Goal: Information Seeking & Learning: Learn about a topic

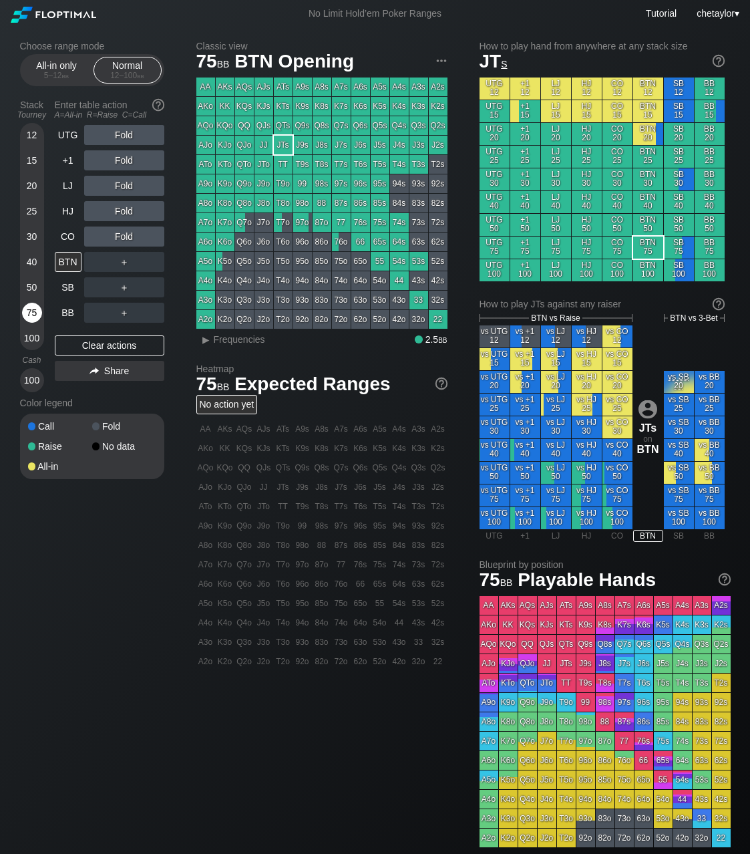
click at [33, 315] on div "75" at bounding box center [32, 313] width 20 height 20
click at [25, 259] on div "40" at bounding box center [32, 262] width 20 height 20
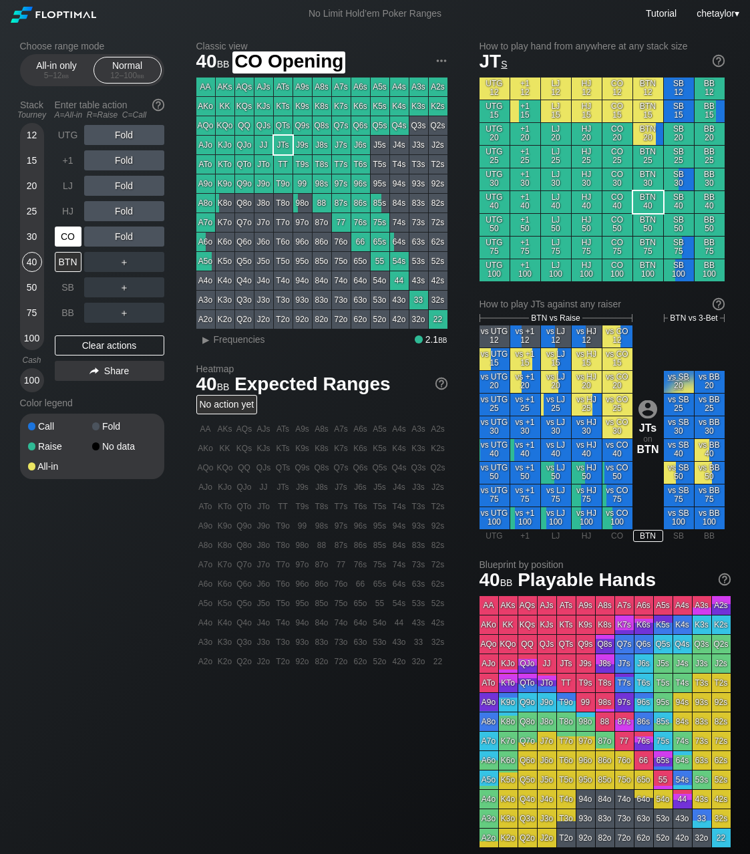
click at [72, 236] on div "CO" at bounding box center [68, 237] width 27 height 20
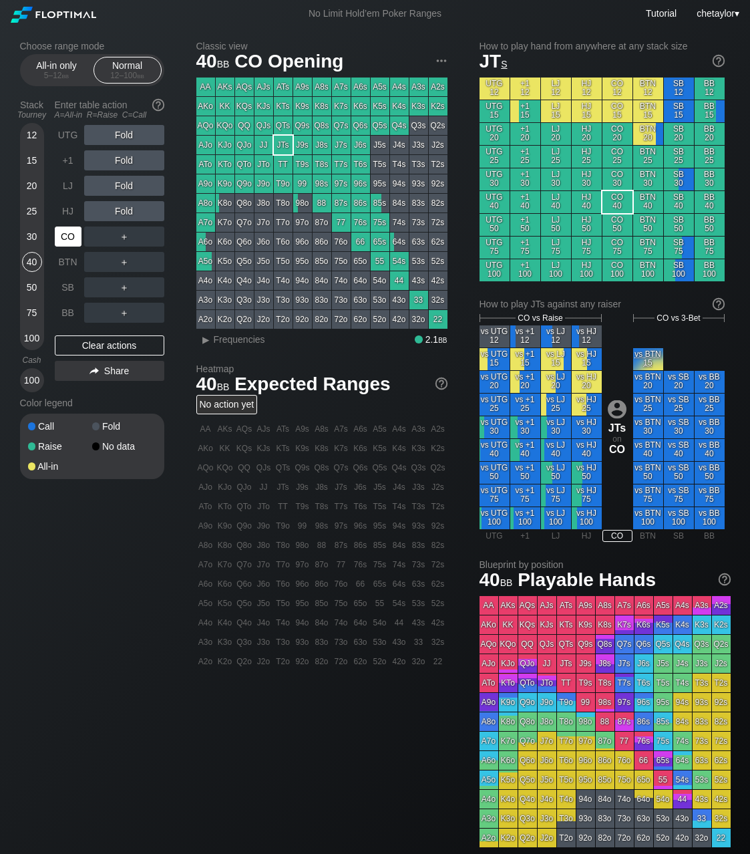
click at [72, 236] on div "CO" at bounding box center [68, 237] width 27 height 20
click at [76, 133] on div "UTG" at bounding box center [68, 135] width 27 height 20
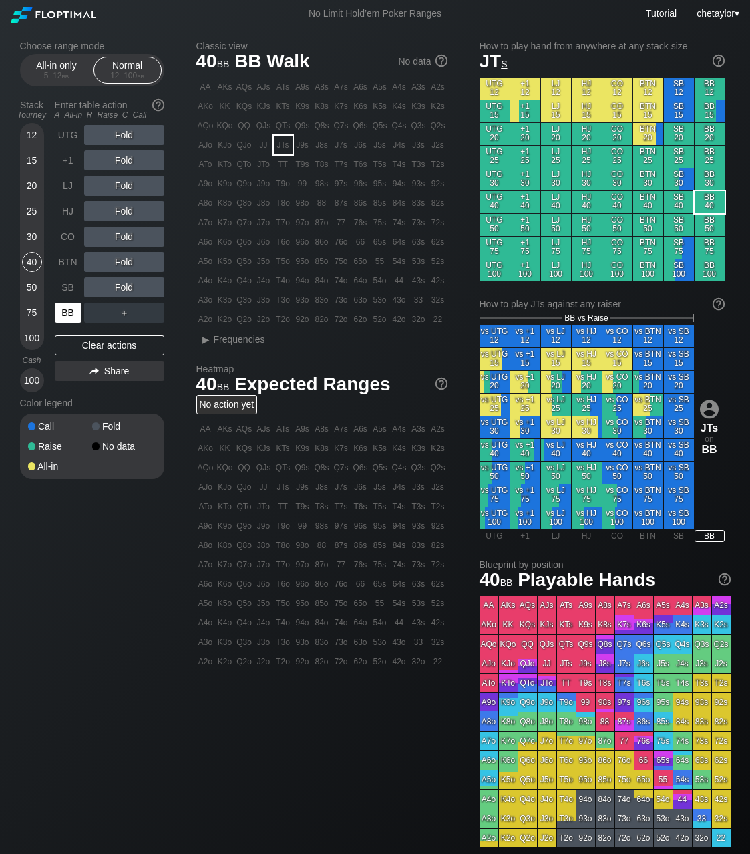
click at [69, 316] on div "BB" at bounding box center [68, 313] width 27 height 20
click at [87, 349] on div "Clear actions" at bounding box center [110, 345] width 110 height 20
click at [285, 225] on div "T7o" at bounding box center [283, 222] width 19 height 19
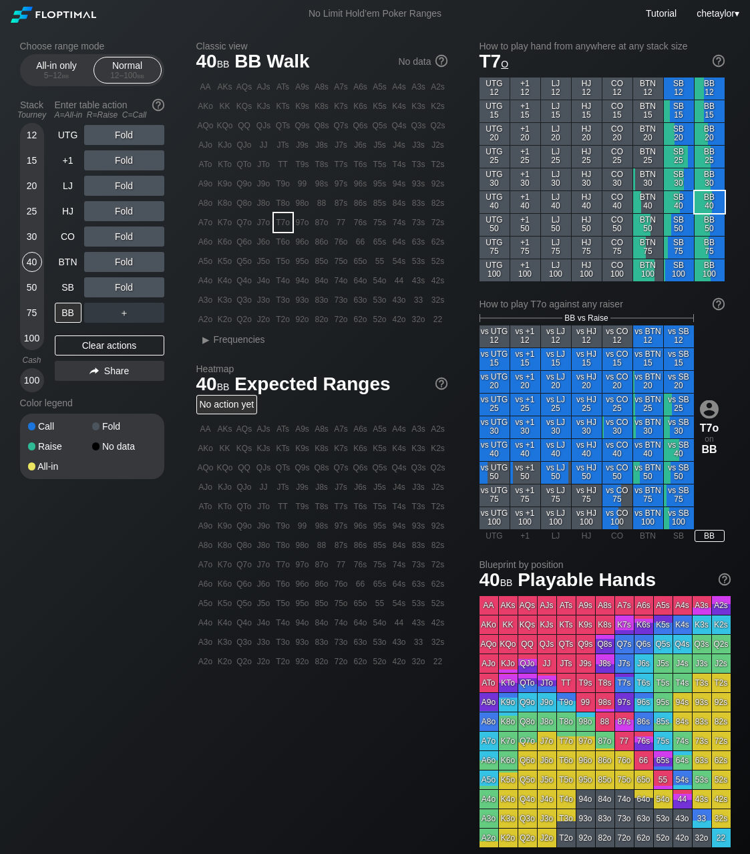
click at [285, 225] on div "T7o" at bounding box center [283, 222] width 19 height 19
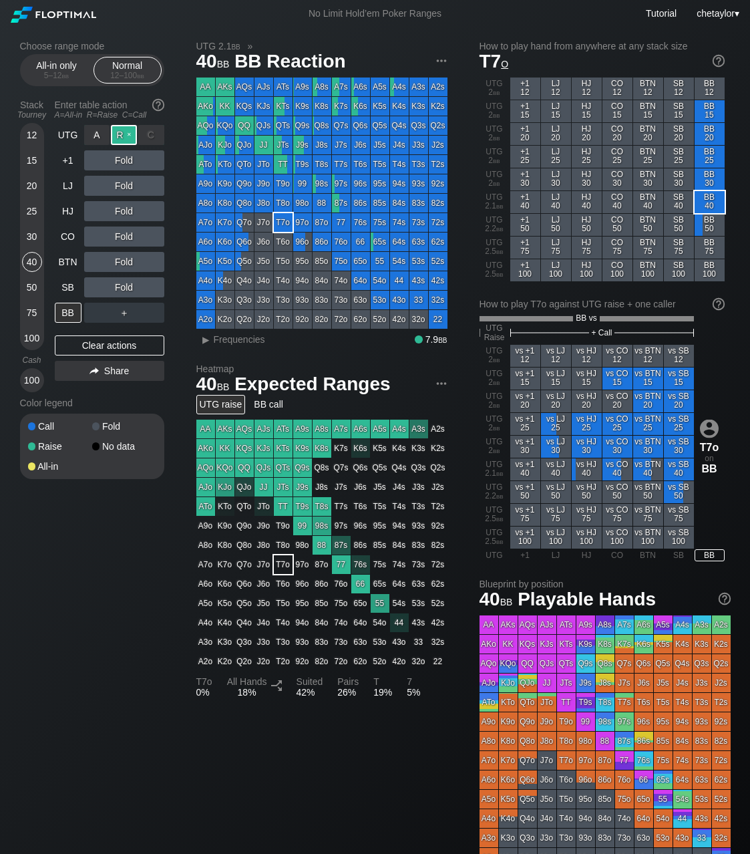
click at [132, 132] on div "R ✕" at bounding box center [124, 135] width 26 height 20
click at [220, 342] on span "Frequencies" at bounding box center [239, 339] width 51 height 11
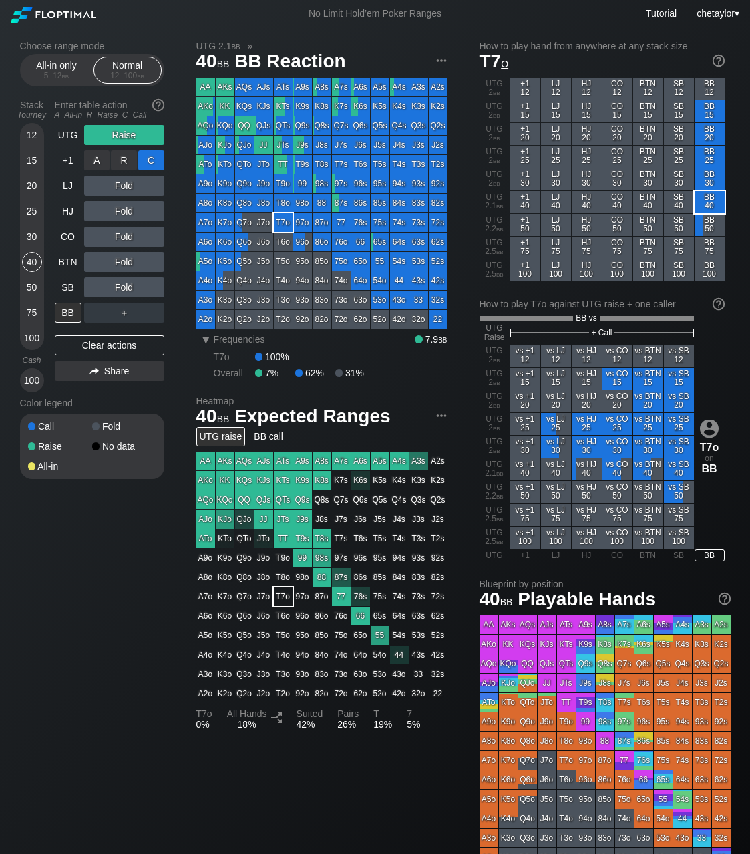
click at [155, 161] on div "C ✕" at bounding box center [151, 160] width 26 height 20
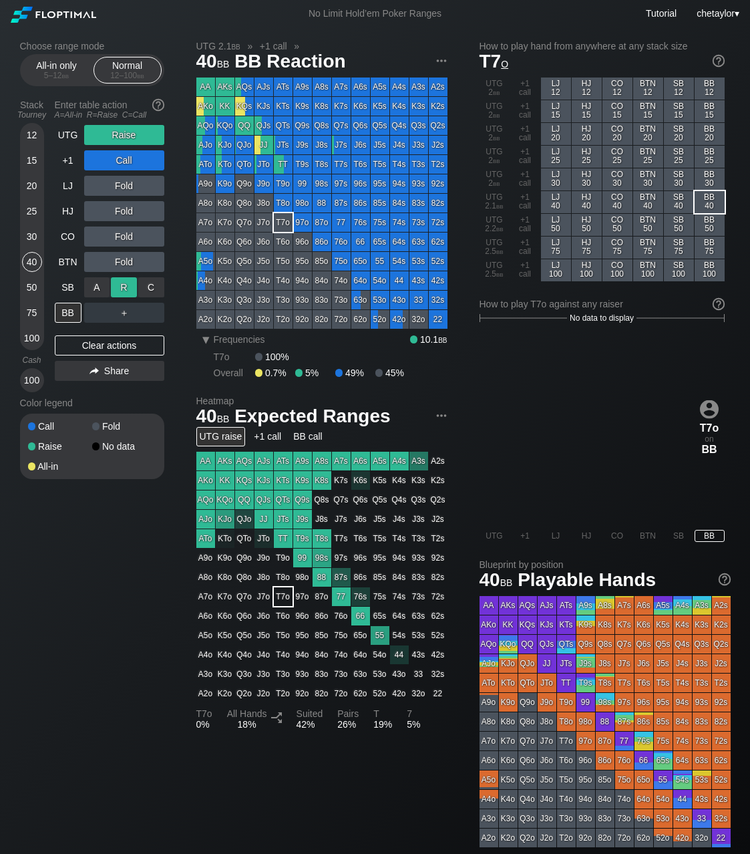
click at [127, 285] on div "R ✕" at bounding box center [124, 287] width 26 height 20
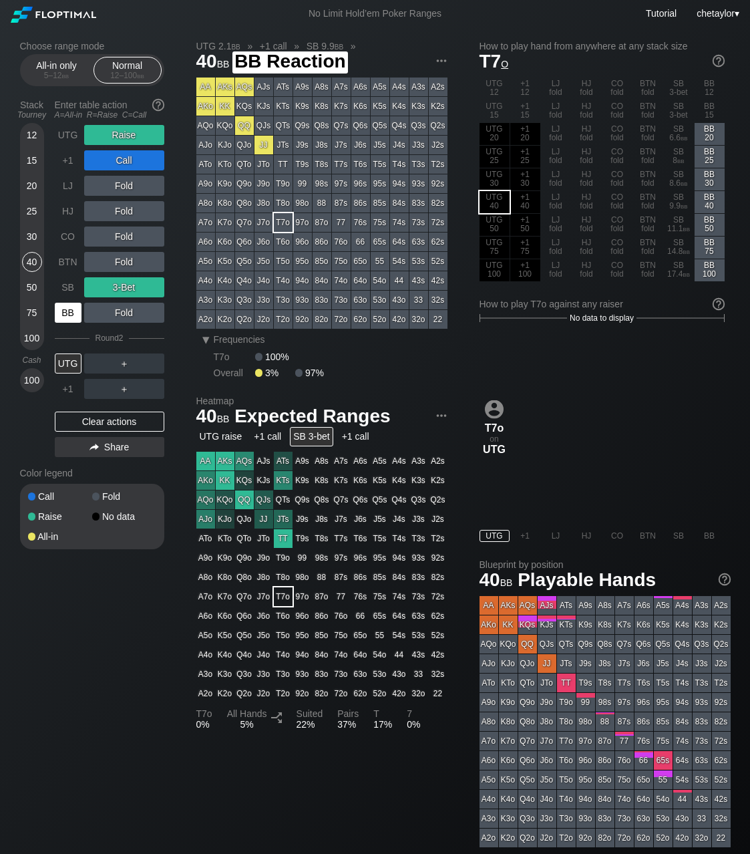
click at [73, 309] on div "BB" at bounding box center [68, 313] width 27 height 20
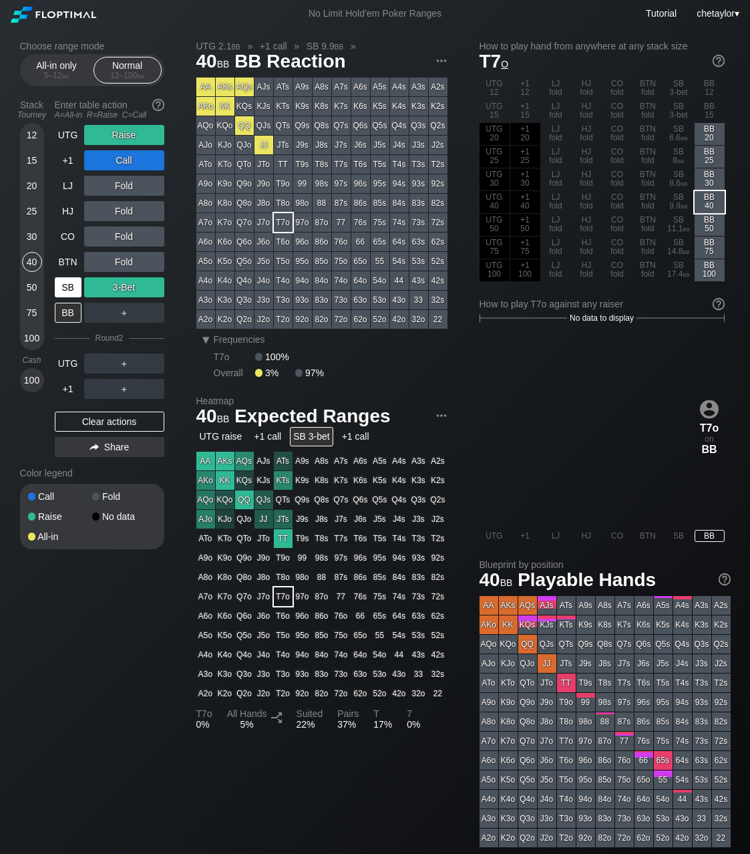
click at [68, 286] on div "SB" at bounding box center [68, 287] width 27 height 20
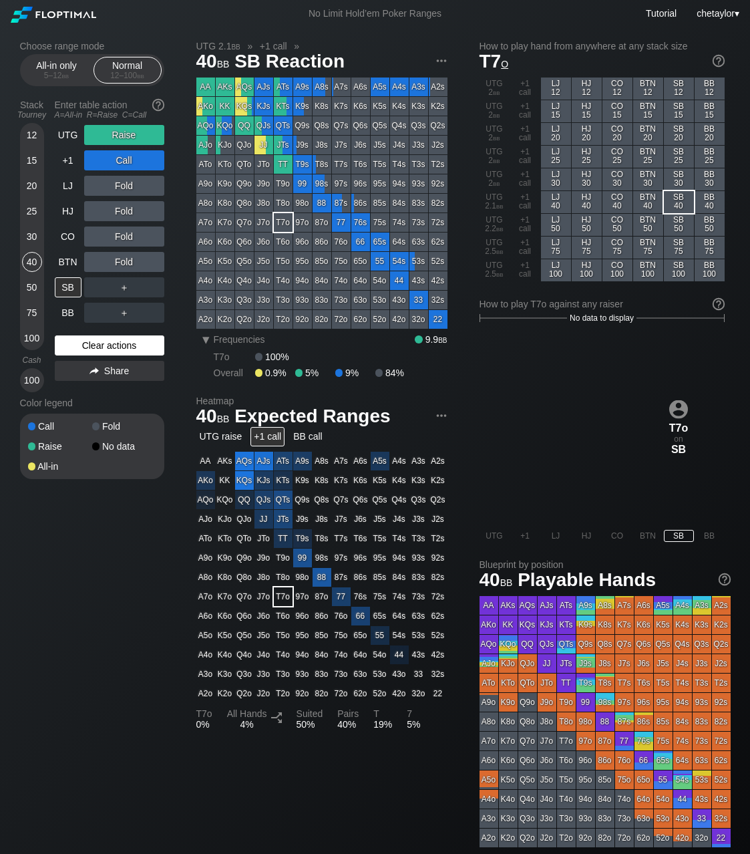
click at [112, 340] on div "Clear actions" at bounding box center [110, 345] width 110 height 20
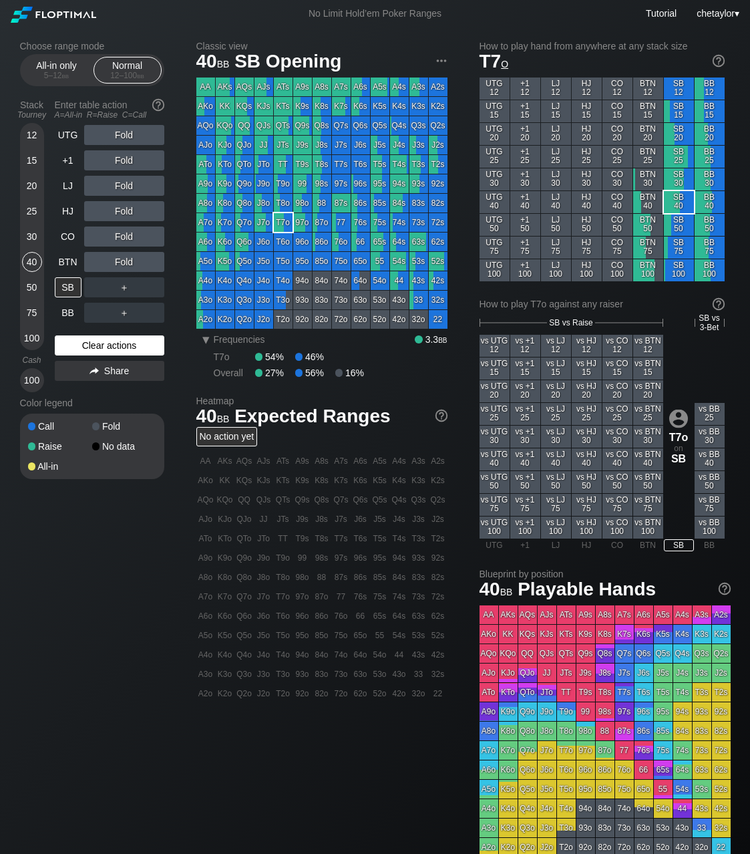
click at [114, 342] on div "Clear actions" at bounding box center [110, 345] width 110 height 20
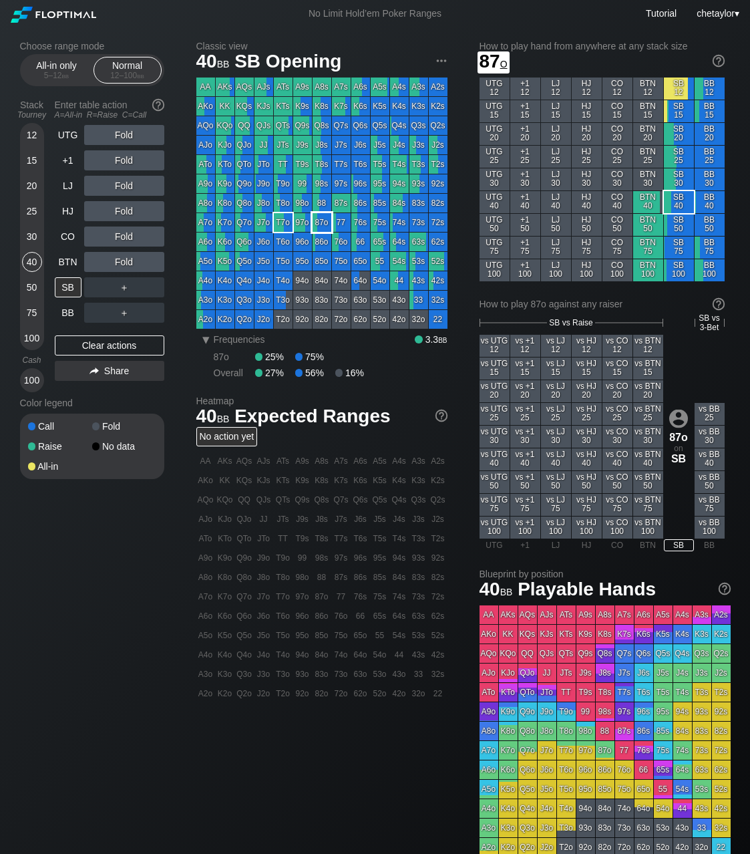
click at [321, 220] on div "87o" at bounding box center [322, 222] width 19 height 19
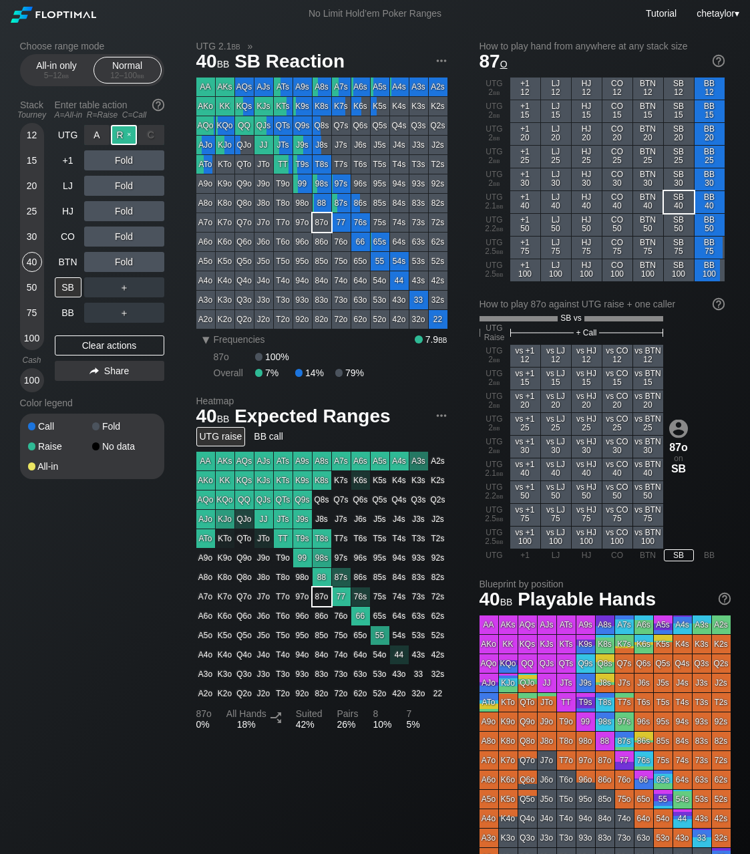
click at [129, 131] on div "R ✕" at bounding box center [124, 135] width 26 height 20
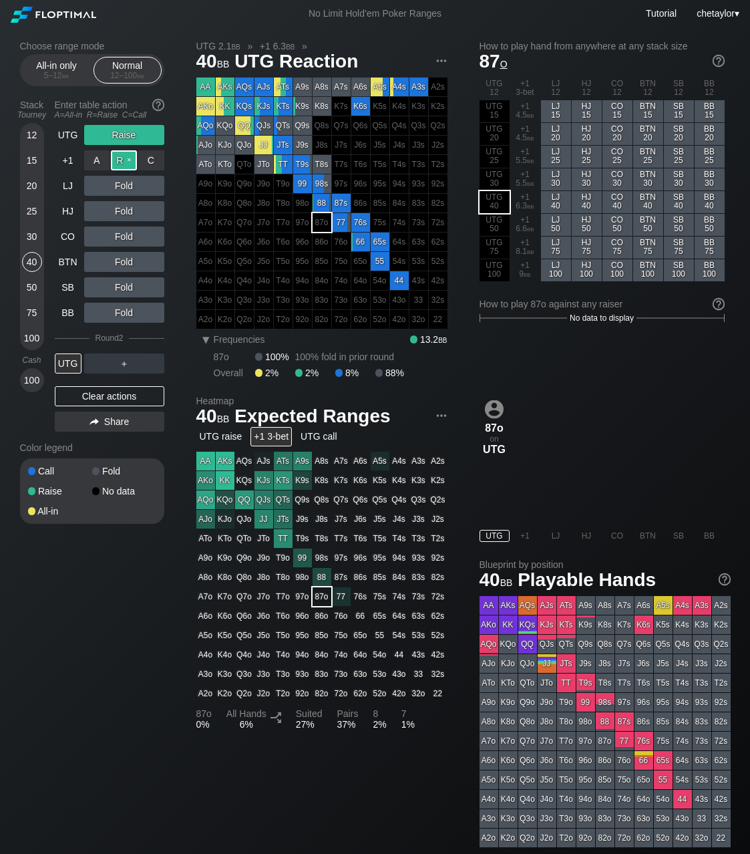
click at [128, 159] on div "R ✕" at bounding box center [124, 160] width 26 height 20
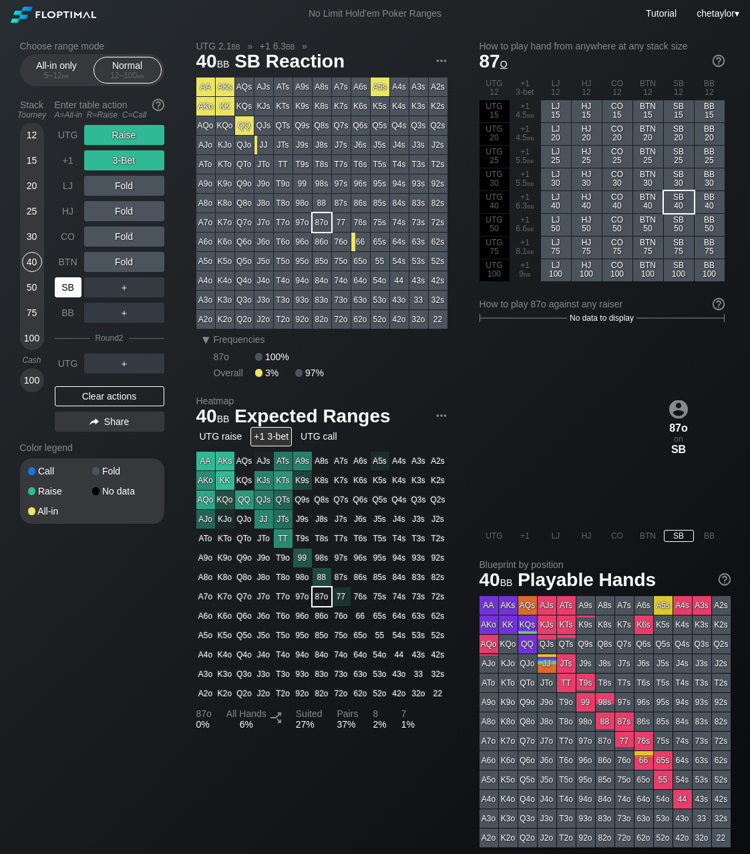
click at [69, 281] on div "SB" at bounding box center [68, 287] width 27 height 20
click at [71, 264] on div "BTN" at bounding box center [68, 262] width 27 height 20
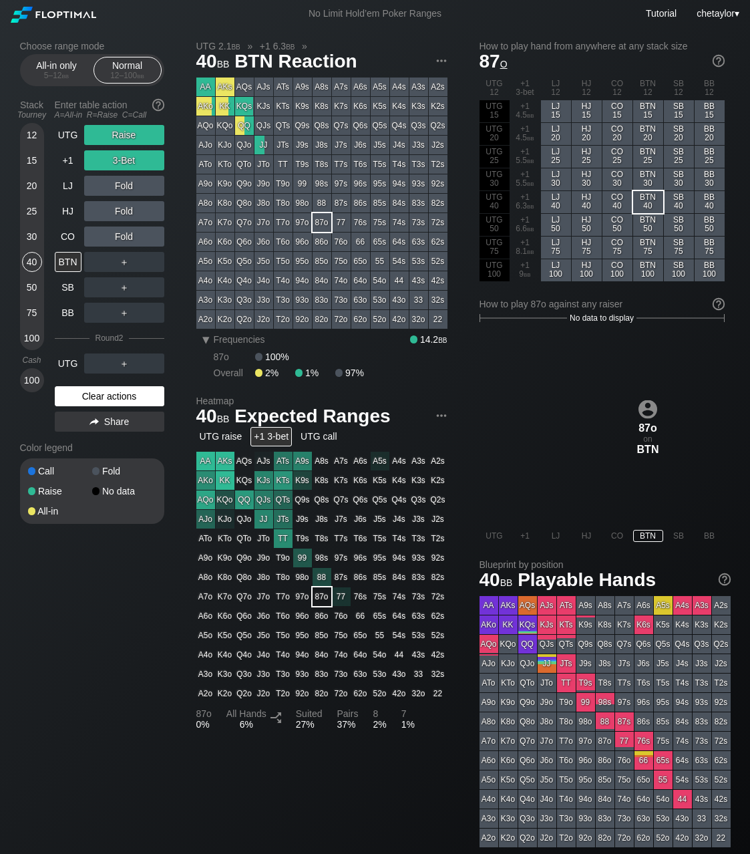
click at [104, 398] on div "Clear actions" at bounding box center [110, 396] width 110 height 20
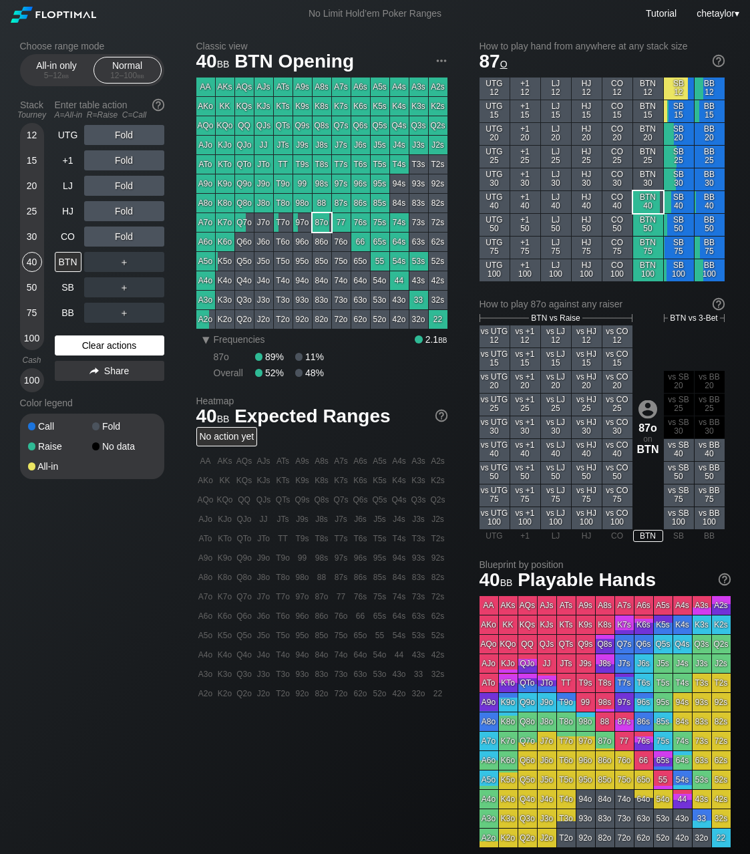
click at [104, 398] on div "Color legend" at bounding box center [92, 402] width 144 height 21
click at [106, 345] on div "Clear actions" at bounding box center [110, 345] width 110 height 20
click at [386, 166] on div "T5s" at bounding box center [380, 164] width 19 height 19
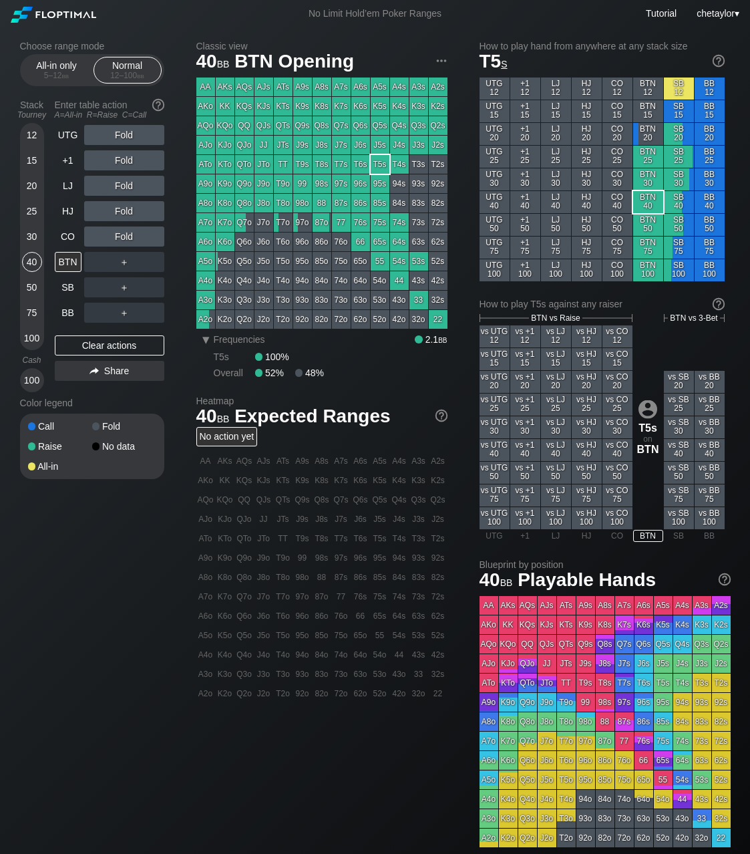
click at [386, 166] on div "T5s" at bounding box center [380, 164] width 19 height 19
click at [129, 212] on div "R ✕" at bounding box center [124, 211] width 26 height 20
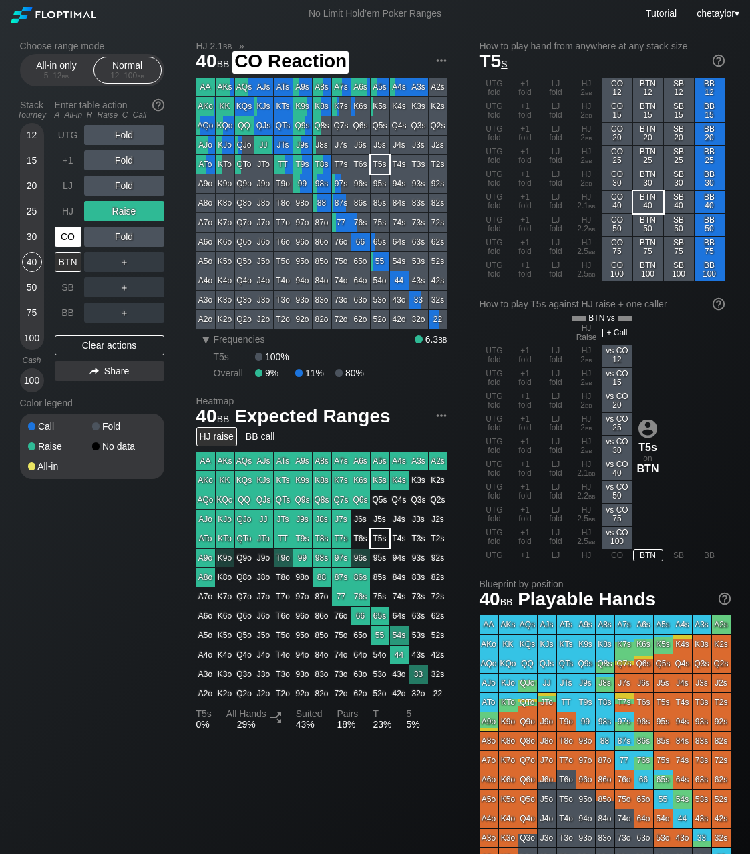
click at [72, 235] on div "CO" at bounding box center [68, 237] width 27 height 20
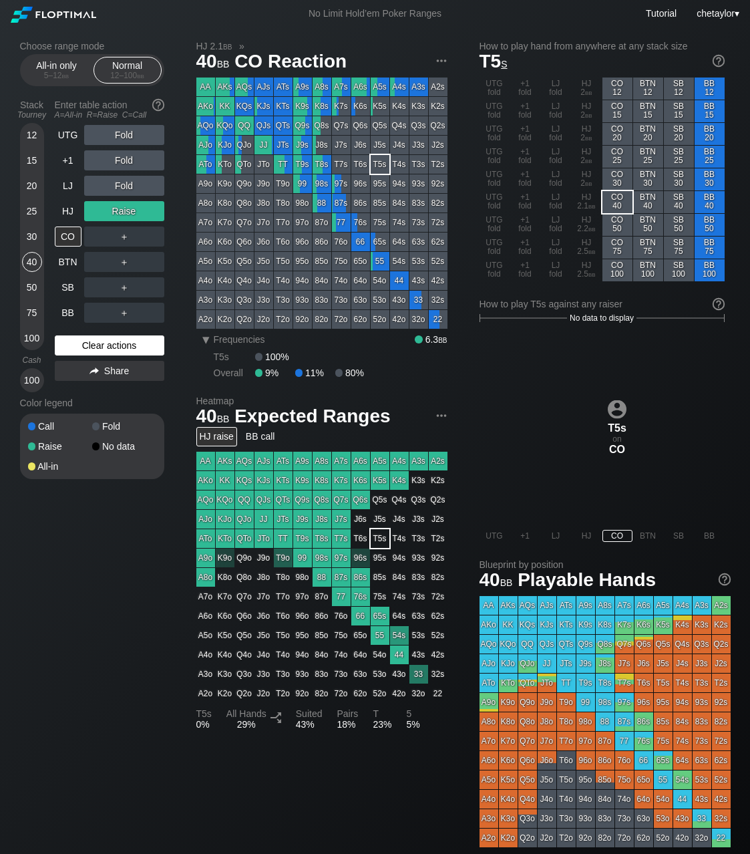
click at [100, 339] on div "Clear actions" at bounding box center [110, 345] width 110 height 20
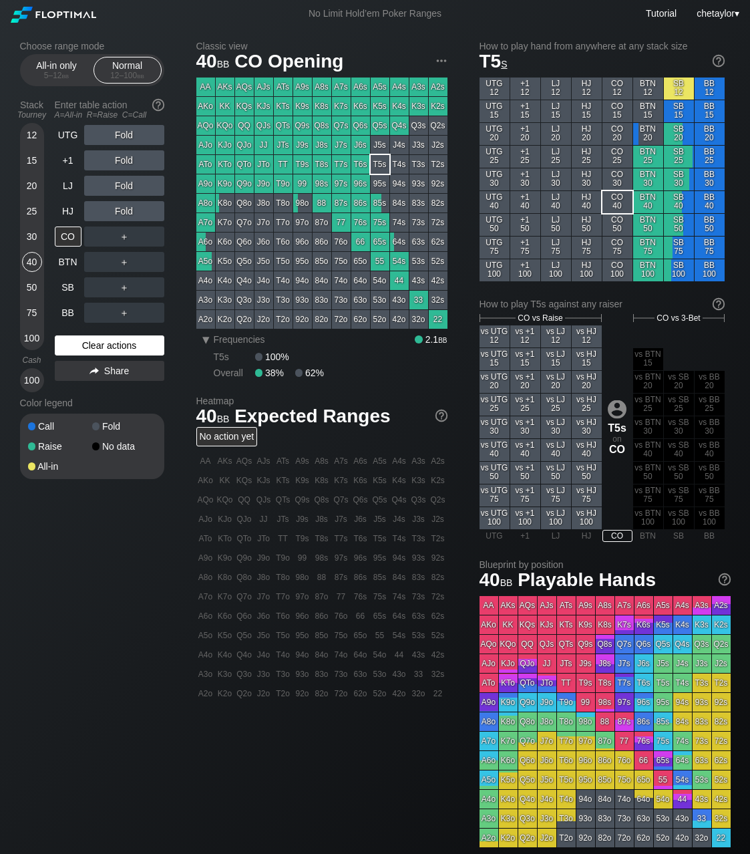
click at [100, 339] on div "Clear actions" at bounding box center [110, 345] width 110 height 20
click at [100, 343] on div "Clear actions" at bounding box center [110, 345] width 110 height 20
click at [26, 231] on div "30" at bounding box center [32, 237] width 20 height 20
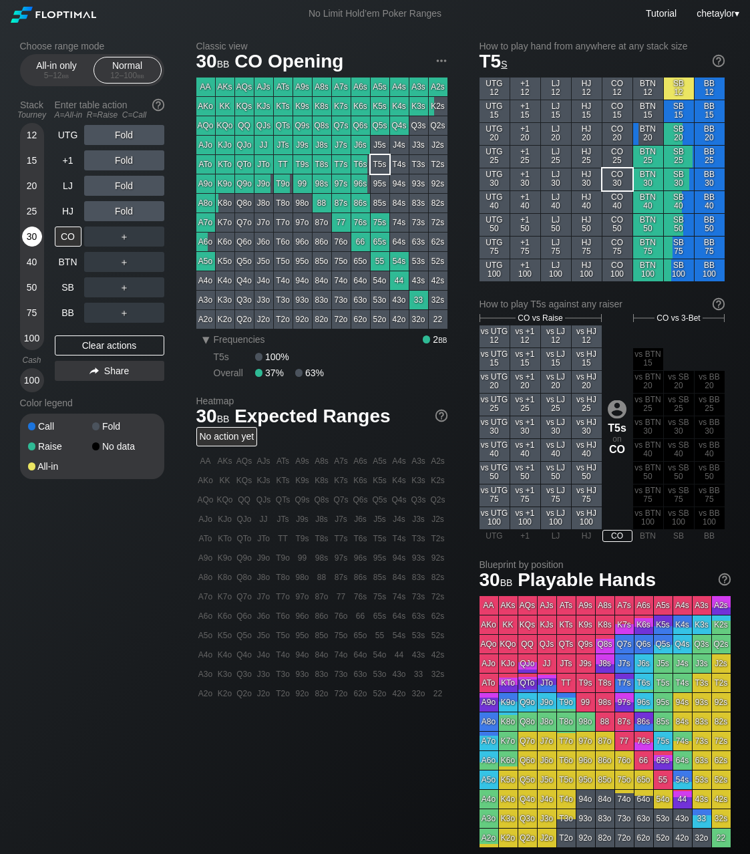
click at [26, 231] on div "30" at bounding box center [32, 237] width 20 height 20
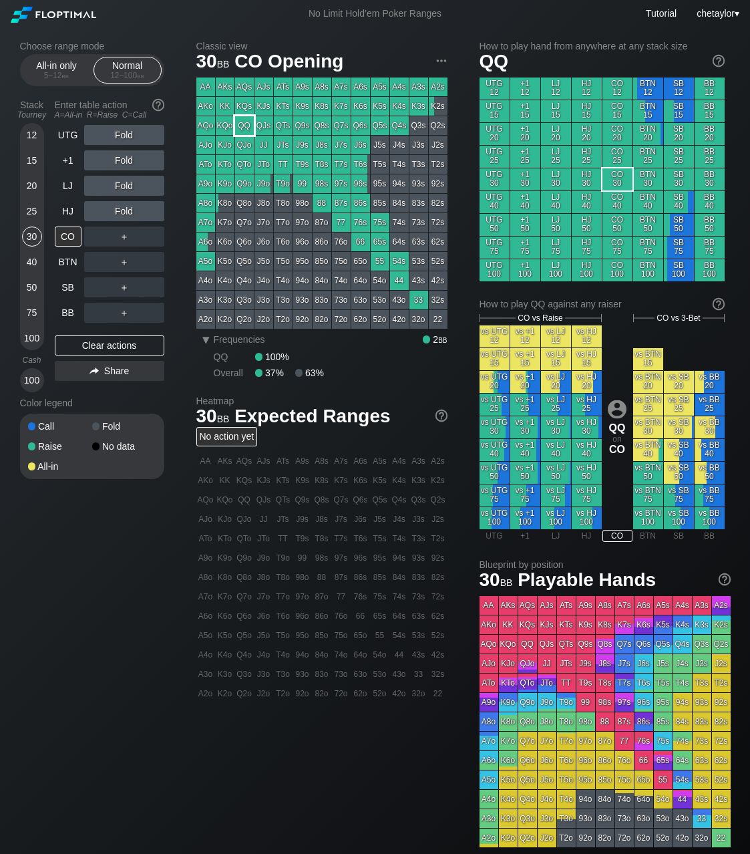
click at [247, 124] on div "QQ" at bounding box center [244, 125] width 19 height 19
click at [131, 132] on div "R ✕" at bounding box center [124, 135] width 26 height 20
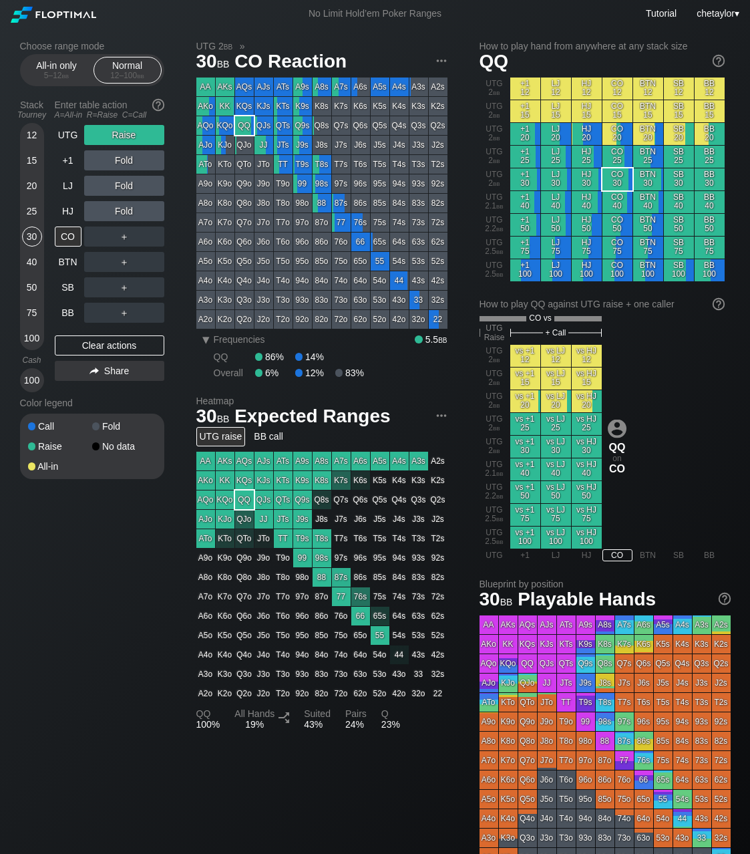
click at [27, 265] on div "40" at bounding box center [32, 262] width 20 height 20
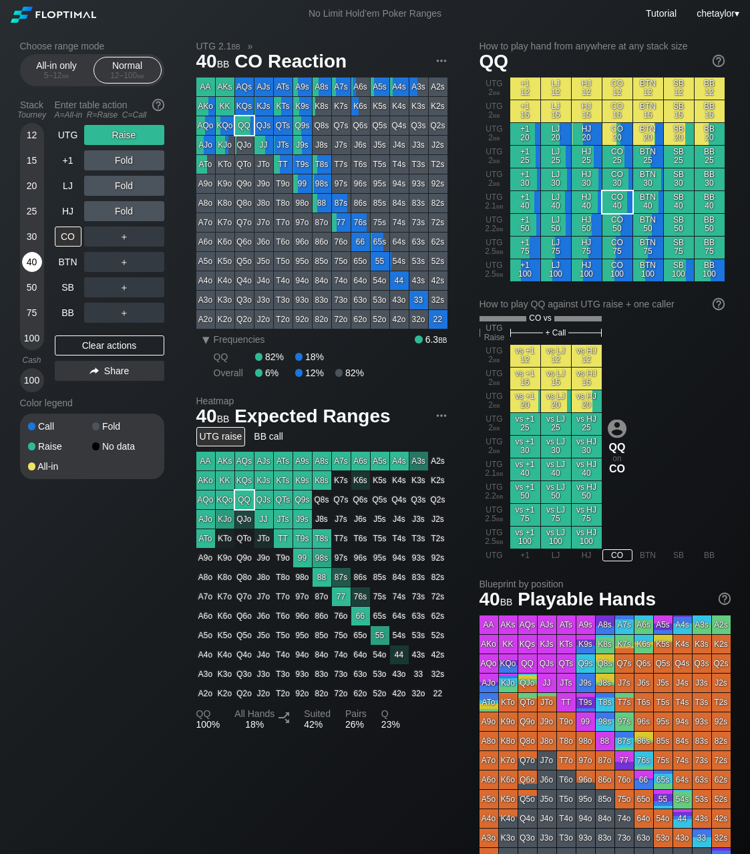
click at [27, 265] on div "40" at bounding box center [32, 262] width 20 height 20
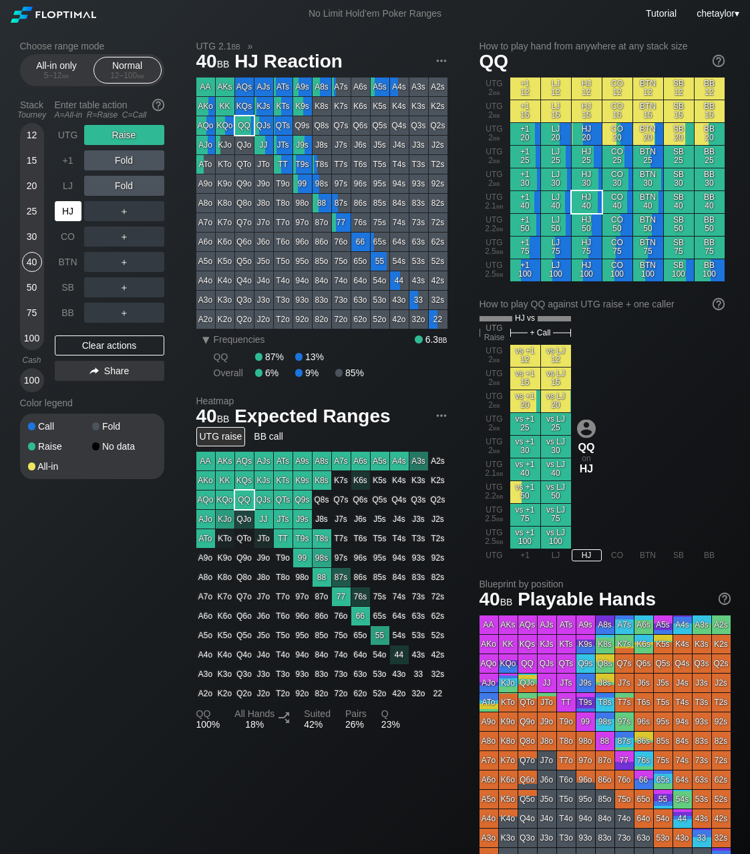
click at [71, 209] on div "HJ" at bounding box center [68, 211] width 27 height 20
click at [110, 345] on div "Clear actions" at bounding box center [110, 345] width 110 height 20
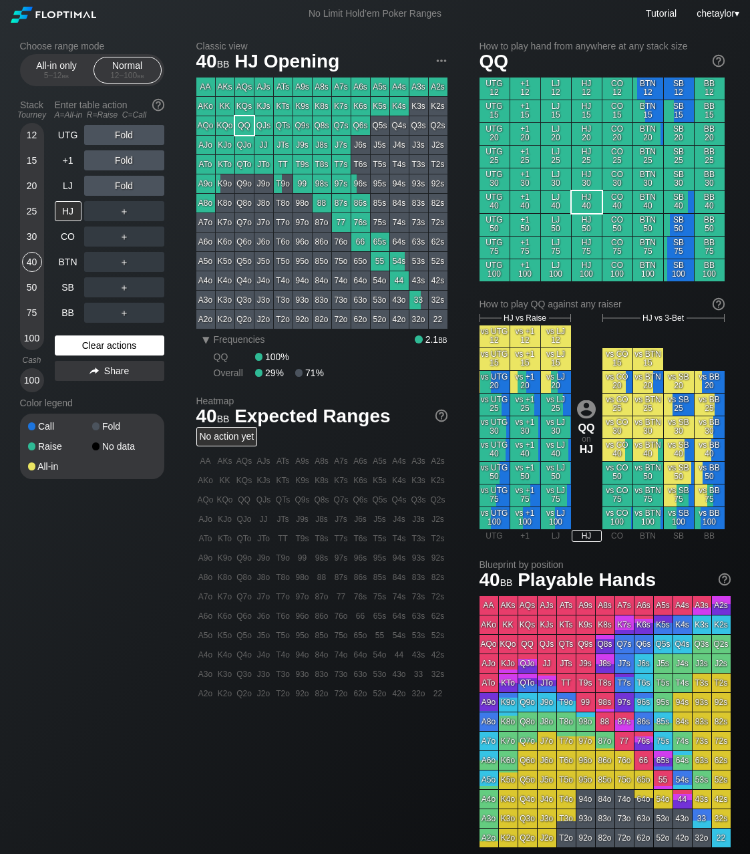
click at [110, 345] on div "Clear actions" at bounding box center [110, 345] width 110 height 20
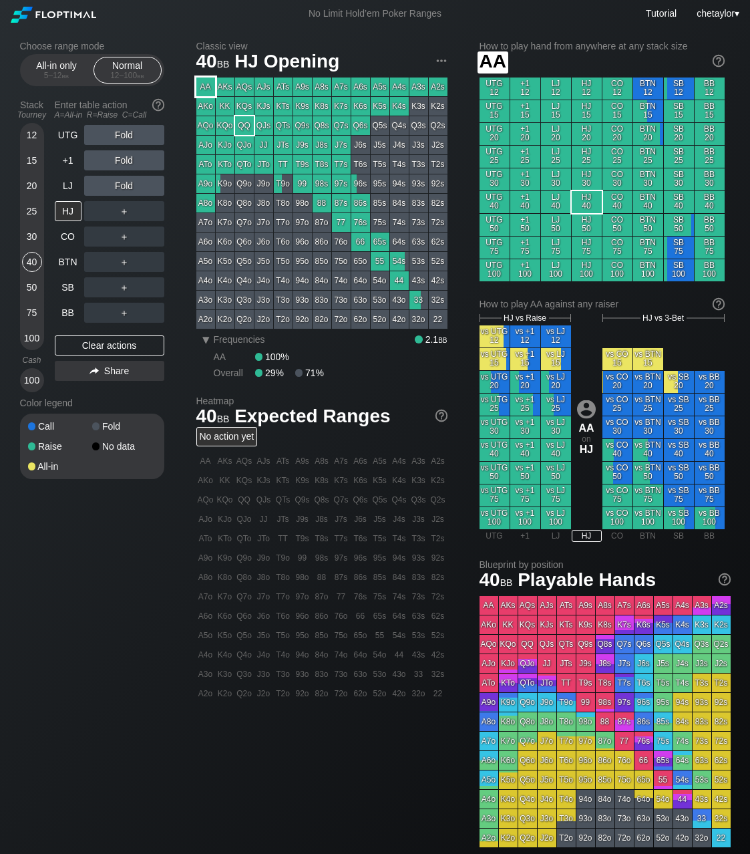
click at [208, 86] on div "AA" at bounding box center [205, 87] width 19 height 19
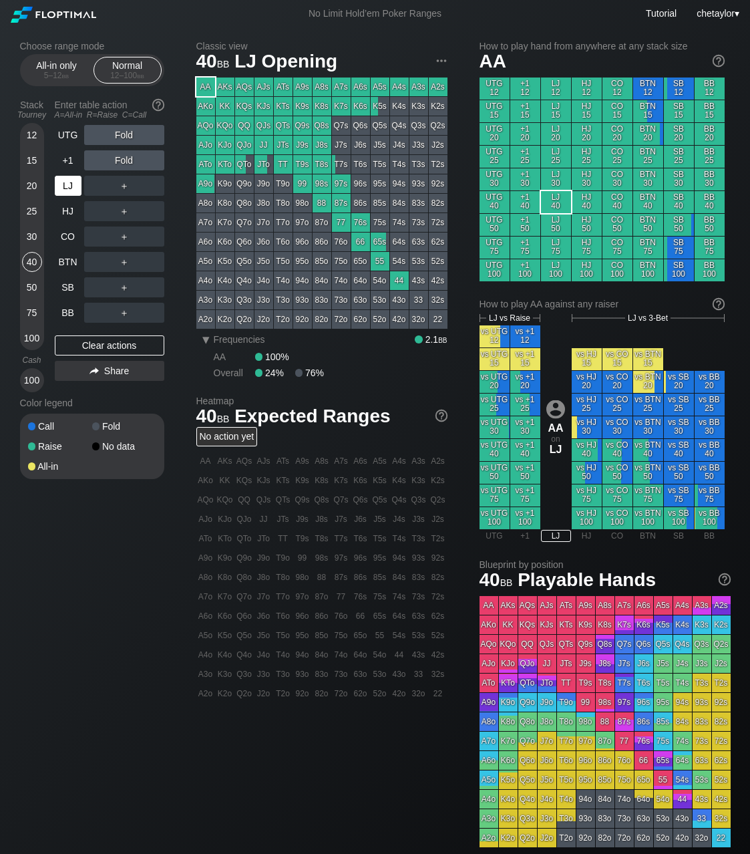
click at [67, 188] on div "LJ" at bounding box center [68, 186] width 27 height 20
click at [101, 342] on div "Clear actions" at bounding box center [110, 345] width 110 height 20
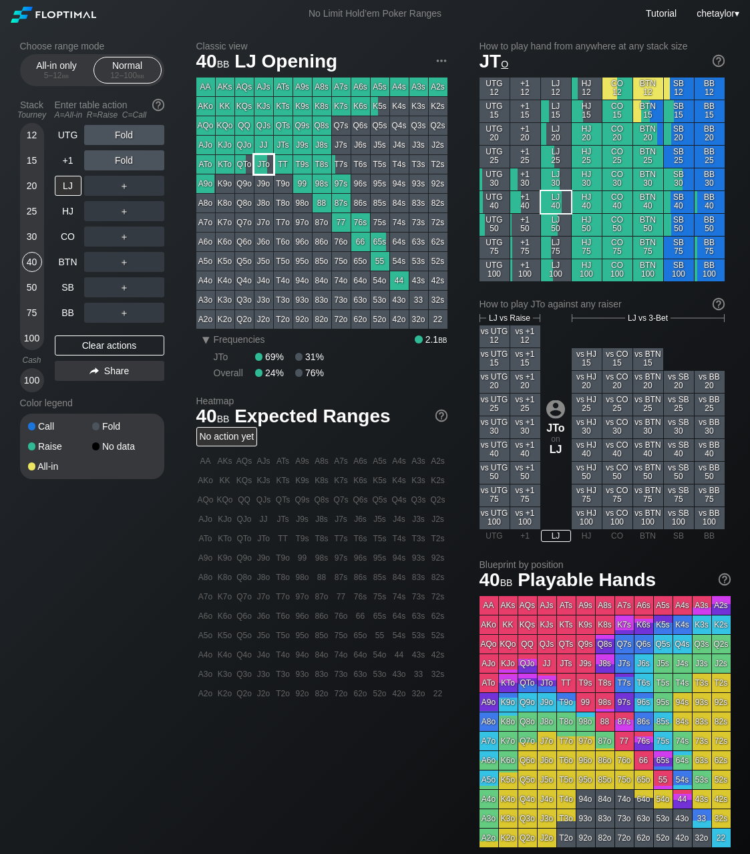
click at [266, 166] on div "JTo" at bounding box center [264, 164] width 19 height 19
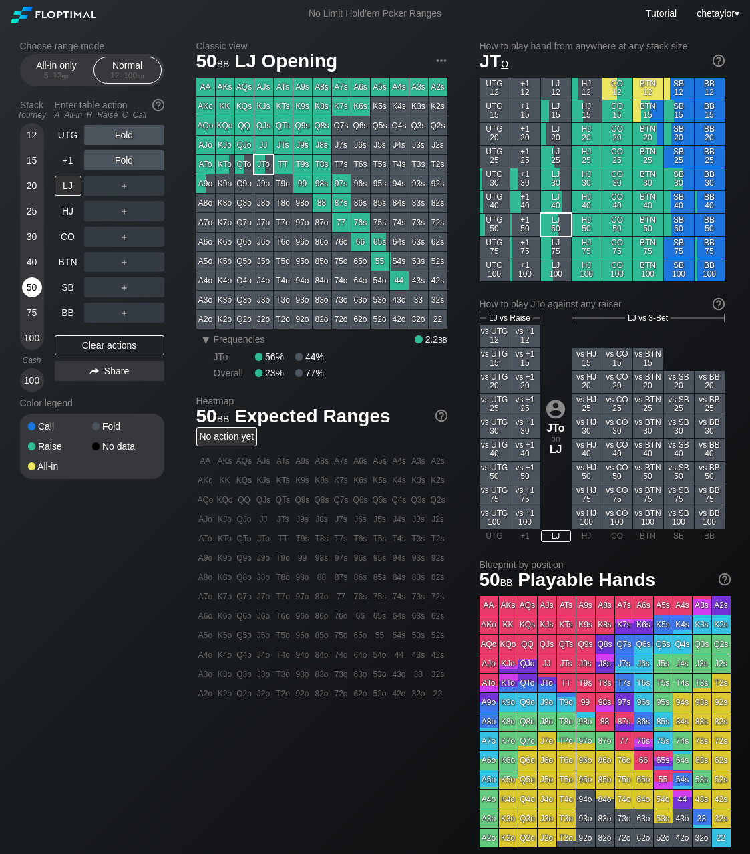
click at [38, 285] on div "50" at bounding box center [32, 287] width 20 height 20
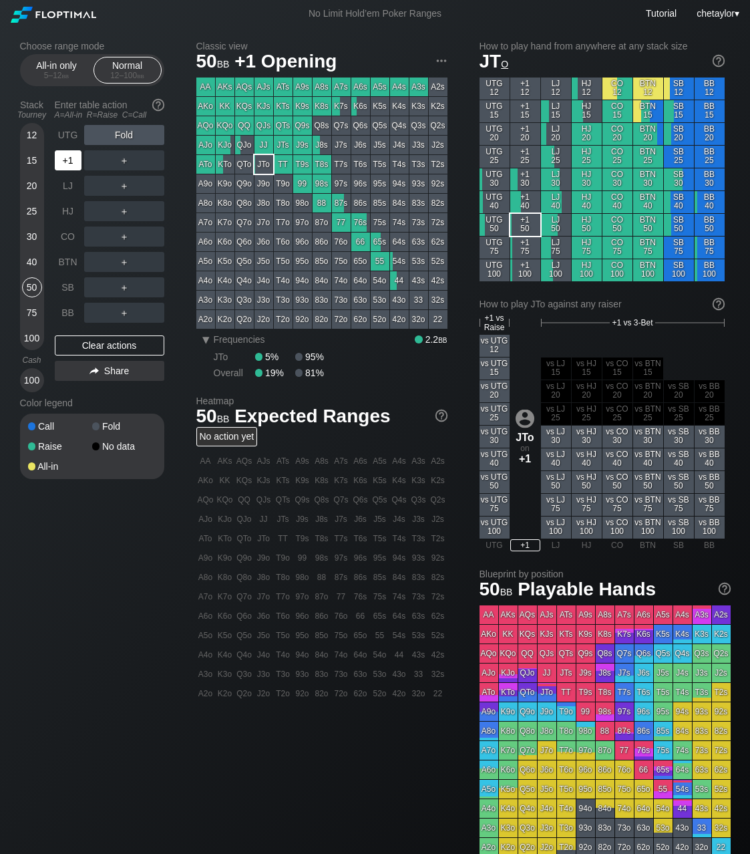
click at [75, 161] on div "+1" at bounding box center [68, 160] width 27 height 20
click at [114, 343] on div "Clear actions" at bounding box center [110, 345] width 110 height 20
click at [71, 135] on div "UTG" at bounding box center [68, 135] width 27 height 20
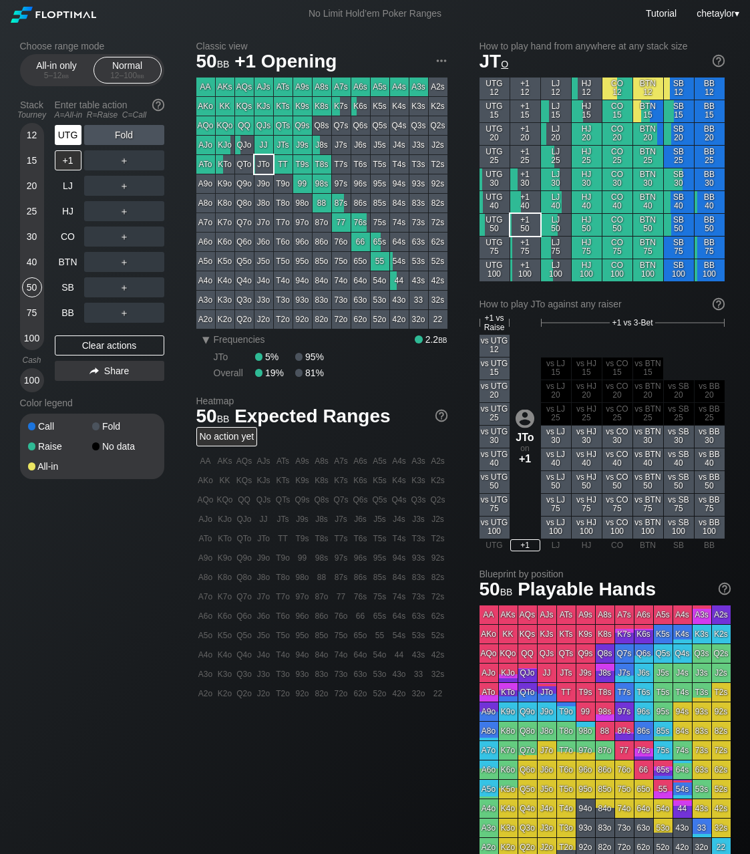
click at [71, 135] on div "UTG" at bounding box center [68, 135] width 27 height 20
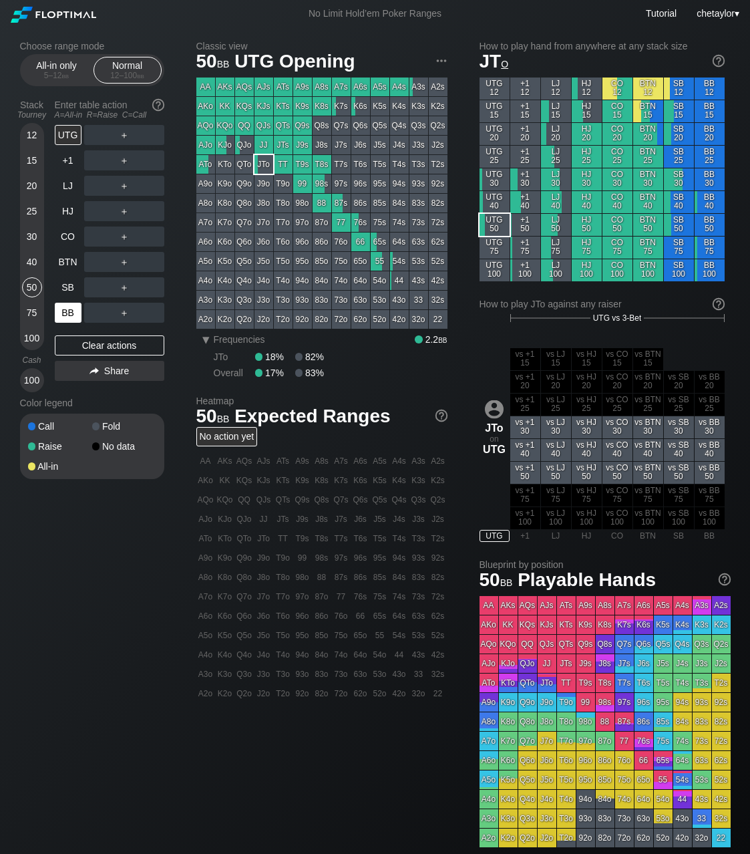
click at [71, 311] on div "BB" at bounding box center [68, 313] width 27 height 20
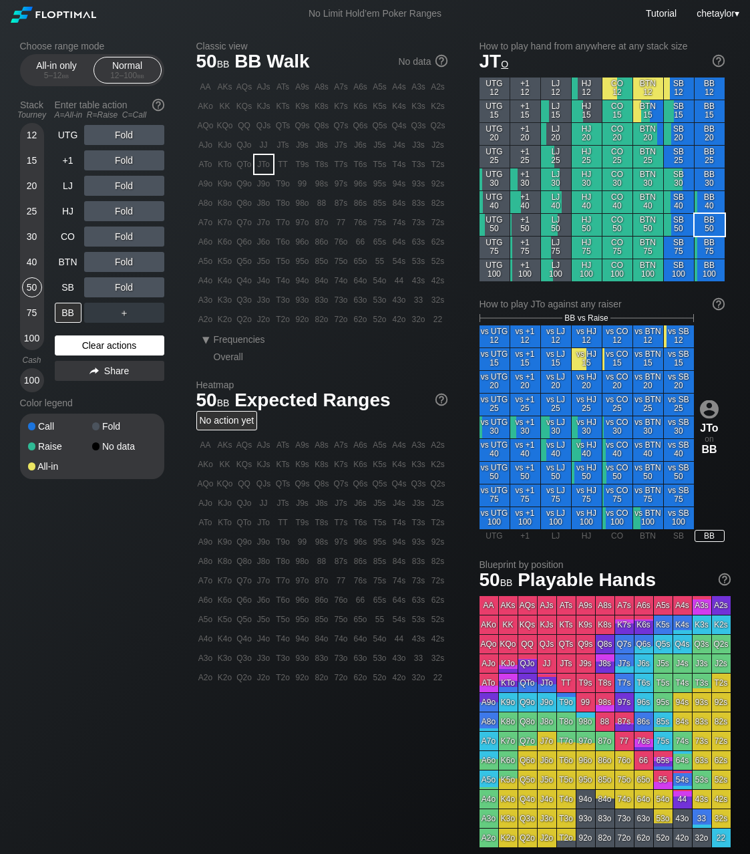
click at [86, 346] on div "Clear actions" at bounding box center [110, 345] width 110 height 20
click at [303, 281] on div "94o" at bounding box center [302, 280] width 19 height 19
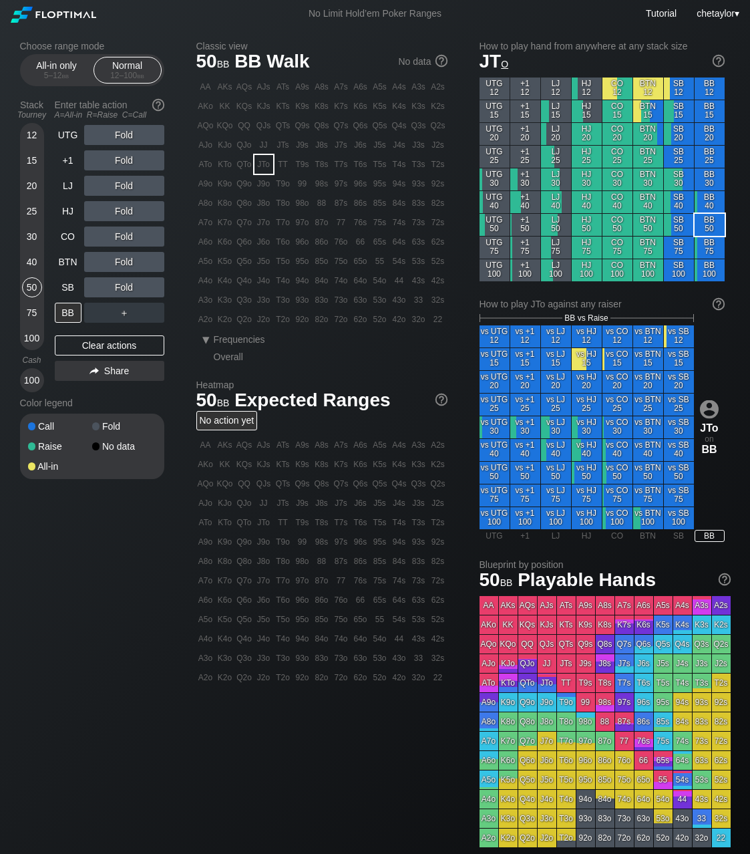
click at [303, 281] on div "94o" at bounding box center [302, 280] width 19 height 19
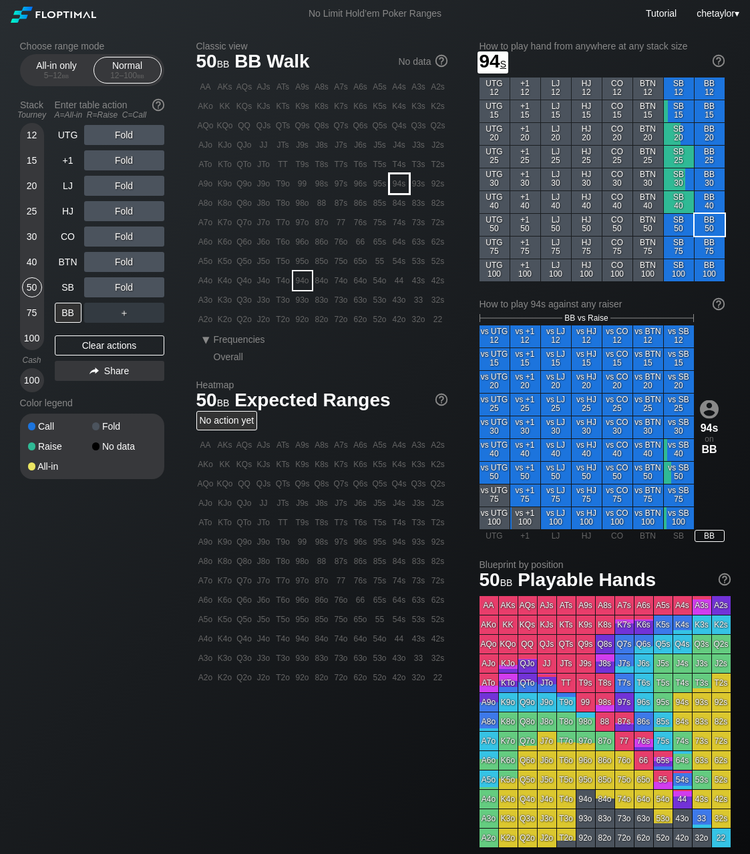
click at [402, 185] on div "94s" at bounding box center [399, 183] width 19 height 19
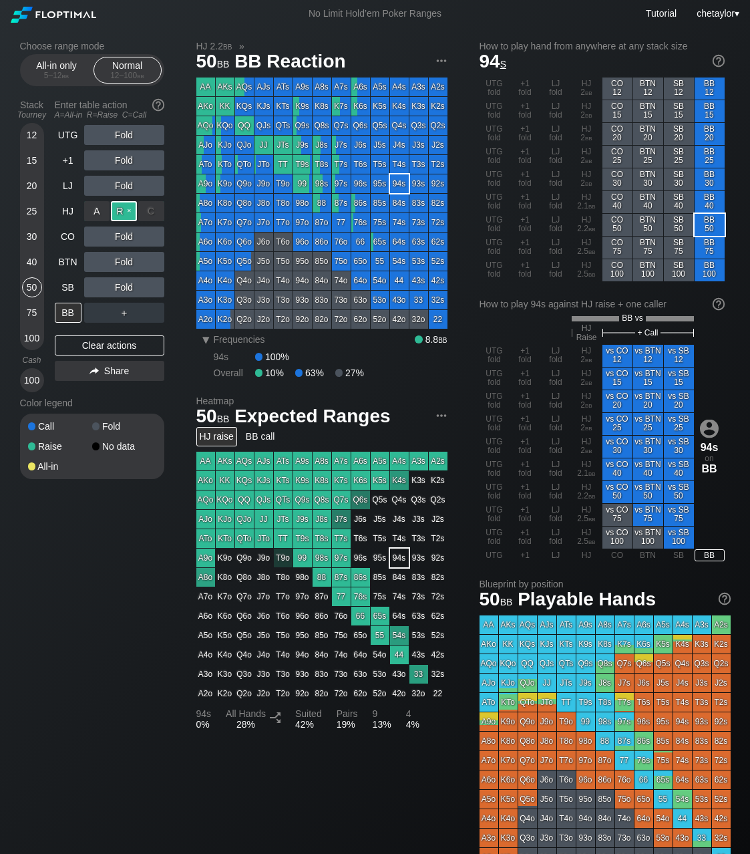
click at [126, 208] on div "R ✕" at bounding box center [124, 211] width 26 height 20
click at [70, 289] on div "SB" at bounding box center [68, 287] width 27 height 20
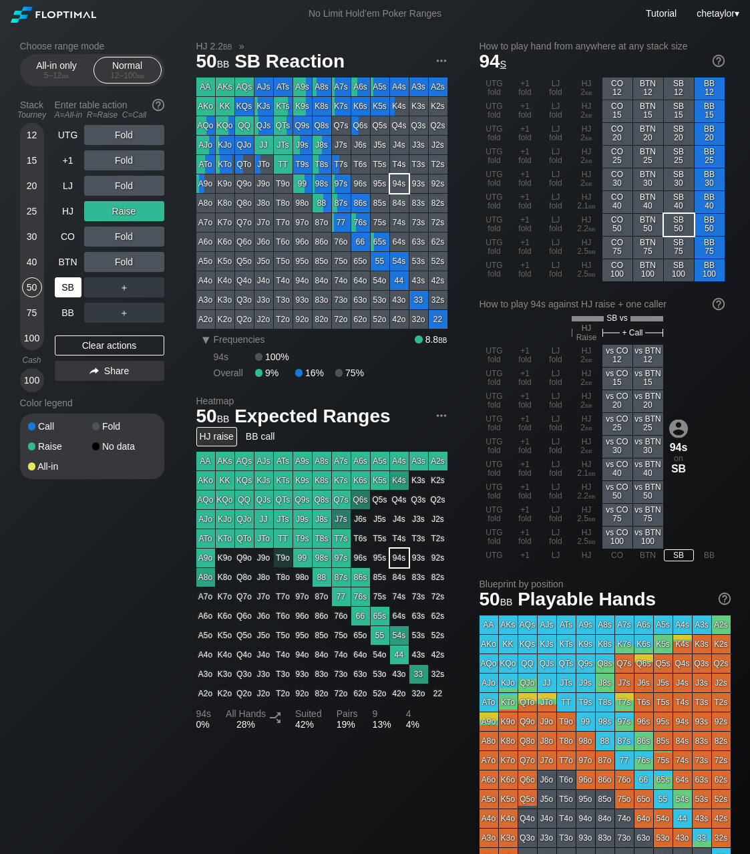
click at [70, 289] on div "SB" at bounding box center [68, 287] width 27 height 20
click at [79, 339] on div "Clear actions" at bounding box center [110, 345] width 110 height 20
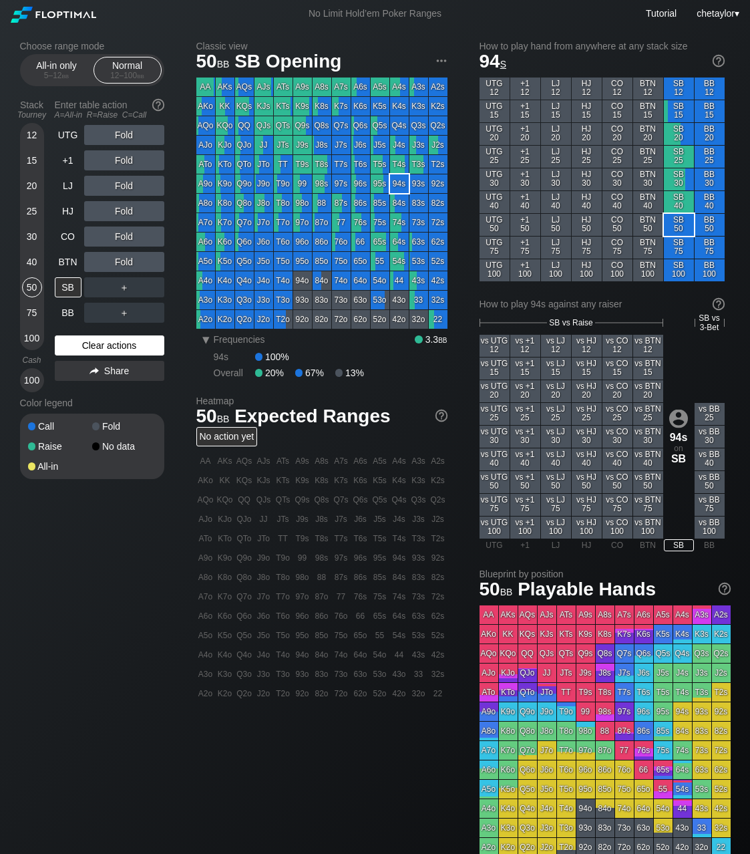
click at [79, 339] on div "Clear actions" at bounding box center [110, 345] width 110 height 20
click at [87, 346] on div "Clear actions" at bounding box center [110, 345] width 110 height 20
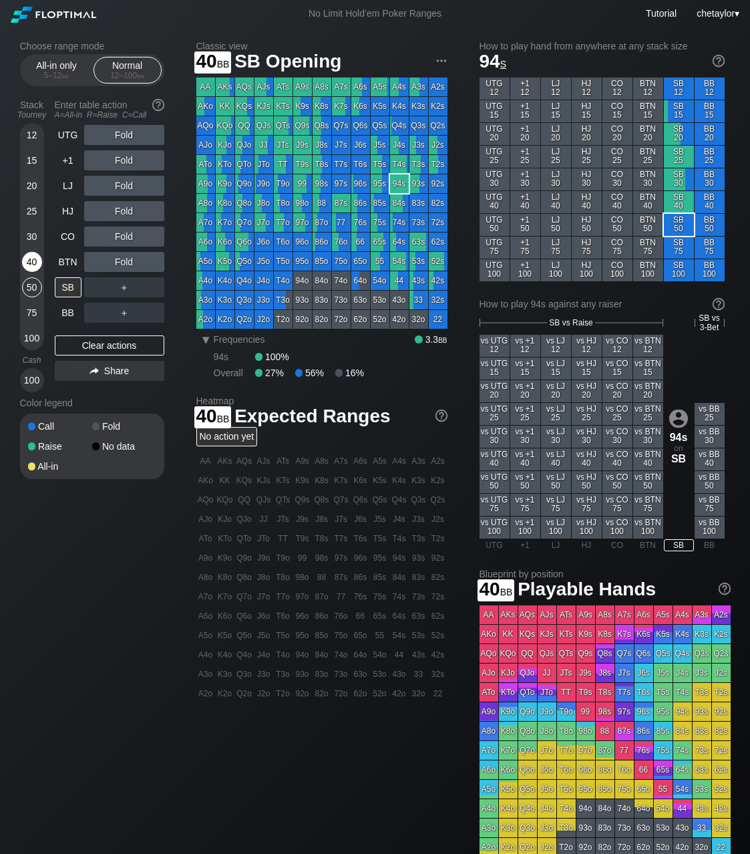
click at [31, 256] on div "40" at bounding box center [32, 262] width 20 height 20
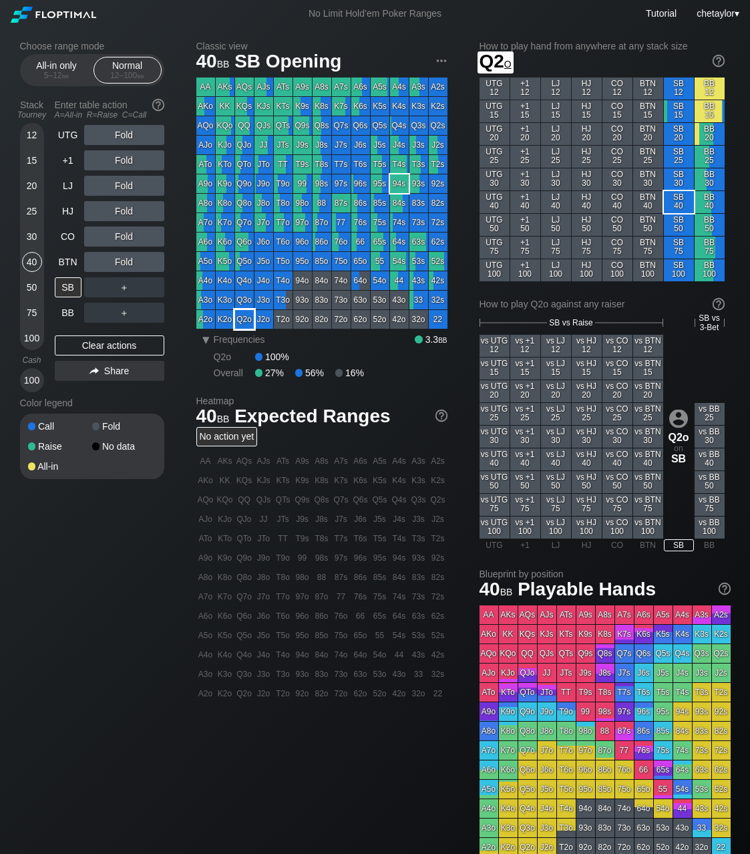
click at [248, 326] on div "Q2o" at bounding box center [244, 319] width 19 height 19
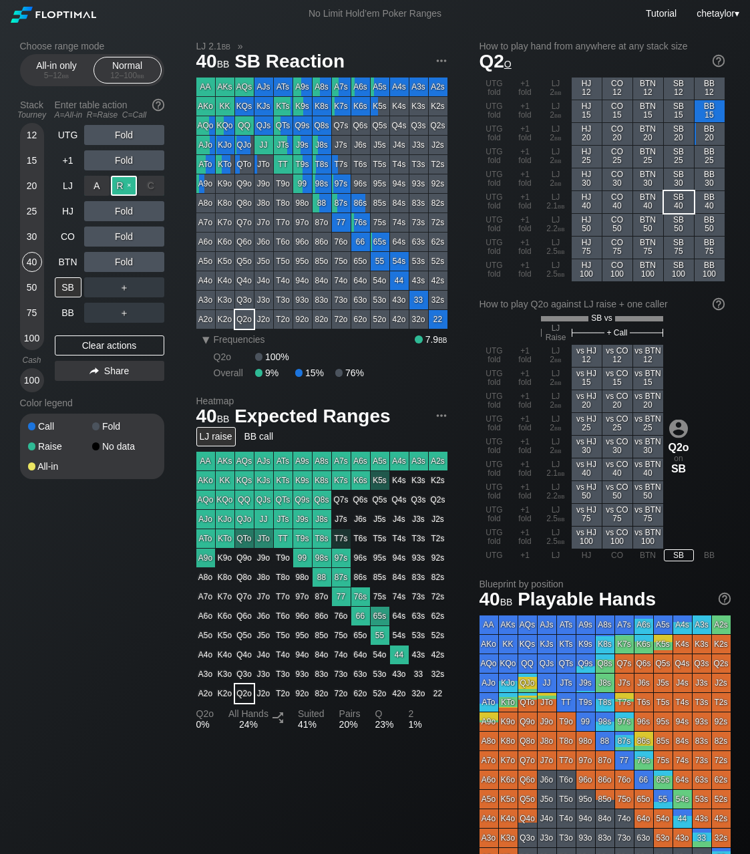
click at [126, 184] on div "R ✕" at bounding box center [124, 186] width 26 height 20
click at [153, 262] on div "C ✕" at bounding box center [151, 262] width 26 height 20
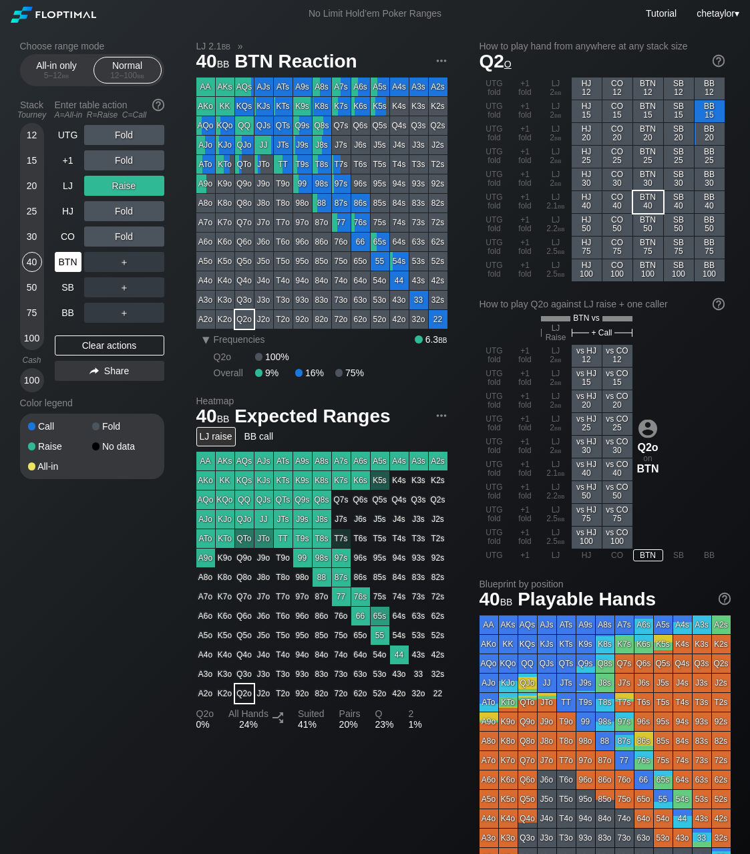
click at [69, 262] on div "BTN" at bounding box center [68, 262] width 27 height 20
click at [86, 347] on div "Clear actions" at bounding box center [110, 345] width 110 height 20
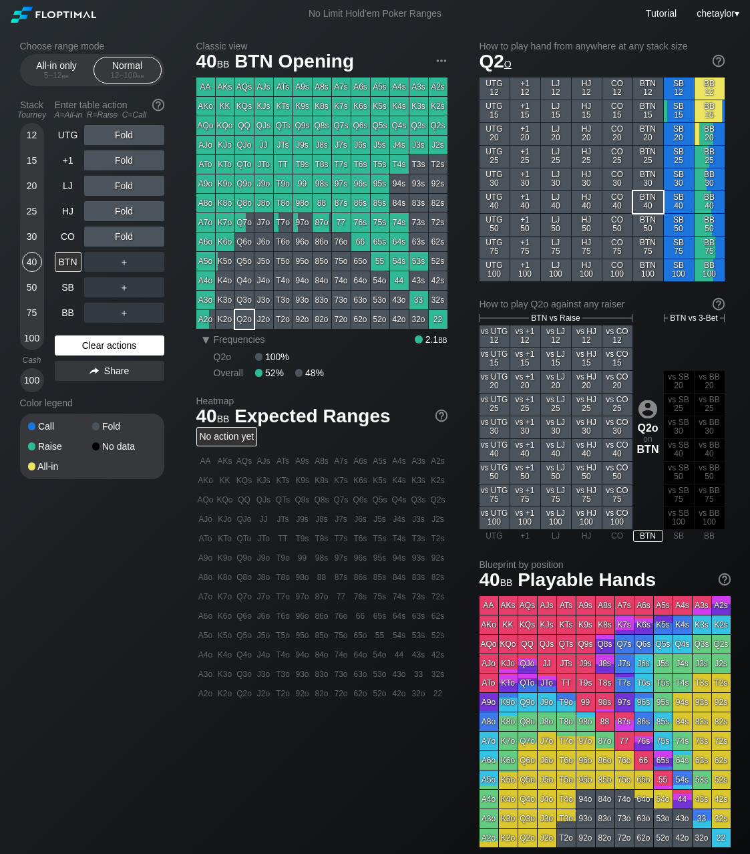
click at [88, 347] on div "Clear actions" at bounding box center [110, 345] width 110 height 20
click at [244, 199] on div "Q8o" at bounding box center [244, 203] width 19 height 19
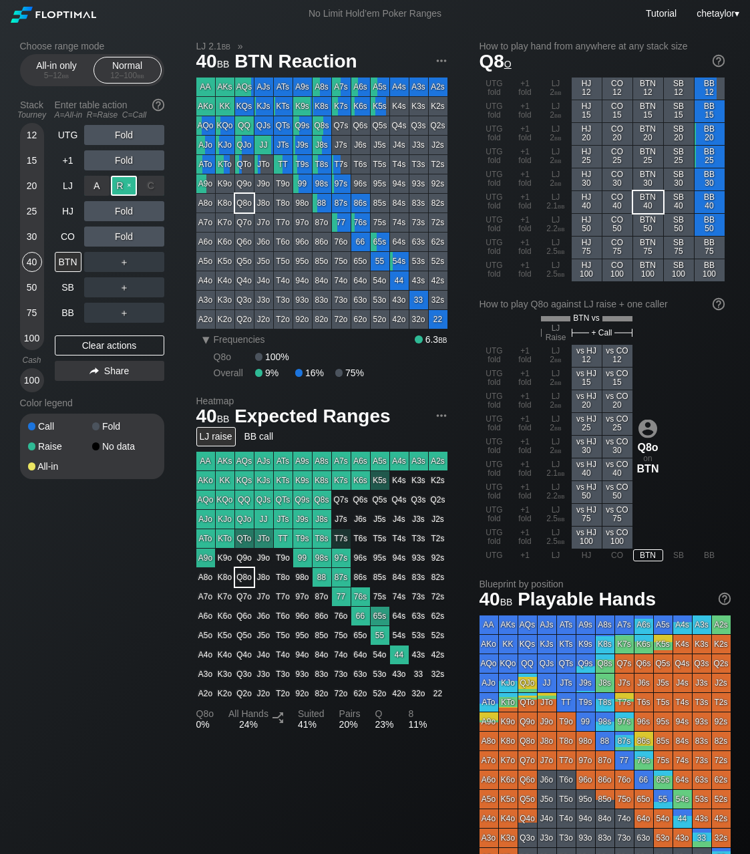
click at [128, 184] on div "R ✕" at bounding box center [124, 186] width 26 height 20
click at [126, 209] on div "R ✕" at bounding box center [124, 211] width 26 height 20
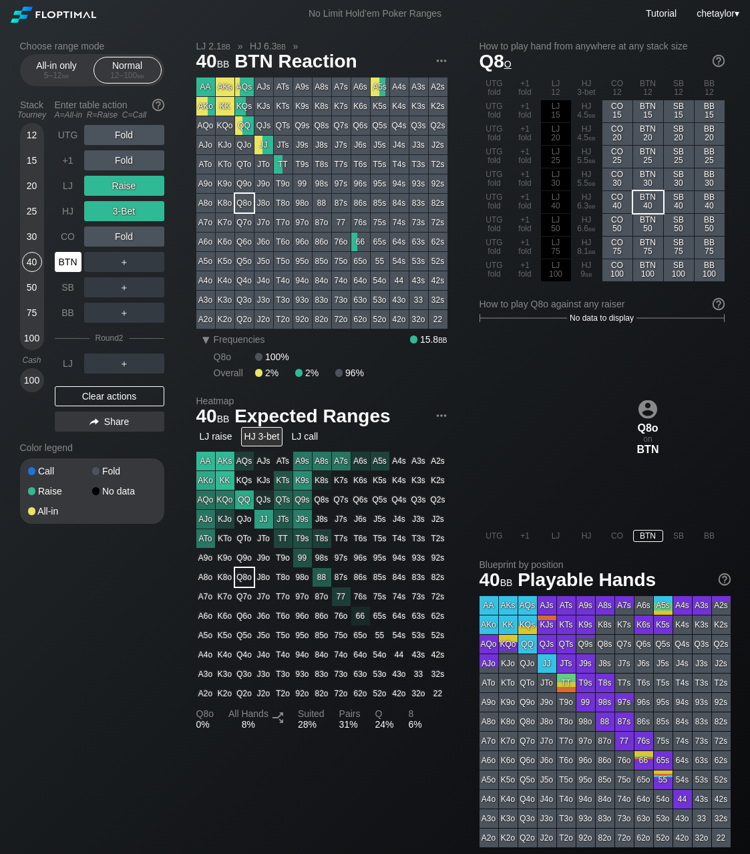
click at [73, 260] on div "BTN" at bounding box center [68, 262] width 27 height 20
click at [72, 235] on div "CO" at bounding box center [68, 237] width 27 height 20
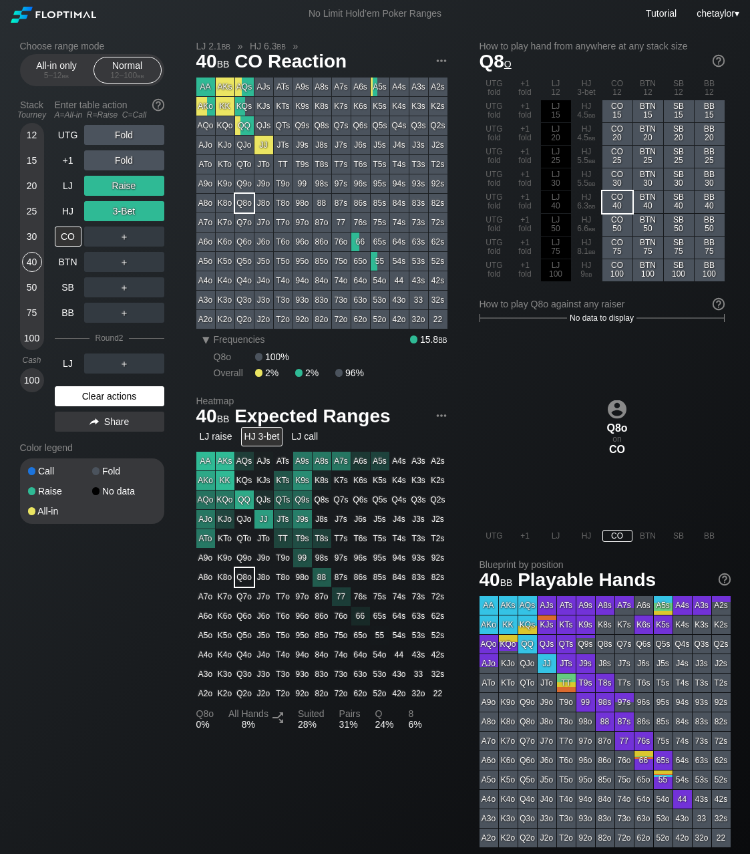
click at [93, 399] on div "Clear actions" at bounding box center [110, 396] width 110 height 20
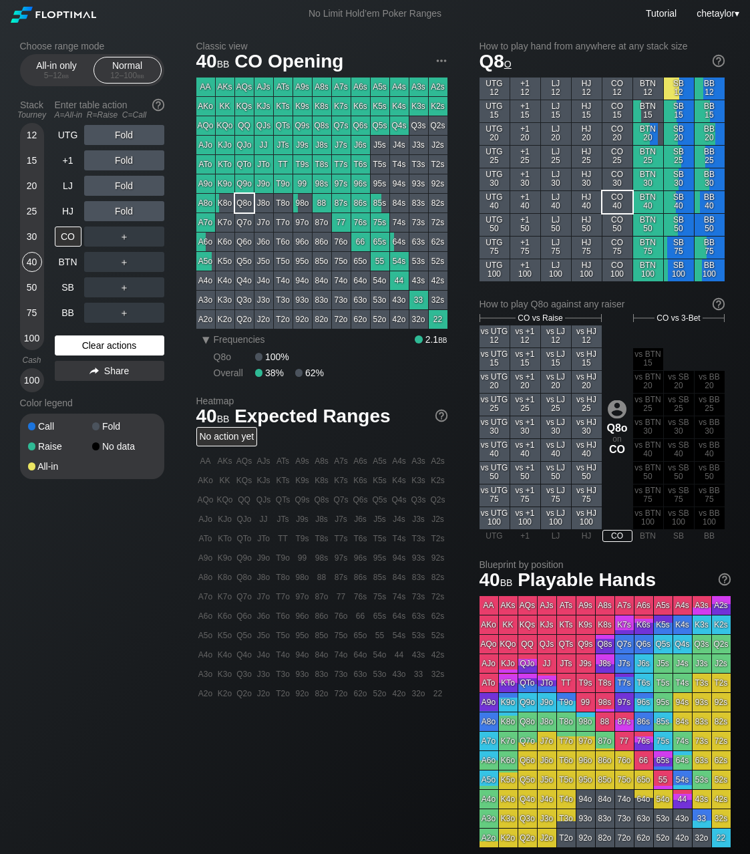
click at [93, 399] on div "Color legend" at bounding box center [92, 402] width 144 height 21
click at [112, 347] on div "Clear actions" at bounding box center [110, 345] width 110 height 20
click at [205, 144] on div "AJo" at bounding box center [205, 145] width 19 height 19
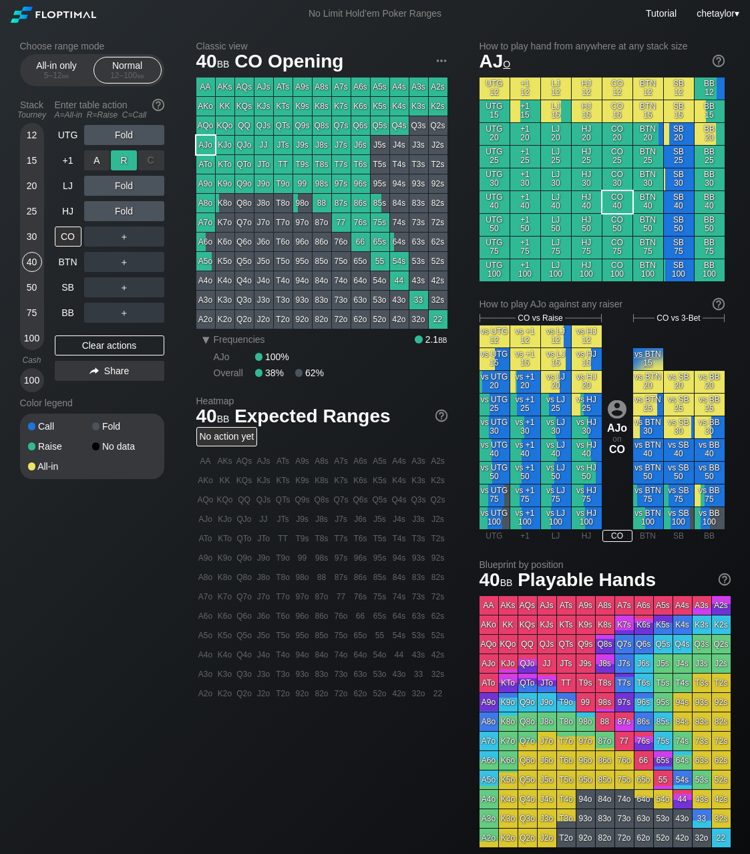
click at [130, 159] on div "R ✕" at bounding box center [124, 160] width 26 height 20
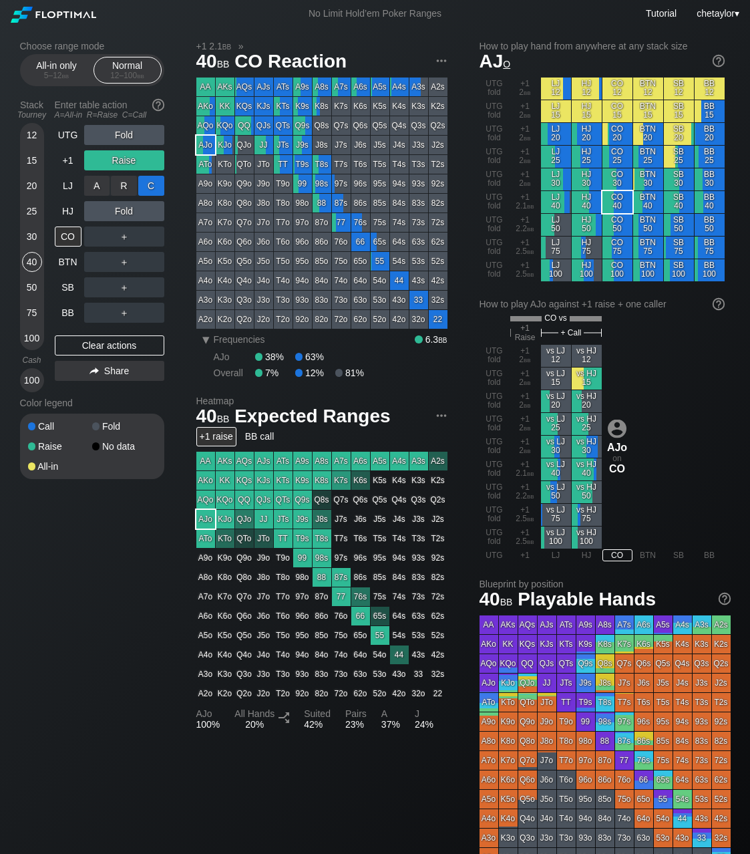
click at [157, 185] on div "C ✕" at bounding box center [151, 186] width 26 height 20
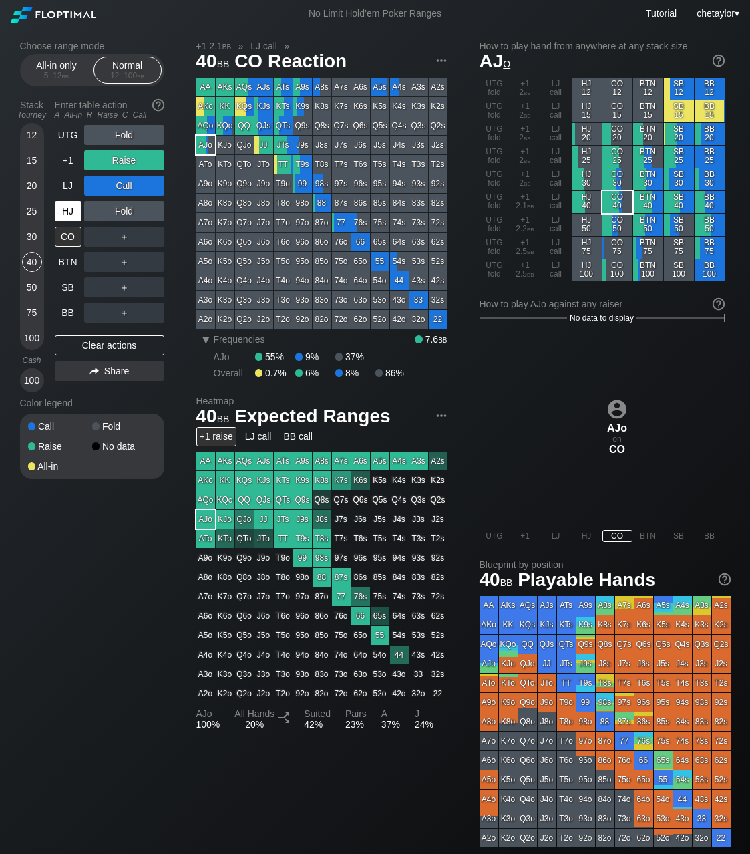
click at [63, 214] on div "HJ" at bounding box center [68, 211] width 27 height 20
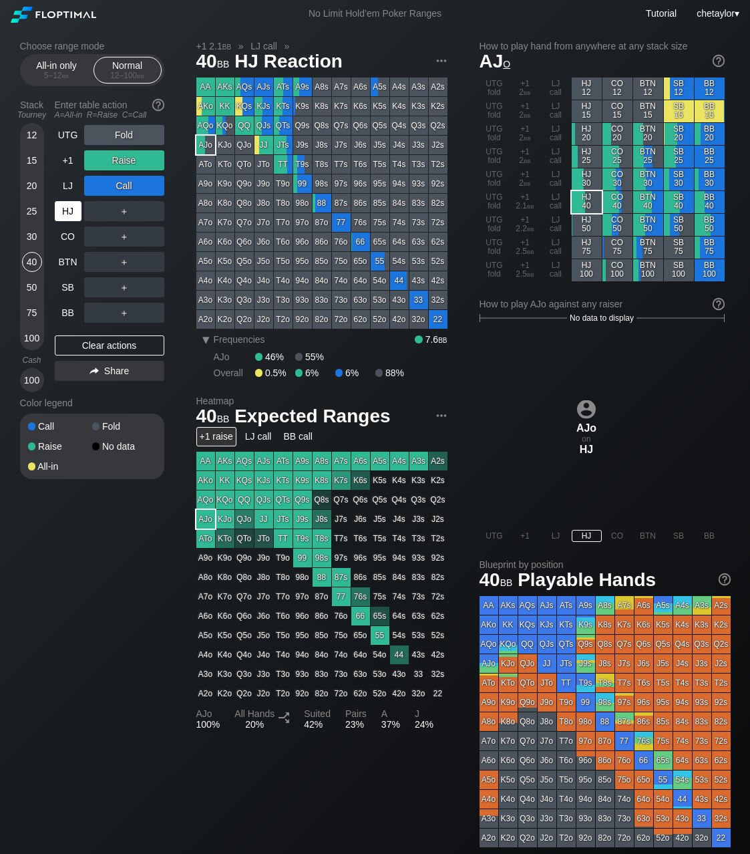
click at [63, 214] on div "HJ" at bounding box center [68, 211] width 27 height 20
click at [95, 347] on div "Clear actions" at bounding box center [110, 345] width 110 height 20
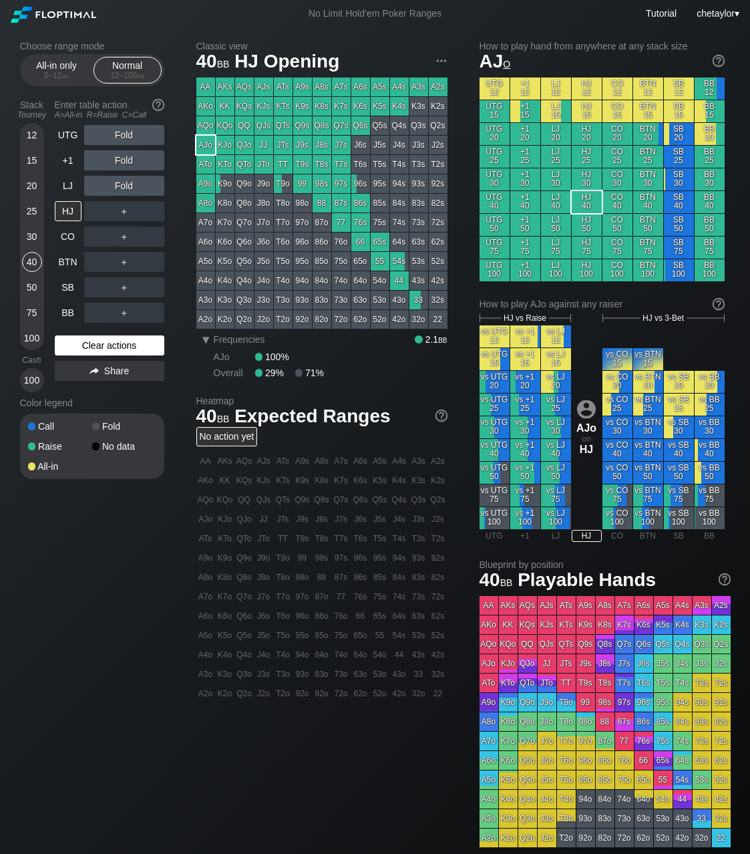
click at [104, 341] on div "Clear actions" at bounding box center [110, 345] width 110 height 20
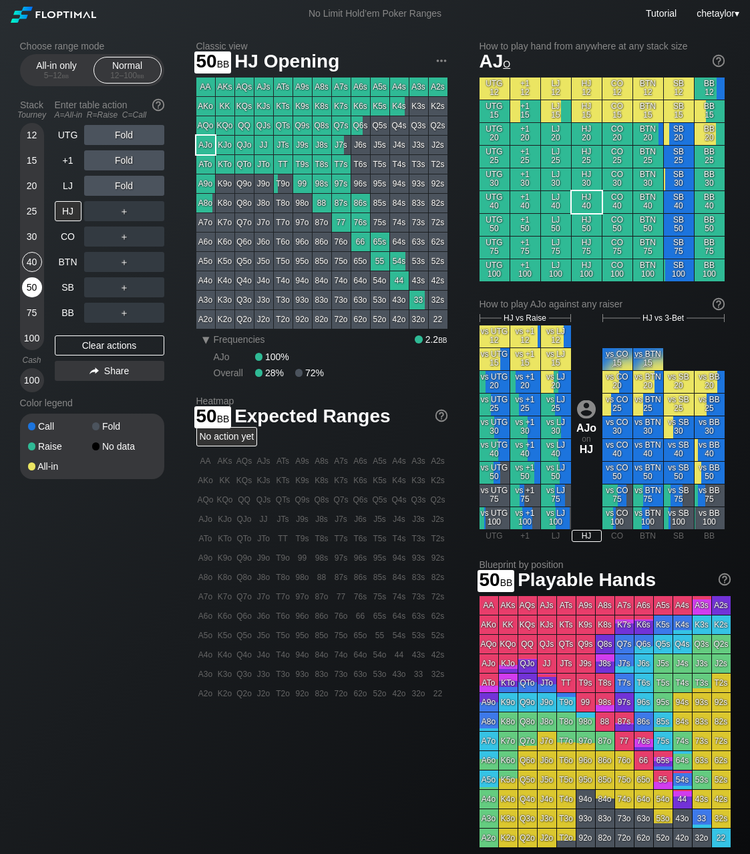
click at [29, 283] on div "50" at bounding box center [32, 287] width 20 height 20
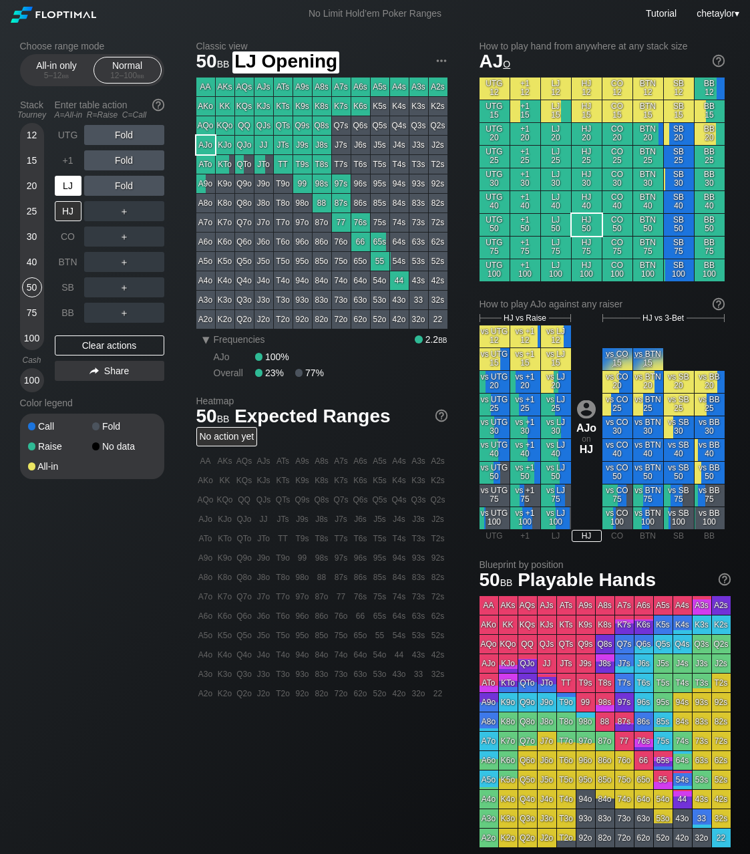
click at [69, 186] on div "LJ" at bounding box center [68, 186] width 27 height 20
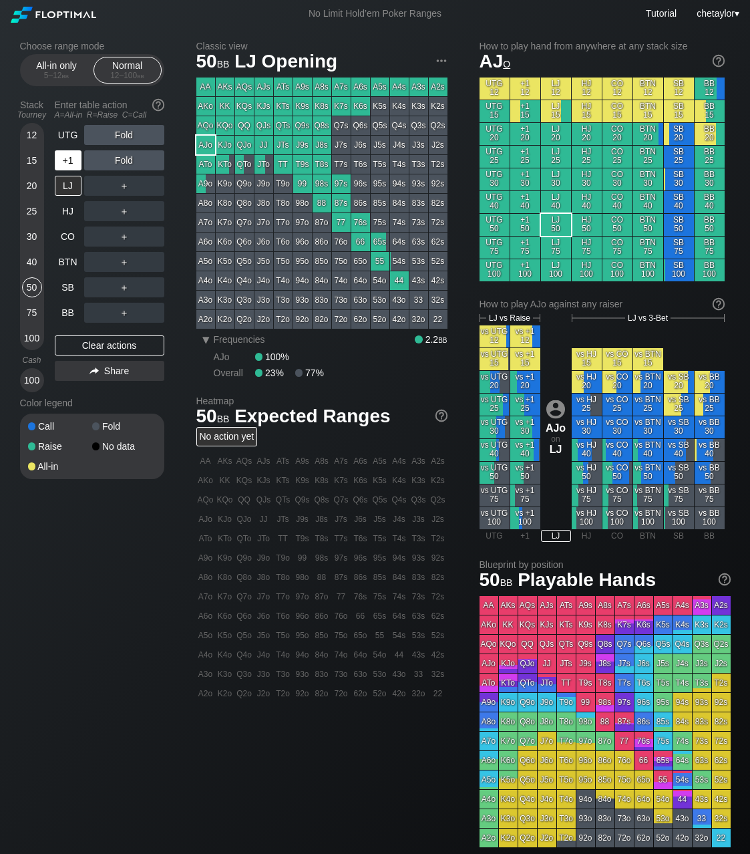
click at [67, 161] on div "+1" at bounding box center [68, 160] width 27 height 20
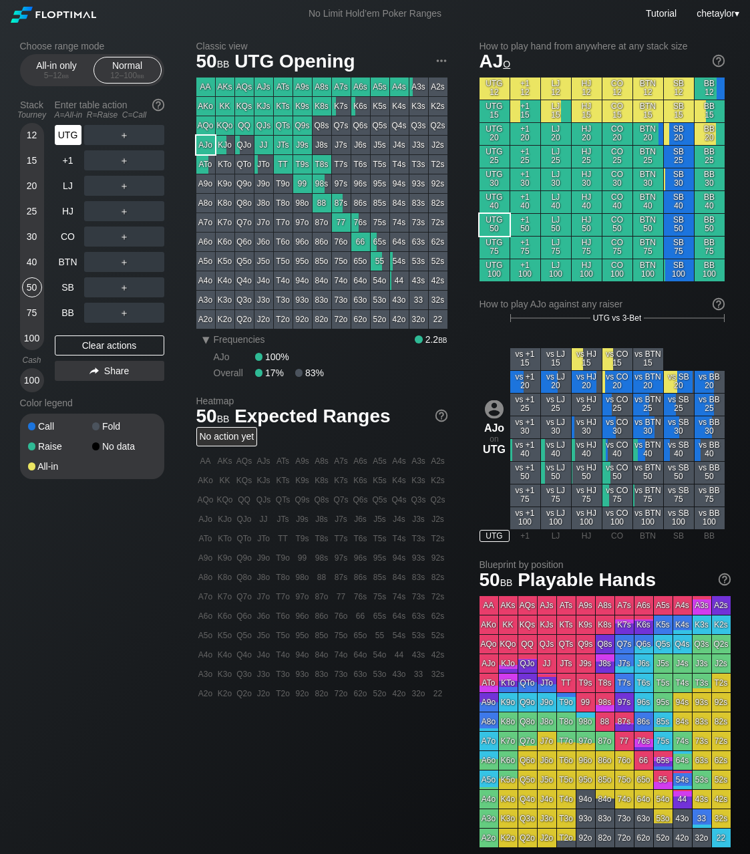
click at [67, 142] on div "UTG" at bounding box center [68, 135] width 27 height 20
click at [29, 259] on div "40" at bounding box center [32, 262] width 20 height 20
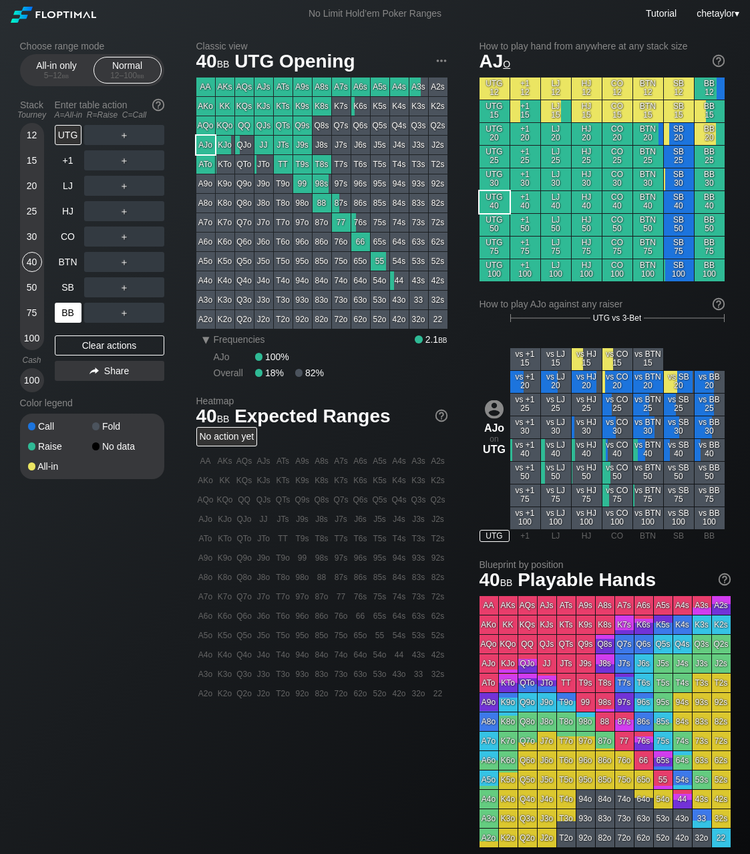
click at [65, 311] on div "BB" at bounding box center [68, 313] width 27 height 20
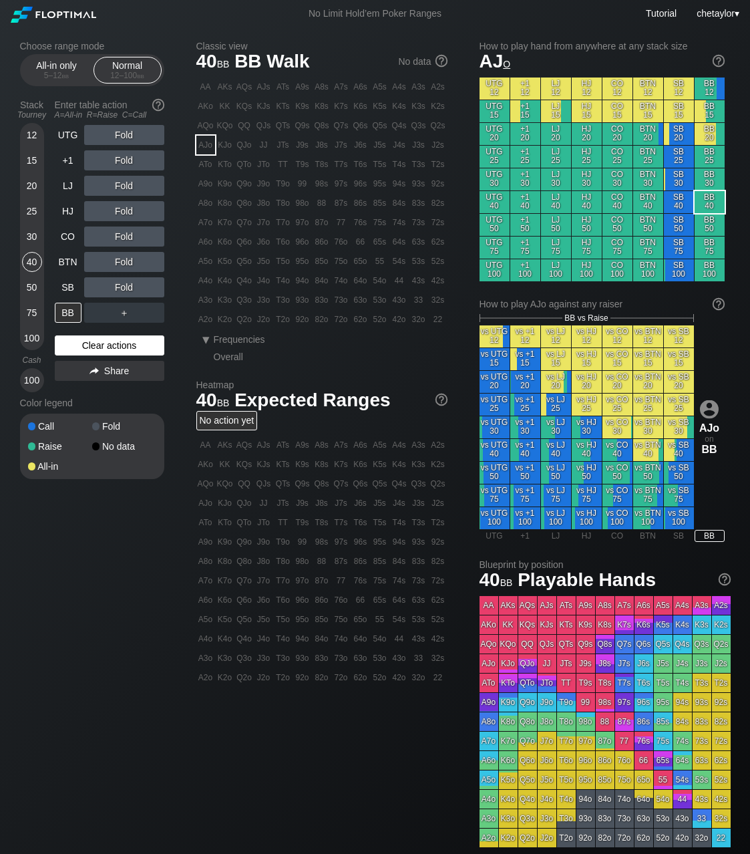
click at [95, 345] on div "Clear actions" at bounding box center [110, 345] width 110 height 20
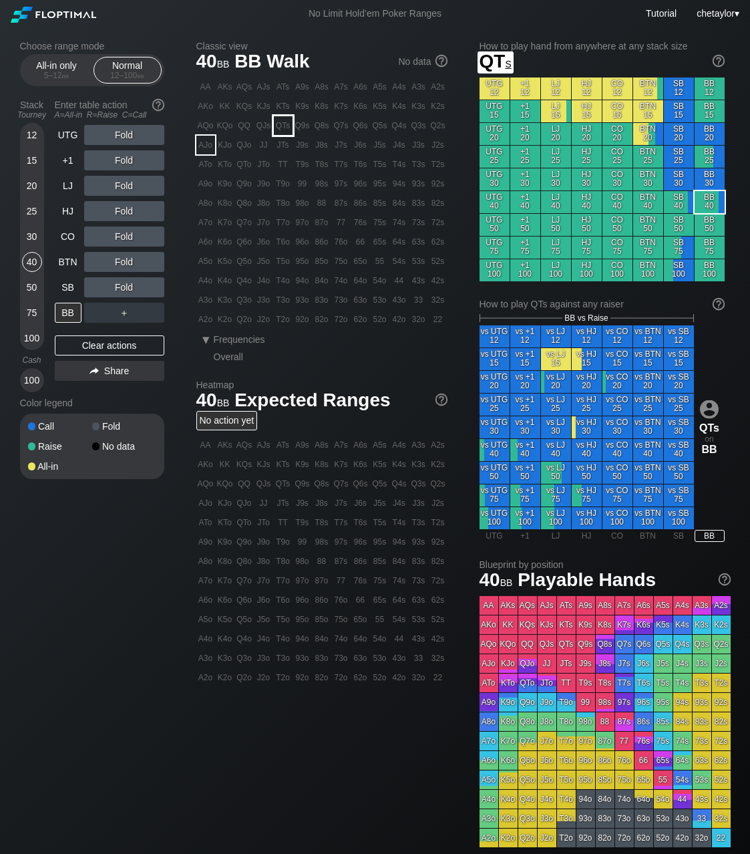
click at [285, 124] on div "QTs" at bounding box center [283, 125] width 19 height 19
click at [69, 282] on div "SB" at bounding box center [68, 287] width 27 height 20
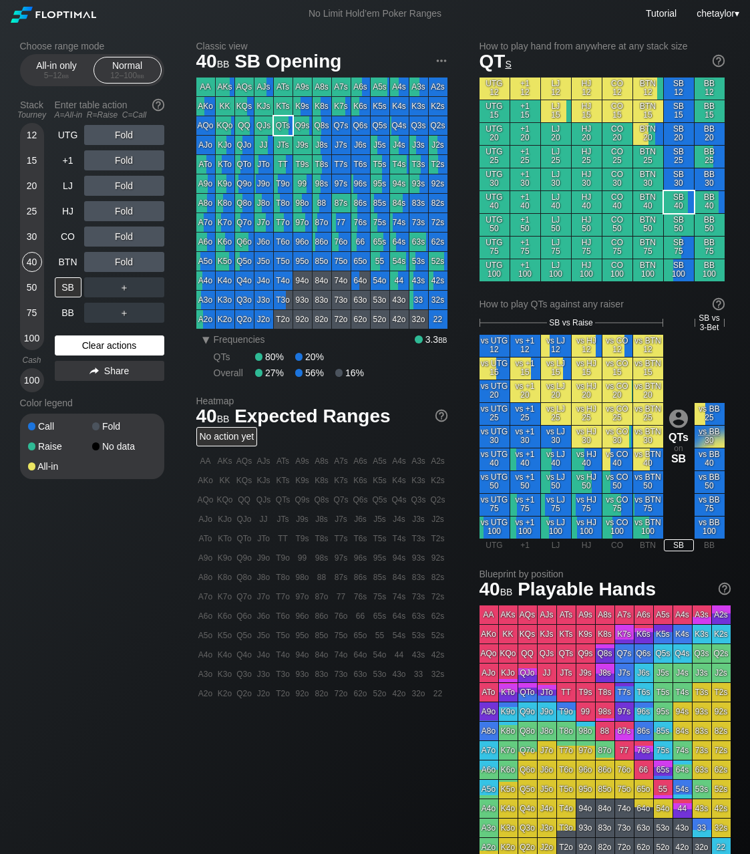
click at [92, 344] on div "Clear actions" at bounding box center [110, 345] width 110 height 20
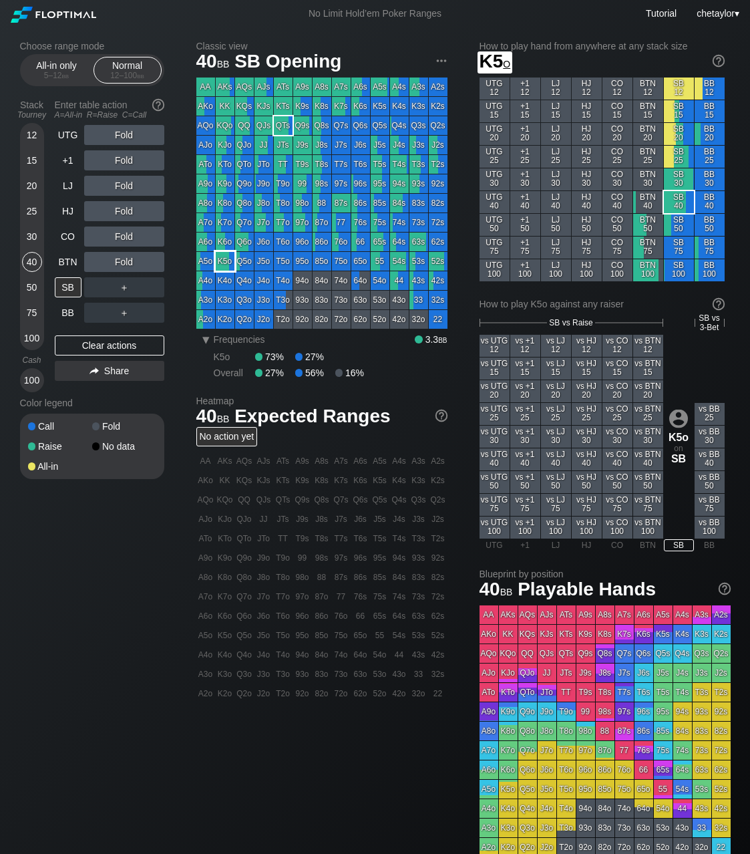
click at [233, 261] on div "K5o" at bounding box center [225, 261] width 19 height 19
click at [123, 162] on div "R ✕" at bounding box center [124, 160] width 26 height 20
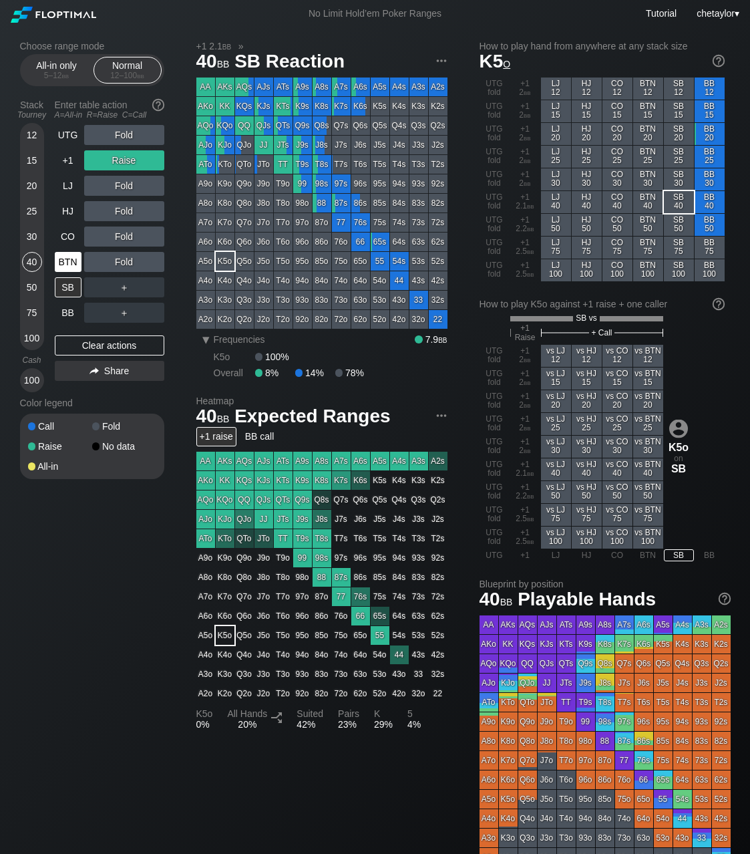
click at [67, 260] on div "BTN" at bounding box center [68, 262] width 27 height 20
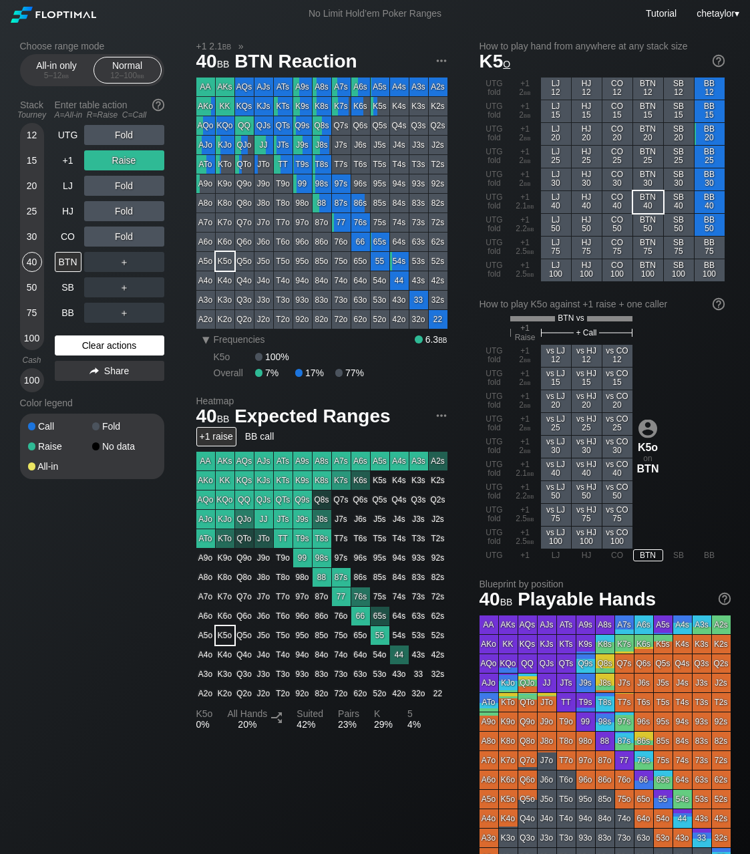
click at [96, 345] on div "Clear actions" at bounding box center [110, 345] width 110 height 20
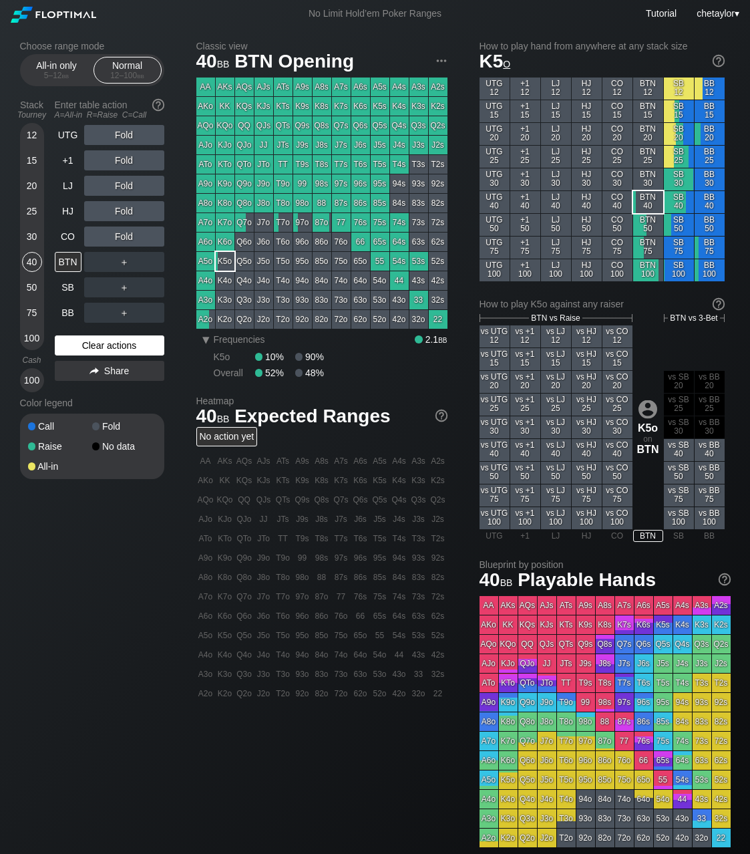
click at [96, 345] on div "Clear actions" at bounding box center [110, 345] width 110 height 20
click at [424, 299] on div "33" at bounding box center [419, 300] width 19 height 19
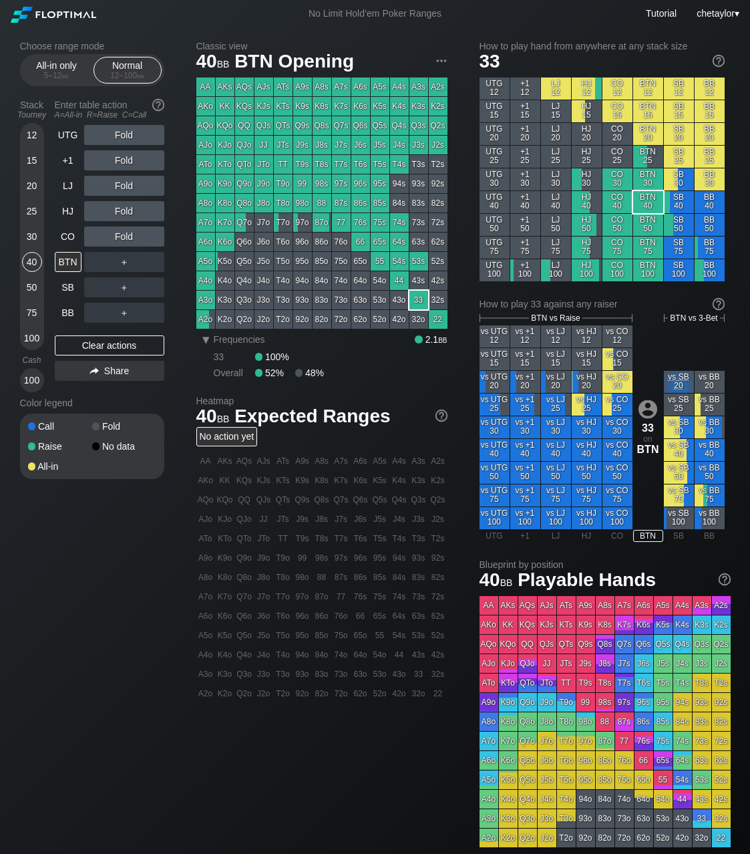
click at [424, 299] on div "33" at bounding box center [419, 300] width 19 height 19
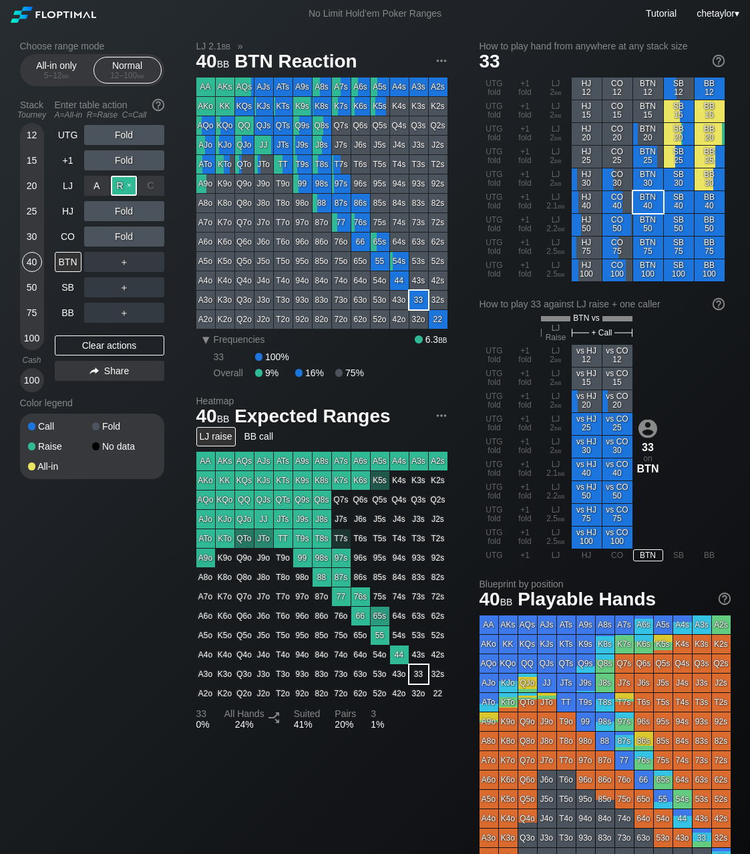
click at [133, 181] on div "R ✕" at bounding box center [124, 186] width 26 height 20
click at [29, 290] on div "50" at bounding box center [32, 287] width 20 height 20
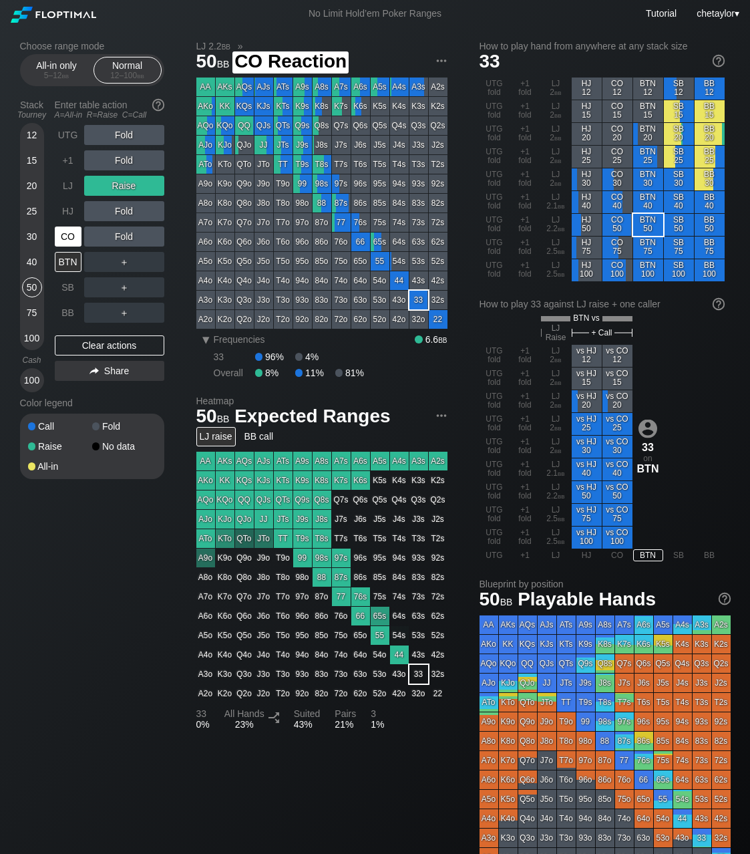
click at [74, 235] on div "CO" at bounding box center [68, 237] width 27 height 20
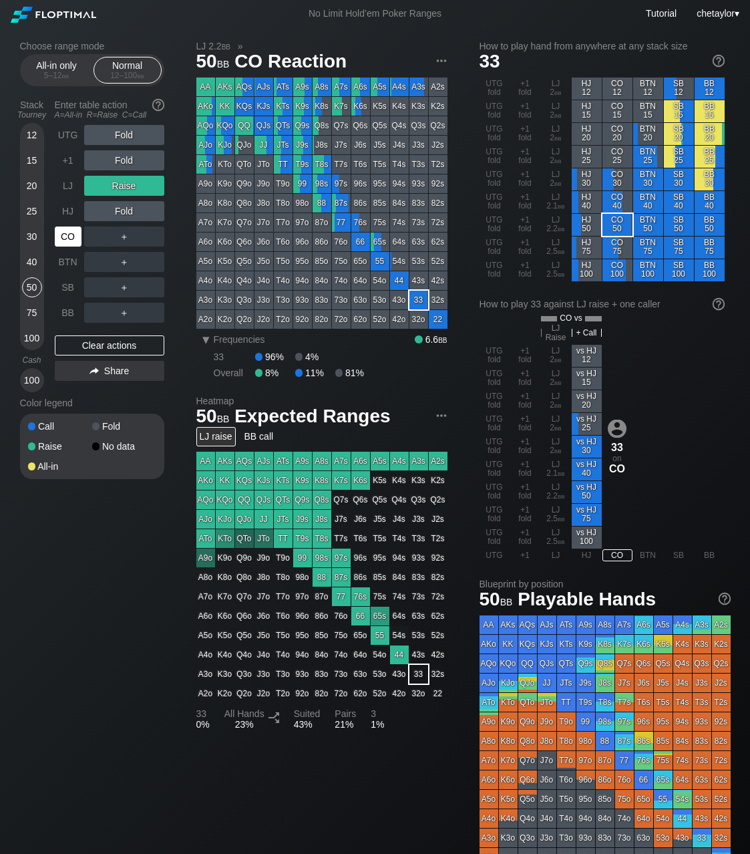
click at [74, 235] on div "CO" at bounding box center [68, 237] width 27 height 20
click at [104, 347] on div "Clear actions" at bounding box center [110, 345] width 110 height 20
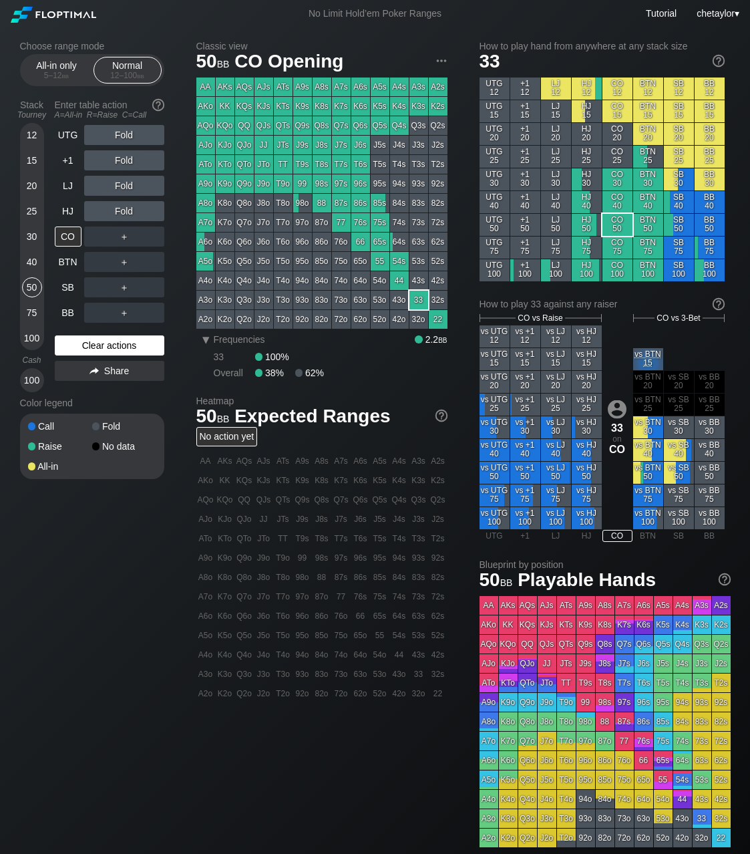
click at [104, 347] on div "Clear actions" at bounding box center [110, 345] width 110 height 20
click at [107, 341] on div "Clear actions" at bounding box center [110, 345] width 110 height 20
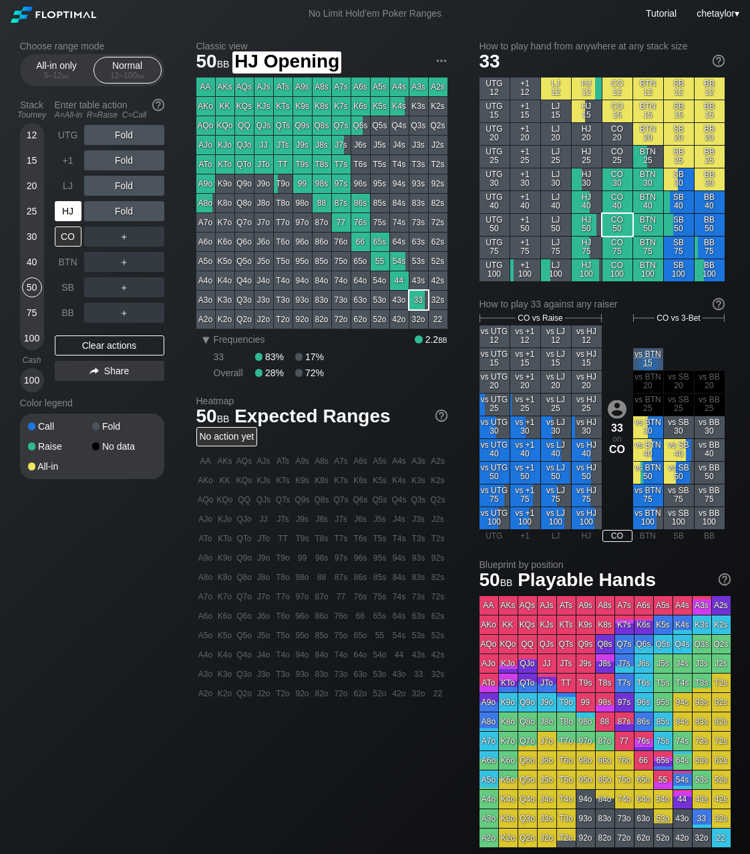
click at [65, 208] on div "HJ" at bounding box center [68, 211] width 27 height 20
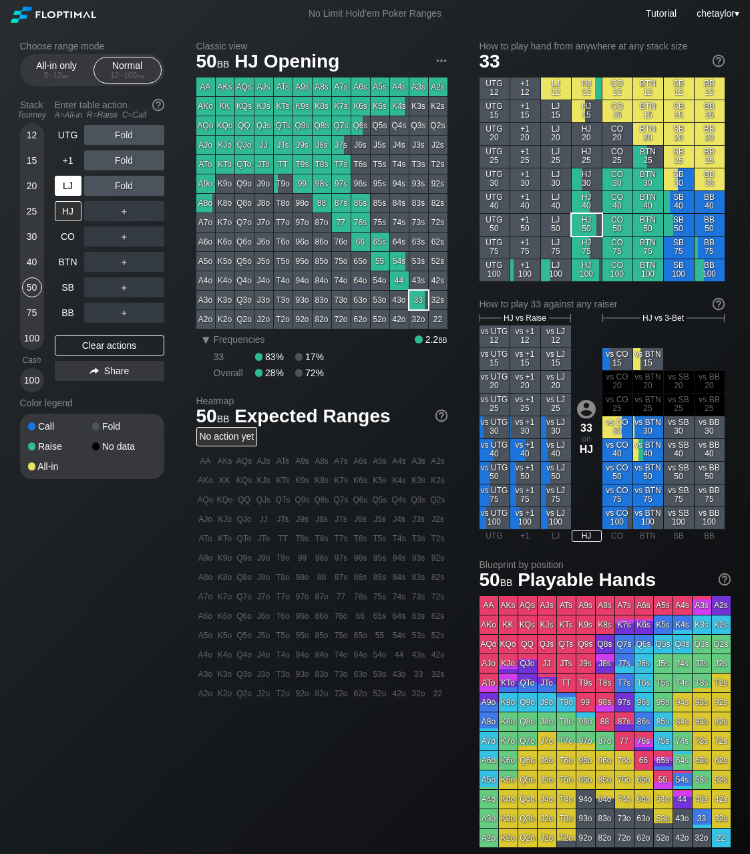
click at [67, 186] on div "LJ" at bounding box center [68, 186] width 27 height 20
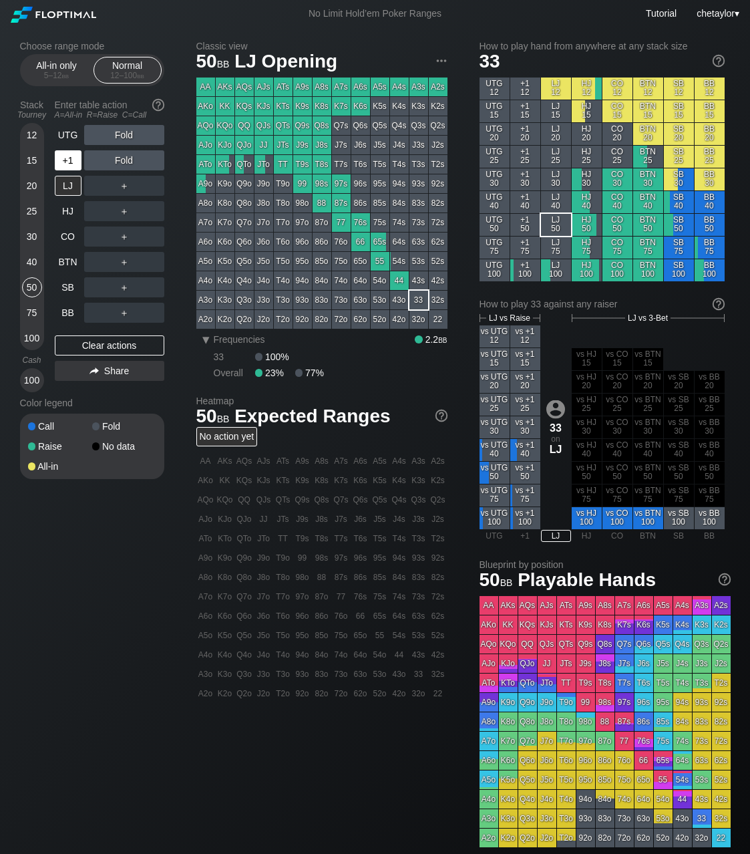
click at [69, 158] on div "+1" at bounding box center [68, 160] width 27 height 20
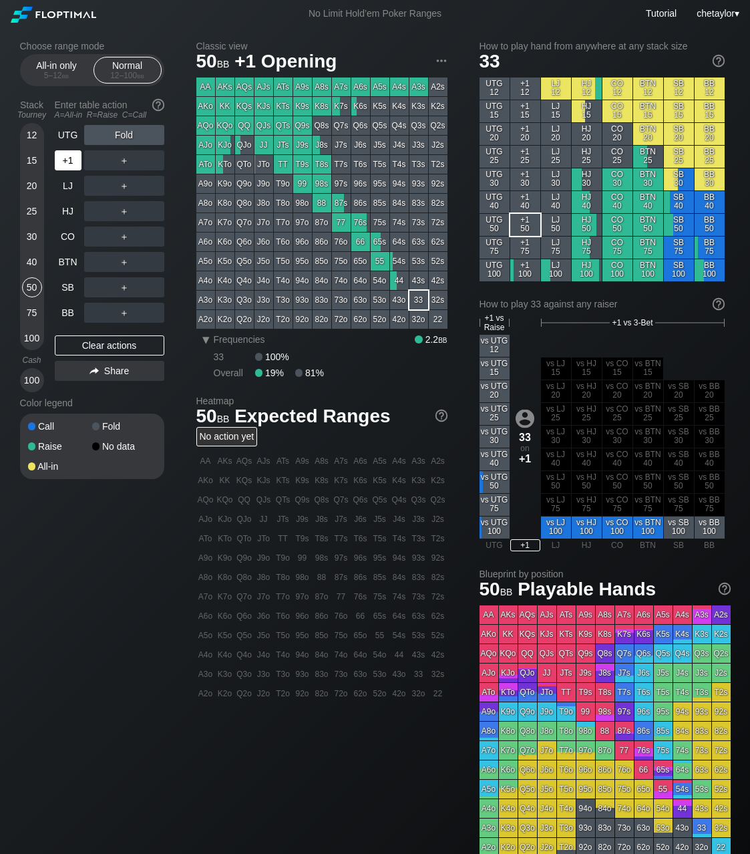
click at [69, 158] on div "+1" at bounding box center [68, 160] width 27 height 20
click at [72, 136] on div "UTG" at bounding box center [68, 135] width 27 height 20
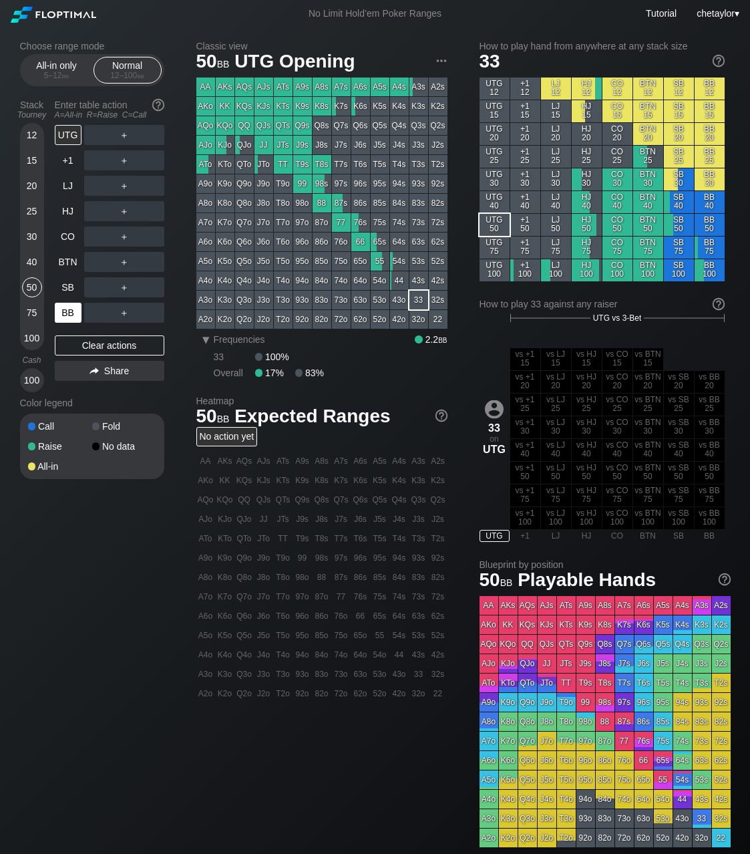
click at [65, 313] on div "BB" at bounding box center [68, 313] width 27 height 20
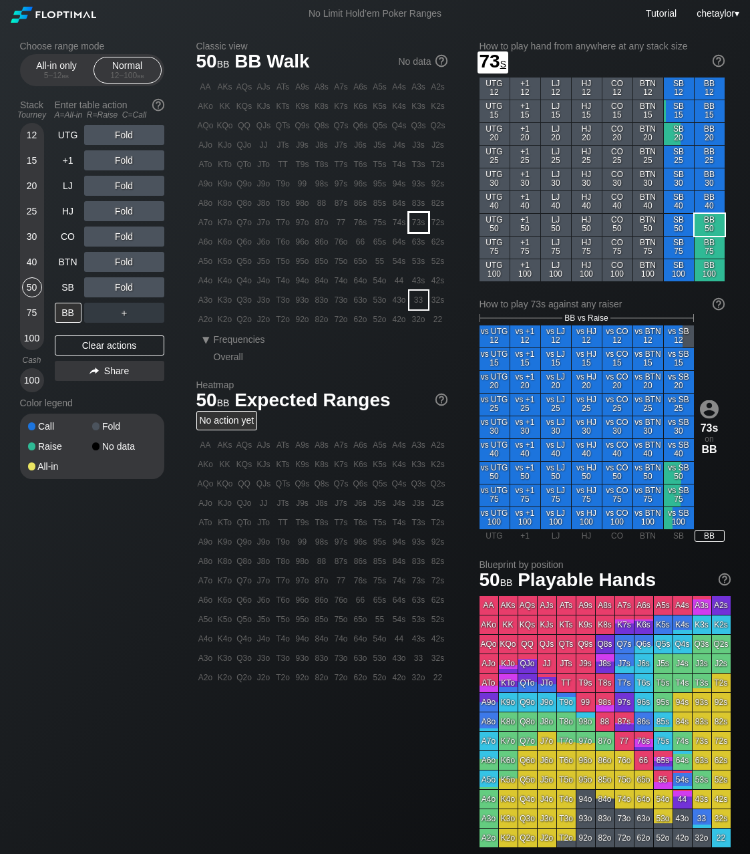
click at [418, 224] on div "73s" at bounding box center [419, 222] width 19 height 19
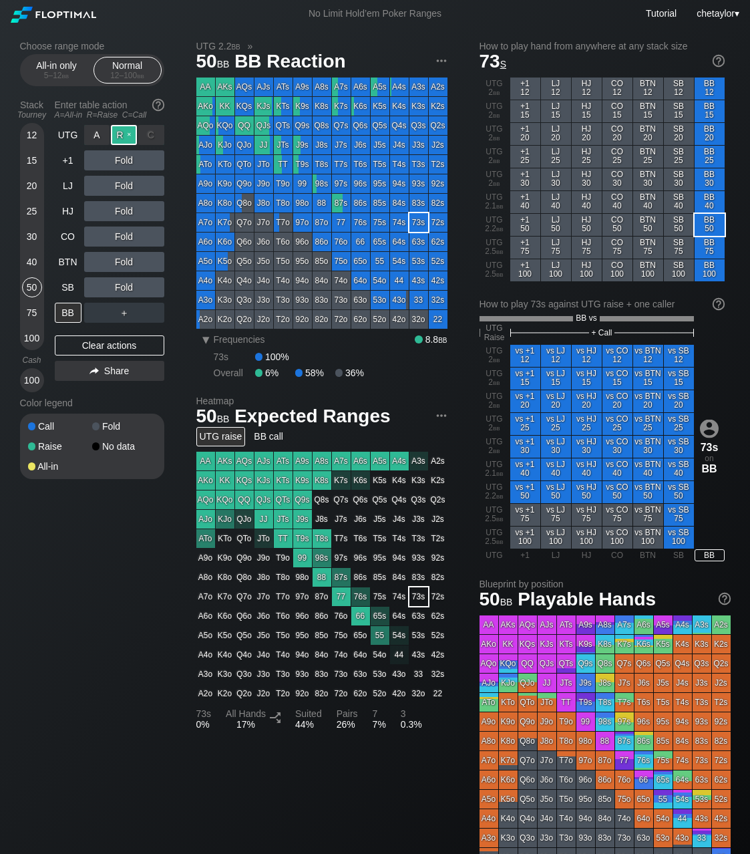
click at [130, 136] on div "R ✕" at bounding box center [124, 135] width 26 height 20
click at [65, 289] on div "SB" at bounding box center [68, 287] width 27 height 20
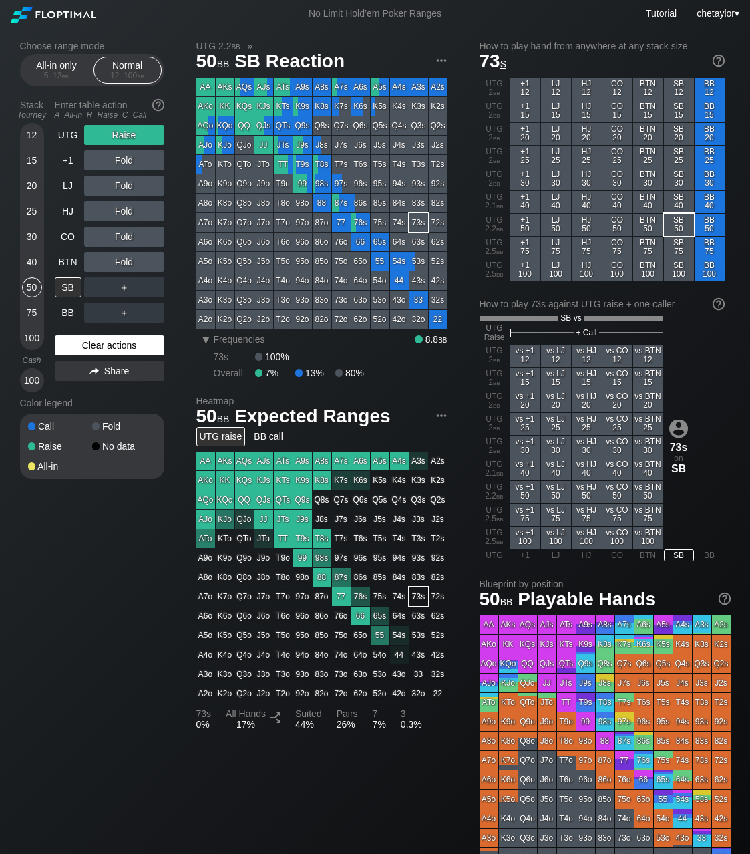
click at [102, 345] on div "Clear actions" at bounding box center [110, 345] width 110 height 20
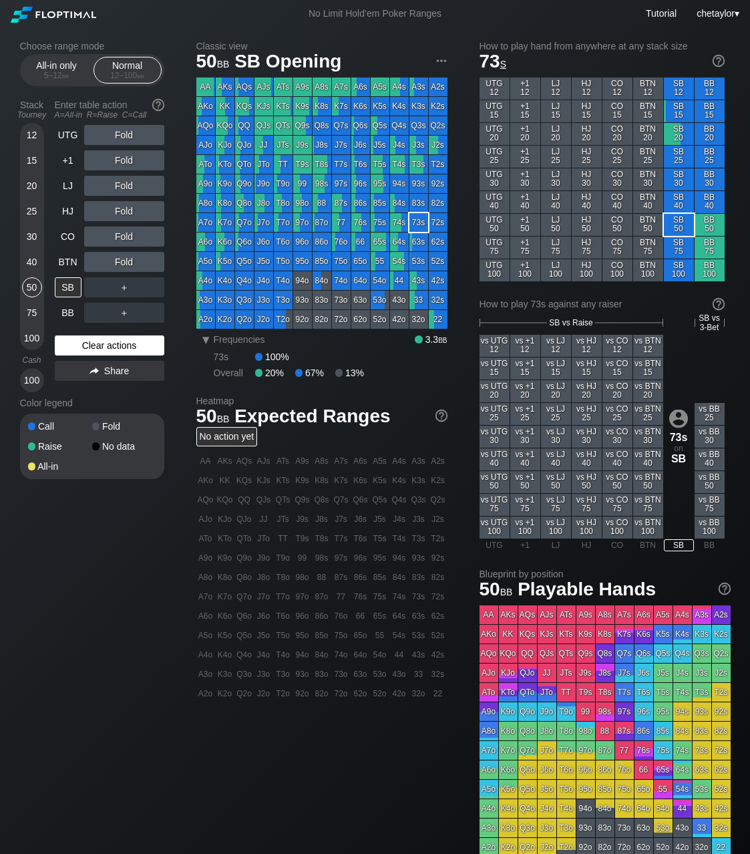
click at [102, 345] on div "Clear actions" at bounding box center [110, 345] width 110 height 20
click at [245, 280] on div "Q4o" at bounding box center [244, 280] width 19 height 19
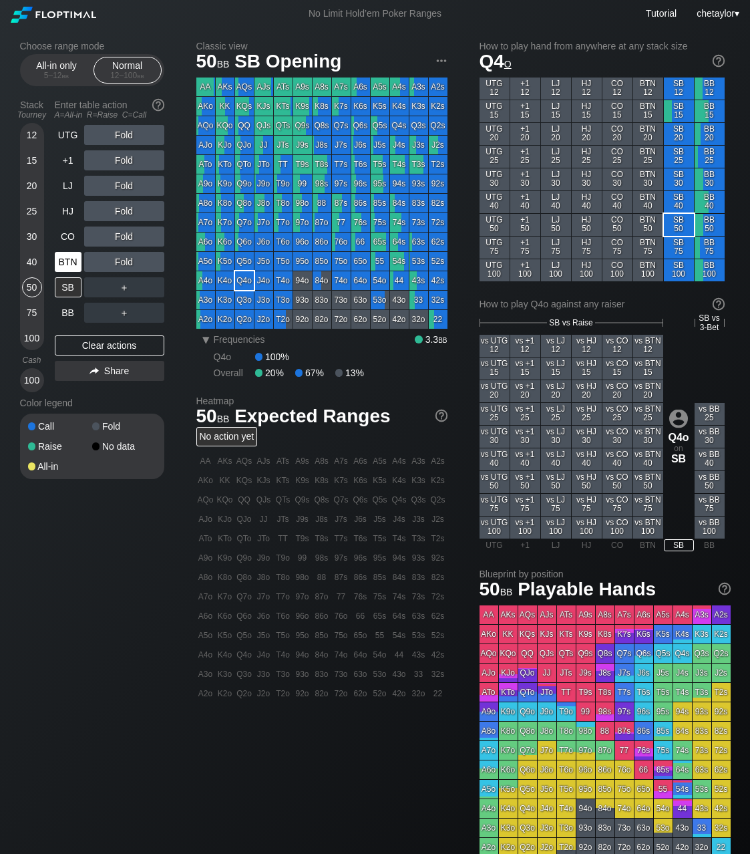
click at [65, 259] on div "BTN" at bounding box center [68, 262] width 27 height 20
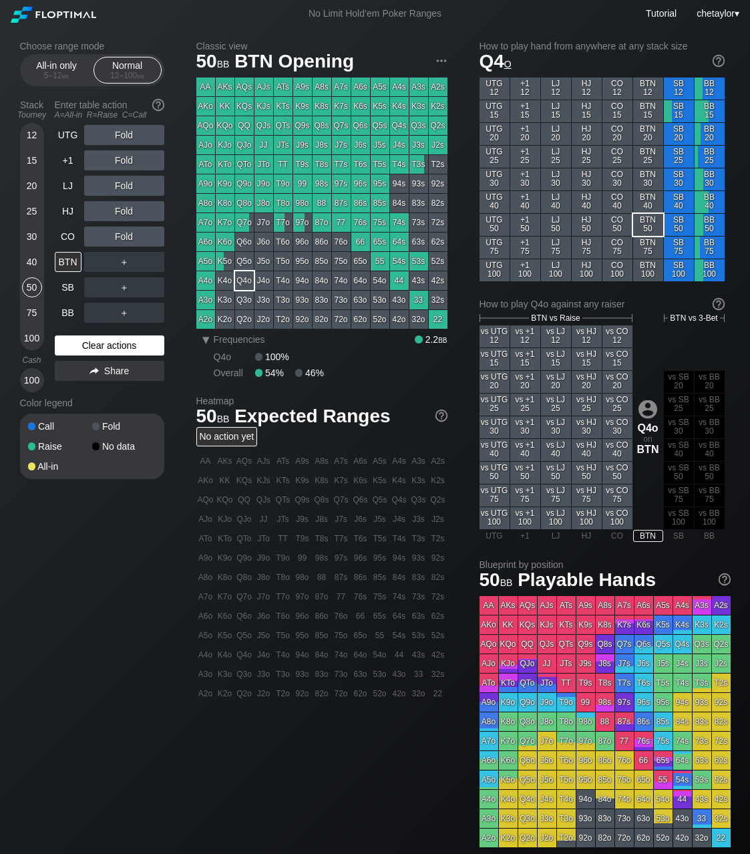
click at [90, 337] on div "Clear actions" at bounding box center [110, 345] width 110 height 20
click at [93, 343] on div "Clear actions" at bounding box center [110, 345] width 110 height 20
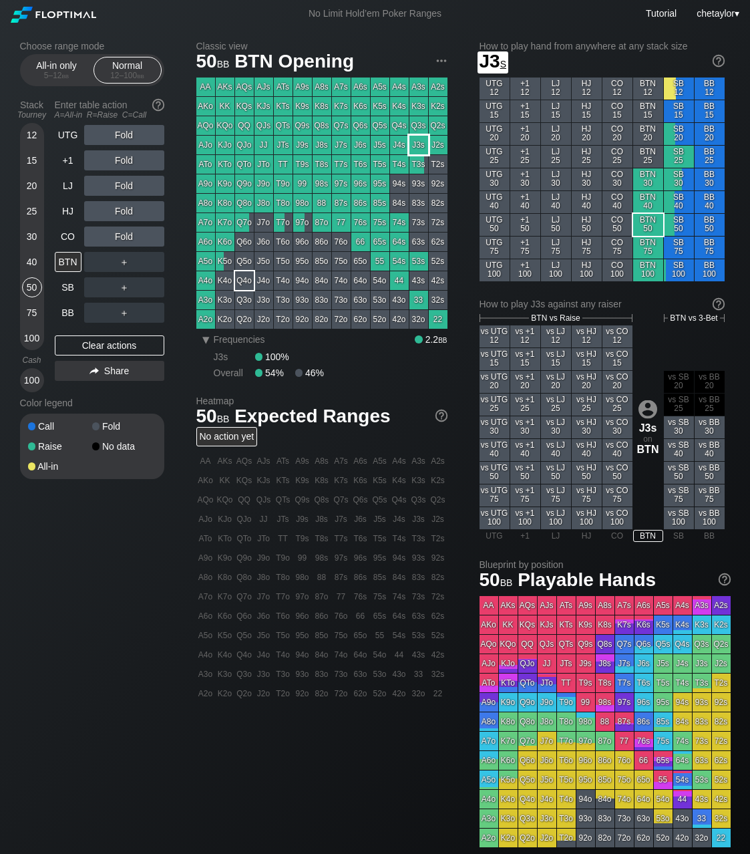
click at [422, 148] on div "J3s" at bounding box center [419, 145] width 19 height 19
click at [126, 157] on div "R ✕" at bounding box center [124, 160] width 26 height 20
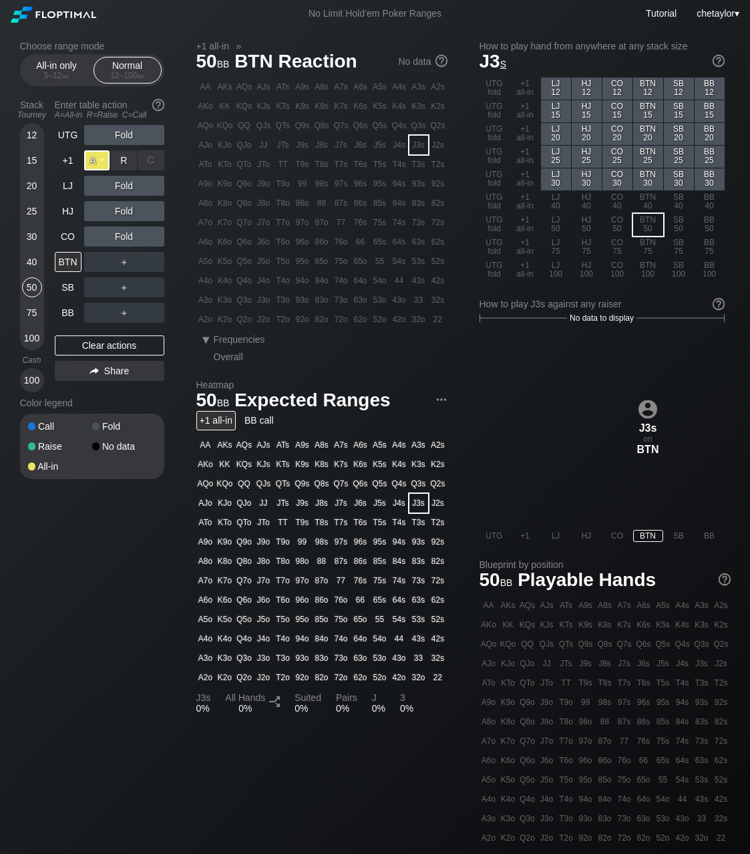
click at [98, 163] on div "A ✕" at bounding box center [97, 160] width 26 height 20
click at [74, 262] on div "BTN" at bounding box center [68, 262] width 27 height 20
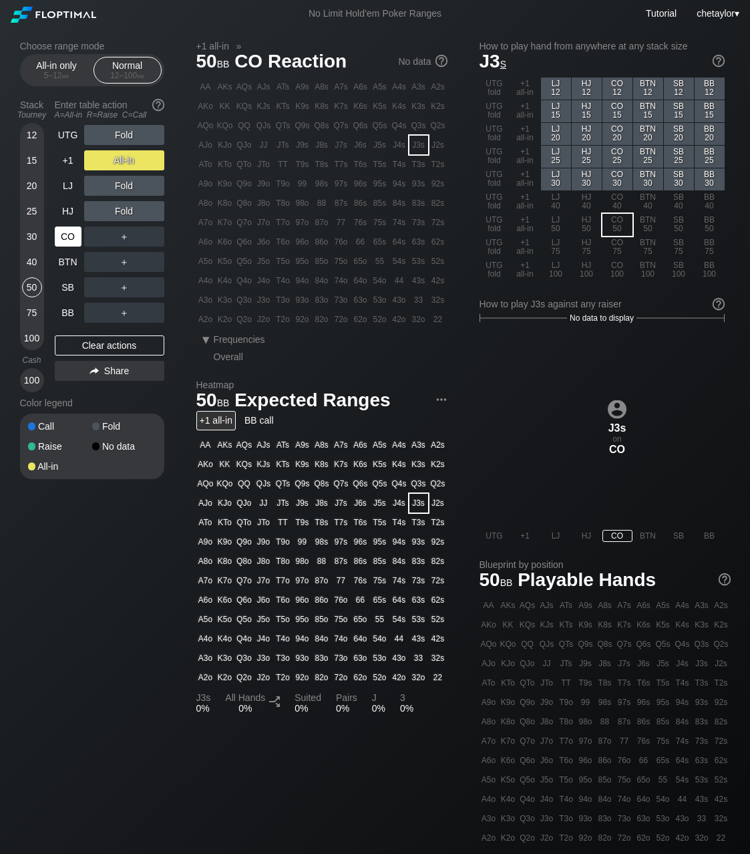
click at [67, 234] on div "CO" at bounding box center [68, 237] width 27 height 20
click at [115, 344] on div "Clear actions" at bounding box center [110, 345] width 110 height 20
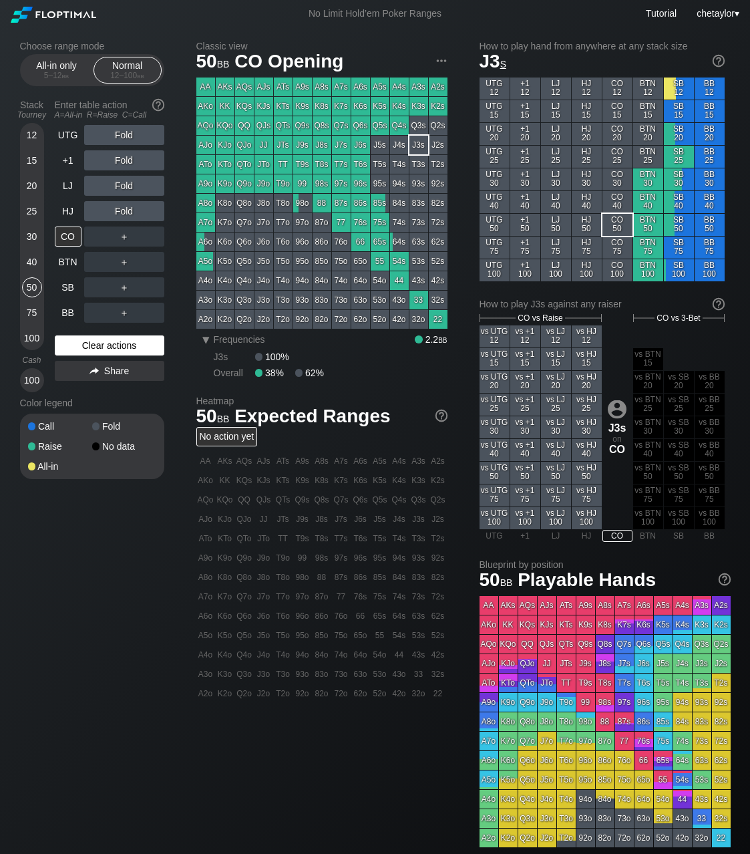
click at [115, 344] on div "Clear actions" at bounding box center [110, 345] width 110 height 20
click at [71, 206] on div "HJ" at bounding box center [68, 211] width 27 height 20
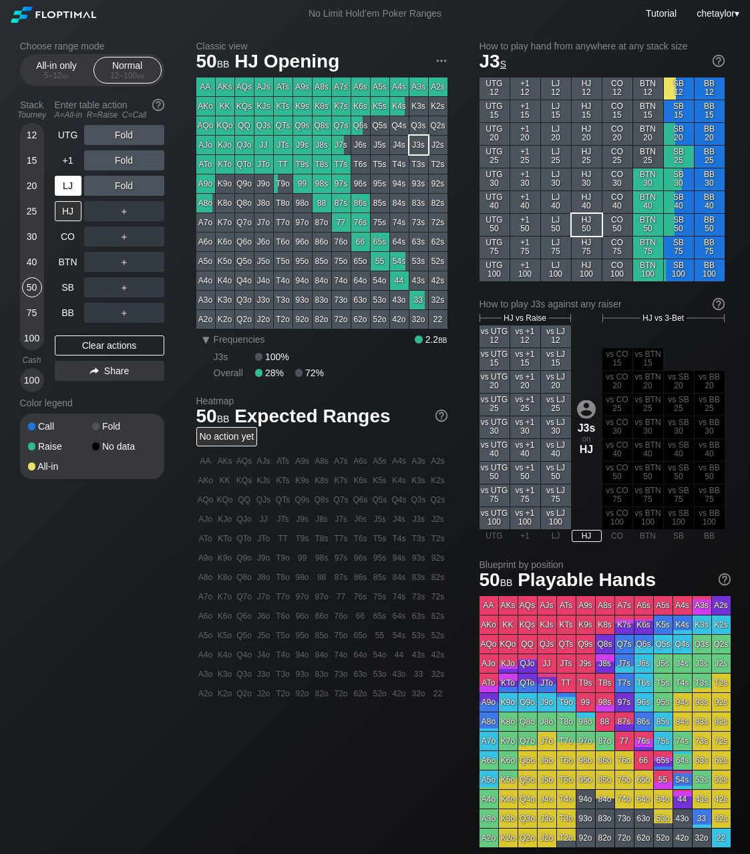
click at [72, 184] on div "LJ" at bounding box center [68, 186] width 27 height 20
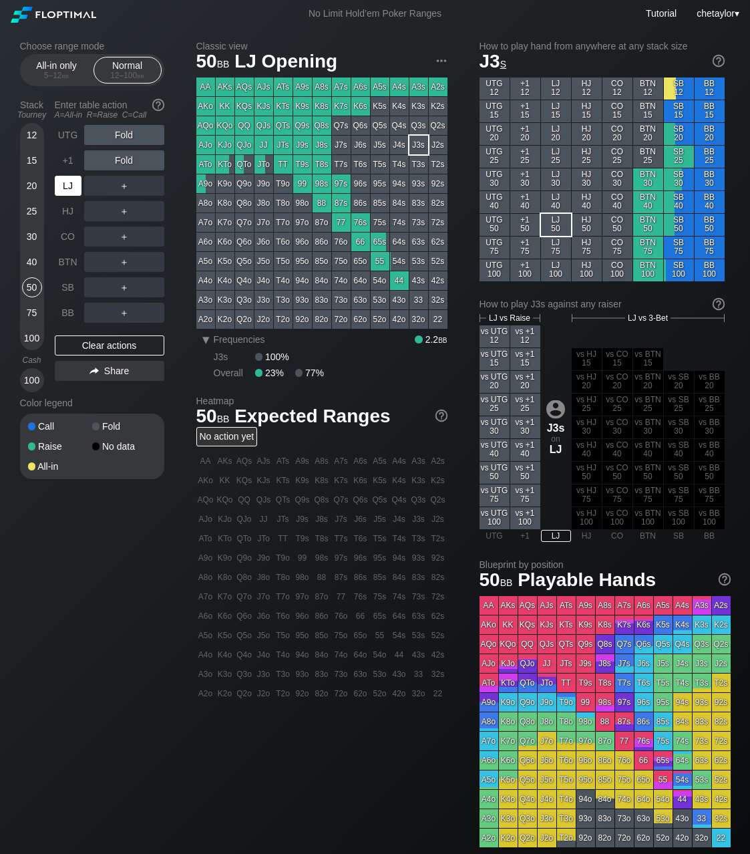
click at [72, 184] on div "LJ" at bounding box center [68, 186] width 27 height 20
click at [62, 166] on div "+1" at bounding box center [68, 160] width 27 height 20
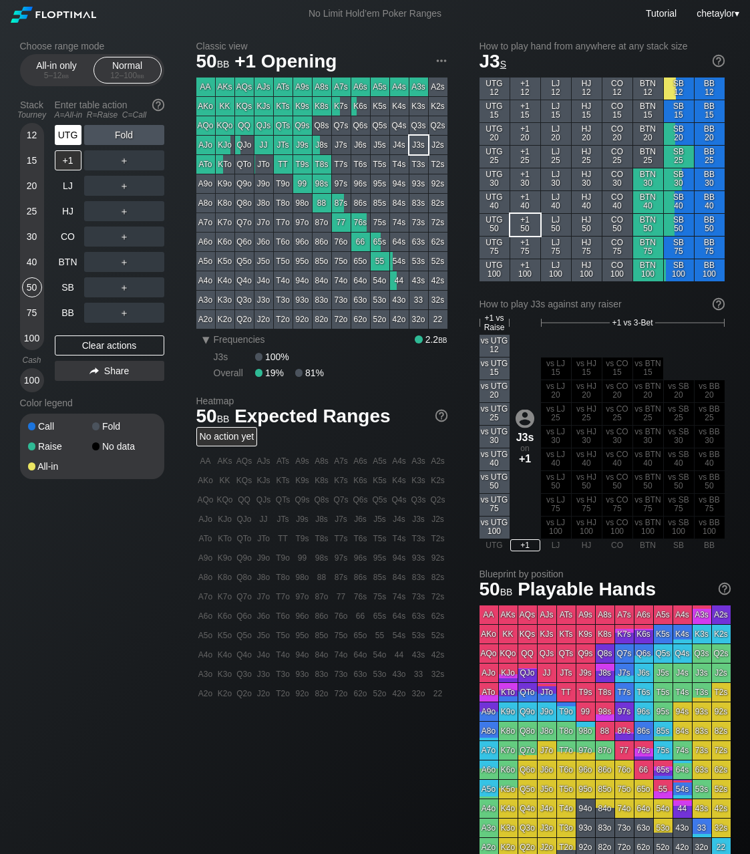
click at [71, 134] on div "UTG" at bounding box center [68, 135] width 27 height 20
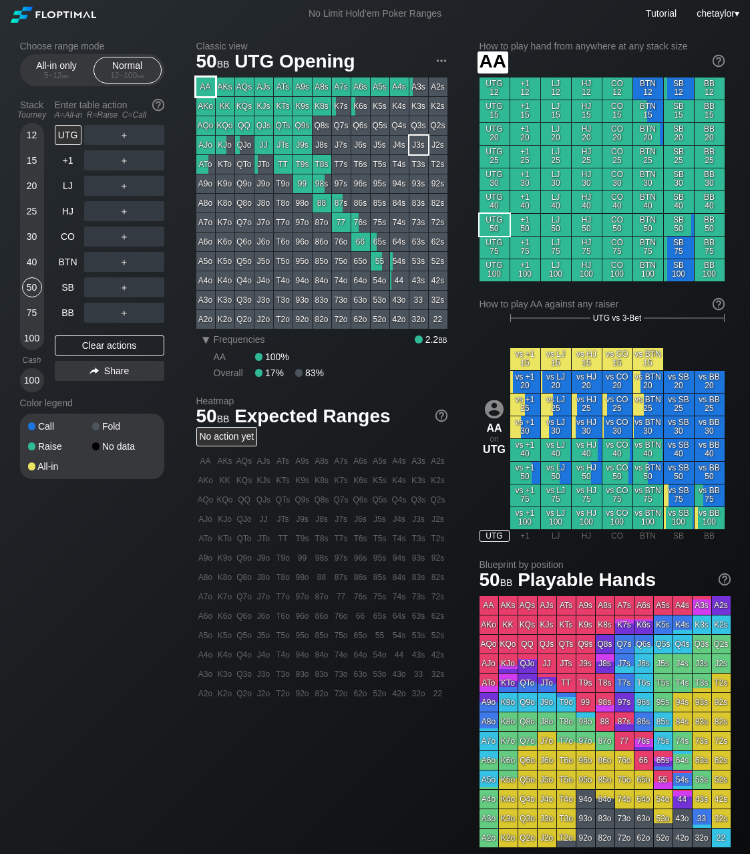
click at [204, 83] on div "AA" at bounding box center [205, 87] width 19 height 19
click at [69, 308] on div "BB" at bounding box center [68, 313] width 27 height 20
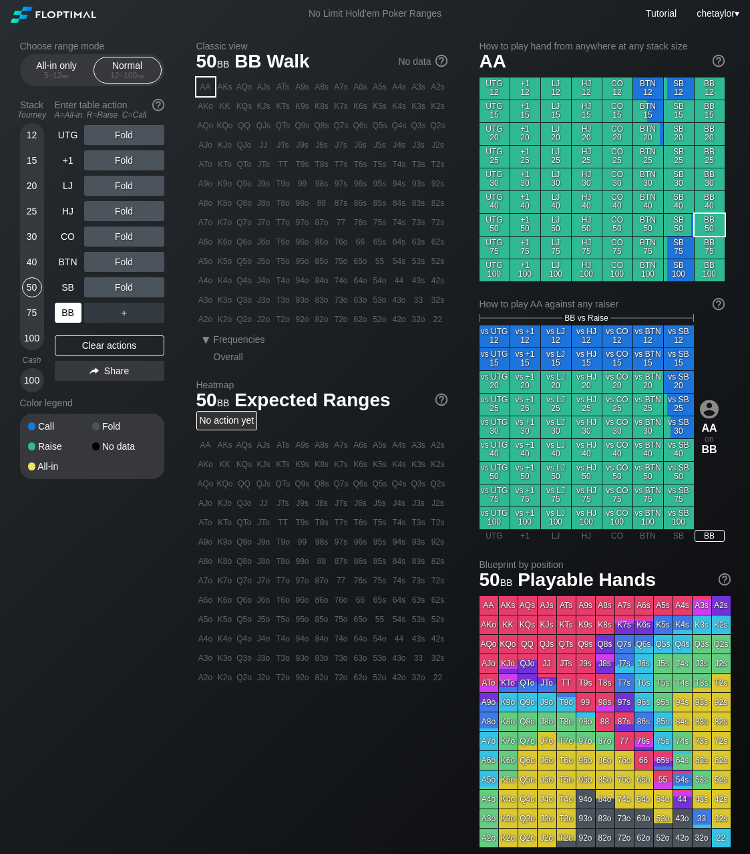
click at [69, 308] on div "BB" at bounding box center [68, 313] width 27 height 20
click at [97, 344] on div "Clear actions" at bounding box center [110, 345] width 110 height 20
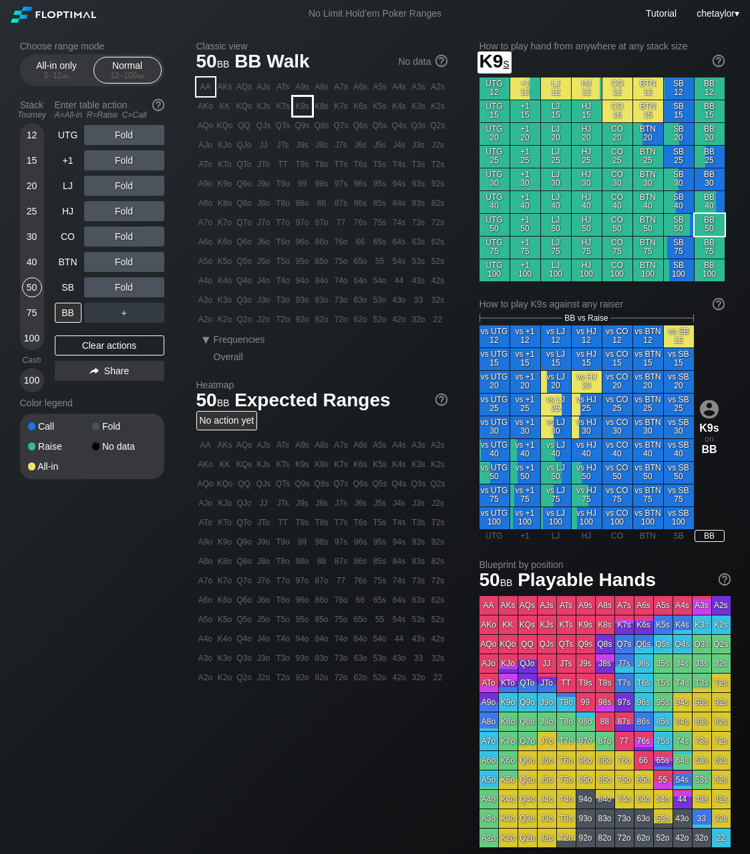
click at [305, 110] on div "K9s" at bounding box center [302, 106] width 19 height 19
click at [151, 287] on div "C ✕" at bounding box center [151, 287] width 26 height 20
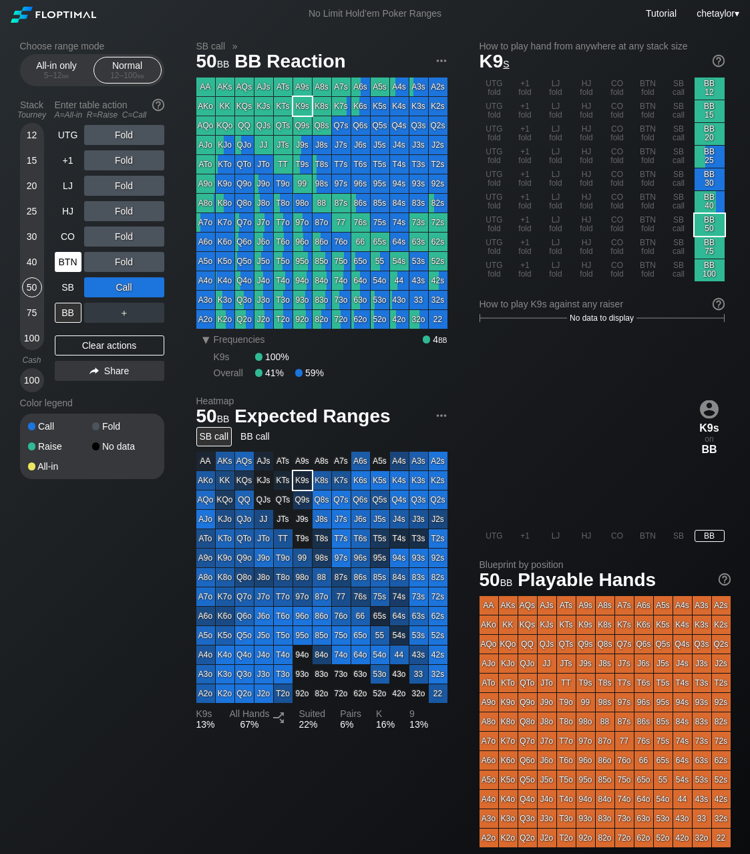
click at [69, 260] on div "BTN" at bounding box center [68, 262] width 27 height 20
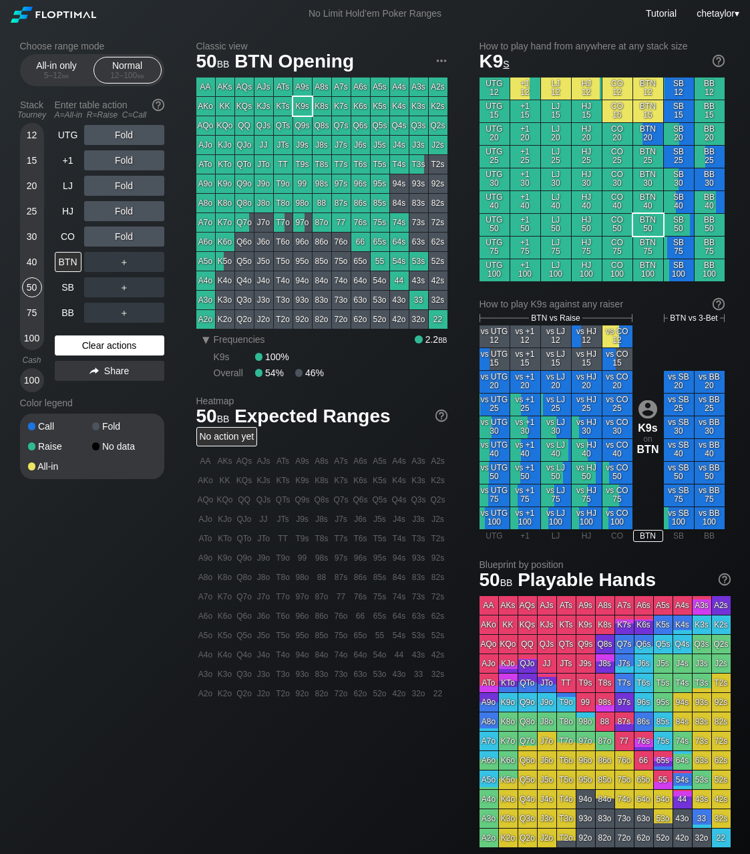
click at [80, 341] on div "Clear actions" at bounding box center [110, 345] width 110 height 20
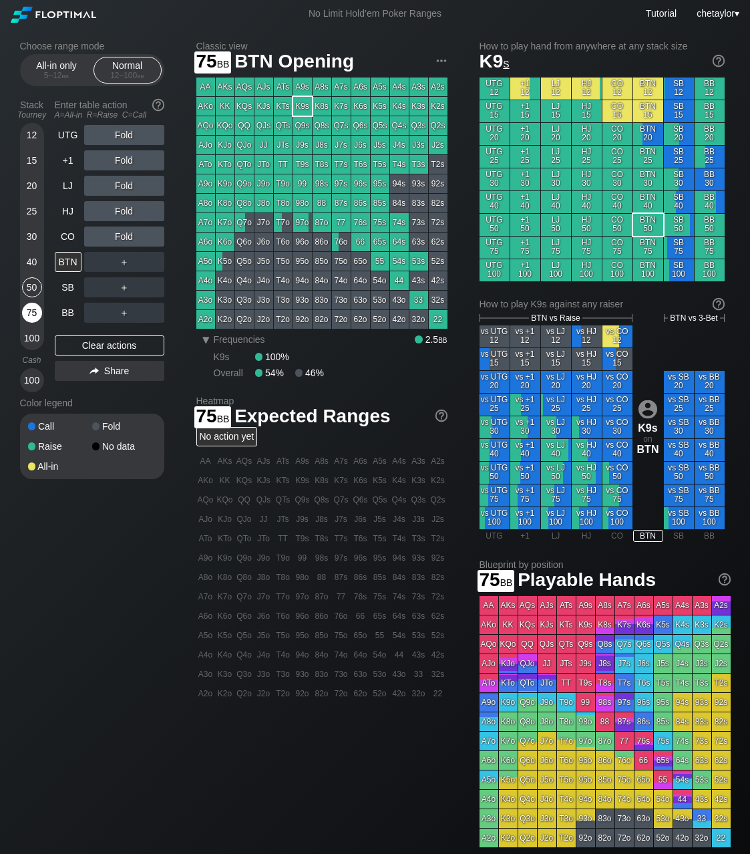
click at [27, 307] on div "75" at bounding box center [32, 313] width 20 height 20
click at [66, 231] on div "CO" at bounding box center [68, 237] width 27 height 20
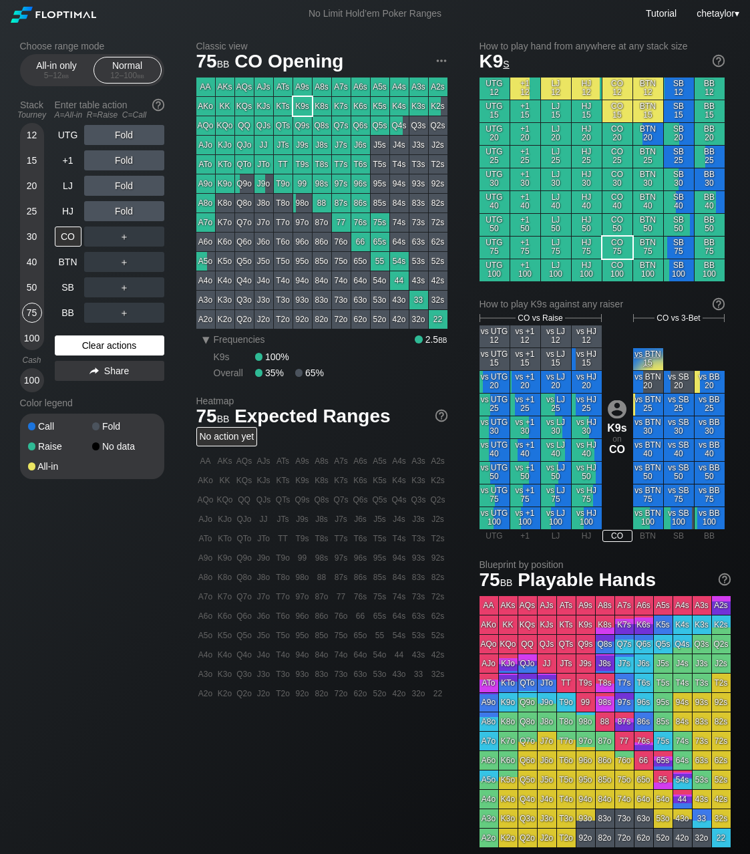
click at [85, 345] on div "Clear actions" at bounding box center [110, 345] width 110 height 20
click at [245, 144] on div "QJo" at bounding box center [244, 145] width 19 height 19
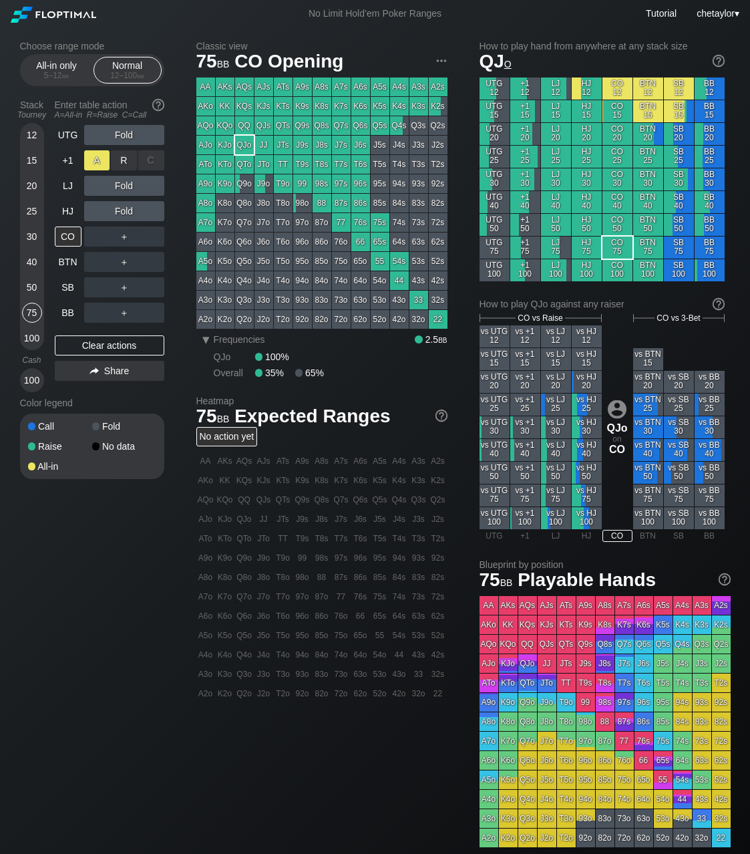
click at [92, 157] on div "A ✕" at bounding box center [97, 160] width 26 height 20
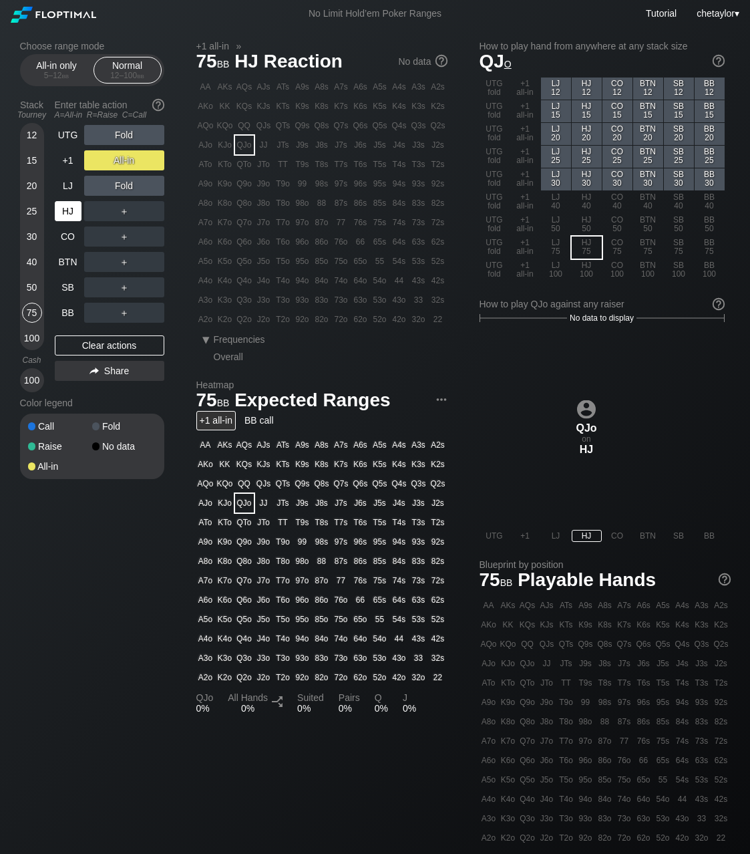
click at [66, 208] on div "HJ" at bounding box center [68, 211] width 27 height 20
click at [105, 343] on div "Clear actions" at bounding box center [110, 345] width 110 height 20
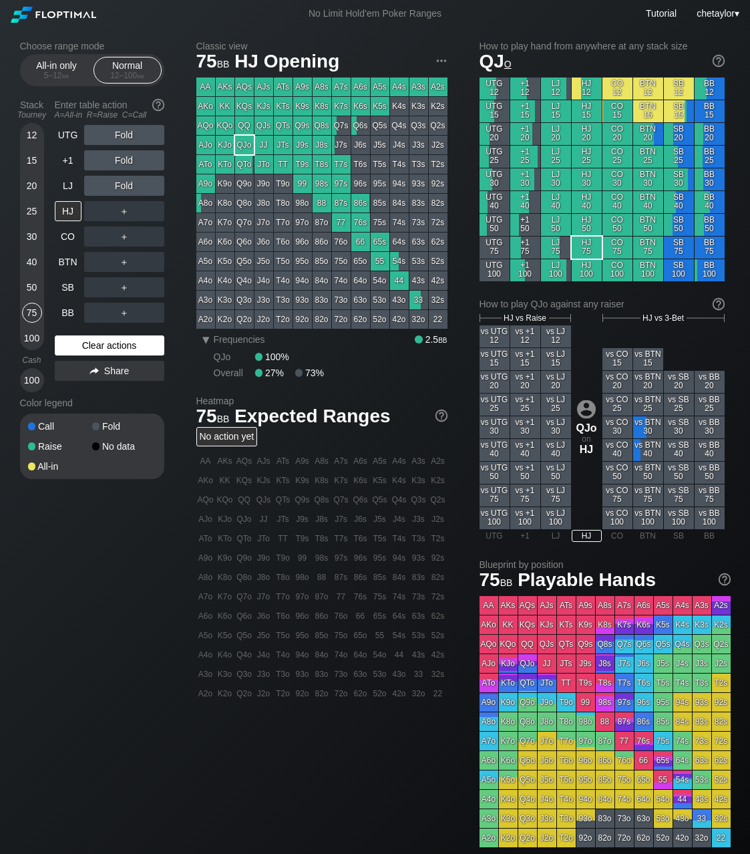
click at [105, 343] on div "Clear actions" at bounding box center [110, 345] width 110 height 20
click at [76, 186] on div "LJ" at bounding box center [68, 186] width 27 height 20
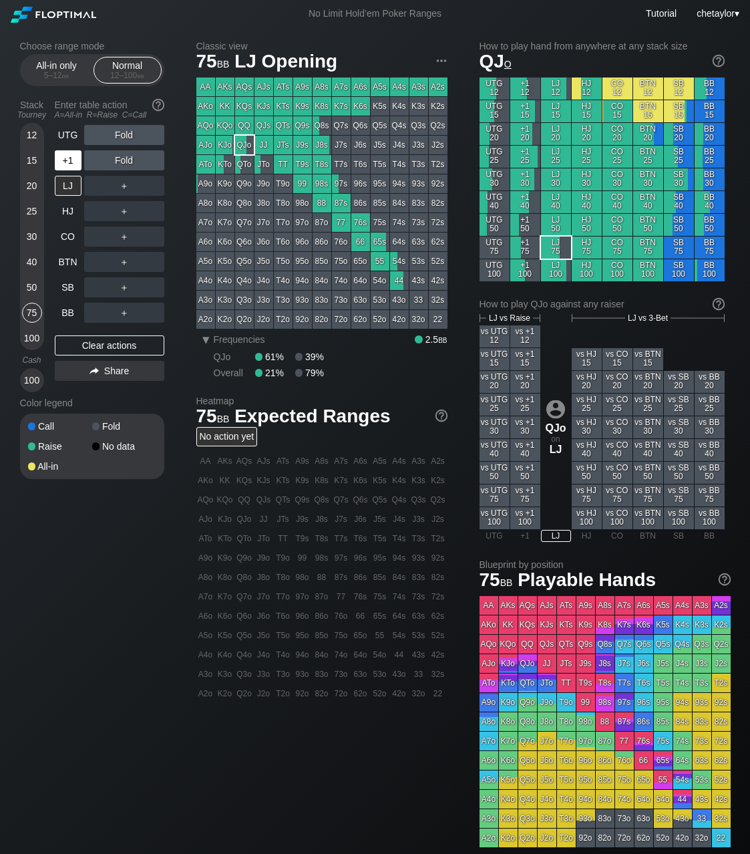
click at [71, 160] on div "+1" at bounding box center [68, 160] width 27 height 20
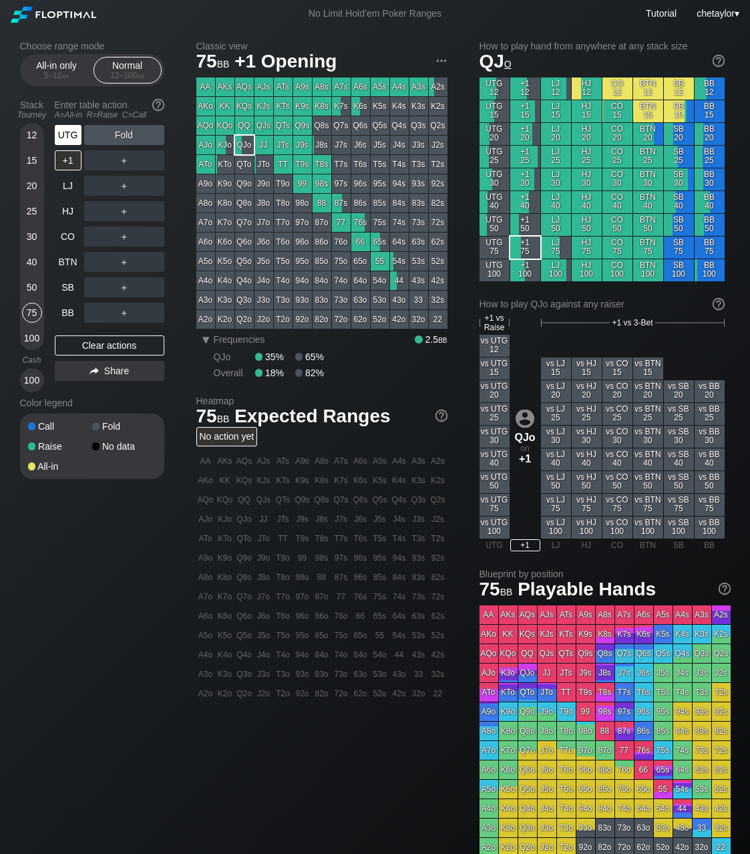
click at [69, 132] on div "UTG" at bounding box center [68, 135] width 27 height 20
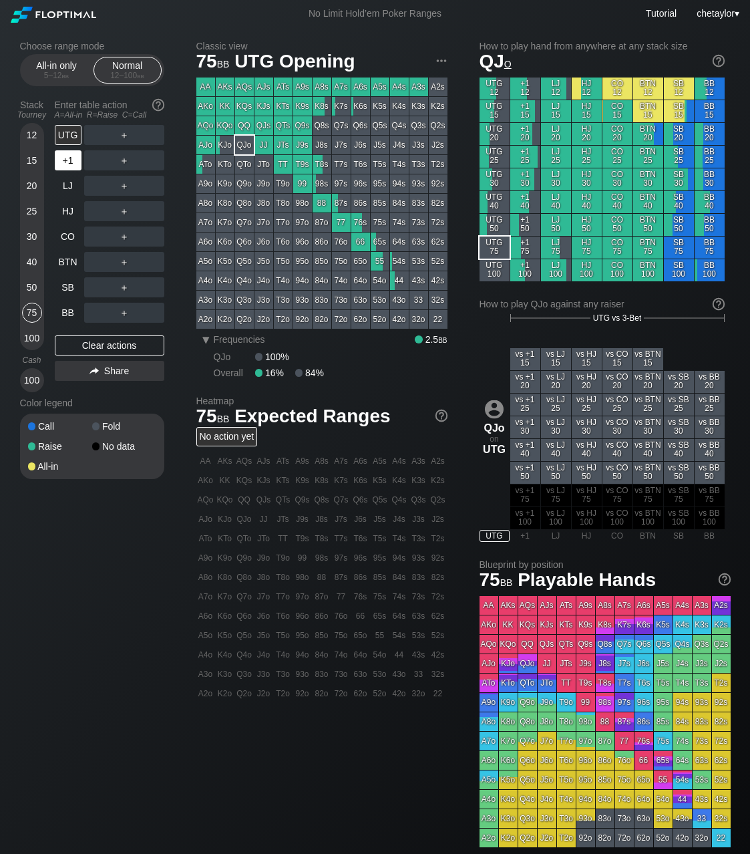
click at [68, 156] on div "+1" at bounding box center [68, 160] width 27 height 20
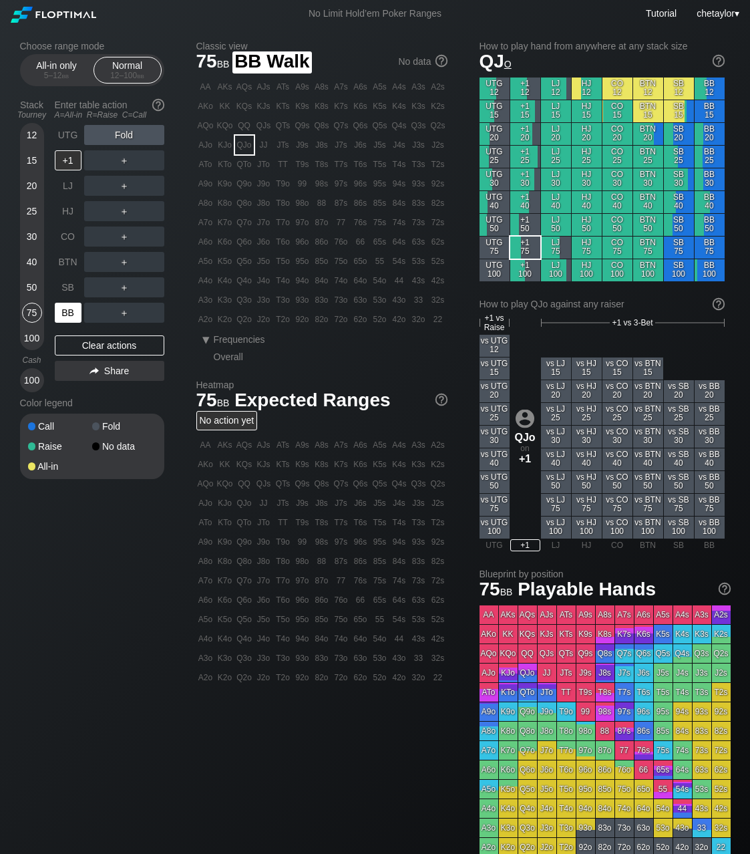
click at [63, 303] on div "BB" at bounding box center [68, 313] width 27 height 20
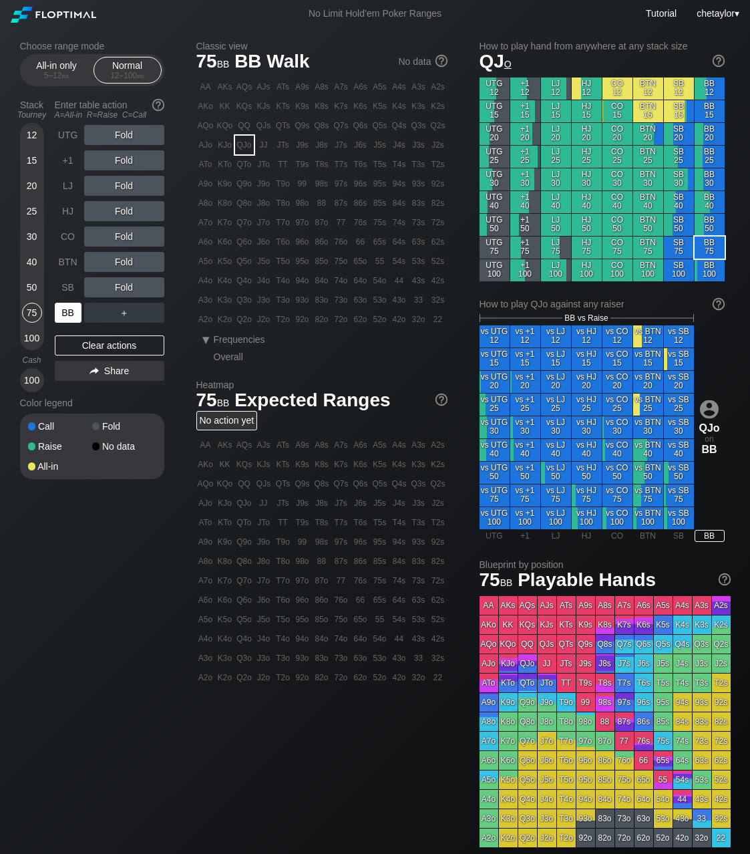
click at [63, 303] on div "BB" at bounding box center [68, 313] width 27 height 20
click at [67, 310] on div "BB" at bounding box center [68, 313] width 27 height 20
click at [93, 343] on div "Clear actions" at bounding box center [110, 345] width 110 height 20
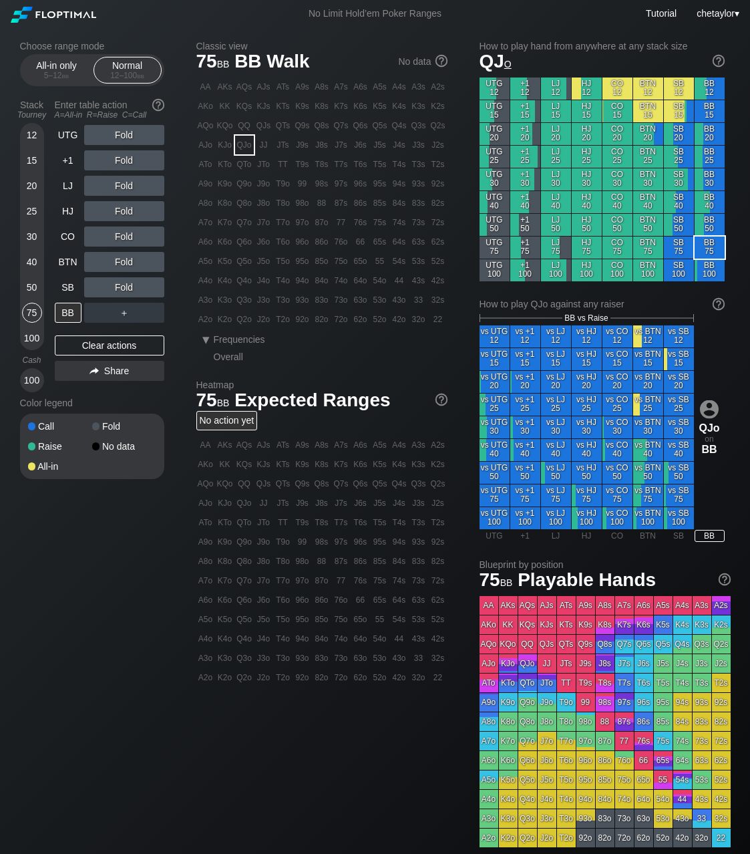
click at [396, 205] on div "84s" at bounding box center [399, 203] width 19 height 19
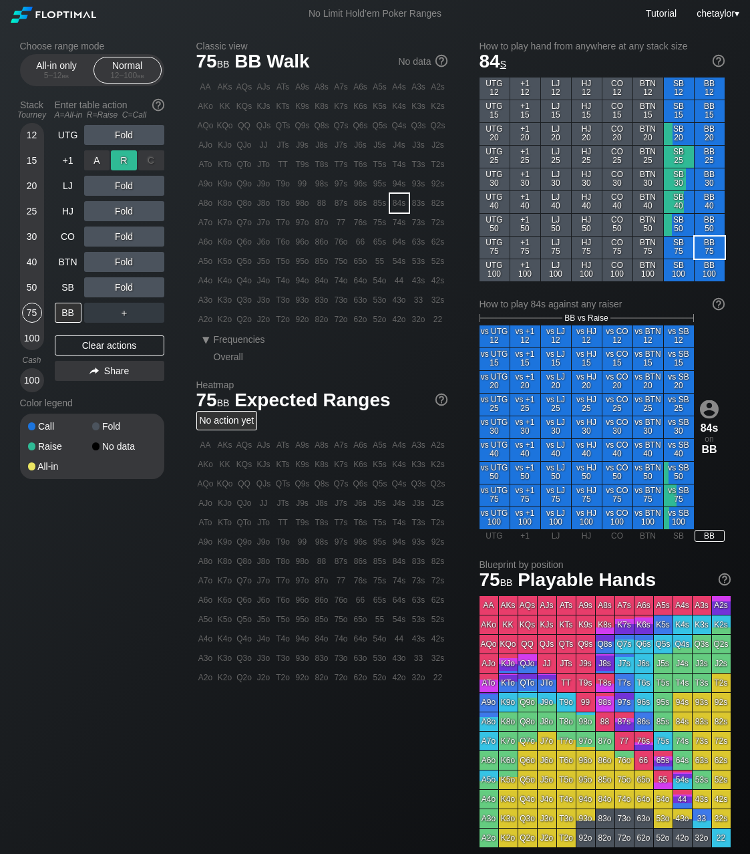
click at [128, 163] on div "R ✕" at bounding box center [124, 160] width 26 height 20
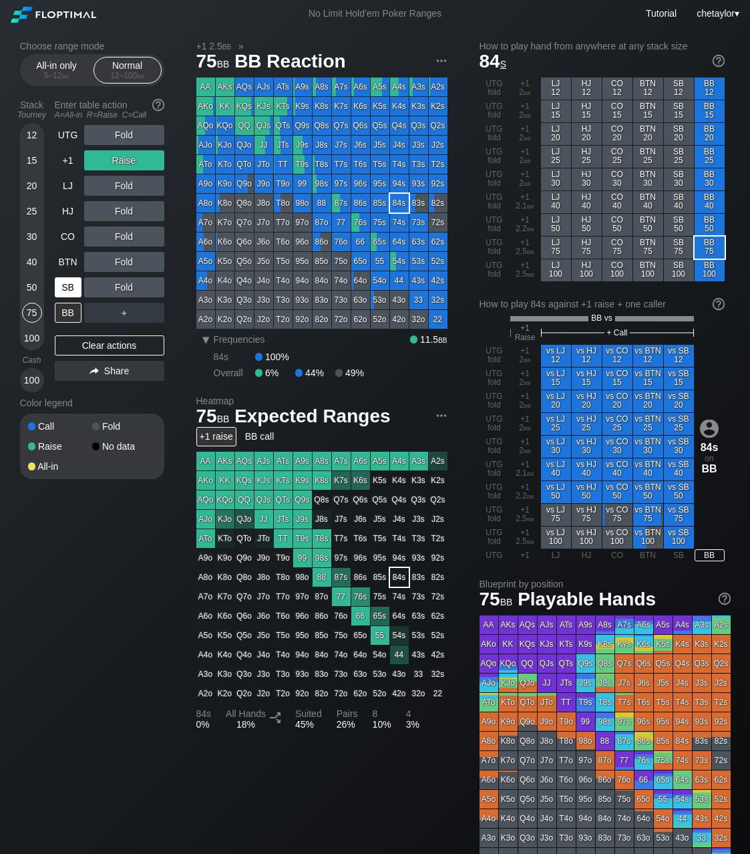
click at [66, 285] on div "SB" at bounding box center [68, 287] width 27 height 20
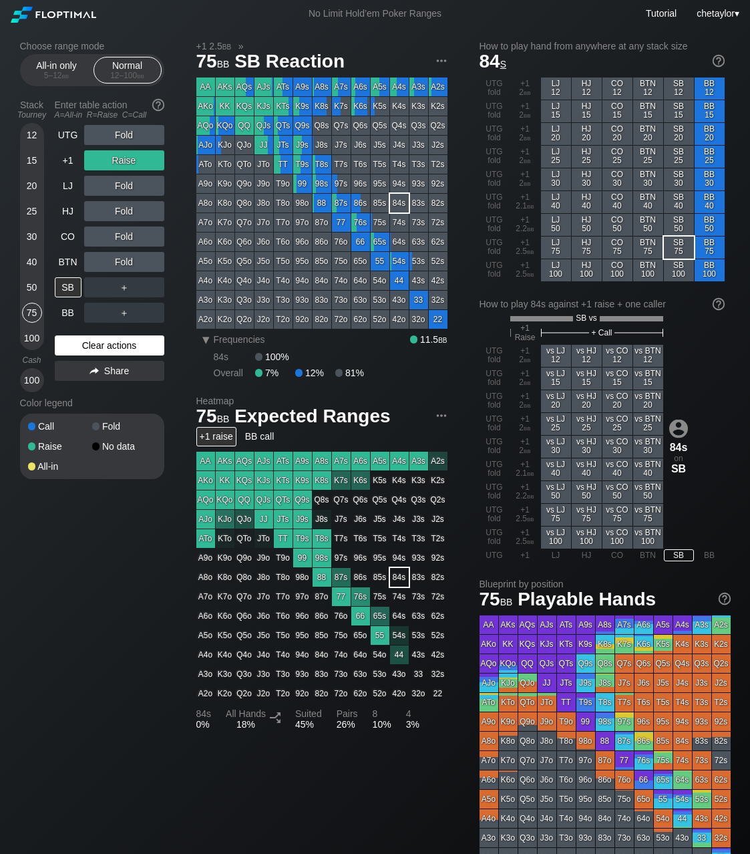
click at [86, 341] on div "Clear actions" at bounding box center [110, 345] width 110 height 20
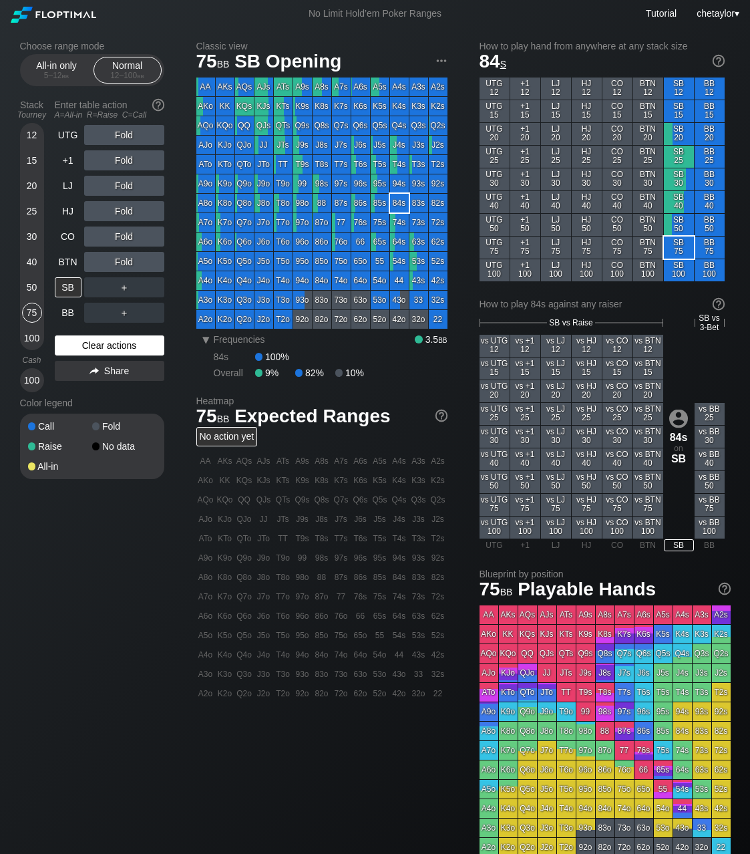
click at [86, 341] on div "Clear actions" at bounding box center [110, 345] width 110 height 20
click at [35, 283] on div "50" at bounding box center [32, 287] width 20 height 20
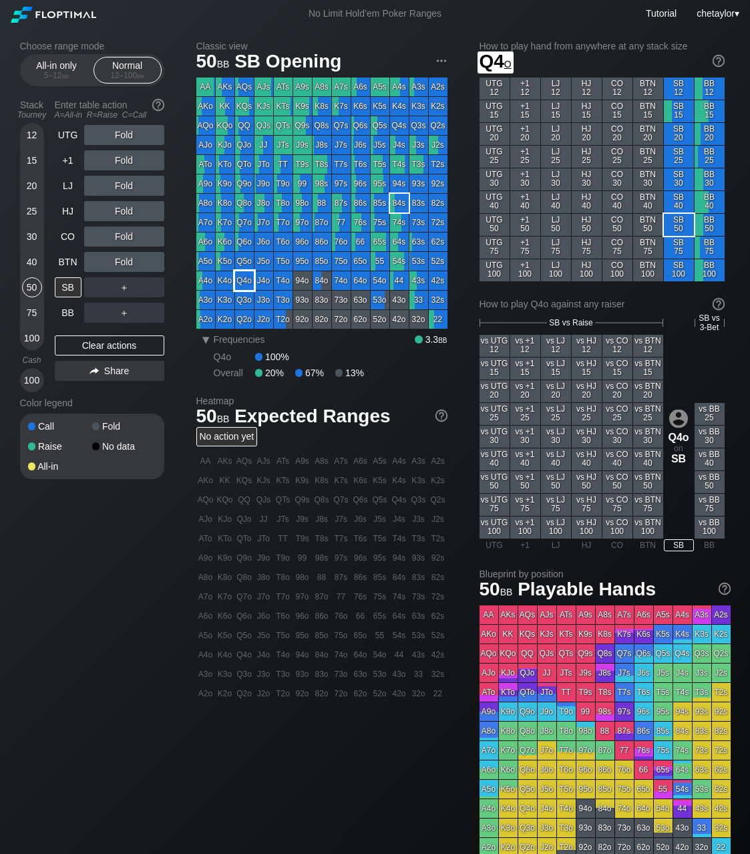
click at [243, 281] on div "Q4o" at bounding box center [244, 280] width 19 height 19
click at [126, 264] on div "R ✕" at bounding box center [124, 262] width 26 height 20
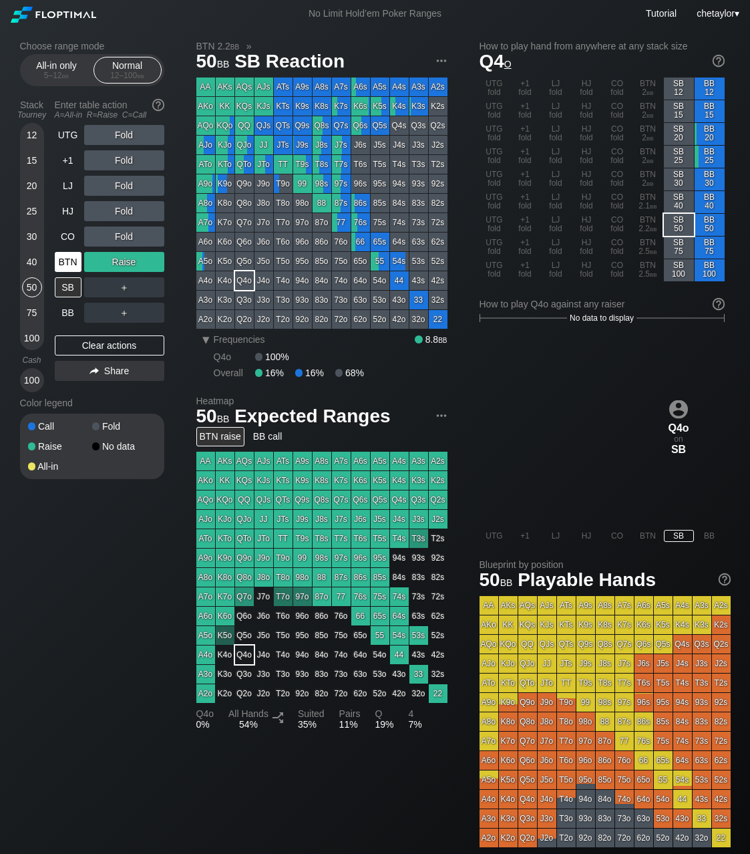
click at [73, 260] on div "BTN" at bounding box center [68, 262] width 27 height 20
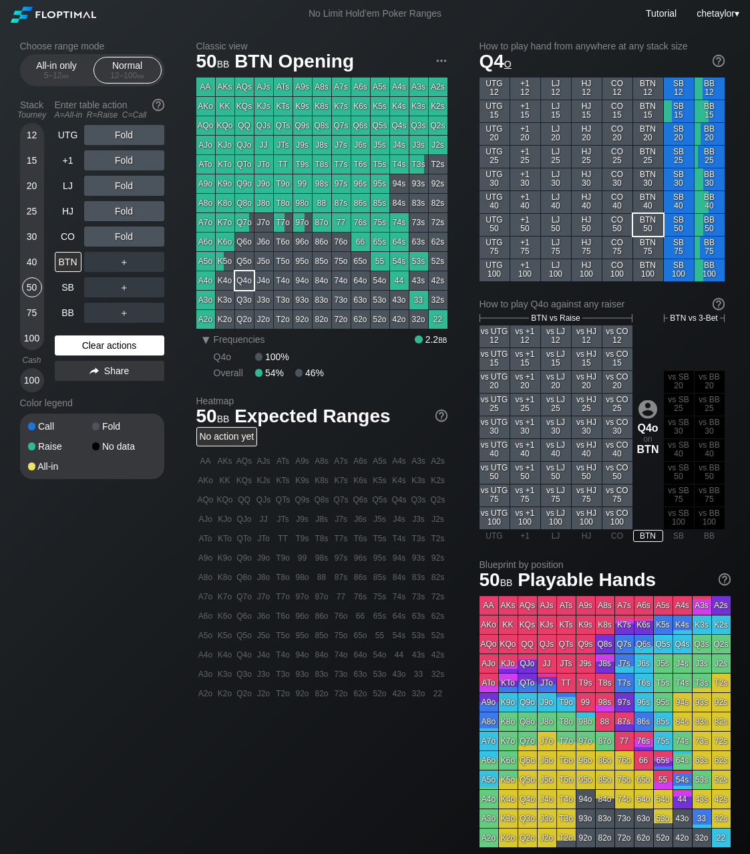
click at [104, 346] on div "Clear actions" at bounding box center [110, 345] width 110 height 20
click at [242, 161] on div "QTo" at bounding box center [244, 164] width 19 height 19
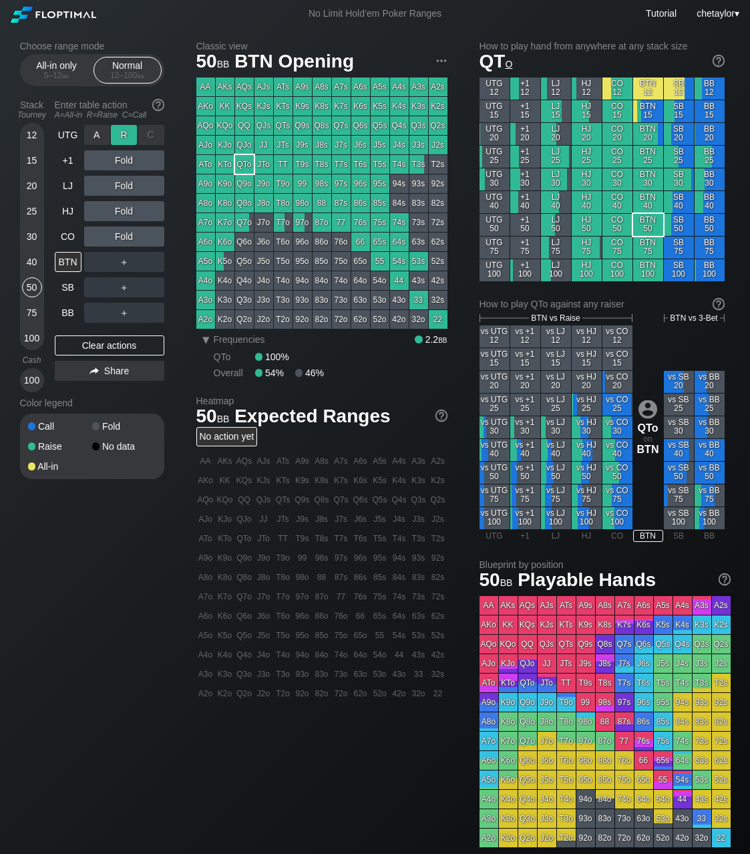
click at [126, 134] on div "R ✕" at bounding box center [124, 135] width 26 height 20
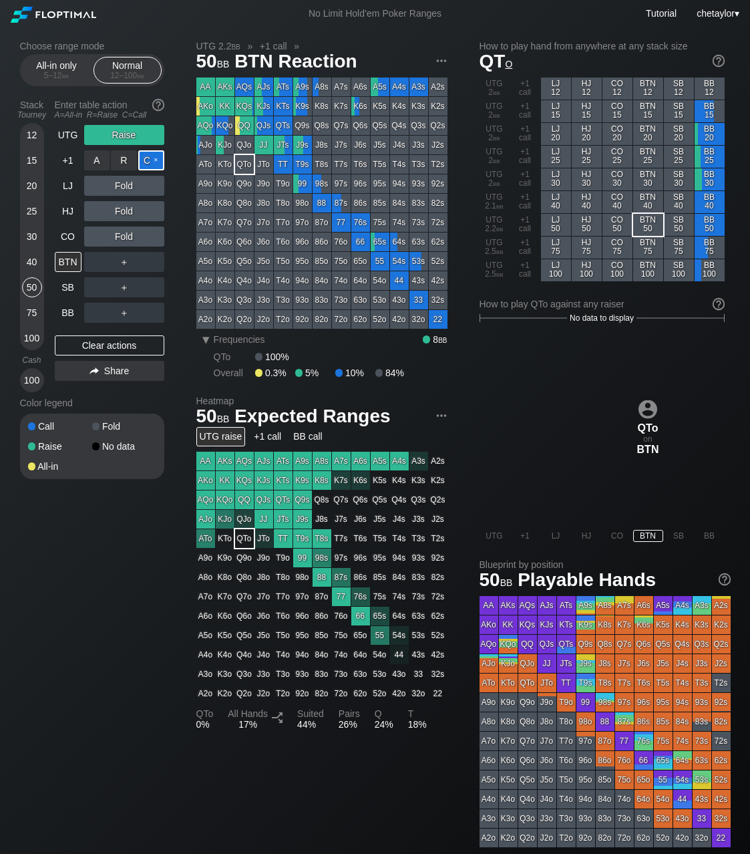
click at [151, 161] on div "C ✕" at bounding box center [151, 160] width 26 height 20
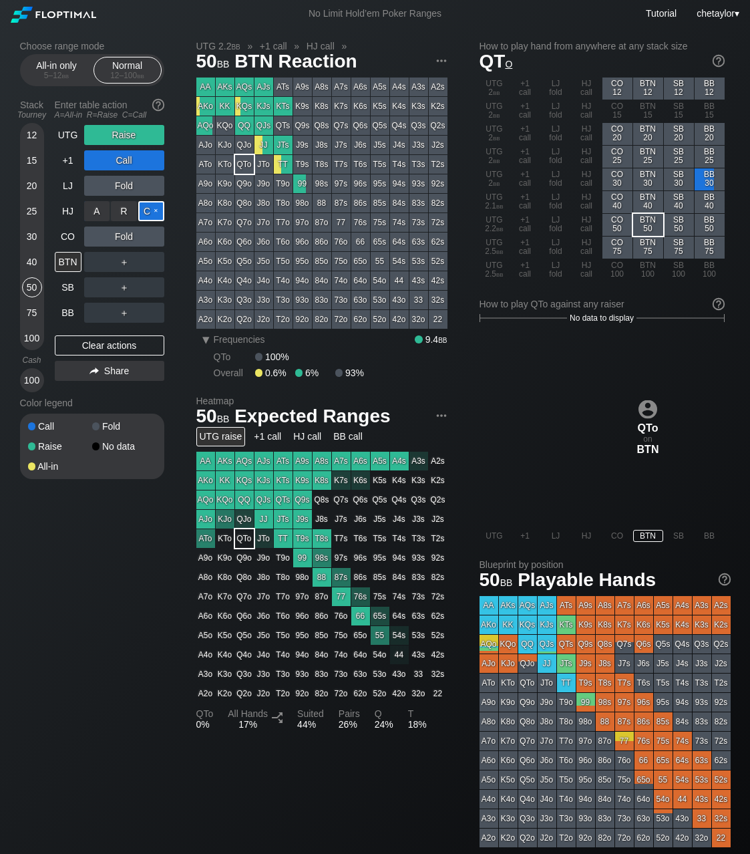
click at [153, 211] on div "C ✕" at bounding box center [151, 211] width 26 height 20
click at [65, 264] on div "BTN" at bounding box center [68, 262] width 27 height 20
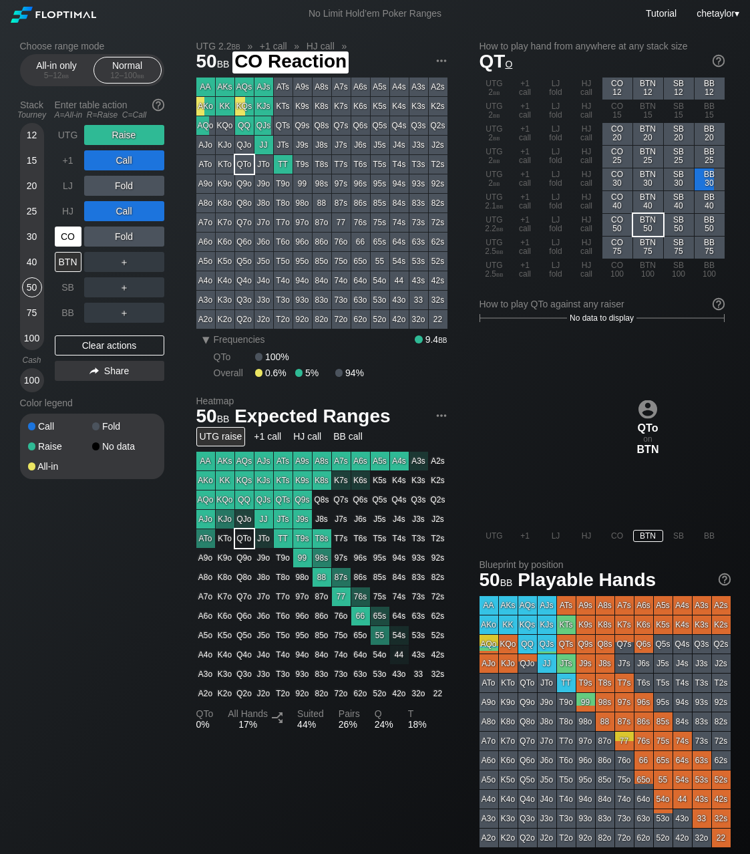
click at [80, 231] on div "CO" at bounding box center [68, 237] width 27 height 20
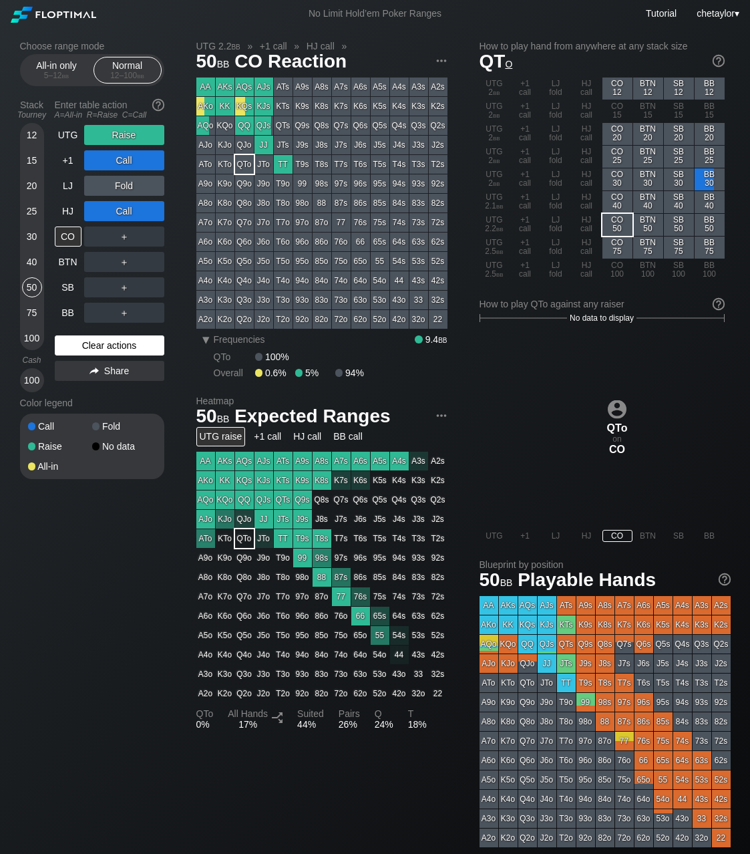
click at [94, 347] on div "Clear actions" at bounding box center [110, 345] width 110 height 20
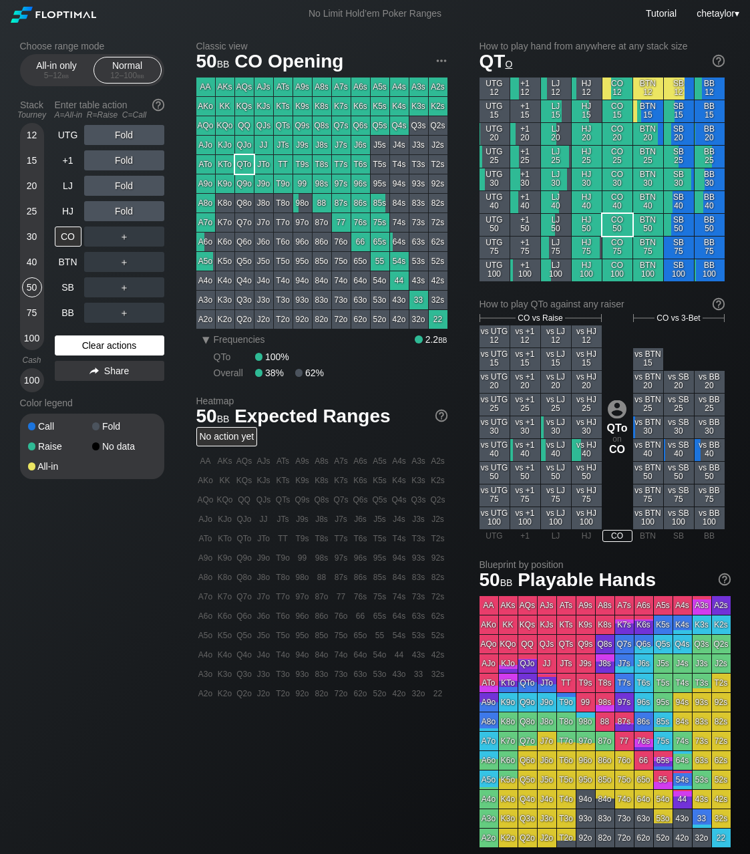
click at [94, 347] on div "Clear actions" at bounding box center [110, 345] width 110 height 20
click at [103, 343] on div "Clear actions" at bounding box center [110, 345] width 110 height 20
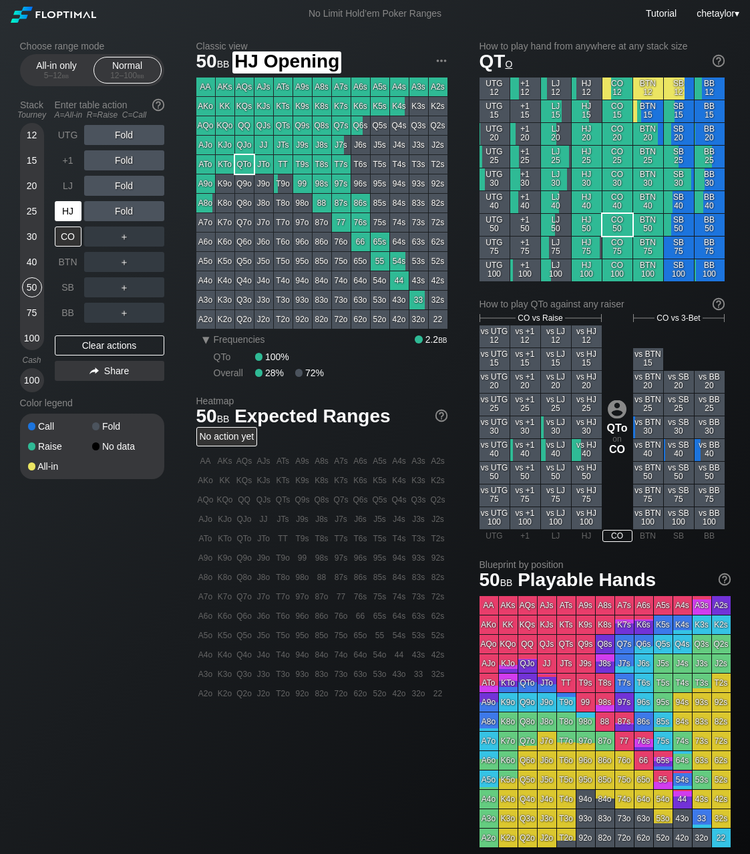
click at [69, 210] on div "HJ" at bounding box center [68, 211] width 27 height 20
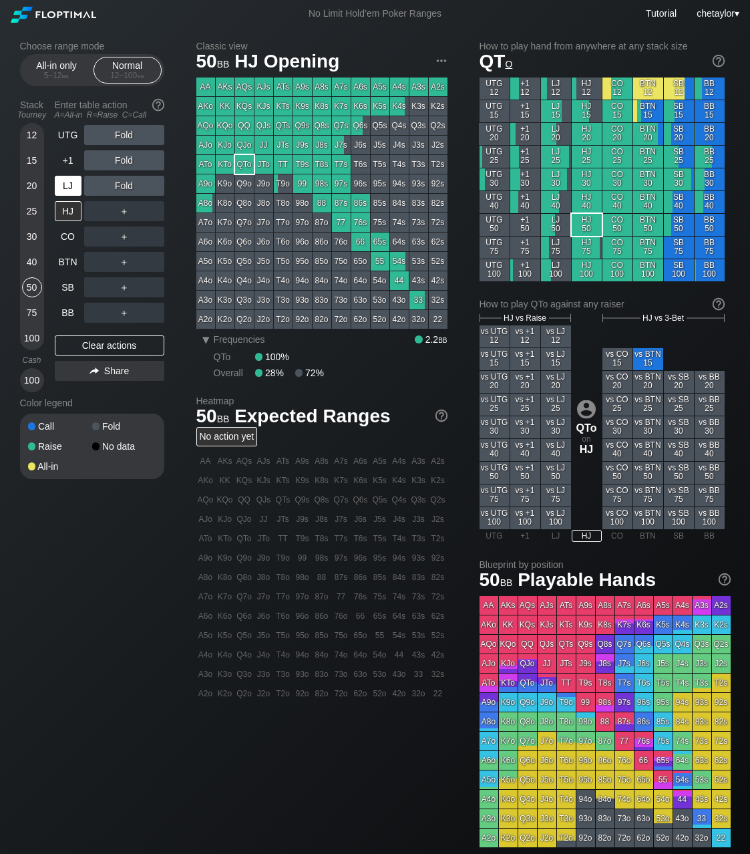
click at [67, 176] on div "LJ" at bounding box center [68, 186] width 27 height 20
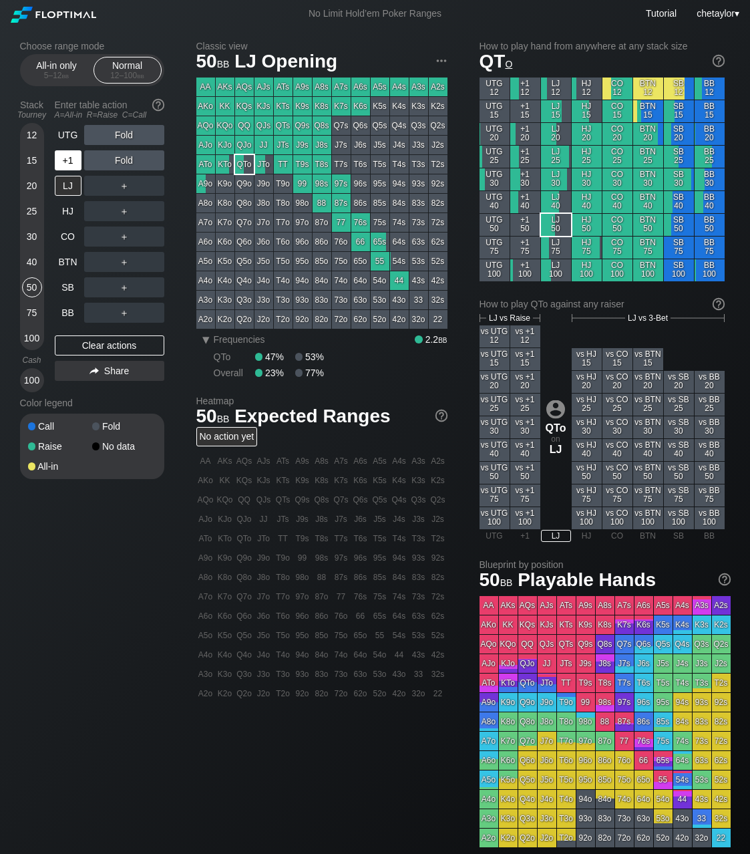
click at [69, 164] on div "+1" at bounding box center [68, 160] width 27 height 20
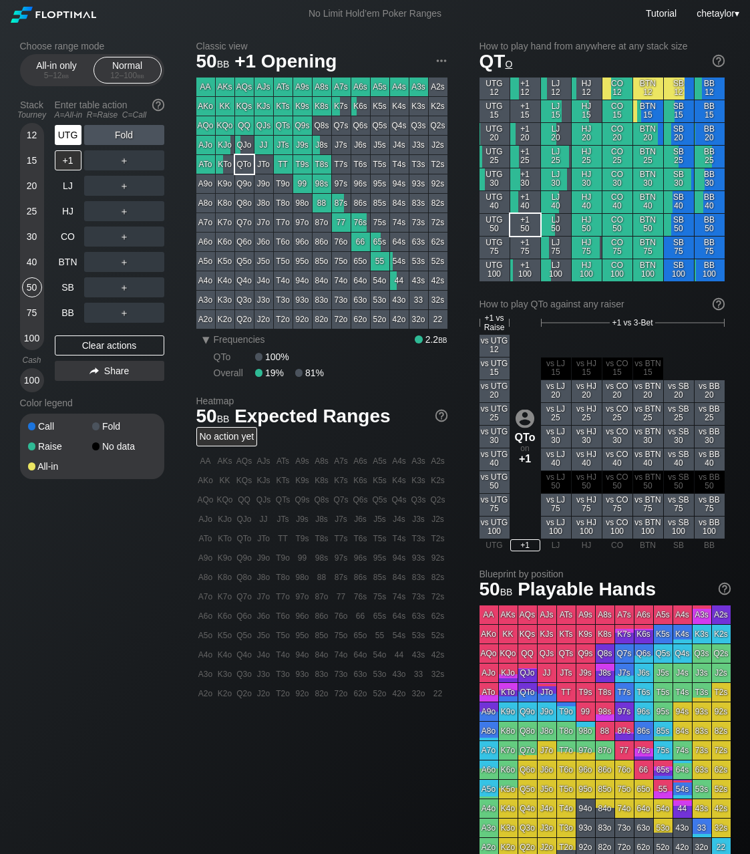
click at [74, 133] on div "UTG" at bounding box center [68, 135] width 27 height 20
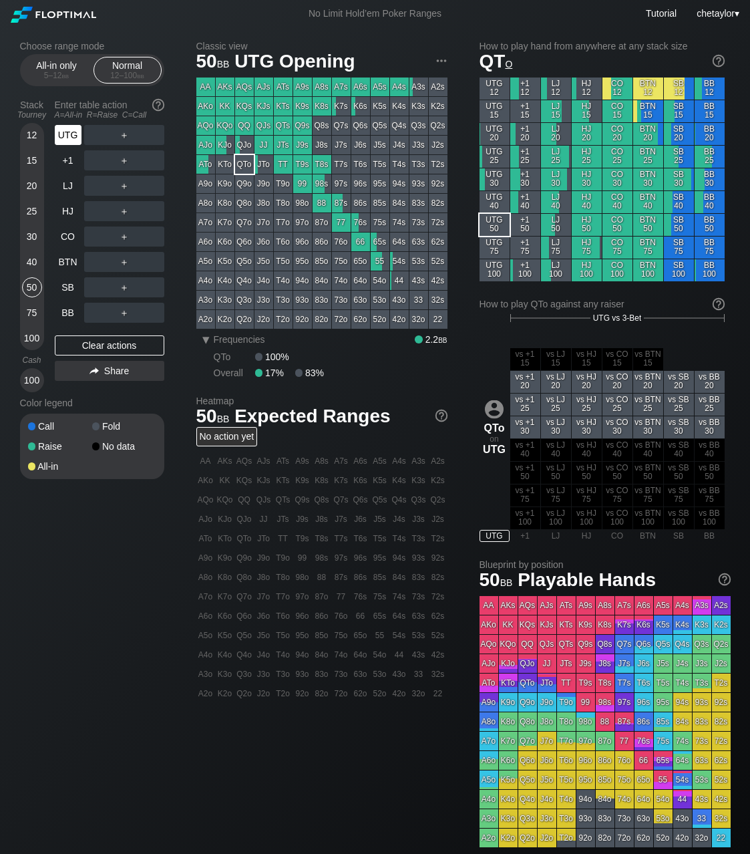
click at [74, 133] on div "UTG" at bounding box center [68, 135] width 27 height 20
click at [65, 315] on div "BB" at bounding box center [68, 313] width 27 height 20
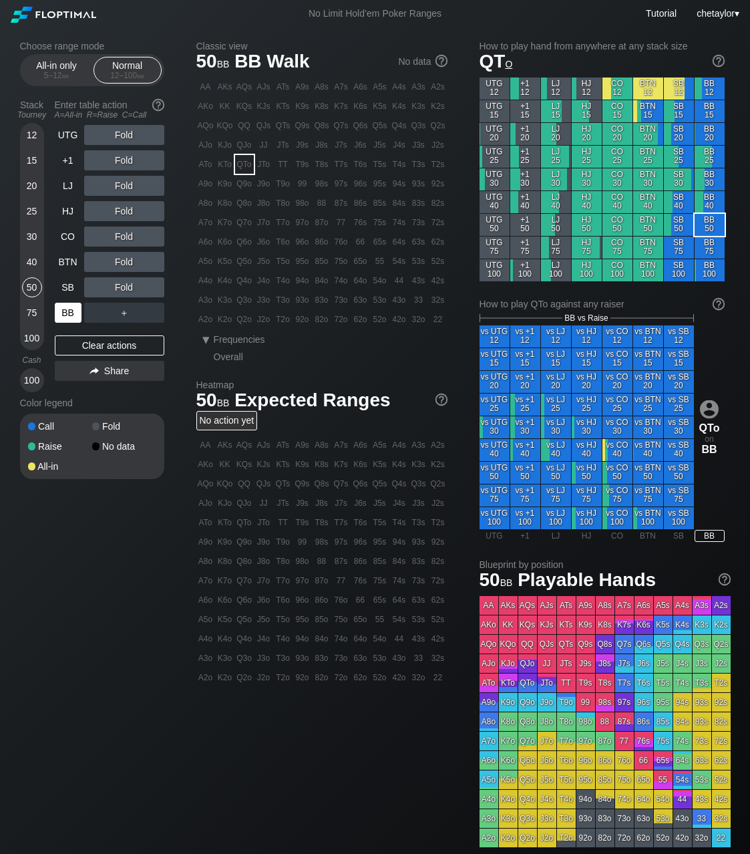
click at [65, 315] on div "BB" at bounding box center [68, 313] width 27 height 20
click at [105, 345] on div "Clear actions" at bounding box center [110, 345] width 110 height 20
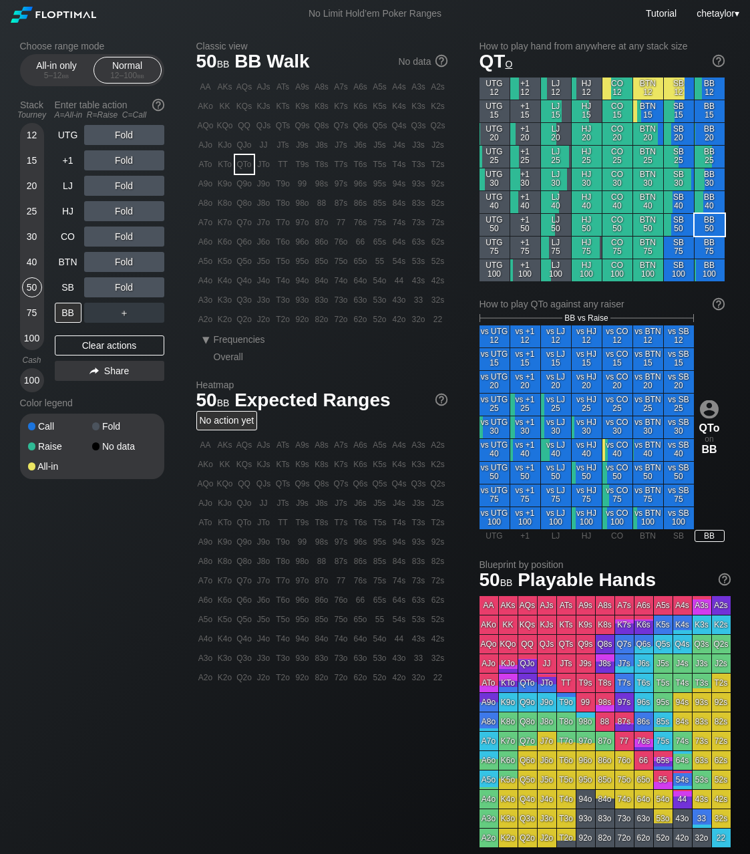
click at [363, 298] on div "63o" at bounding box center [360, 300] width 19 height 19
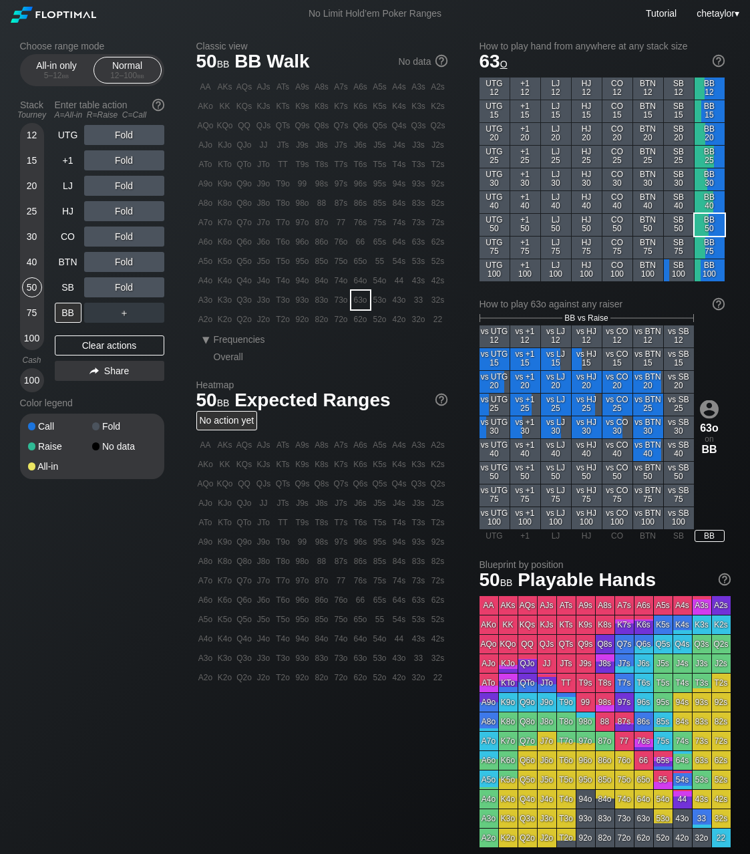
click at [363, 298] on div "63o" at bounding box center [360, 300] width 19 height 19
click at [126, 135] on div "R ✕" at bounding box center [124, 135] width 26 height 20
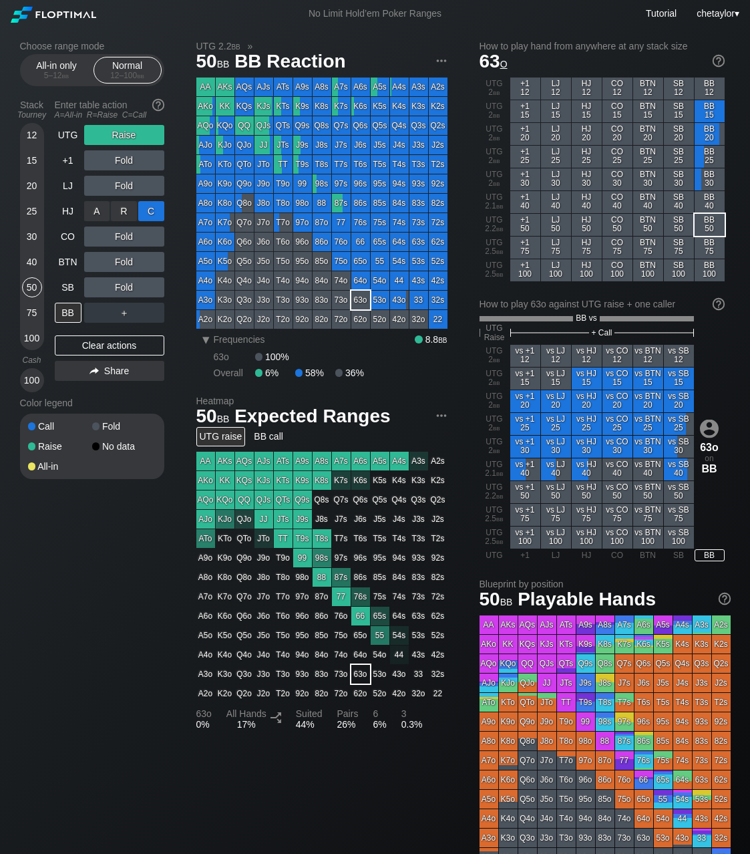
click at [156, 210] on div "C ✕" at bounding box center [151, 211] width 26 height 20
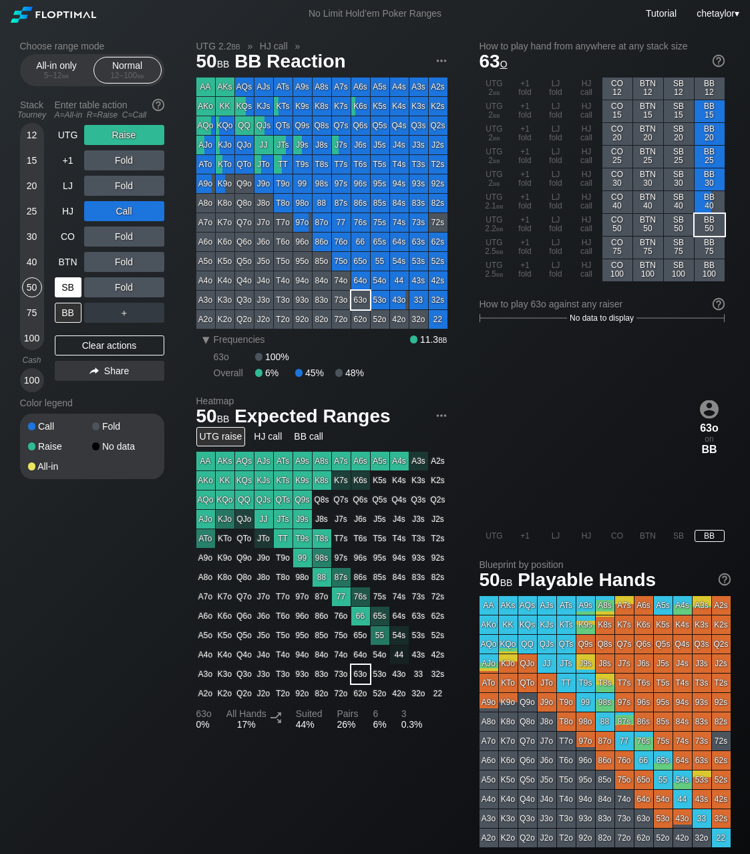
click at [69, 283] on div "SB" at bounding box center [68, 287] width 27 height 20
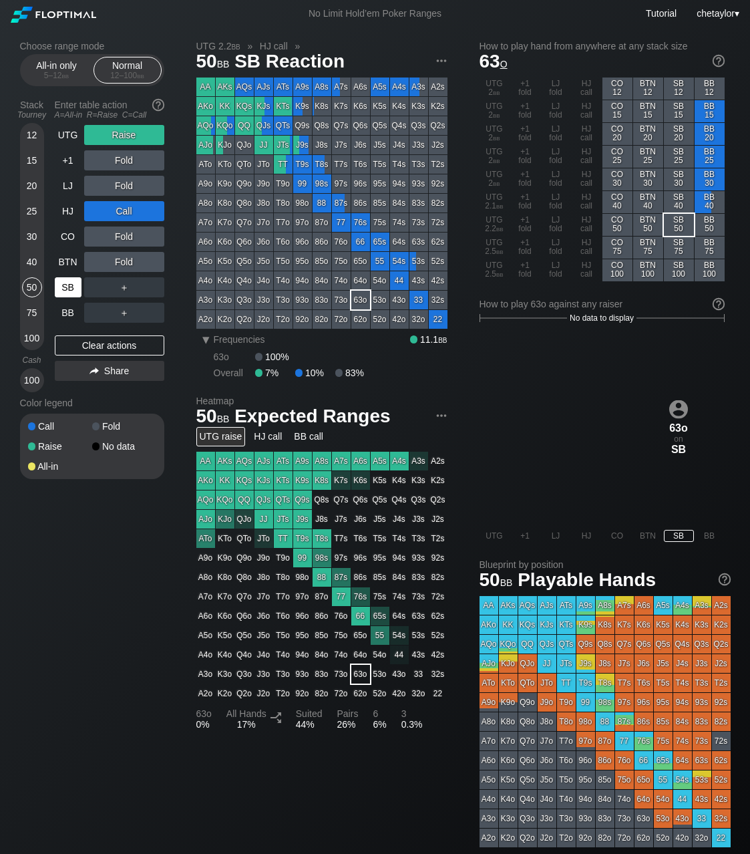
click at [69, 283] on div "SB" at bounding box center [68, 287] width 27 height 20
click at [115, 347] on div "Clear actions" at bounding box center [110, 345] width 110 height 20
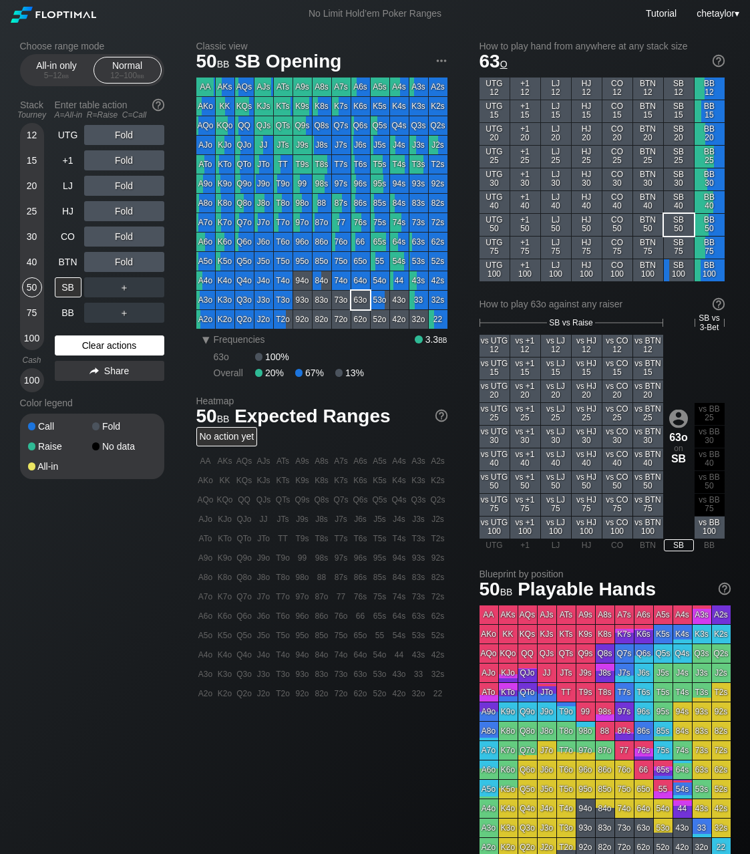
click at [115, 347] on div "Clear actions" at bounding box center [110, 345] width 110 height 20
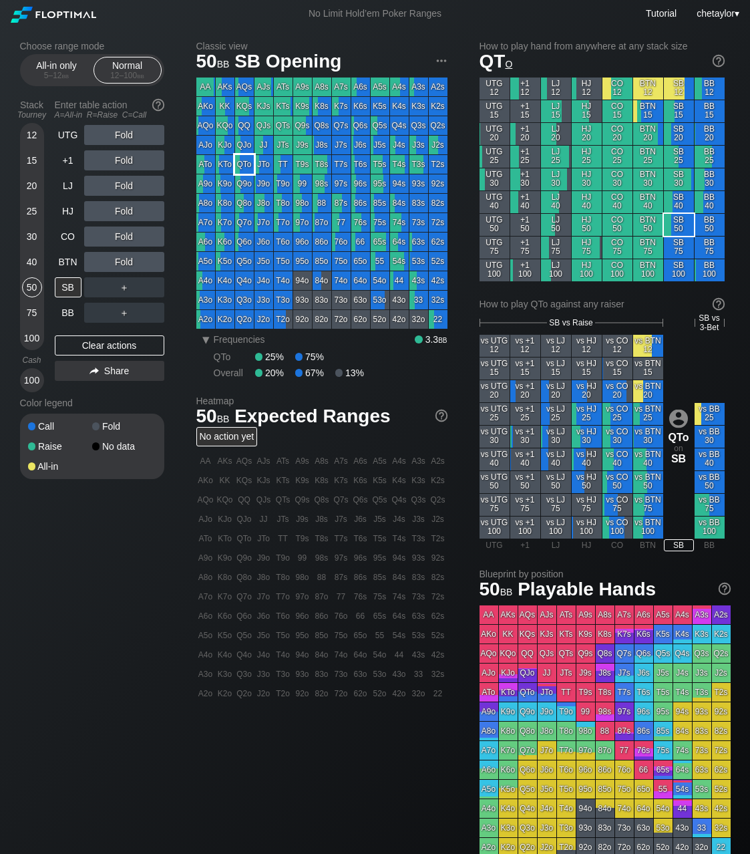
click at [250, 164] on div "QTo" at bounding box center [244, 164] width 19 height 19
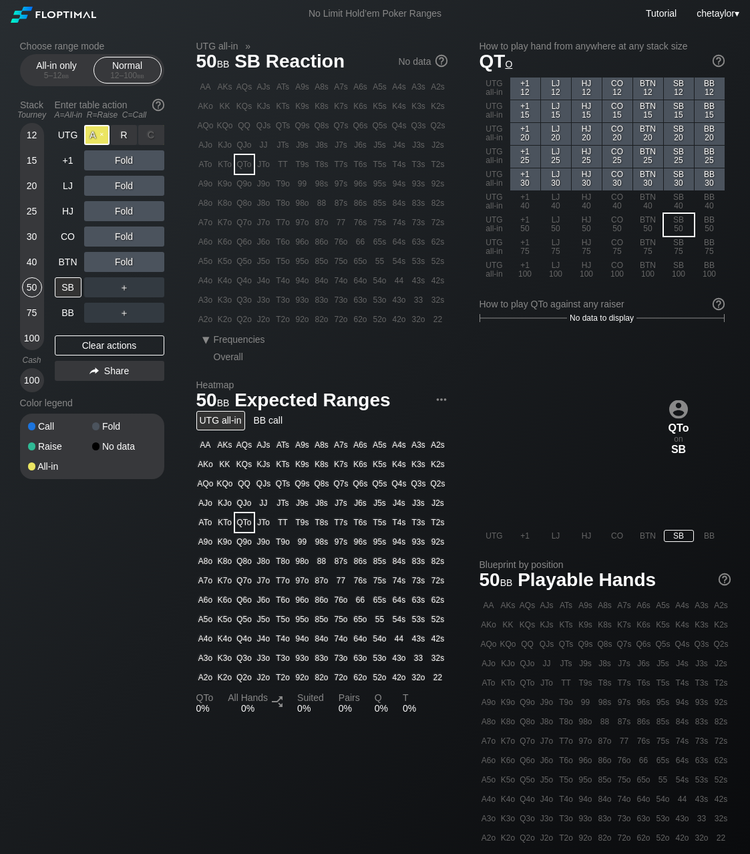
click at [94, 135] on div "A ✕" at bounding box center [97, 135] width 26 height 20
click at [71, 267] on div "BTN" at bounding box center [68, 262] width 27 height 20
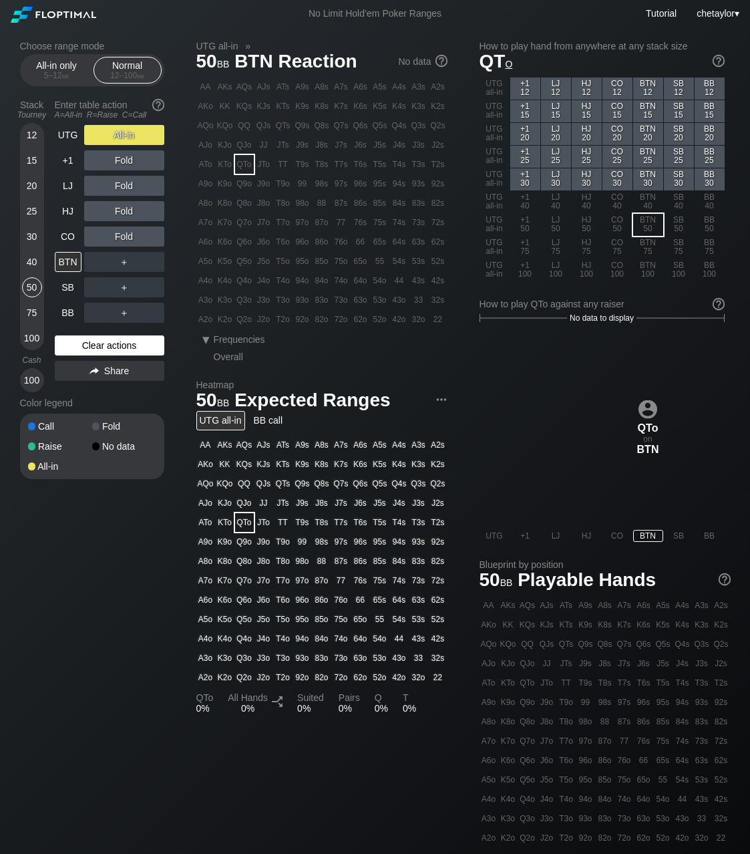
click at [123, 338] on div "Clear actions" at bounding box center [110, 345] width 110 height 20
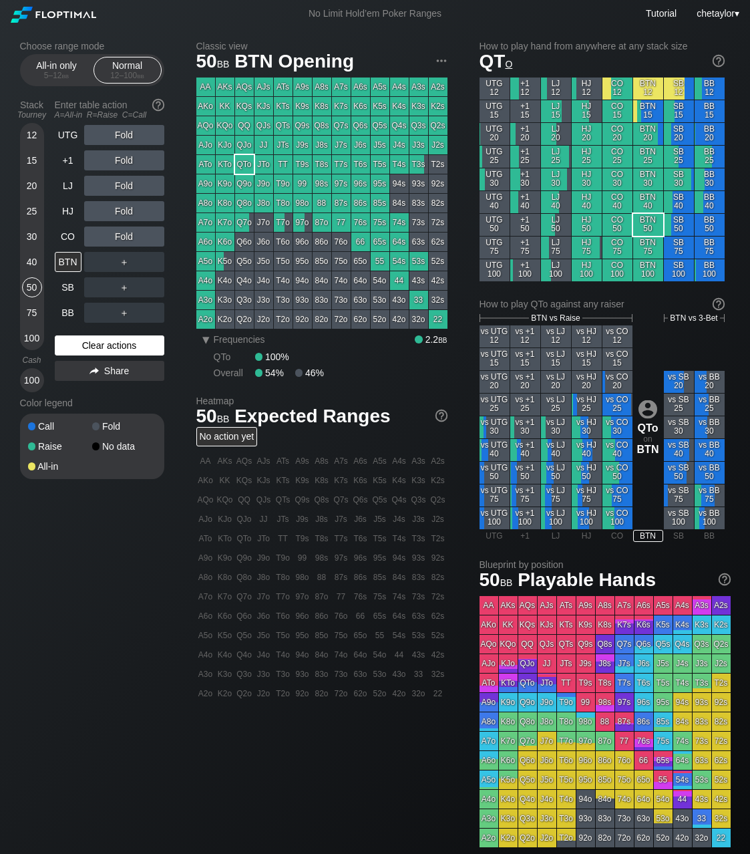
click at [123, 338] on div "Clear actions" at bounding box center [110, 345] width 110 height 20
click at [131, 349] on div "Clear actions" at bounding box center [110, 345] width 110 height 20
click at [228, 127] on div "KQo" at bounding box center [225, 125] width 19 height 19
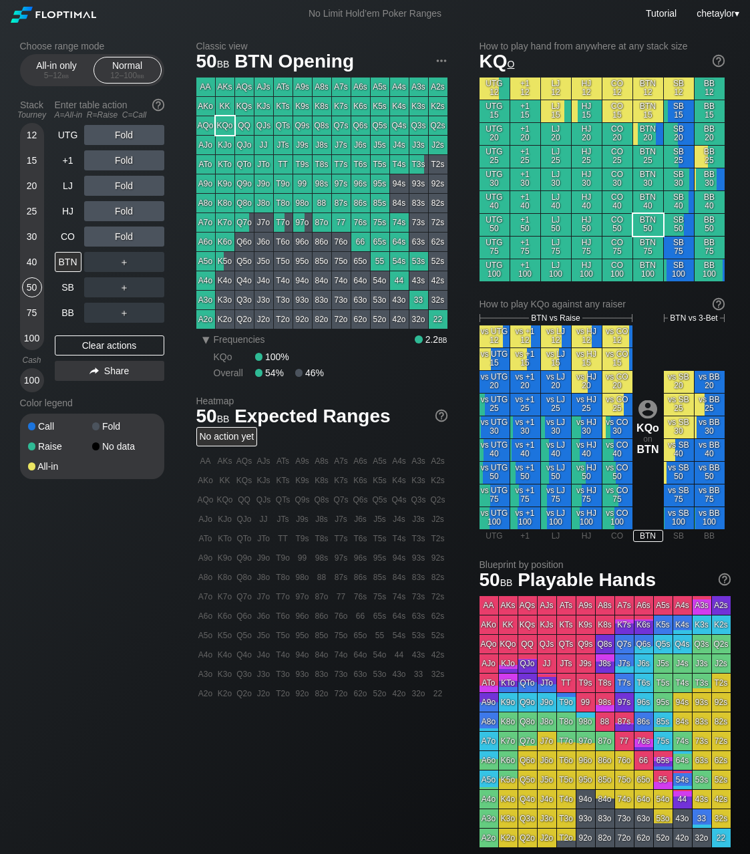
click at [228, 127] on div "KQo" at bounding box center [225, 125] width 19 height 19
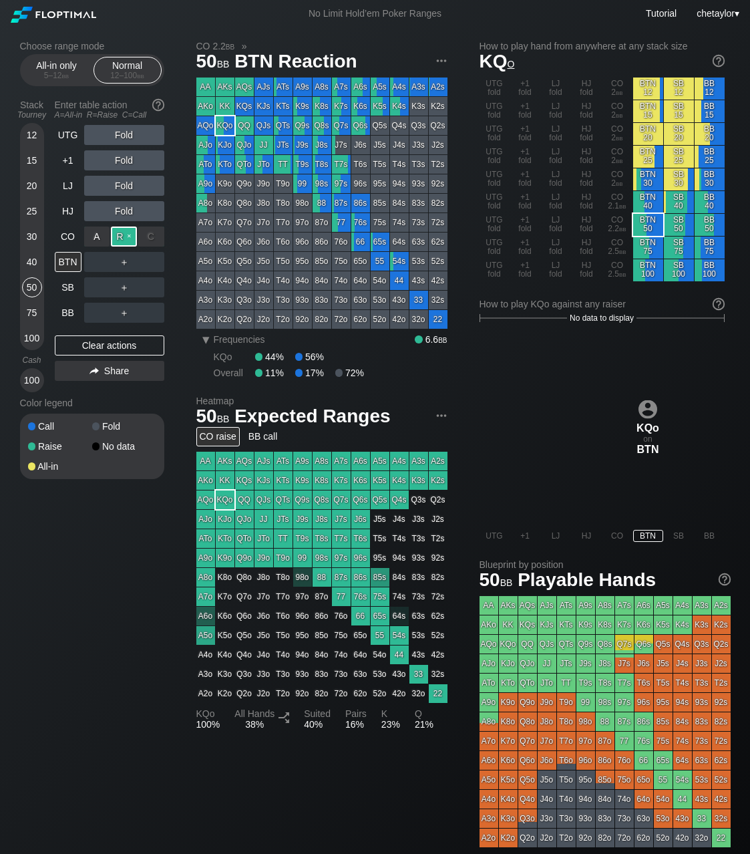
click at [129, 239] on div "R ✕" at bounding box center [124, 237] width 26 height 20
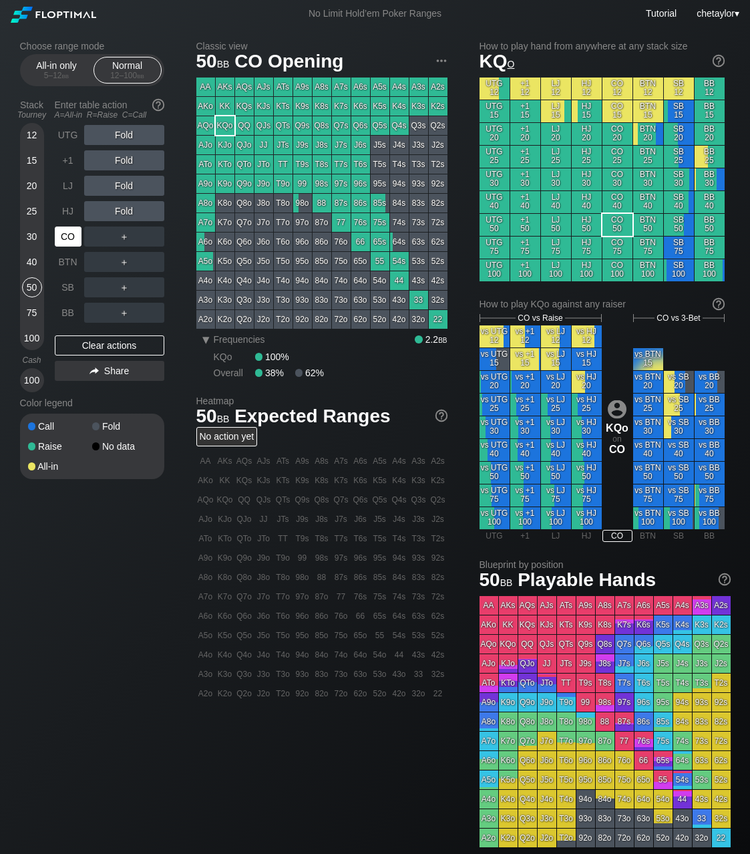
click at [70, 238] on div "CO" at bounding box center [68, 237] width 27 height 20
click at [98, 343] on div "Clear actions" at bounding box center [110, 345] width 110 height 20
click at [66, 211] on div "HJ" at bounding box center [68, 211] width 27 height 20
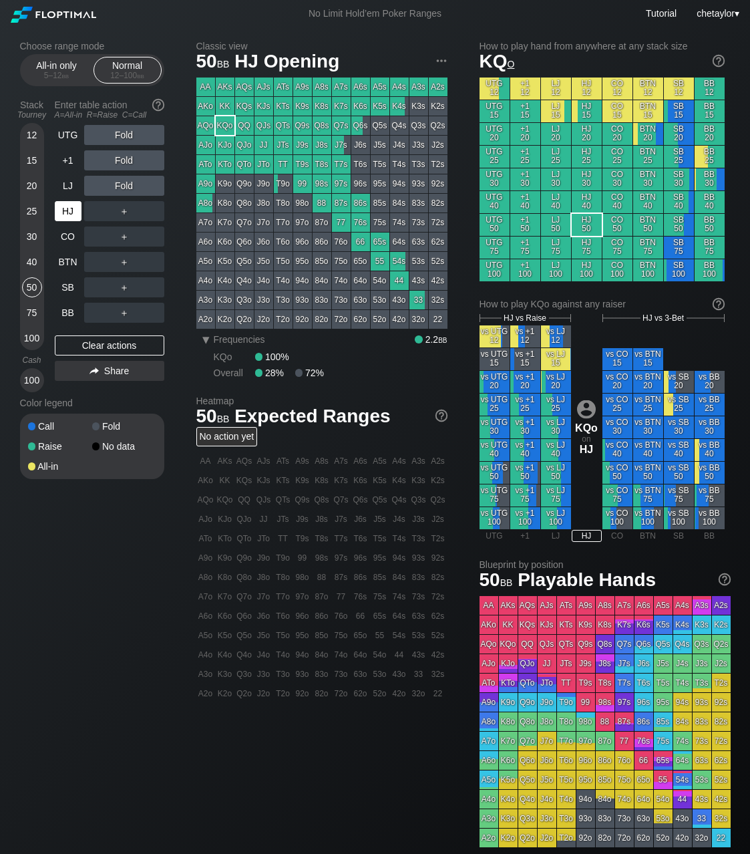
click at [66, 211] on div "HJ" at bounding box center [68, 211] width 27 height 20
click at [66, 188] on div "LJ" at bounding box center [68, 186] width 27 height 20
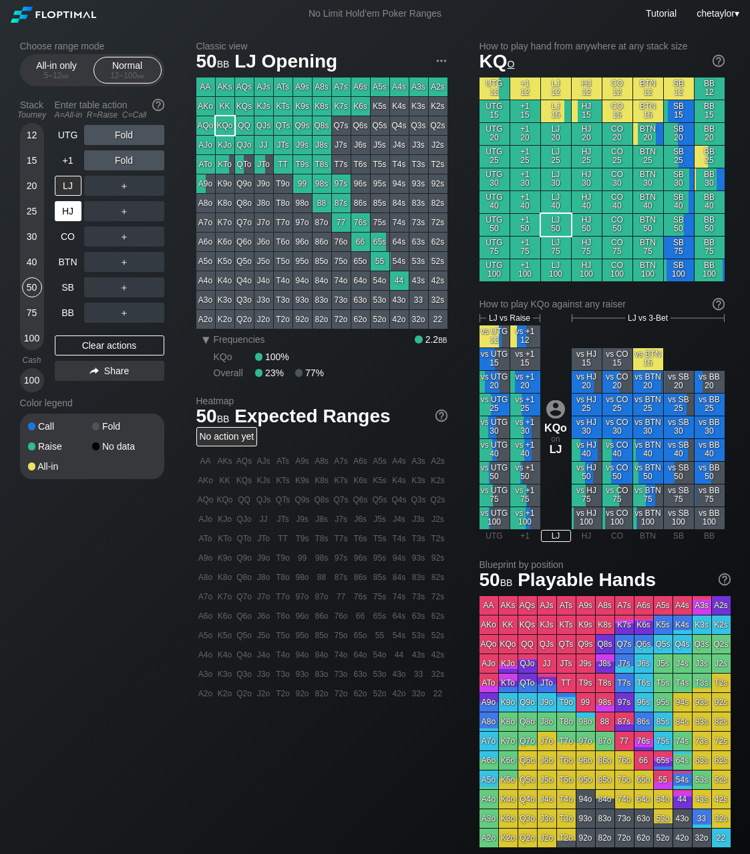
click at [68, 210] on div "HJ" at bounding box center [68, 211] width 27 height 20
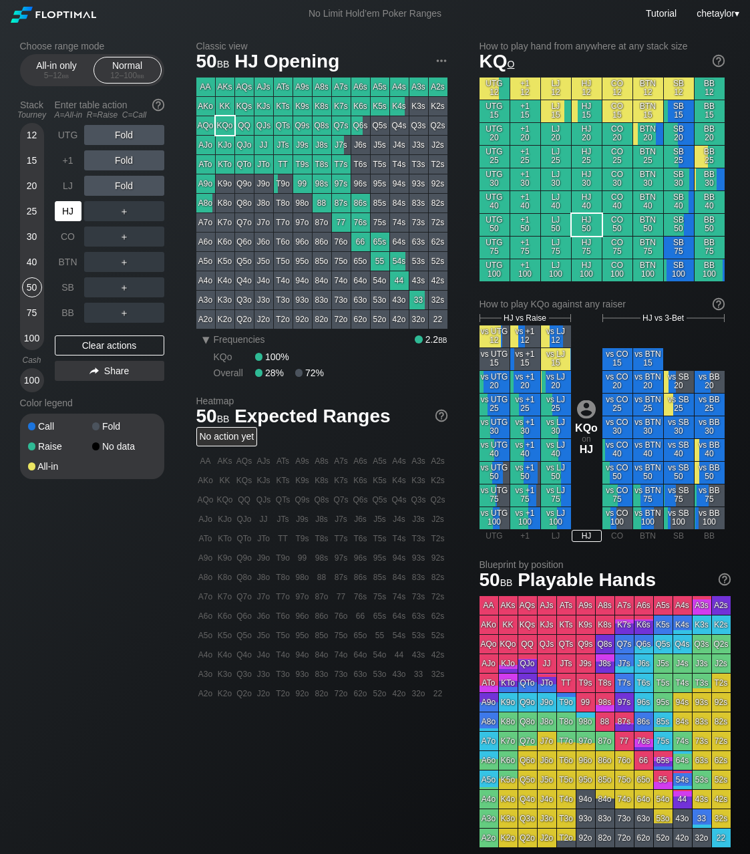
click at [68, 210] on div "HJ" at bounding box center [68, 211] width 27 height 20
click at [69, 185] on div "LJ" at bounding box center [68, 186] width 27 height 20
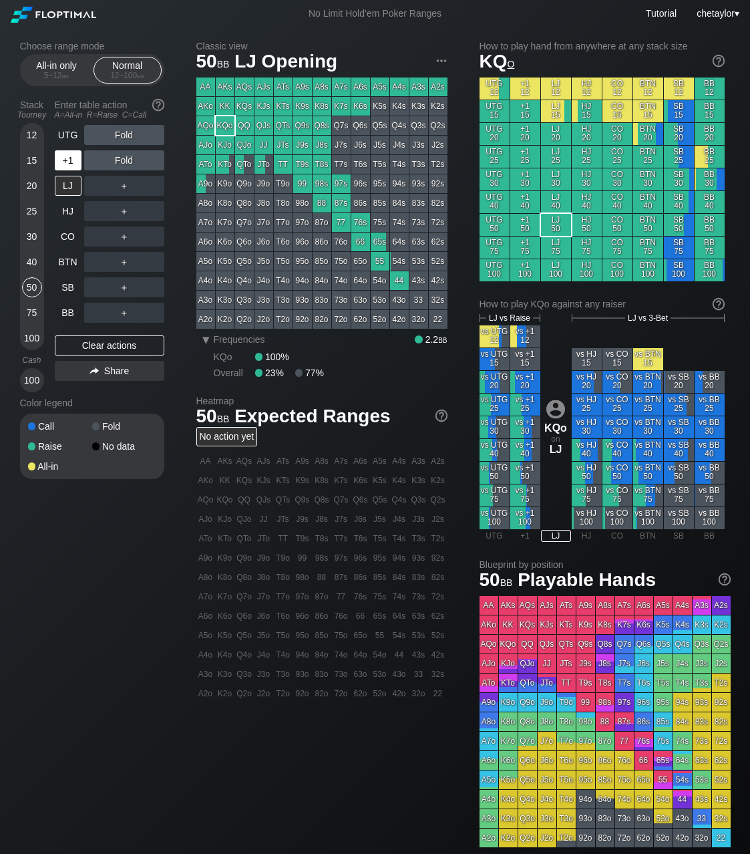
click at [71, 163] on div "+1" at bounding box center [68, 160] width 27 height 20
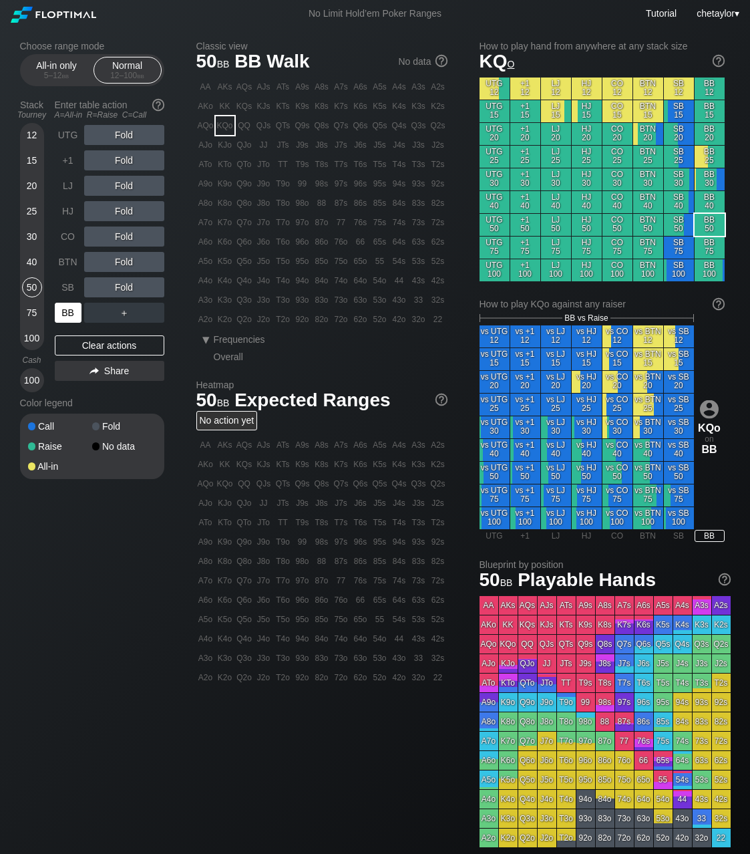
click at [69, 315] on div "BB" at bounding box center [68, 313] width 27 height 20
click at [102, 341] on div "Clear actions" at bounding box center [110, 345] width 110 height 20
click at [73, 133] on div "UTG" at bounding box center [68, 135] width 27 height 20
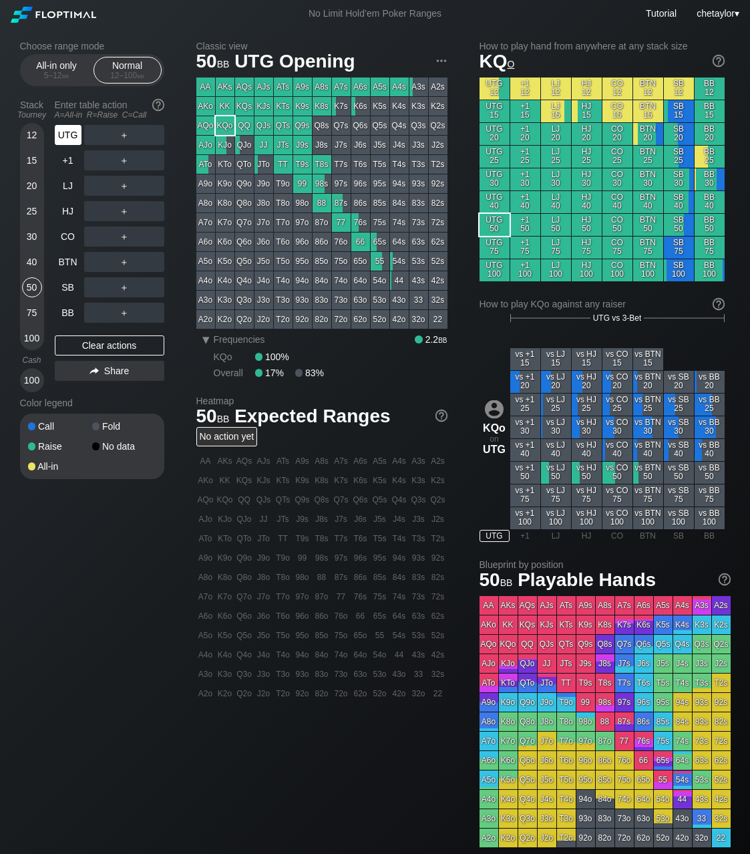
click at [73, 133] on div "UTG" at bounding box center [68, 135] width 27 height 20
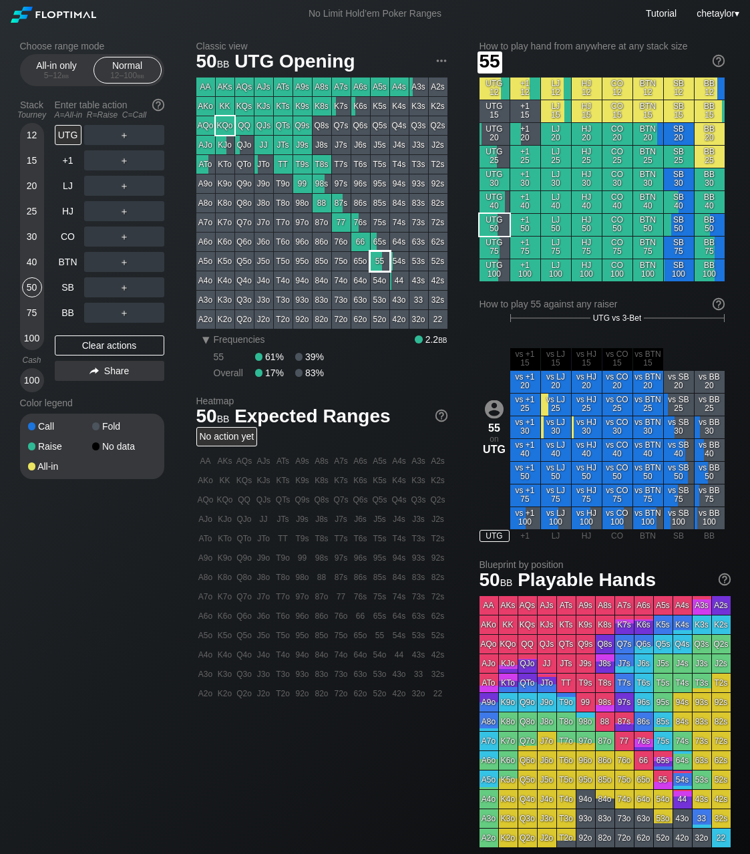
click at [375, 263] on div "55" at bounding box center [380, 261] width 19 height 19
click at [27, 261] on div "40" at bounding box center [32, 262] width 20 height 20
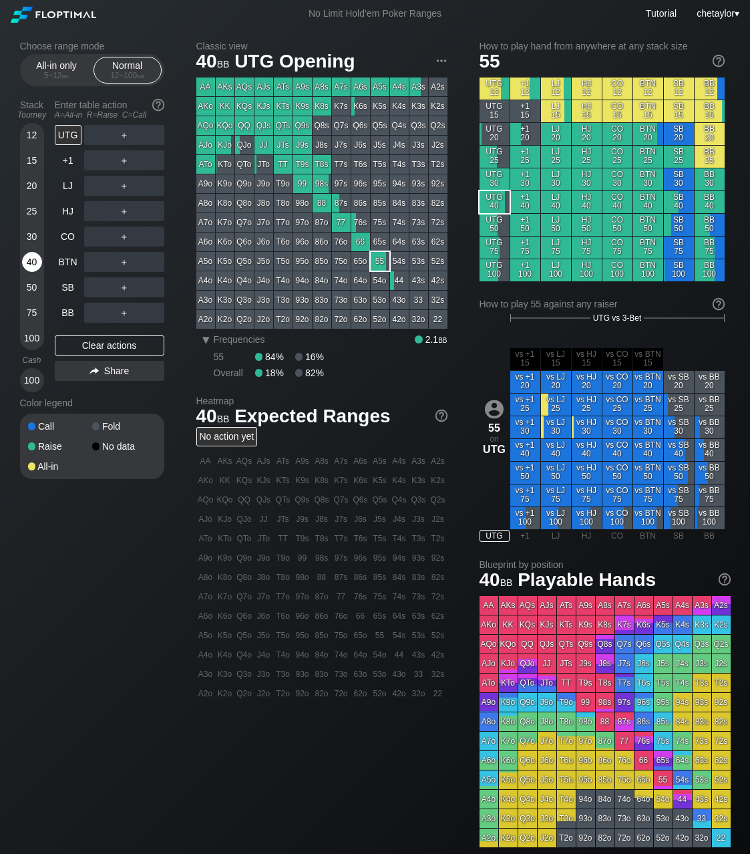
click at [27, 261] on div "40" at bounding box center [32, 262] width 20 height 20
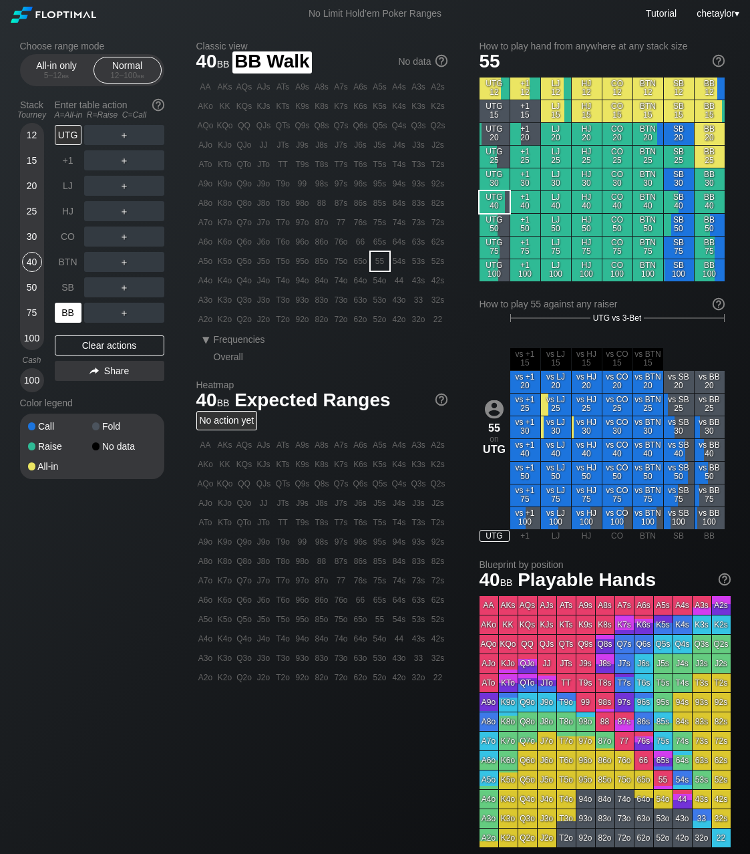
click at [65, 321] on div "BB" at bounding box center [68, 313] width 27 height 20
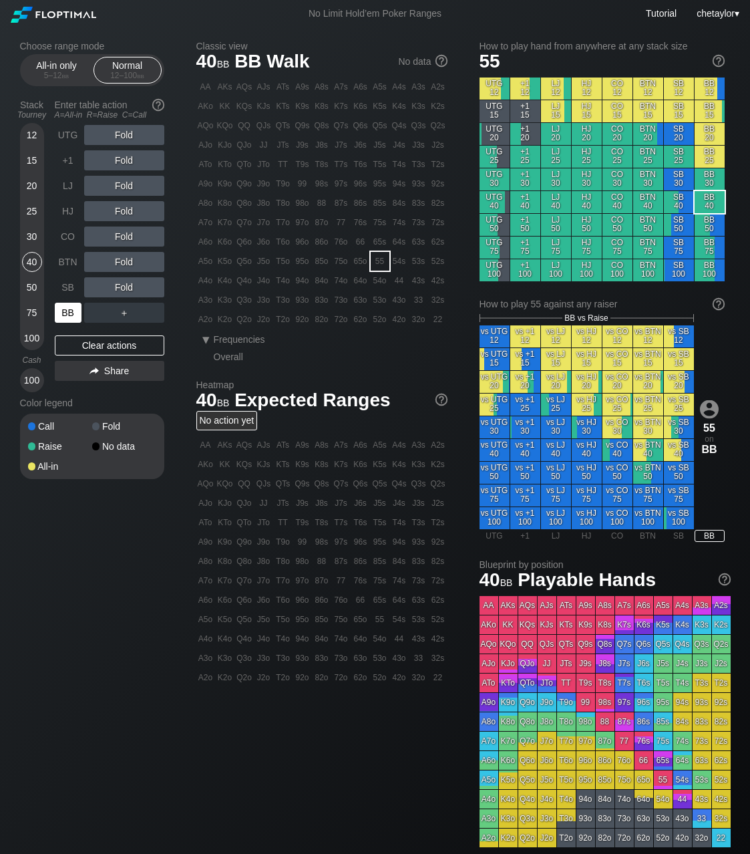
click at [65, 321] on div "BB" at bounding box center [68, 313] width 27 height 20
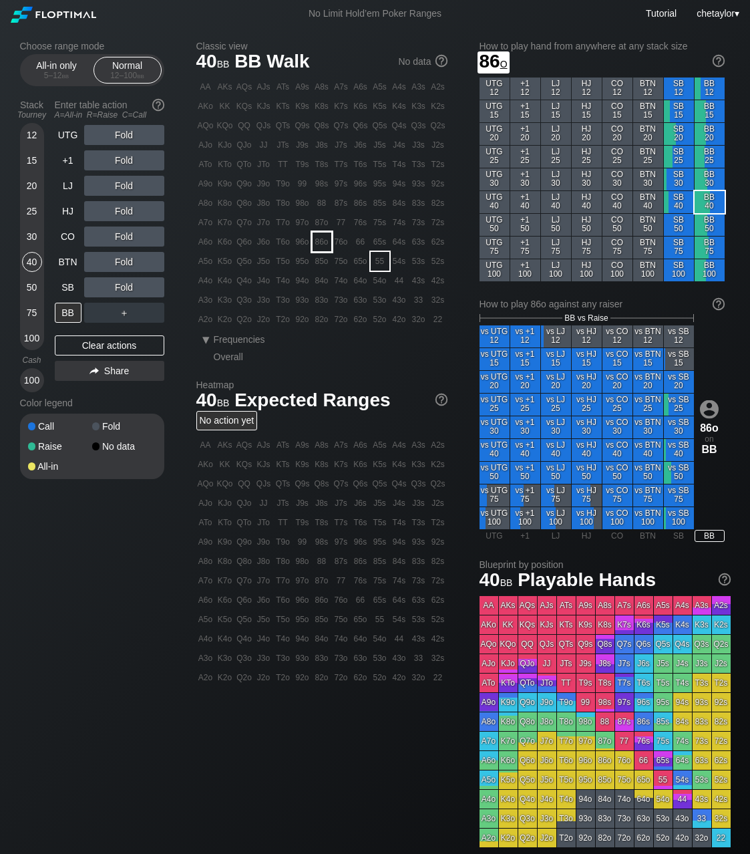
click at [319, 245] on div "86o" at bounding box center [322, 242] width 19 height 19
click at [158, 288] on div "C ✕" at bounding box center [151, 287] width 26 height 20
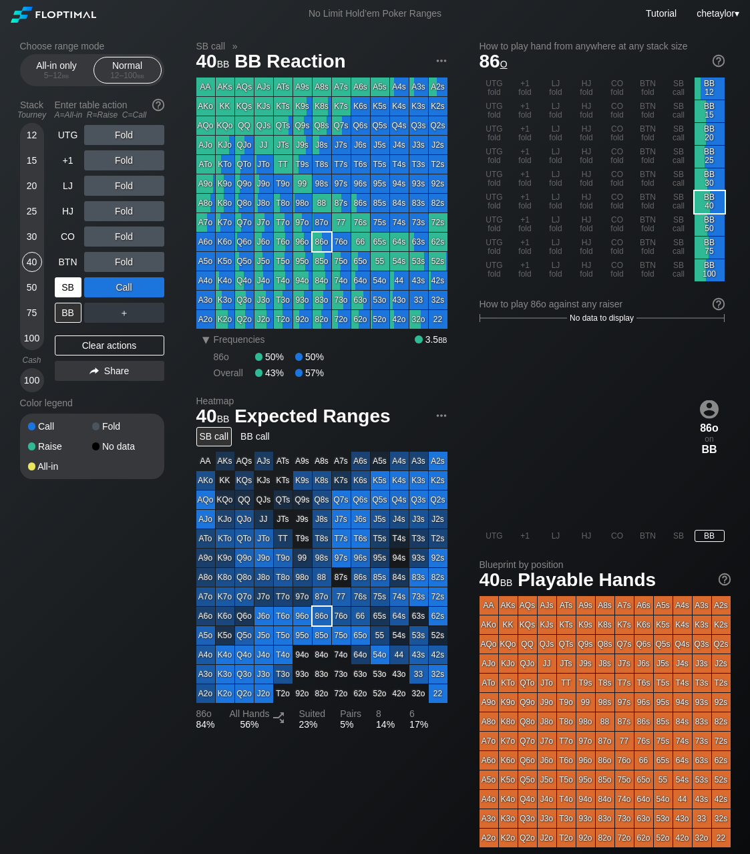
click at [73, 288] on div "SB" at bounding box center [68, 287] width 27 height 20
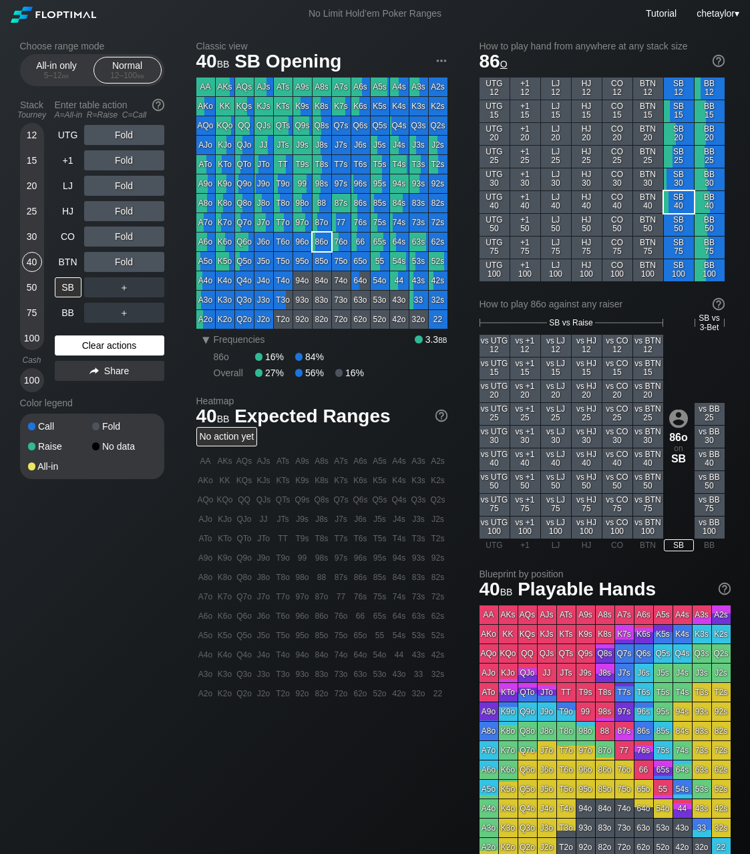
click at [96, 348] on div "Clear actions" at bounding box center [110, 345] width 110 height 20
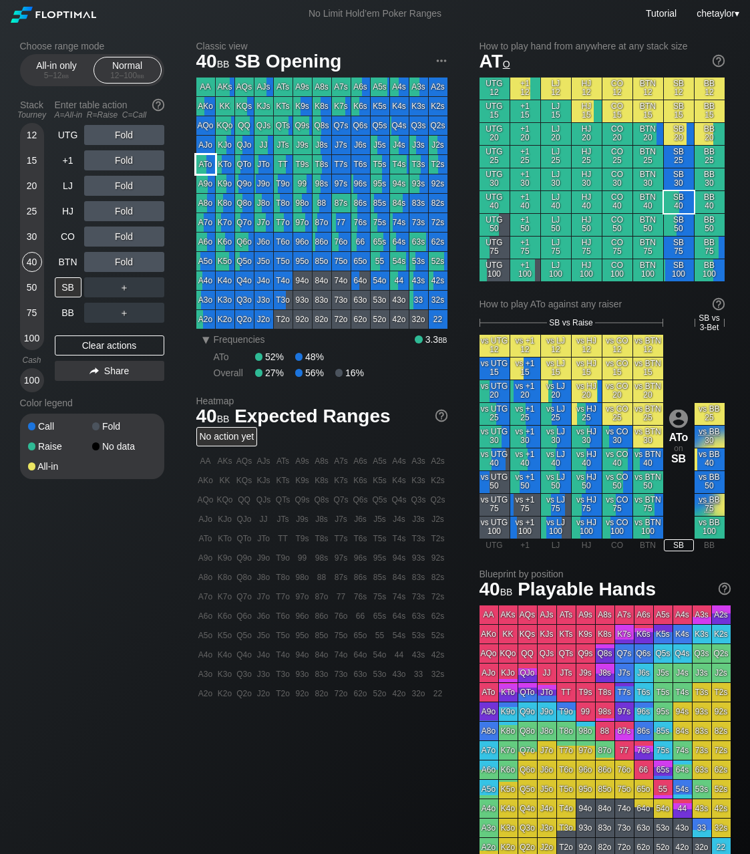
click at [206, 165] on div "ATo" at bounding box center [205, 164] width 19 height 19
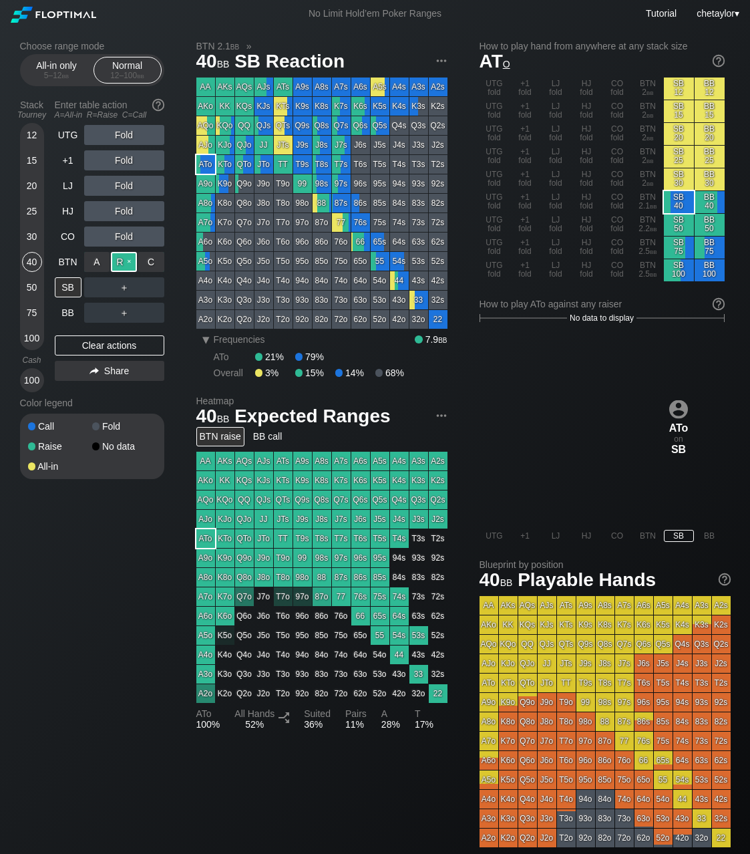
click at [128, 262] on div "R ✕" at bounding box center [124, 262] width 26 height 20
click at [71, 286] on div "SB" at bounding box center [68, 287] width 27 height 20
click at [68, 265] on div "BTN" at bounding box center [68, 262] width 27 height 20
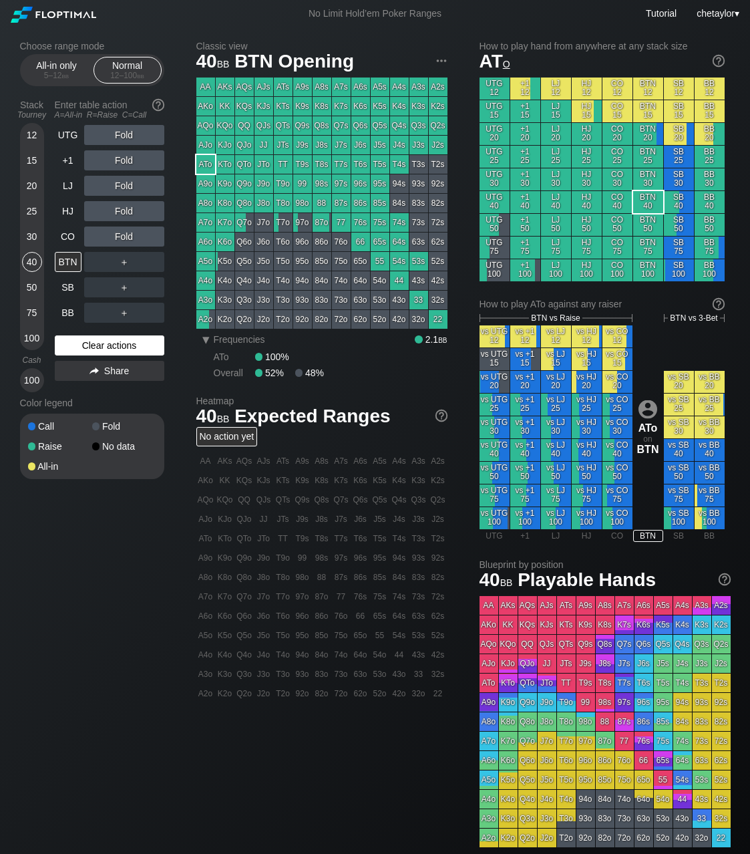
click at [92, 345] on div "Clear actions" at bounding box center [110, 345] width 110 height 20
click at [71, 233] on div "CO" at bounding box center [68, 237] width 27 height 20
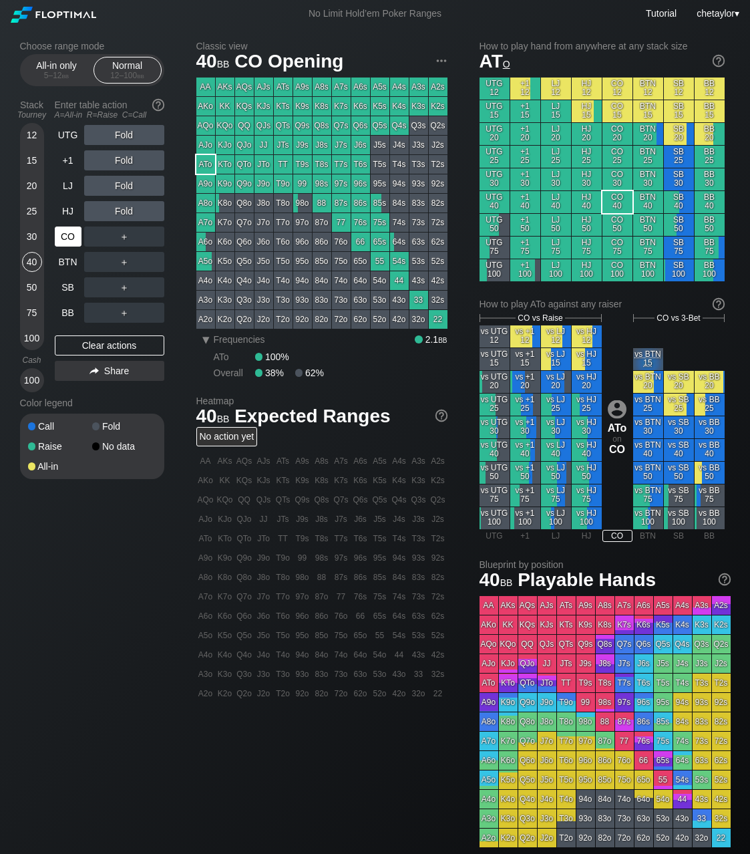
click at [71, 233] on div "CO" at bounding box center [68, 237] width 27 height 20
click at [66, 211] on div "HJ" at bounding box center [68, 211] width 27 height 20
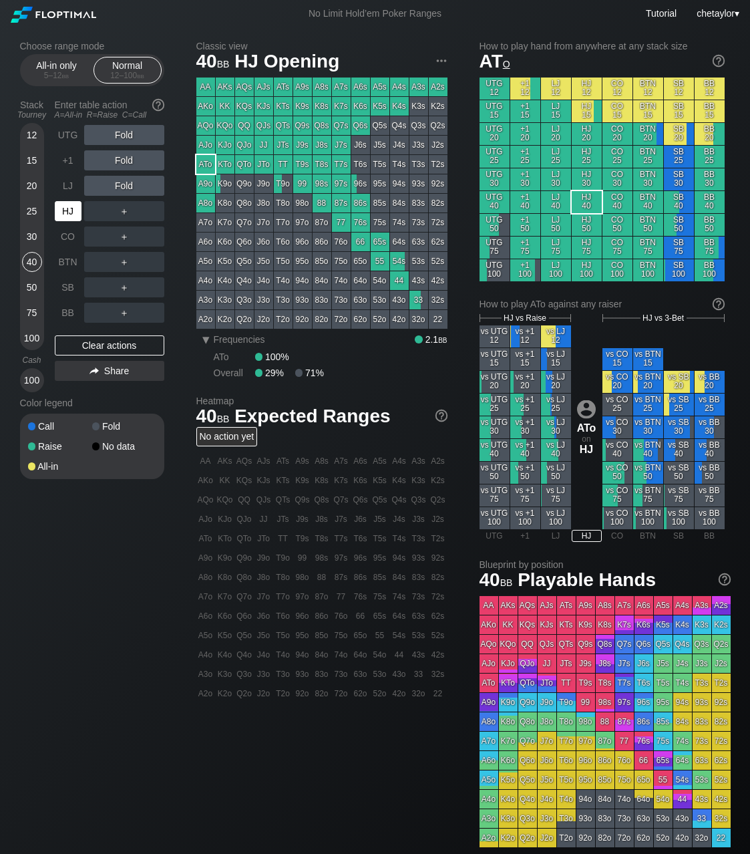
click at [66, 211] on div "HJ" at bounding box center [68, 211] width 27 height 20
click at [64, 183] on div "LJ" at bounding box center [68, 186] width 27 height 20
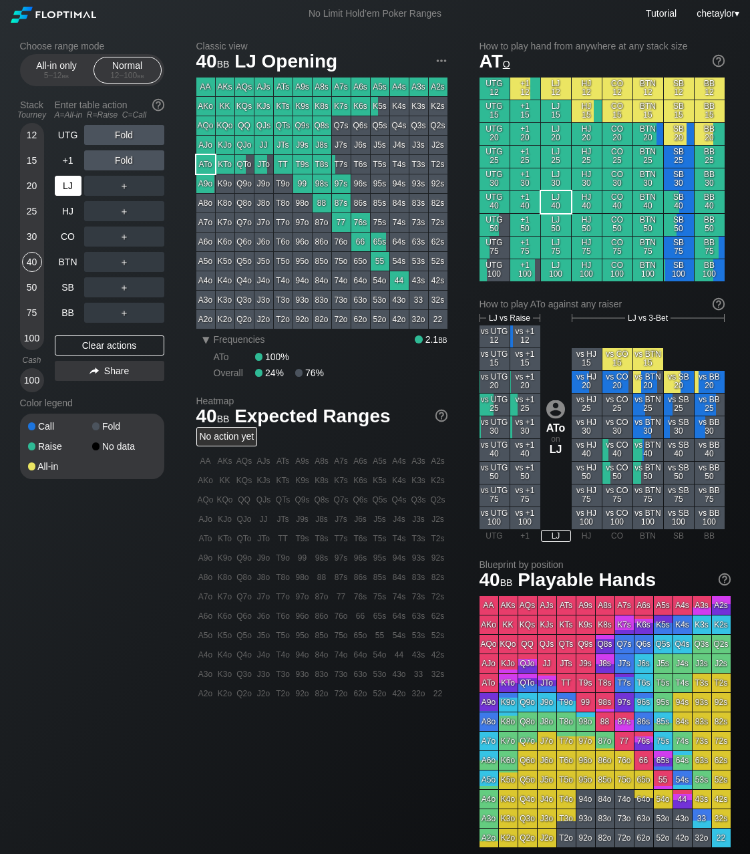
click at [64, 183] on div "LJ" at bounding box center [68, 186] width 27 height 20
click at [71, 163] on div "+1" at bounding box center [68, 160] width 27 height 20
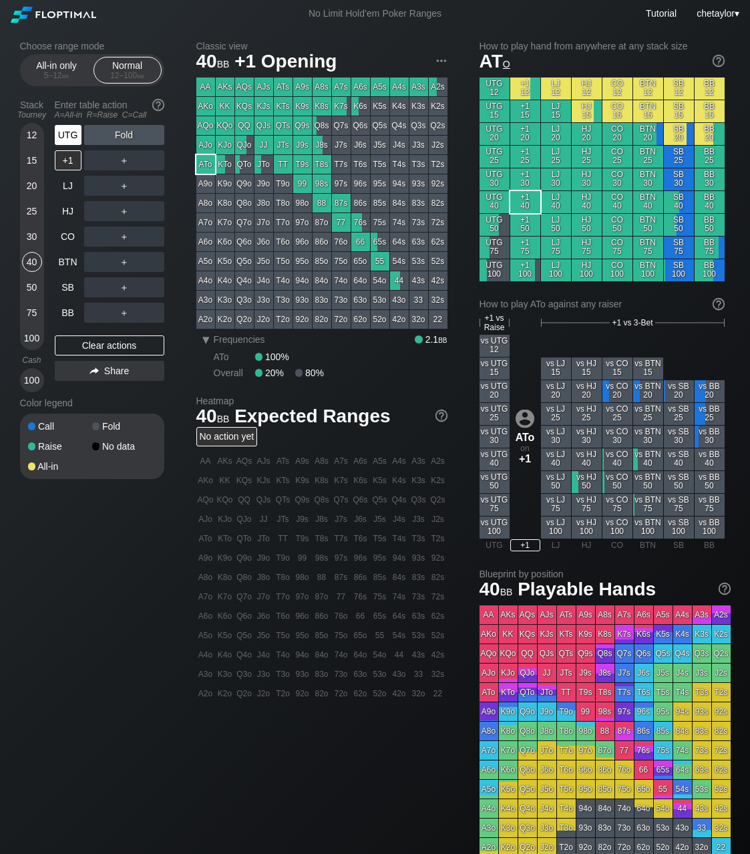
click at [63, 137] on div "UTG" at bounding box center [68, 135] width 27 height 20
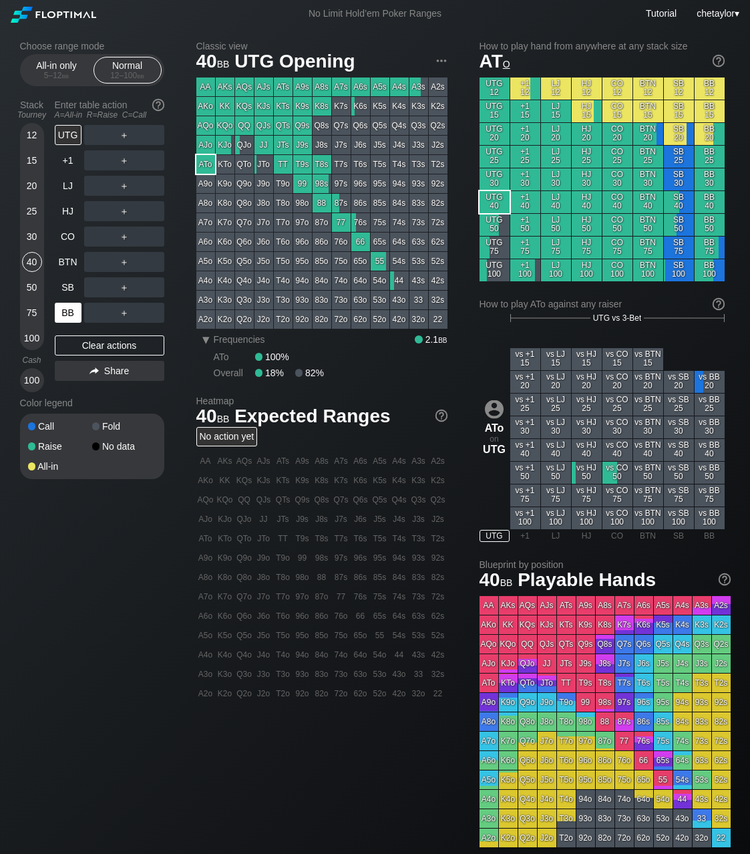
click at [67, 313] on div "BB" at bounding box center [68, 313] width 27 height 20
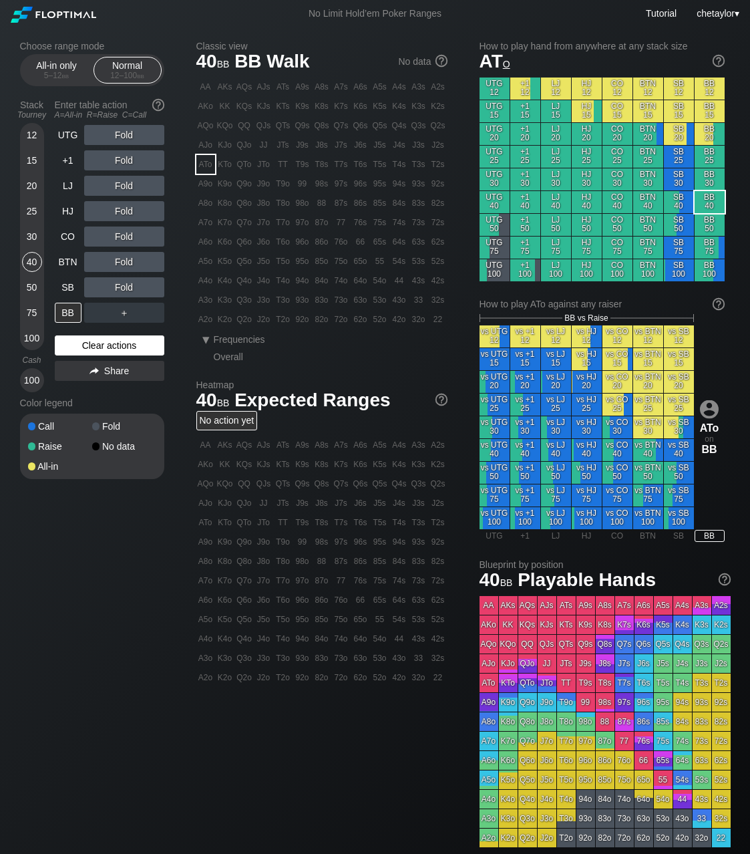
click at [84, 347] on div "Clear actions" at bounding box center [110, 345] width 110 height 20
click at [361, 266] on div "65o" at bounding box center [360, 261] width 19 height 19
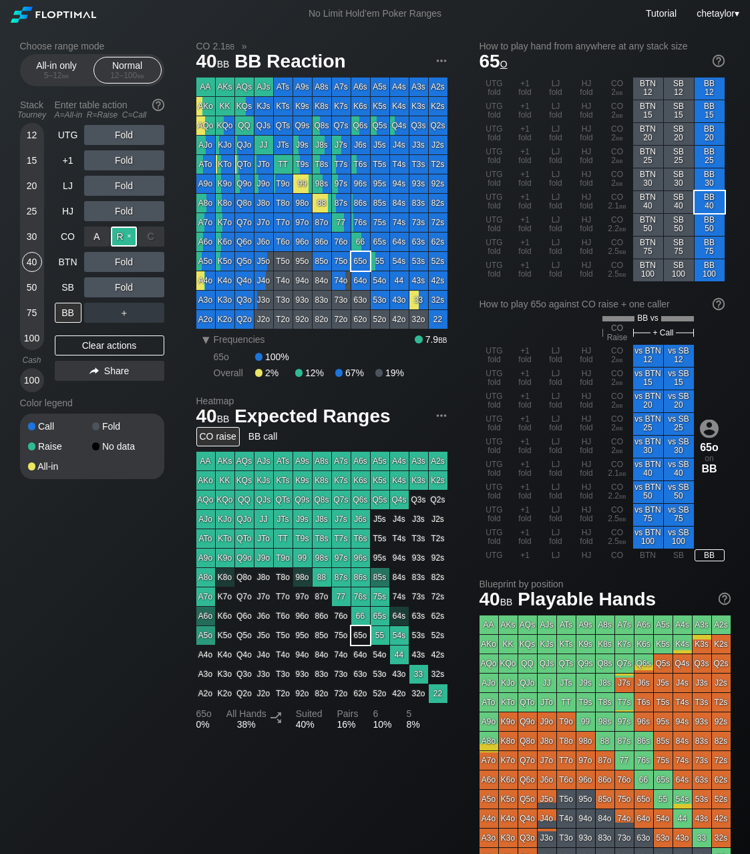
click at [122, 235] on div "R ✕" at bounding box center [124, 237] width 26 height 20
click at [75, 291] on div "SB" at bounding box center [68, 287] width 27 height 20
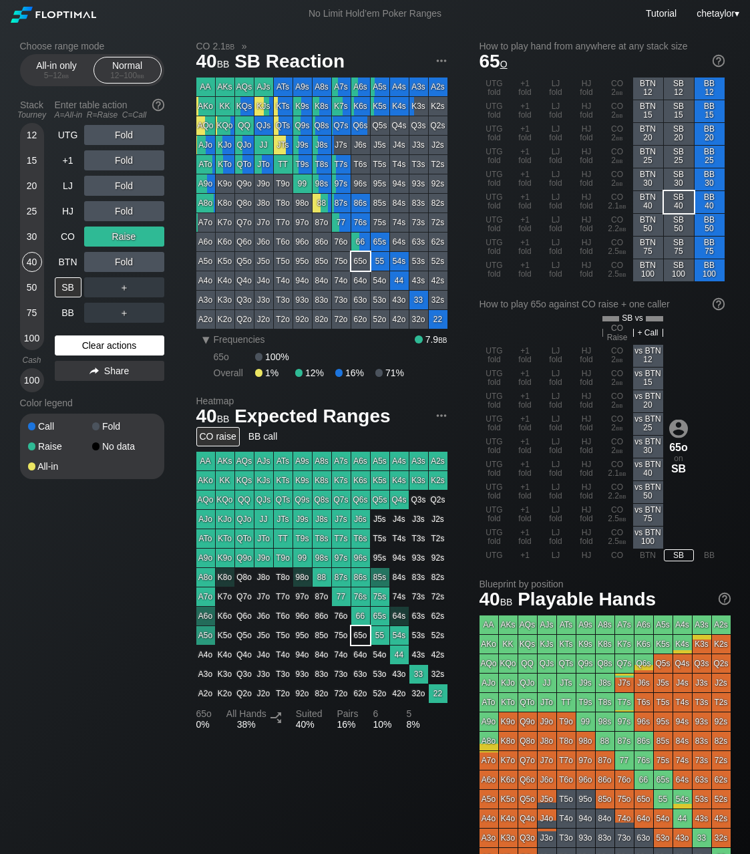
click at [85, 349] on div "Clear actions" at bounding box center [110, 345] width 110 height 20
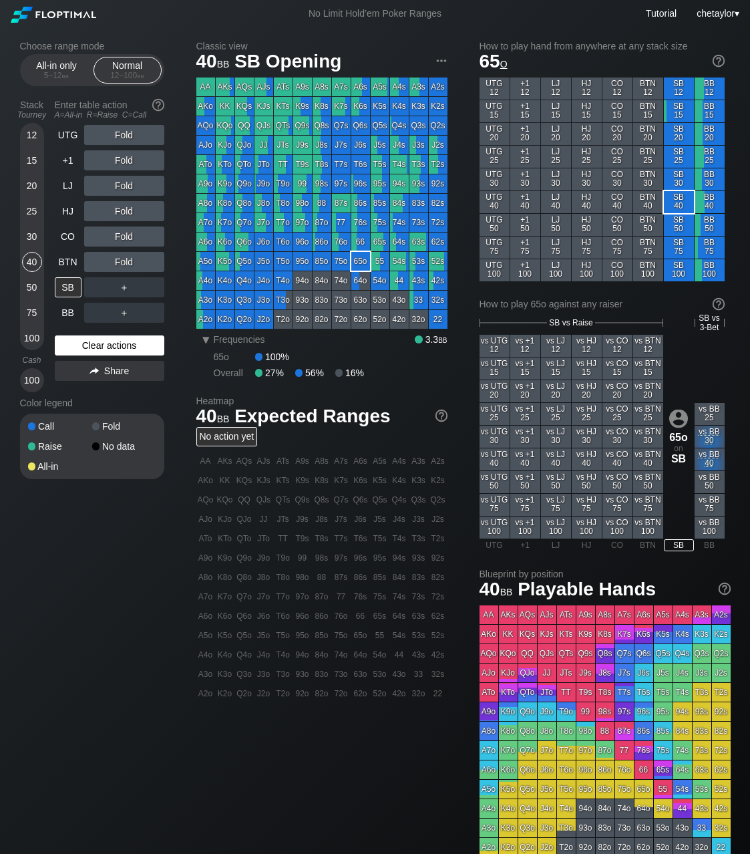
click at [85, 349] on div "Clear actions" at bounding box center [110, 345] width 110 height 20
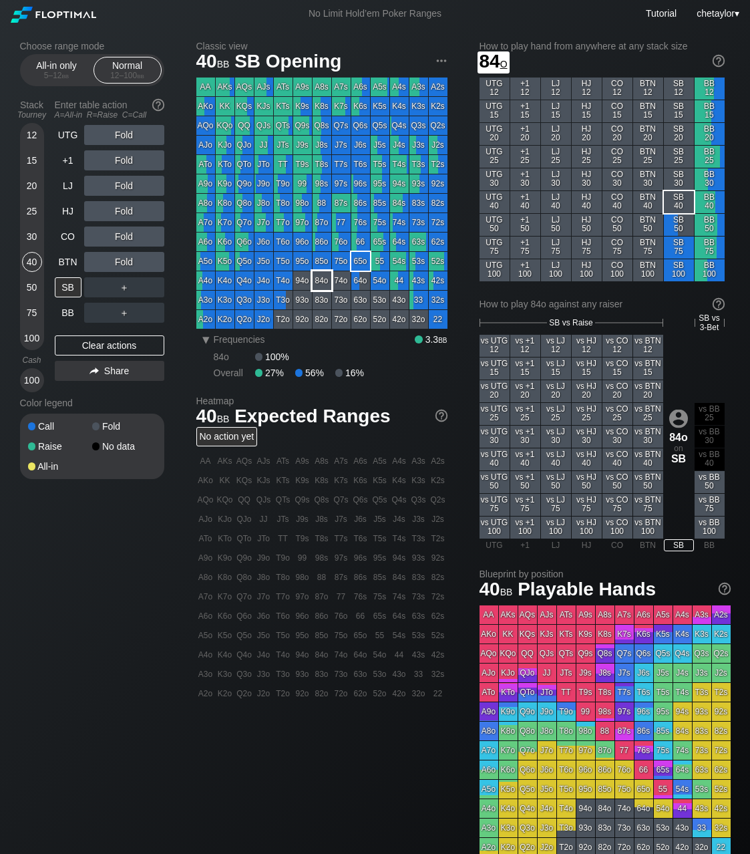
click at [320, 277] on div "84o" at bounding box center [322, 280] width 19 height 19
click at [69, 263] on div "BTN" at bounding box center [68, 262] width 27 height 20
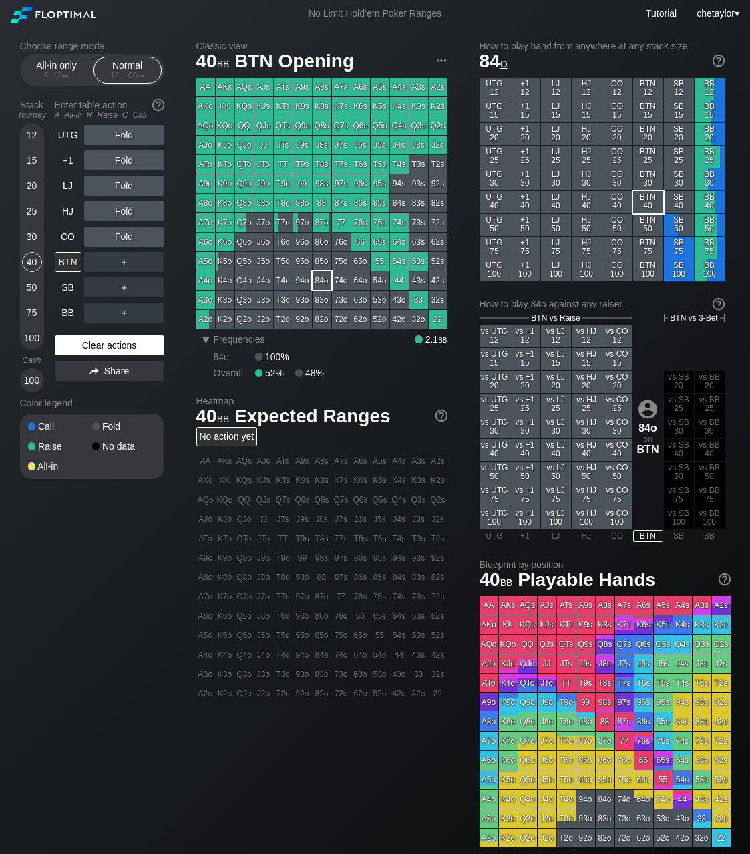
click at [92, 349] on div "Clear actions" at bounding box center [110, 345] width 110 height 20
click at [96, 345] on div "Clear actions" at bounding box center [110, 345] width 110 height 20
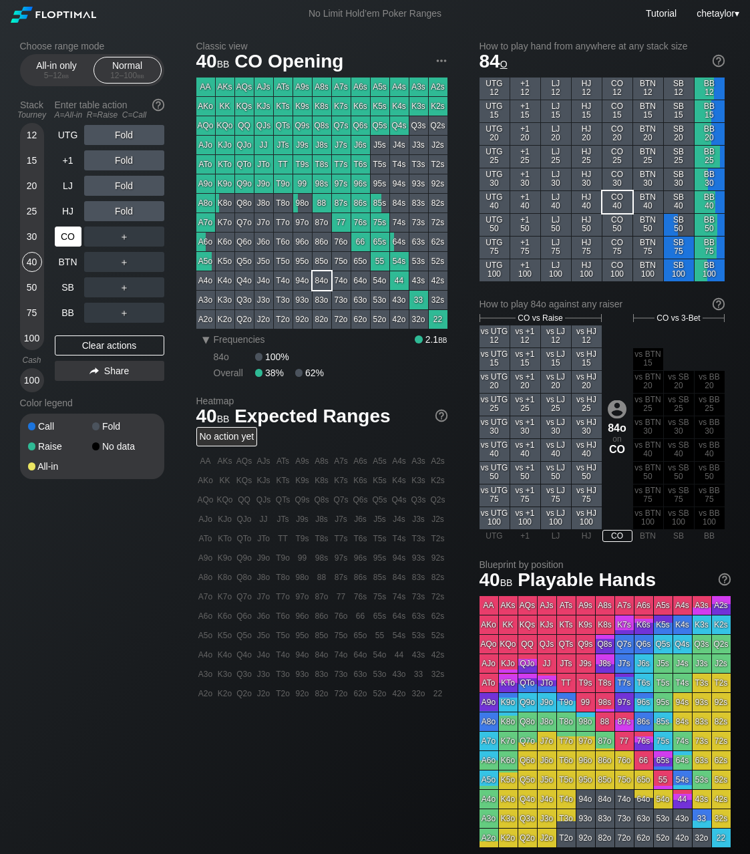
click at [67, 231] on div "CO" at bounding box center [68, 237] width 27 height 20
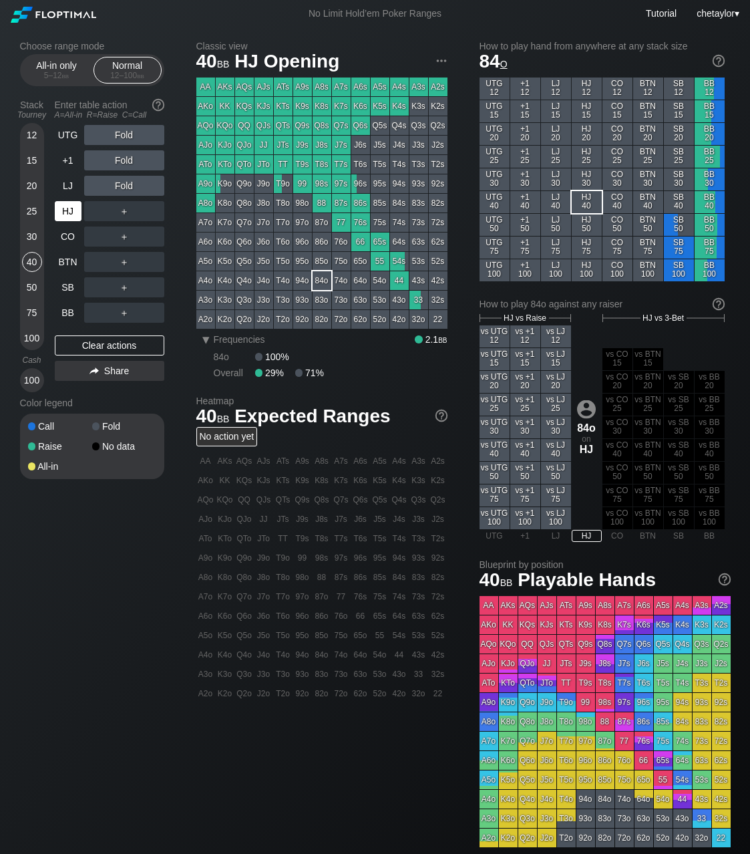
click at [67, 208] on div "HJ" at bounding box center [68, 211] width 27 height 20
click at [67, 188] on div "LJ" at bounding box center [68, 186] width 27 height 20
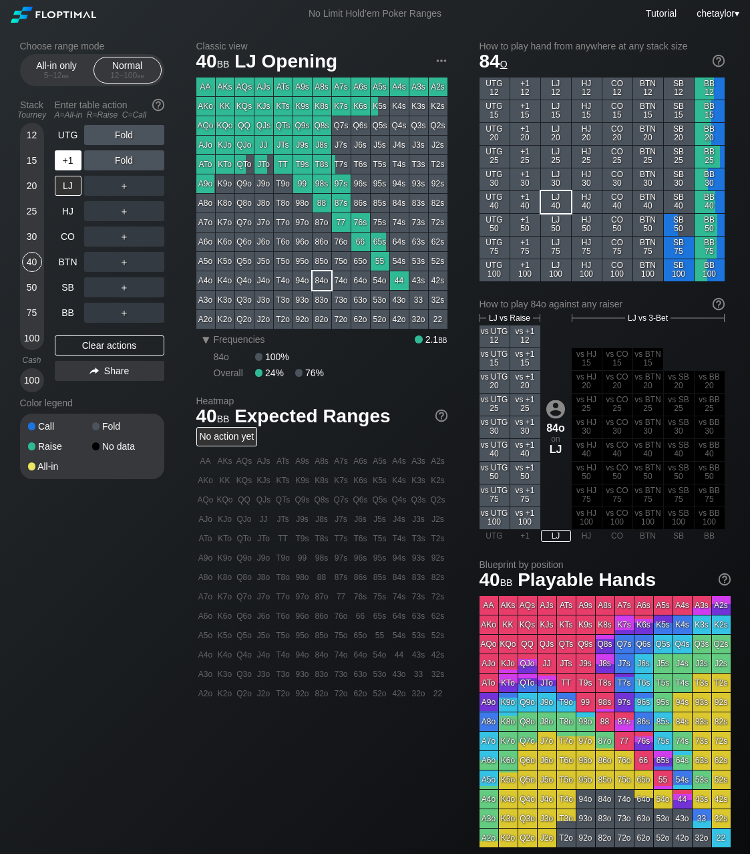
click at [67, 158] on div "+1" at bounding box center [68, 160] width 27 height 20
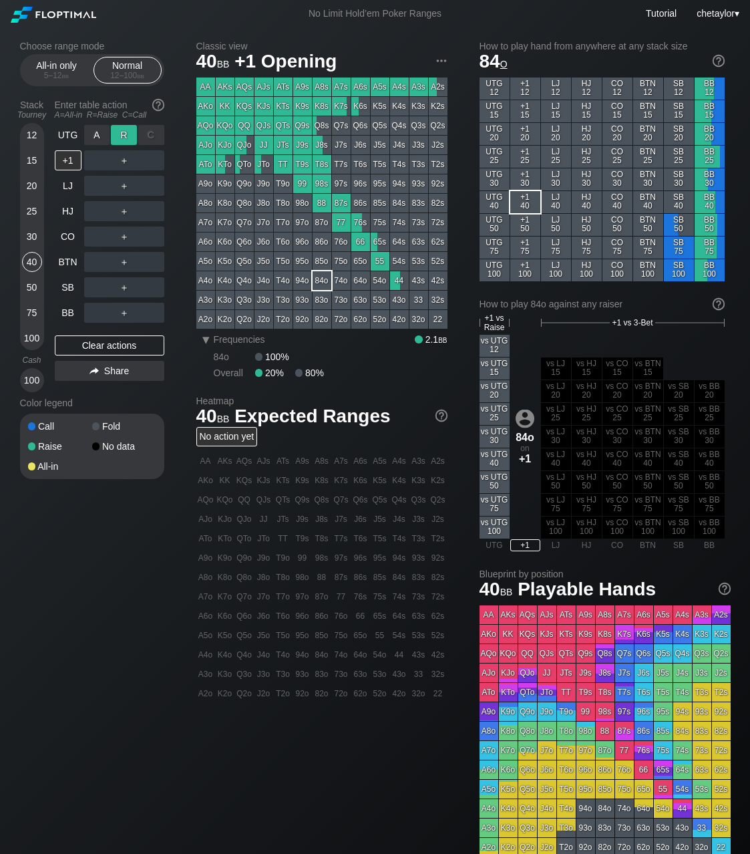
click at [123, 137] on div "R ✕" at bounding box center [124, 135] width 26 height 20
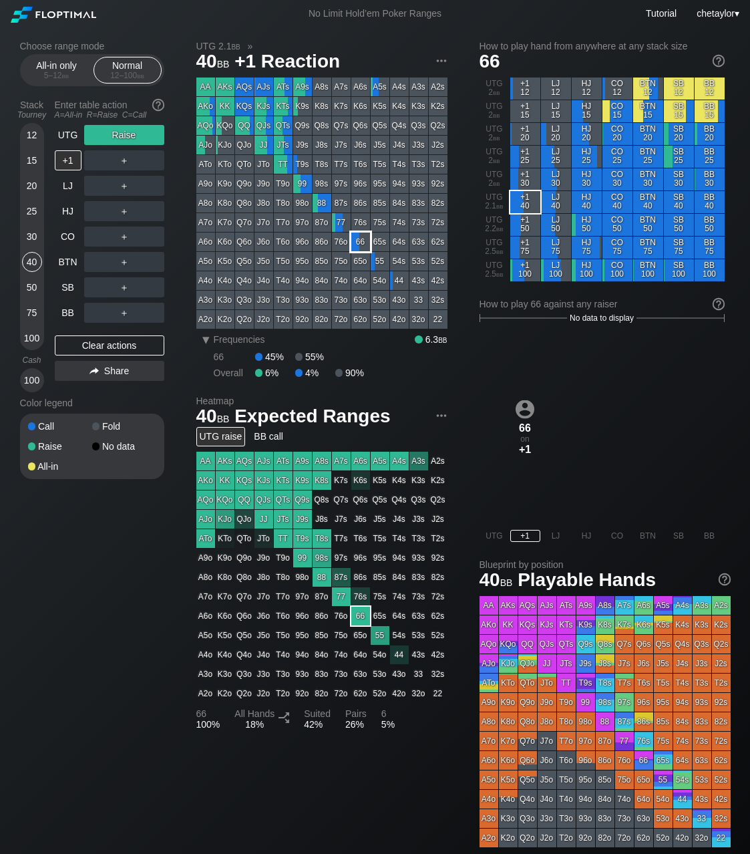
click at [369, 243] on div "66" at bounding box center [360, 242] width 19 height 19
click at [69, 138] on div "UTG" at bounding box center [68, 135] width 27 height 20
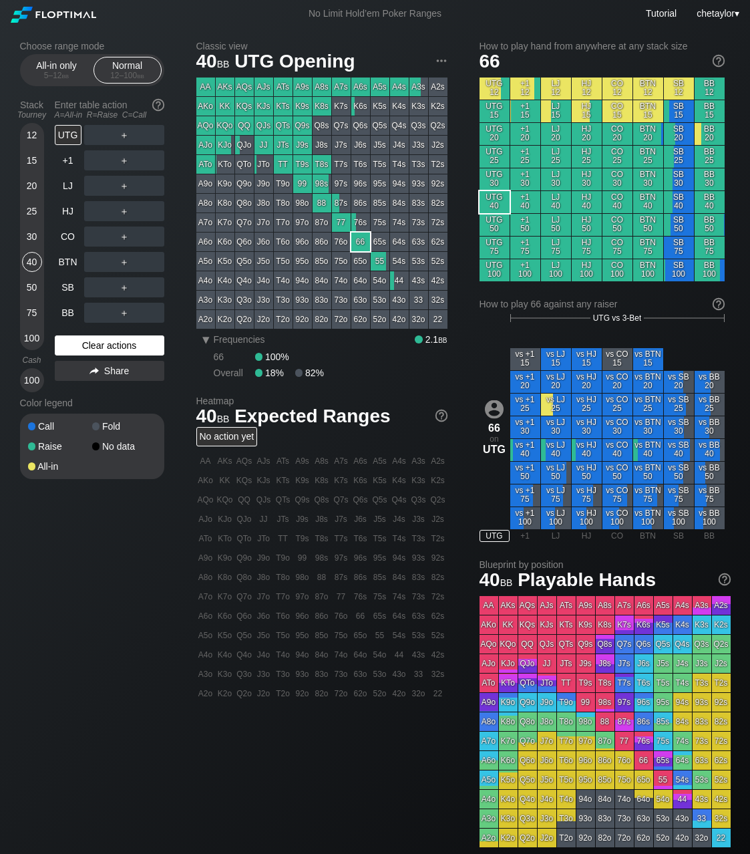
click at [100, 344] on div "Clear actions" at bounding box center [110, 345] width 110 height 20
click at [327, 160] on div "T8s" at bounding box center [322, 164] width 19 height 19
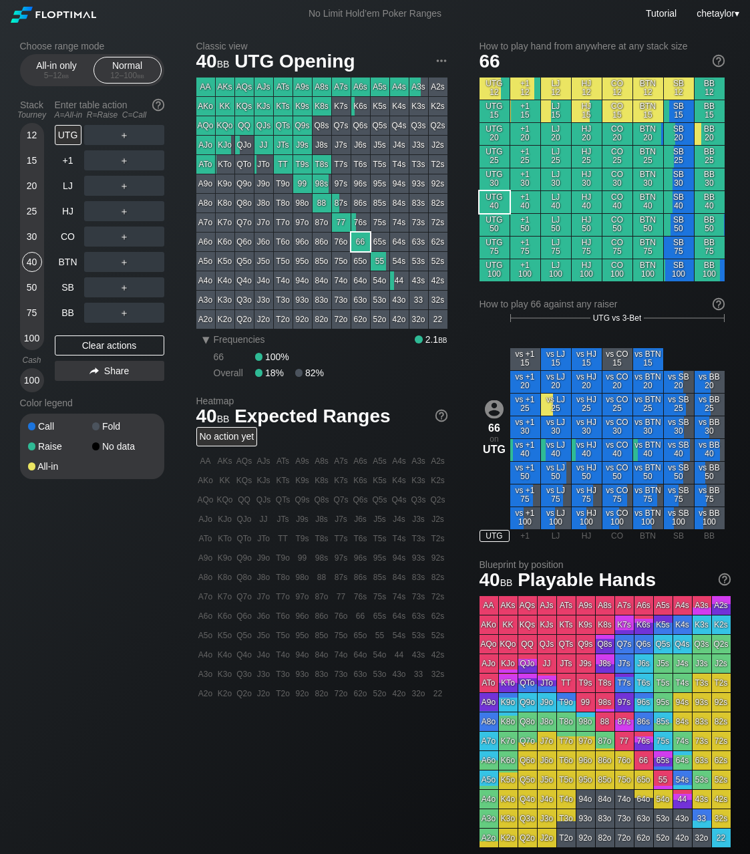
click at [327, 160] on div "T8s" at bounding box center [322, 164] width 19 height 19
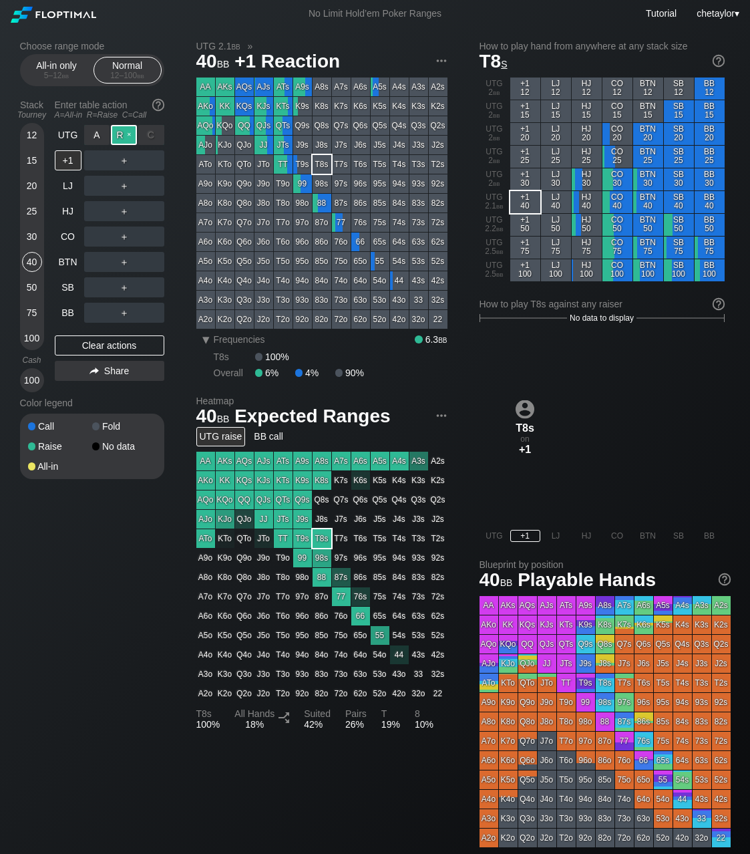
click at [129, 134] on div "R ✕" at bounding box center [124, 135] width 26 height 20
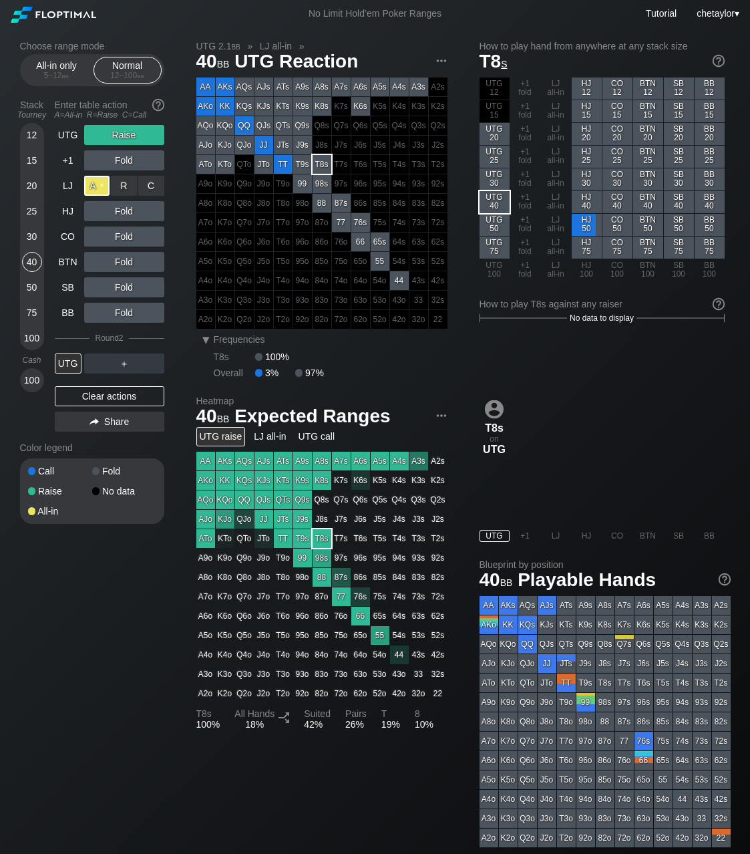
click at [96, 186] on div "A ✕" at bounding box center [97, 186] width 26 height 20
click at [66, 364] on div "UTG" at bounding box center [68, 363] width 27 height 20
click at [67, 315] on div "BB" at bounding box center [68, 313] width 27 height 20
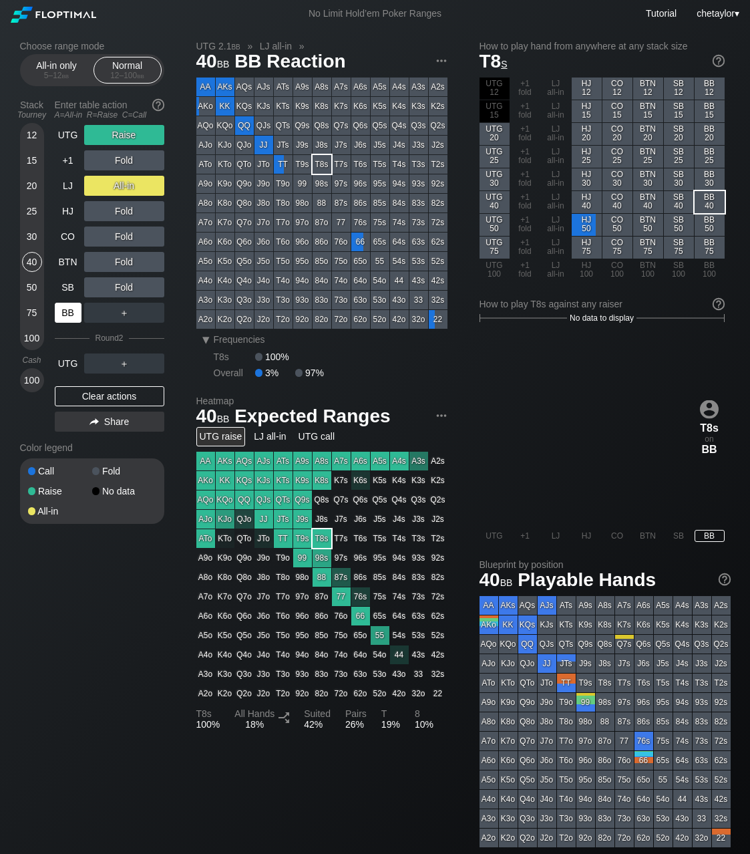
click at [67, 315] on div "BB" at bounding box center [68, 313] width 27 height 20
click at [113, 391] on div "Clear actions" at bounding box center [110, 396] width 110 height 20
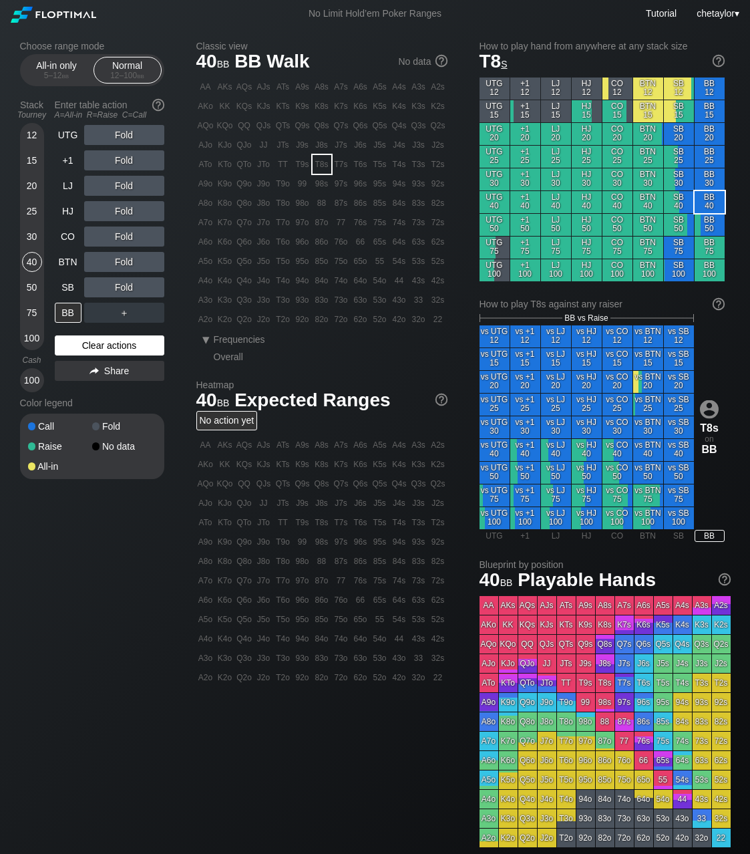
click at [113, 391] on div "UTG Fold +1 Fold LJ Fold HJ Fold CO Fold BTN Fold SB Fold BB ＋ Clear actions Sh…" at bounding box center [110, 258] width 110 height 267
click at [119, 350] on div "Clear actions" at bounding box center [110, 345] width 110 height 20
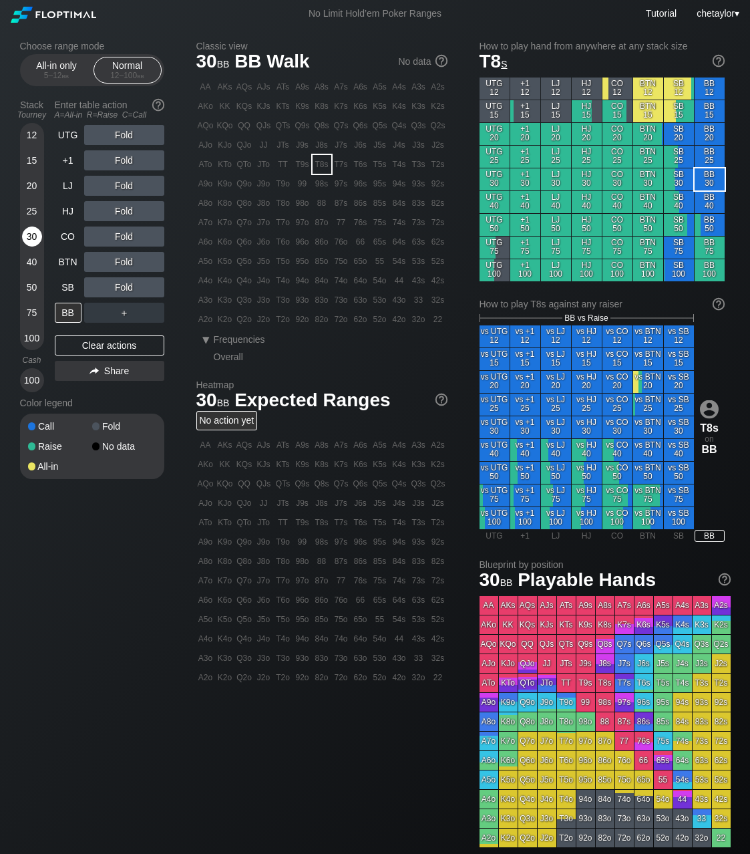
click at [27, 232] on div "30" at bounding box center [32, 237] width 20 height 20
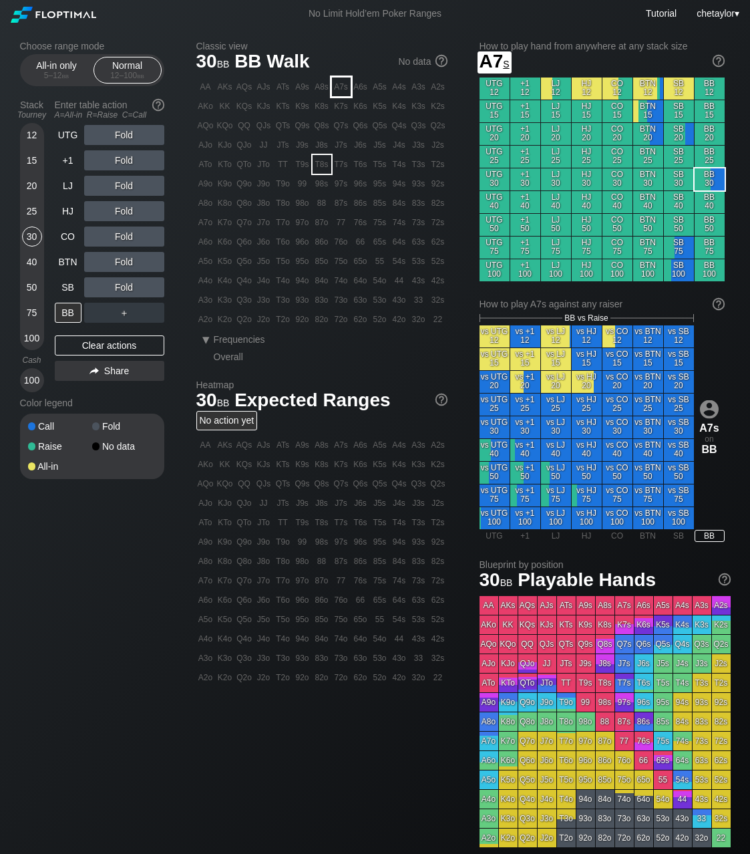
click at [342, 90] on div "A7s" at bounding box center [341, 87] width 19 height 19
click at [130, 212] on div "R ✕" at bounding box center [124, 211] width 26 height 20
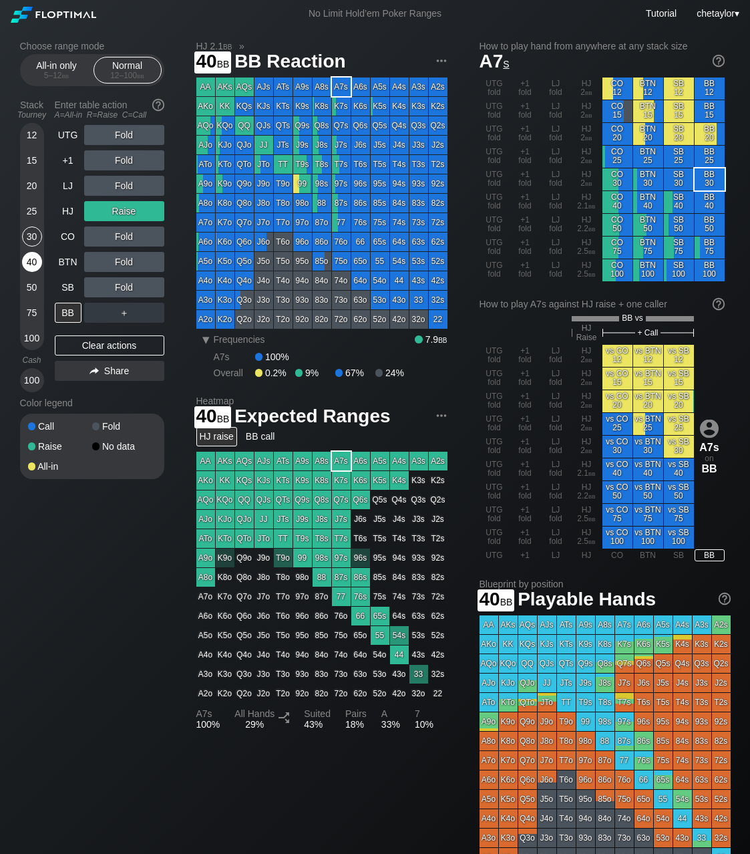
click at [35, 263] on div "40" at bounding box center [32, 262] width 20 height 20
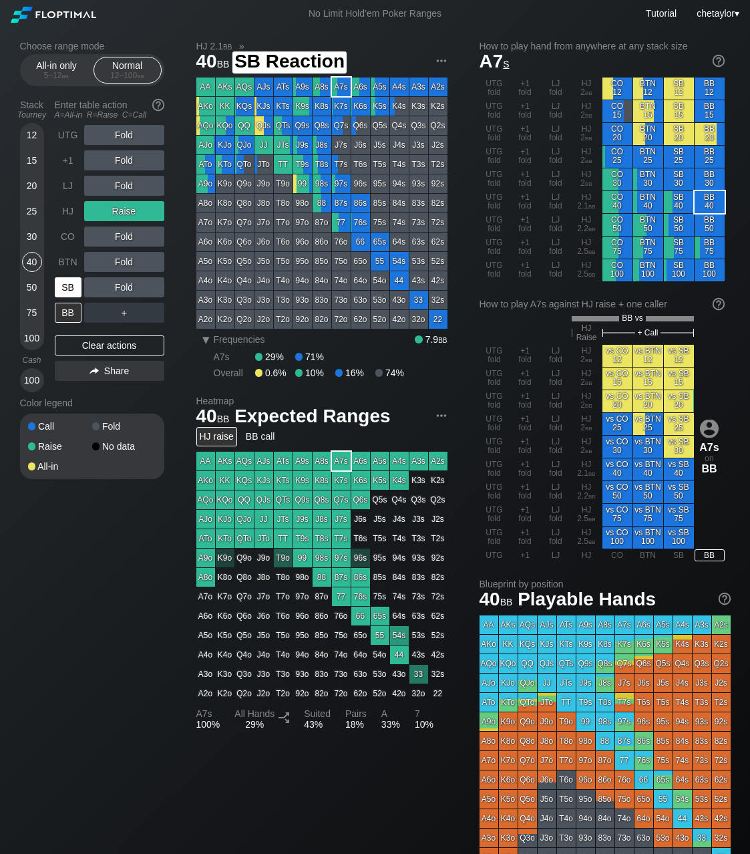
click at [81, 292] on div "SB" at bounding box center [68, 287] width 27 height 20
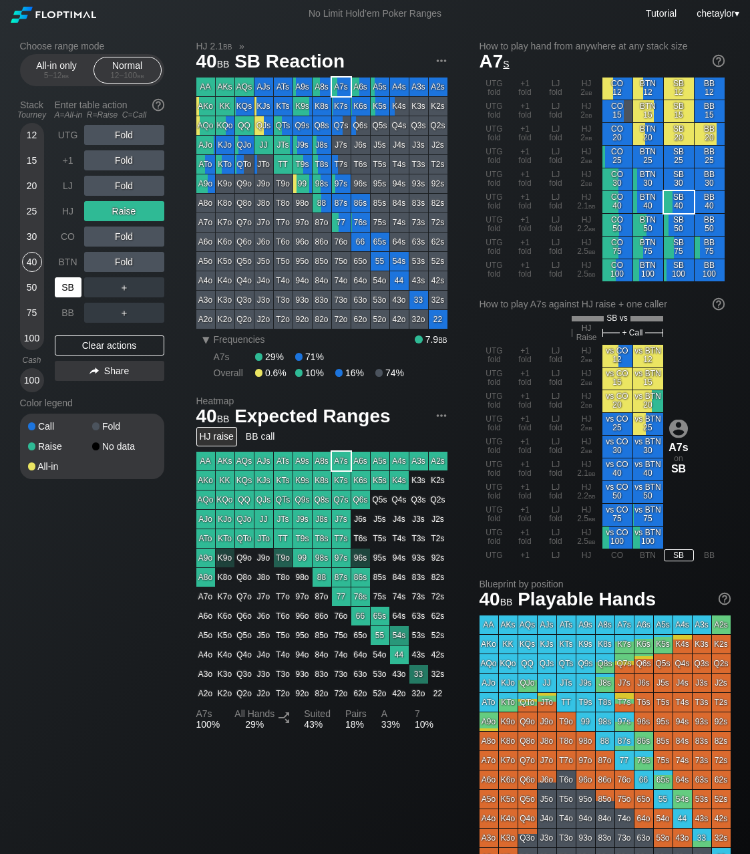
click at [71, 287] on div "SB" at bounding box center [68, 287] width 27 height 20
click at [88, 341] on div "Clear actions" at bounding box center [110, 345] width 110 height 20
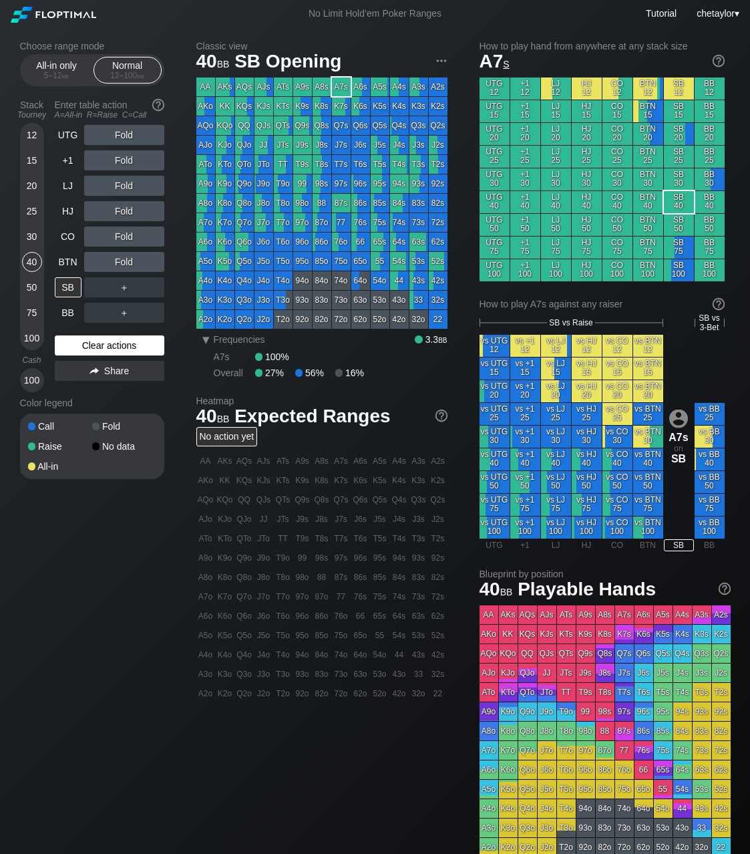
click at [88, 341] on div "Clear actions" at bounding box center [110, 345] width 110 height 20
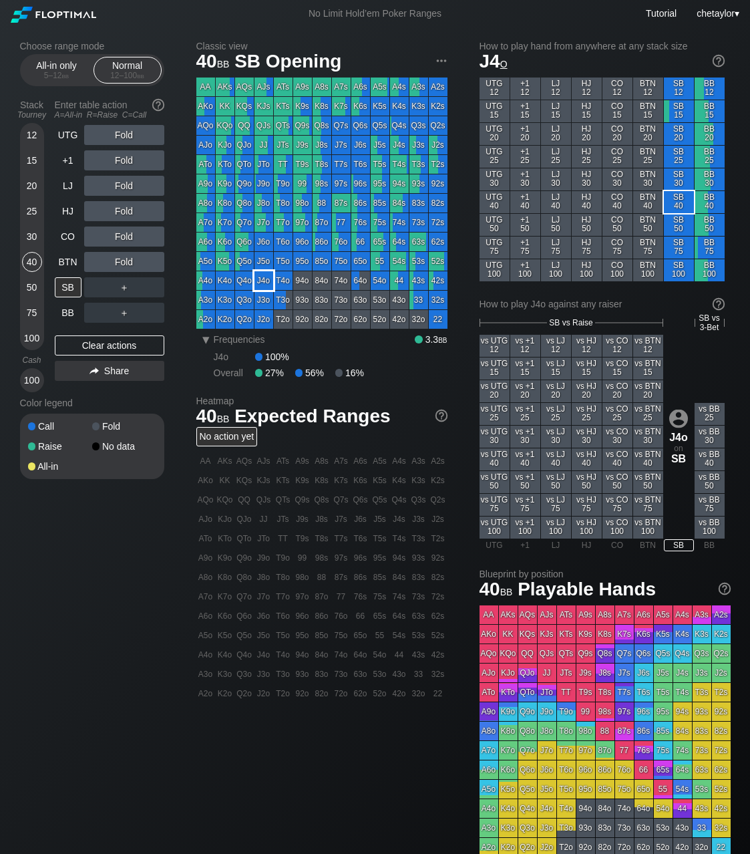
click at [266, 280] on div "J4o" at bounding box center [264, 280] width 19 height 19
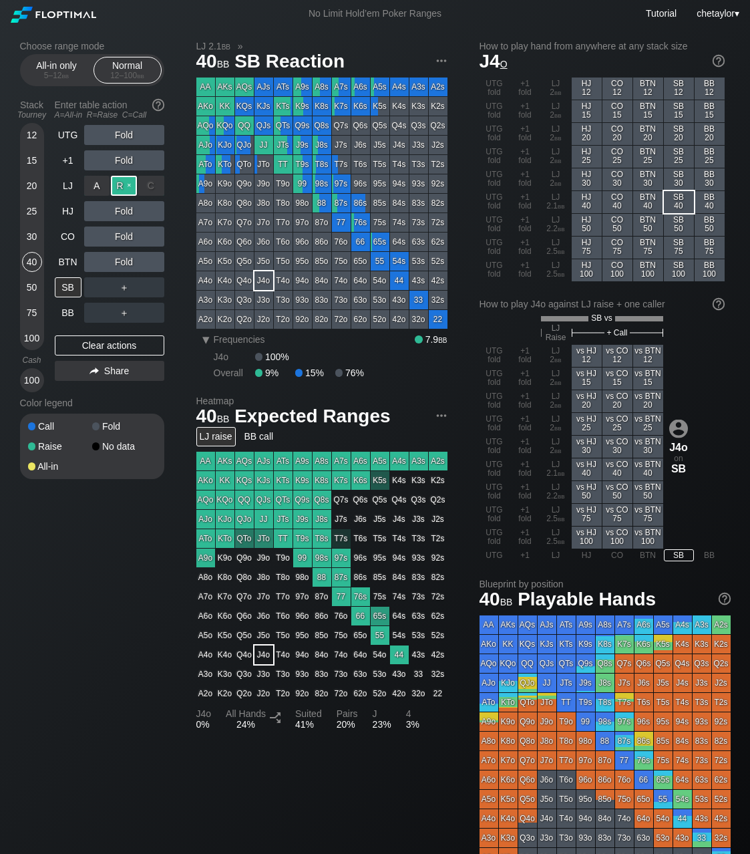
click at [128, 182] on div "R ✕" at bounding box center [124, 186] width 26 height 20
click at [67, 267] on div "BTN" at bounding box center [68, 262] width 27 height 20
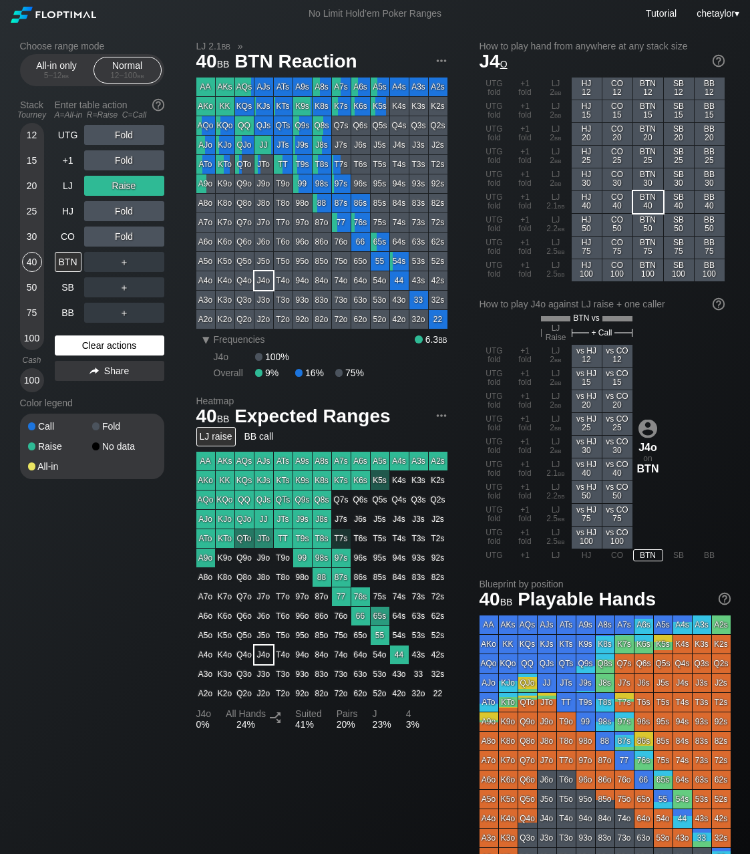
click at [84, 345] on div "Clear actions" at bounding box center [110, 345] width 110 height 20
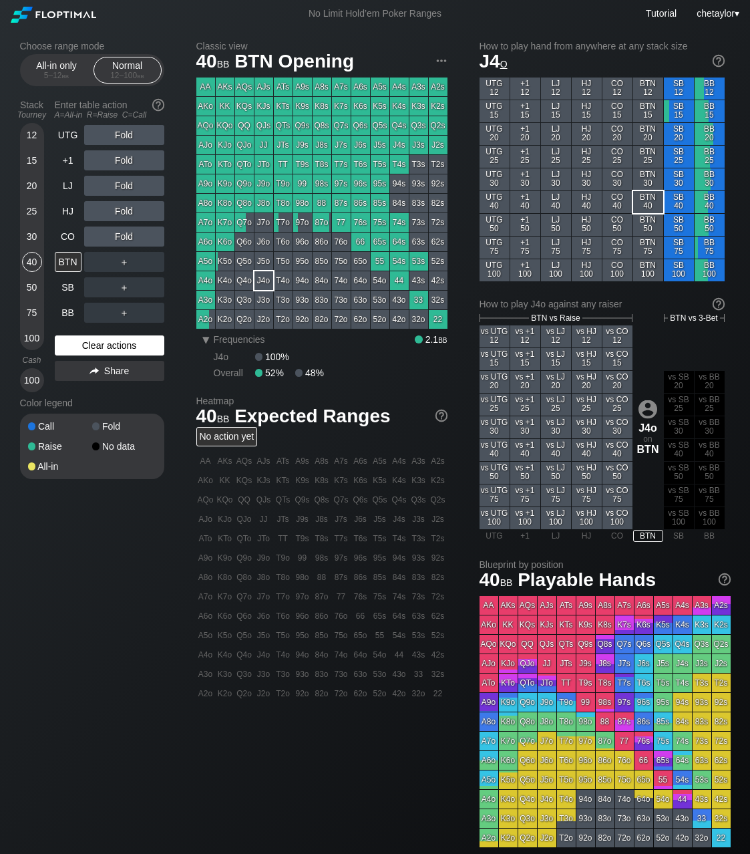
click at [84, 345] on div "Clear actions" at bounding box center [110, 345] width 110 height 20
click at [337, 226] on div "77" at bounding box center [341, 222] width 19 height 19
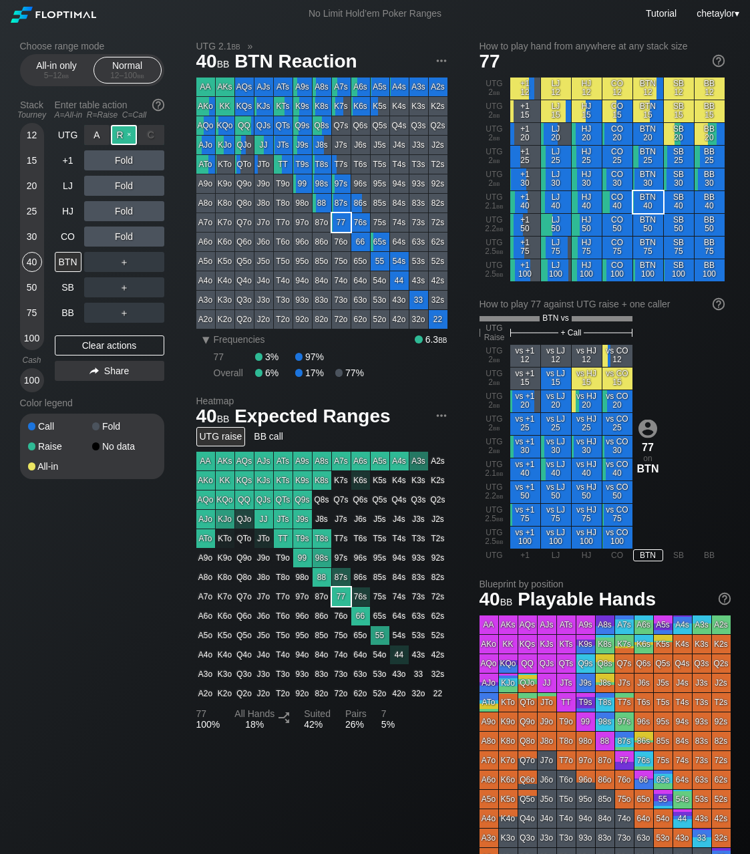
click at [128, 131] on div "R ✕" at bounding box center [124, 135] width 26 height 20
click at [34, 285] on div "50" at bounding box center [32, 287] width 20 height 20
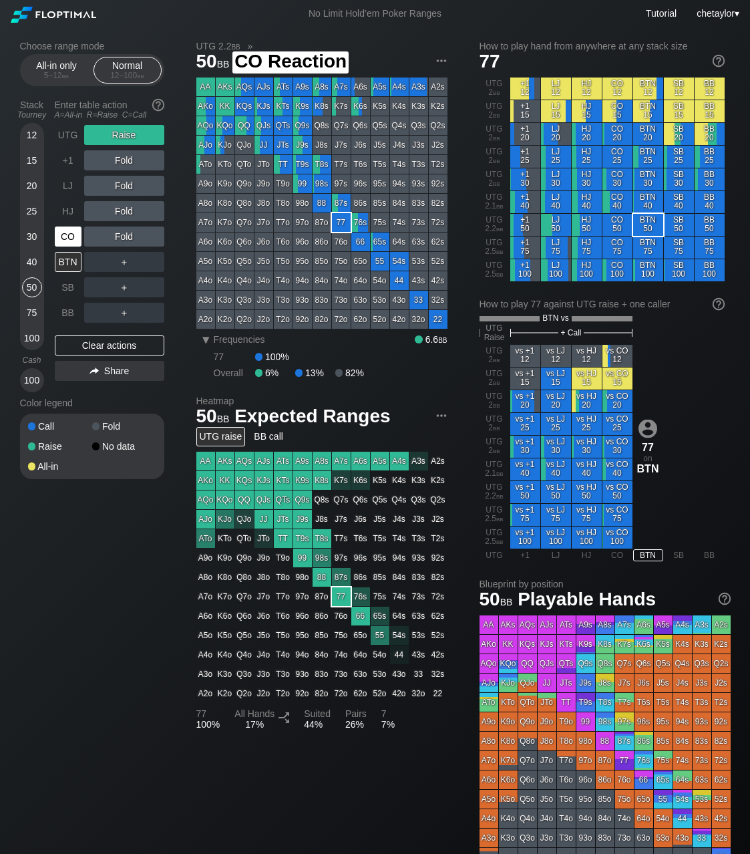
click at [77, 238] on div "CO" at bounding box center [68, 237] width 27 height 20
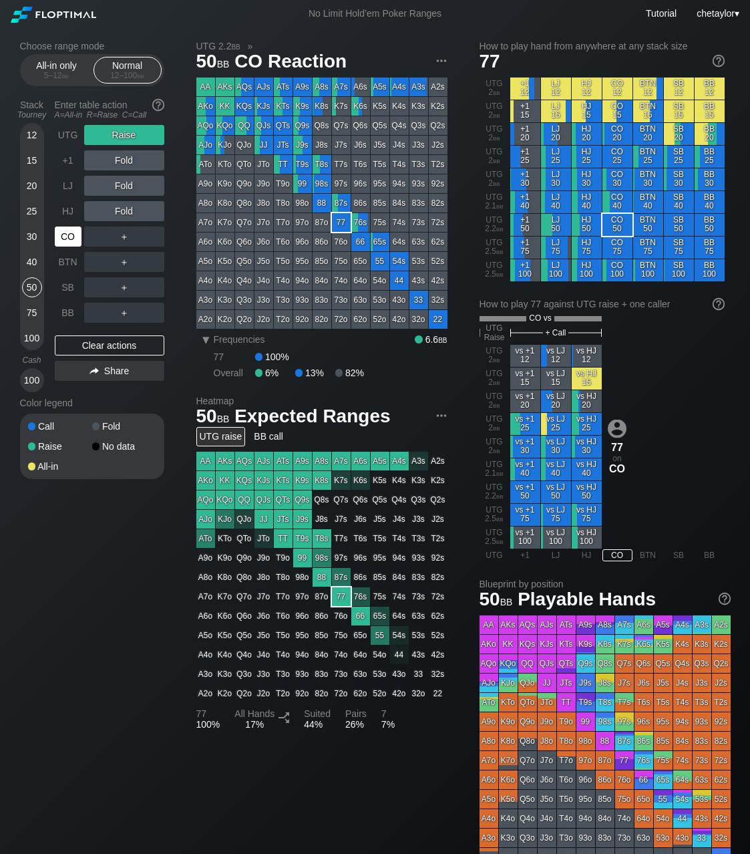
click at [77, 238] on div "CO" at bounding box center [68, 237] width 27 height 20
click at [108, 348] on div "Clear actions" at bounding box center [110, 345] width 110 height 20
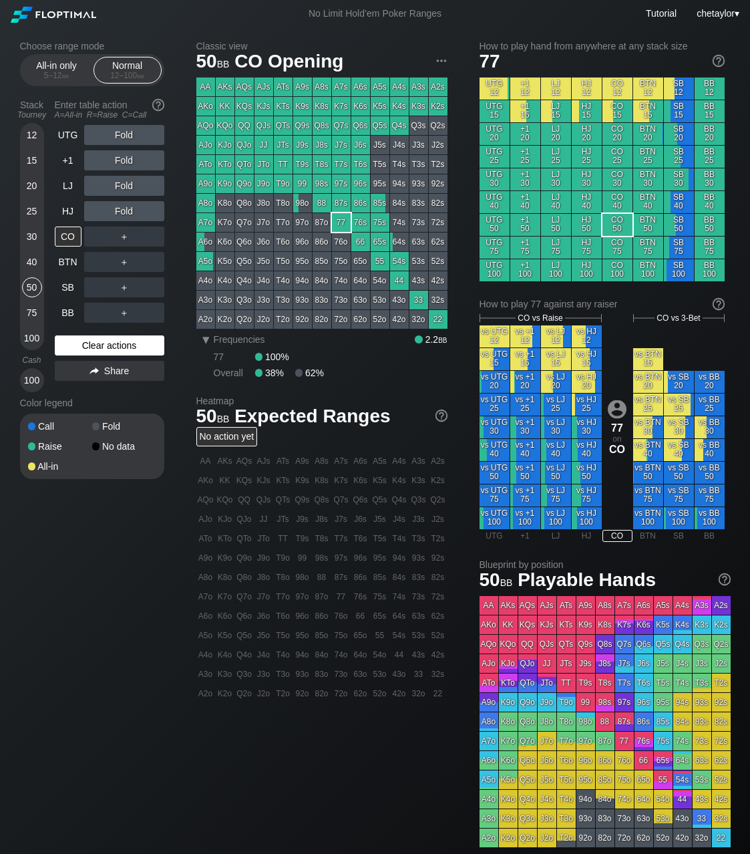
click at [108, 348] on div "Clear actions" at bounding box center [110, 345] width 110 height 20
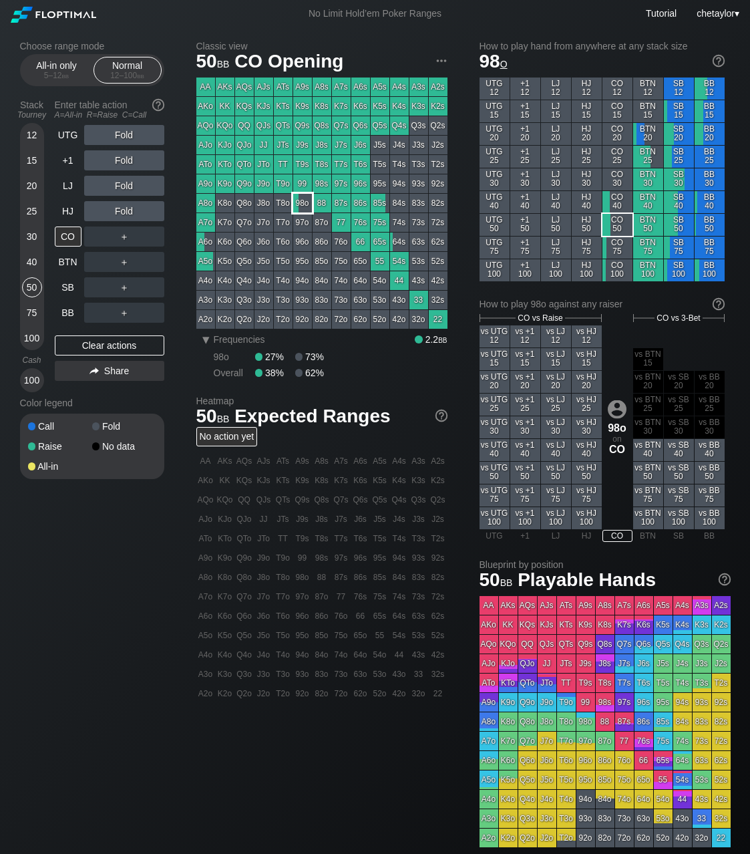
click at [307, 205] on div "98o" at bounding box center [302, 203] width 19 height 19
click at [71, 211] on div "HJ" at bounding box center [68, 211] width 27 height 20
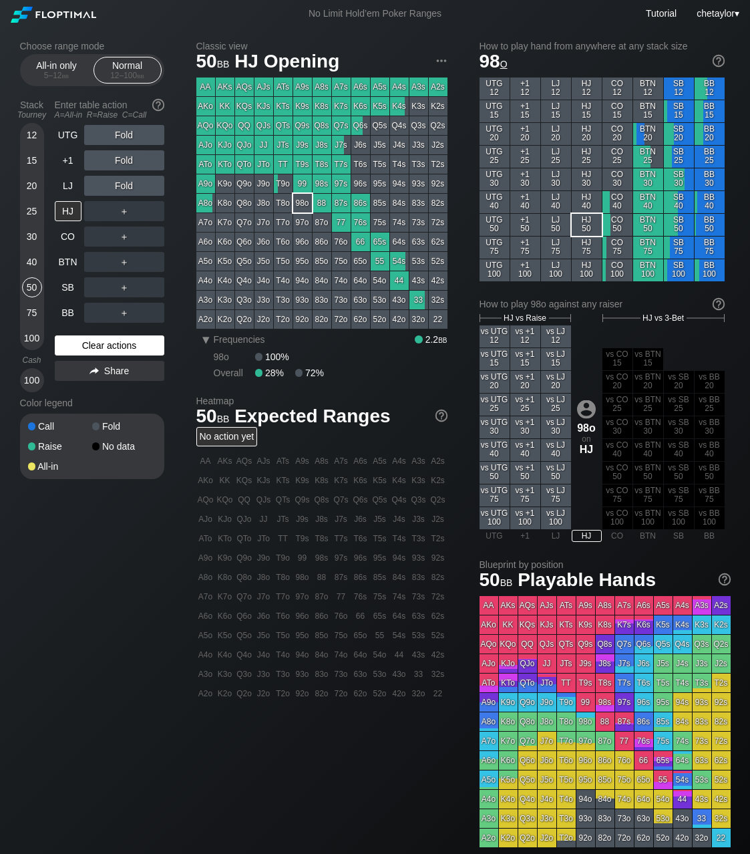
click at [102, 339] on div "Clear actions" at bounding box center [110, 345] width 110 height 20
click at [379, 110] on div "K5s" at bounding box center [380, 106] width 19 height 19
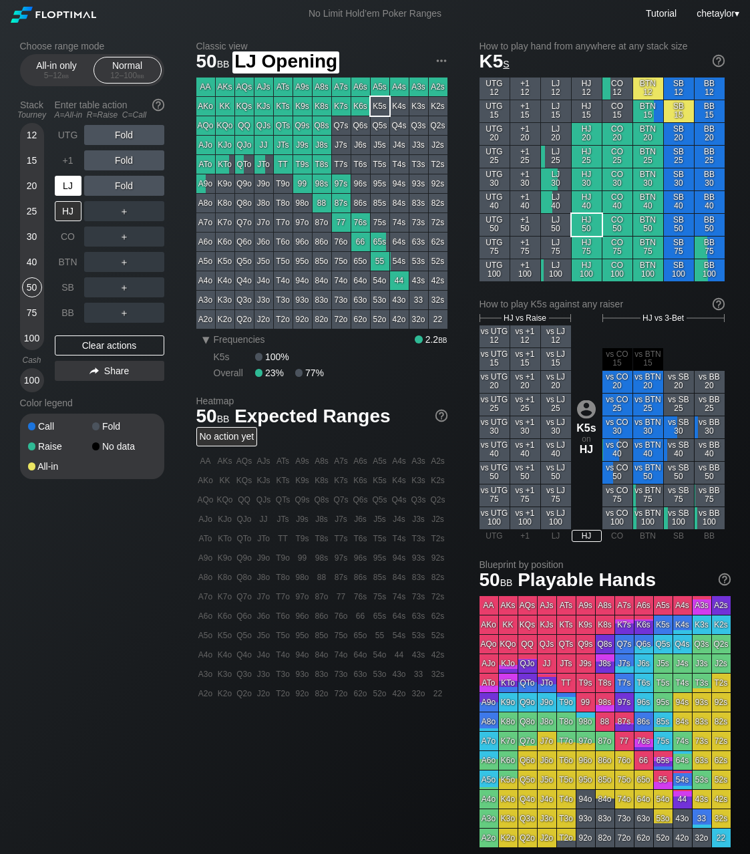
click at [77, 189] on div "LJ" at bounding box center [68, 186] width 27 height 20
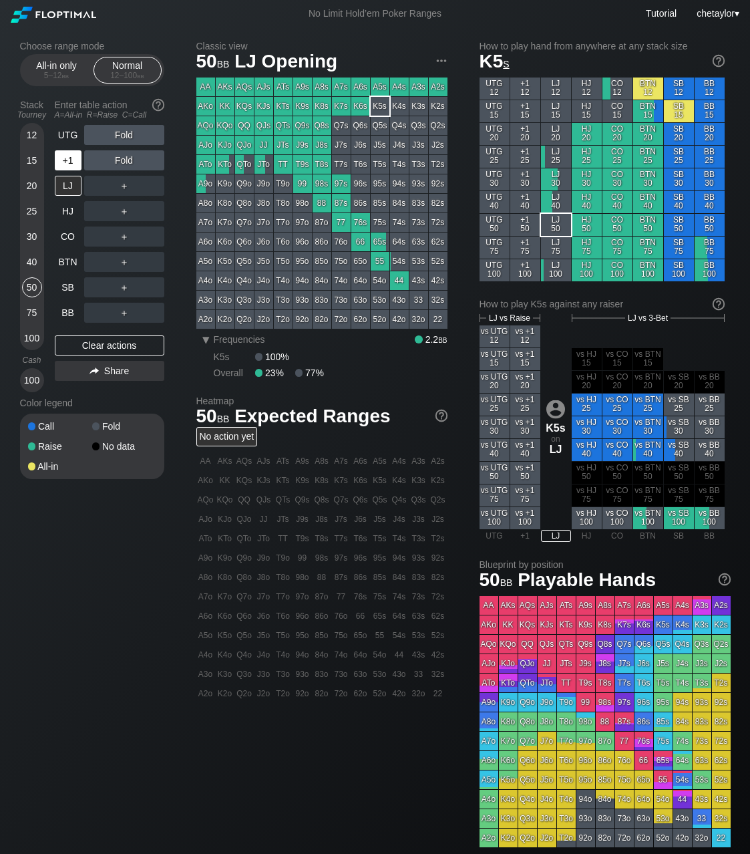
click at [73, 163] on div "+1" at bounding box center [68, 160] width 27 height 20
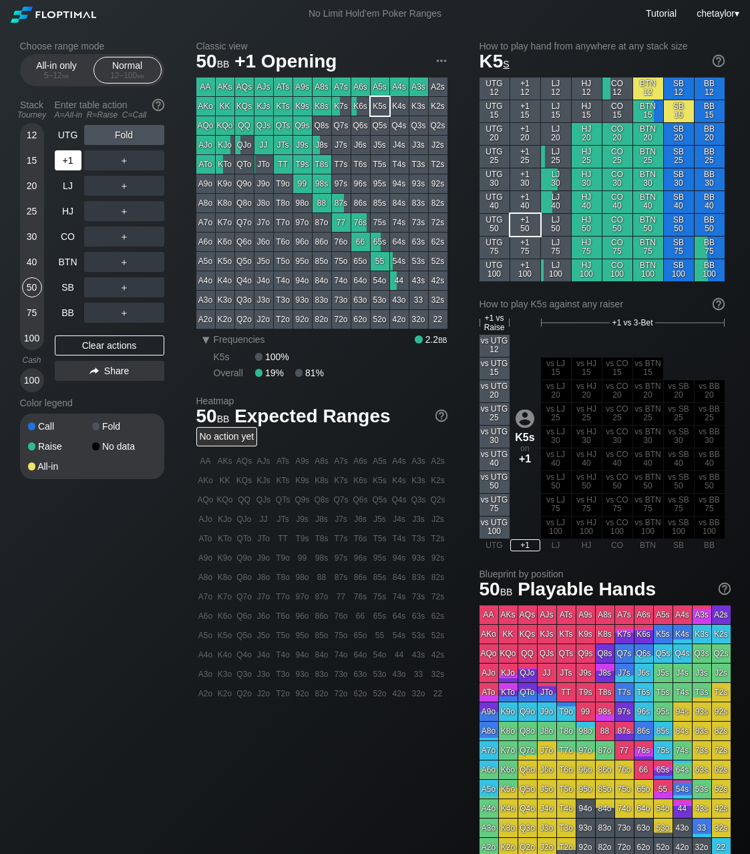
click at [73, 163] on div "+1" at bounding box center [68, 160] width 27 height 20
click at [71, 128] on div "UTG" at bounding box center [68, 135] width 27 height 20
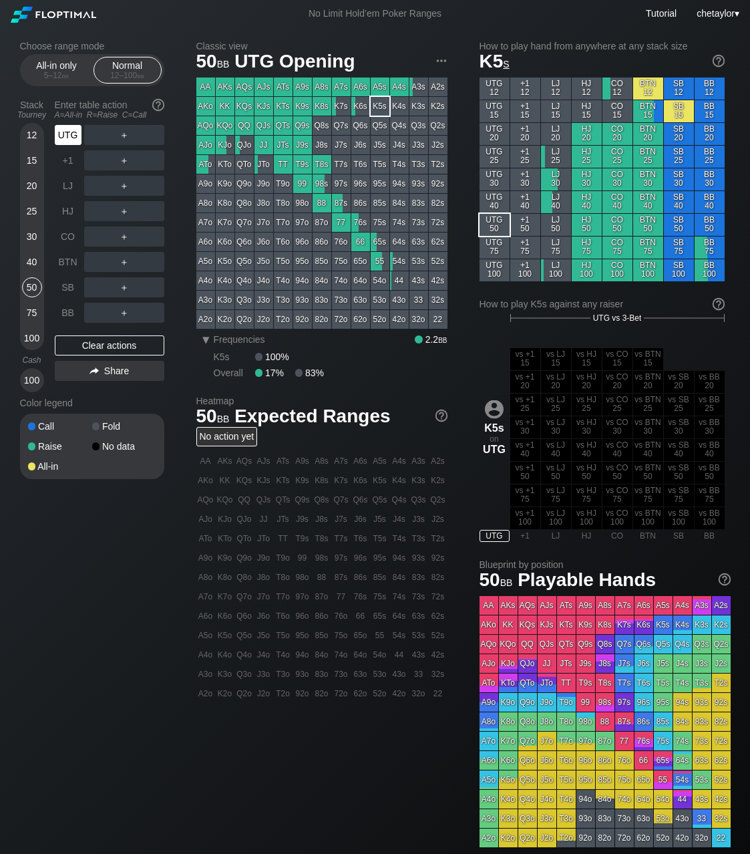
click at [71, 128] on div "UTG" at bounding box center [68, 135] width 27 height 20
click at [65, 314] on div "BB" at bounding box center [68, 313] width 27 height 20
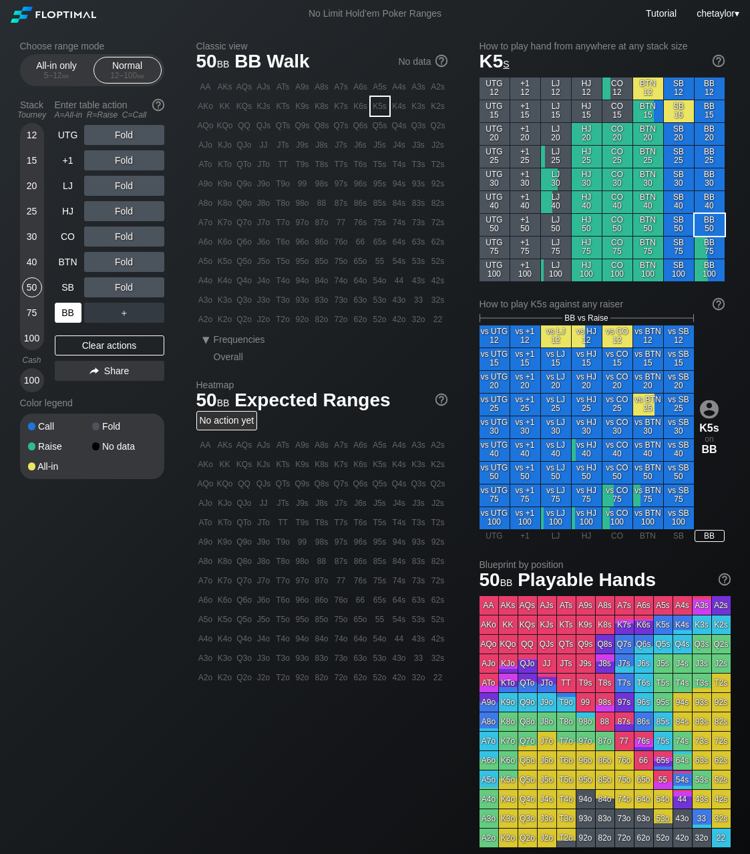
click at [65, 314] on div "BB" at bounding box center [68, 313] width 27 height 20
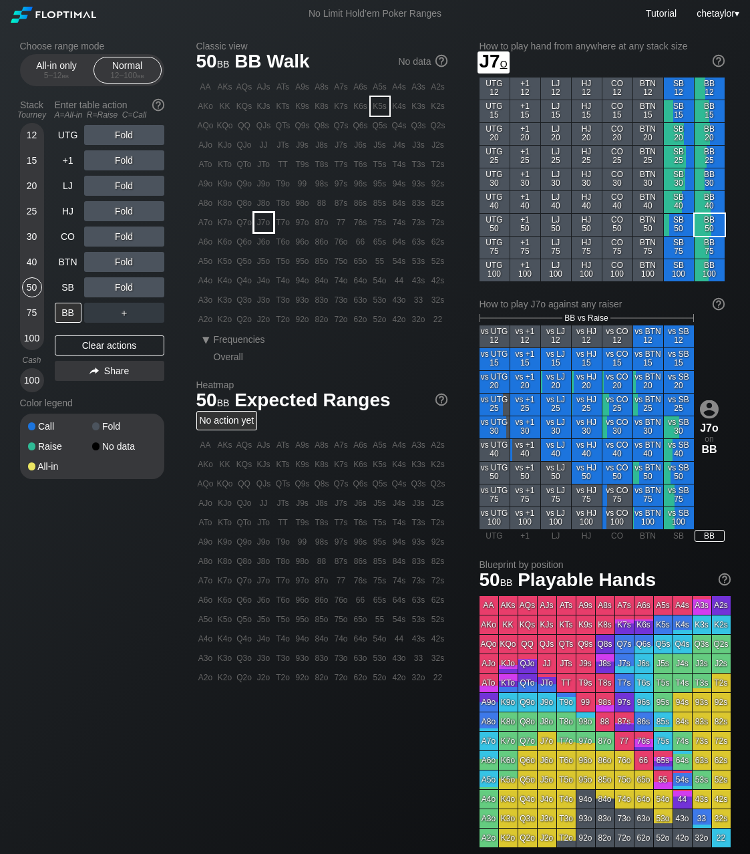
click at [263, 223] on div "J7o" at bounding box center [264, 222] width 19 height 19
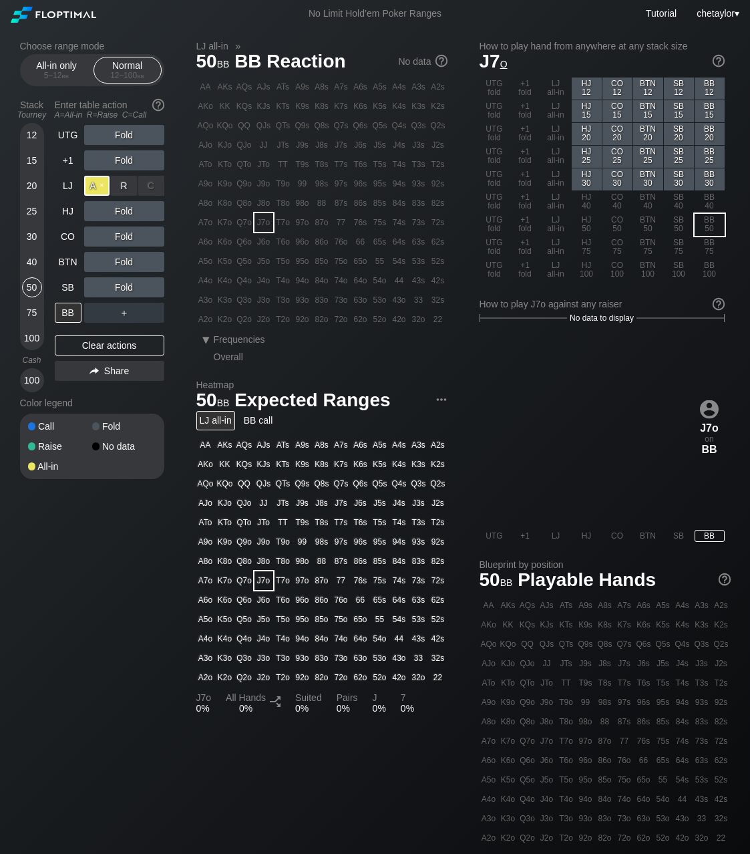
click at [92, 186] on div "A ✕" at bounding box center [97, 186] width 26 height 20
click at [154, 211] on div "C ✕" at bounding box center [151, 211] width 26 height 20
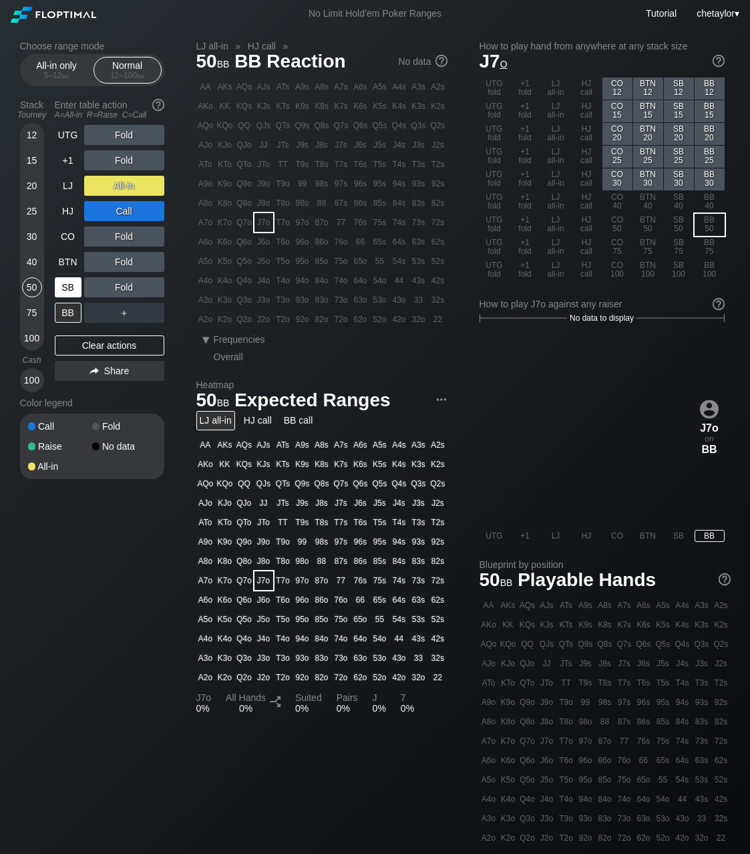
click at [69, 282] on div "SB" at bounding box center [68, 287] width 27 height 20
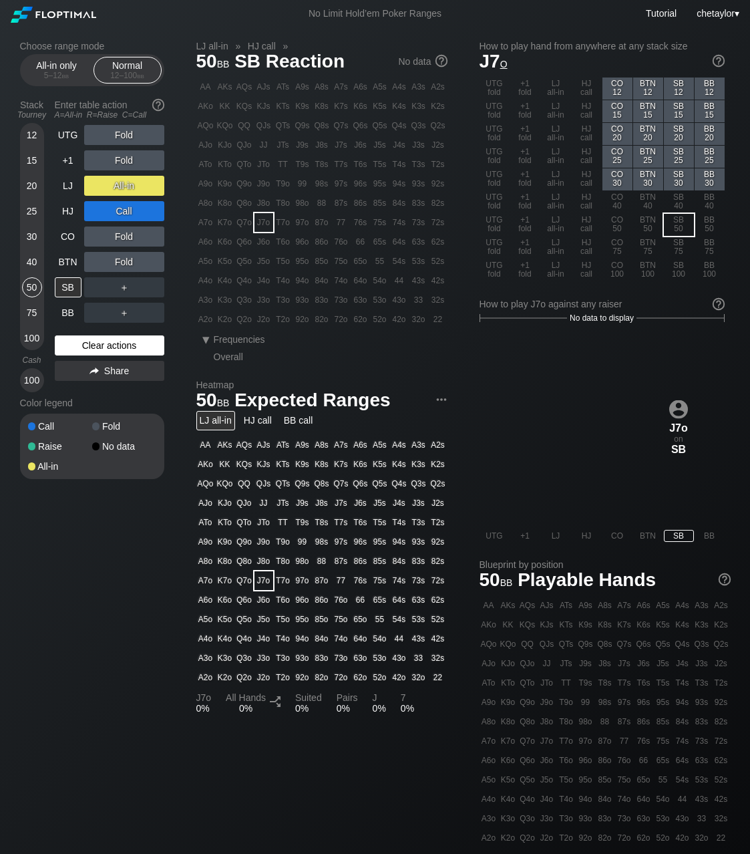
click at [85, 350] on div "Clear actions" at bounding box center [110, 345] width 110 height 20
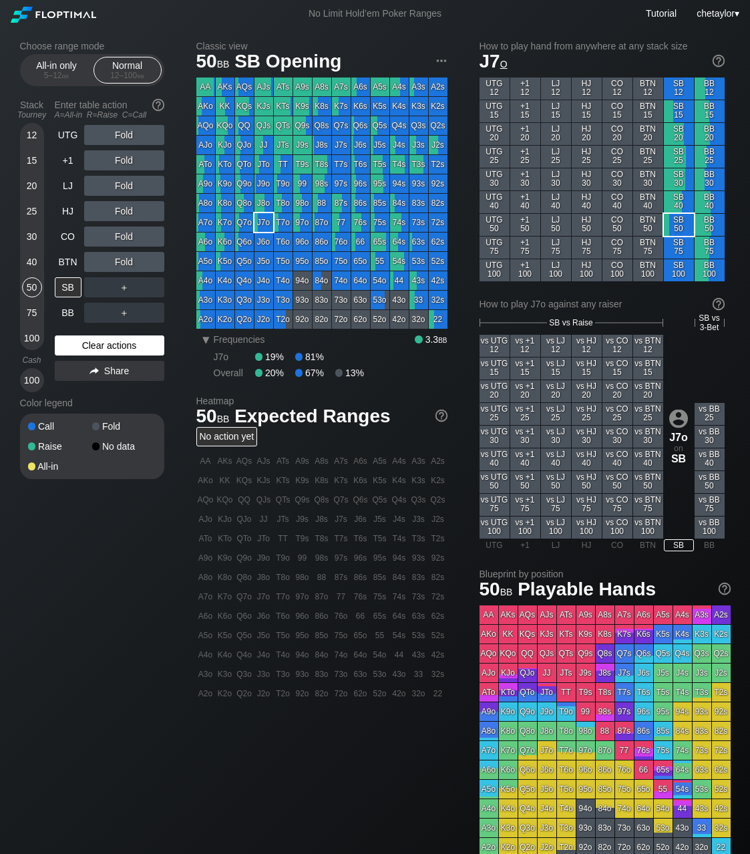
click at [85, 350] on div "Clear actions" at bounding box center [110, 345] width 110 height 20
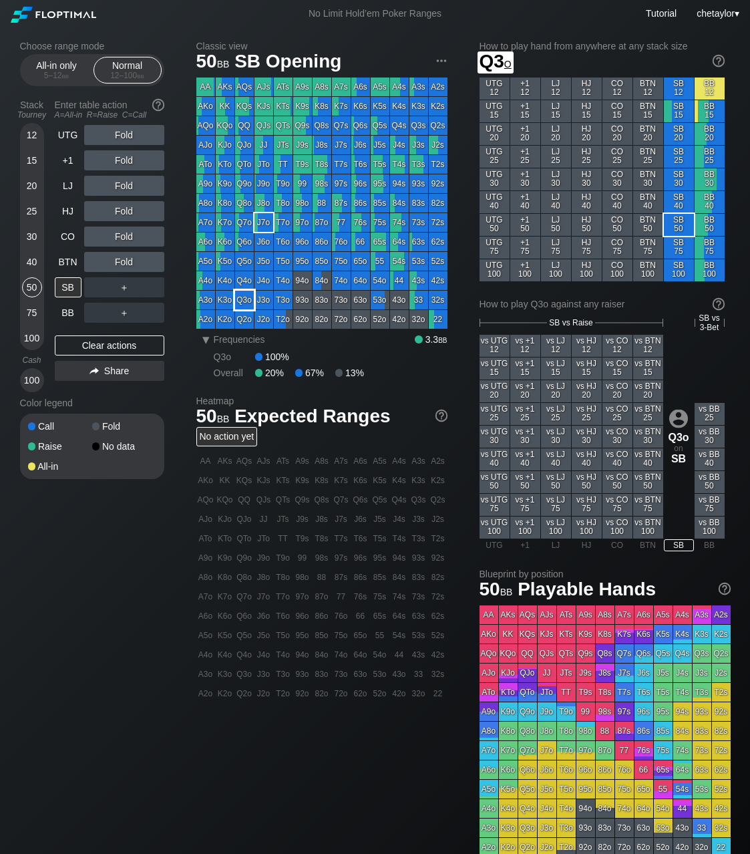
click at [249, 295] on div "Q3o" at bounding box center [244, 300] width 19 height 19
click at [65, 263] on div "BTN" at bounding box center [68, 262] width 27 height 20
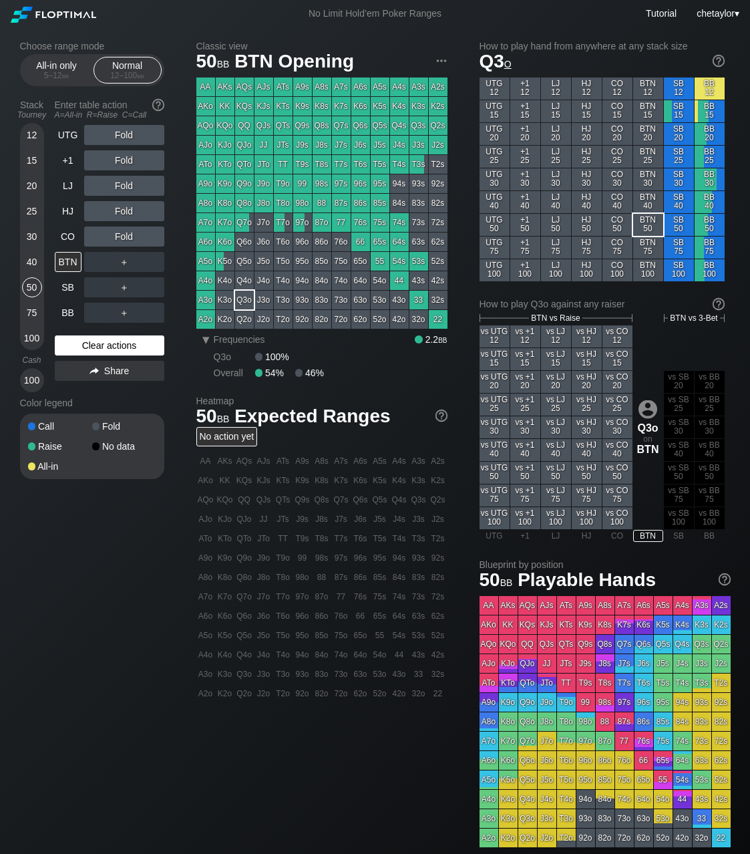
click at [102, 346] on div "Clear actions" at bounding box center [110, 345] width 110 height 20
click at [70, 239] on div "CO" at bounding box center [68, 237] width 27 height 20
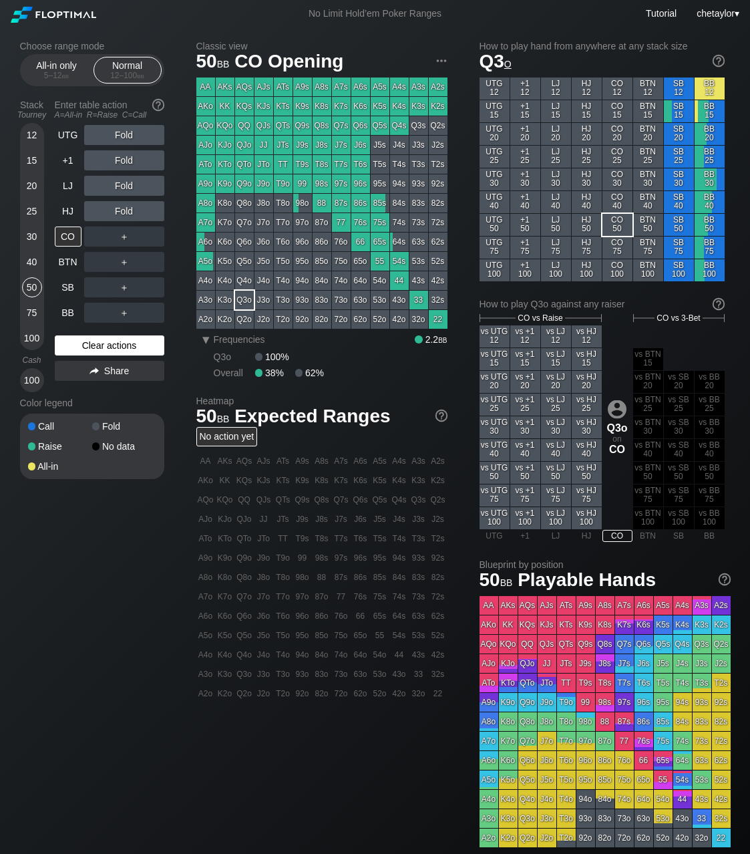
click at [88, 346] on div "Clear actions" at bounding box center [110, 345] width 110 height 20
click at [123, 236] on div "R ✕" at bounding box center [124, 237] width 26 height 20
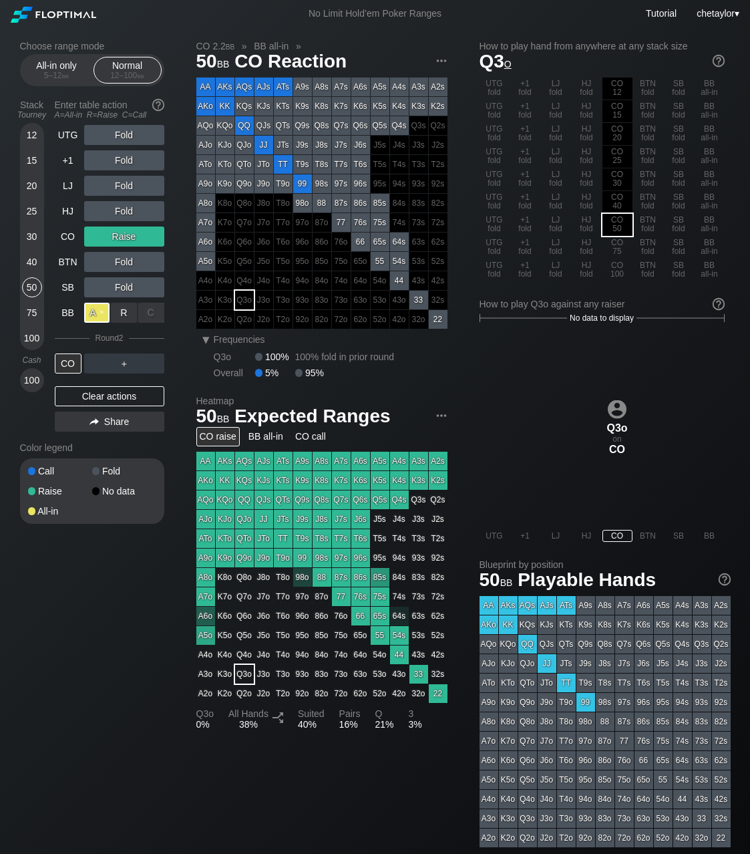
click at [98, 309] on div "A ✕" at bounding box center [97, 313] width 26 height 20
click at [72, 365] on div "CO" at bounding box center [68, 363] width 27 height 20
click at [70, 213] on div "HJ" at bounding box center [68, 211] width 27 height 20
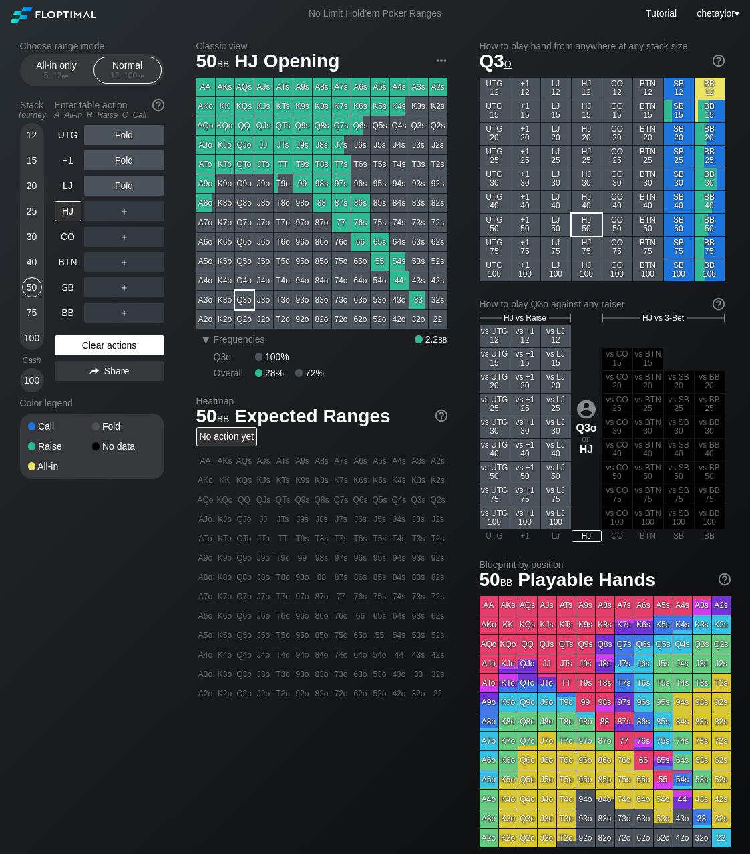
click at [116, 345] on div "Clear actions" at bounding box center [110, 345] width 110 height 20
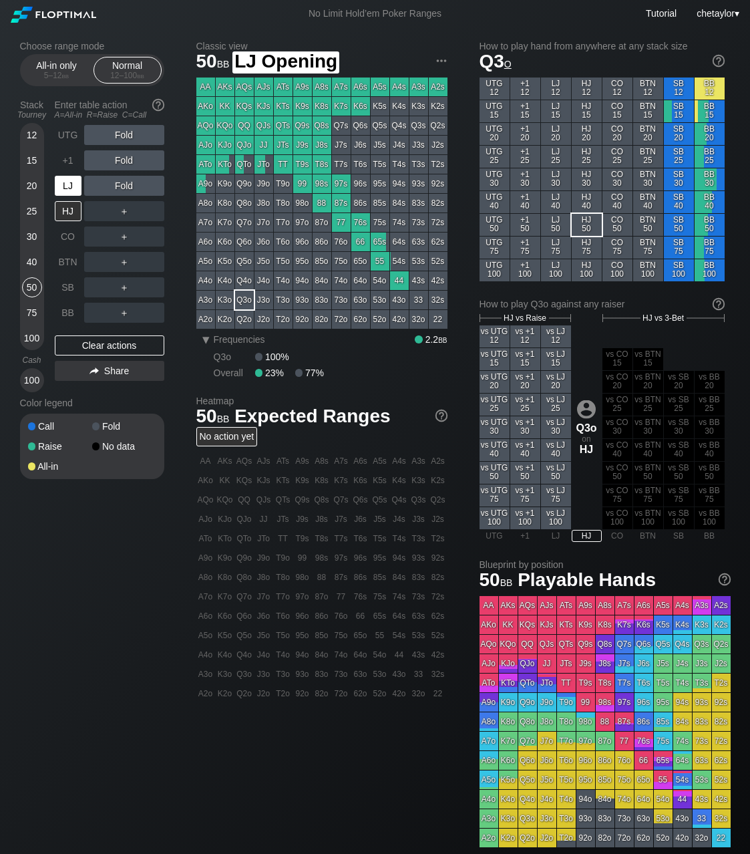
click at [73, 185] on div "LJ" at bounding box center [68, 186] width 27 height 20
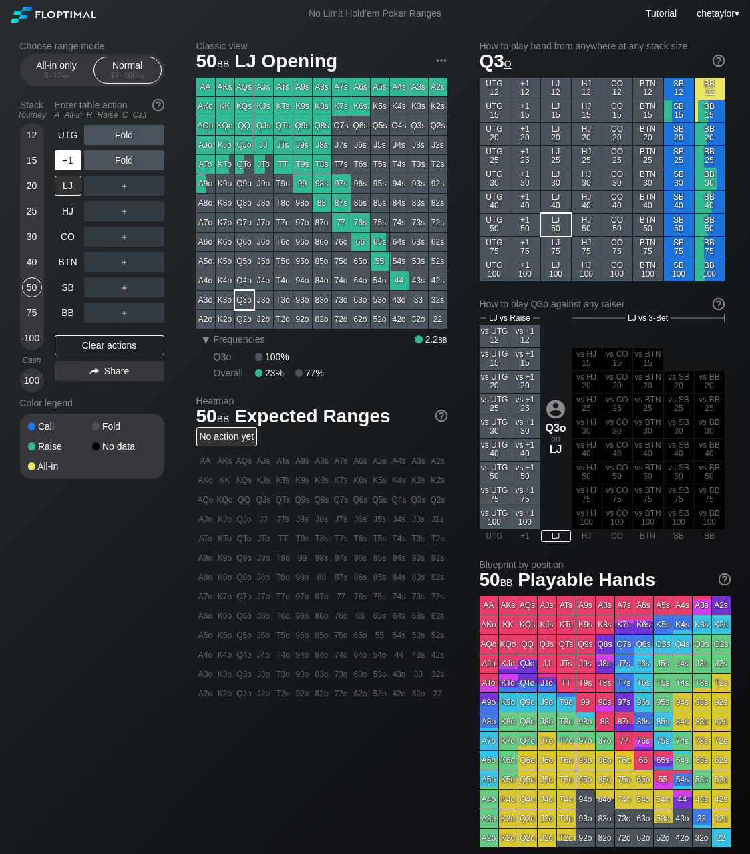
click at [69, 160] on div "+1" at bounding box center [68, 160] width 27 height 20
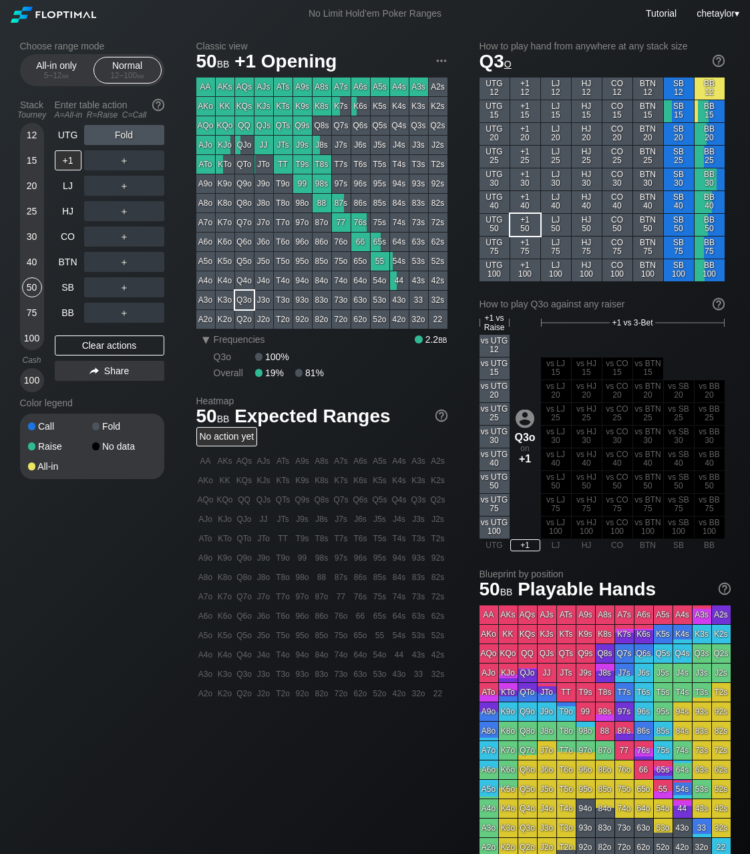
click at [247, 143] on div "QJo" at bounding box center [244, 145] width 19 height 19
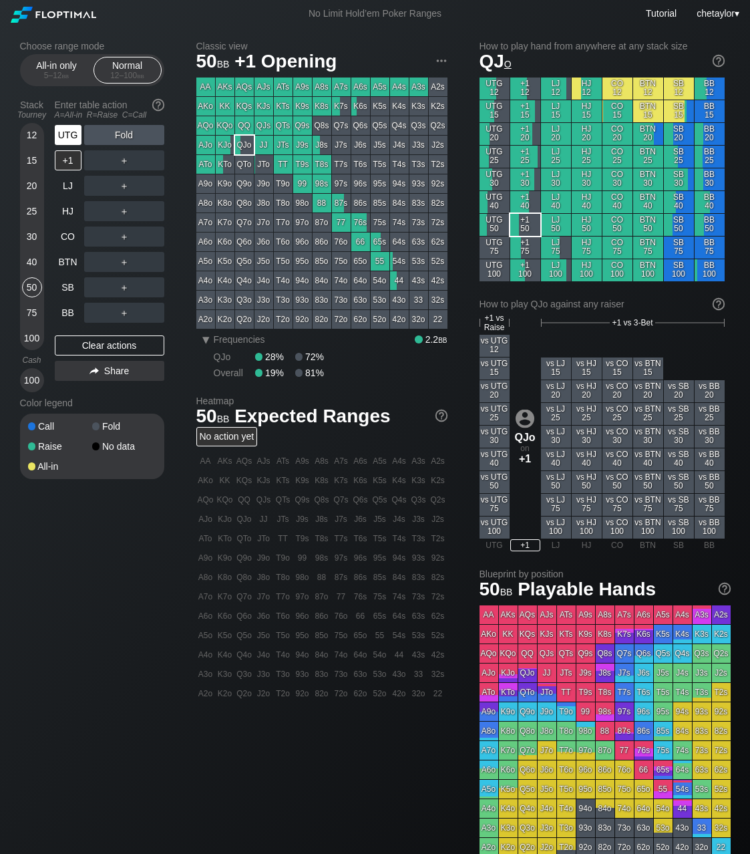
click at [73, 134] on div "UTG" at bounding box center [68, 135] width 27 height 20
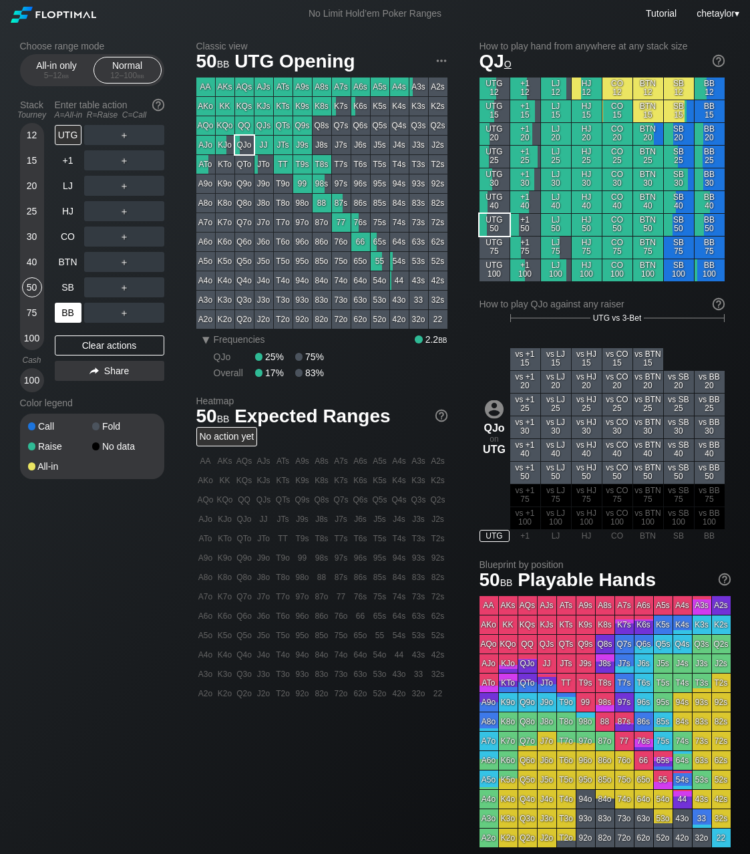
click at [68, 315] on div "BB" at bounding box center [68, 313] width 27 height 20
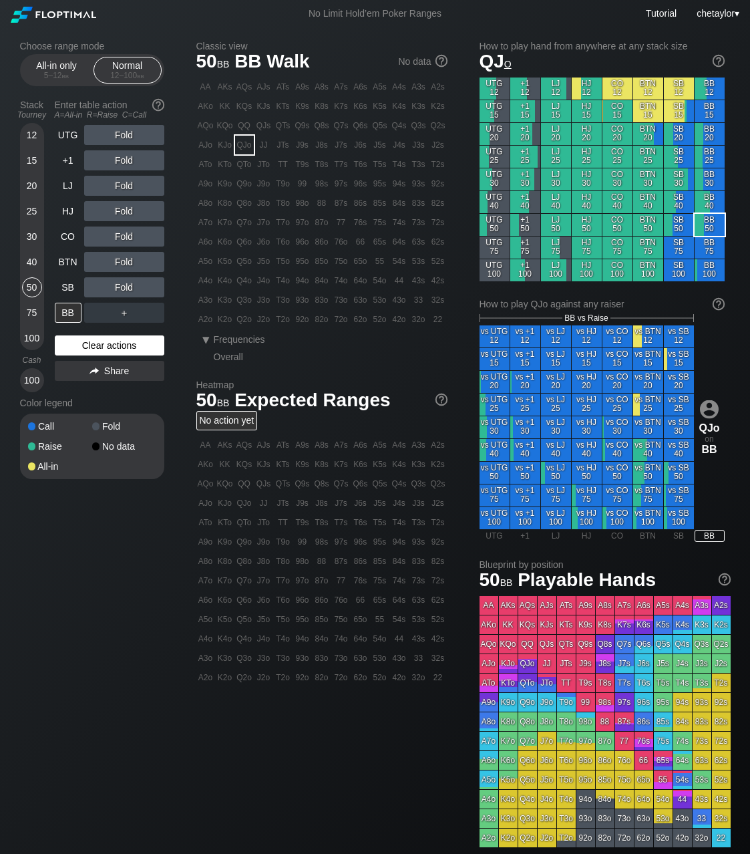
click at [92, 344] on div "Clear actions" at bounding box center [110, 345] width 110 height 20
click at [380, 164] on div "T5s" at bounding box center [380, 164] width 19 height 19
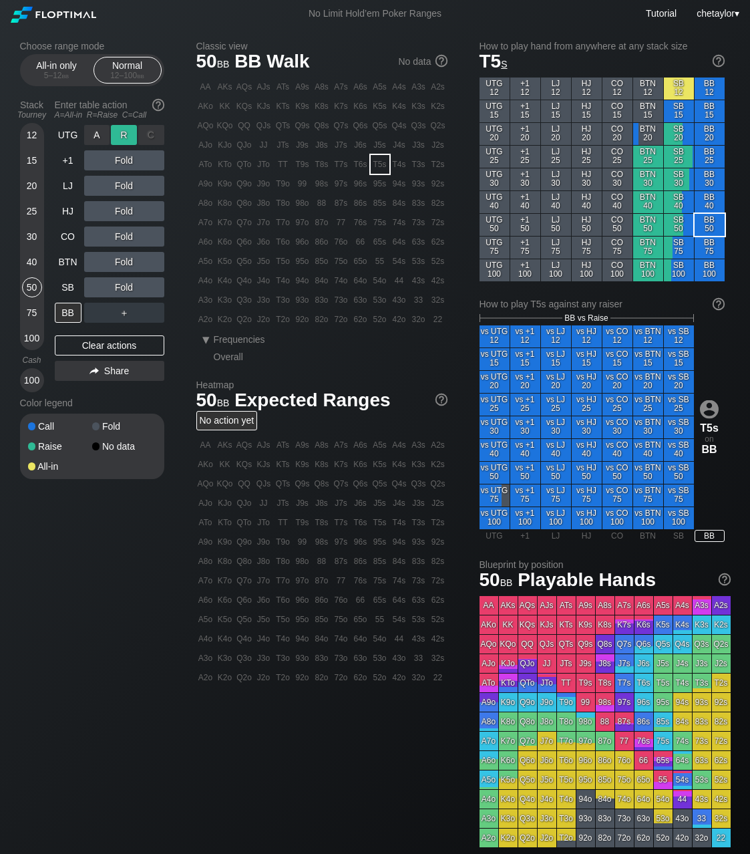
click at [130, 134] on div "R ✕" at bounding box center [124, 135] width 26 height 20
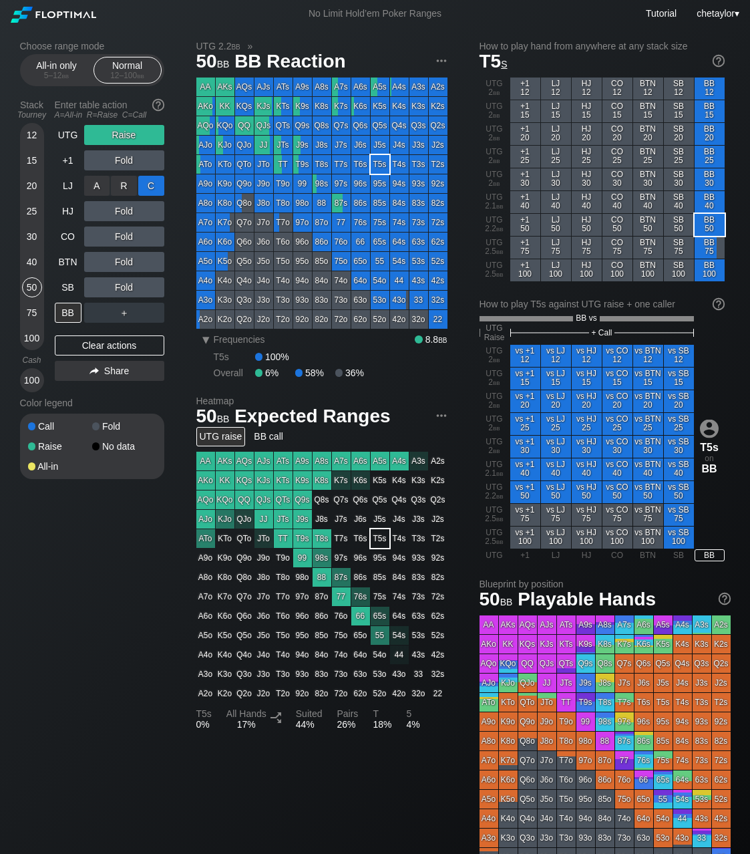
click at [158, 188] on div "C ✕" at bounding box center [151, 186] width 26 height 20
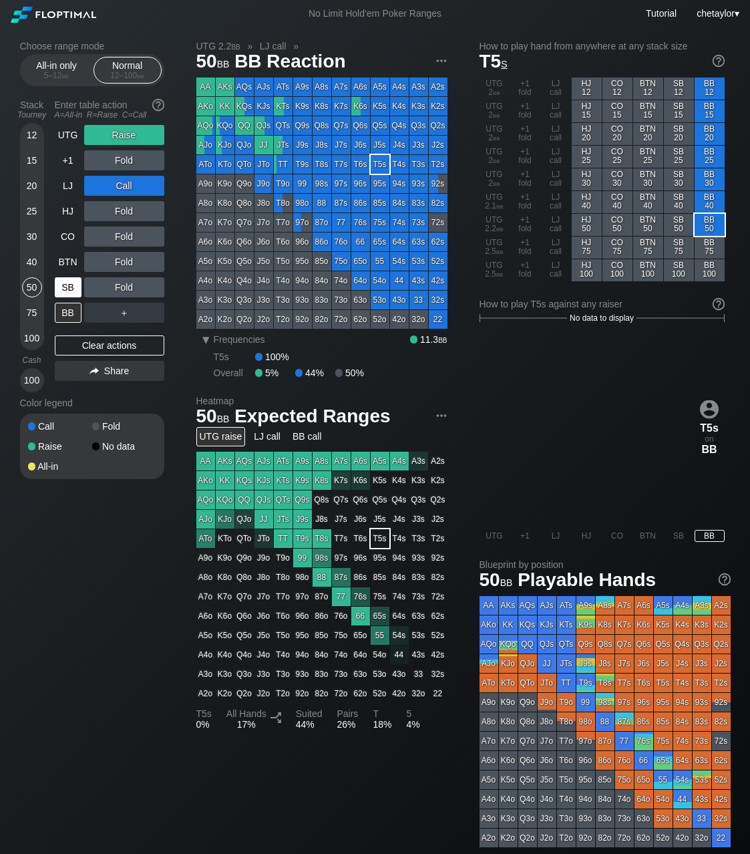
click at [72, 285] on div "SB" at bounding box center [68, 287] width 27 height 20
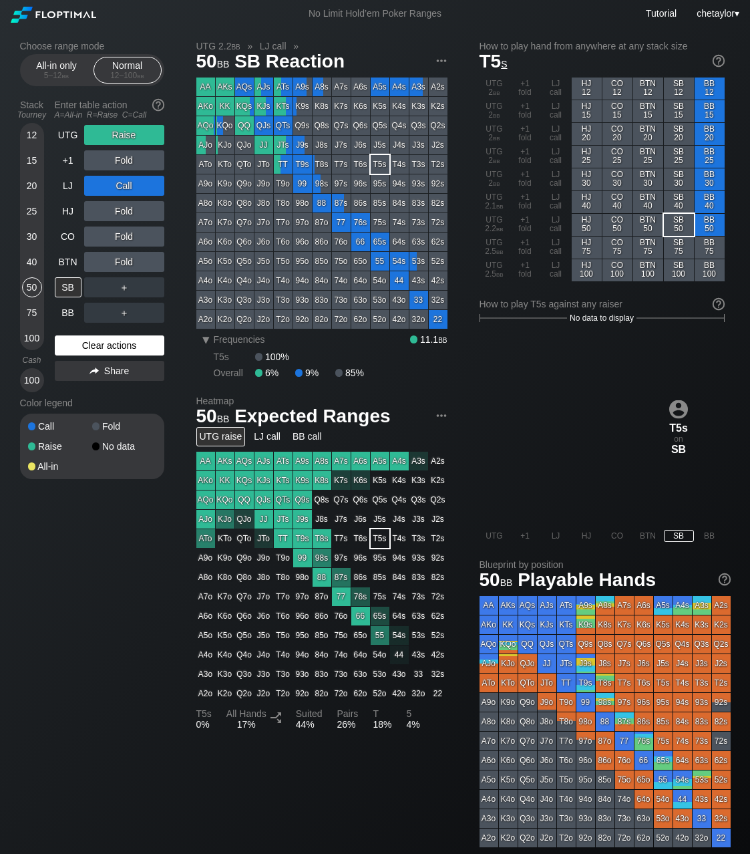
click at [111, 338] on div "Clear actions" at bounding box center [110, 345] width 110 height 20
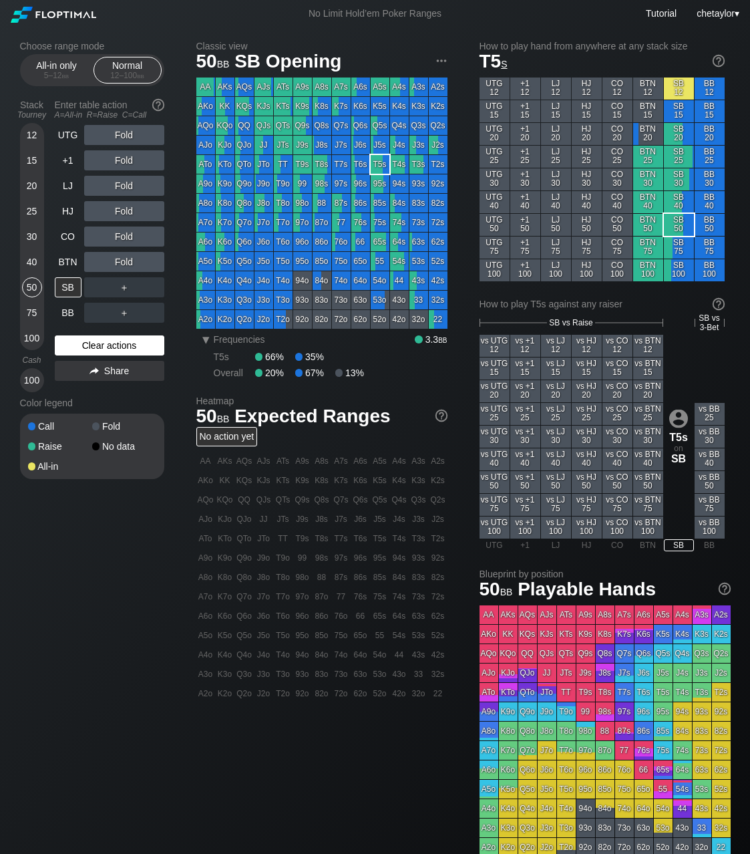
click at [111, 338] on div "Clear actions" at bounding box center [110, 345] width 110 height 20
click at [110, 343] on div "Clear actions" at bounding box center [110, 345] width 110 height 20
click at [31, 261] on div "40" at bounding box center [32, 262] width 20 height 20
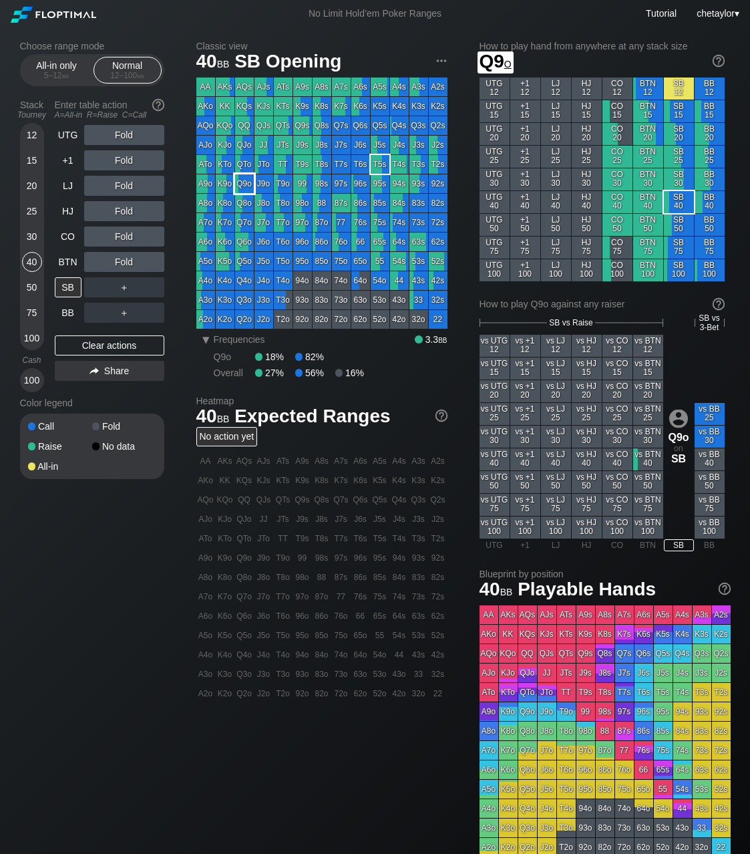
click at [250, 188] on div "Q9o" at bounding box center [244, 183] width 19 height 19
click at [127, 186] on div "R ✕" at bounding box center [124, 186] width 26 height 20
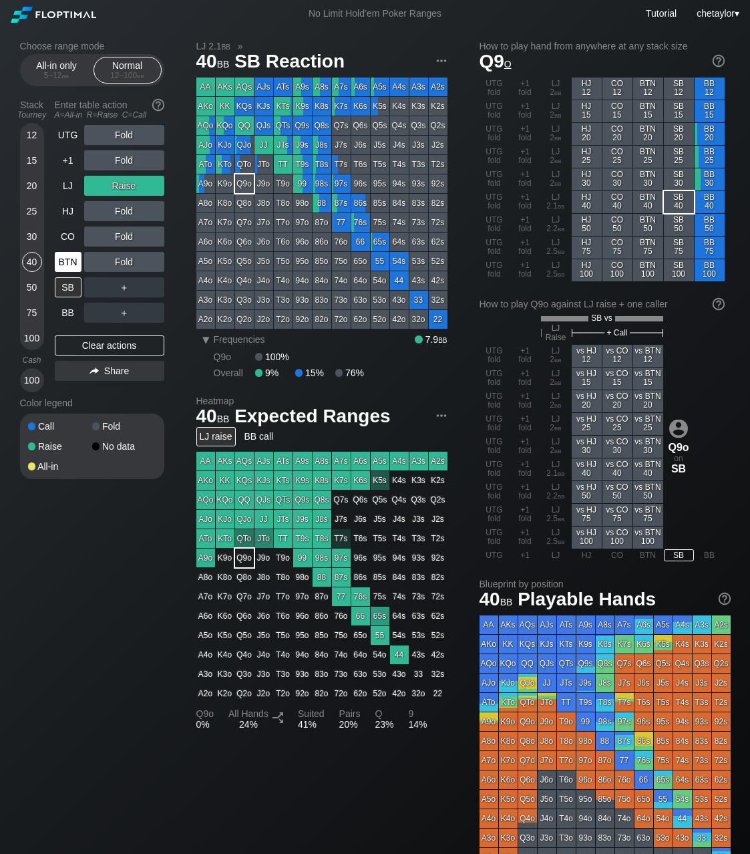
click at [73, 259] on div "BTN" at bounding box center [68, 262] width 27 height 20
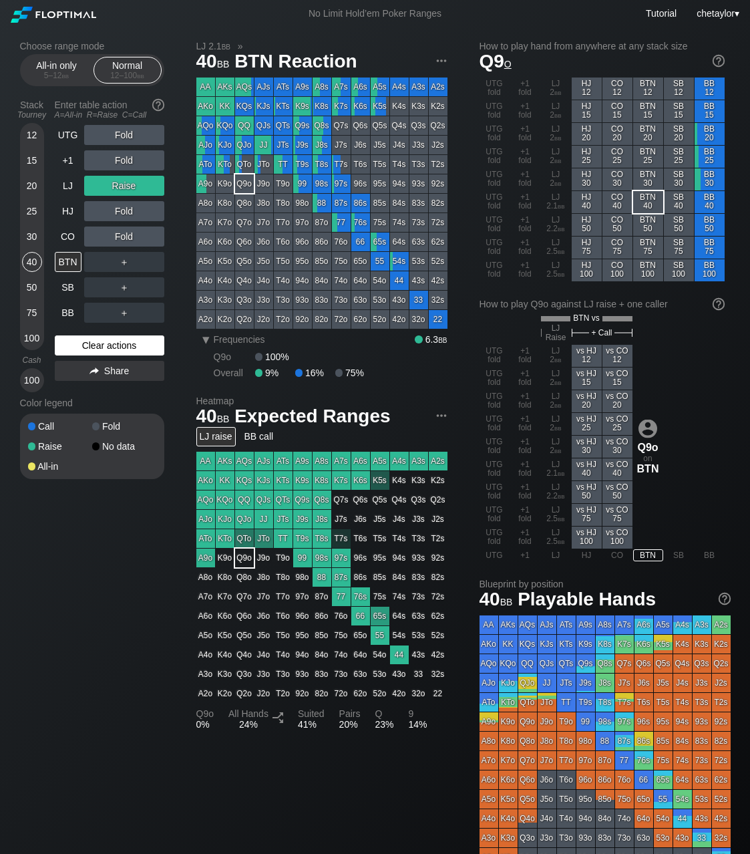
click at [117, 351] on div "Clear actions" at bounding box center [110, 345] width 110 height 20
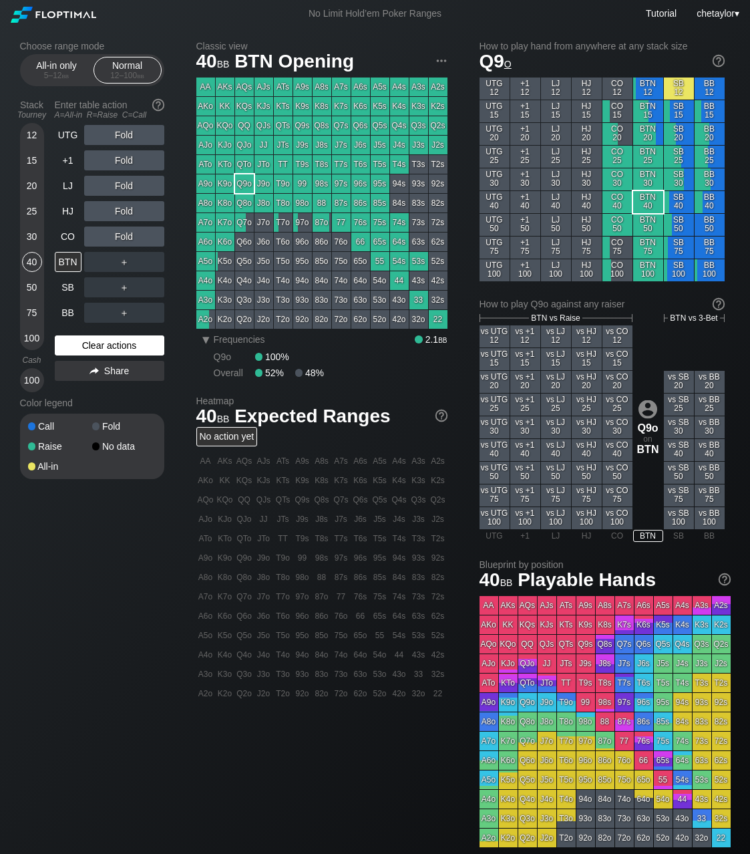
click at [117, 351] on div "Clear actions" at bounding box center [110, 345] width 110 height 20
click at [202, 150] on div "AJo" at bounding box center [205, 145] width 19 height 19
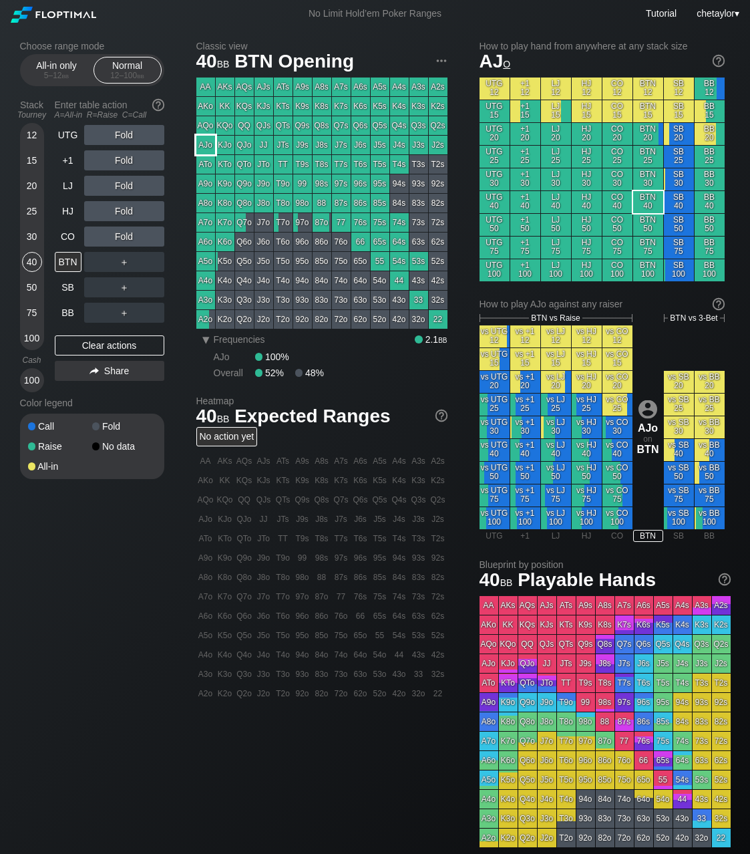
click at [202, 150] on div "AJo" at bounding box center [205, 145] width 19 height 19
click at [33, 293] on div "50" at bounding box center [32, 287] width 20 height 20
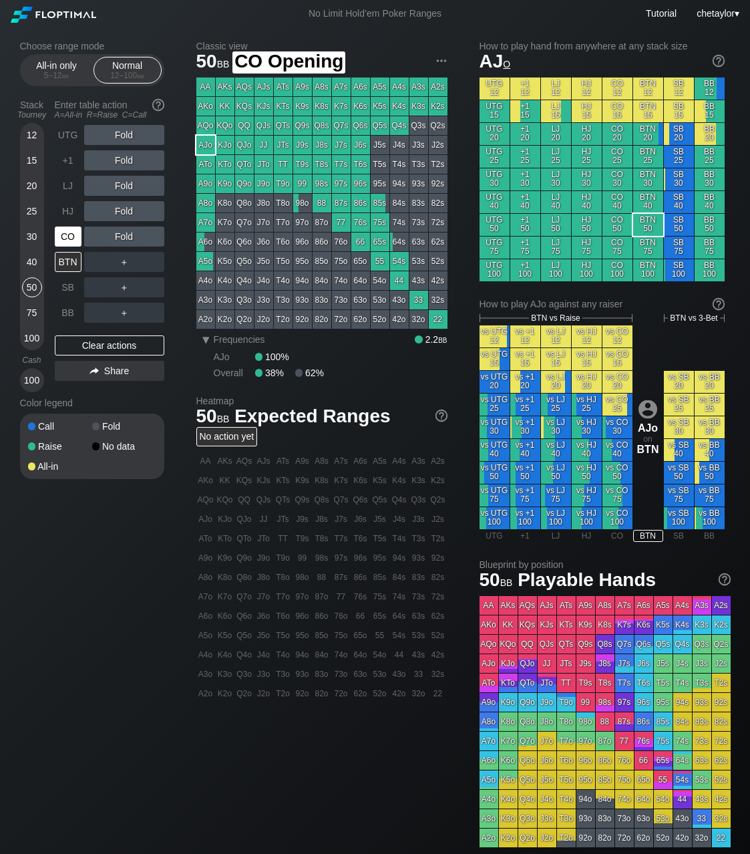
click at [69, 238] on div "CO" at bounding box center [68, 237] width 27 height 20
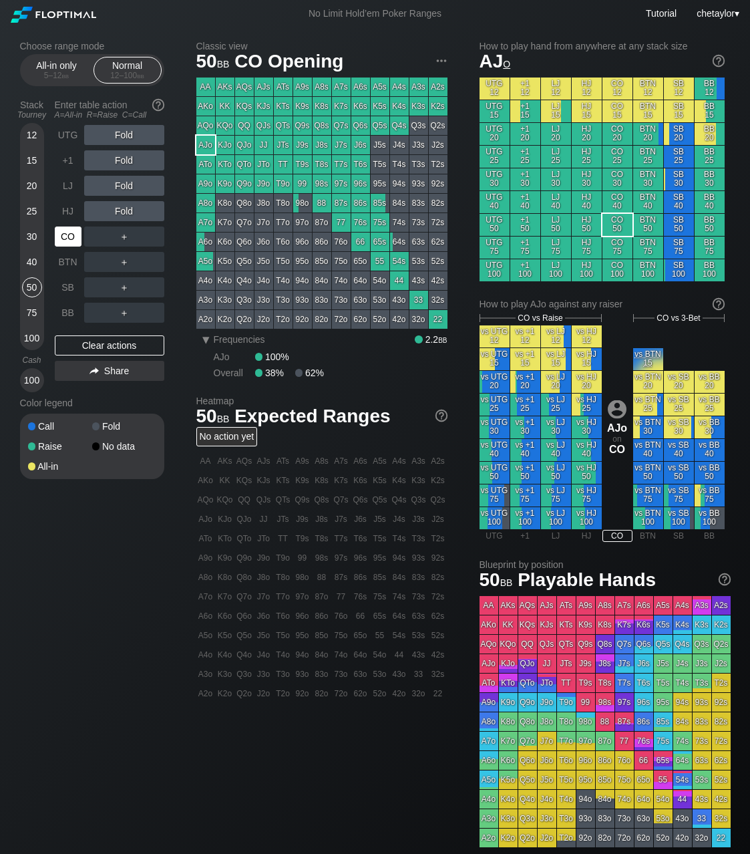
click at [69, 238] on div "CO" at bounding box center [68, 237] width 27 height 20
click at [97, 349] on div "Clear actions" at bounding box center [110, 345] width 110 height 20
click at [71, 212] on div "HJ" at bounding box center [68, 211] width 27 height 20
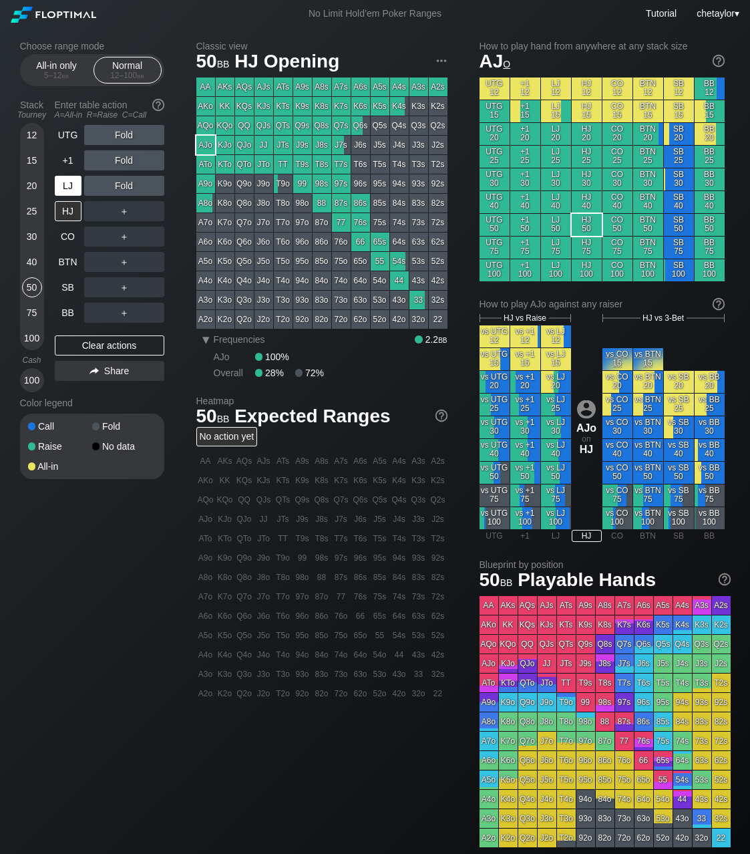
click at [73, 183] on div "LJ" at bounding box center [68, 186] width 27 height 20
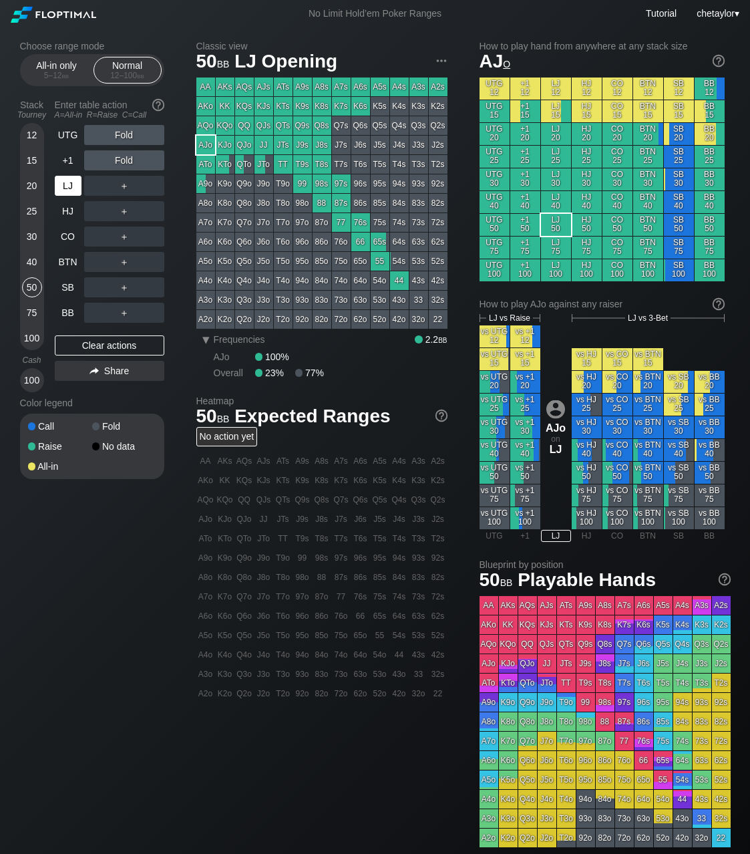
click at [73, 183] on div "LJ" at bounding box center [68, 186] width 27 height 20
click at [33, 259] on div "40" at bounding box center [32, 262] width 20 height 20
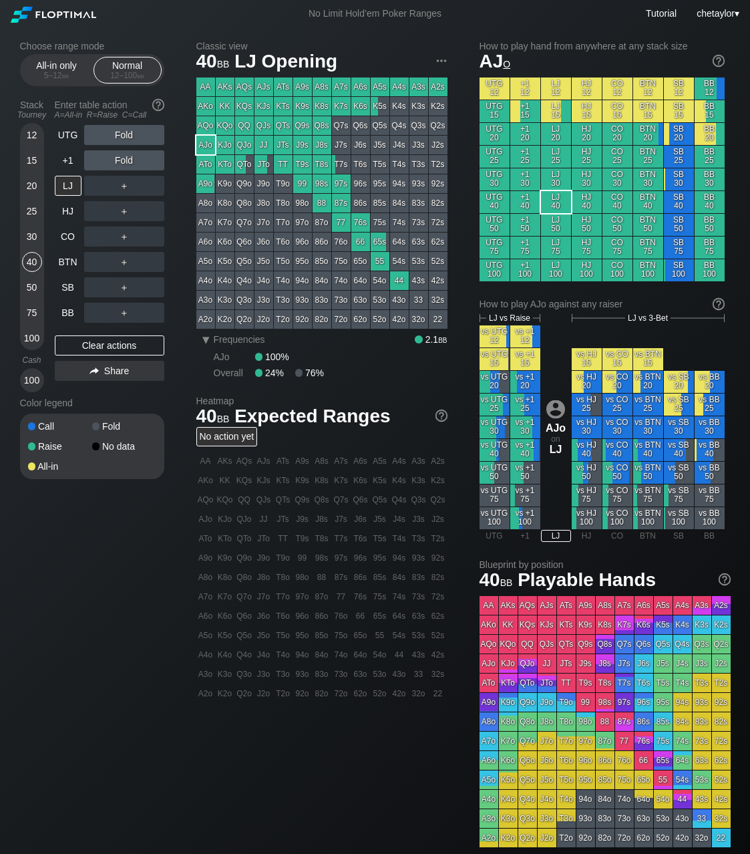
click at [361, 245] on div "66" at bounding box center [360, 242] width 19 height 19
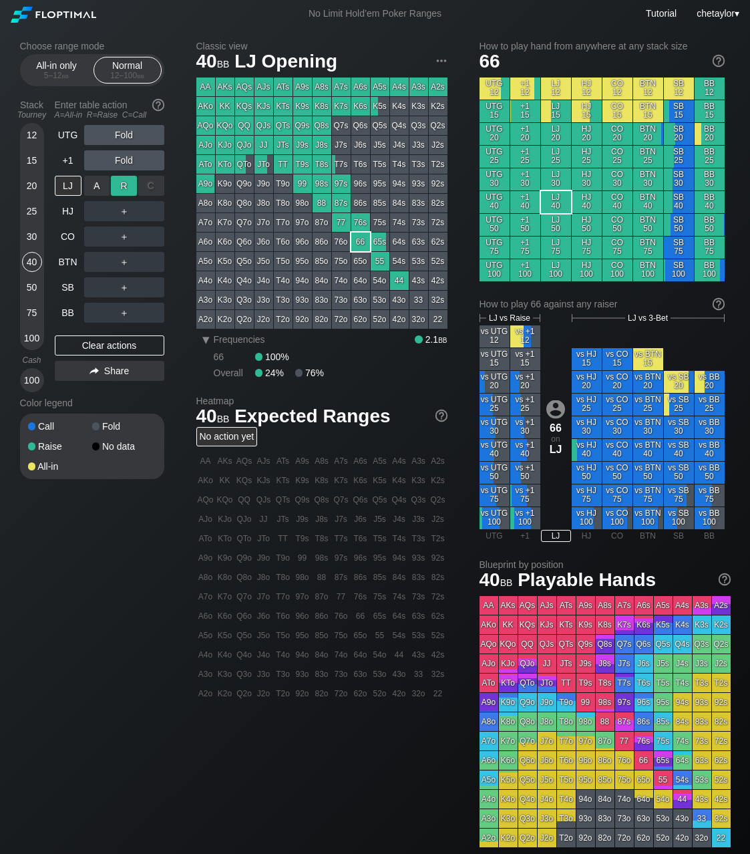
click at [120, 186] on div "R ✕" at bounding box center [124, 186] width 26 height 20
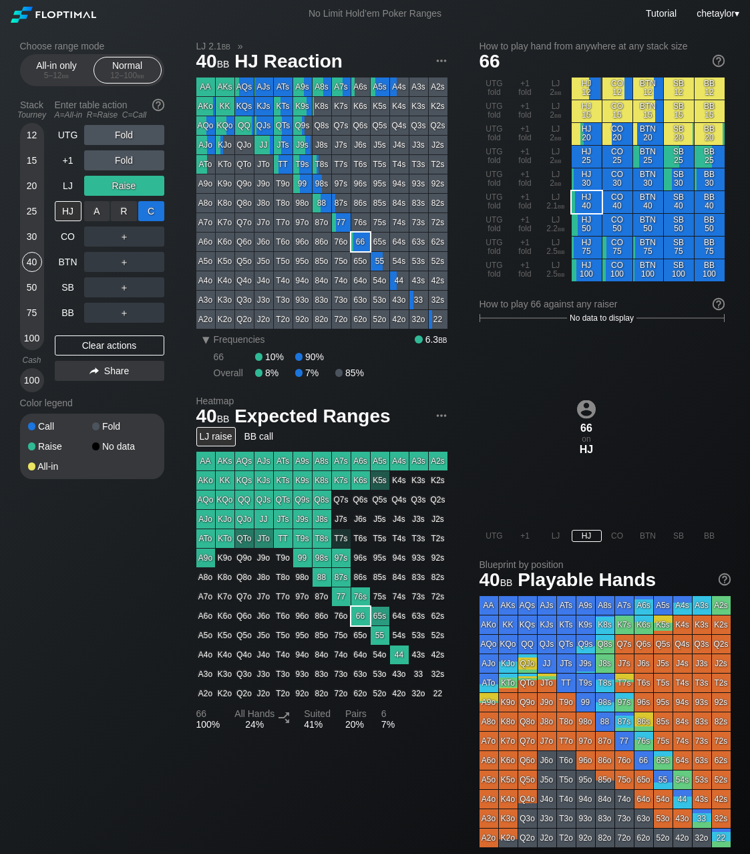
click at [152, 212] on div "C ✕" at bounding box center [151, 211] width 26 height 20
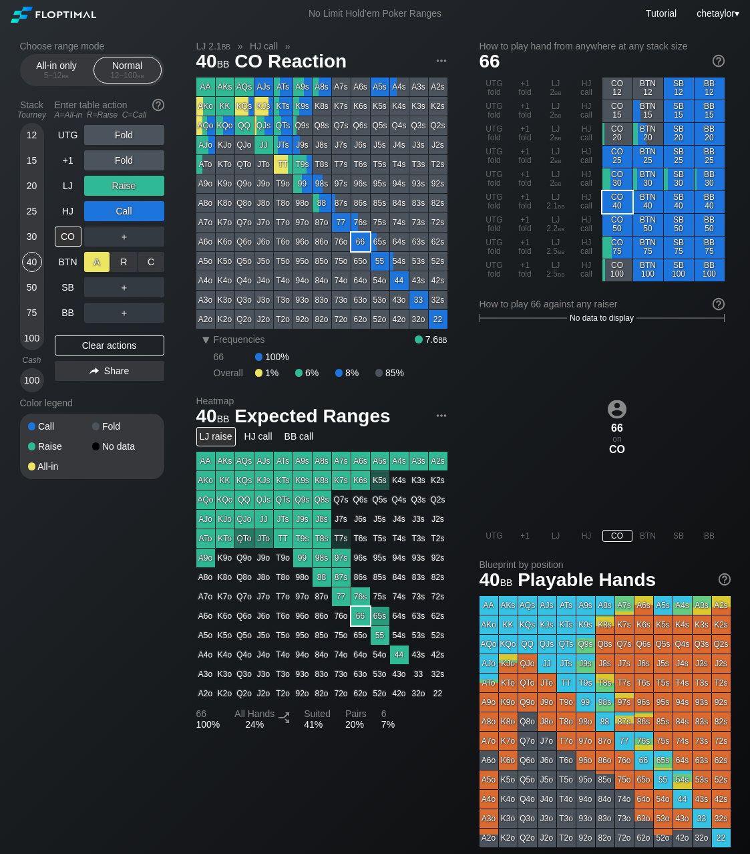
click at [97, 259] on div "A ✕" at bounding box center [97, 262] width 26 height 20
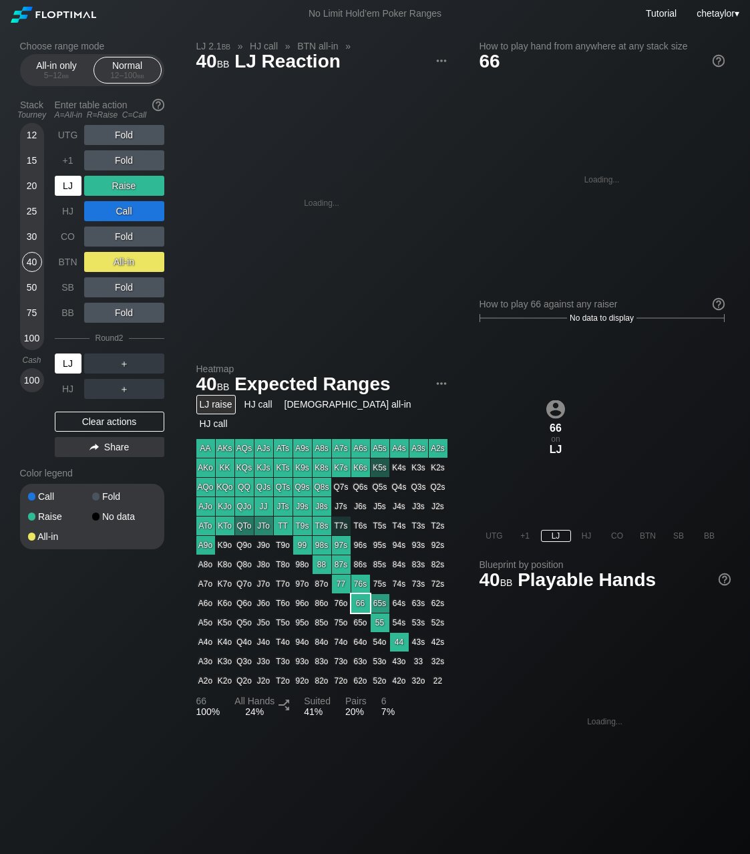
click at [67, 361] on div "LJ" at bounding box center [68, 363] width 27 height 20
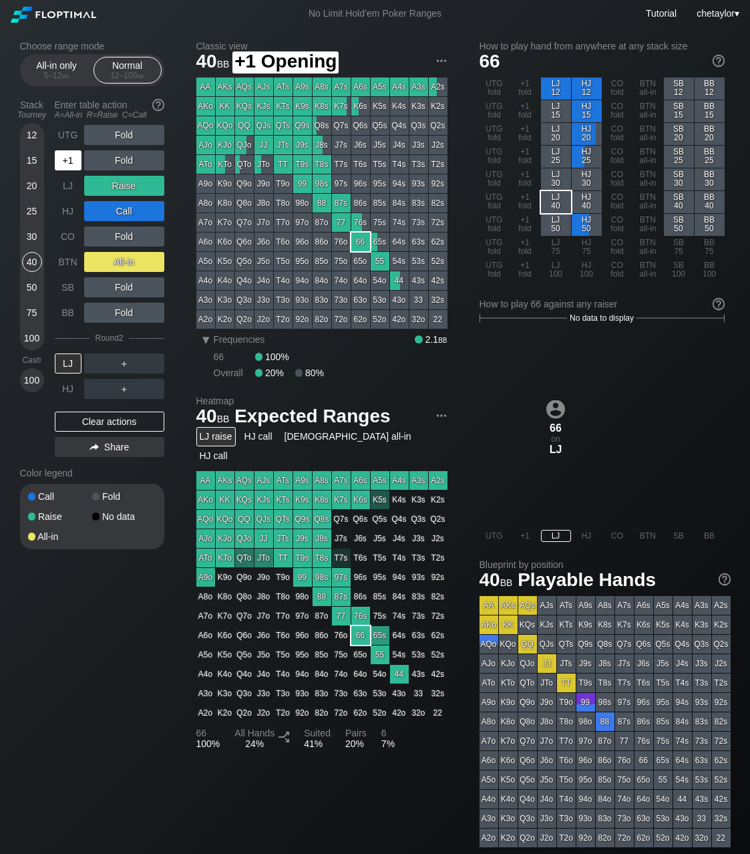
click at [71, 162] on div "+1" at bounding box center [68, 160] width 27 height 20
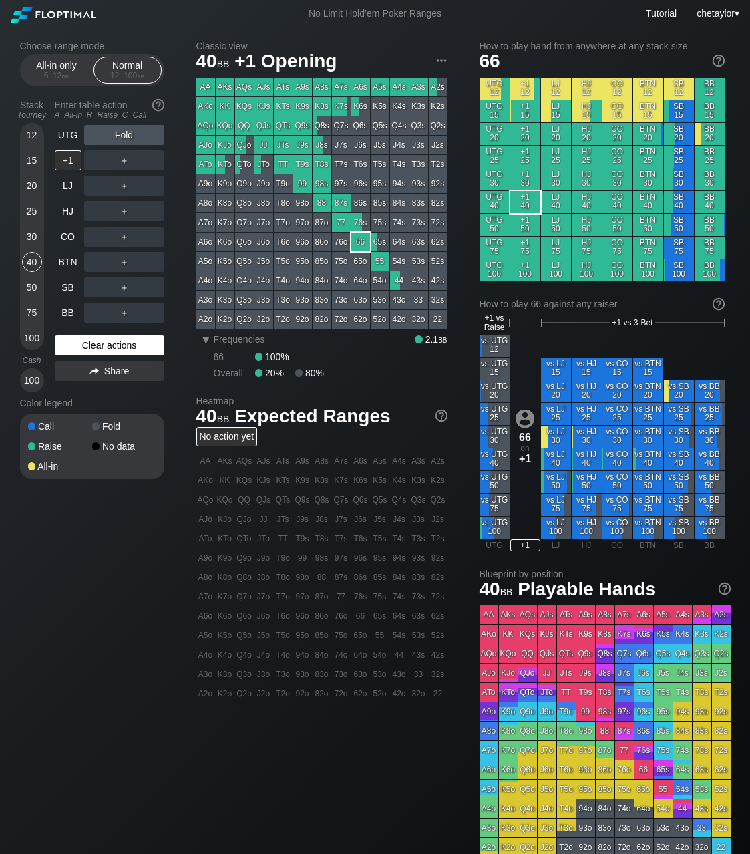
click at [94, 343] on div "Clear actions" at bounding box center [110, 345] width 110 height 20
click at [73, 138] on div "UTG" at bounding box center [68, 135] width 27 height 20
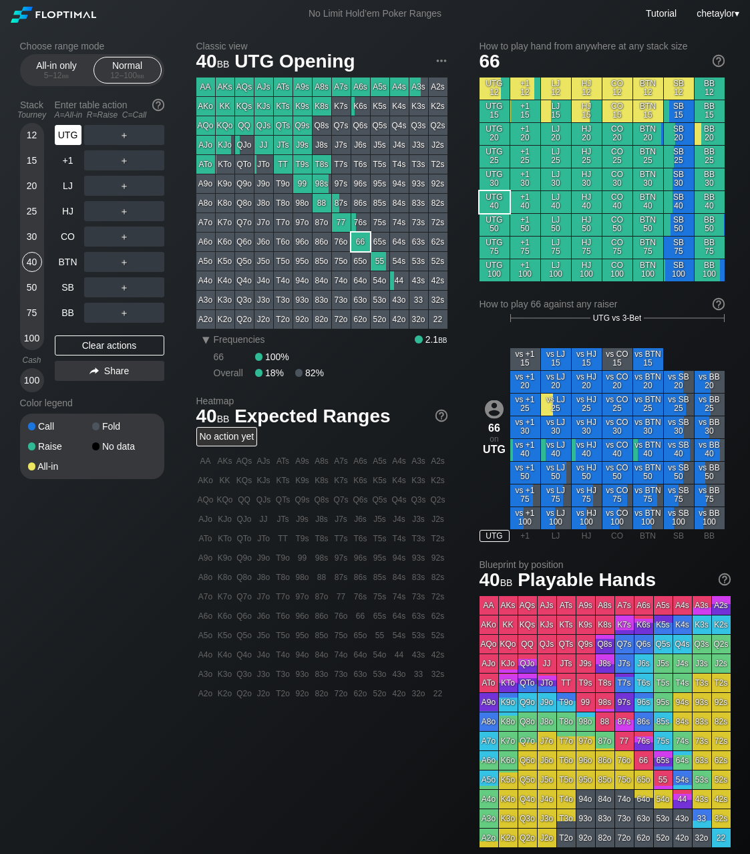
click at [73, 138] on div "UTG" at bounding box center [68, 135] width 27 height 20
click at [63, 317] on div "BB" at bounding box center [68, 313] width 27 height 20
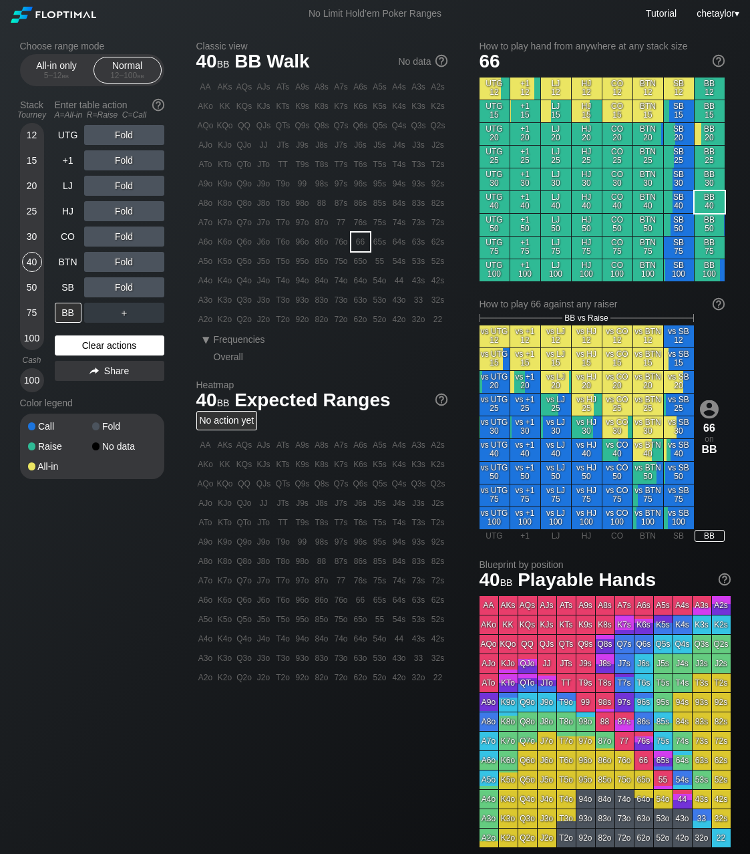
click at [104, 349] on div "Clear actions" at bounding box center [110, 345] width 110 height 20
click at [106, 345] on div "Clear actions" at bounding box center [110, 345] width 110 height 20
click at [401, 204] on div "84s" at bounding box center [399, 203] width 19 height 19
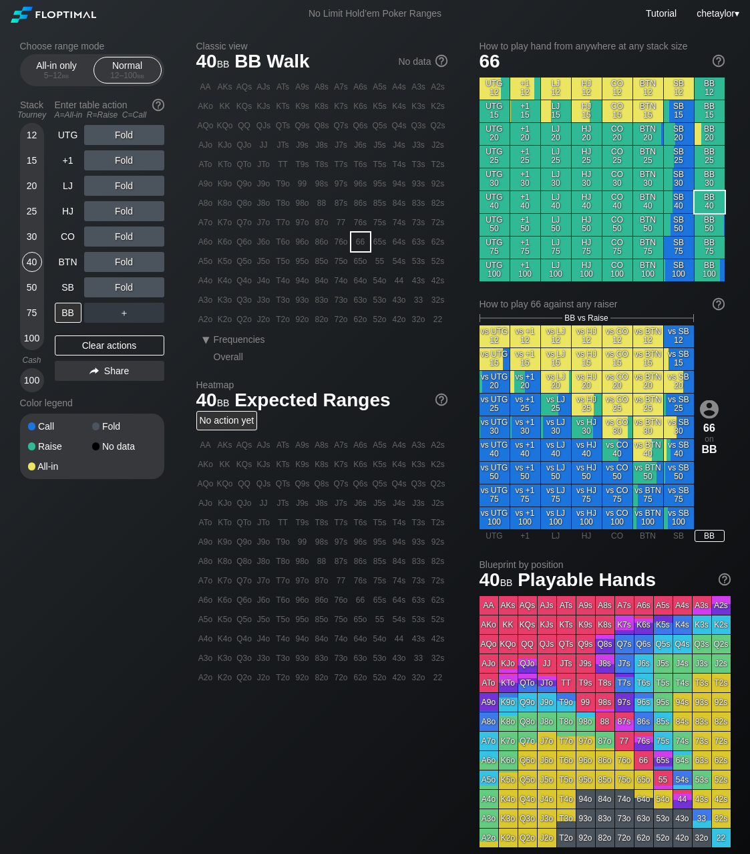
click at [401, 204] on div "84s" at bounding box center [399, 203] width 19 height 19
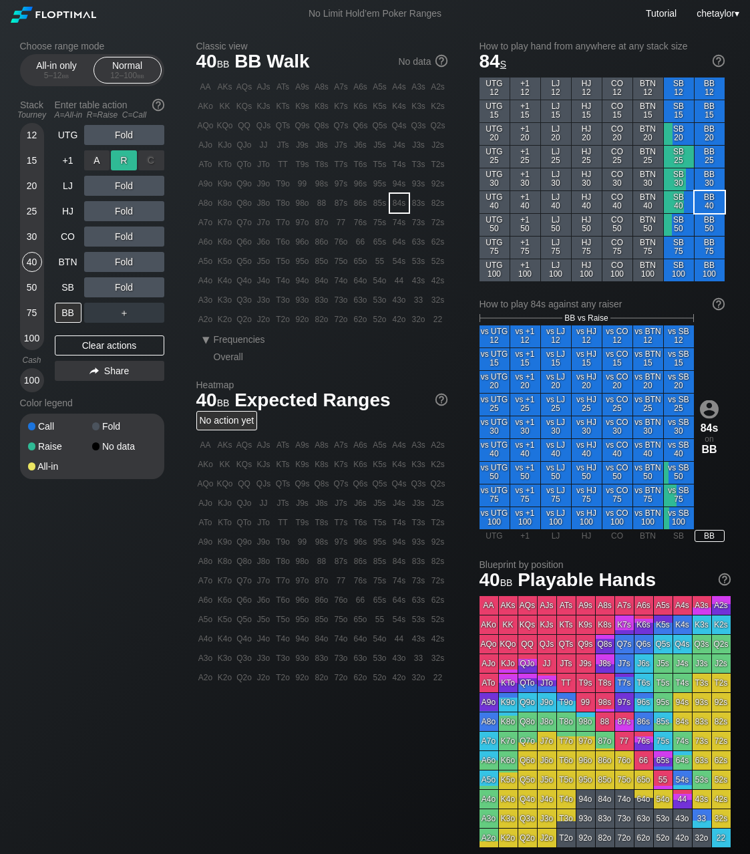
click at [130, 162] on div "R ✕" at bounding box center [124, 160] width 26 height 20
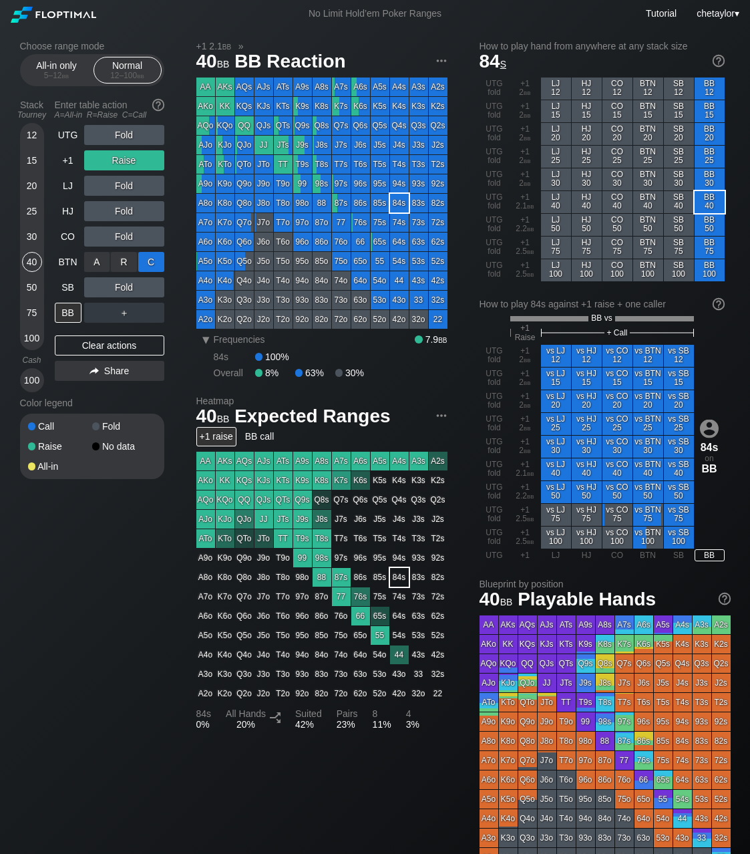
click at [153, 259] on div "C ✕" at bounding box center [151, 262] width 26 height 20
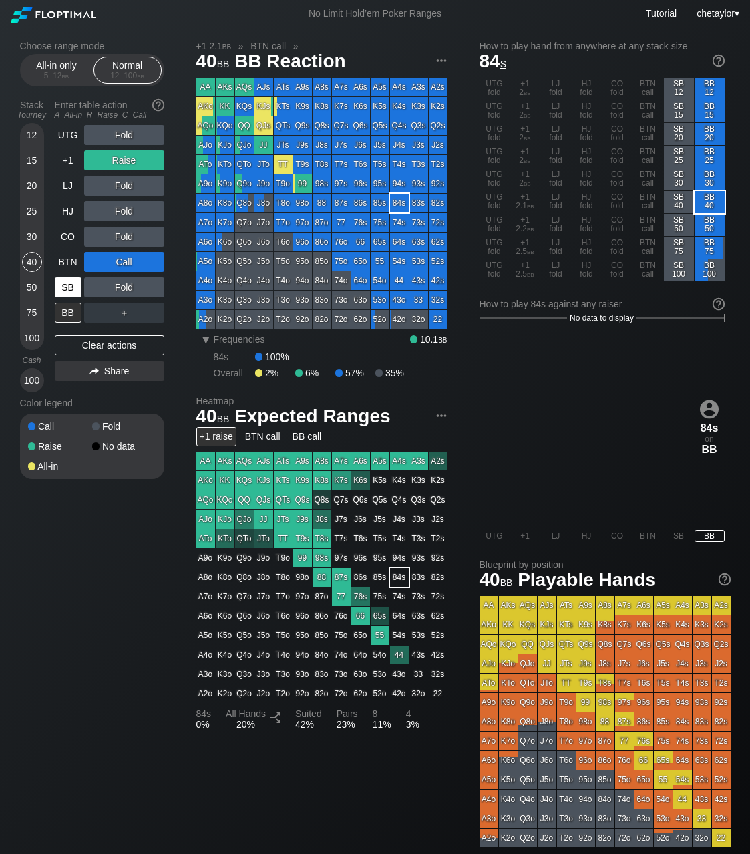
click at [64, 283] on div "SB" at bounding box center [68, 287] width 27 height 20
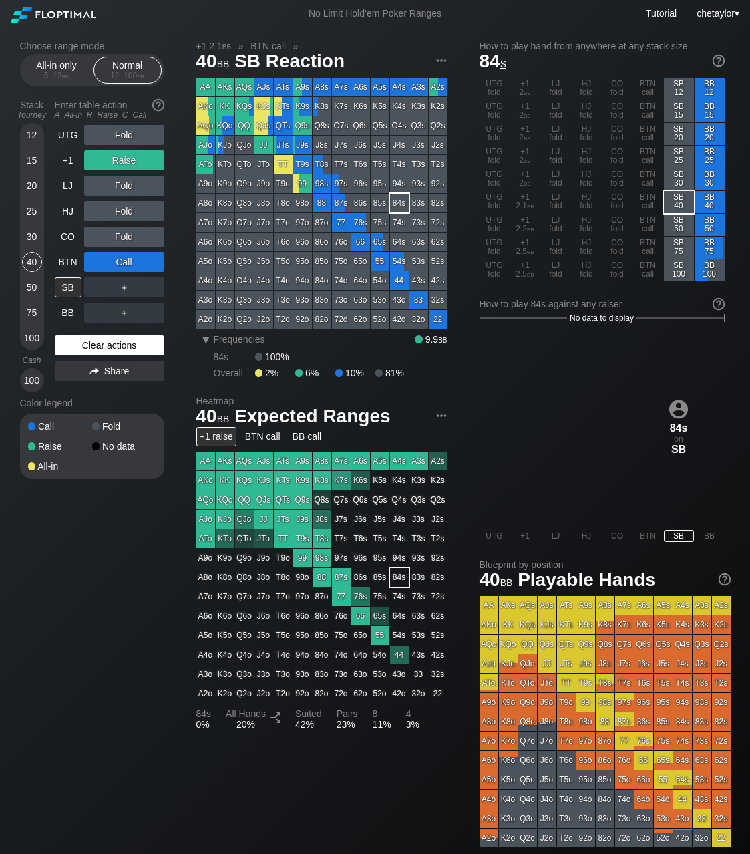
click at [98, 342] on div "Clear actions" at bounding box center [110, 345] width 110 height 20
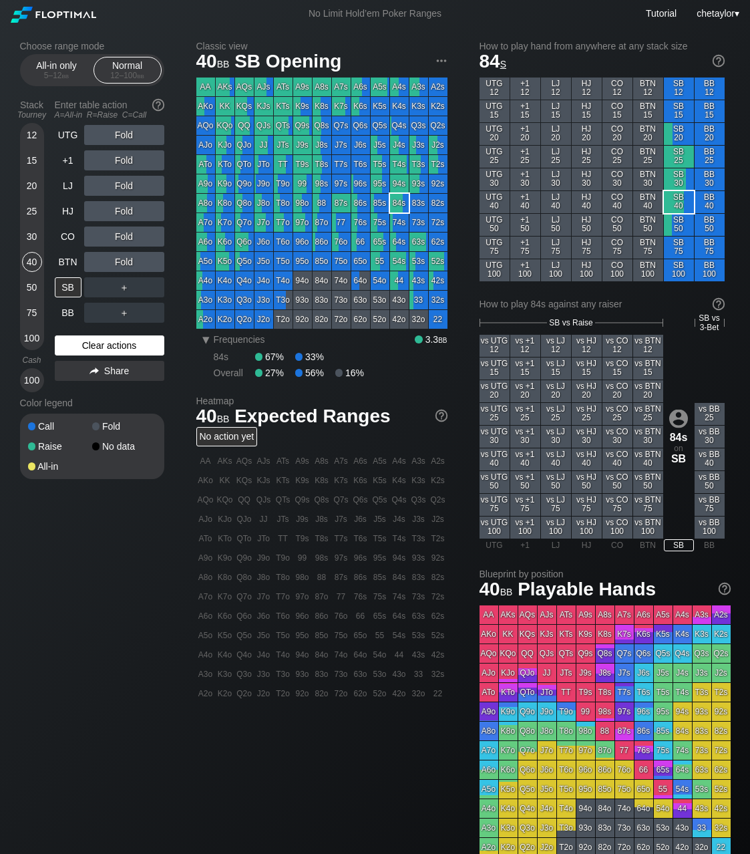
click at [98, 342] on div "Clear actions" at bounding box center [110, 345] width 110 height 20
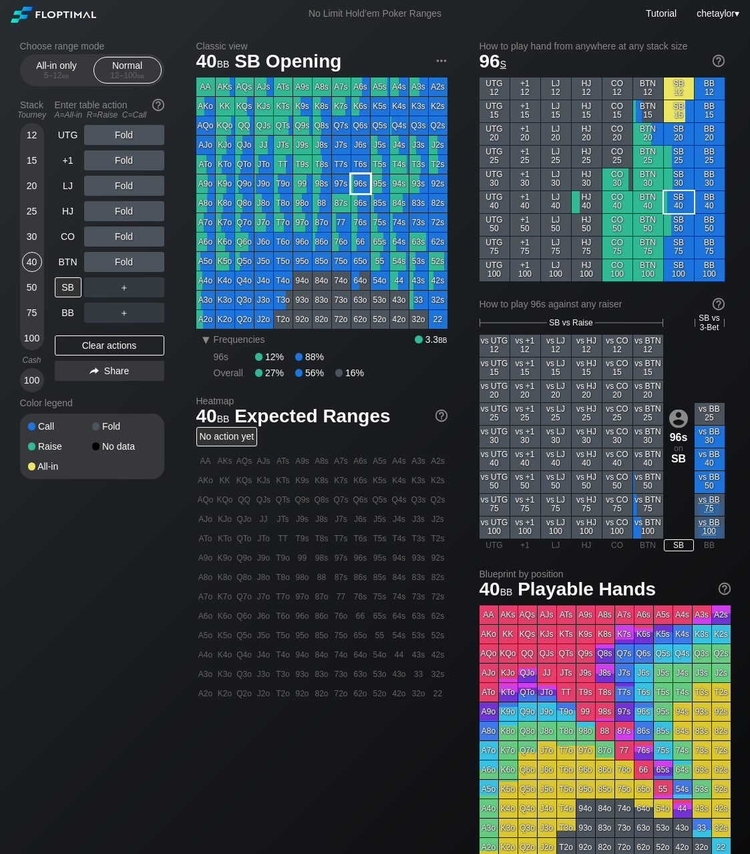
click at [363, 186] on div "96s" at bounding box center [360, 183] width 19 height 19
click at [125, 188] on div "R ✕" at bounding box center [124, 186] width 26 height 20
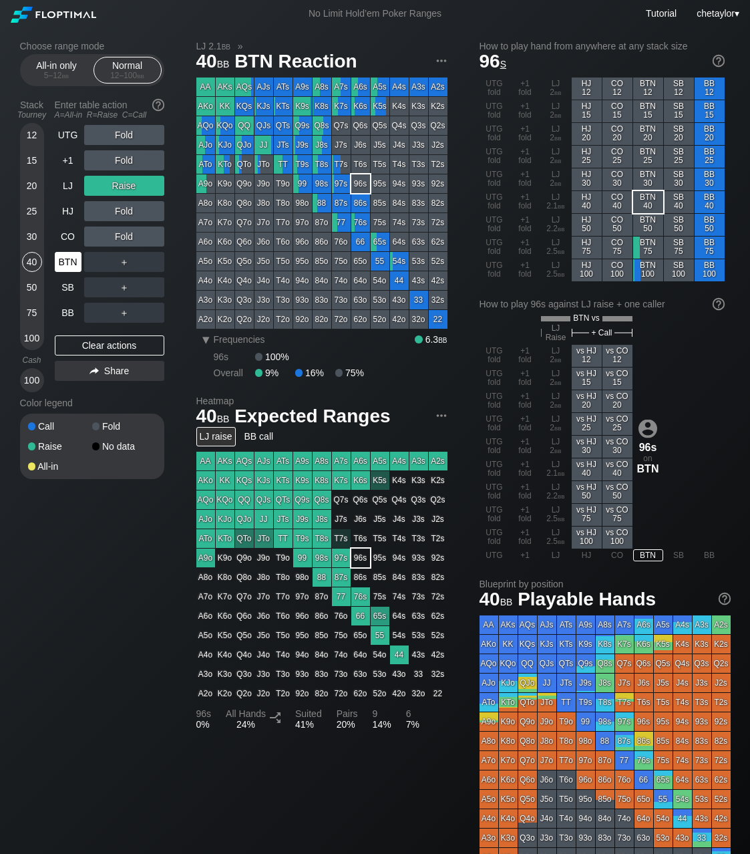
click at [69, 265] on div "BTN" at bounding box center [68, 262] width 27 height 20
click at [99, 343] on div "Clear actions" at bounding box center [110, 345] width 110 height 20
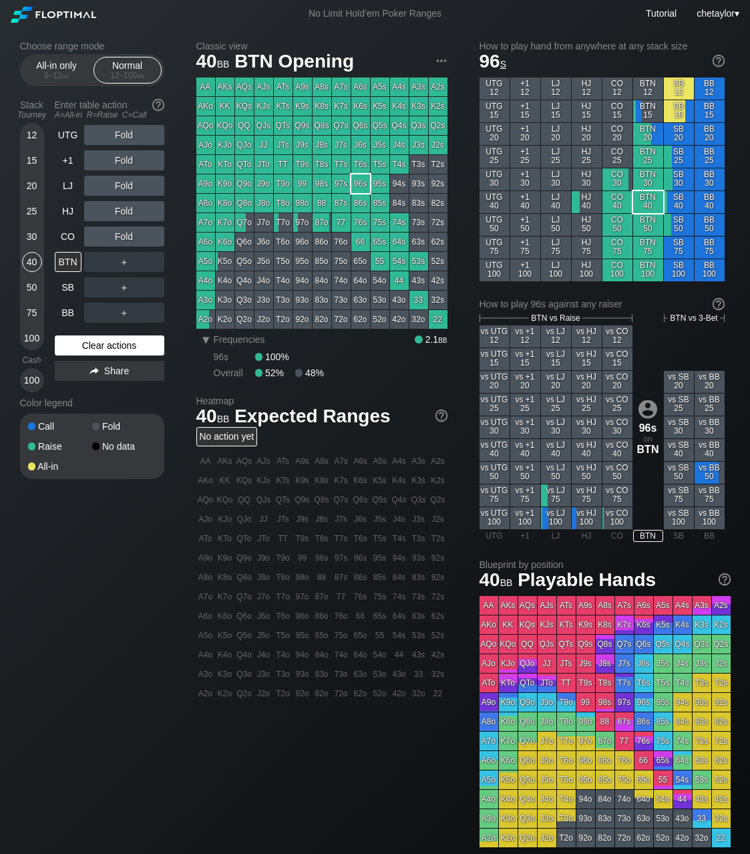
click at [99, 343] on div "Clear actions" at bounding box center [110, 345] width 110 height 20
click at [69, 234] on div "CO" at bounding box center [68, 237] width 27 height 20
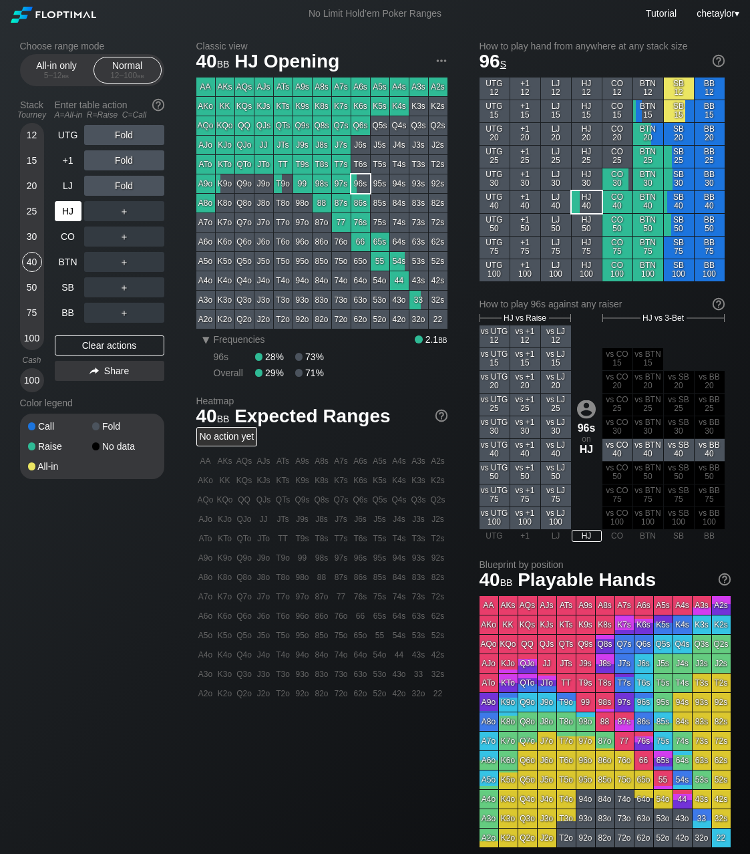
click at [68, 210] on div "HJ" at bounding box center [68, 211] width 27 height 20
click at [71, 189] on div "LJ" at bounding box center [68, 186] width 27 height 20
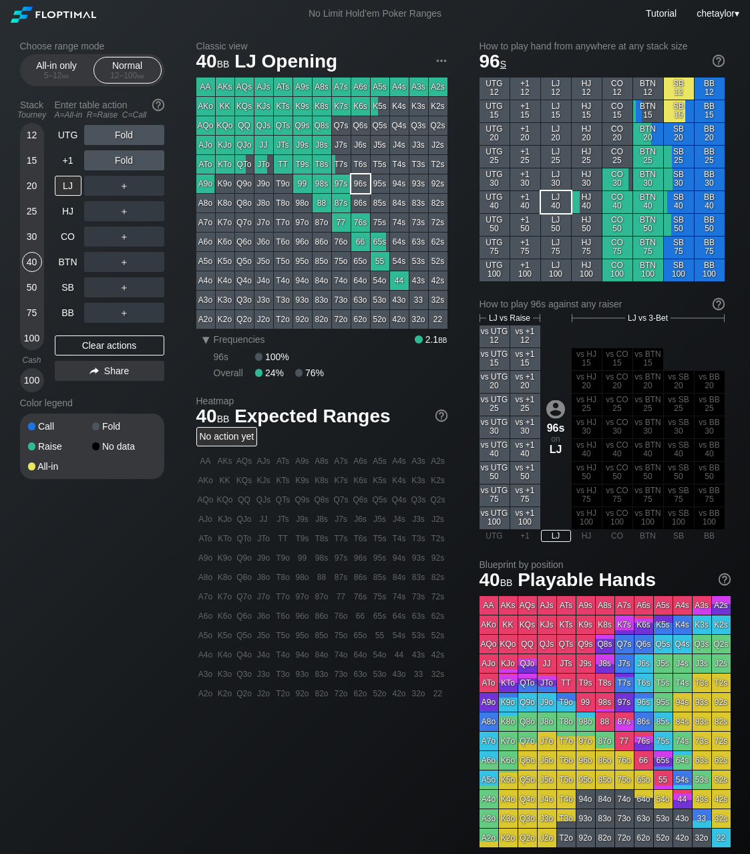
click at [303, 126] on div "Q9s" at bounding box center [302, 125] width 19 height 19
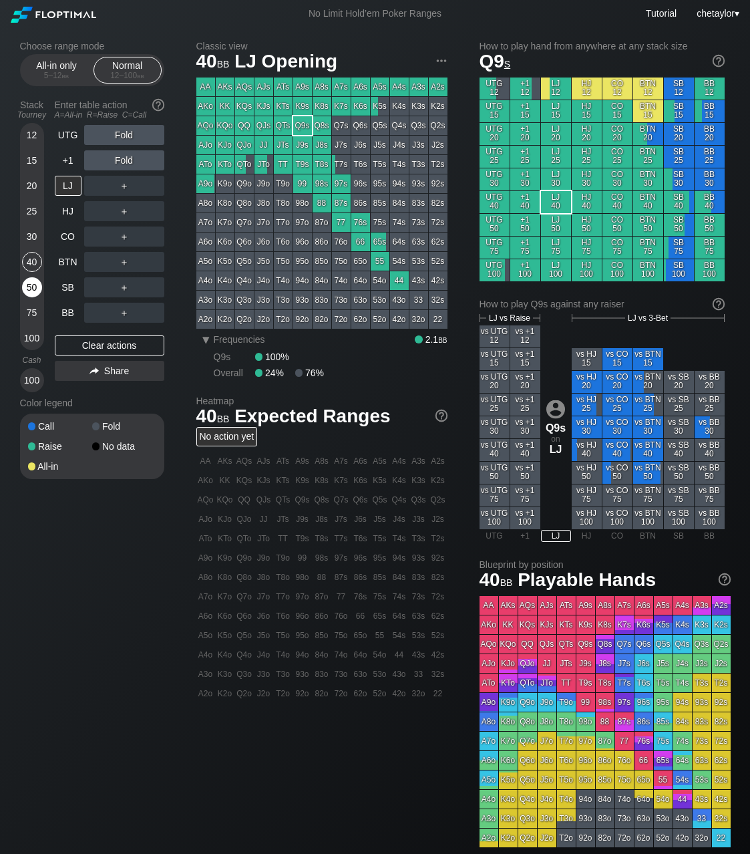
click at [32, 285] on div "50" at bounding box center [32, 287] width 20 height 20
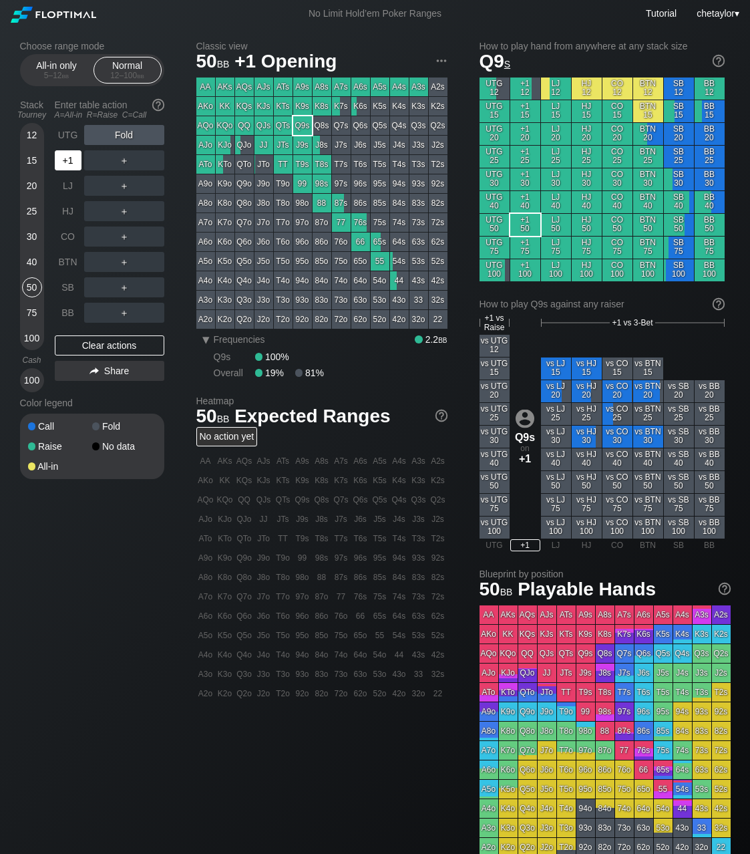
click at [68, 162] on div "+1" at bounding box center [68, 160] width 27 height 20
click at [88, 346] on div "Clear actions" at bounding box center [110, 345] width 110 height 20
click at [73, 131] on div "UTG" at bounding box center [68, 135] width 27 height 20
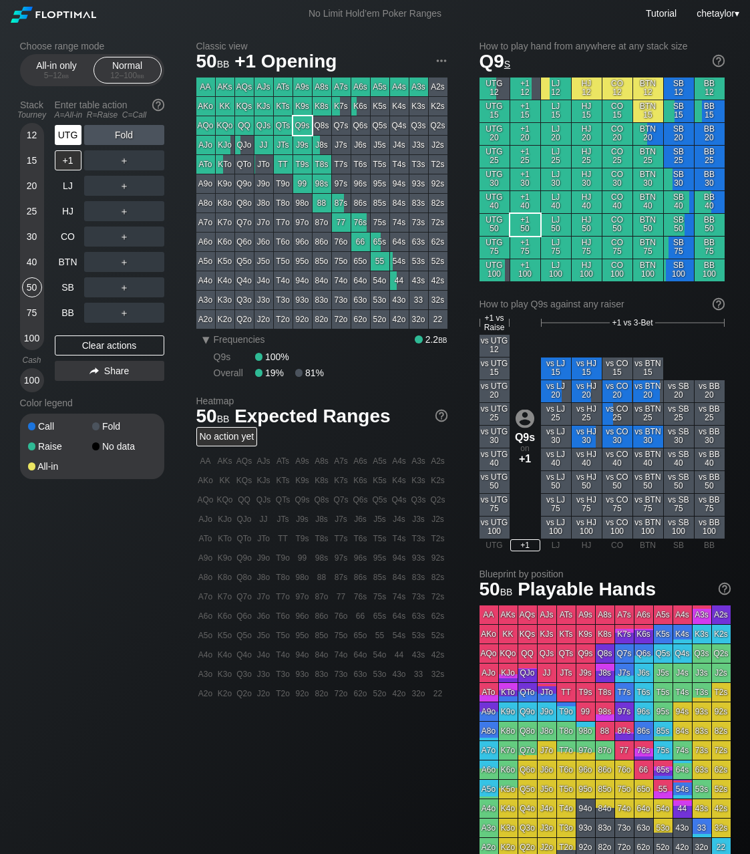
click at [73, 131] on div "UTG" at bounding box center [68, 135] width 27 height 20
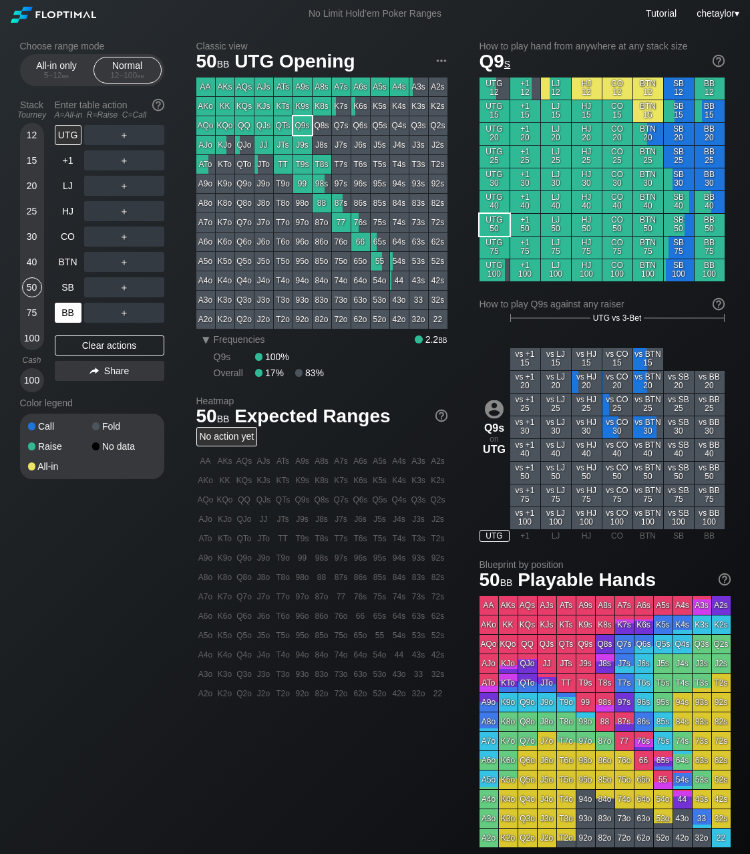
click at [65, 315] on div "BB" at bounding box center [68, 313] width 27 height 20
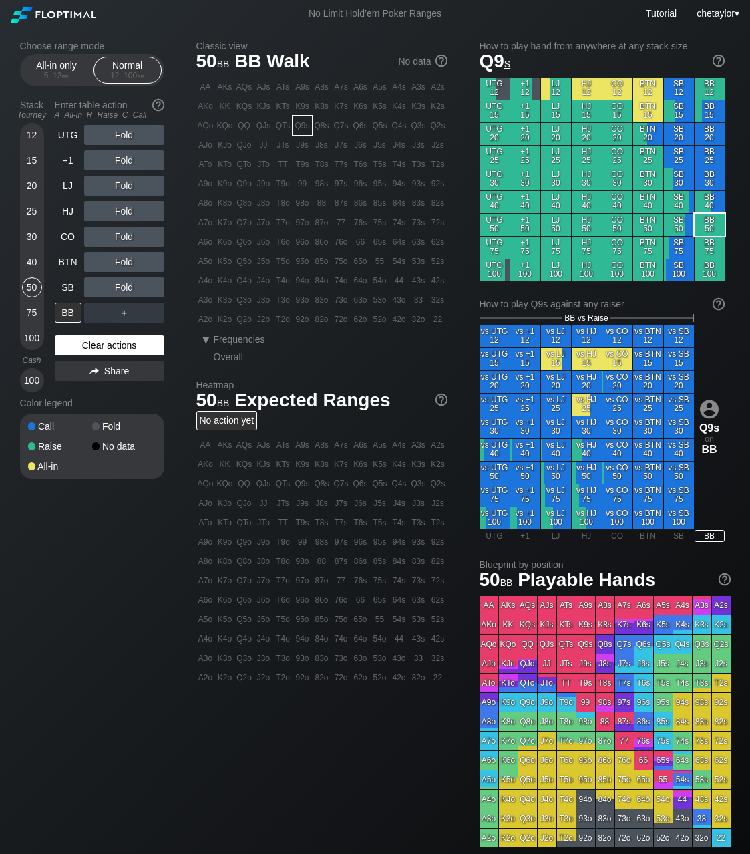
click at [82, 343] on div "Clear actions" at bounding box center [110, 345] width 110 height 20
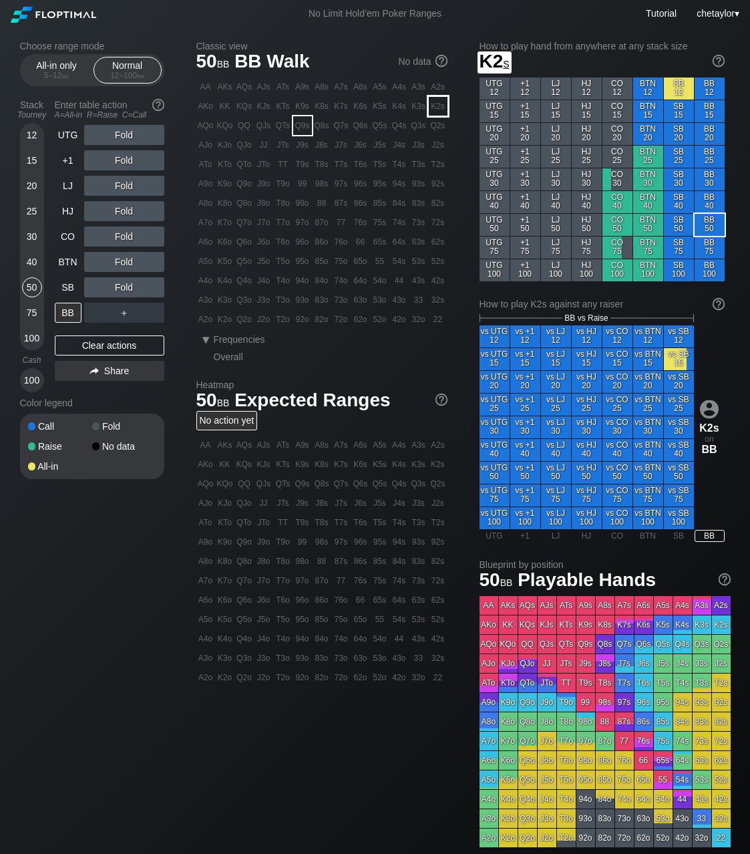
click at [441, 110] on div "K2s" at bounding box center [438, 106] width 19 height 19
click at [127, 136] on div "R ✕" at bounding box center [124, 135] width 26 height 20
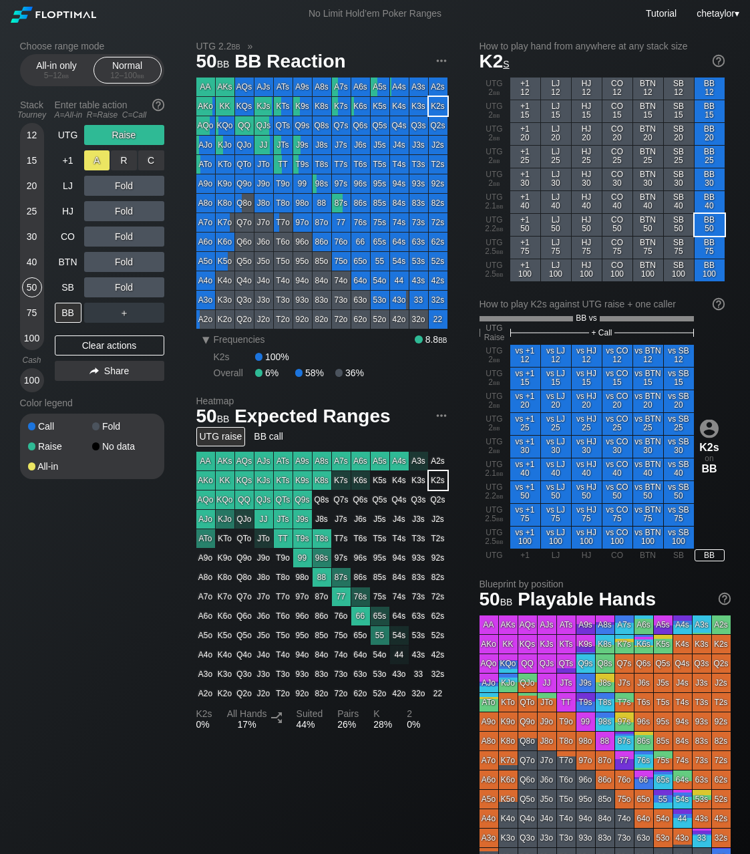
click at [98, 163] on div "A ✕" at bounding box center [97, 160] width 26 height 20
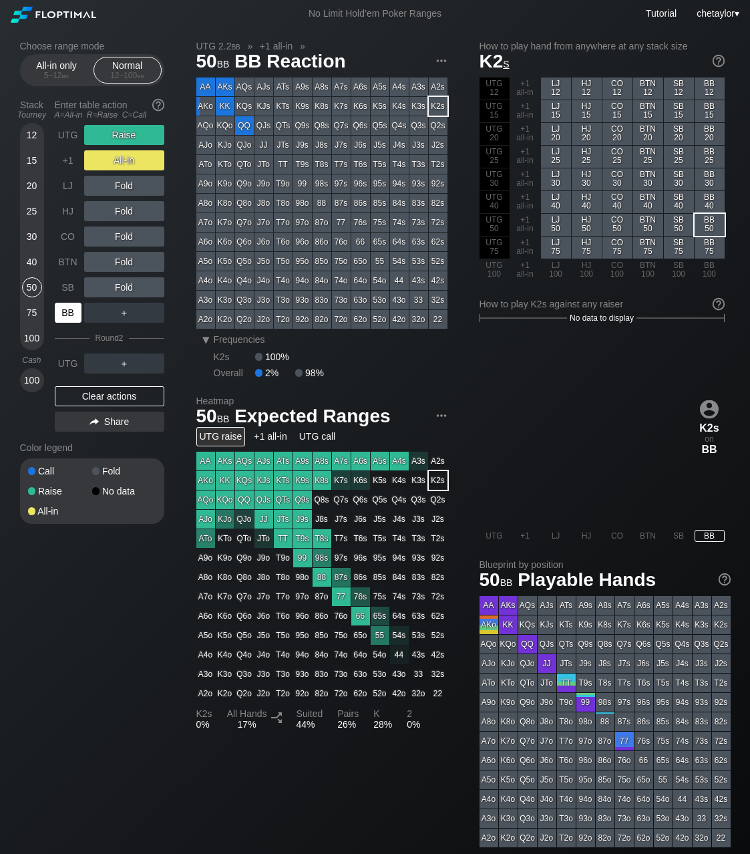
click at [67, 313] on div "BB" at bounding box center [68, 313] width 27 height 20
click at [65, 289] on div "SB" at bounding box center [68, 287] width 27 height 20
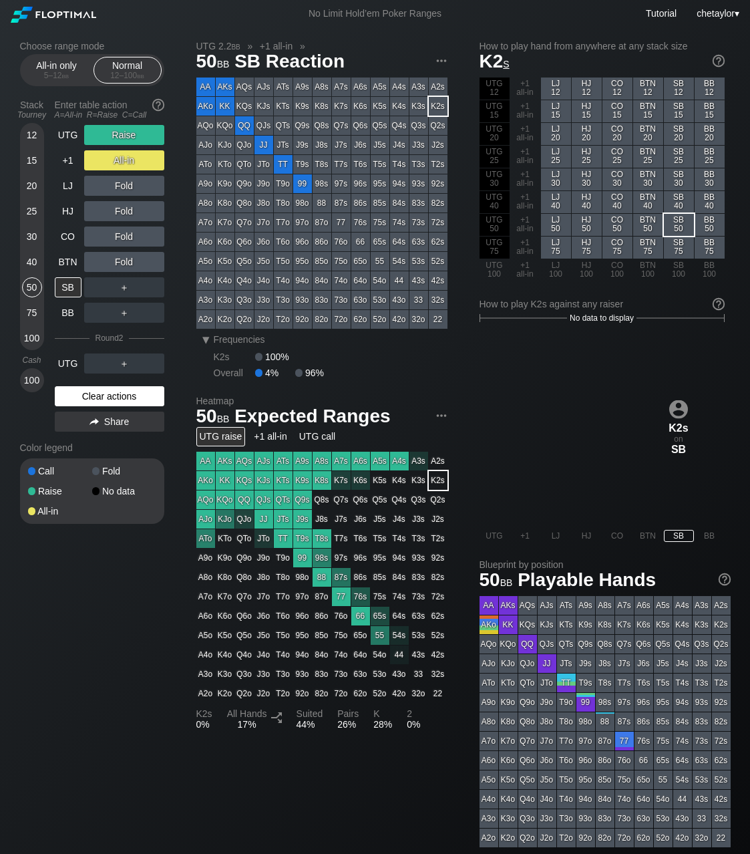
click at [94, 393] on div "Clear actions" at bounding box center [110, 396] width 110 height 20
click at [94, 437] on div "Color legend" at bounding box center [92, 447] width 144 height 21
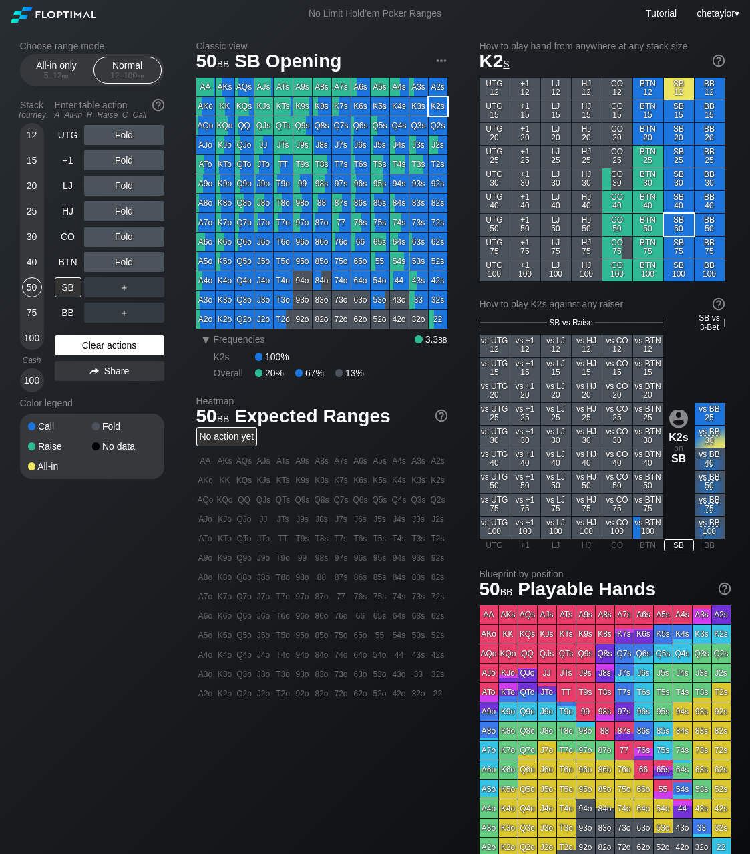
click at [98, 345] on div "Clear actions" at bounding box center [110, 345] width 110 height 20
click at [29, 259] on div "40" at bounding box center [32, 262] width 20 height 20
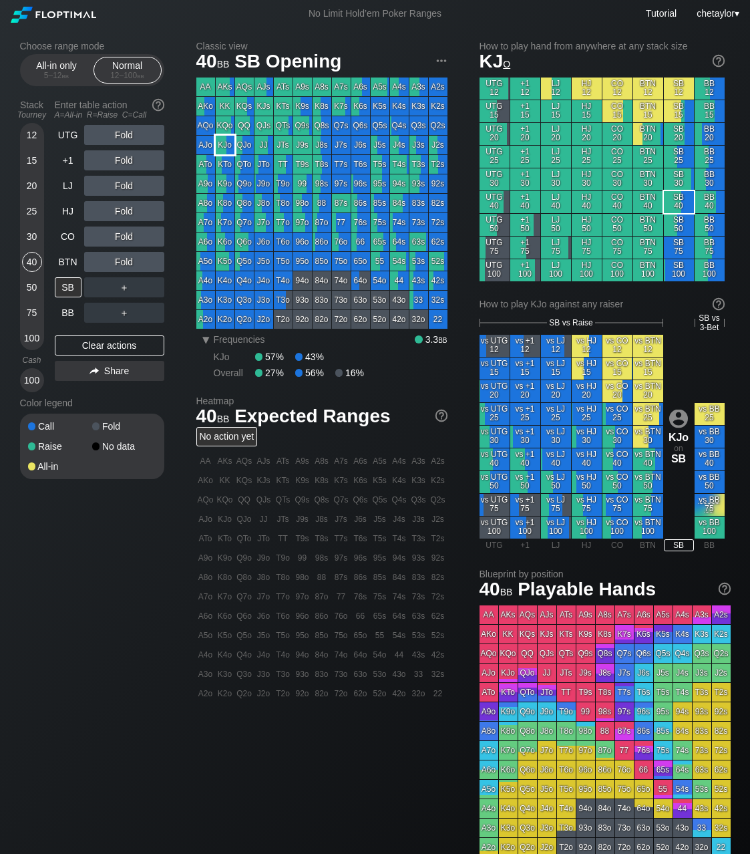
click at [228, 144] on div "KJo" at bounding box center [225, 145] width 19 height 19
click at [128, 210] on div "R ✕" at bounding box center [124, 211] width 26 height 20
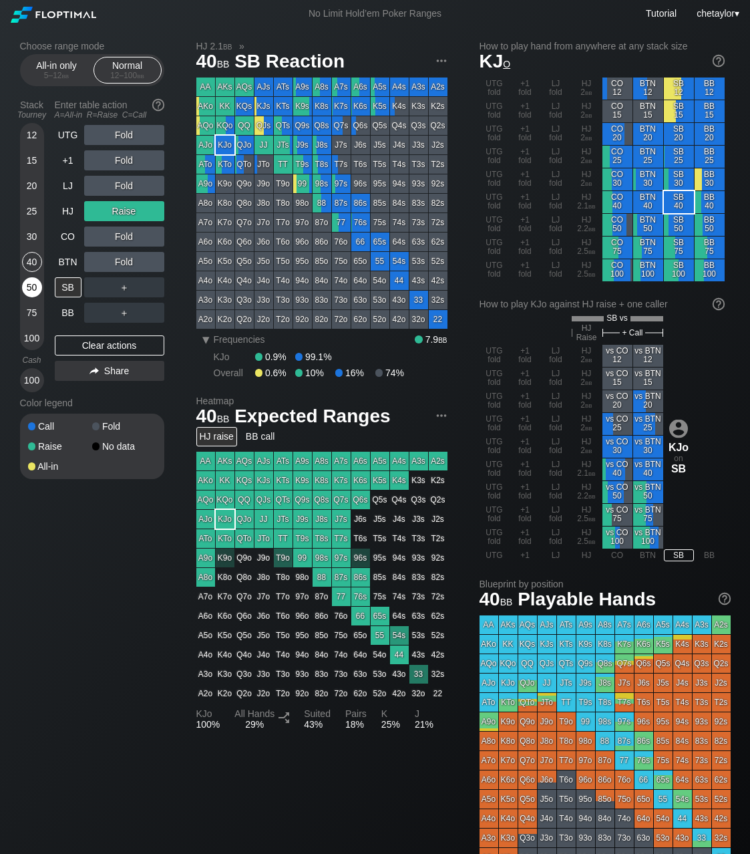
click at [30, 290] on div "50" at bounding box center [32, 287] width 20 height 20
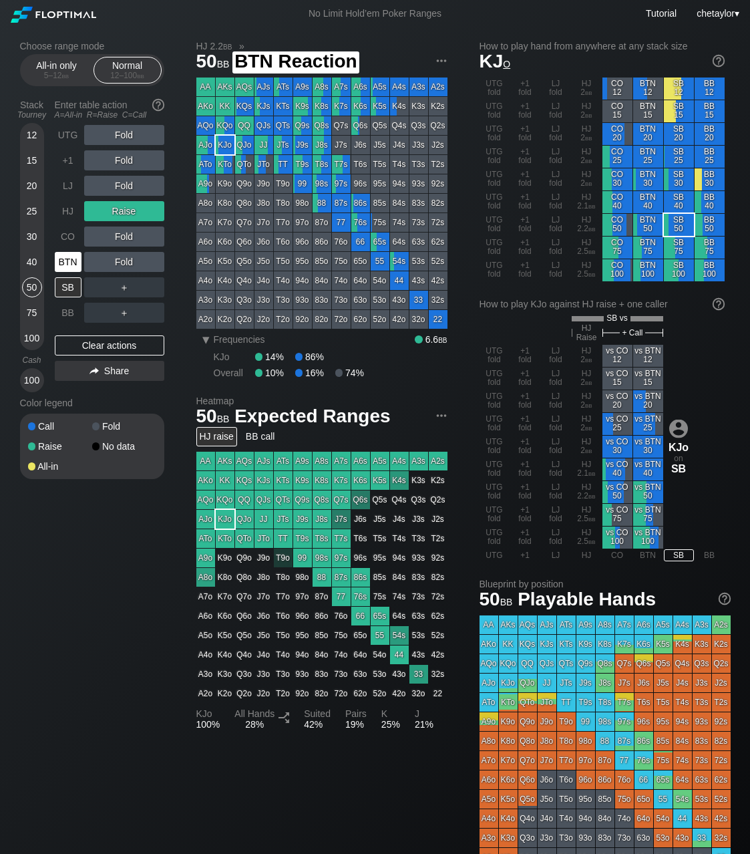
click at [65, 271] on div "BTN" at bounding box center [68, 262] width 27 height 20
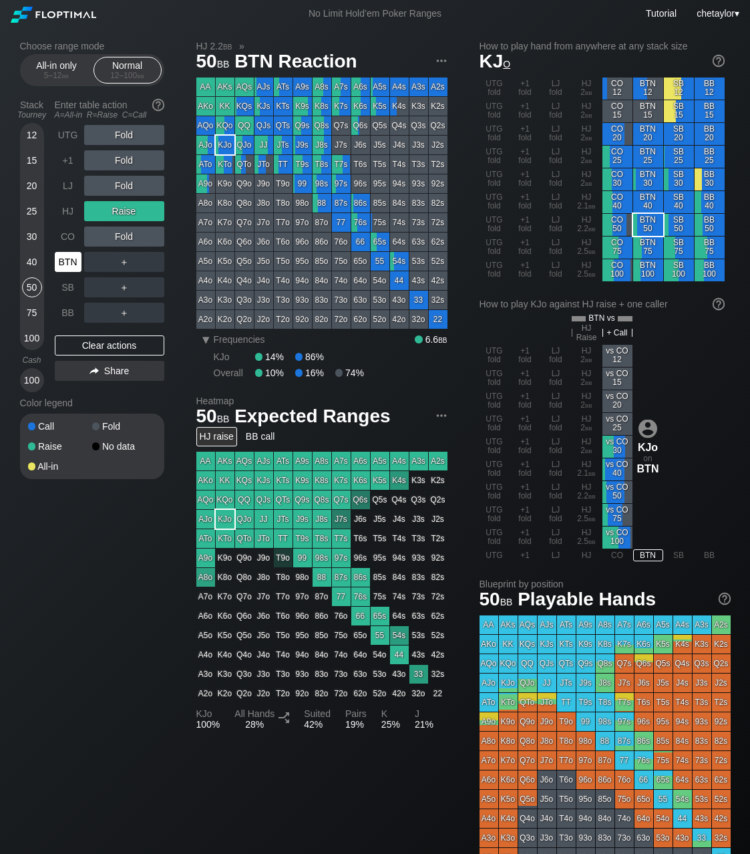
click at [65, 271] on div "BTN" at bounding box center [68, 262] width 27 height 20
click at [67, 268] on div "BTN" at bounding box center [68, 262] width 27 height 20
click at [86, 341] on div "Clear actions" at bounding box center [110, 345] width 110 height 20
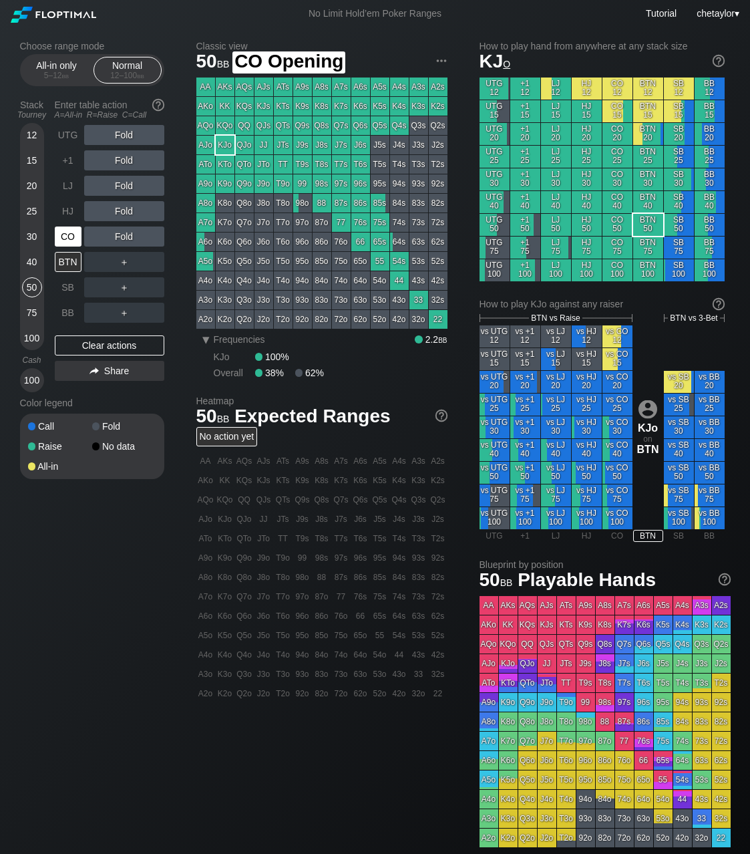
click at [66, 239] on div "CO" at bounding box center [68, 237] width 27 height 20
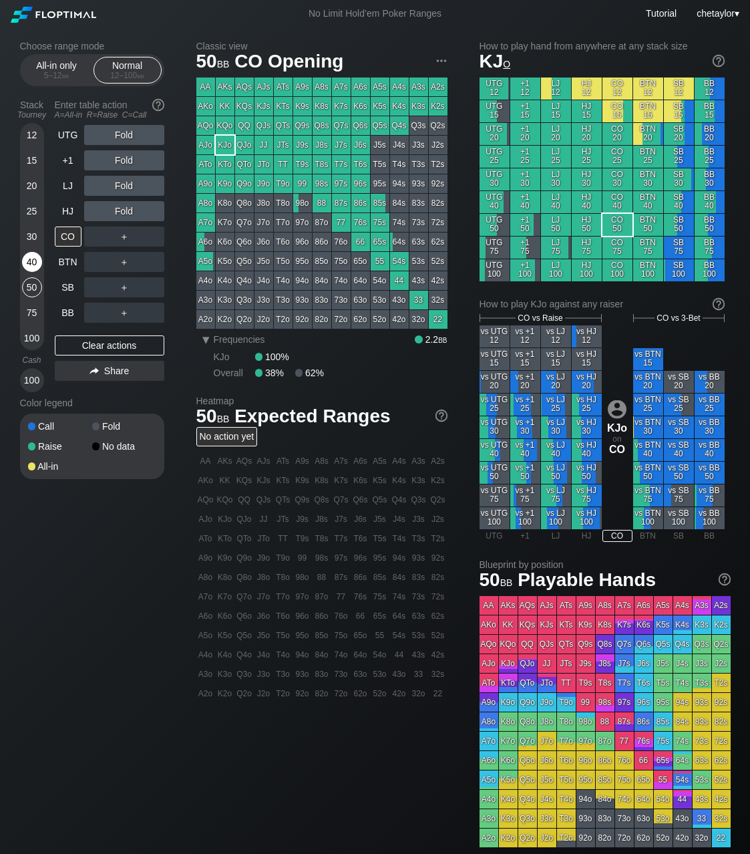
click at [33, 261] on div "40" at bounding box center [32, 262] width 20 height 20
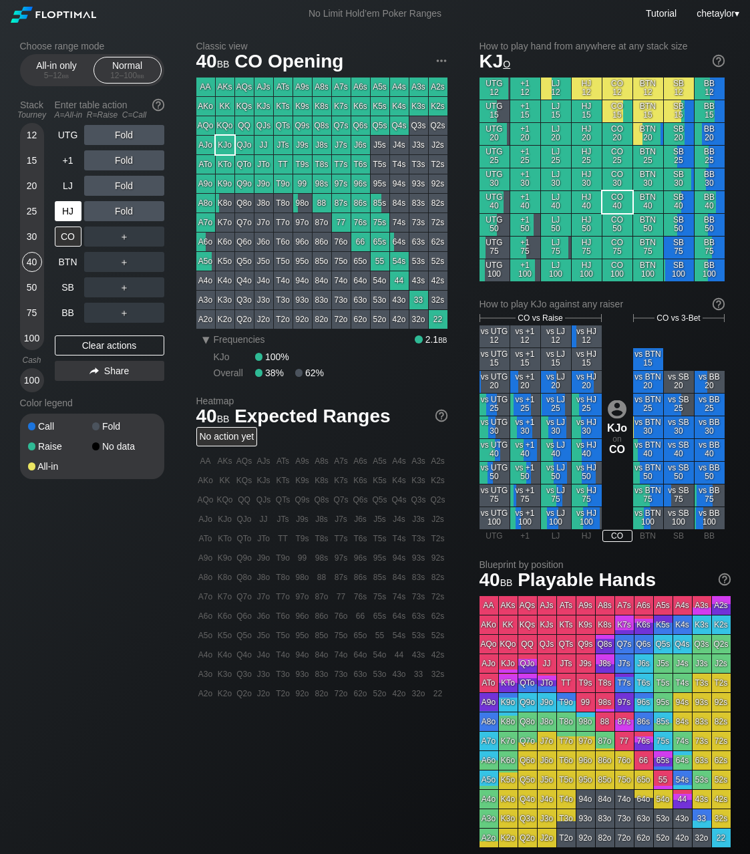
click at [69, 210] on div "HJ" at bounding box center [68, 211] width 27 height 20
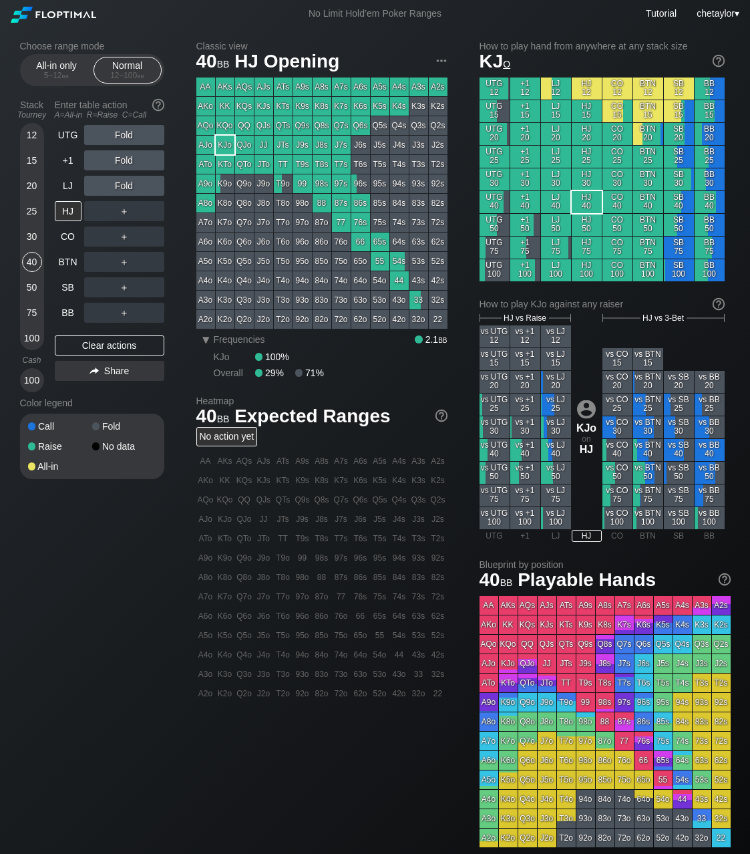
click at [361, 84] on div "A6s" at bounding box center [360, 87] width 19 height 19
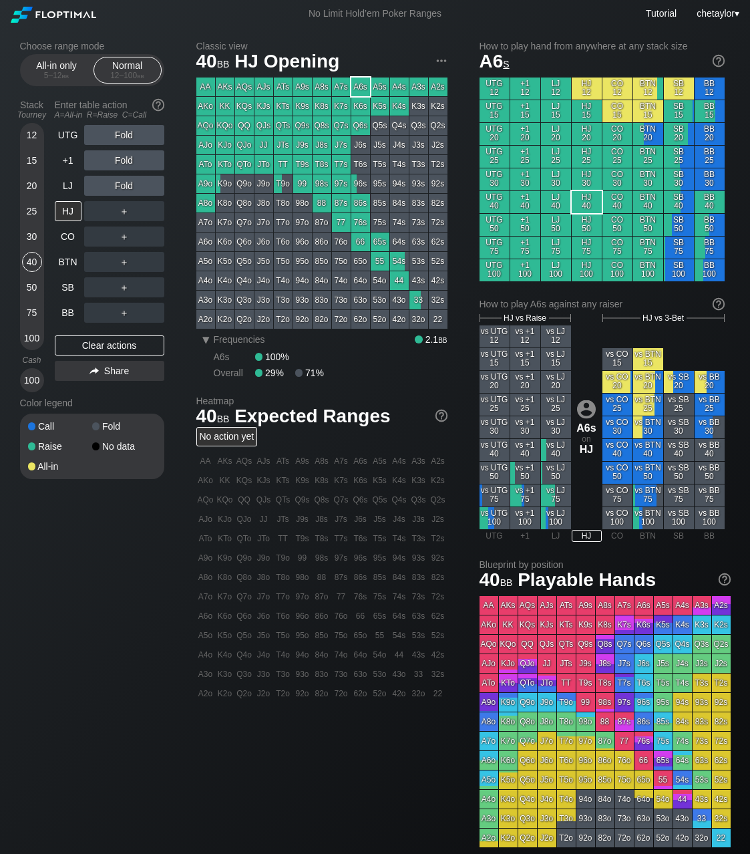
click at [361, 84] on div "A6s" at bounding box center [360, 87] width 19 height 19
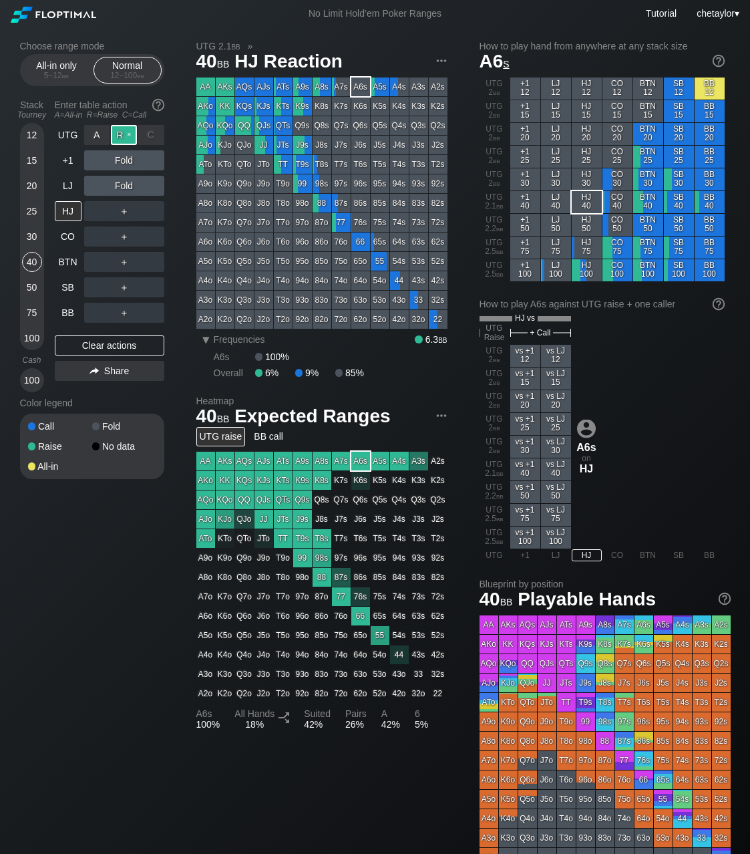
click at [128, 136] on div "R ✕" at bounding box center [124, 135] width 26 height 20
click at [98, 162] on div "A ✕" at bounding box center [97, 160] width 26 height 20
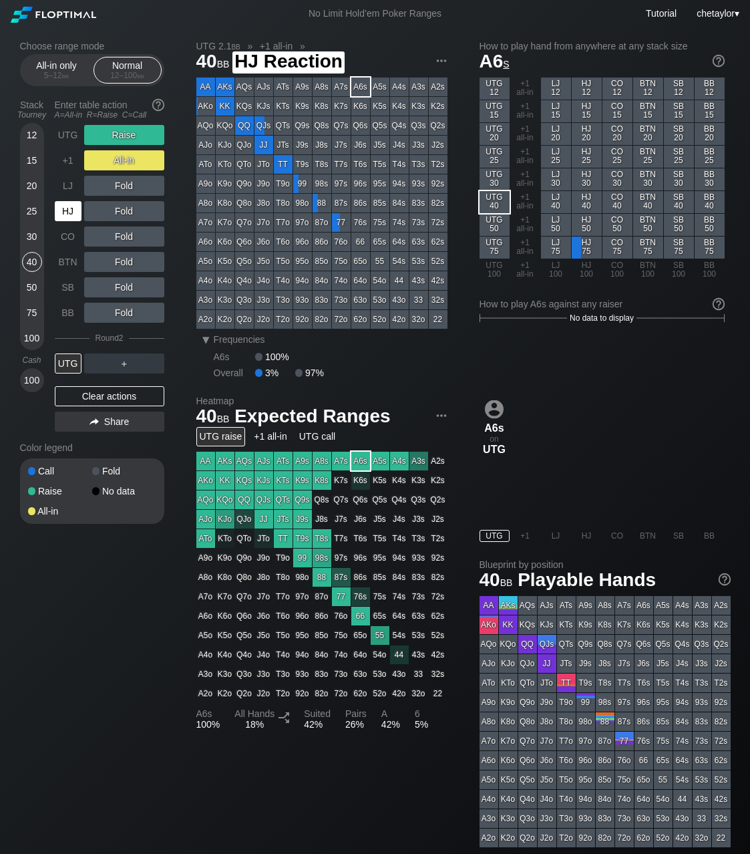
click at [71, 206] on div "HJ" at bounding box center [68, 211] width 27 height 20
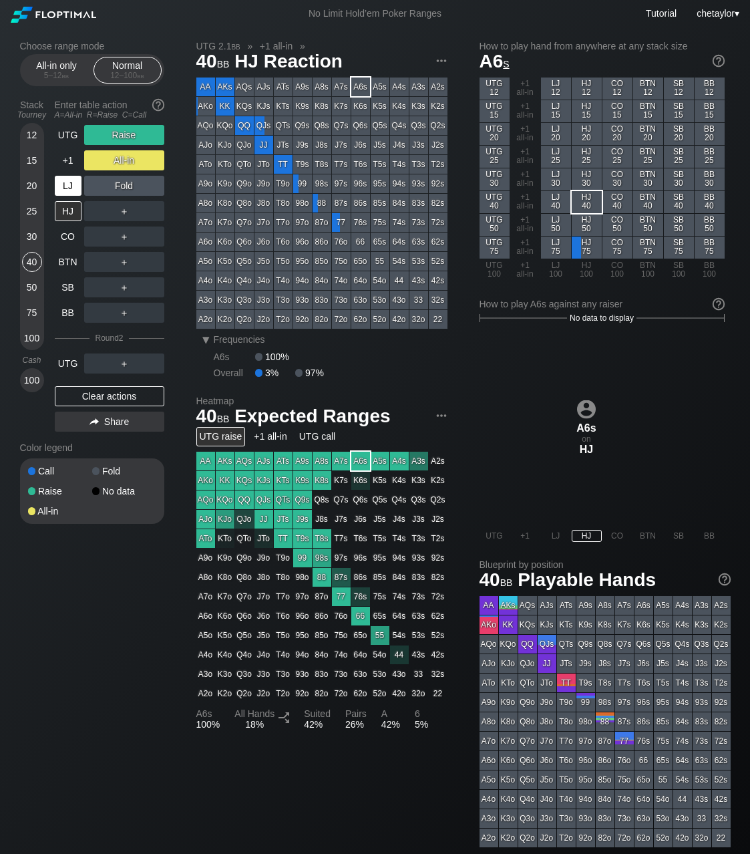
click at [69, 192] on div "LJ" at bounding box center [68, 186] width 27 height 20
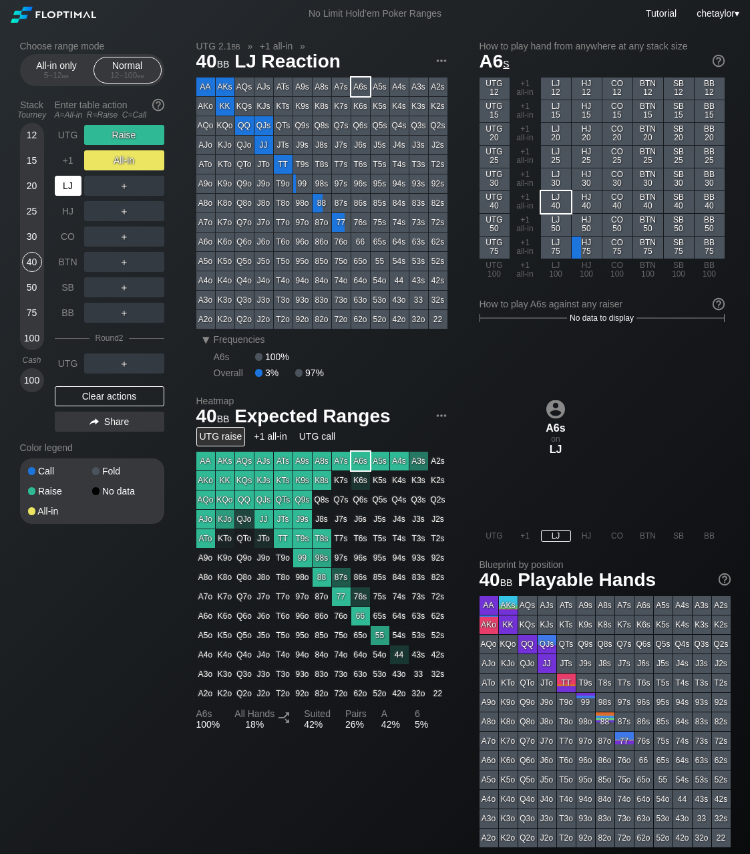
click at [69, 192] on div "LJ" at bounding box center [68, 186] width 27 height 20
click at [110, 399] on div "Clear actions" at bounding box center [110, 396] width 110 height 20
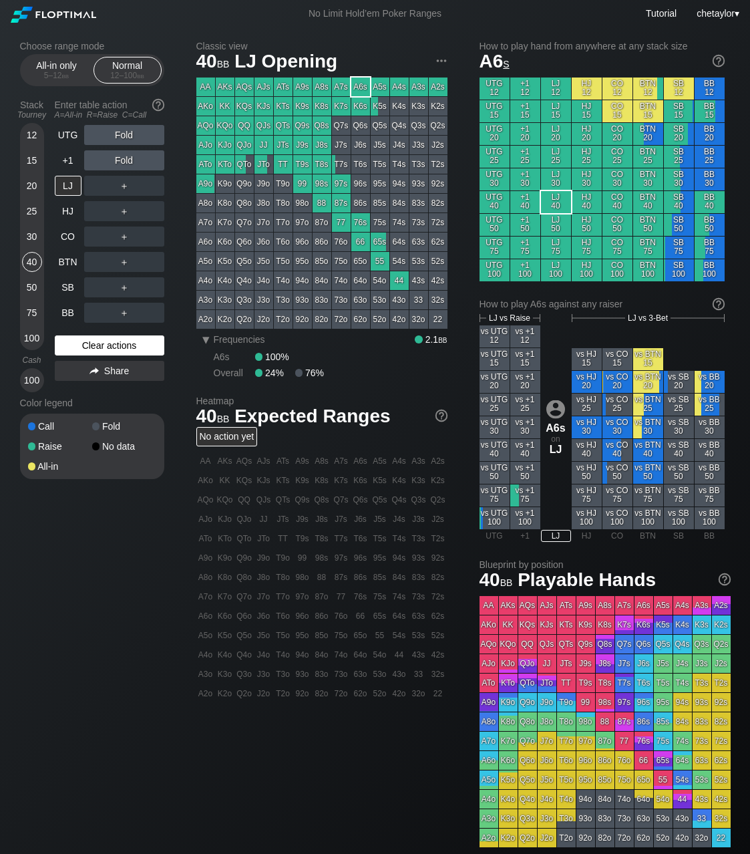
click at [110, 399] on div "Color legend" at bounding box center [92, 402] width 144 height 21
click at [118, 345] on div "Clear actions" at bounding box center [110, 345] width 110 height 20
click at [72, 159] on div "+1" at bounding box center [68, 160] width 27 height 20
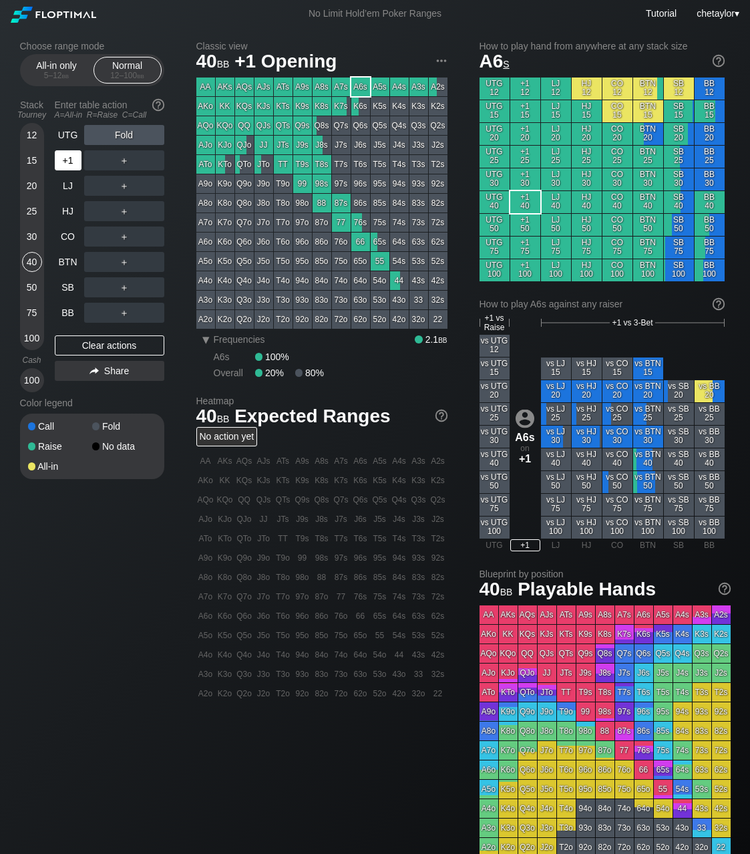
click at [72, 159] on div "+1" at bounding box center [68, 160] width 27 height 20
click at [70, 136] on div "UTG" at bounding box center [68, 135] width 27 height 20
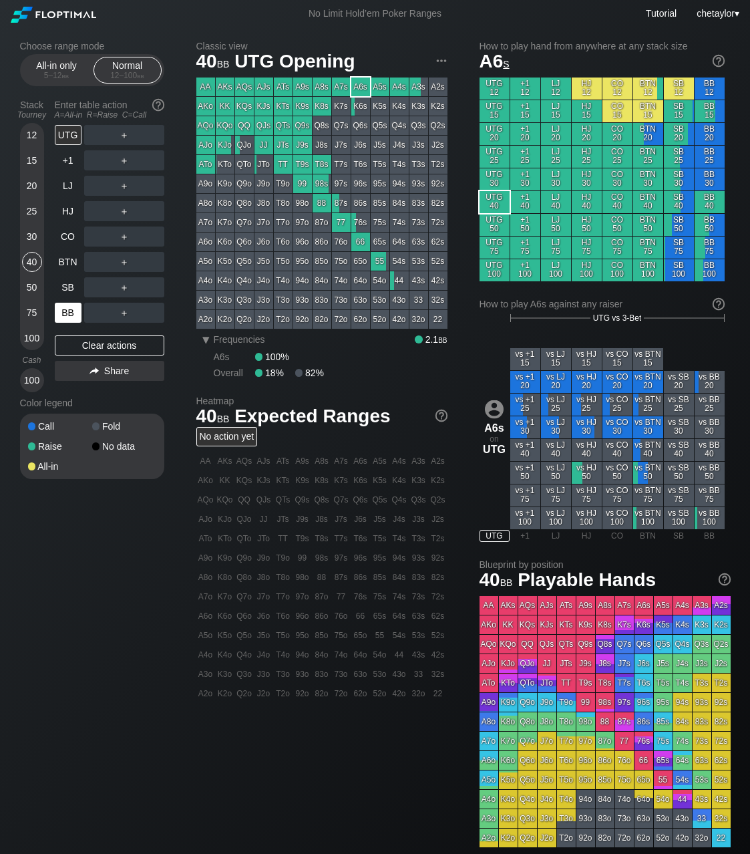
click at [72, 315] on div "BB" at bounding box center [68, 313] width 27 height 20
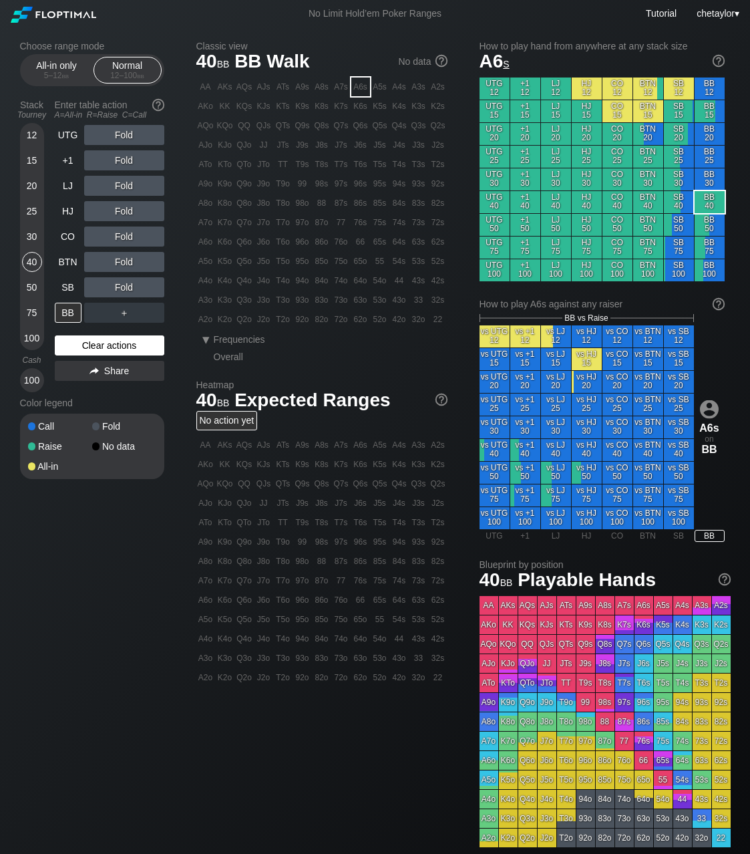
click at [88, 346] on div "Clear actions" at bounding box center [110, 345] width 110 height 20
click at [266, 225] on div "J7o" at bounding box center [264, 222] width 19 height 19
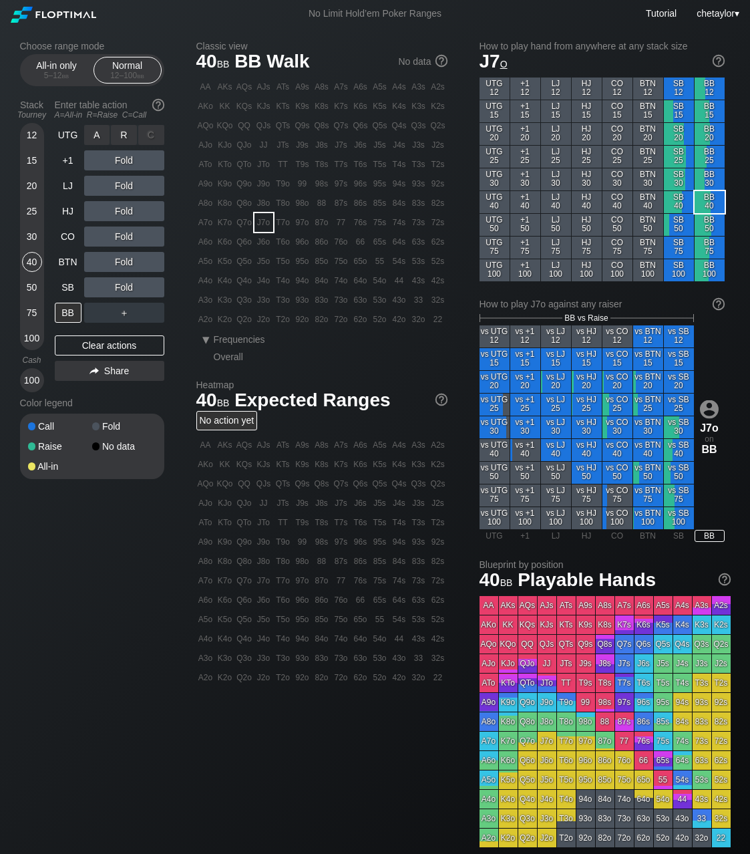
click at [128, 134] on div "R ✕" at bounding box center [124, 135] width 26 height 20
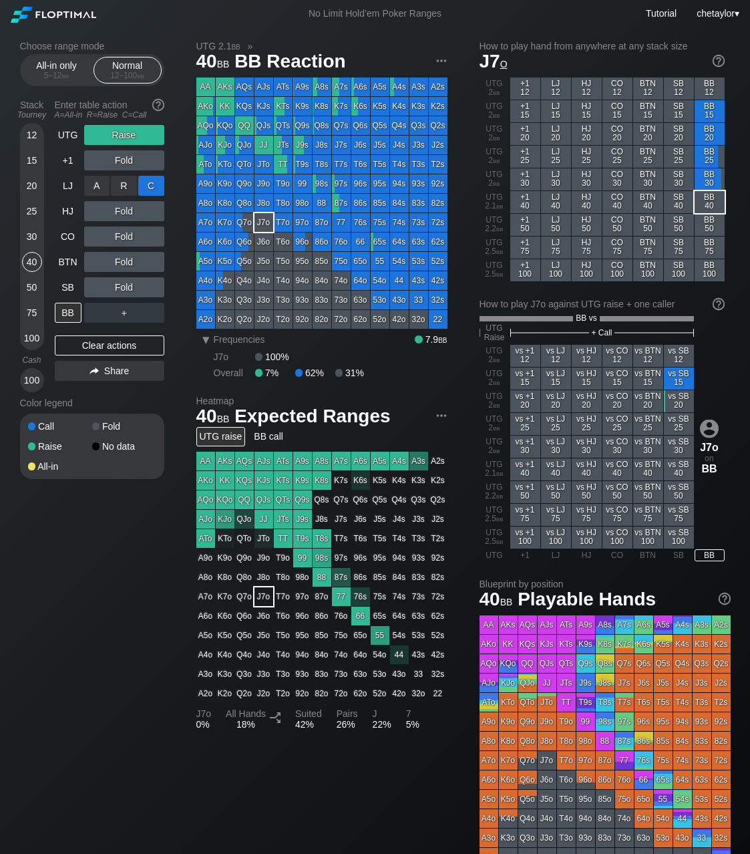
click at [154, 188] on div "C ✕" at bounding box center [151, 186] width 26 height 20
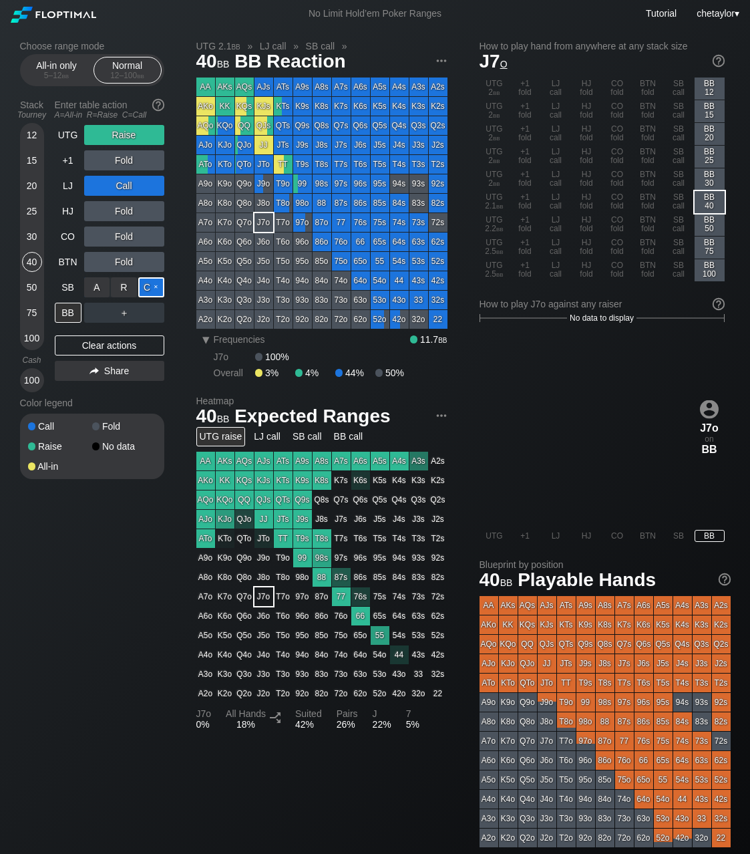
click at [158, 285] on div "C ✕" at bounding box center [151, 287] width 26 height 20
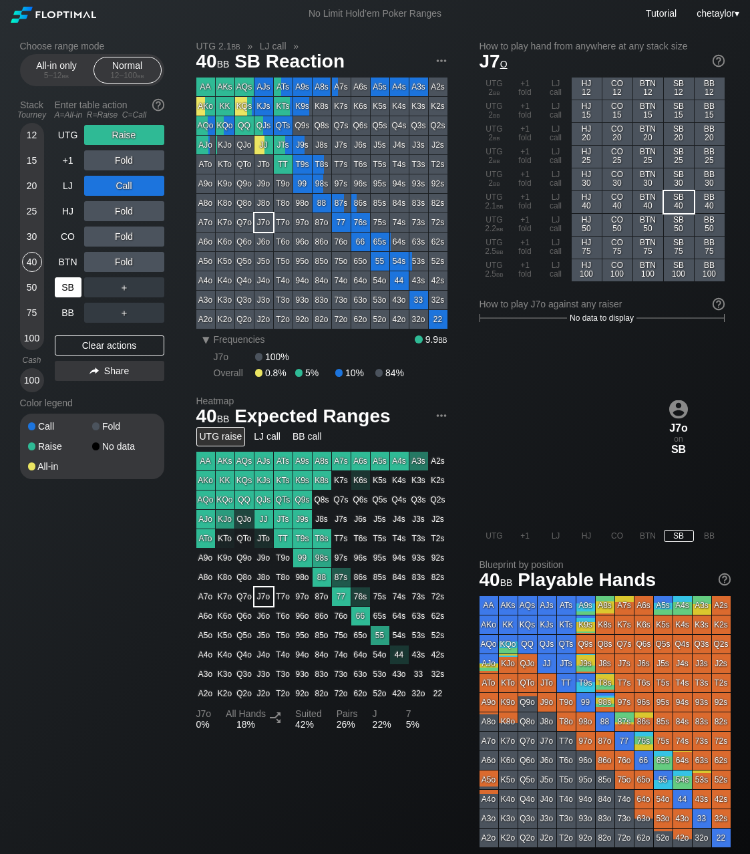
click at [68, 284] on div "SB" at bounding box center [68, 287] width 27 height 20
click at [112, 345] on div "Clear actions" at bounding box center [110, 345] width 110 height 20
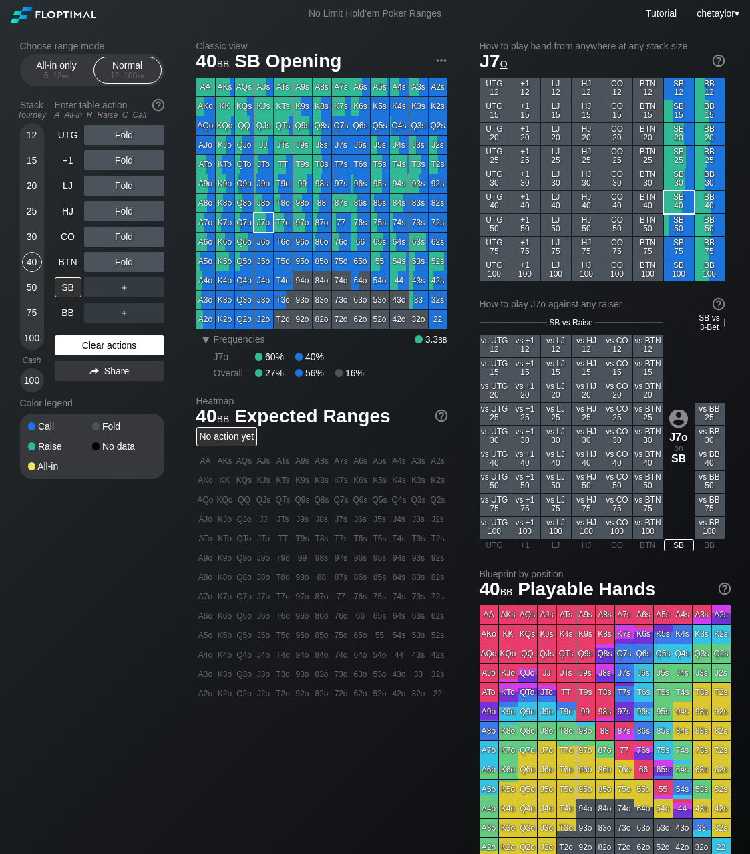
click at [112, 345] on div "Clear actions" at bounding box center [110, 345] width 110 height 20
click at [69, 261] on div "BTN" at bounding box center [68, 262] width 27 height 20
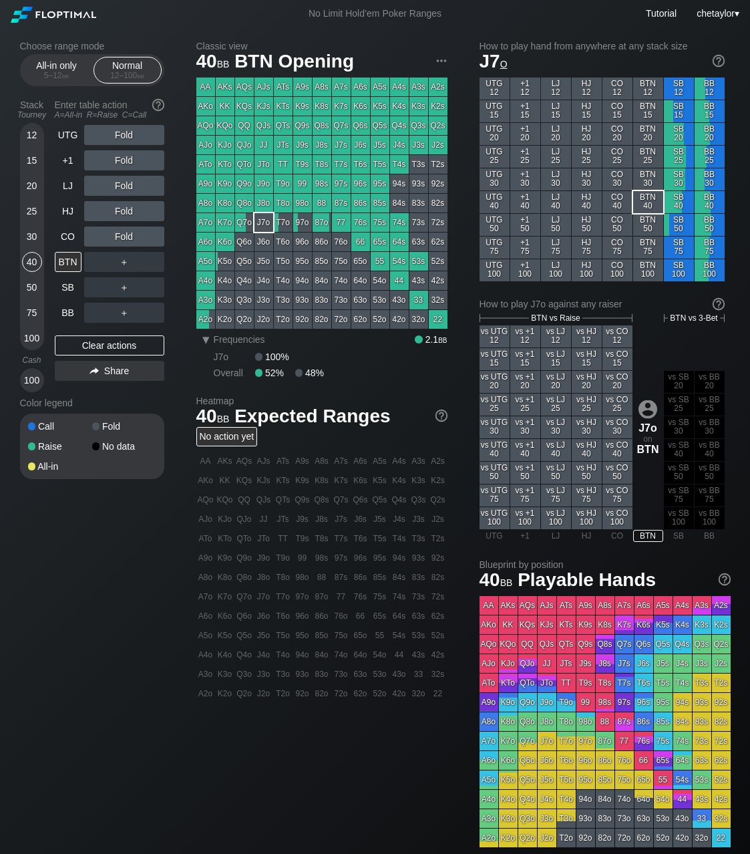
click at [286, 202] on div "T8o" at bounding box center [283, 203] width 19 height 19
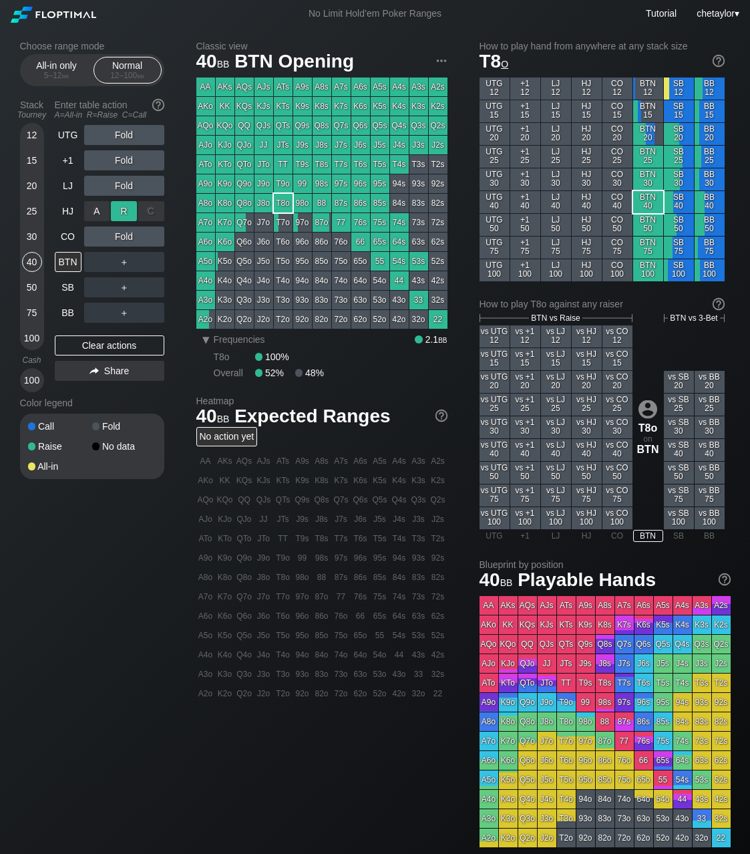
click at [130, 210] on div "R ✕" at bounding box center [124, 211] width 26 height 20
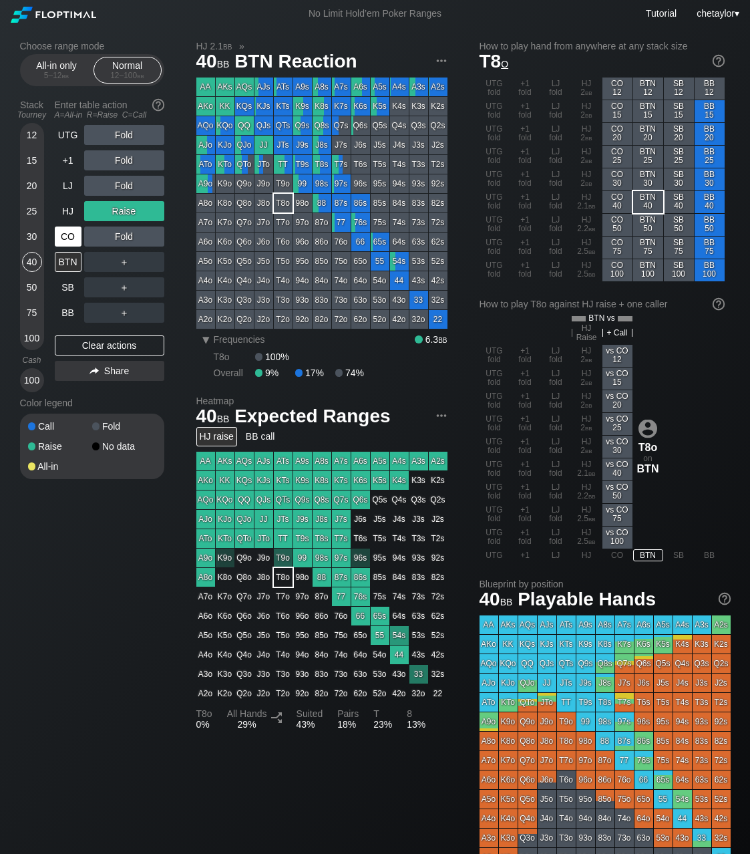
click at [63, 240] on div "CO" at bounding box center [68, 237] width 27 height 20
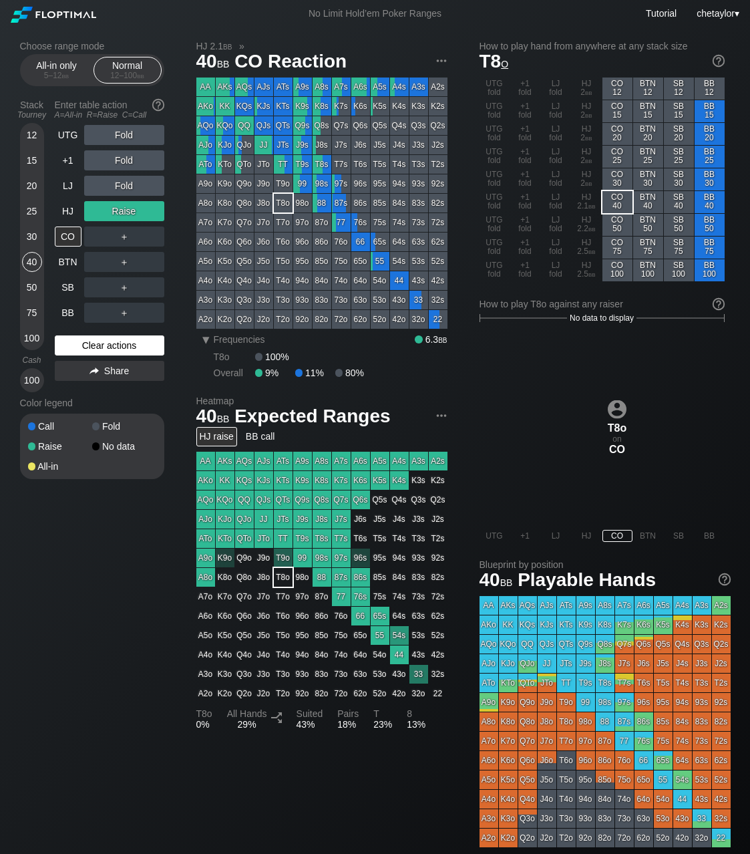
click at [100, 345] on div "Clear actions" at bounding box center [110, 345] width 110 height 20
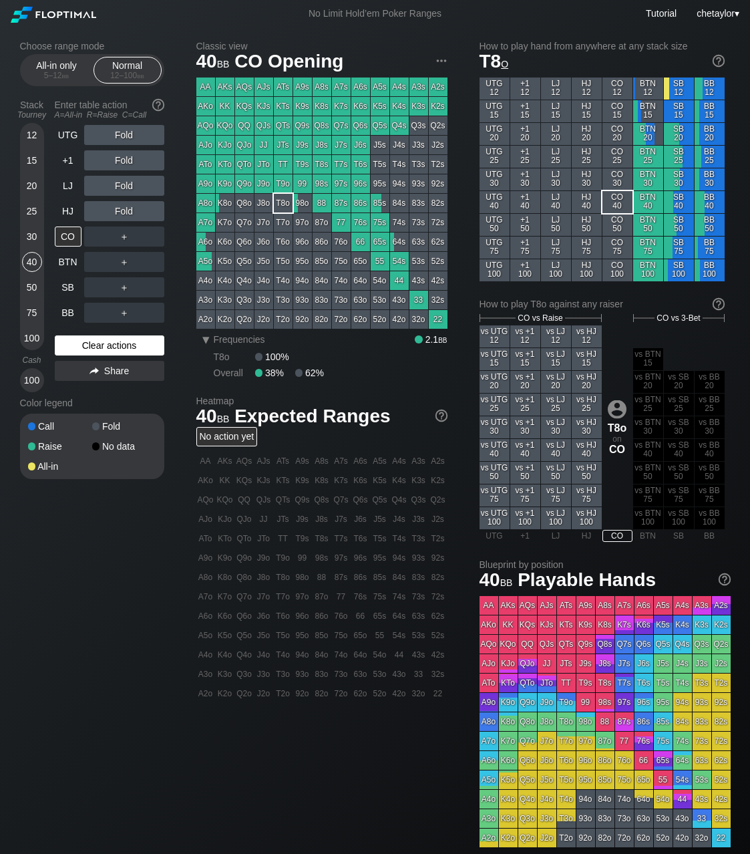
click at [100, 345] on div "Clear actions" at bounding box center [110, 345] width 110 height 20
click at [202, 225] on div "A7o" at bounding box center [205, 222] width 19 height 19
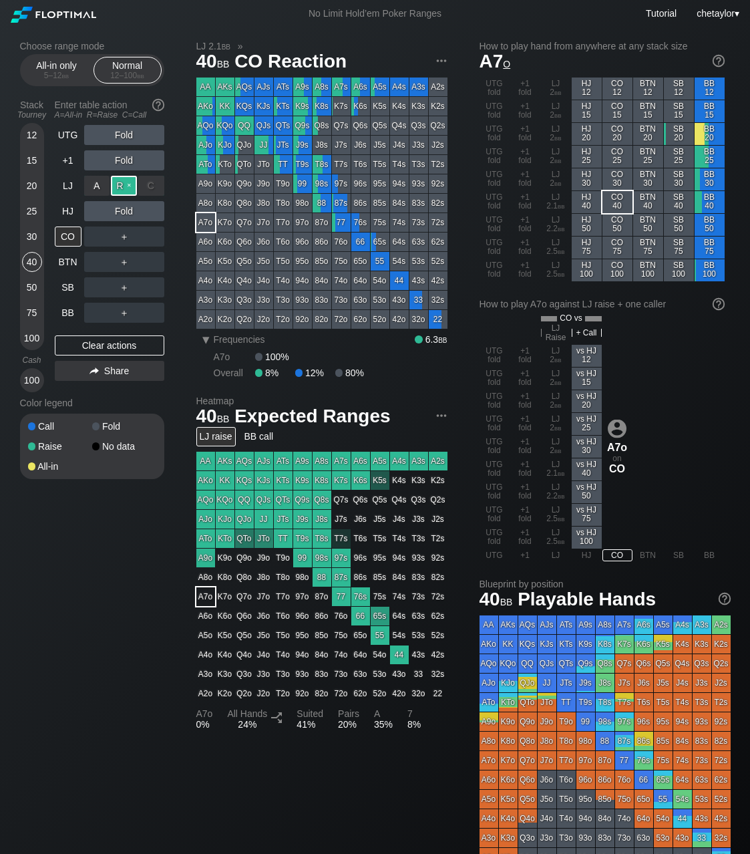
click at [130, 188] on div "R ✕" at bounding box center [124, 186] width 26 height 20
click at [71, 215] on div "HJ" at bounding box center [68, 211] width 27 height 20
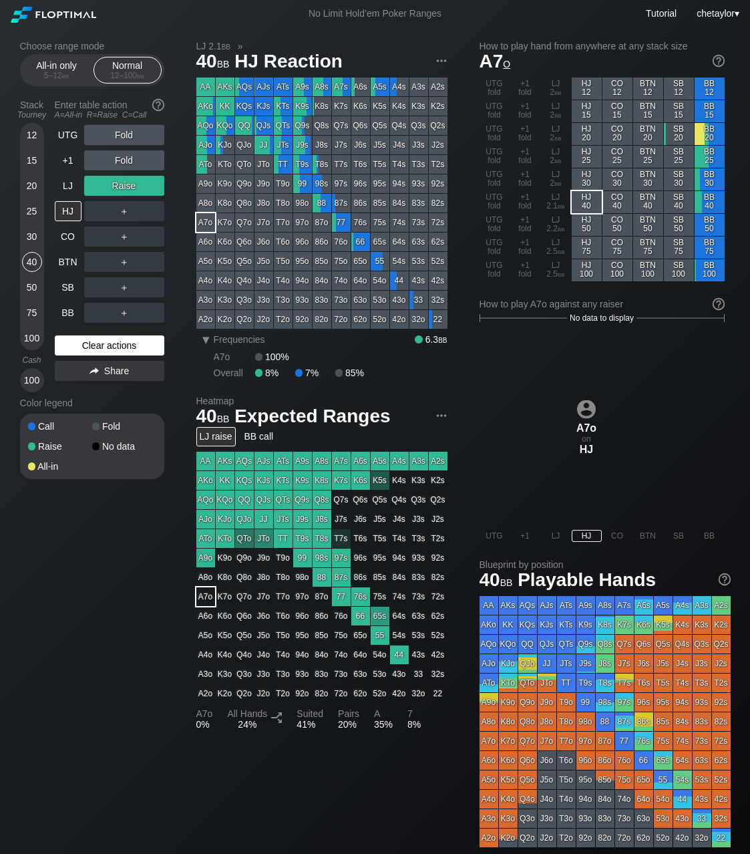
click at [94, 345] on div "Clear actions" at bounding box center [110, 345] width 110 height 20
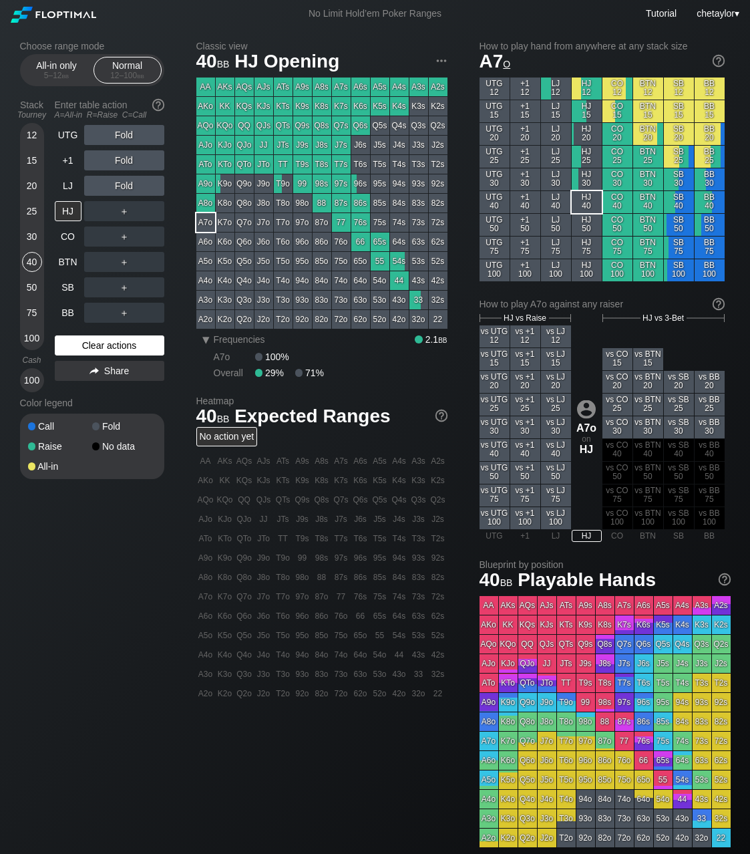
click at [94, 345] on div "Clear actions" at bounding box center [110, 345] width 110 height 20
click at [361, 243] on div "66" at bounding box center [360, 242] width 19 height 19
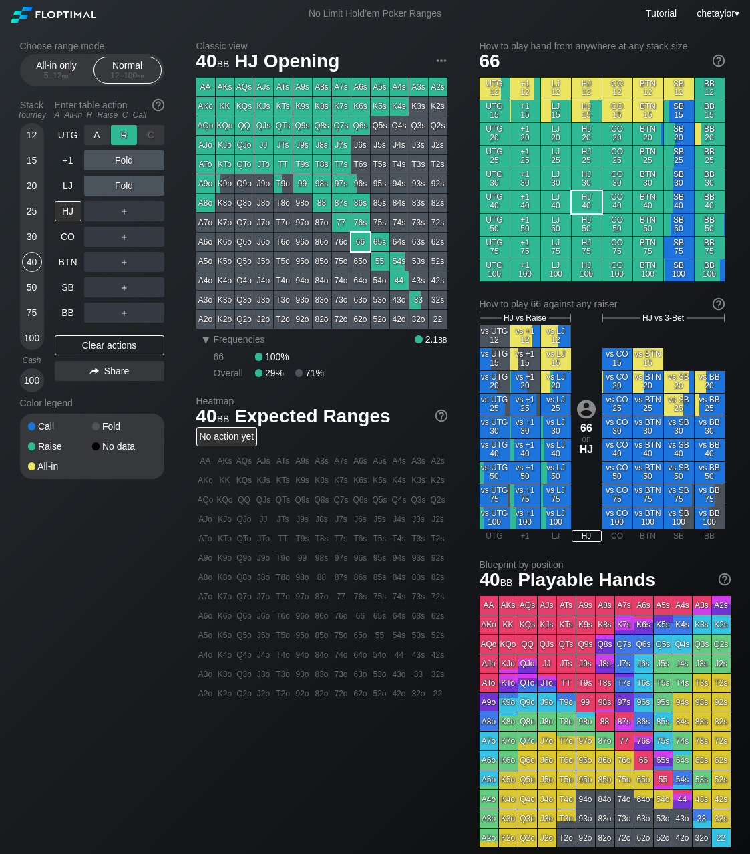
click at [130, 134] on div "R ✕" at bounding box center [124, 135] width 26 height 20
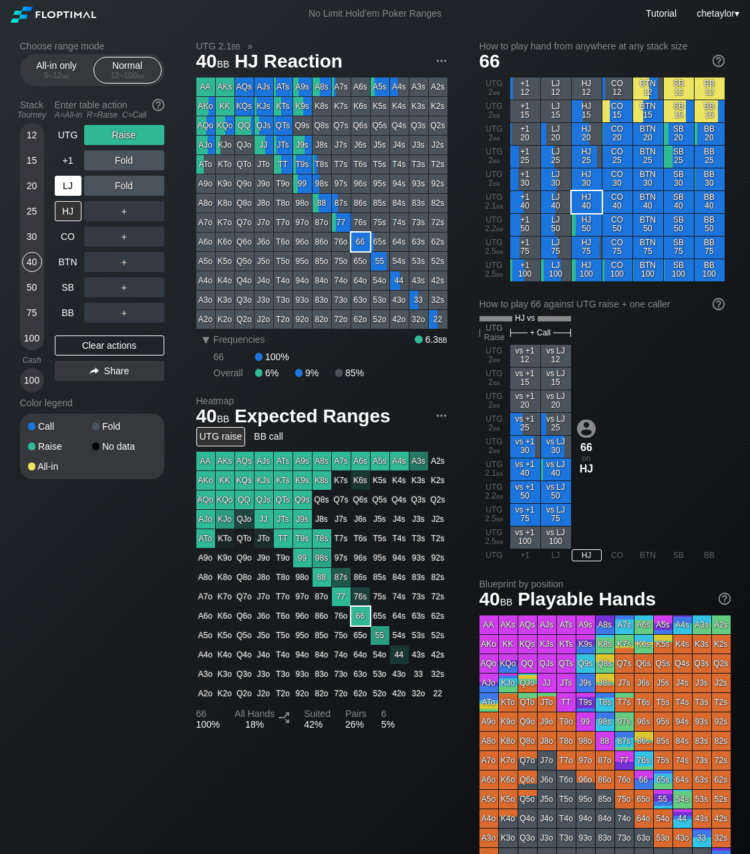
click at [71, 182] on div "LJ" at bounding box center [68, 186] width 27 height 20
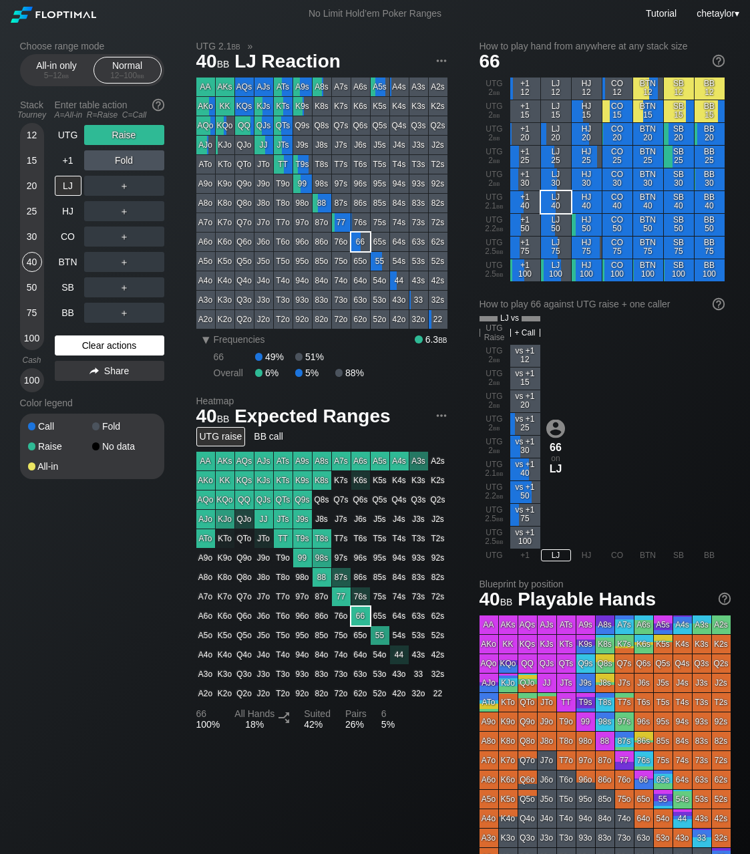
click at [100, 343] on div "Clear actions" at bounding box center [110, 345] width 110 height 20
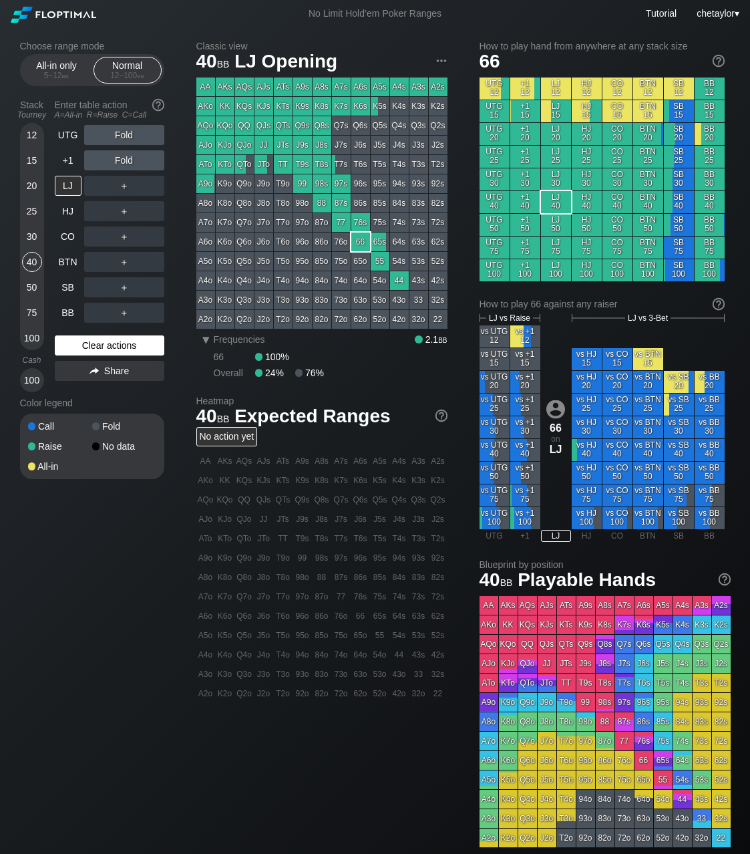
click at [100, 343] on div "Clear actions" at bounding box center [110, 345] width 110 height 20
click at [71, 151] on div "+1" at bounding box center [68, 160] width 27 height 20
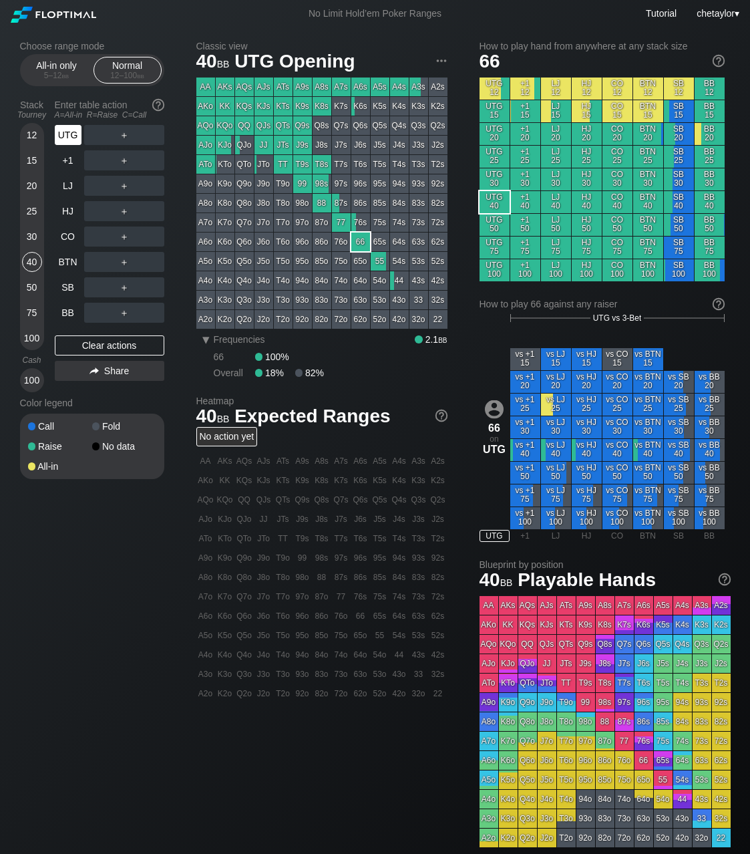
click at [76, 132] on div "UTG" at bounding box center [68, 135] width 27 height 20
click at [396, 263] on div "54s" at bounding box center [399, 261] width 19 height 19
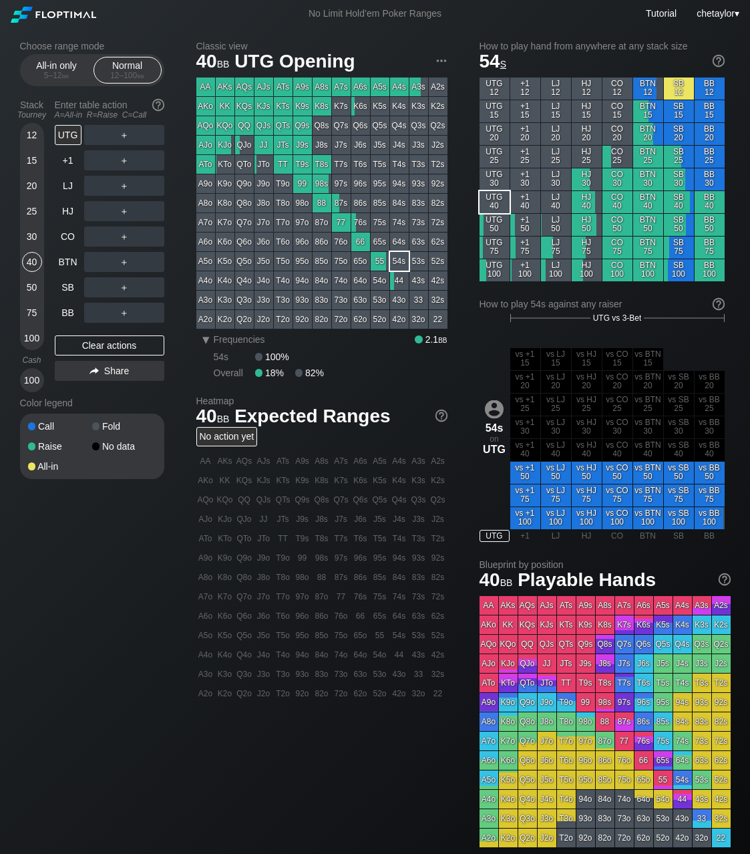
click at [52, 311] on div "Stack Tourney Enter table action A=All-in R=Raise C=Call [PHONE_NUMBER] [PHONE_…" at bounding box center [92, 243] width 144 height 298
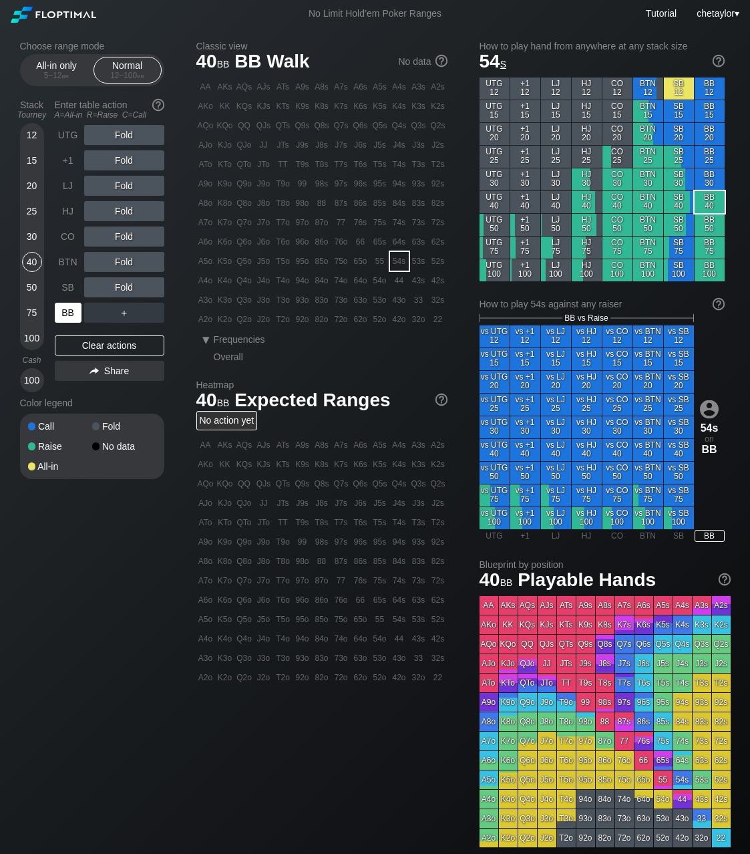
click at [61, 311] on div "BB" at bounding box center [68, 313] width 27 height 20
click at [88, 345] on div "Clear actions" at bounding box center [110, 345] width 110 height 20
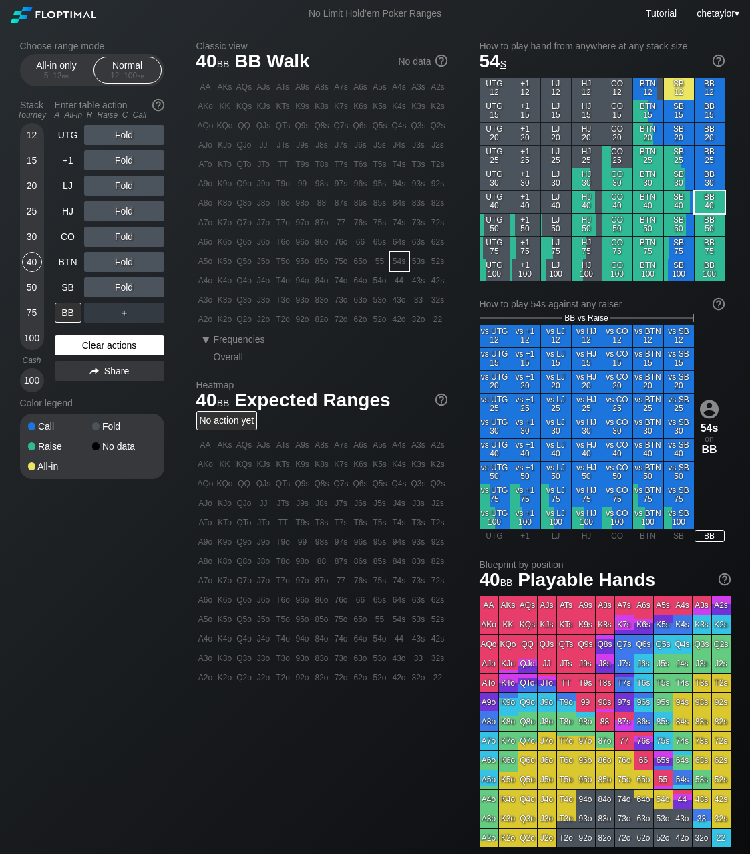
click at [88, 345] on div "Clear actions" at bounding box center [110, 345] width 110 height 20
click at [128, 212] on div "R ✕" at bounding box center [124, 211] width 26 height 20
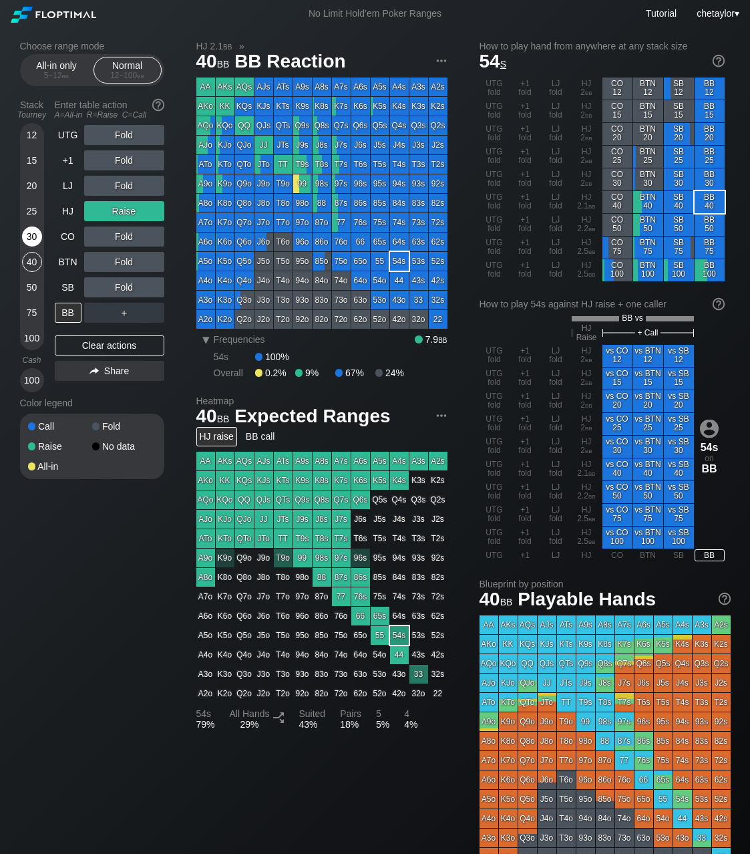
click at [32, 237] on div "30" at bounding box center [32, 237] width 20 height 20
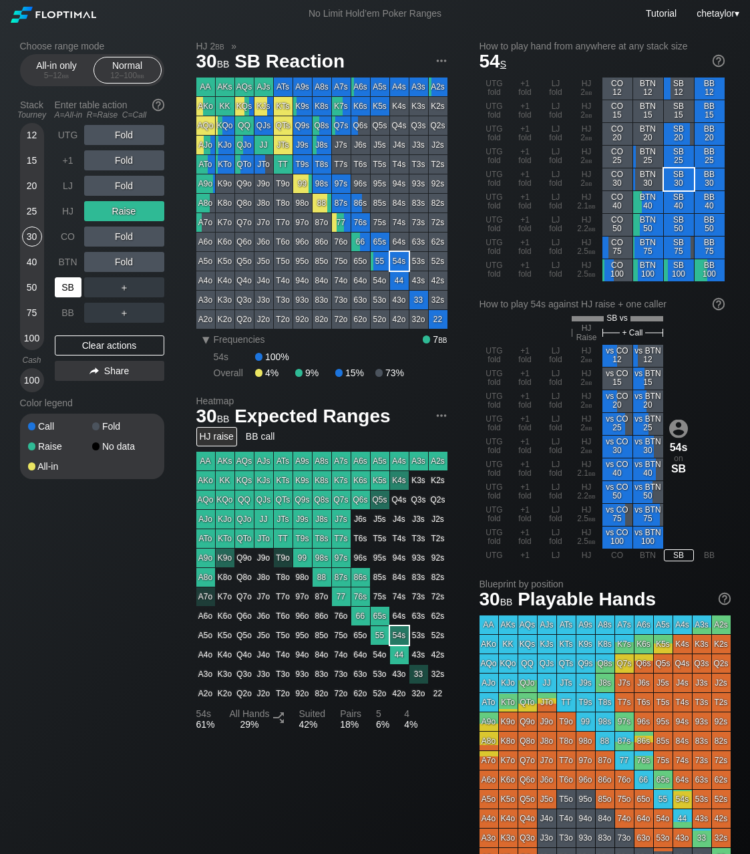
click at [75, 293] on div "SB" at bounding box center [68, 287] width 27 height 20
click at [102, 345] on div "Clear actions" at bounding box center [110, 345] width 110 height 20
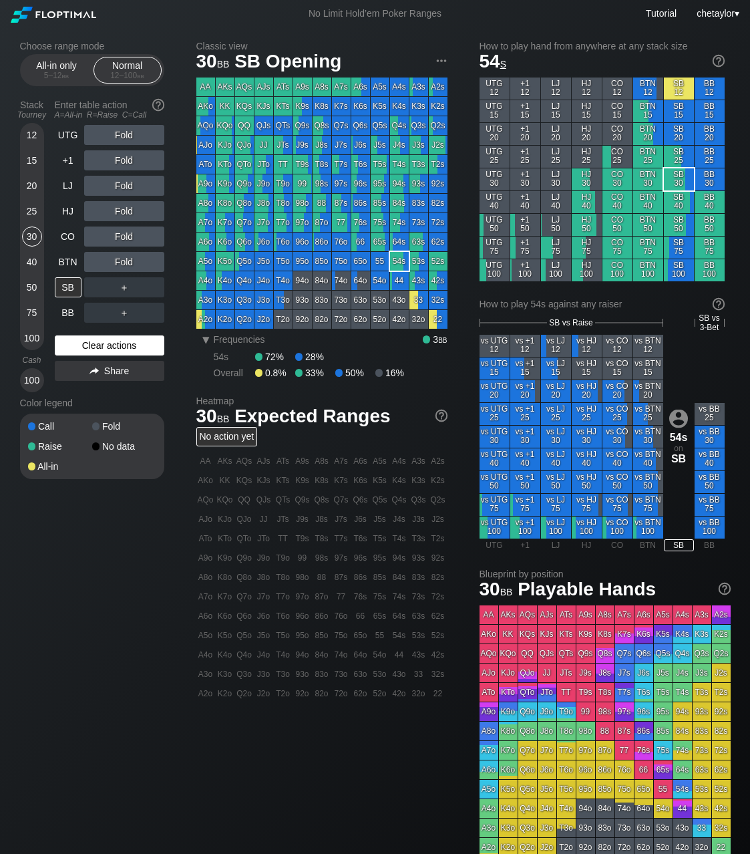
click at [102, 345] on div "Clear actions" at bounding box center [110, 345] width 110 height 20
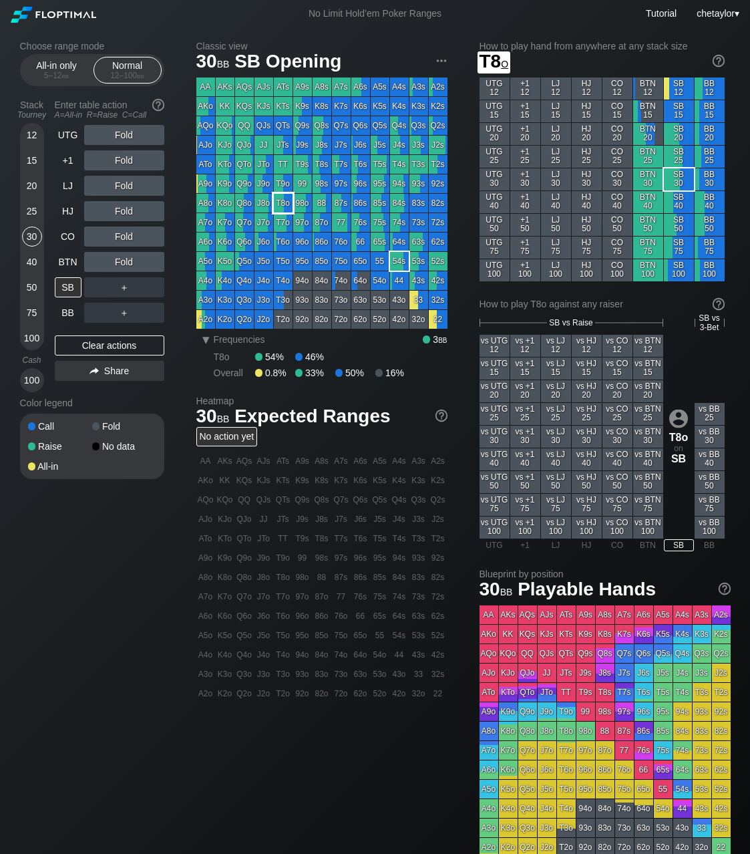
click at [285, 204] on div "T8o" at bounding box center [283, 203] width 19 height 19
click at [127, 212] on div "R ✕" at bounding box center [124, 211] width 26 height 20
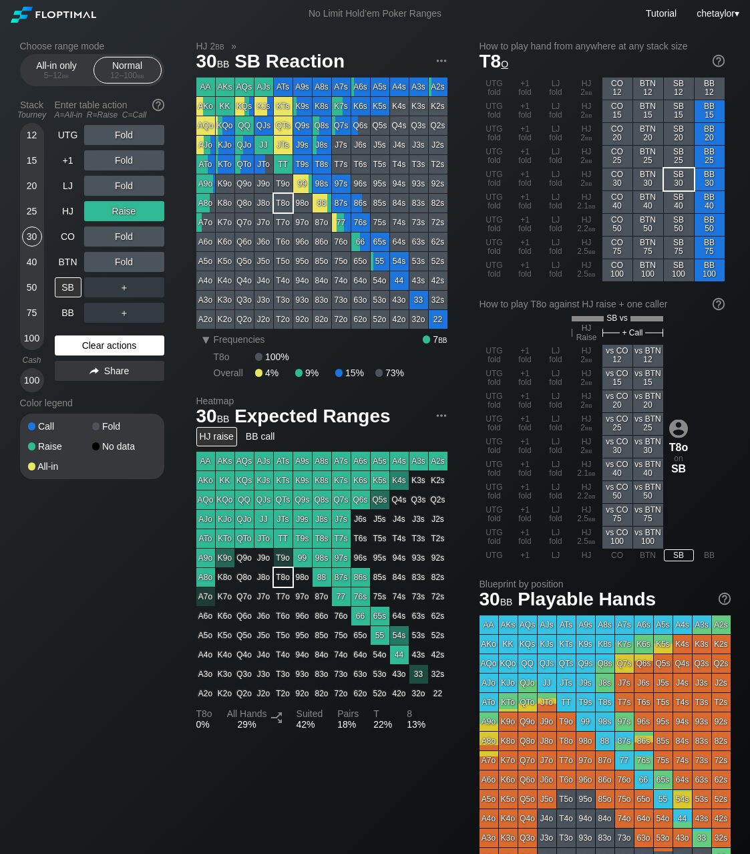
click at [100, 344] on div "Clear actions" at bounding box center [110, 345] width 110 height 20
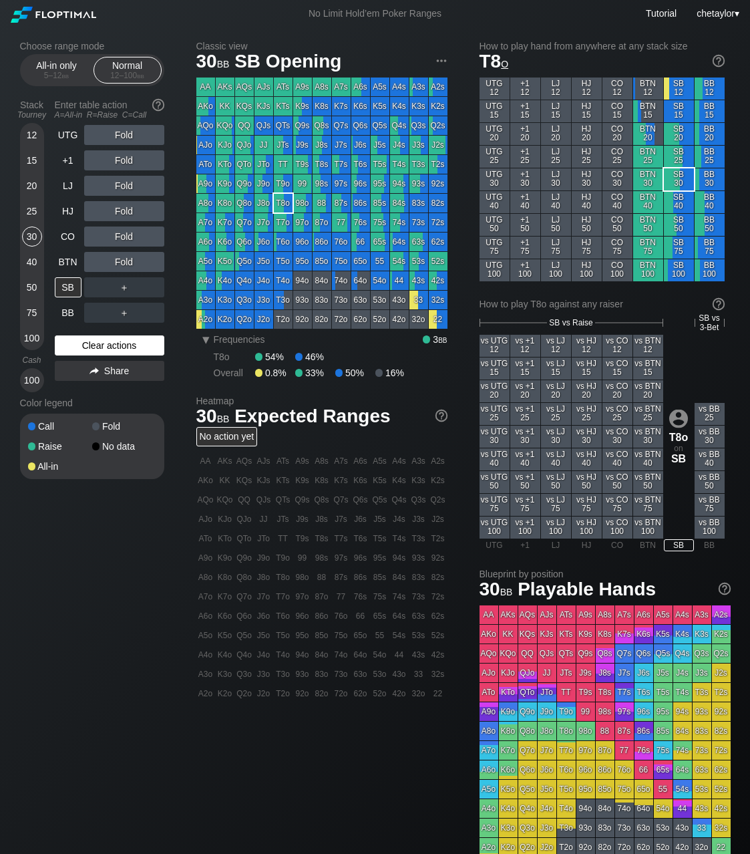
click at [100, 344] on div "Clear actions" at bounding box center [110, 345] width 110 height 20
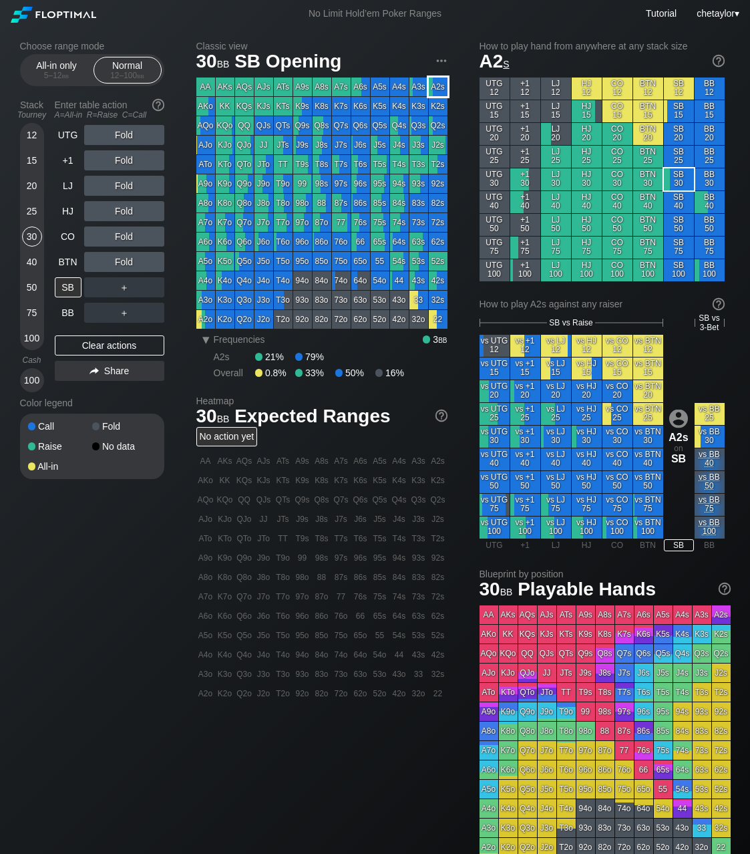
click at [440, 82] on div "A2s" at bounding box center [438, 87] width 19 height 19
click at [71, 267] on div "BTN" at bounding box center [68, 262] width 27 height 20
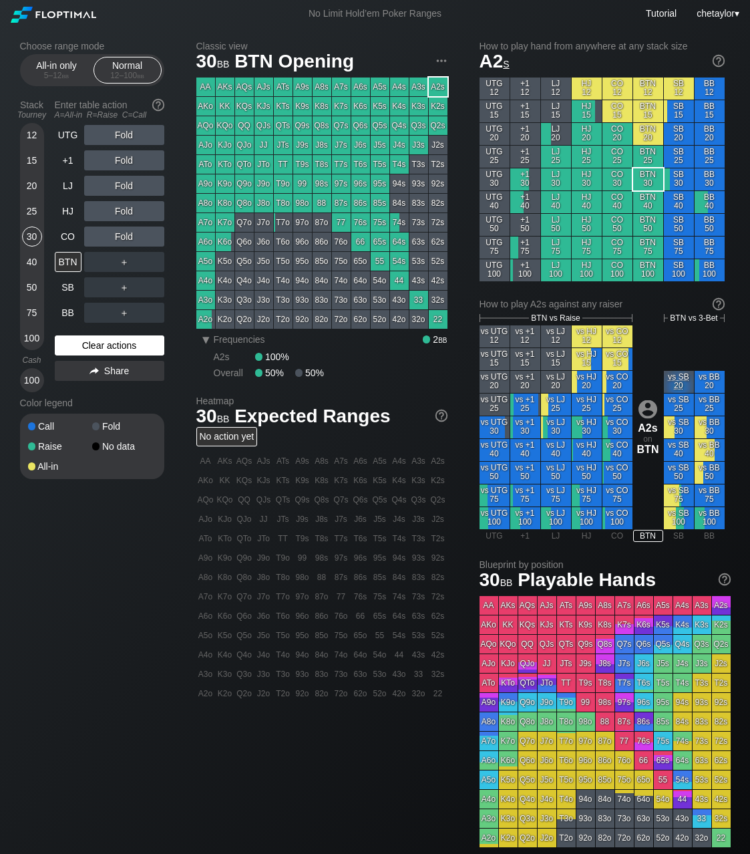
click at [94, 345] on div "Clear actions" at bounding box center [110, 345] width 110 height 20
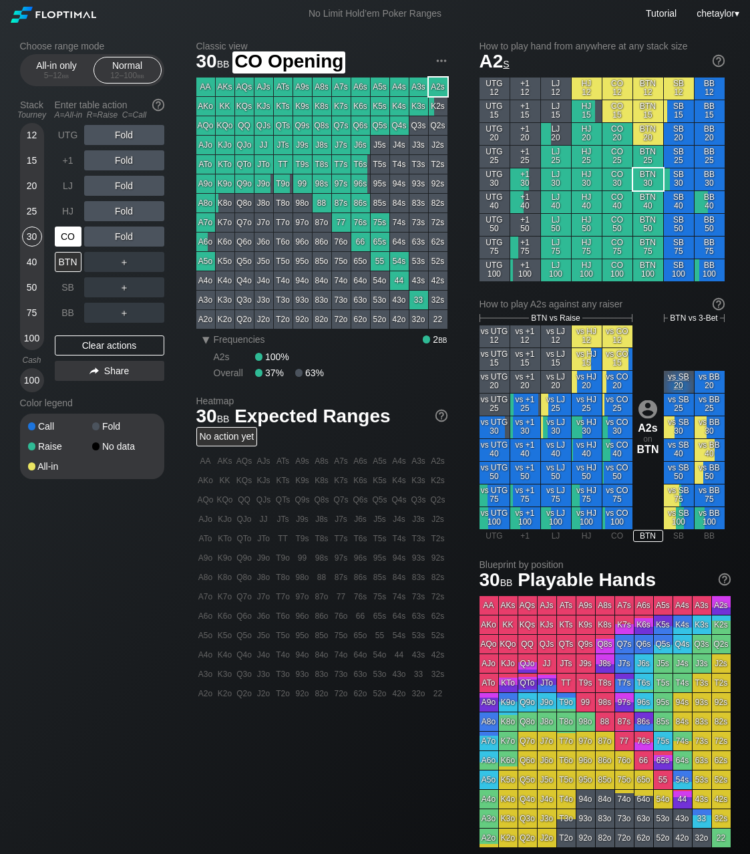
click at [68, 239] on div "CO" at bounding box center [68, 237] width 27 height 20
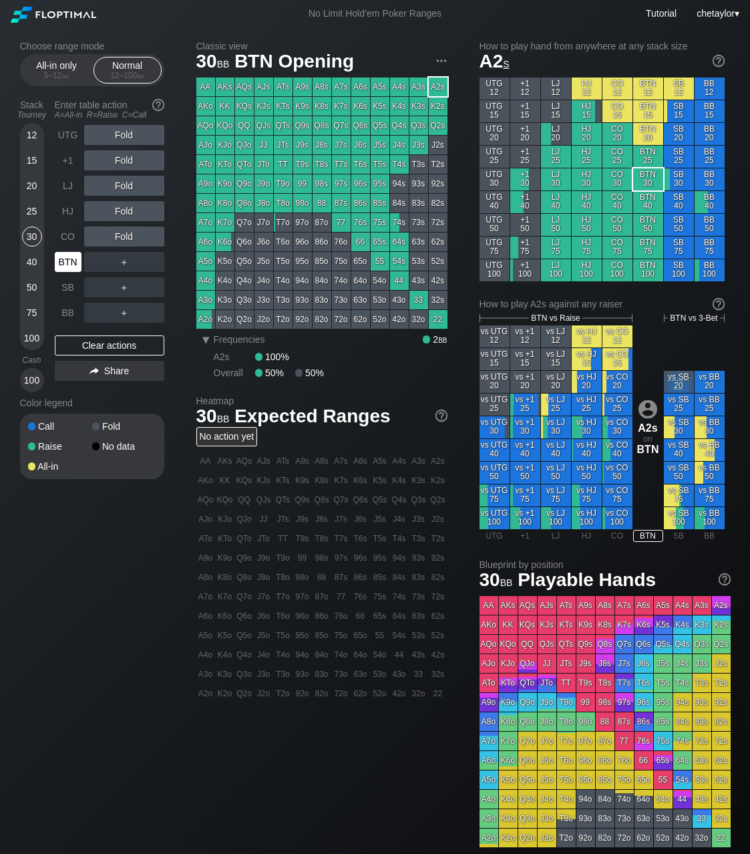
click at [71, 257] on div "BTN" at bounding box center [68, 262] width 27 height 20
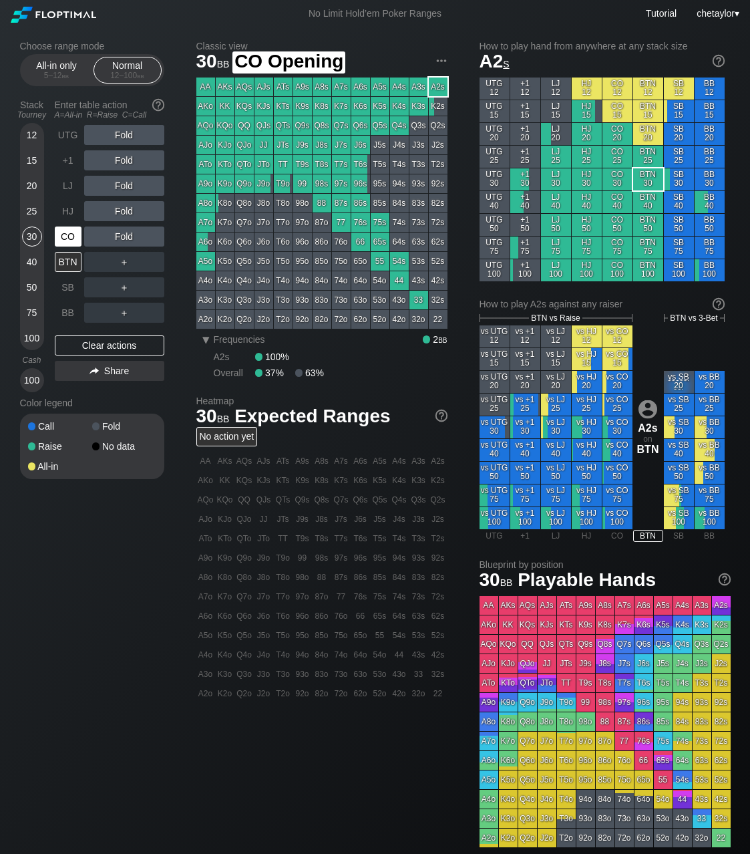
click at [71, 239] on div "CO" at bounding box center [68, 237] width 27 height 20
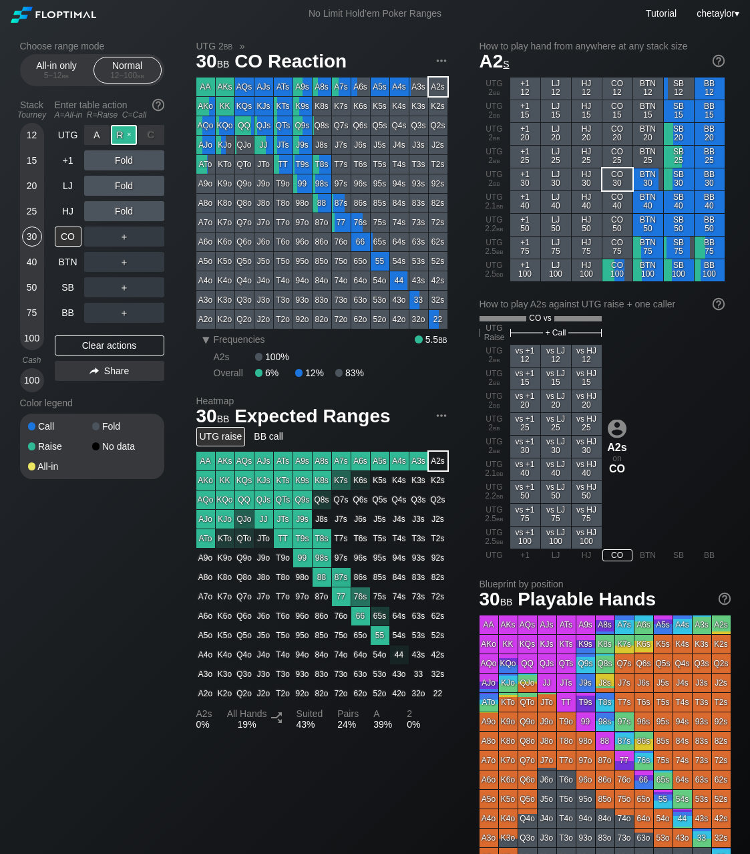
click at [124, 132] on div "R ✕" at bounding box center [124, 135] width 26 height 20
click at [73, 210] on div "HJ" at bounding box center [68, 211] width 27 height 20
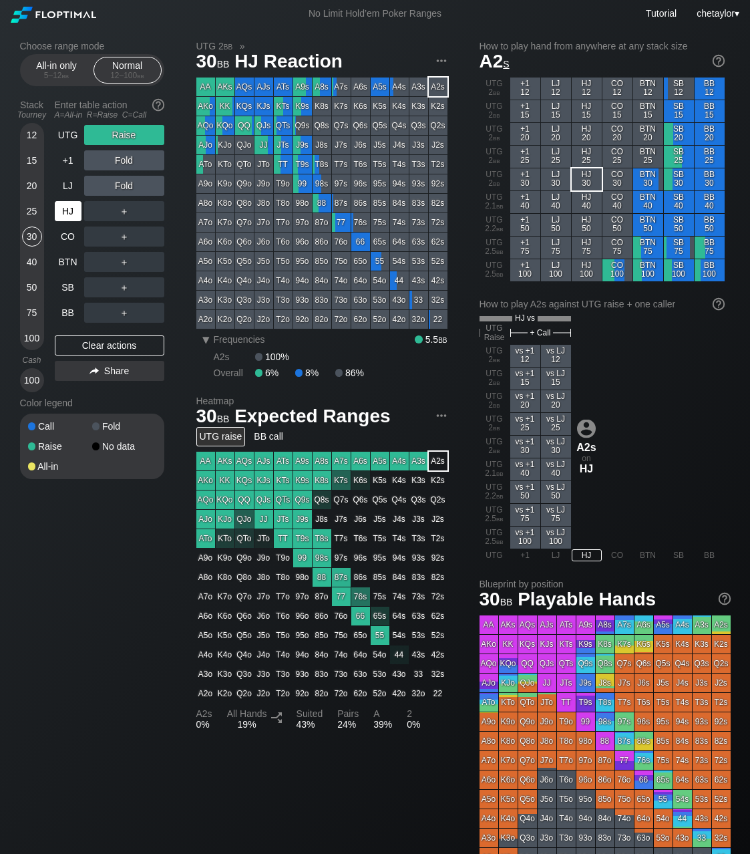
click at [73, 210] on div "HJ" at bounding box center [68, 211] width 27 height 20
click at [106, 342] on div "Clear actions" at bounding box center [110, 345] width 110 height 20
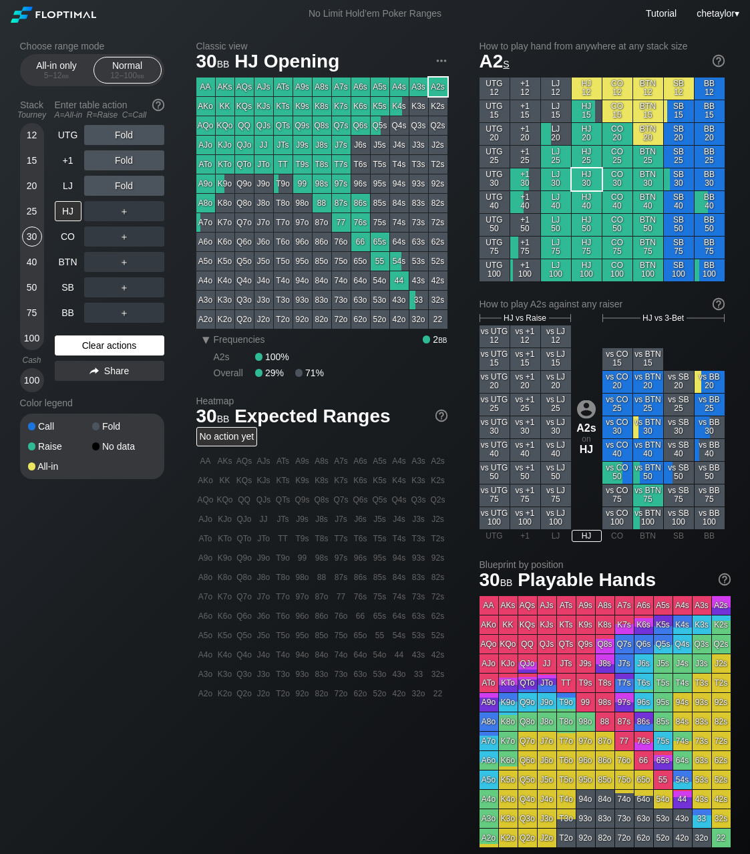
click at [106, 342] on div "Clear actions" at bounding box center [110, 345] width 110 height 20
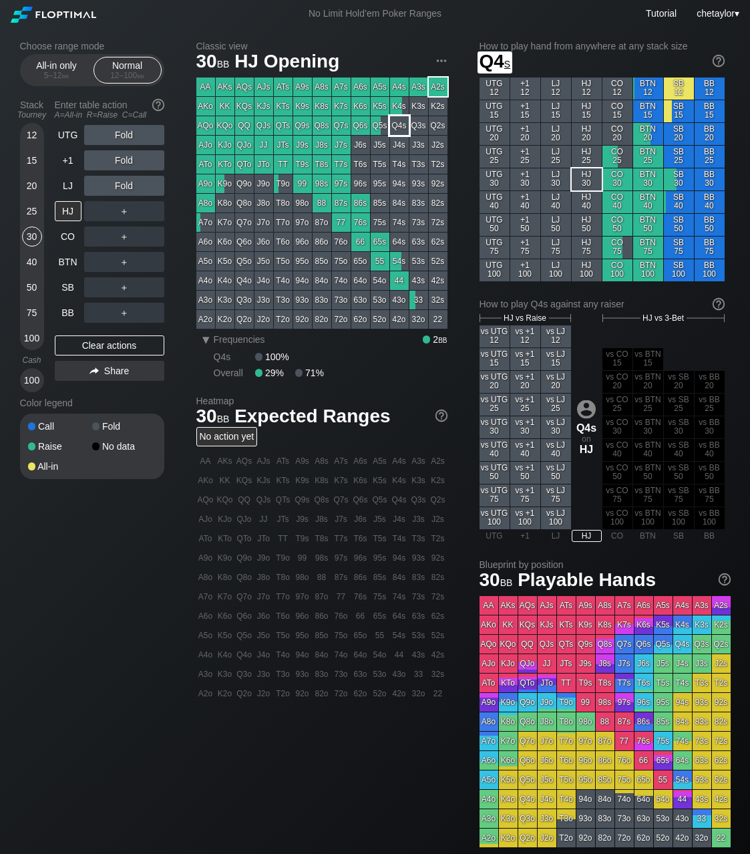
click at [399, 124] on div "Q4s" at bounding box center [399, 125] width 19 height 19
click at [208, 221] on div "A7o" at bounding box center [205, 222] width 19 height 19
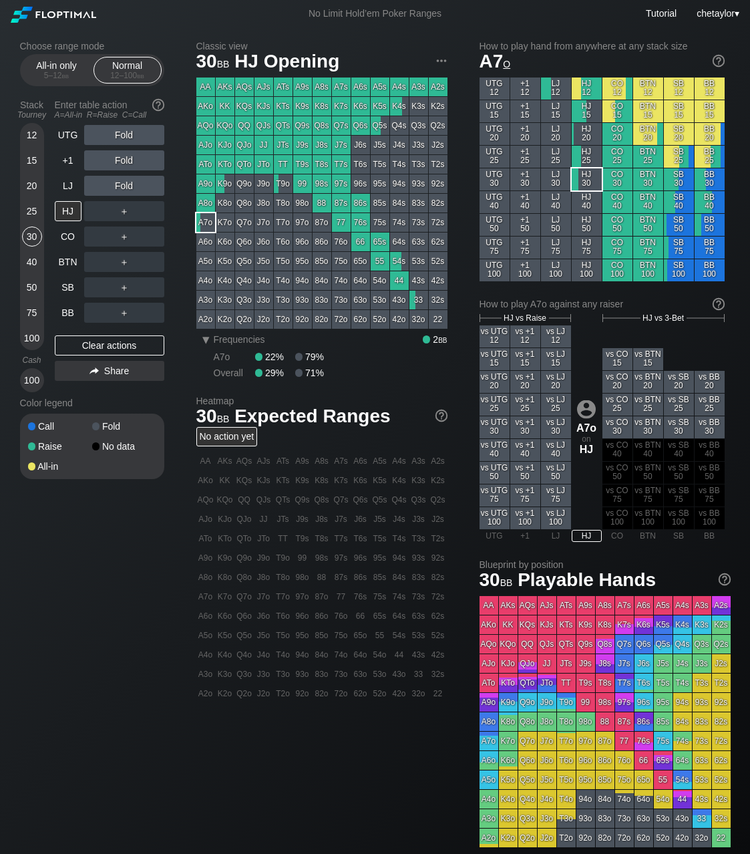
click at [208, 221] on div "A7o" at bounding box center [205, 222] width 19 height 19
click at [73, 187] on div "LJ" at bounding box center [68, 186] width 27 height 20
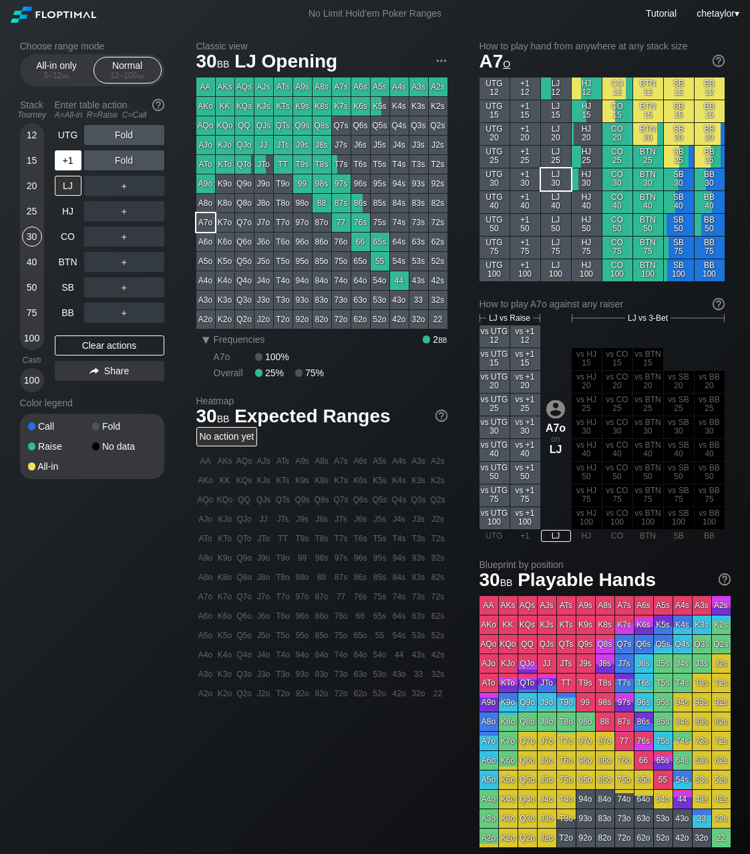
click at [71, 159] on div "+1" at bounding box center [68, 160] width 27 height 20
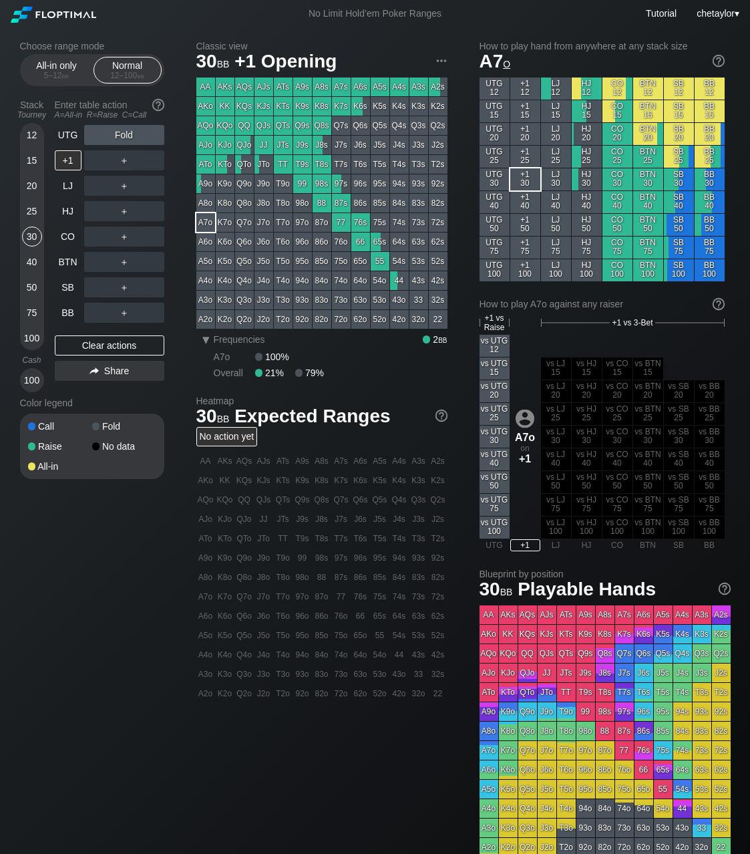
click at [382, 238] on div "65s" at bounding box center [380, 242] width 19 height 19
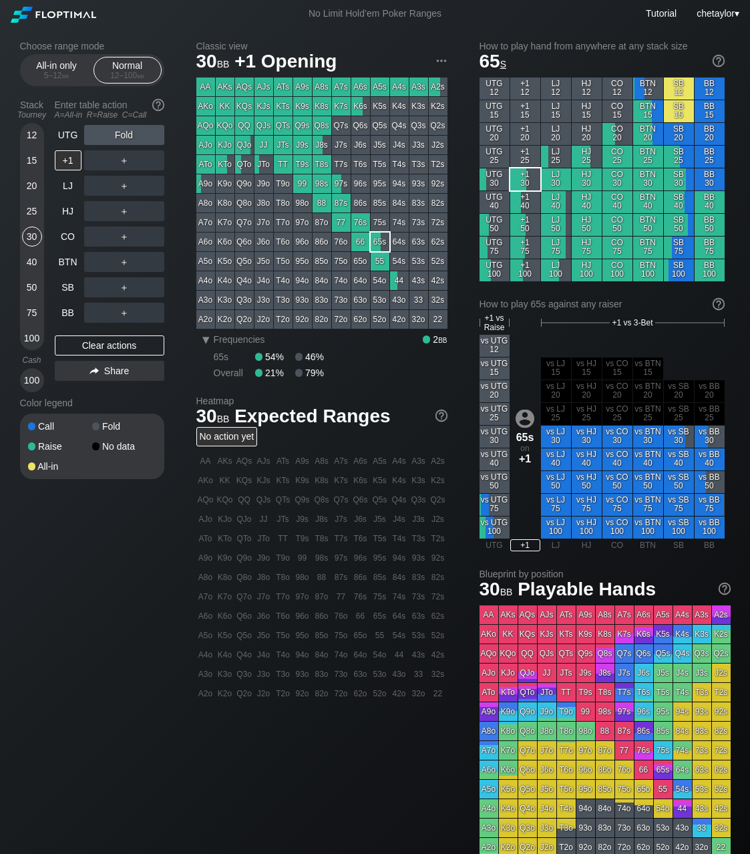
click at [382, 238] on div "65s" at bounding box center [380, 242] width 19 height 19
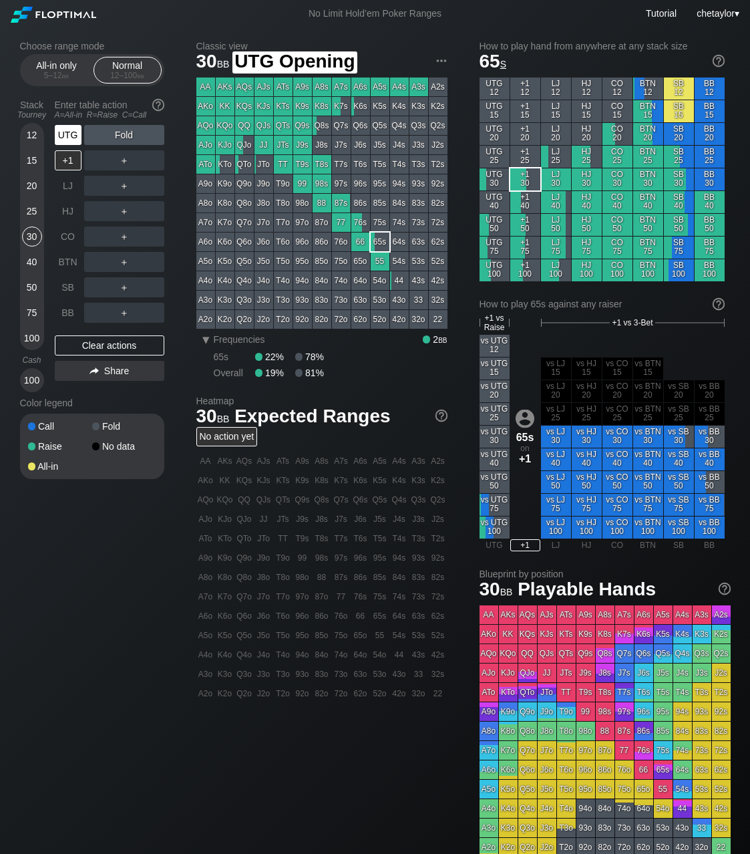
click at [71, 138] on div "UTG" at bounding box center [68, 135] width 27 height 20
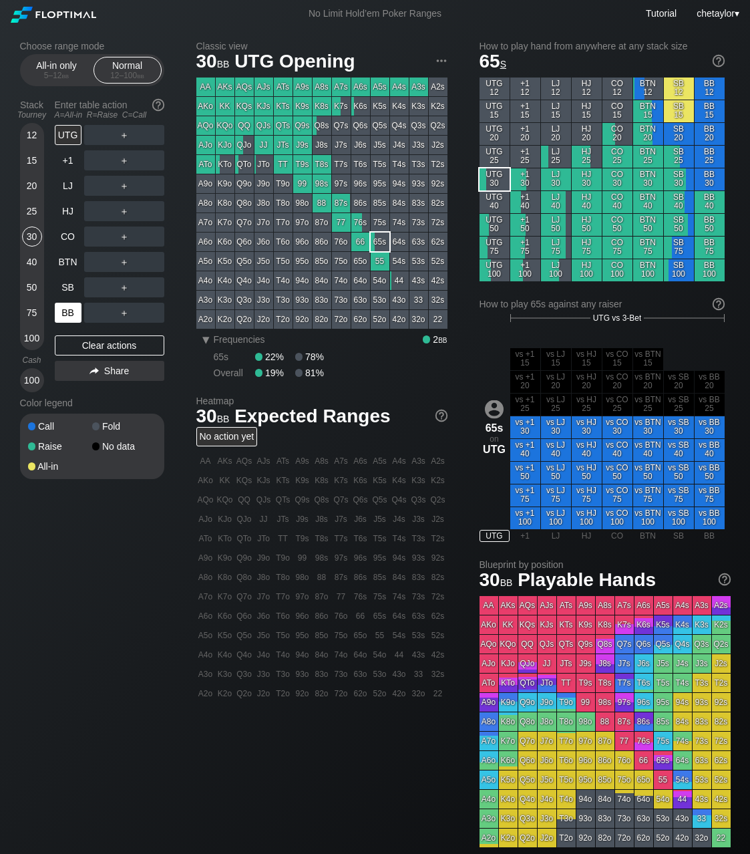
click at [69, 308] on div "BB" at bounding box center [68, 313] width 27 height 20
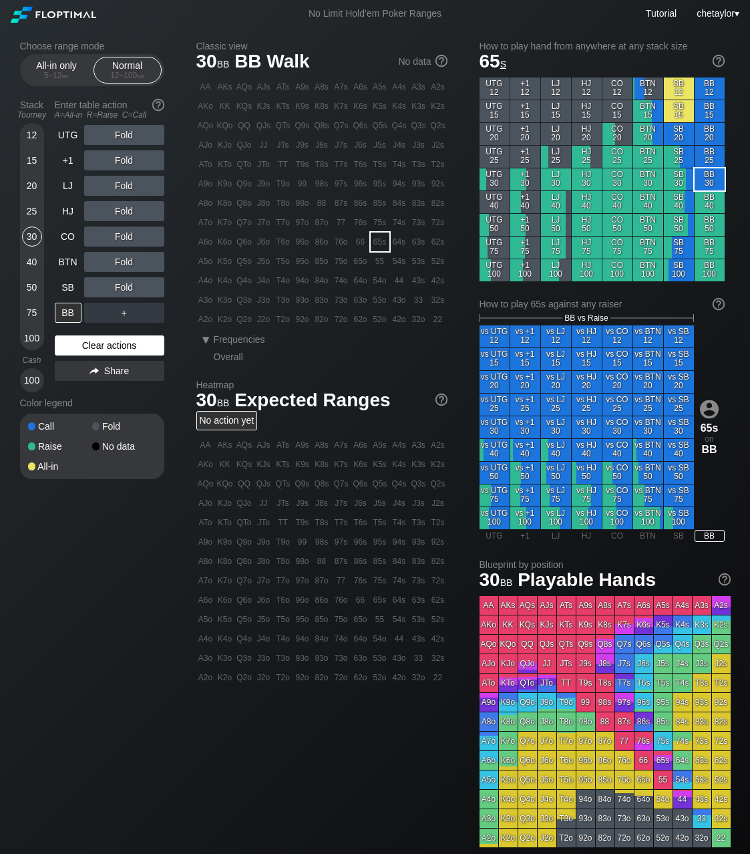
click at [92, 340] on div "Clear actions" at bounding box center [110, 345] width 110 height 20
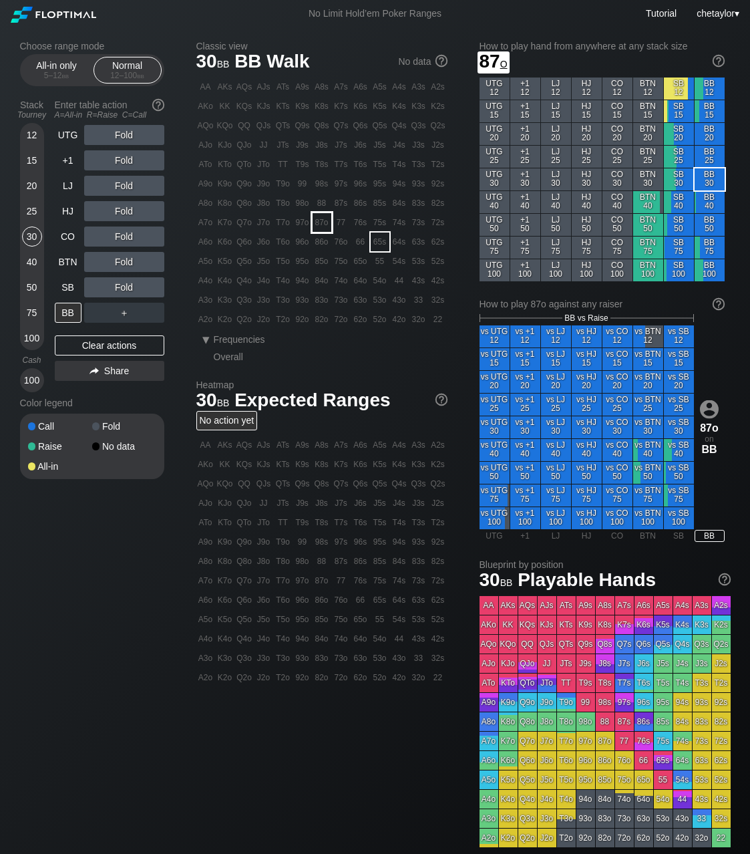
click at [325, 224] on div "87o" at bounding box center [322, 222] width 19 height 19
click at [124, 137] on div "R ✕" at bounding box center [124, 135] width 26 height 20
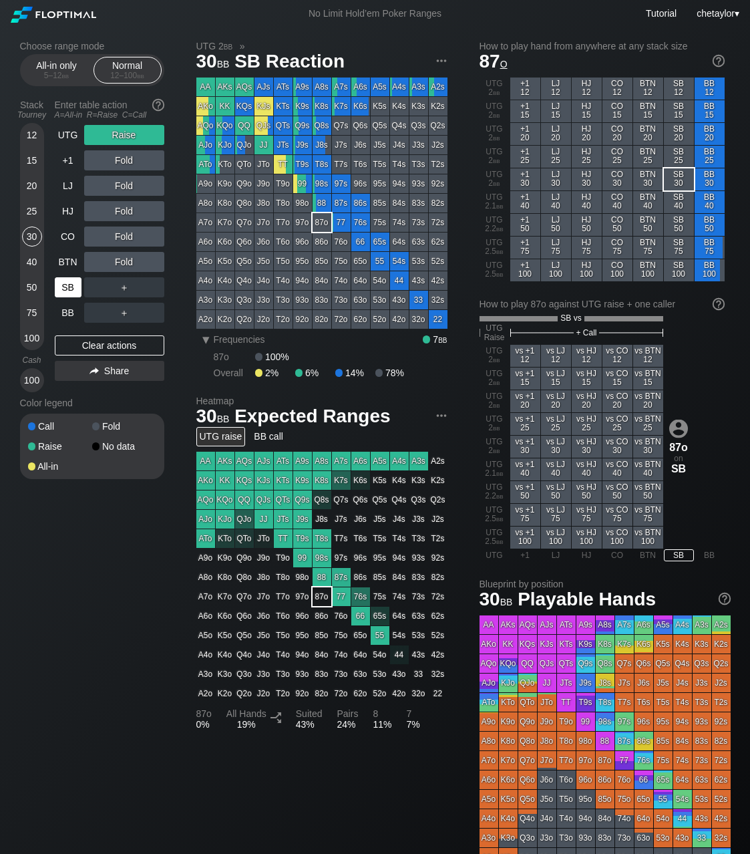
click at [67, 289] on div "SB" at bounding box center [68, 287] width 27 height 20
click at [92, 342] on div "Clear actions" at bounding box center [110, 345] width 110 height 20
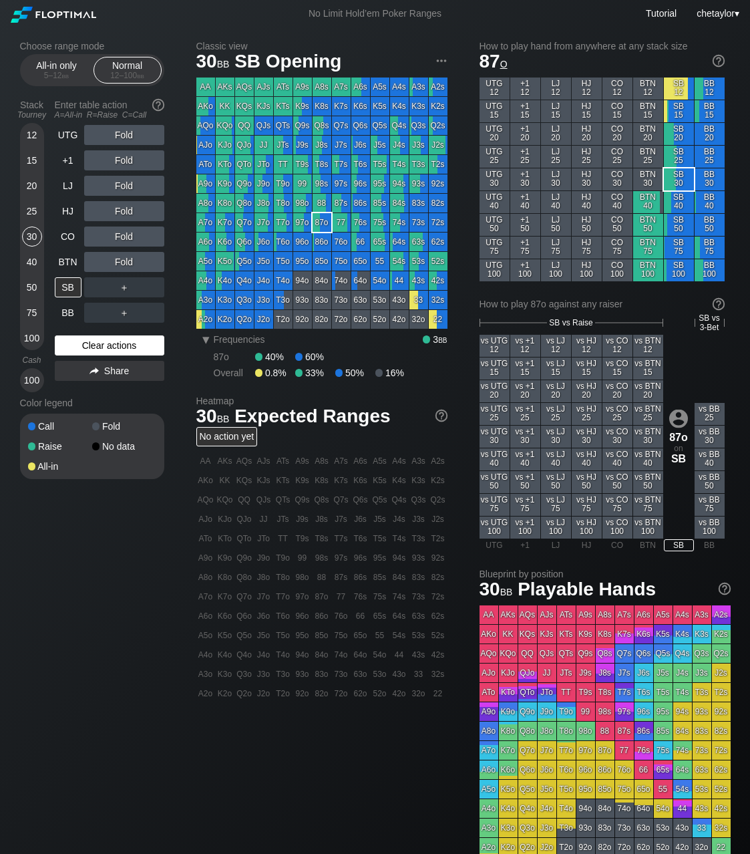
click at [92, 342] on div "Clear actions" at bounding box center [110, 345] width 110 height 20
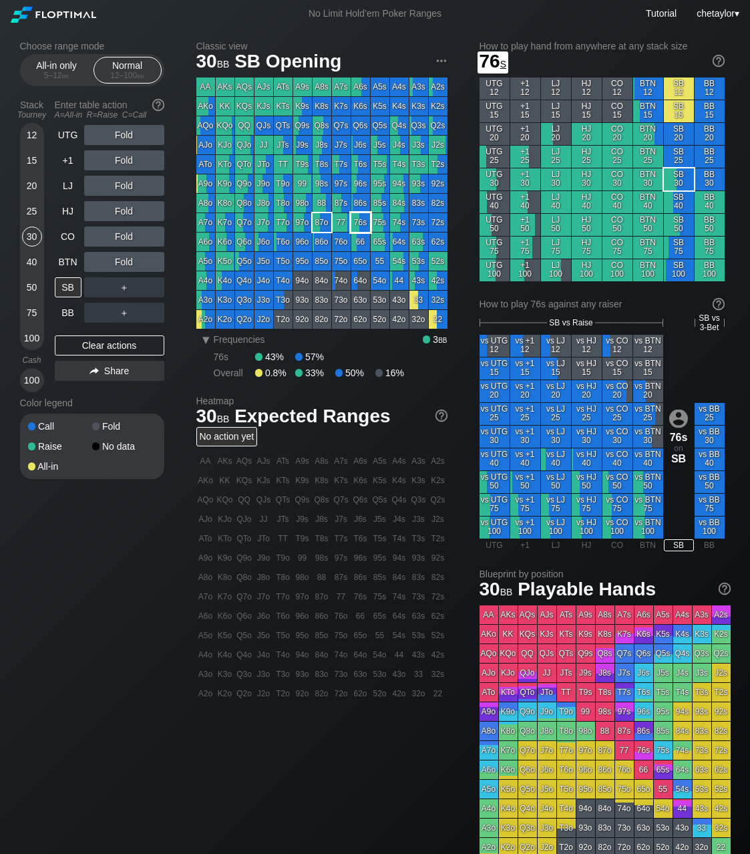
click at [364, 223] on div "76s" at bounding box center [360, 222] width 19 height 19
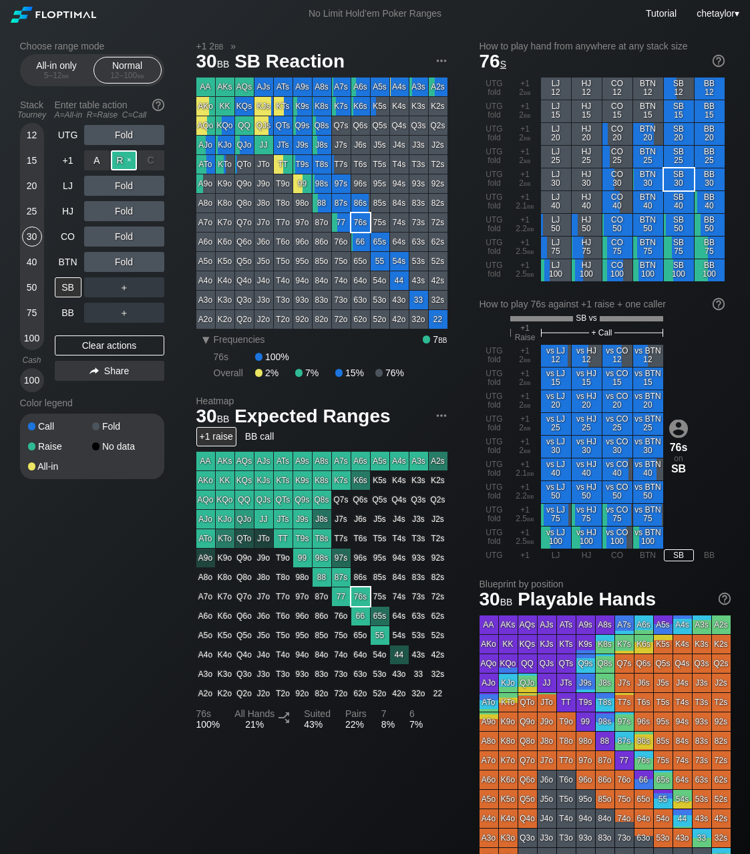
click at [128, 164] on div "R ✕" at bounding box center [124, 160] width 26 height 20
click at [71, 262] on div "BTN" at bounding box center [68, 262] width 27 height 20
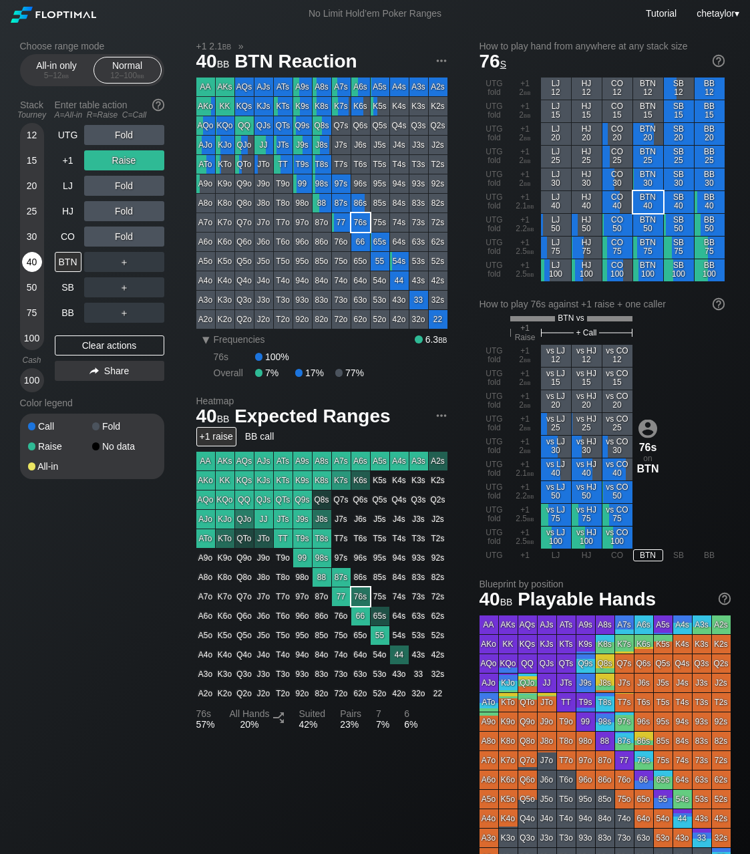
click at [23, 256] on div "40" at bounding box center [32, 262] width 20 height 20
click at [84, 342] on div "Clear actions" at bounding box center [110, 345] width 110 height 20
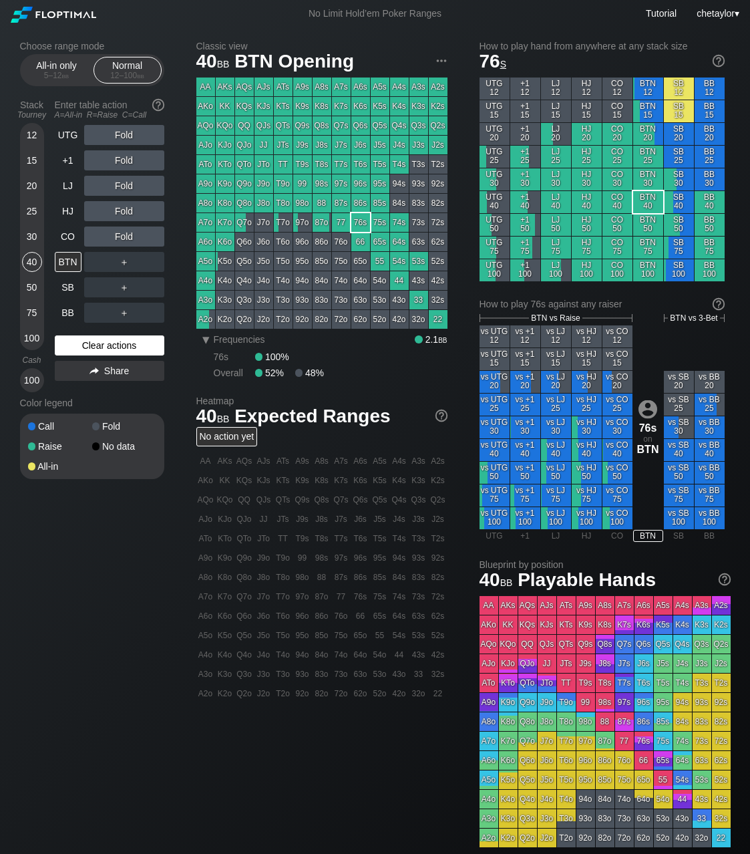
click at [84, 342] on div "Clear actions" at bounding box center [110, 345] width 110 height 20
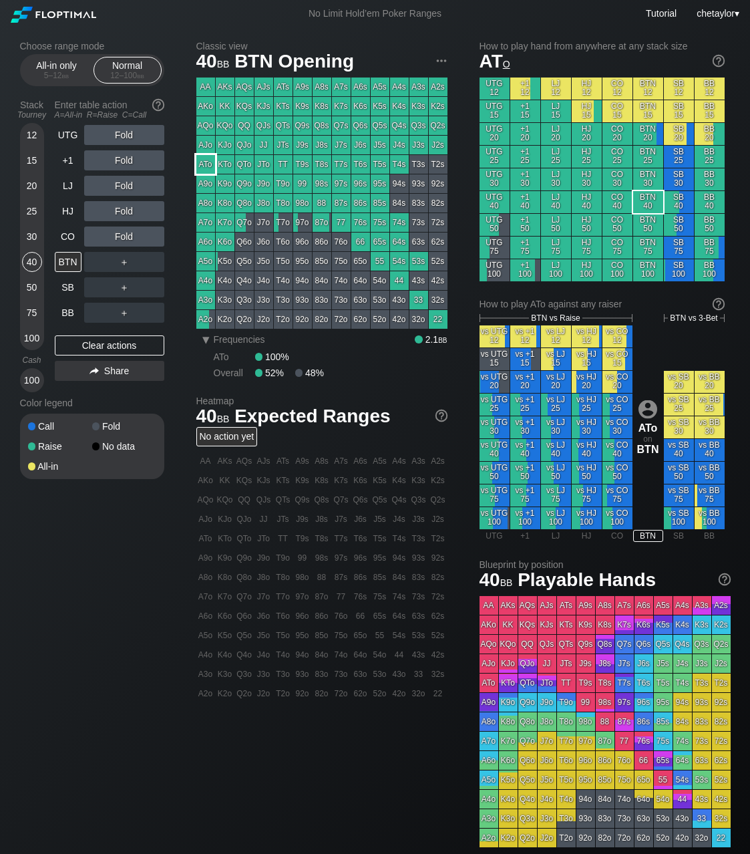
click at [213, 166] on div "ATo" at bounding box center [205, 164] width 19 height 19
click at [122, 215] on div "R ✕" at bounding box center [124, 211] width 26 height 20
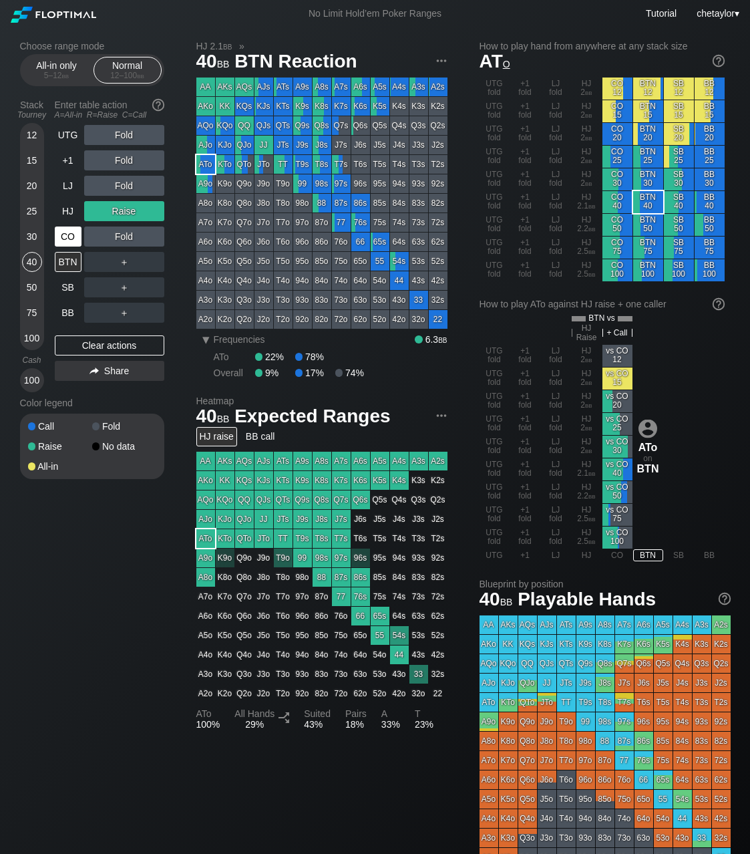
click at [71, 242] on div "CO" at bounding box center [68, 237] width 27 height 20
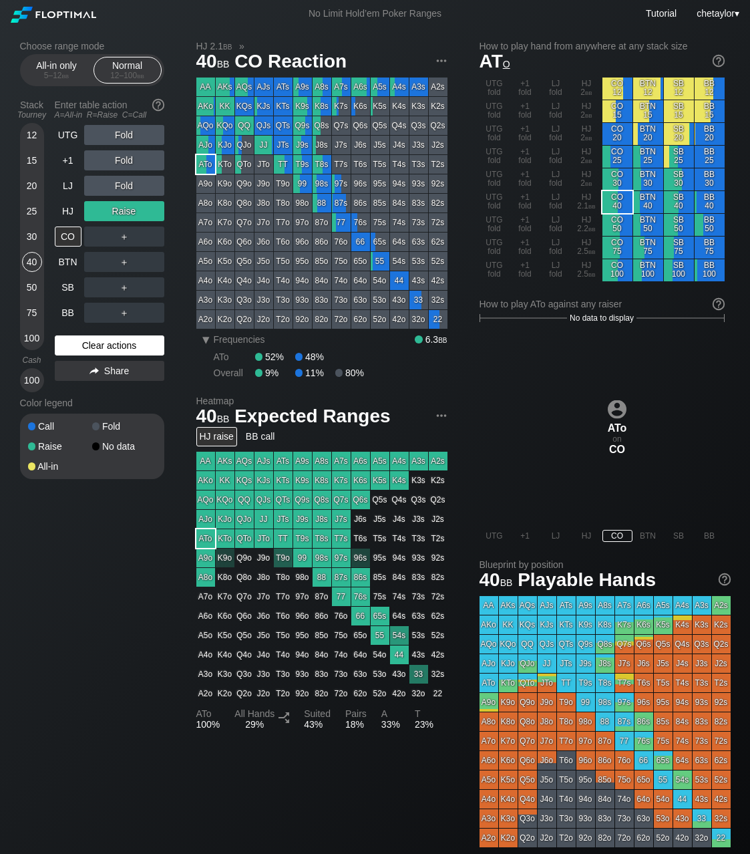
click at [100, 343] on div "Clear actions" at bounding box center [110, 345] width 110 height 20
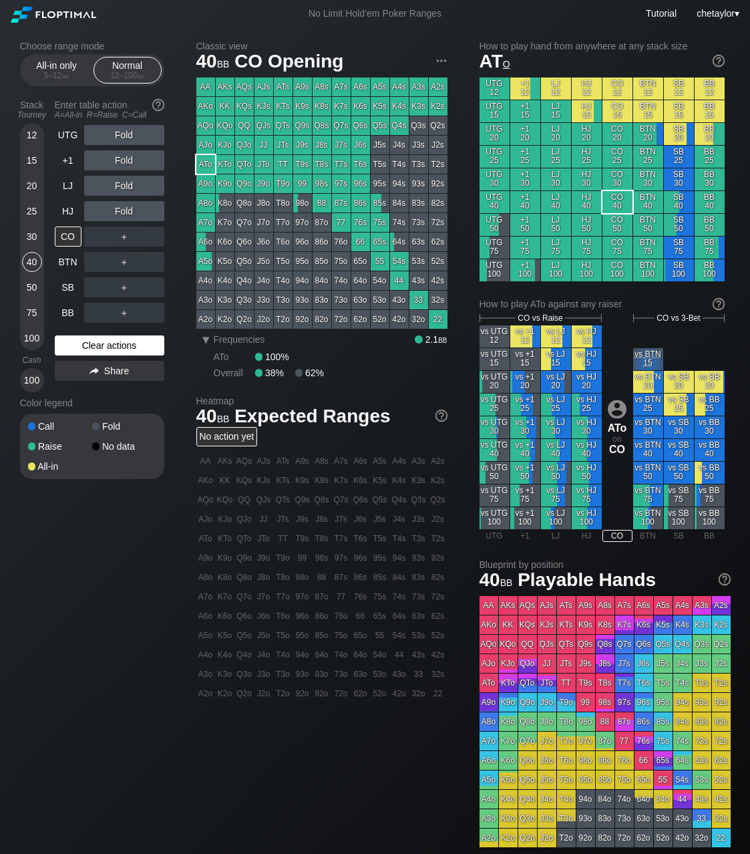
click at [100, 343] on div "Clear actions" at bounding box center [110, 345] width 110 height 20
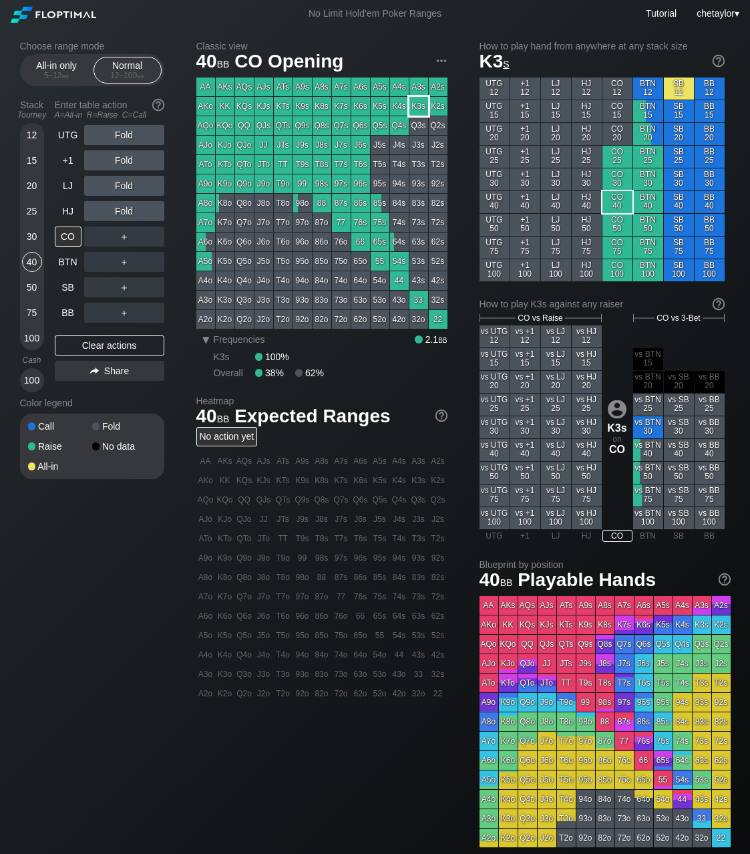
click at [420, 105] on div "K3s" at bounding box center [419, 106] width 19 height 19
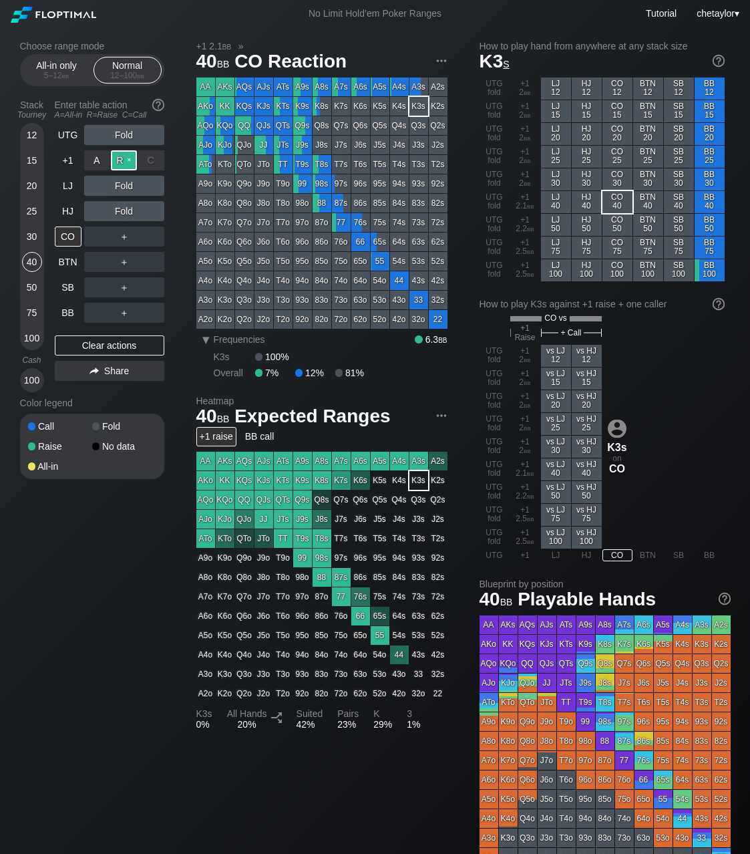
click at [130, 161] on div "R ✕" at bounding box center [124, 160] width 26 height 20
click at [69, 208] on div "HJ" at bounding box center [68, 211] width 27 height 20
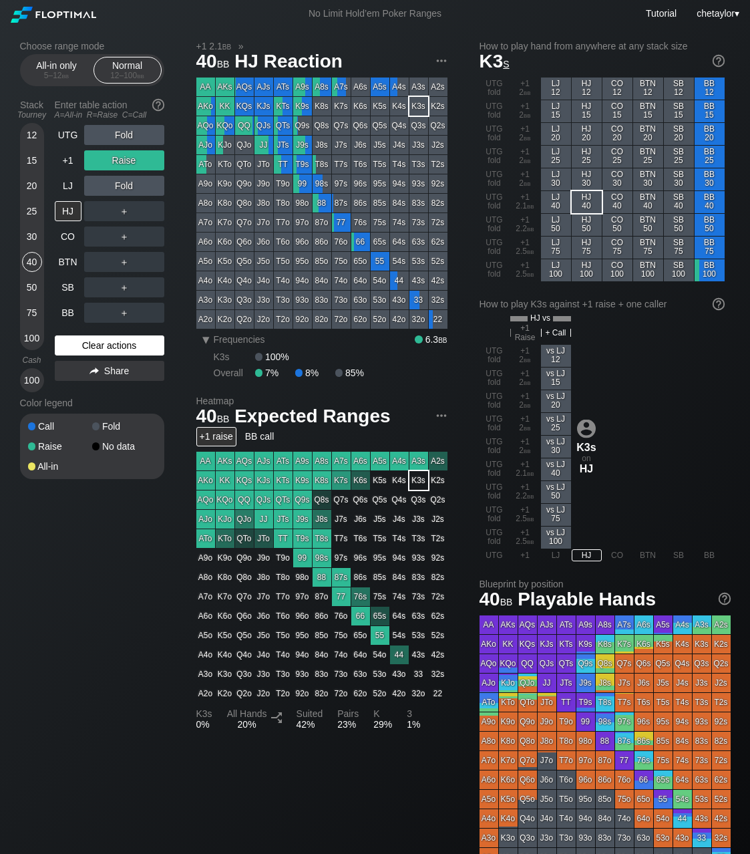
click at [94, 348] on div "Clear actions" at bounding box center [110, 345] width 110 height 20
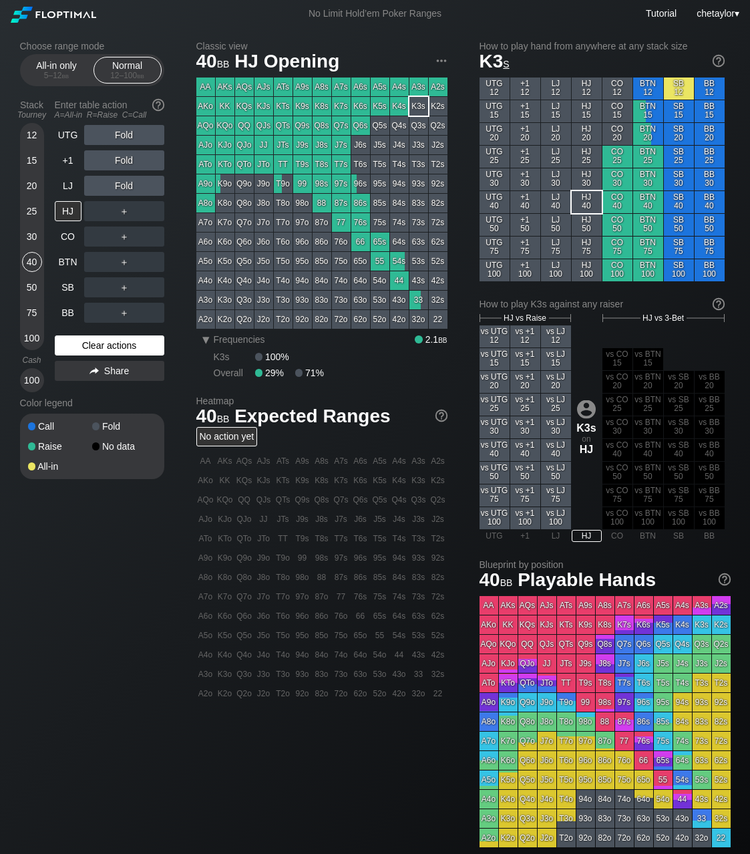
click at [94, 348] on div "Clear actions" at bounding box center [110, 345] width 110 height 20
click at [31, 233] on div "30" at bounding box center [32, 237] width 20 height 20
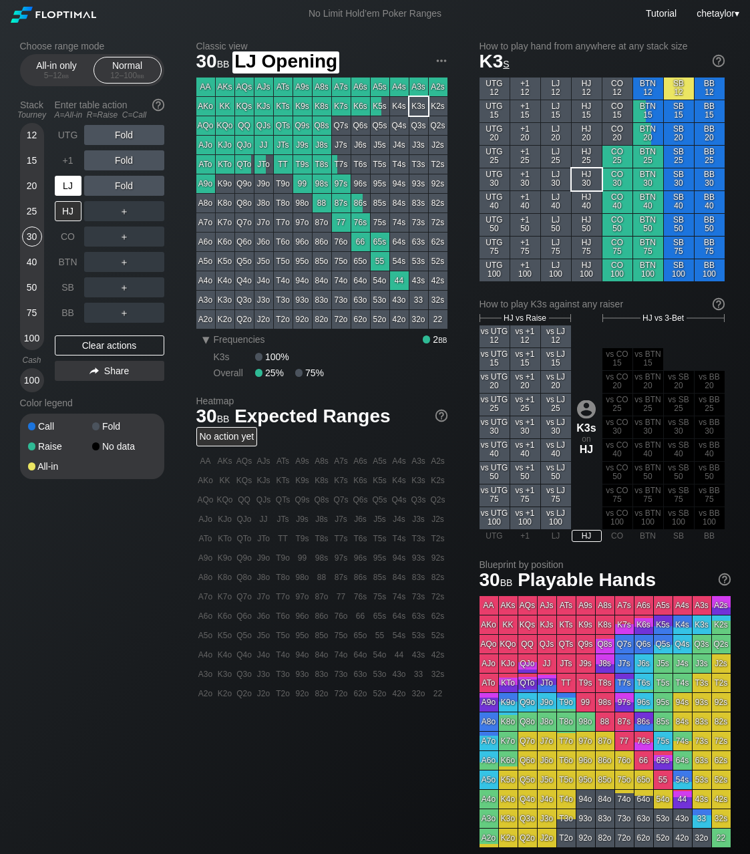
click at [70, 186] on div "LJ" at bounding box center [68, 186] width 27 height 20
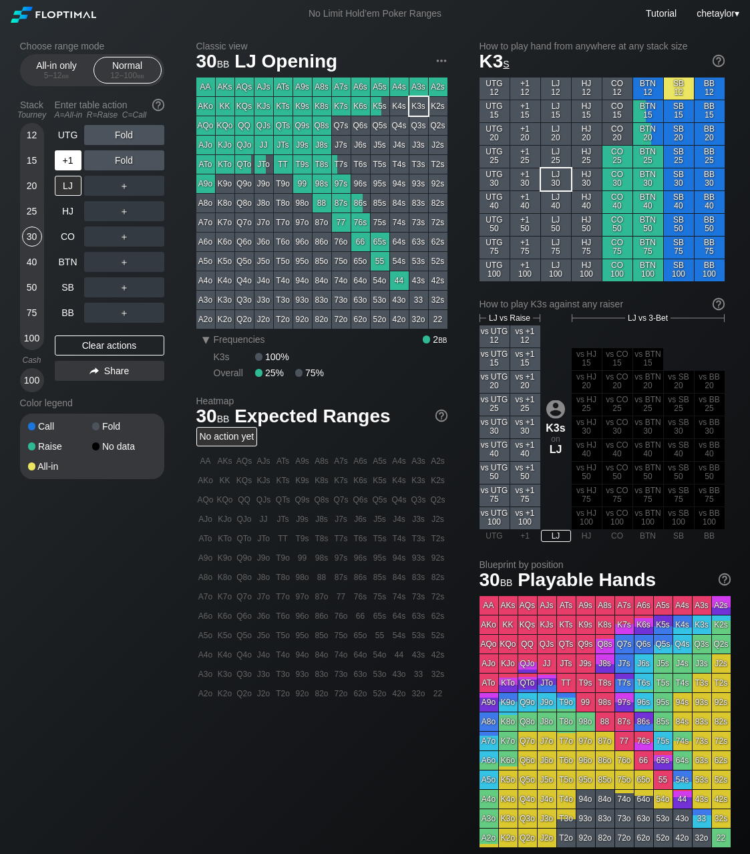
click at [70, 162] on div "+1" at bounding box center [68, 160] width 27 height 20
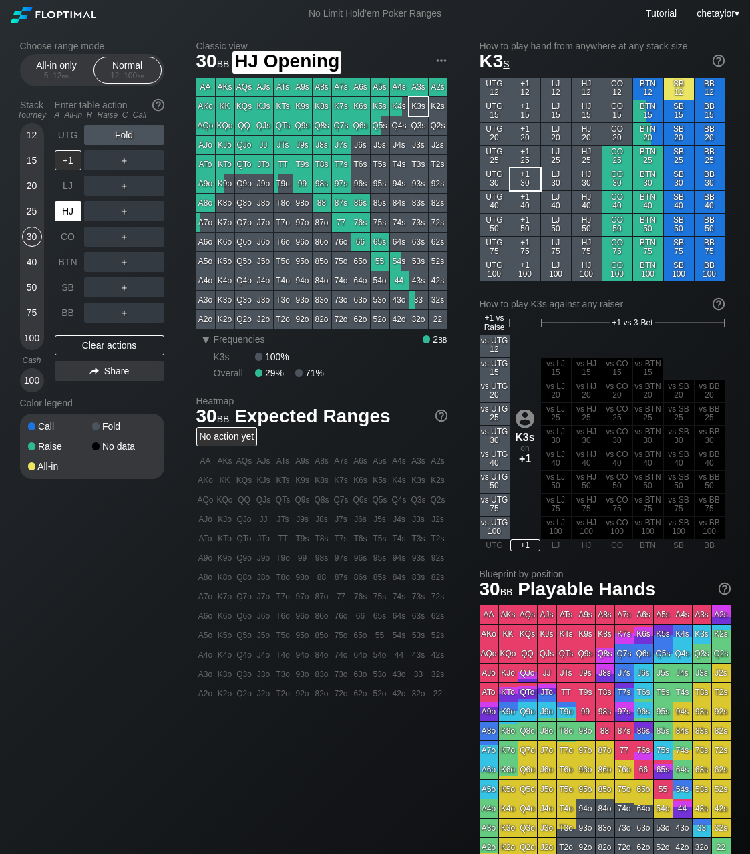
click at [73, 218] on div "HJ" at bounding box center [68, 211] width 27 height 20
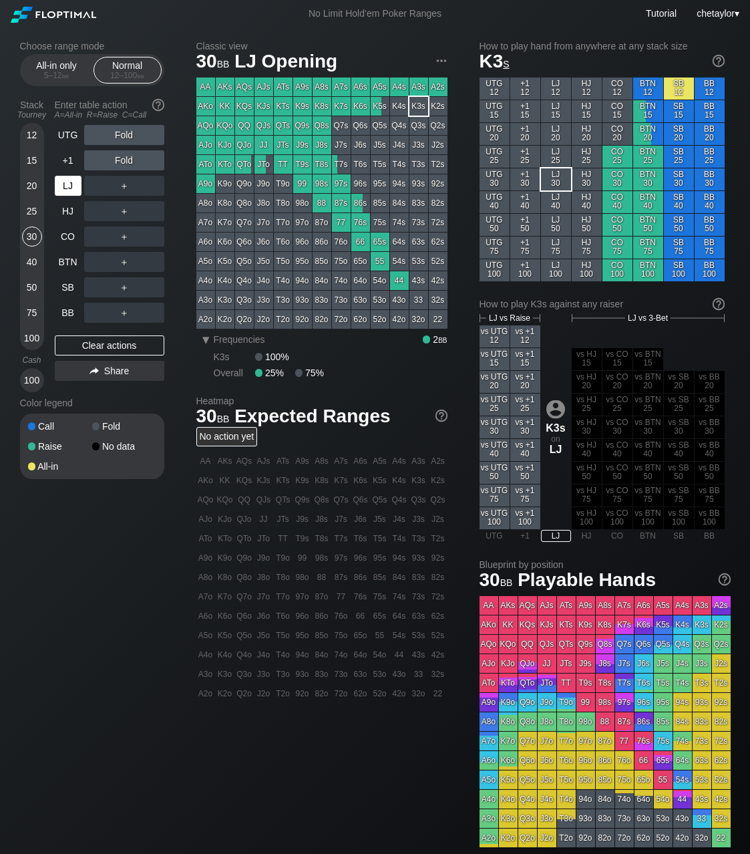
click at [72, 186] on div "LJ" at bounding box center [68, 186] width 27 height 20
click at [71, 166] on div "+1" at bounding box center [68, 160] width 27 height 20
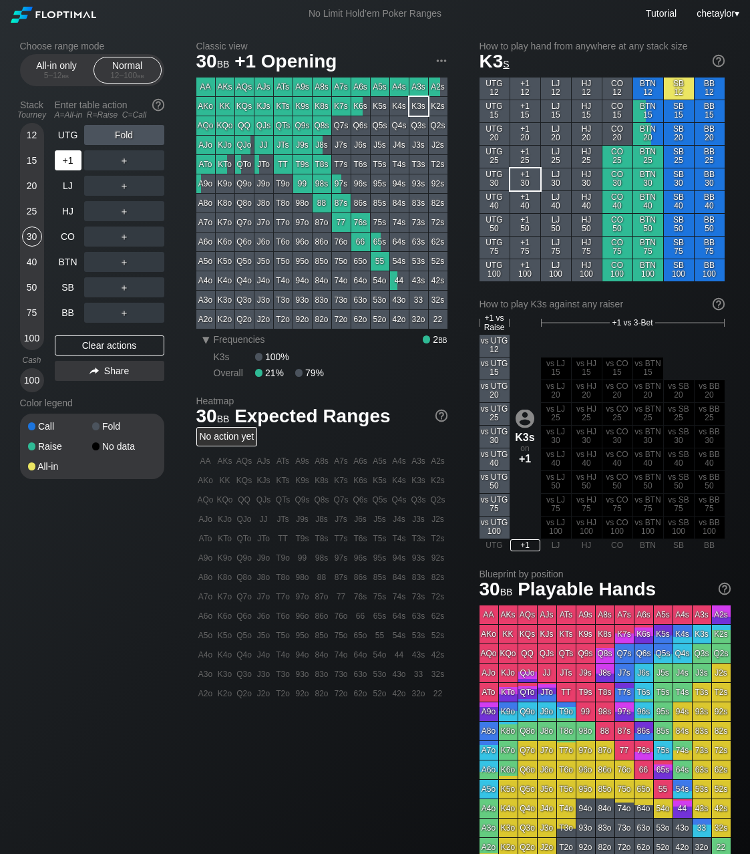
click at [71, 166] on div "+1" at bounding box center [68, 160] width 27 height 20
click at [71, 140] on div "UTG" at bounding box center [68, 135] width 27 height 20
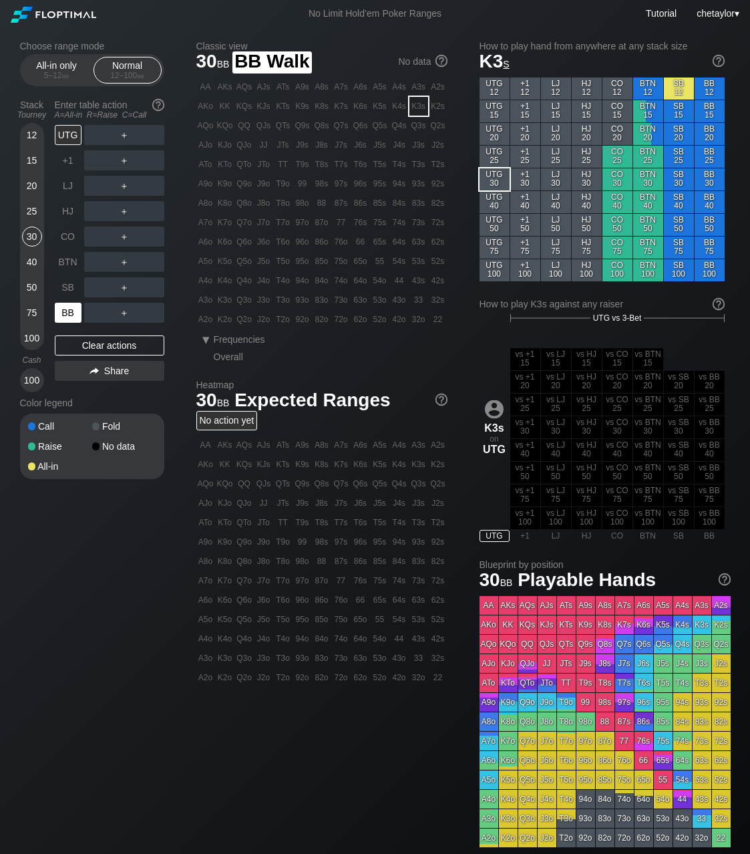
click at [60, 307] on div "BB" at bounding box center [68, 313] width 27 height 20
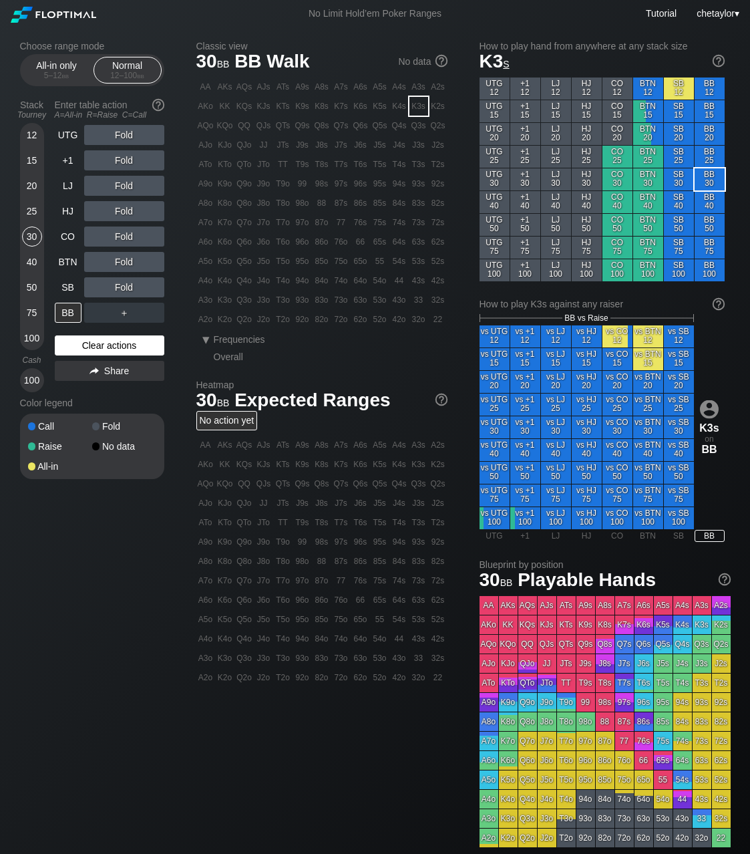
click at [110, 346] on div "Clear actions" at bounding box center [110, 345] width 110 height 20
click at [417, 200] on div "83s" at bounding box center [419, 203] width 19 height 19
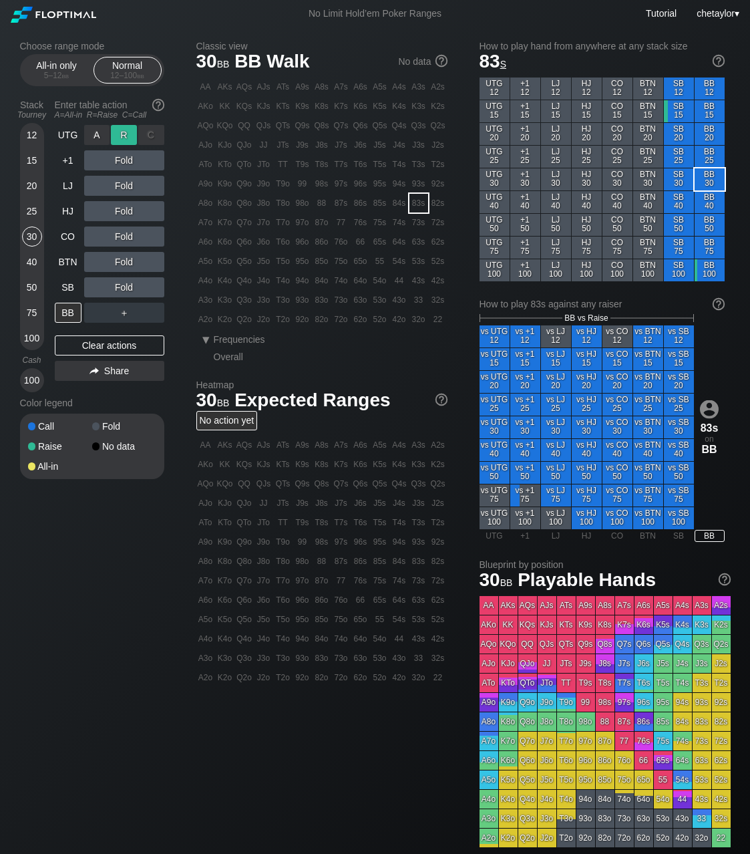
click at [127, 133] on div "R ✕" at bounding box center [124, 135] width 26 height 20
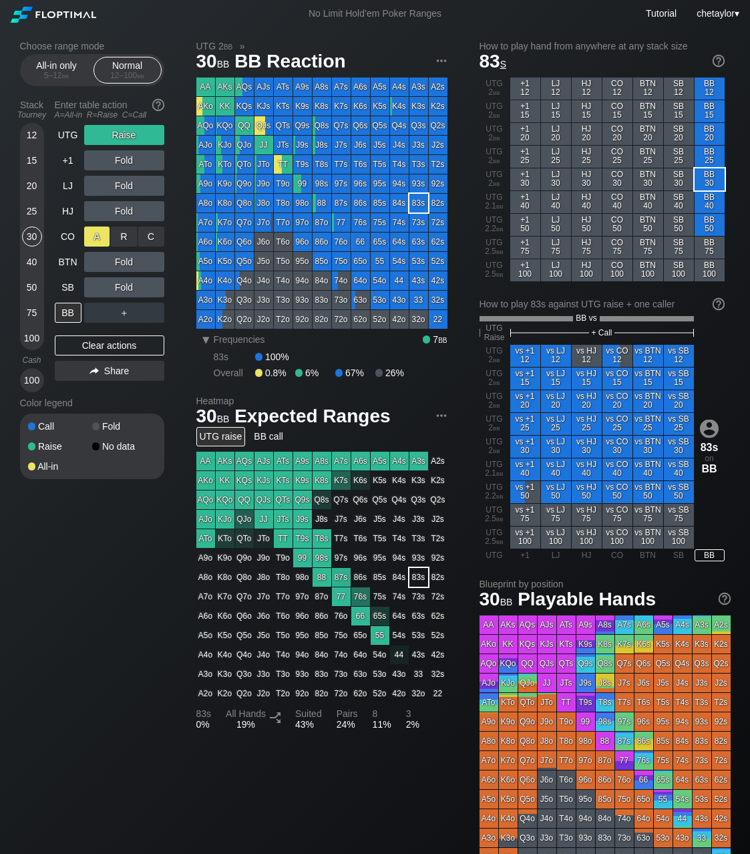
click at [96, 239] on div "A ✕" at bounding box center [97, 237] width 26 height 20
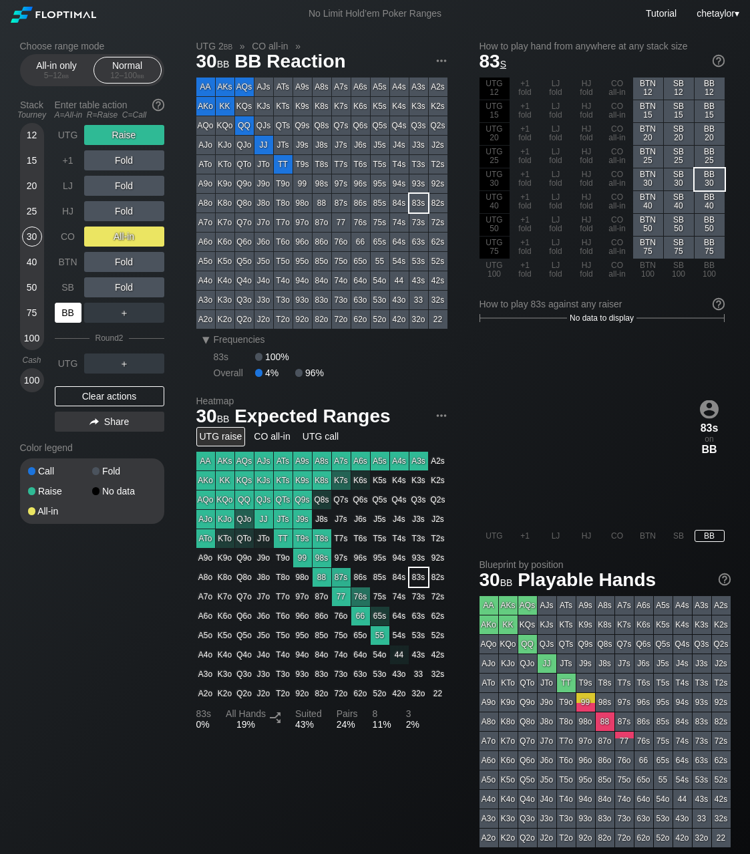
click at [74, 312] on div "BB" at bounding box center [68, 313] width 27 height 20
click at [69, 285] on div "SB" at bounding box center [68, 287] width 27 height 20
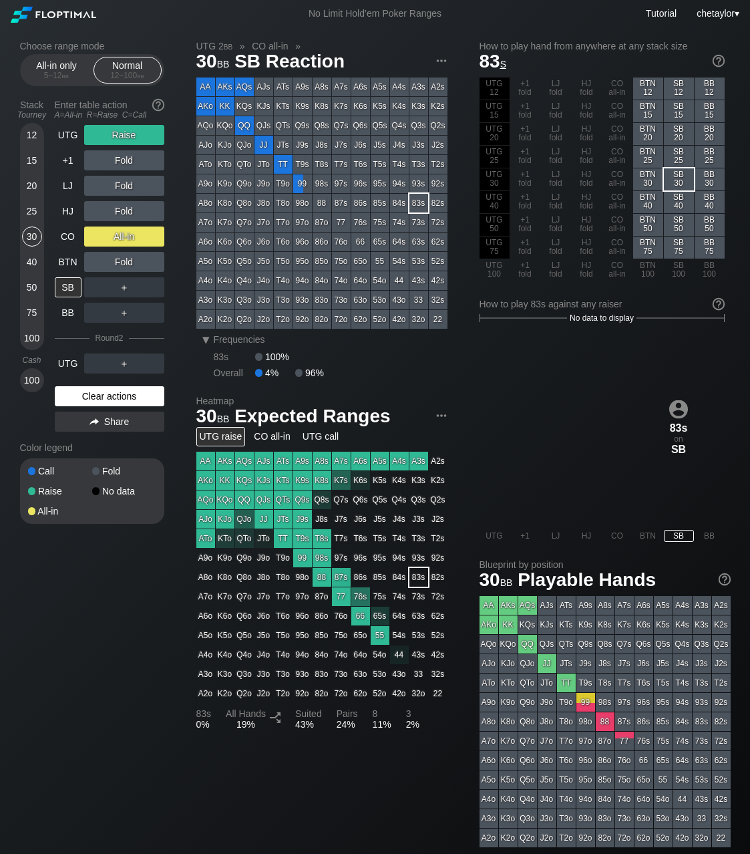
click at [90, 394] on div "Clear actions" at bounding box center [110, 396] width 110 height 20
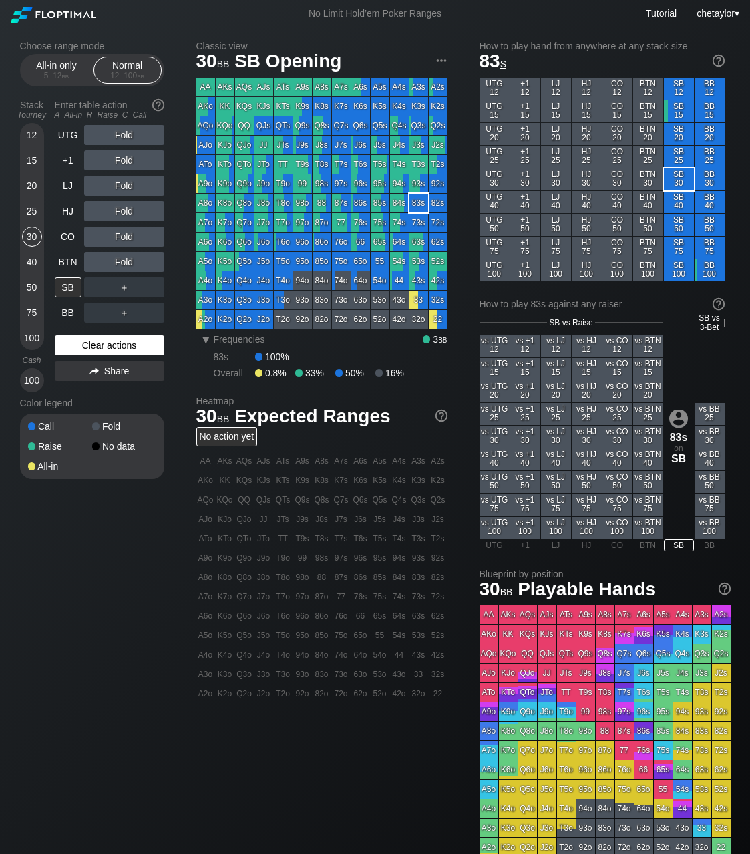
click at [90, 394] on div "Color legend" at bounding box center [92, 402] width 144 height 21
click at [94, 346] on div "Clear actions" at bounding box center [110, 345] width 110 height 20
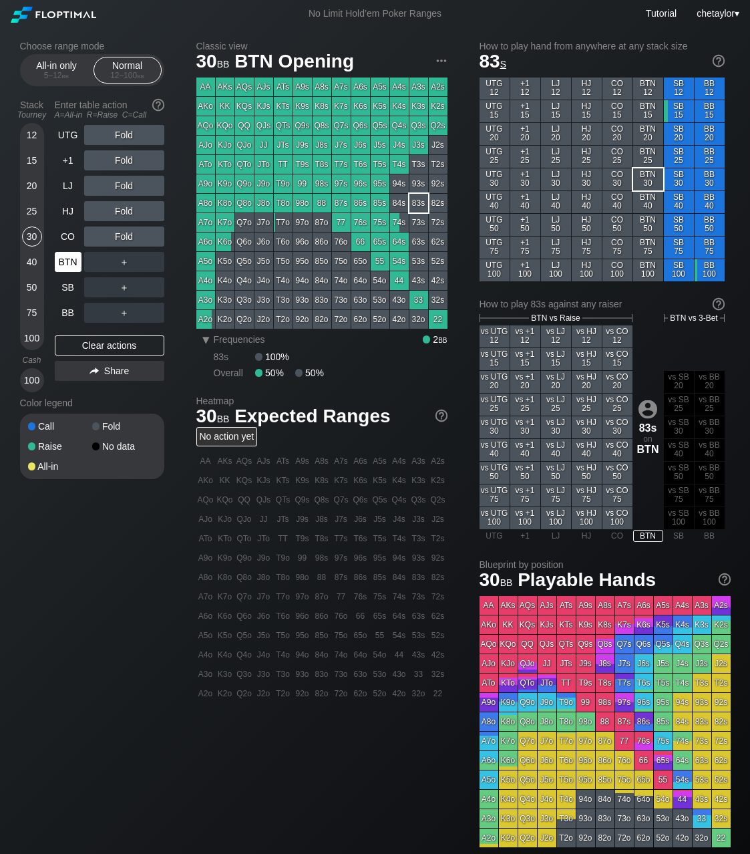
click at [68, 259] on div "BTN" at bounding box center [68, 262] width 27 height 20
click at [322, 164] on div "T8s" at bounding box center [322, 164] width 19 height 19
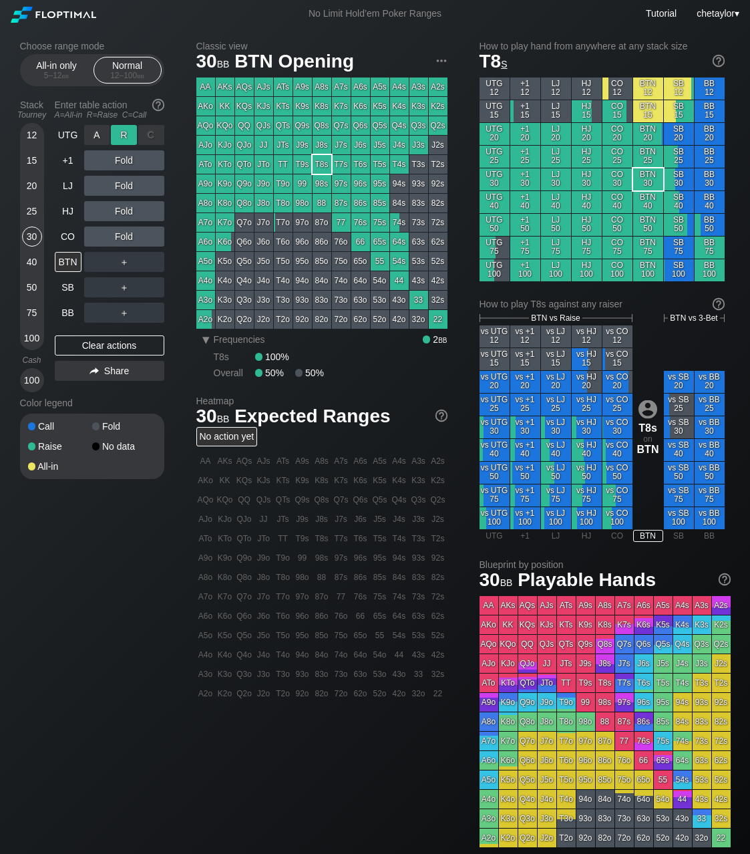
click at [127, 137] on div "R ✕" at bounding box center [124, 135] width 26 height 20
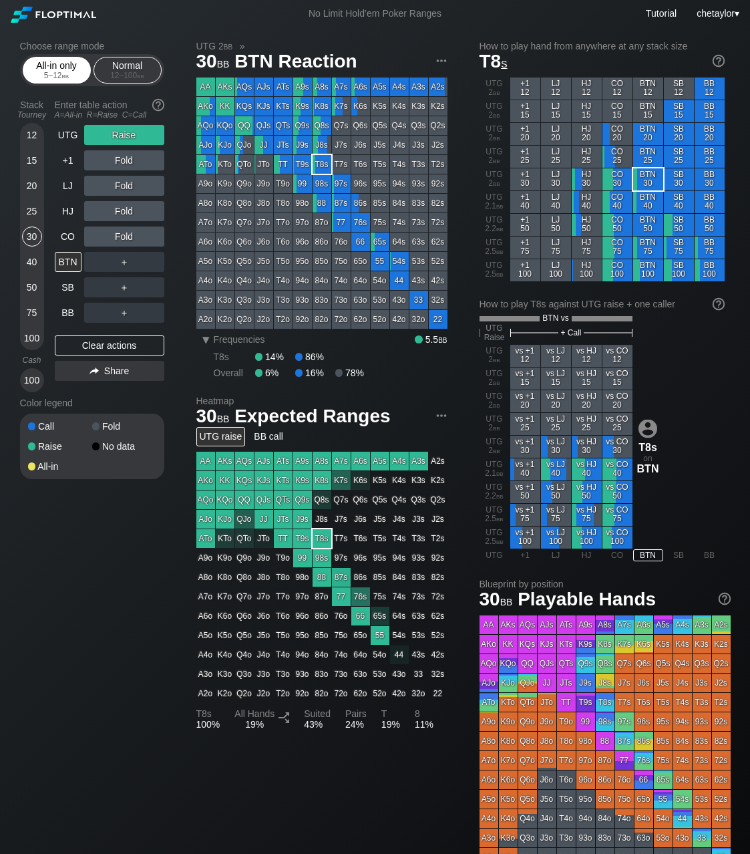
click at [64, 68] on div "All-in only 5 – 12 bb" at bounding box center [56, 69] width 61 height 25
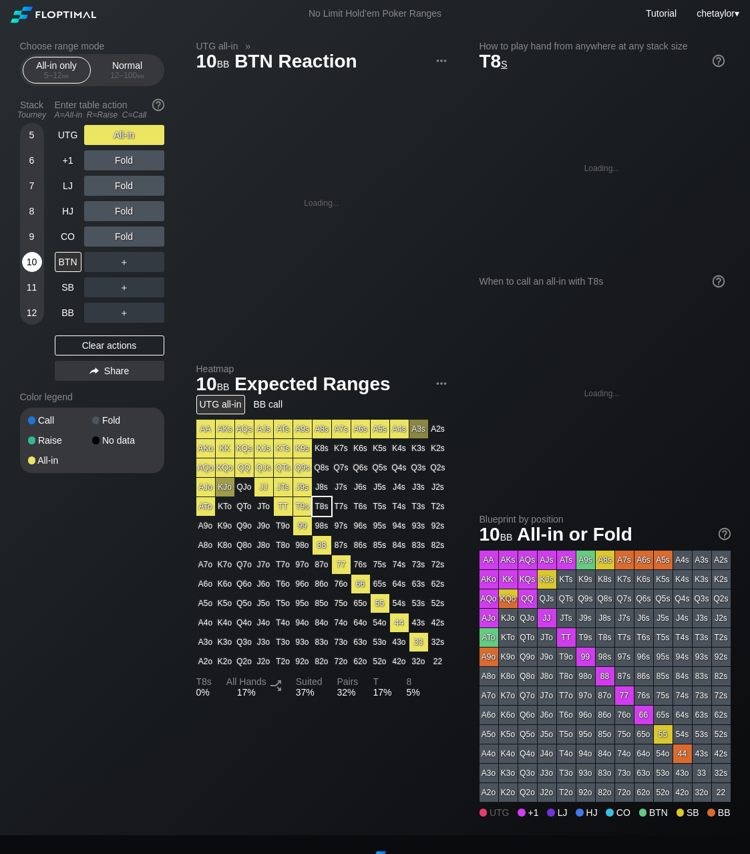
click at [35, 255] on div "10" at bounding box center [32, 262] width 20 height 20
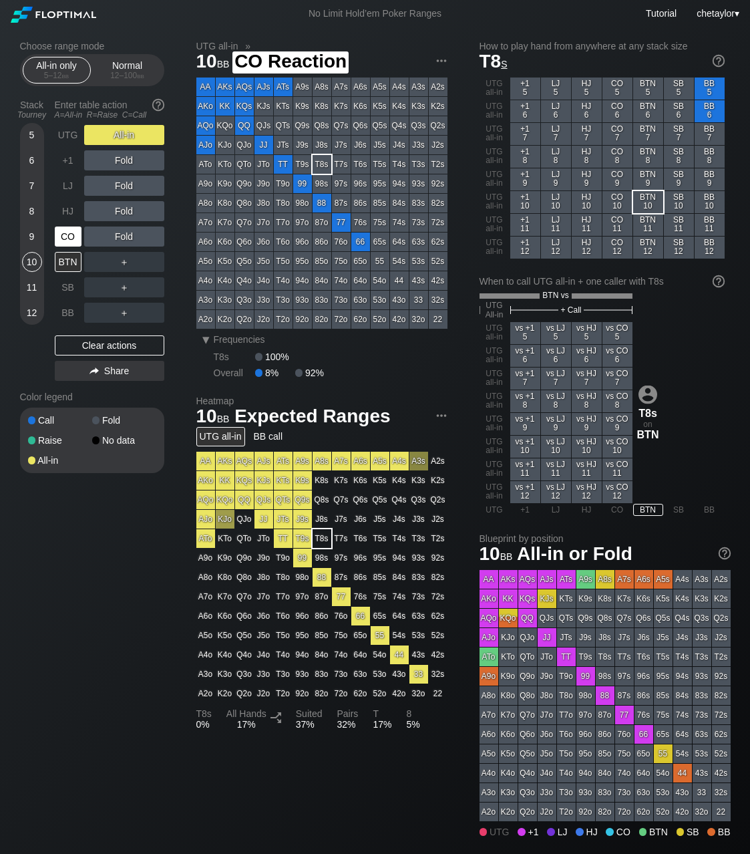
click at [71, 233] on div "CO" at bounding box center [68, 237] width 27 height 20
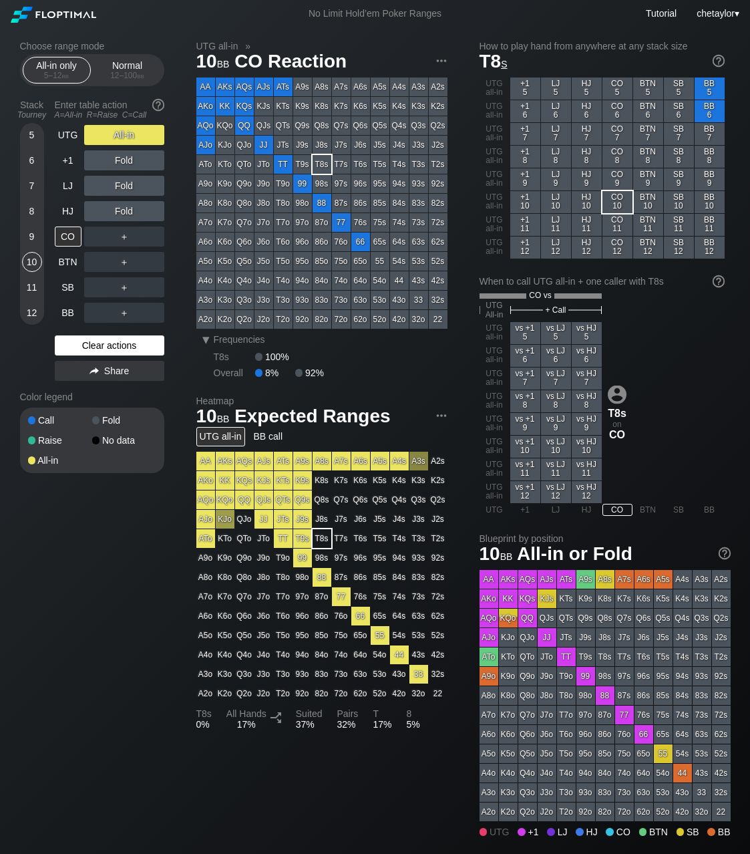
click at [104, 343] on div "Clear actions" at bounding box center [110, 345] width 110 height 20
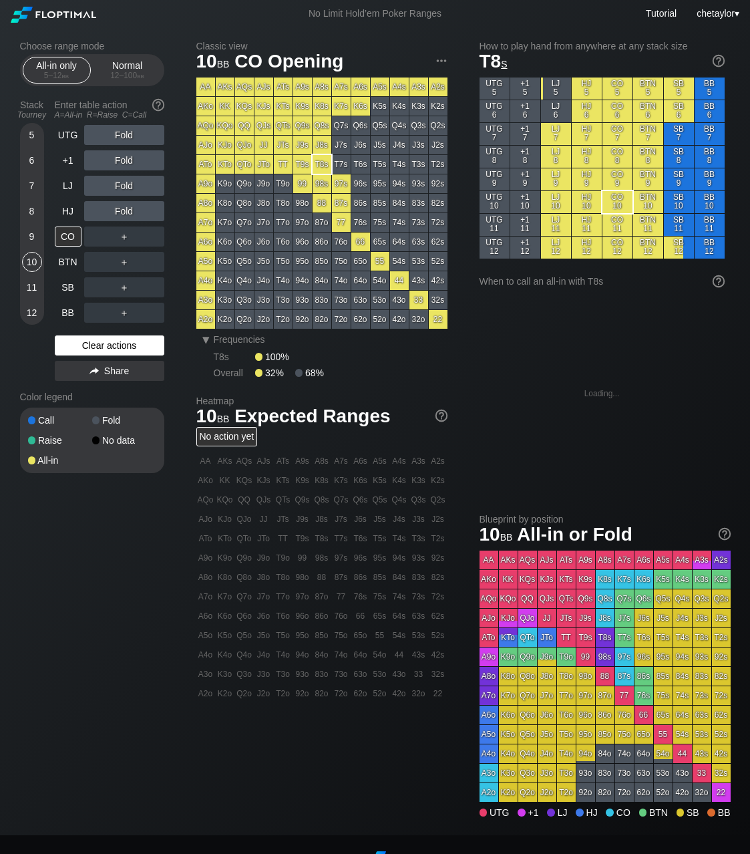
click at [104, 343] on div "Clear actions" at bounding box center [110, 345] width 110 height 20
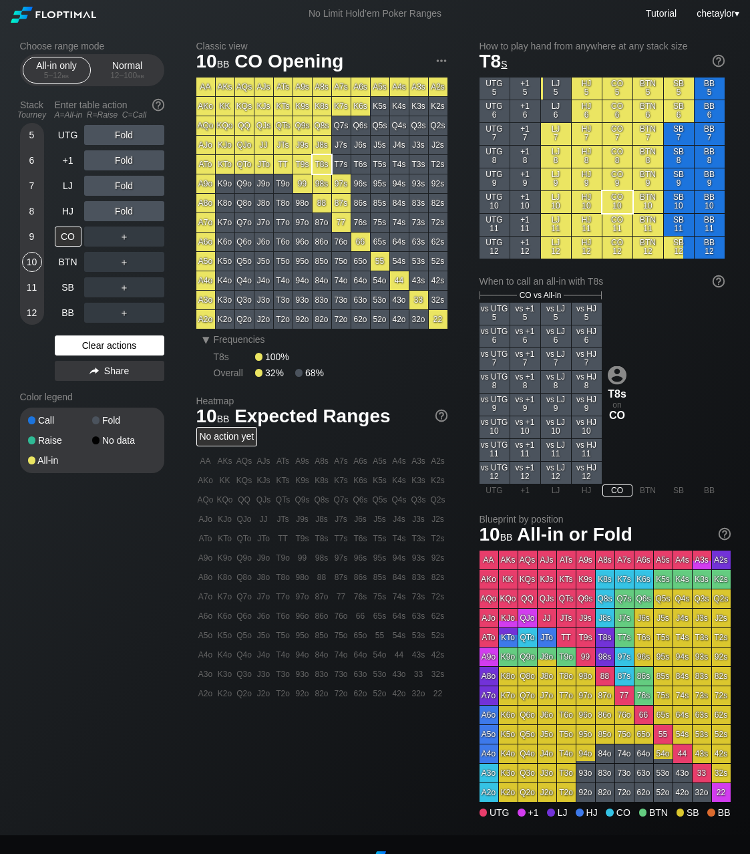
click at [104, 343] on div "Clear actions" at bounding box center [110, 345] width 110 height 20
click at [64, 211] on div "HJ" at bounding box center [68, 211] width 27 height 20
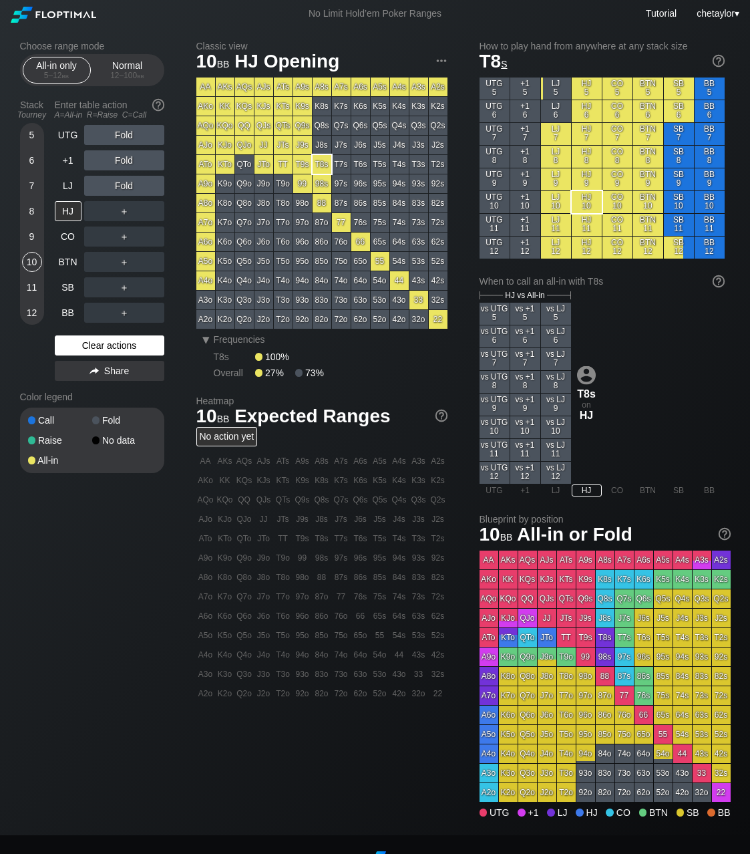
click at [98, 345] on div "Clear actions" at bounding box center [110, 345] width 110 height 20
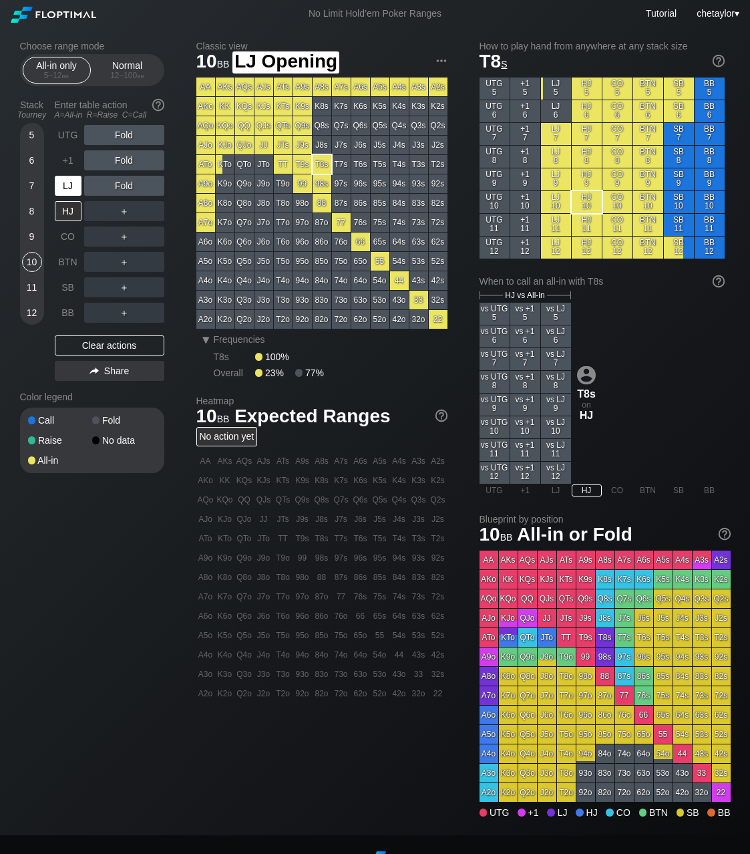
click at [71, 184] on div "LJ" at bounding box center [68, 186] width 27 height 20
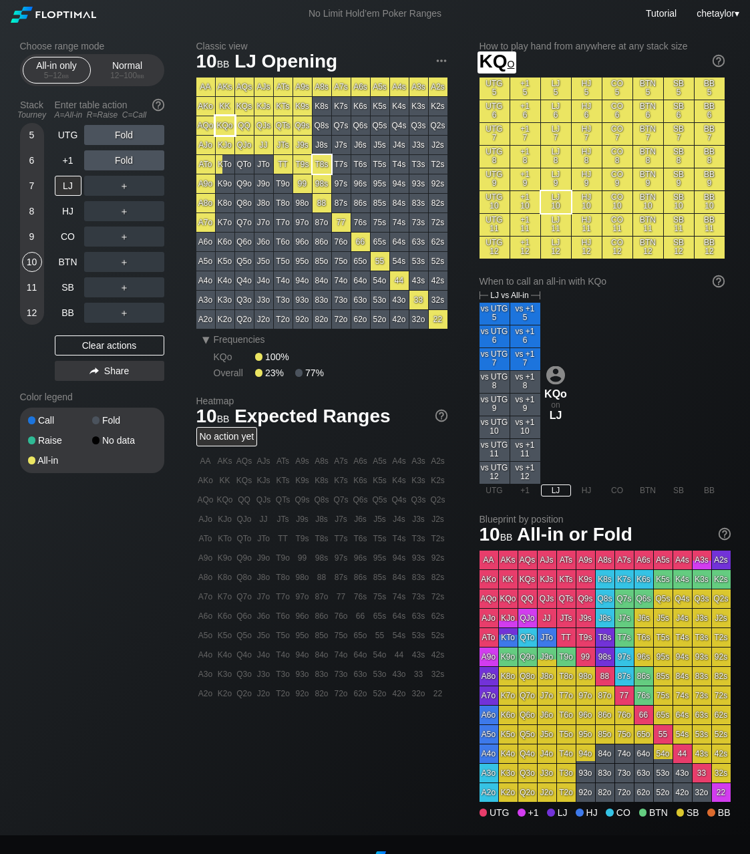
click at [224, 127] on div "KQo" at bounding box center [225, 125] width 19 height 19
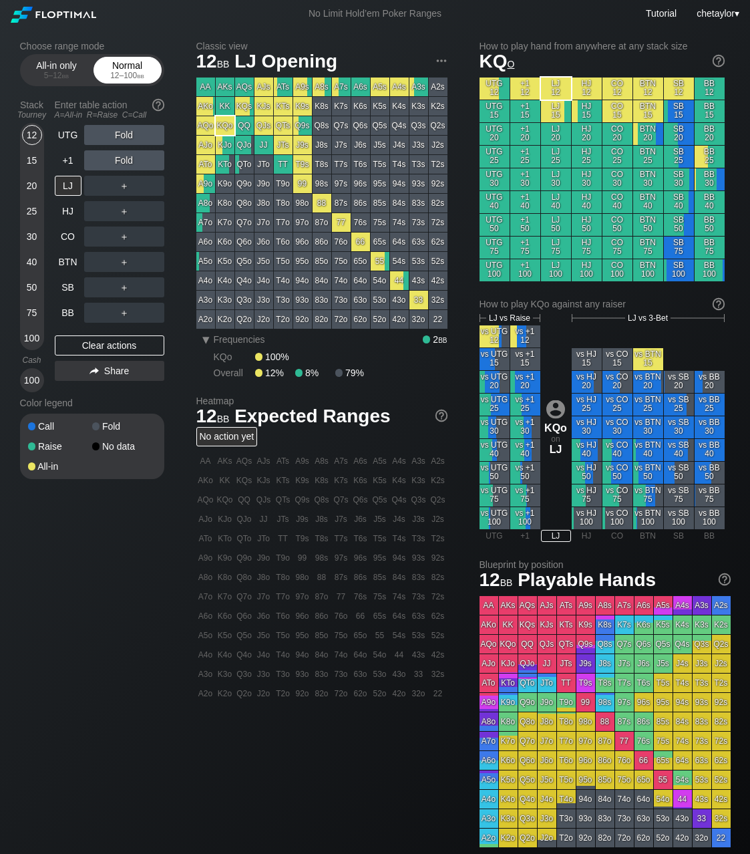
click at [132, 66] on div "Normal 12 – 100 bb" at bounding box center [127, 69] width 61 height 25
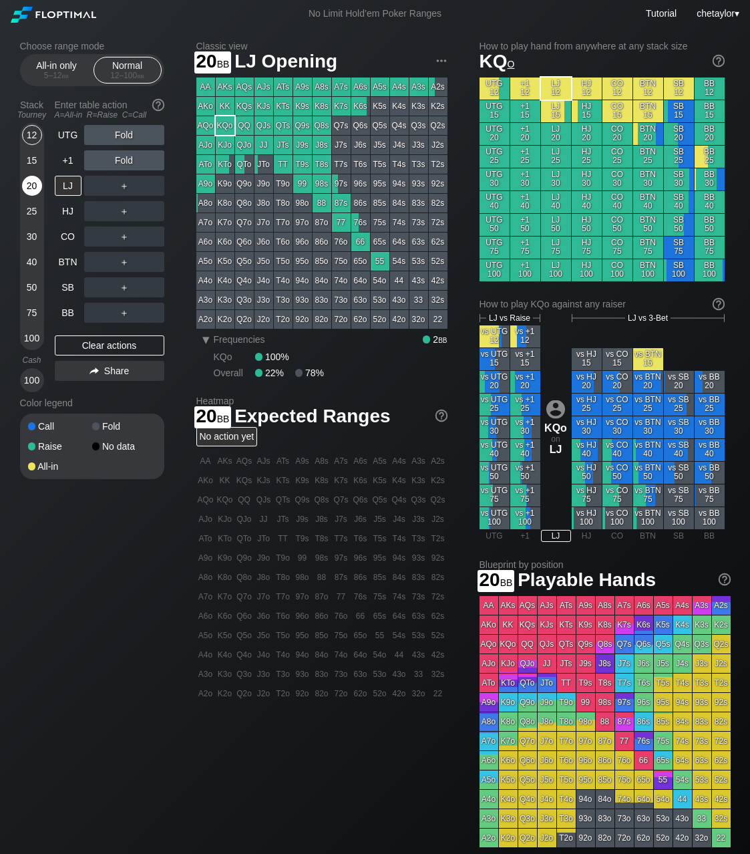
click at [34, 185] on div "20" at bounding box center [32, 186] width 20 height 20
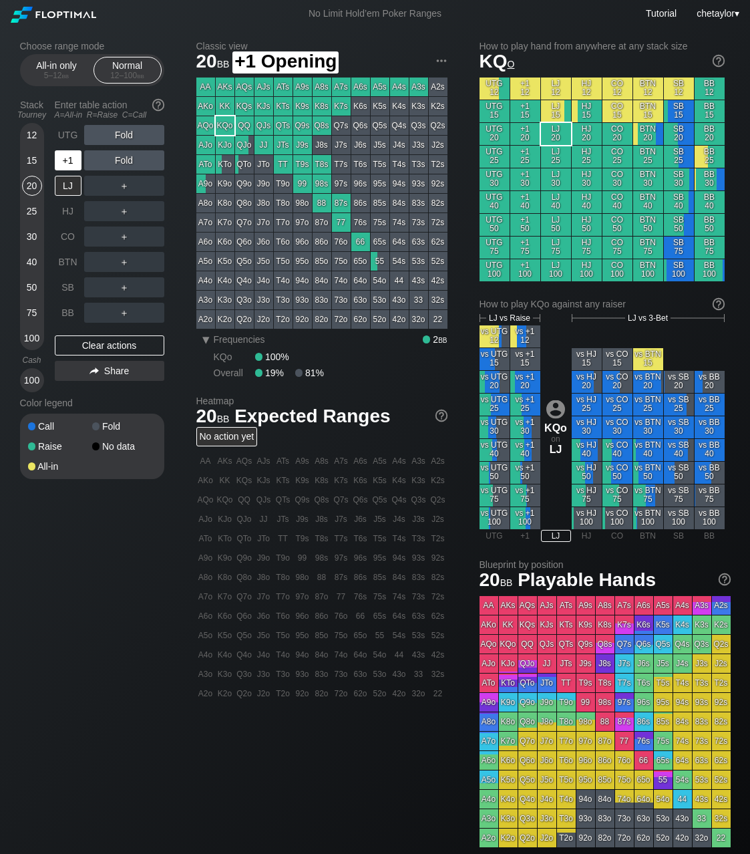
click at [67, 158] on div "+1" at bounding box center [68, 160] width 27 height 20
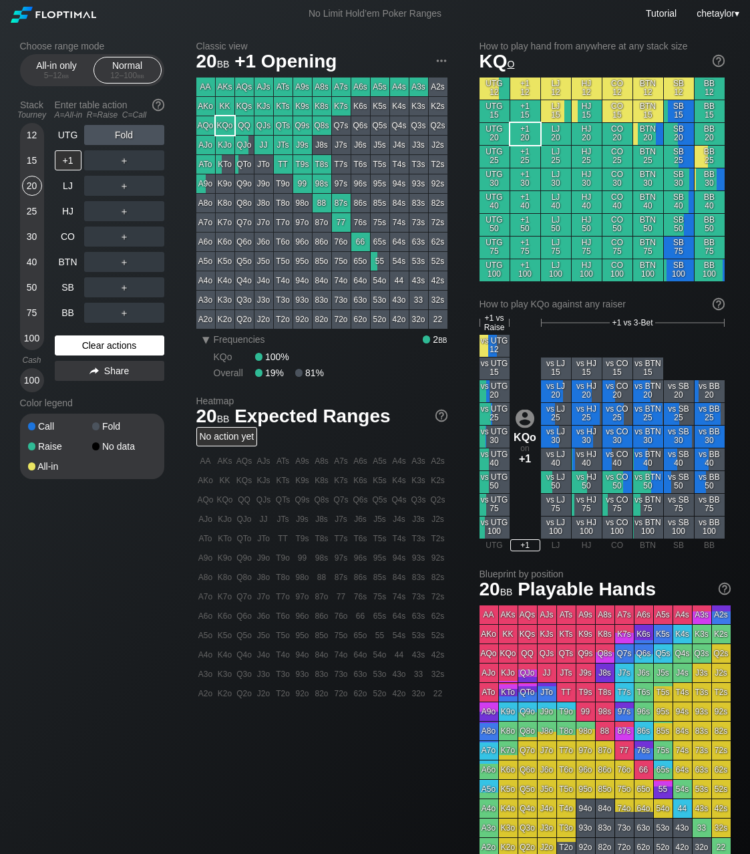
click at [117, 343] on div "Clear actions" at bounding box center [110, 345] width 110 height 20
click at [75, 134] on div "UTG" at bounding box center [68, 135] width 27 height 20
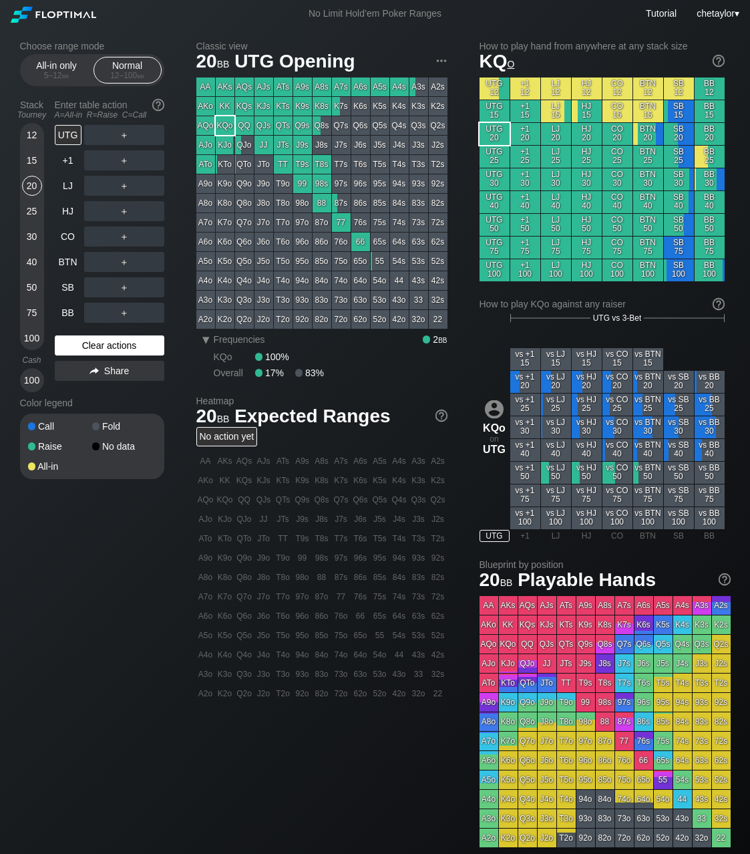
click at [107, 345] on div "Clear actions" at bounding box center [110, 345] width 110 height 20
click at [26, 159] on div "15" at bounding box center [32, 160] width 20 height 20
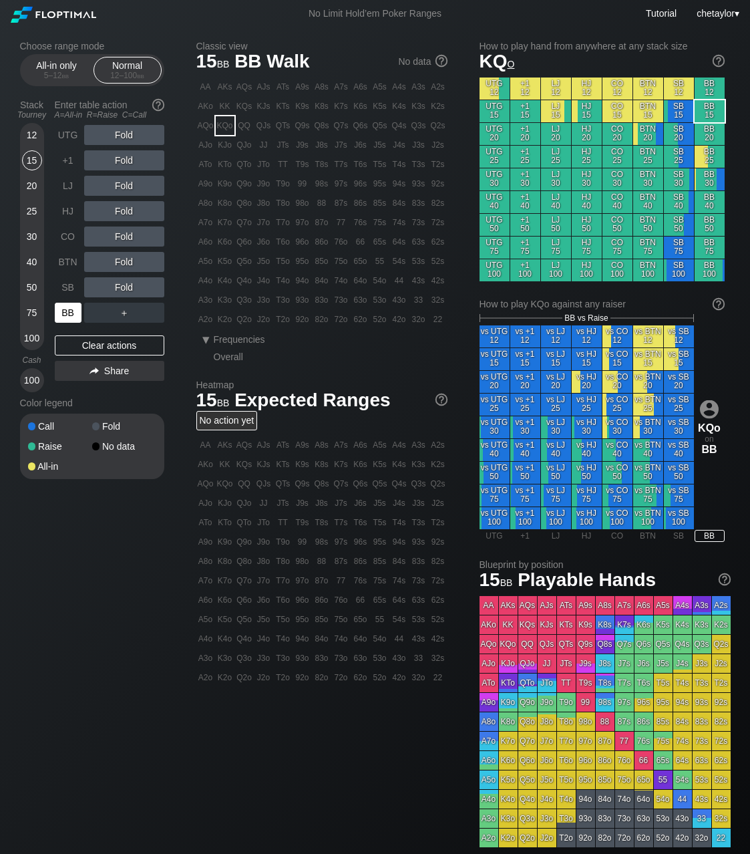
click at [67, 312] on div "BB" at bounding box center [68, 313] width 27 height 20
click at [98, 348] on div "Clear actions" at bounding box center [110, 345] width 110 height 20
click at [206, 225] on div "A7o" at bounding box center [205, 222] width 19 height 19
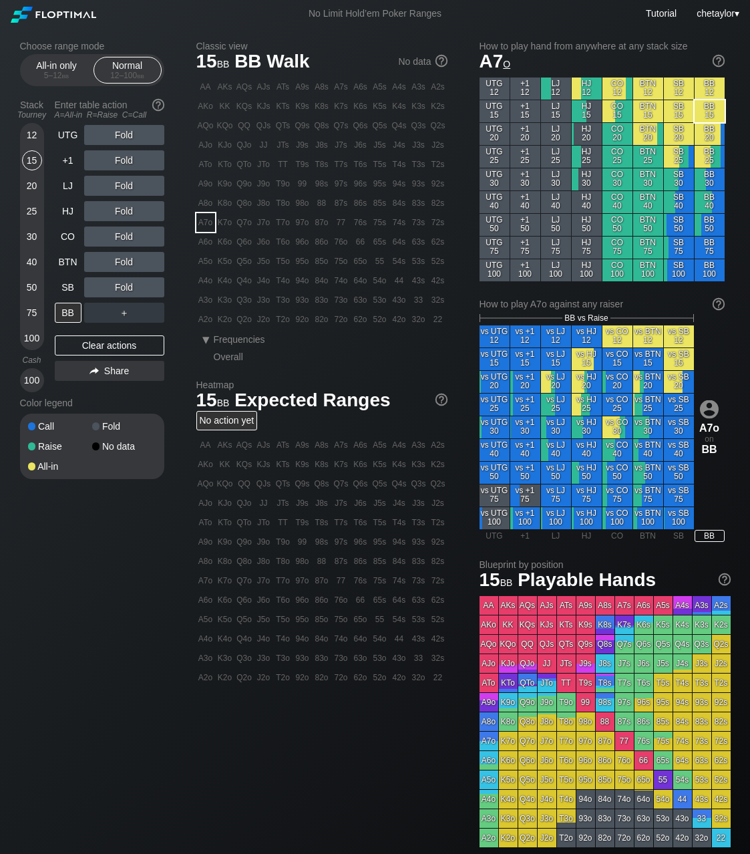
click at [206, 225] on div "A7o" at bounding box center [205, 222] width 19 height 19
click at [126, 137] on div "R ✕" at bounding box center [124, 135] width 26 height 20
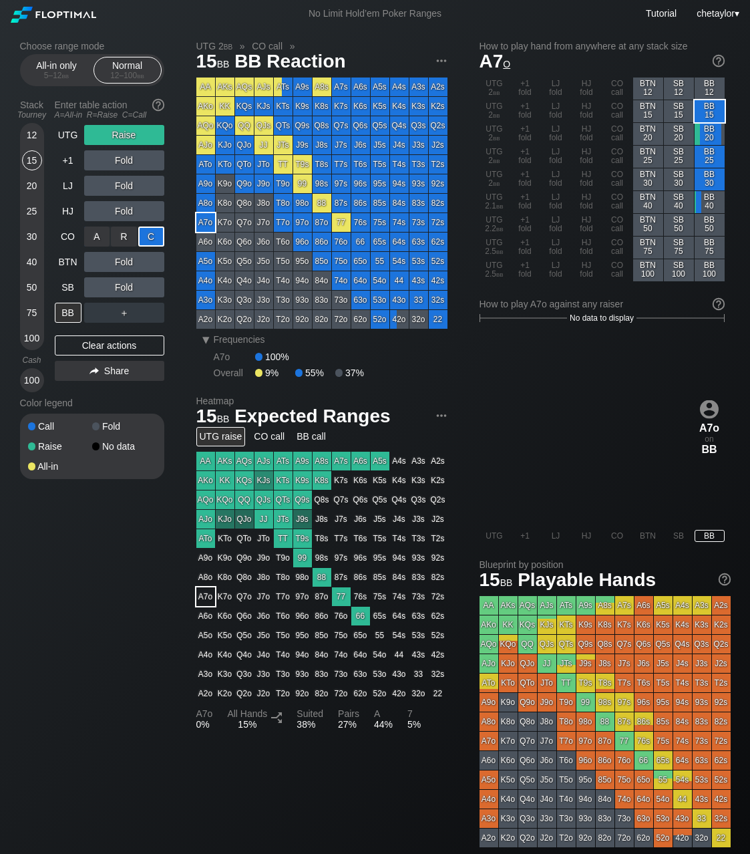
click at [150, 237] on div "C ✕" at bounding box center [151, 237] width 26 height 20
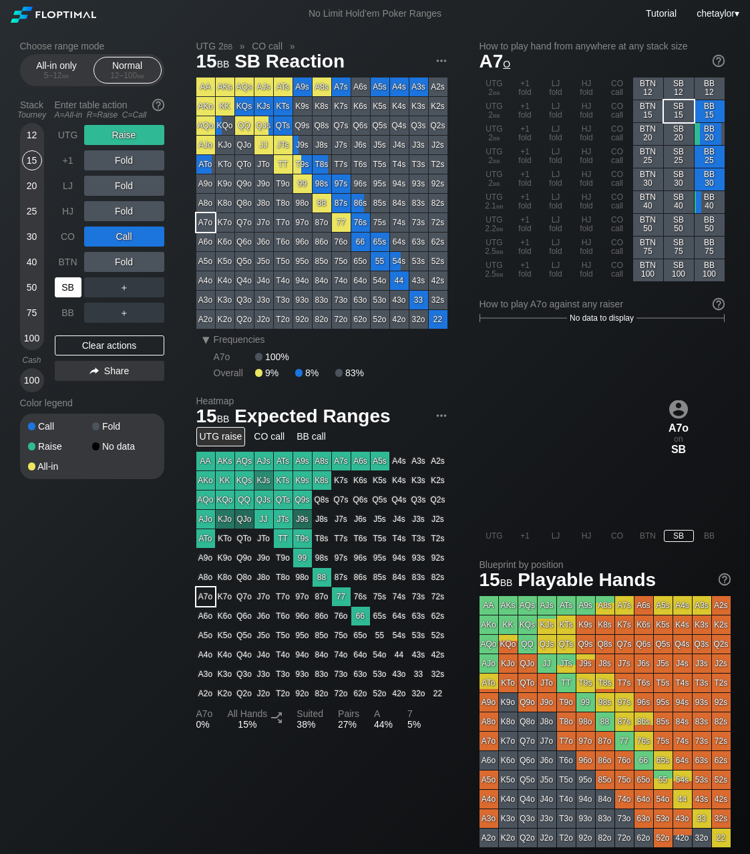
click at [65, 290] on div "SB" at bounding box center [68, 287] width 27 height 20
click at [98, 345] on div "Clear actions" at bounding box center [110, 345] width 110 height 20
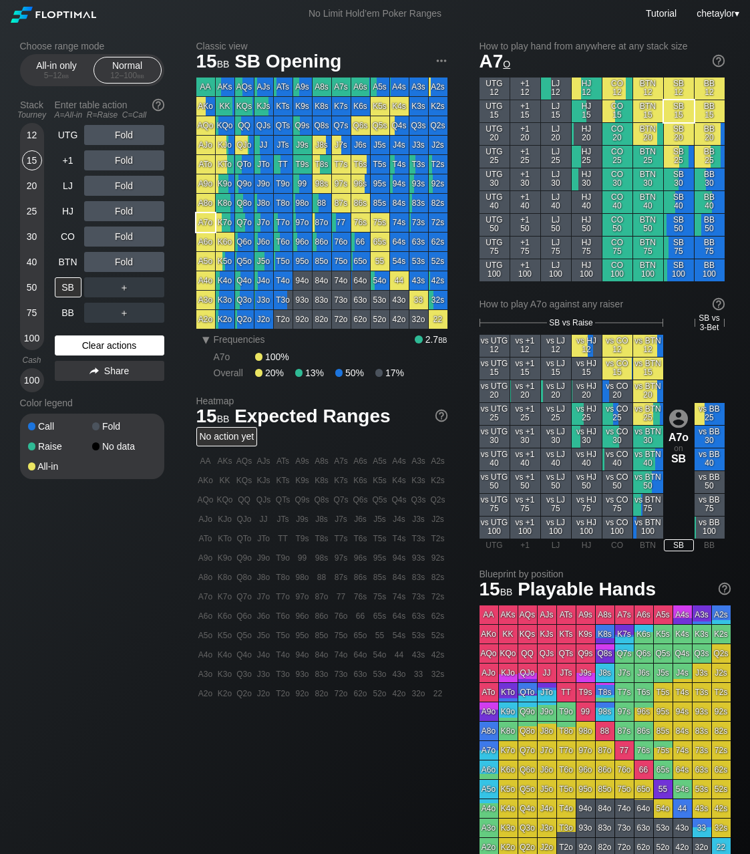
click at [98, 345] on div "Clear actions" at bounding box center [110, 345] width 110 height 20
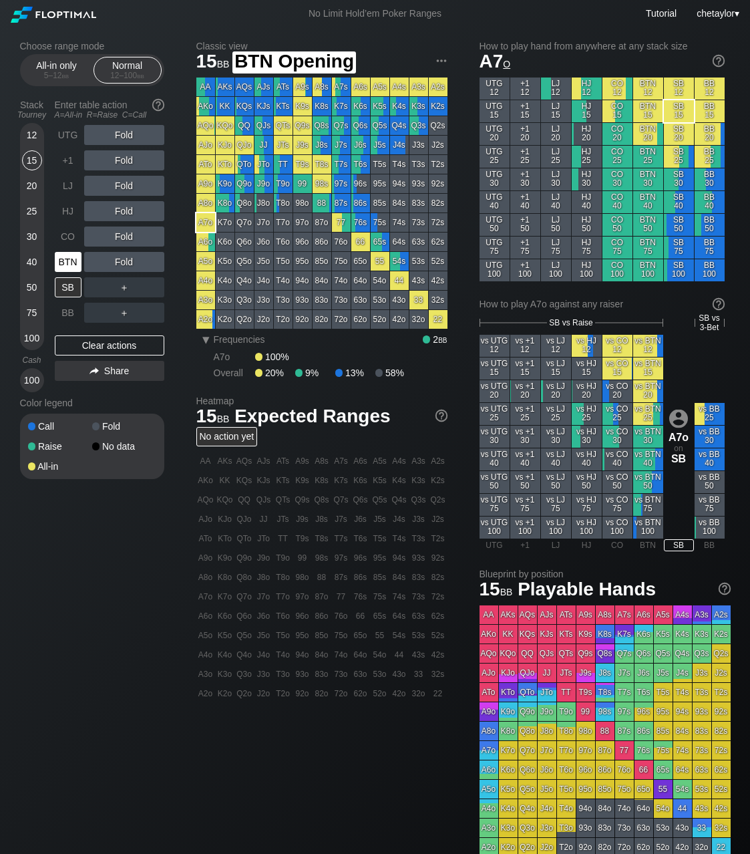
click at [71, 256] on div "BTN" at bounding box center [68, 262] width 27 height 20
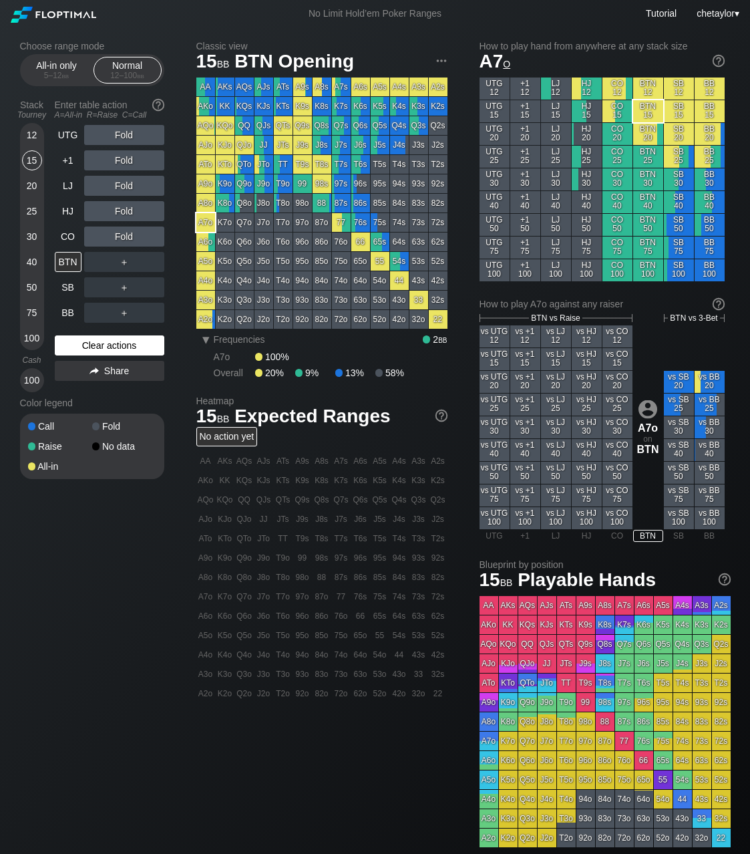
click at [100, 344] on div "Clear actions" at bounding box center [110, 345] width 110 height 20
click at [66, 237] on div "CO" at bounding box center [68, 237] width 27 height 20
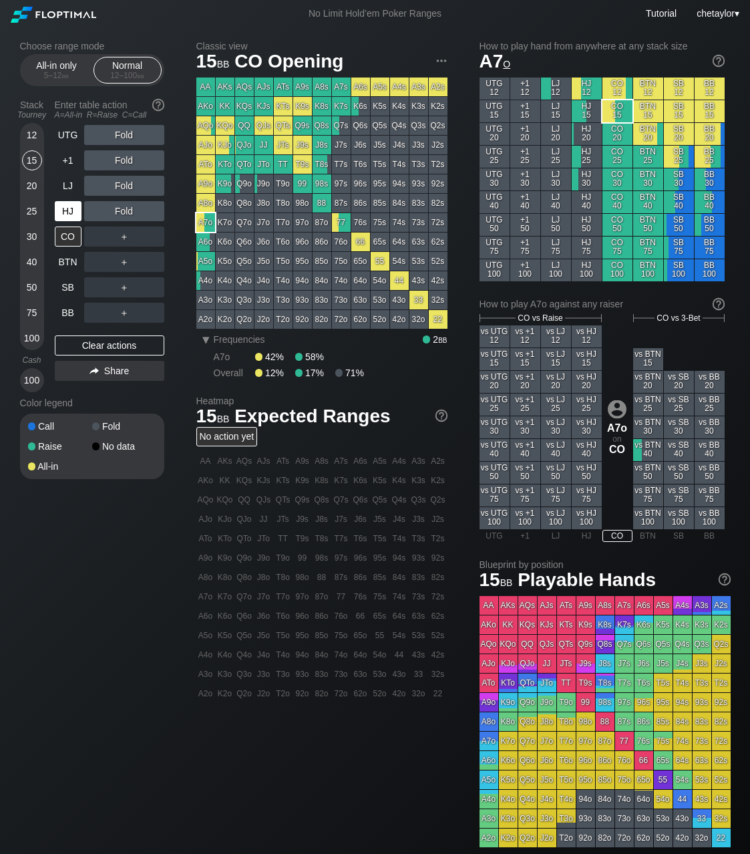
click at [66, 212] on div "HJ" at bounding box center [68, 211] width 27 height 20
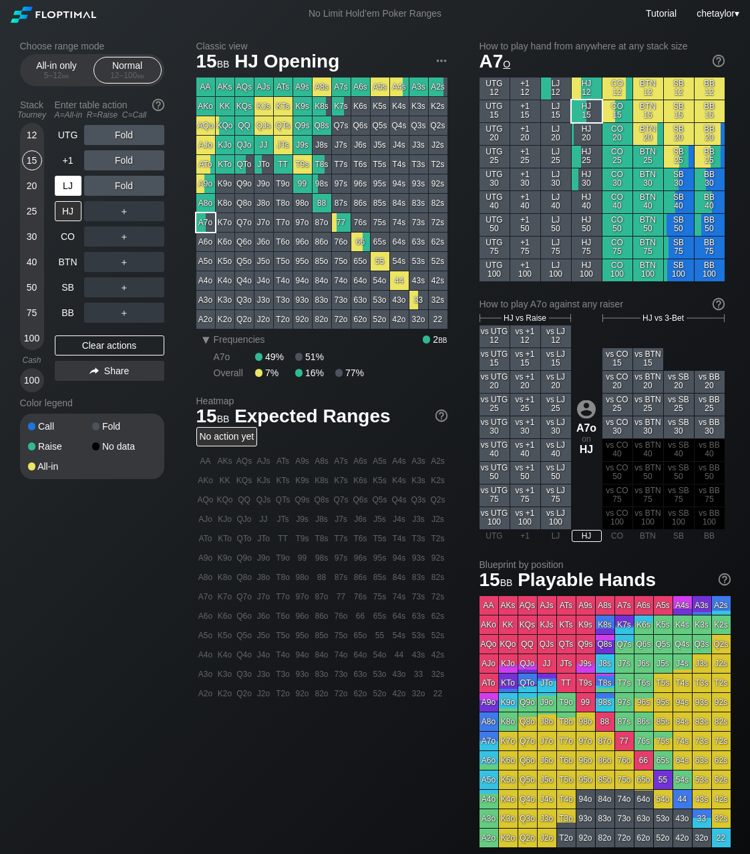
click at [67, 189] on div "LJ" at bounding box center [68, 186] width 27 height 20
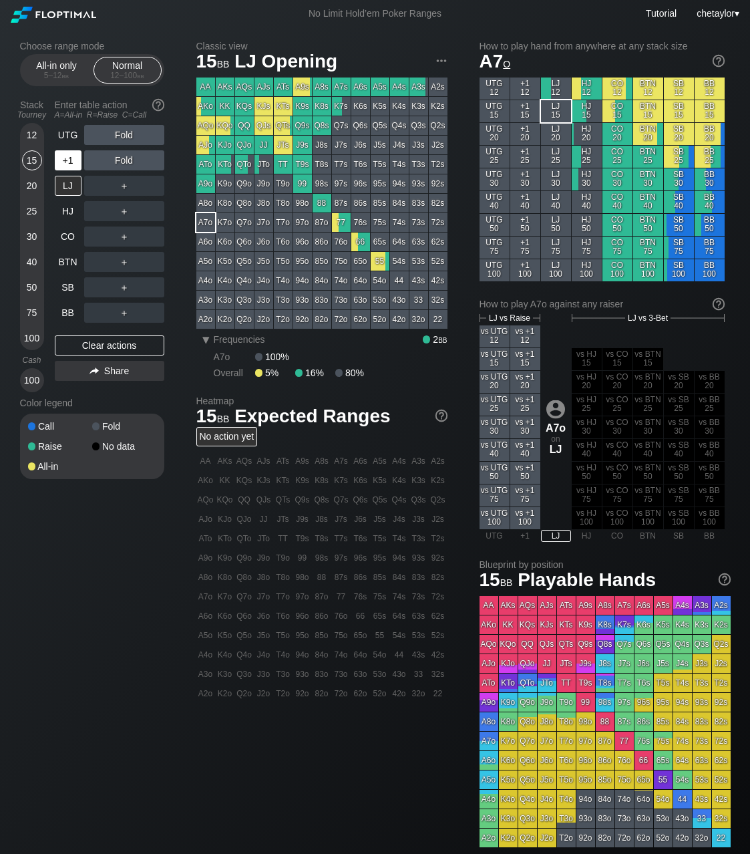
click at [71, 158] on div "+1" at bounding box center [68, 160] width 27 height 20
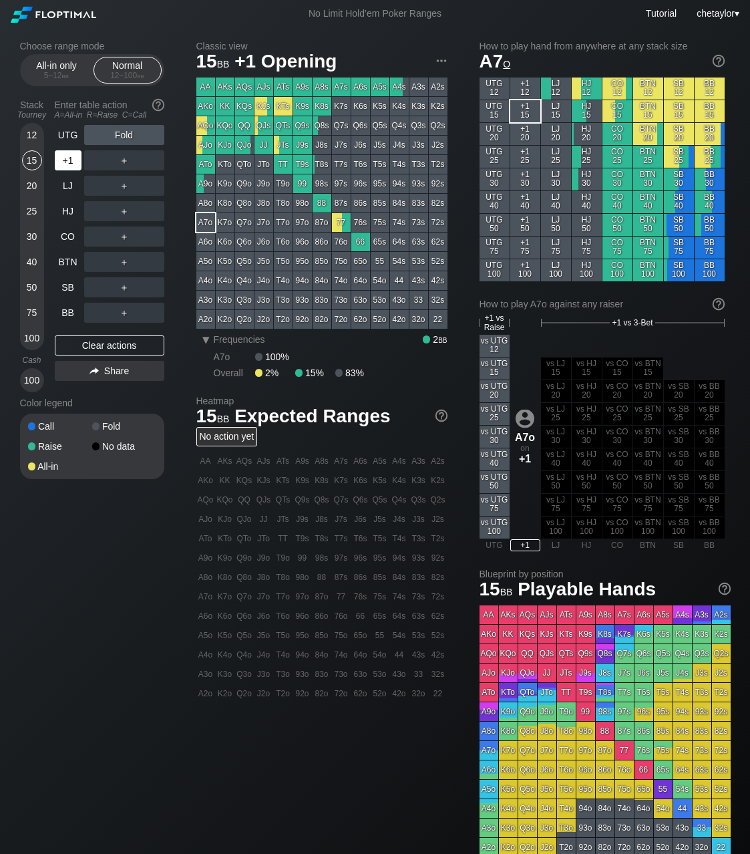
click at [71, 158] on div "+1" at bounding box center [68, 160] width 27 height 20
click at [66, 305] on div "BB" at bounding box center [68, 313] width 27 height 20
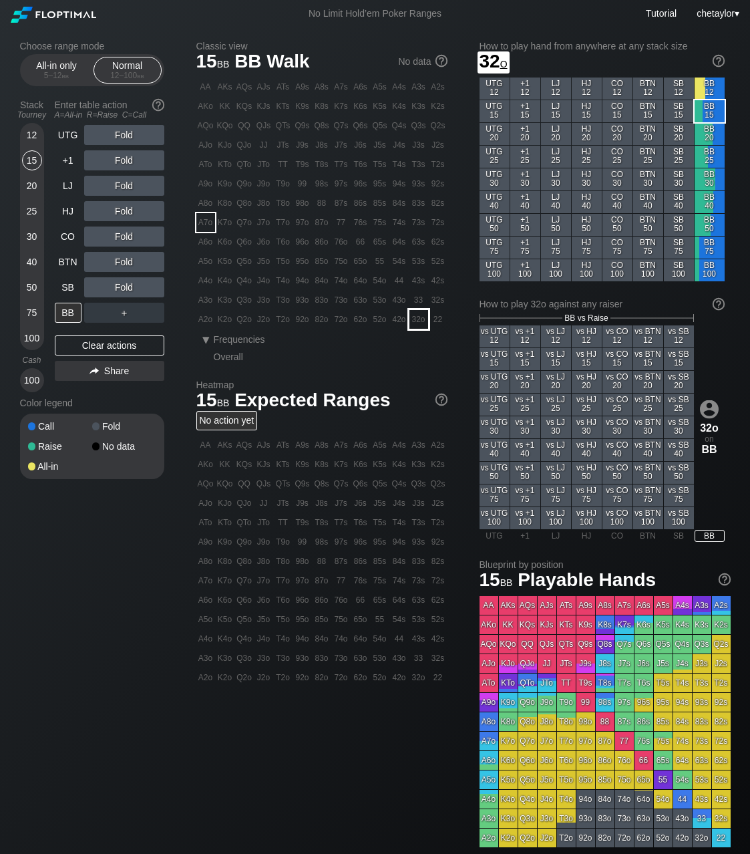
click at [420, 317] on div "32o" at bounding box center [419, 319] width 19 height 19
click at [100, 259] on div "A ✕" at bounding box center [97, 262] width 26 height 20
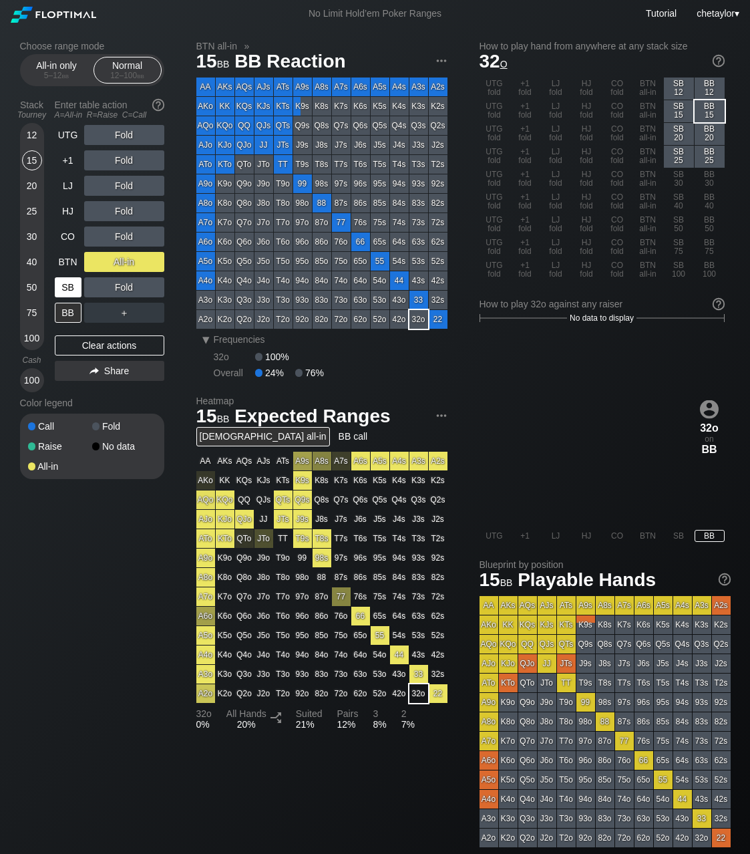
click at [66, 287] on div "SB" at bounding box center [68, 287] width 27 height 20
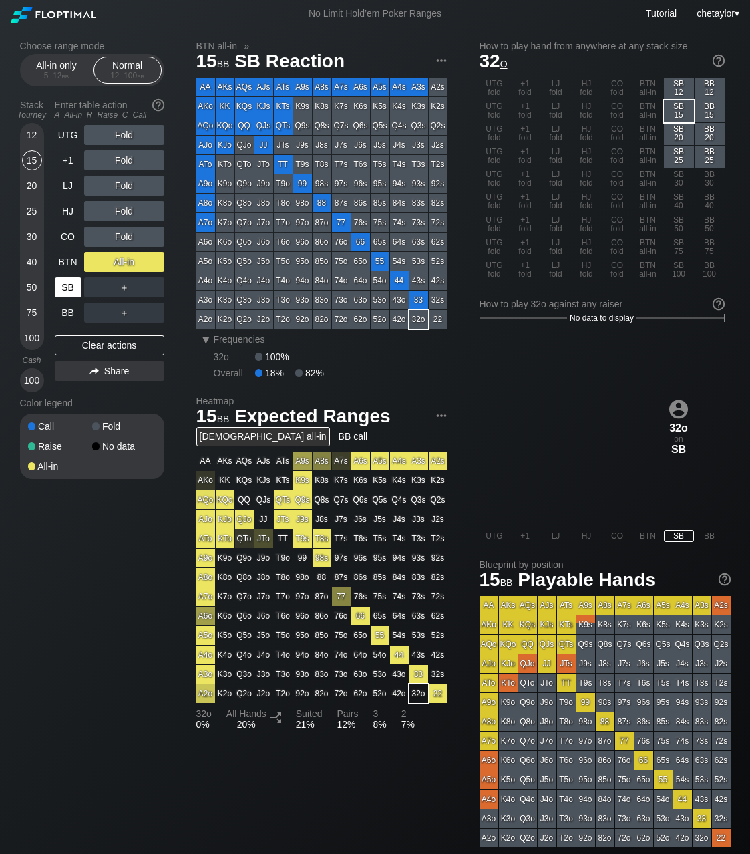
click at [66, 287] on div "SB" at bounding box center [68, 287] width 27 height 20
click at [98, 342] on div "Clear actions" at bounding box center [110, 345] width 110 height 20
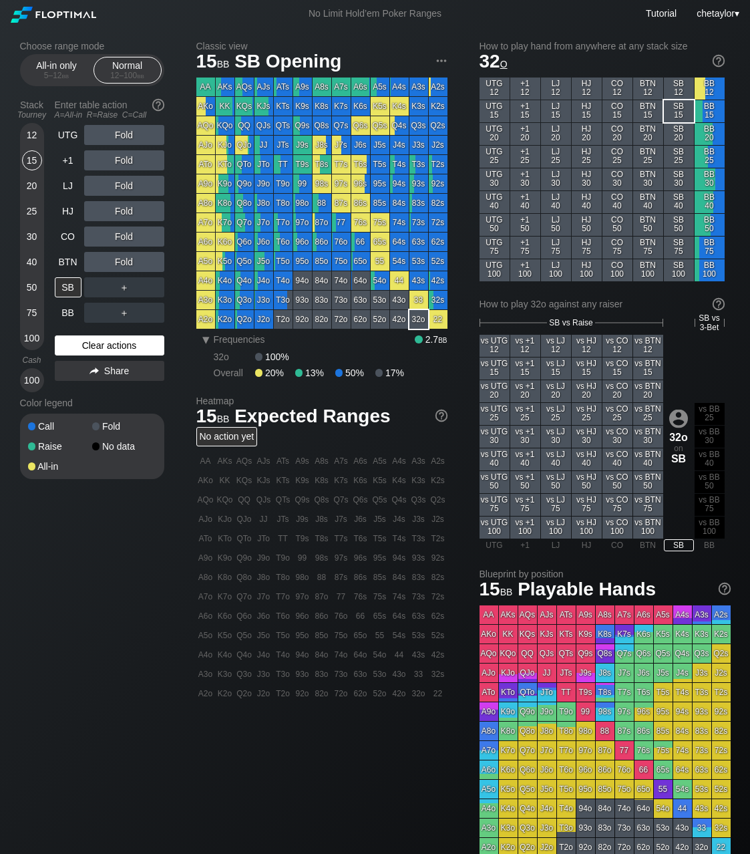
click at [98, 342] on div "Clear actions" at bounding box center [110, 345] width 110 height 20
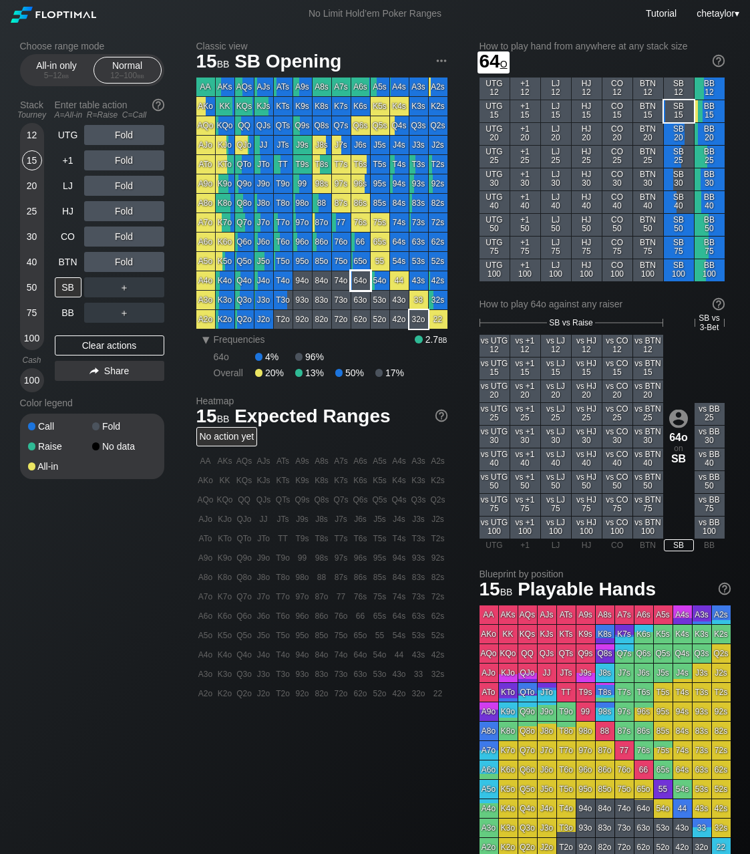
click at [363, 280] on div "64o" at bounding box center [360, 280] width 19 height 19
click at [67, 263] on div "BTN" at bounding box center [68, 262] width 27 height 20
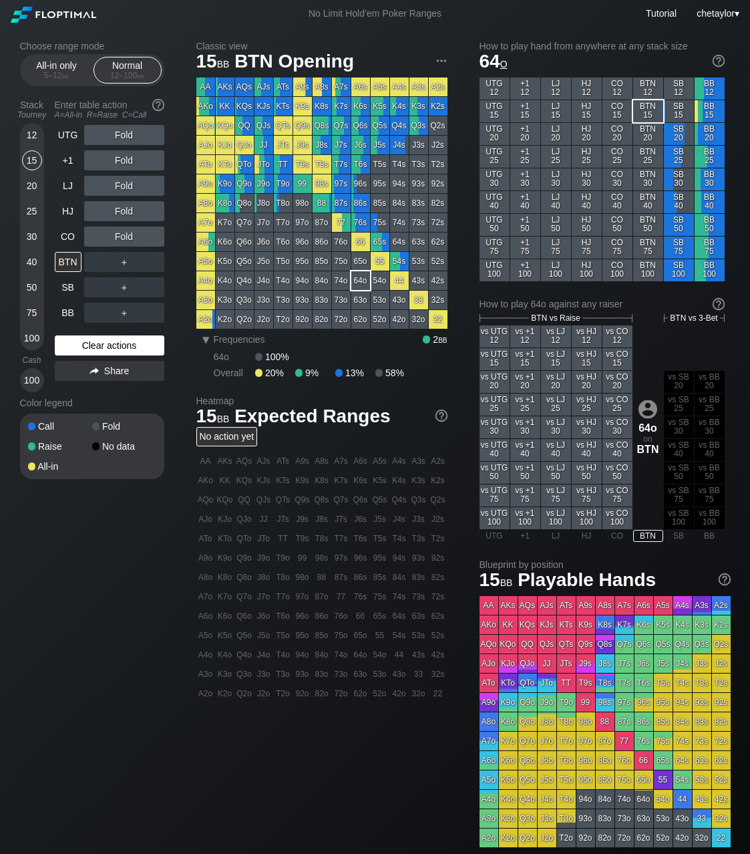
click at [92, 349] on div "Clear actions" at bounding box center [110, 345] width 110 height 20
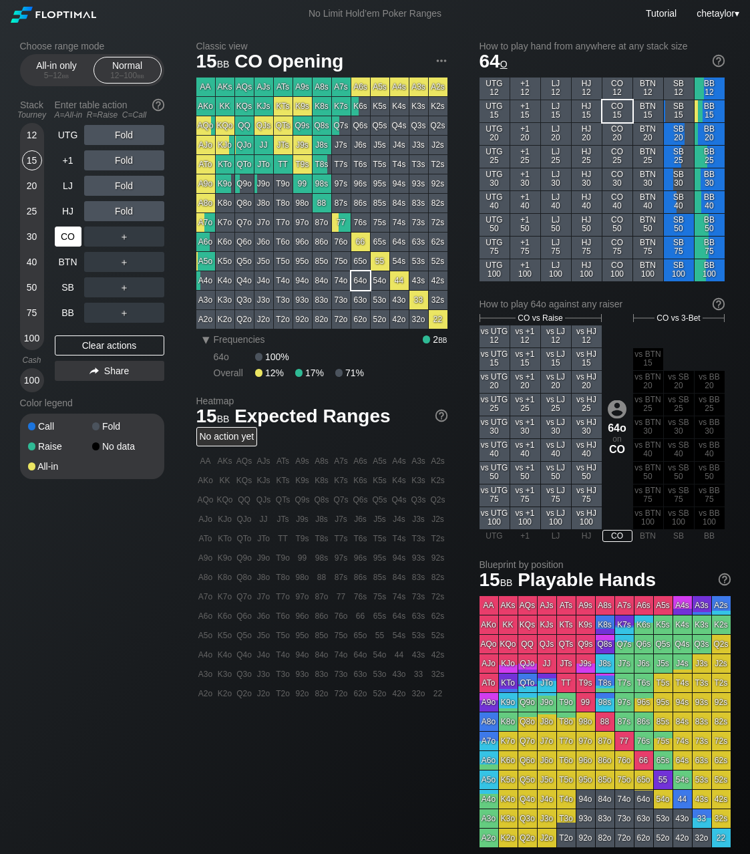
click at [68, 237] on div "CO" at bounding box center [68, 237] width 27 height 20
click at [97, 345] on div "Clear actions" at bounding box center [110, 345] width 110 height 20
click at [206, 202] on div "A8o" at bounding box center [205, 203] width 19 height 19
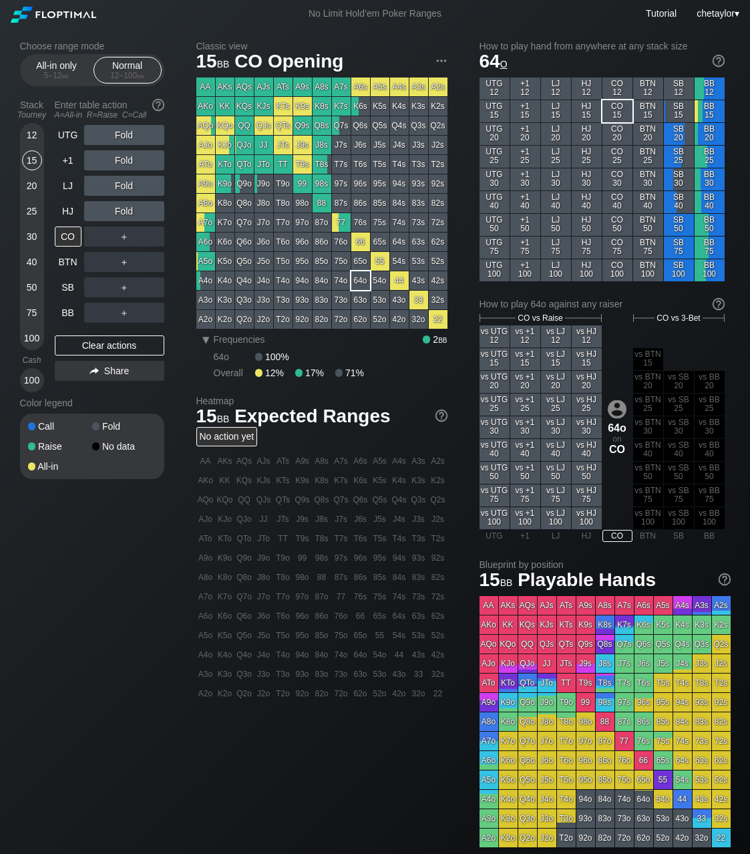
click at [206, 202] on div "A8o" at bounding box center [205, 203] width 19 height 19
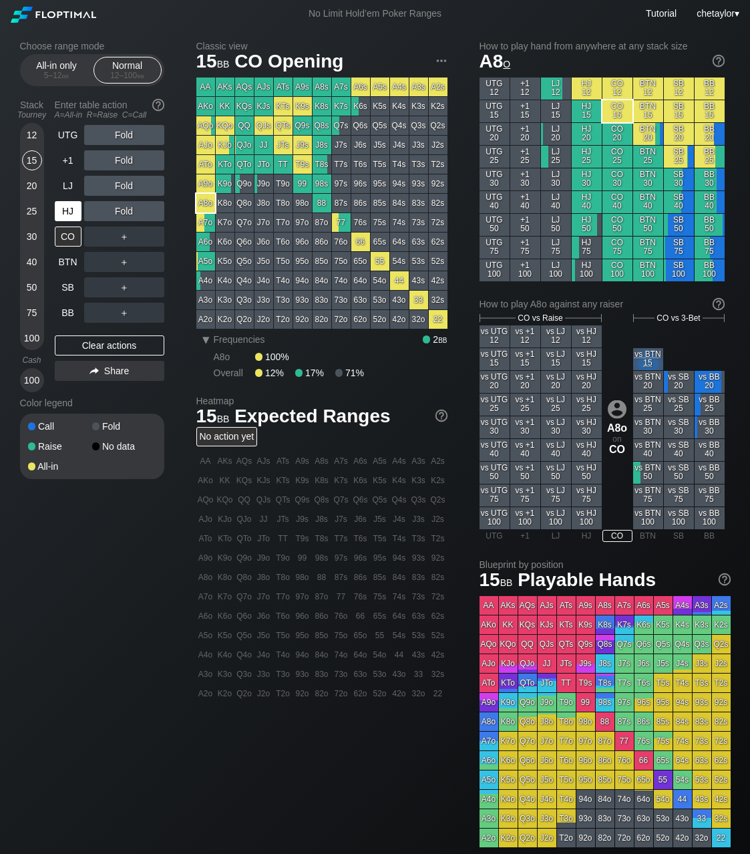
click at [71, 206] on div "HJ" at bounding box center [68, 211] width 27 height 20
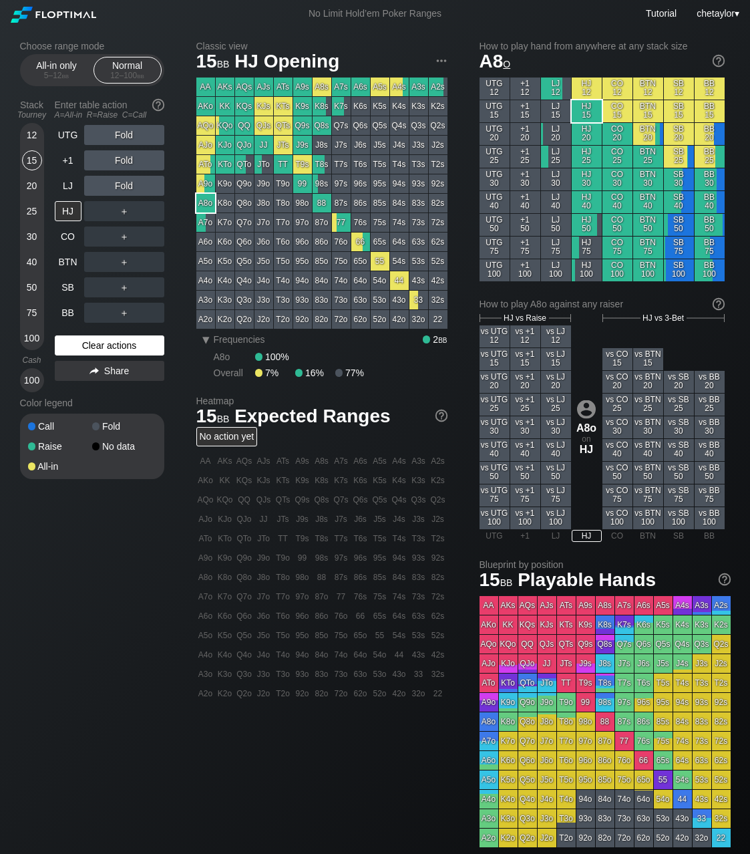
click at [88, 344] on div "Clear actions" at bounding box center [110, 345] width 110 height 20
click at [71, 186] on div "LJ" at bounding box center [68, 186] width 27 height 20
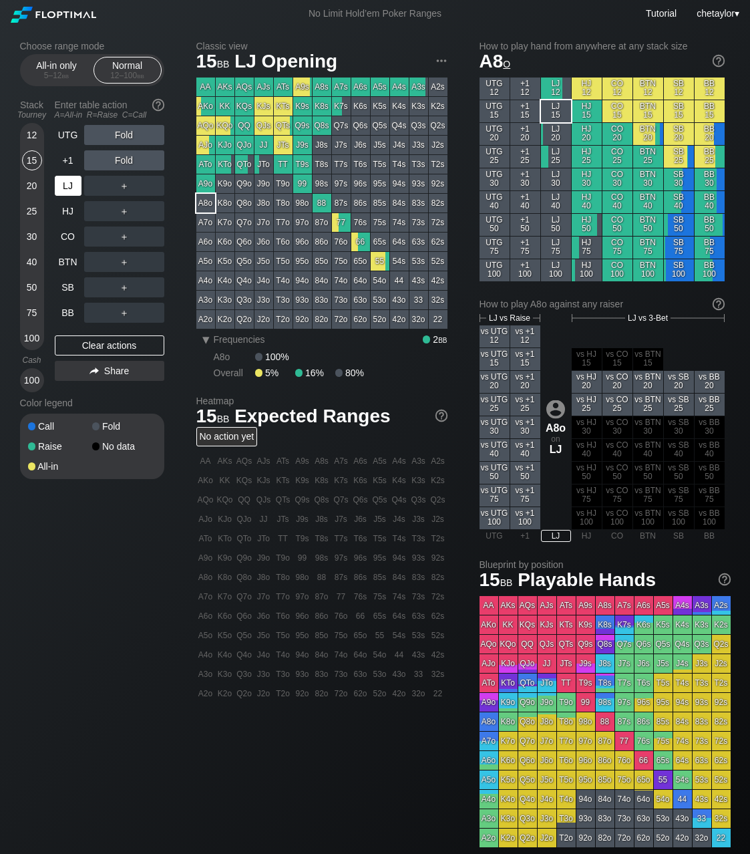
click at [71, 186] on div "LJ" at bounding box center [68, 186] width 27 height 20
click at [65, 161] on div "+1" at bounding box center [68, 160] width 27 height 20
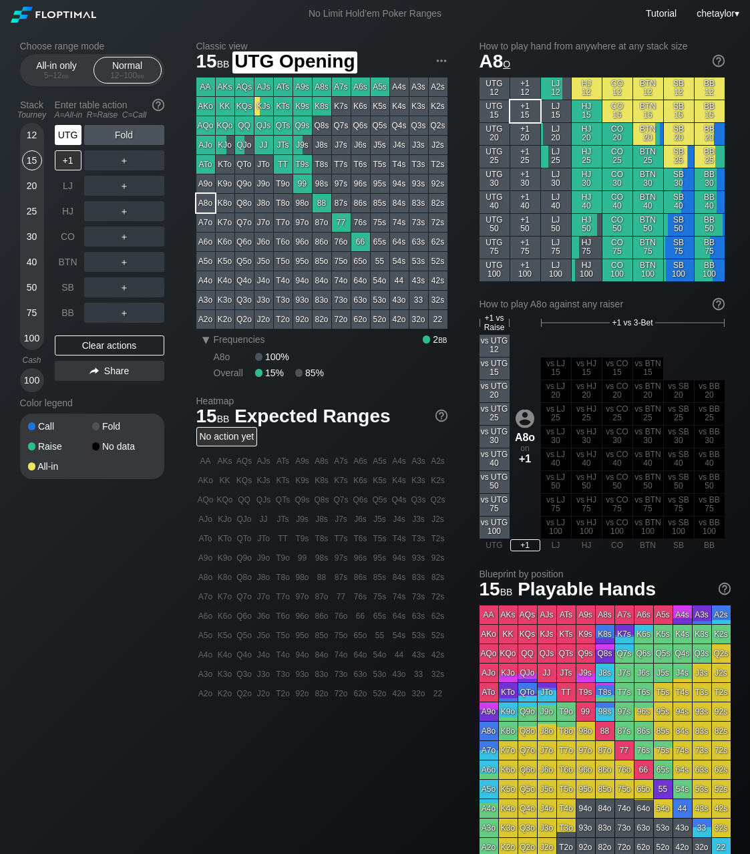
click at [69, 134] on div "UTG" at bounding box center [68, 135] width 27 height 20
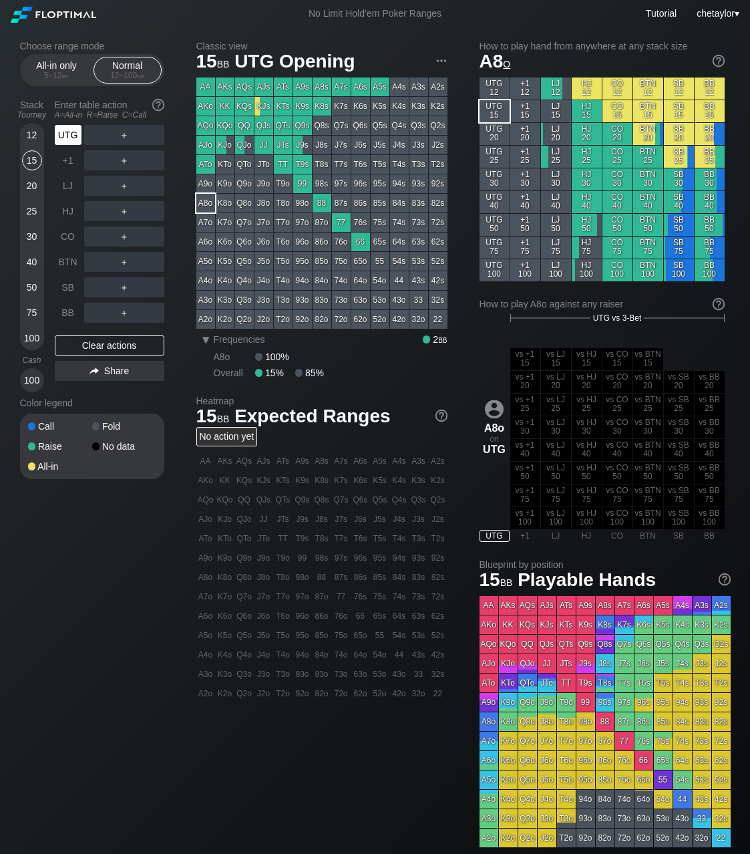
click at [69, 134] on div "UTG" at bounding box center [68, 135] width 27 height 20
click at [56, 72] on div "5 – 12 bb" at bounding box center [57, 75] width 56 height 9
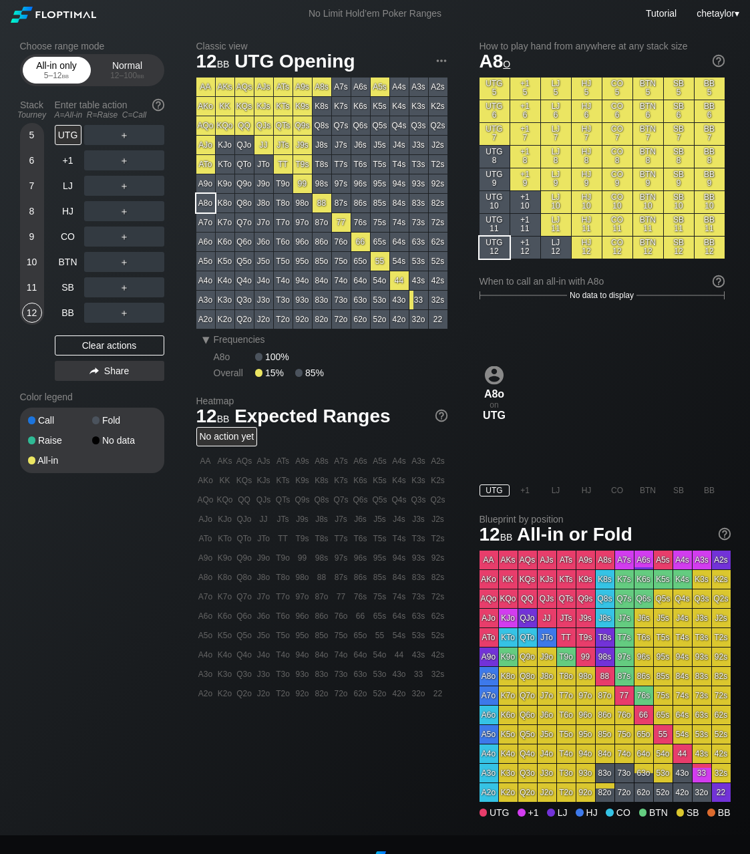
click at [56, 72] on div "5 – 12 bb" at bounding box center [57, 75] width 56 height 9
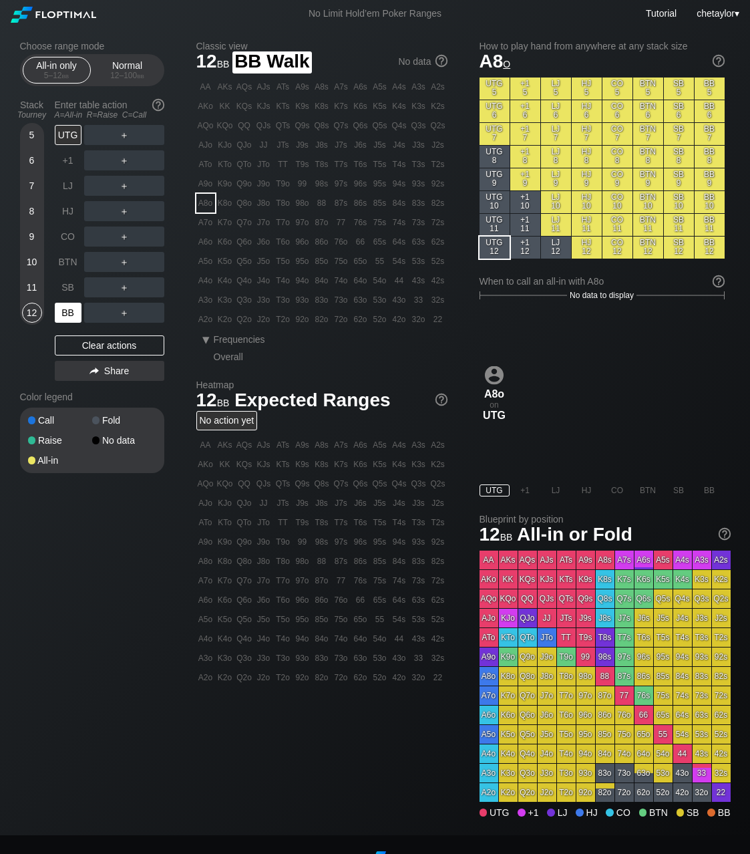
click at [65, 309] on div "BB" at bounding box center [68, 313] width 27 height 20
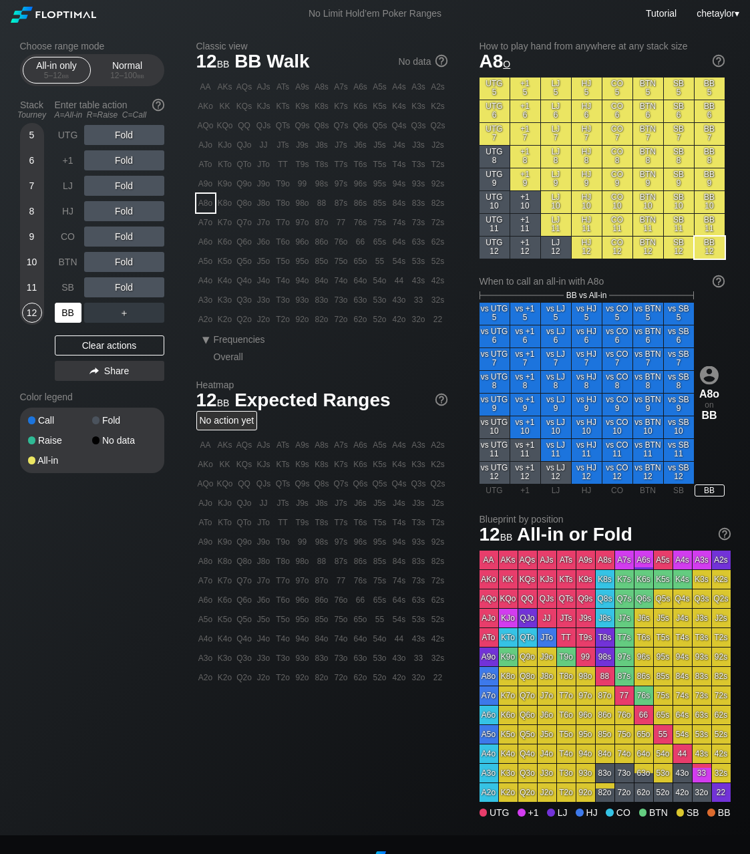
click at [65, 309] on div "BB" at bounding box center [68, 313] width 27 height 20
click at [97, 347] on div "Clear actions" at bounding box center [110, 345] width 110 height 20
click at [378, 282] on div "54o" at bounding box center [380, 280] width 19 height 19
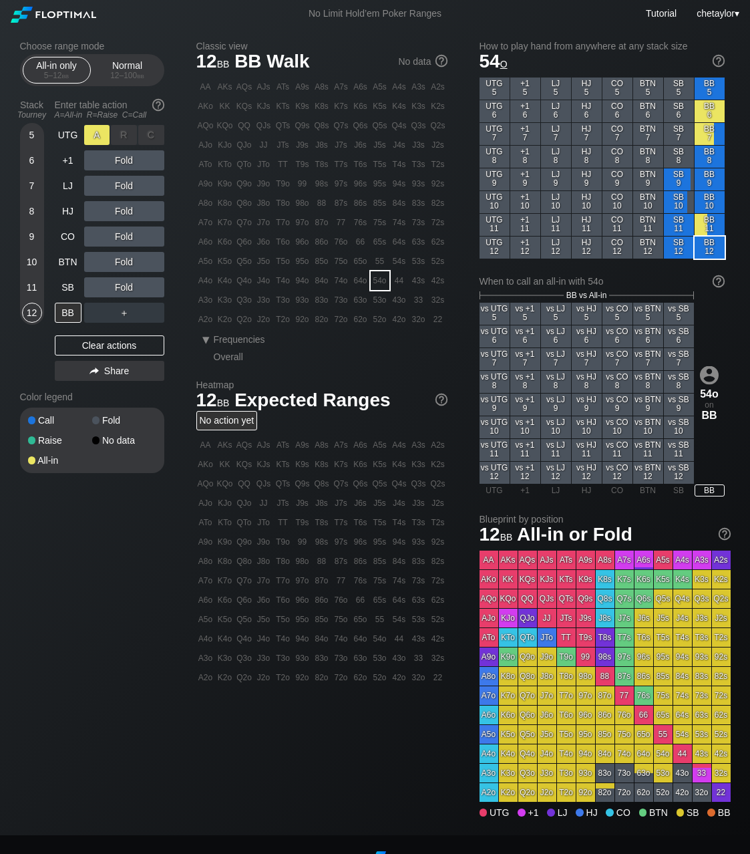
click at [97, 132] on div "A ✕" at bounding box center [97, 135] width 26 height 20
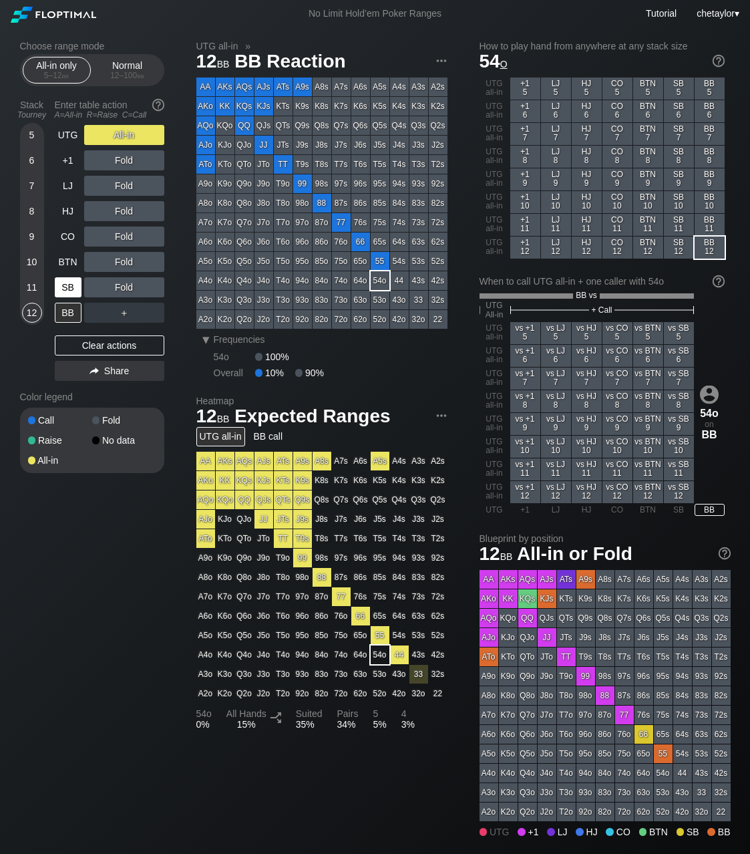
click at [69, 286] on div "SB" at bounding box center [68, 287] width 27 height 20
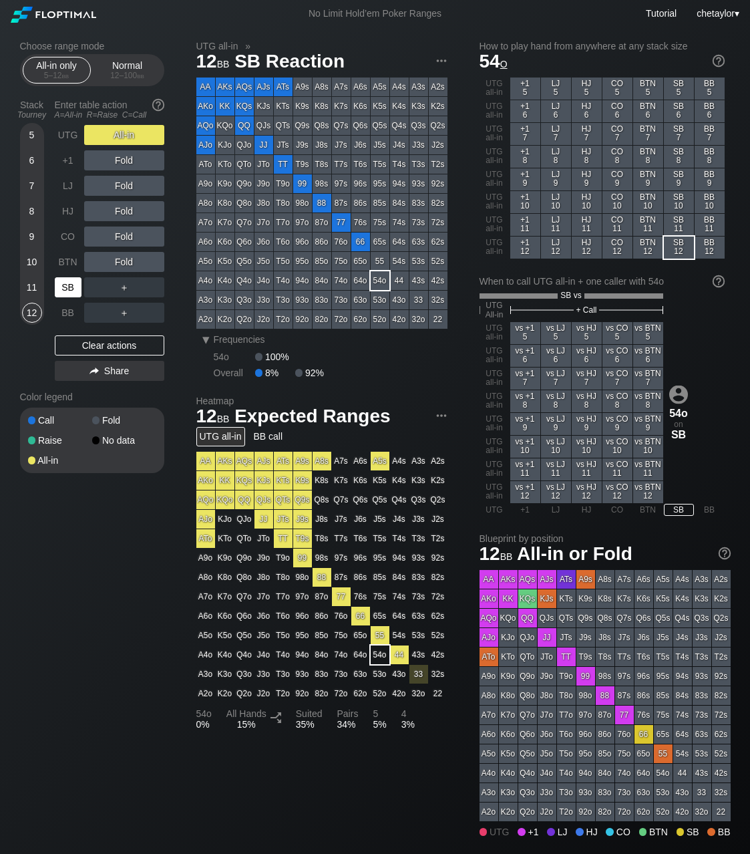
click at [69, 286] on div "SB" at bounding box center [68, 287] width 27 height 20
click at [96, 343] on div "Clear actions" at bounding box center [110, 345] width 110 height 20
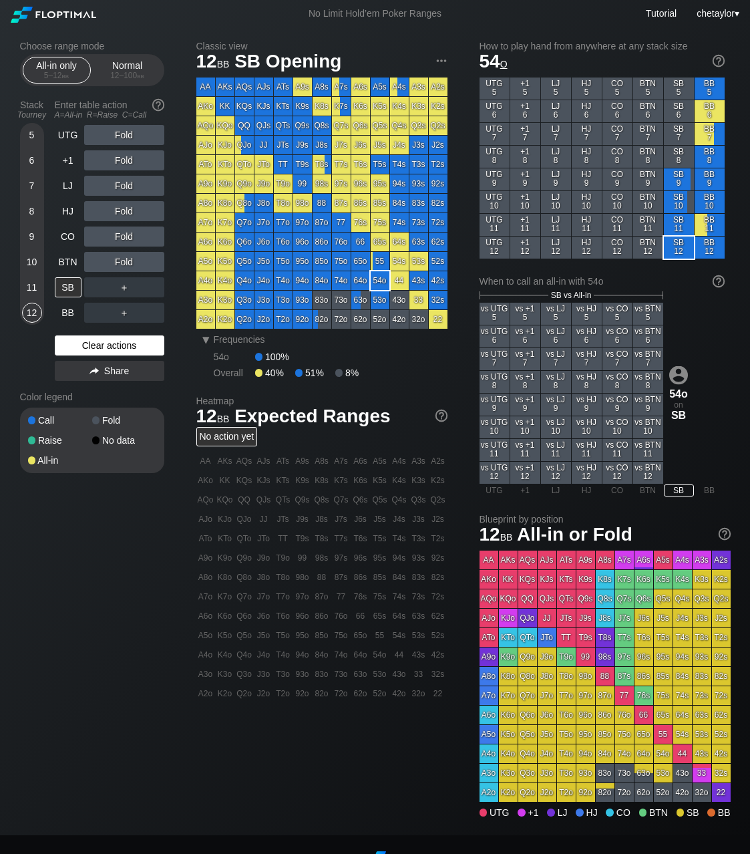
click at [96, 343] on div "Clear actions" at bounding box center [110, 345] width 110 height 20
click at [208, 282] on div "A4o" at bounding box center [205, 280] width 19 height 19
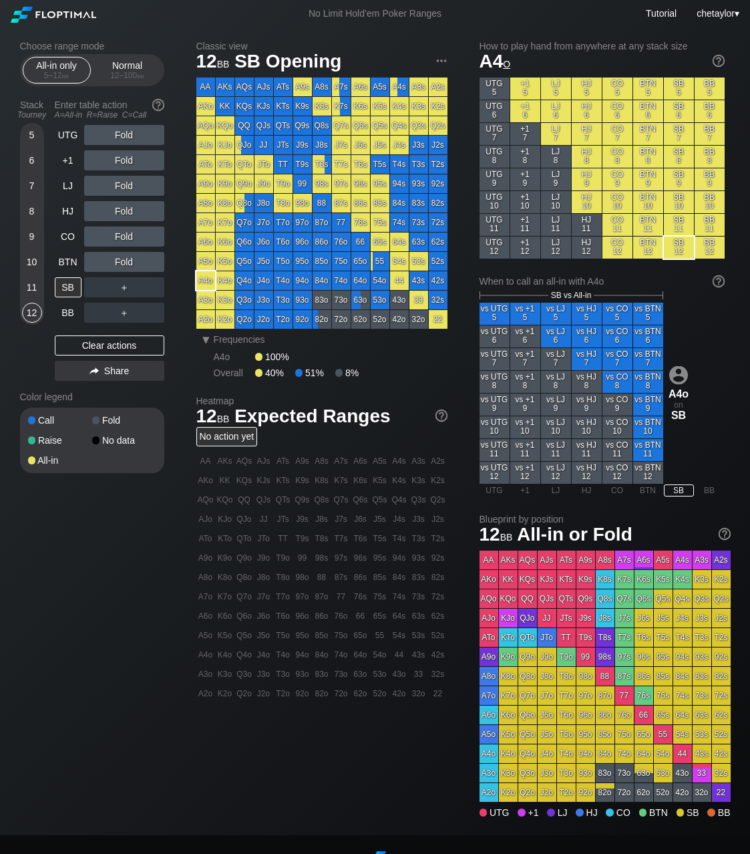
click at [208, 282] on div "A4o" at bounding box center [205, 280] width 19 height 19
click at [131, 67] on div "Normal 12 – 100 bb" at bounding box center [127, 69] width 61 height 25
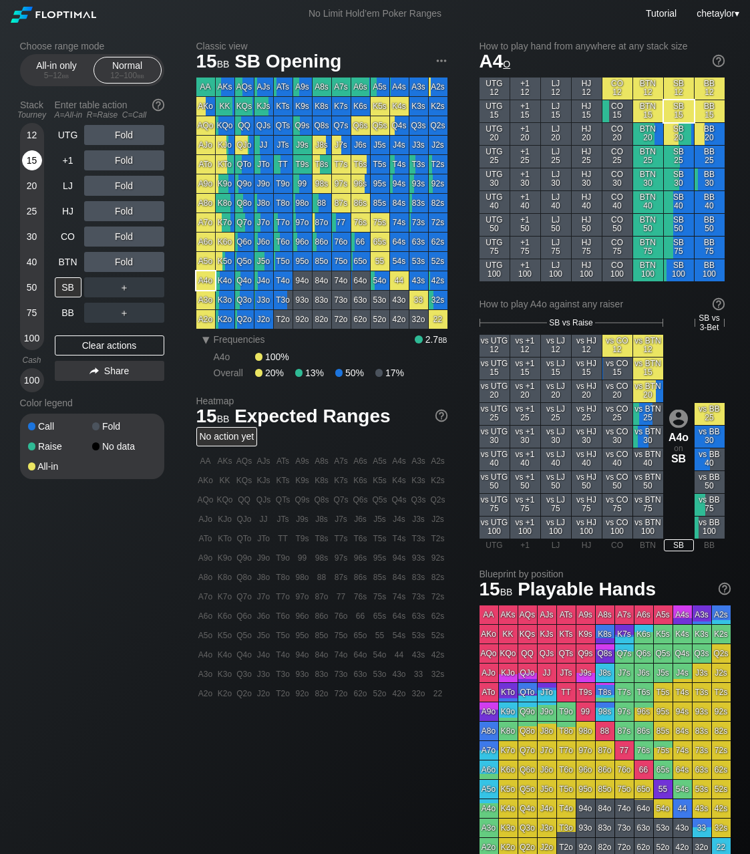
click at [31, 160] on div "15" at bounding box center [32, 160] width 20 height 20
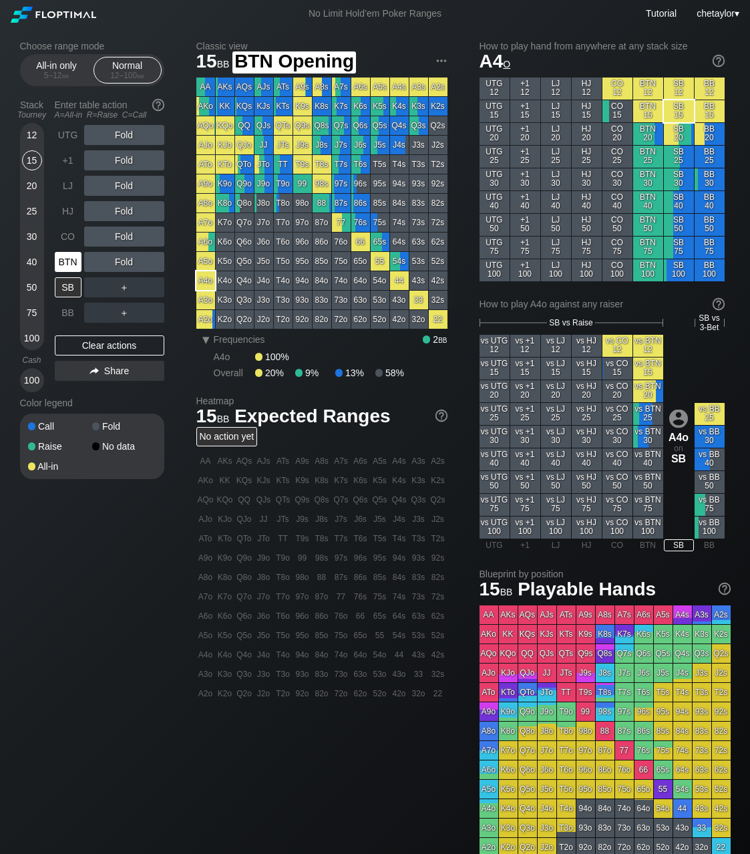
click at [67, 259] on div "BTN" at bounding box center [68, 262] width 27 height 20
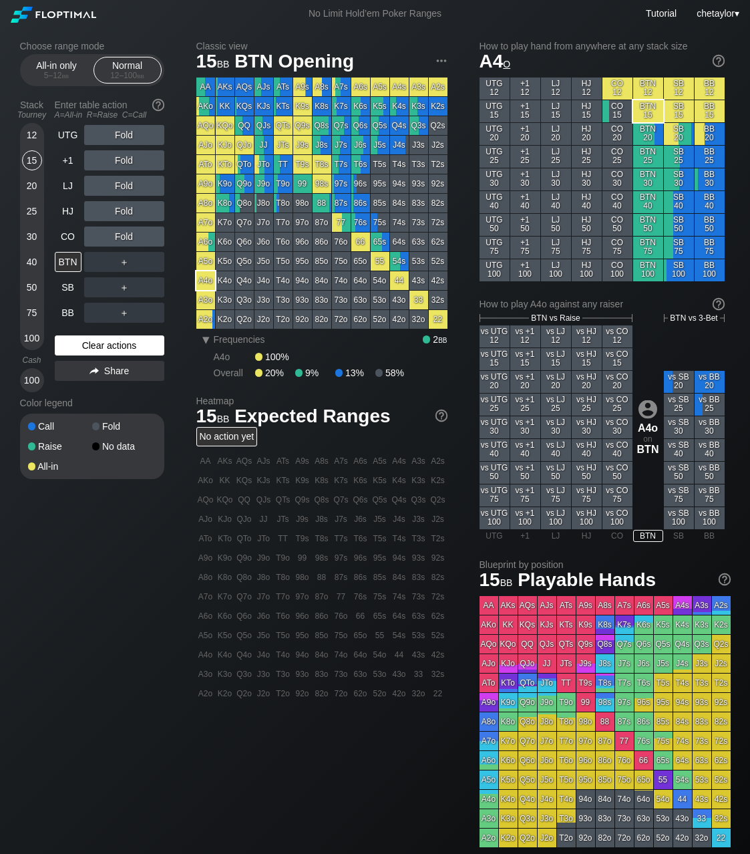
click at [98, 348] on div "Clear actions" at bounding box center [110, 345] width 110 height 20
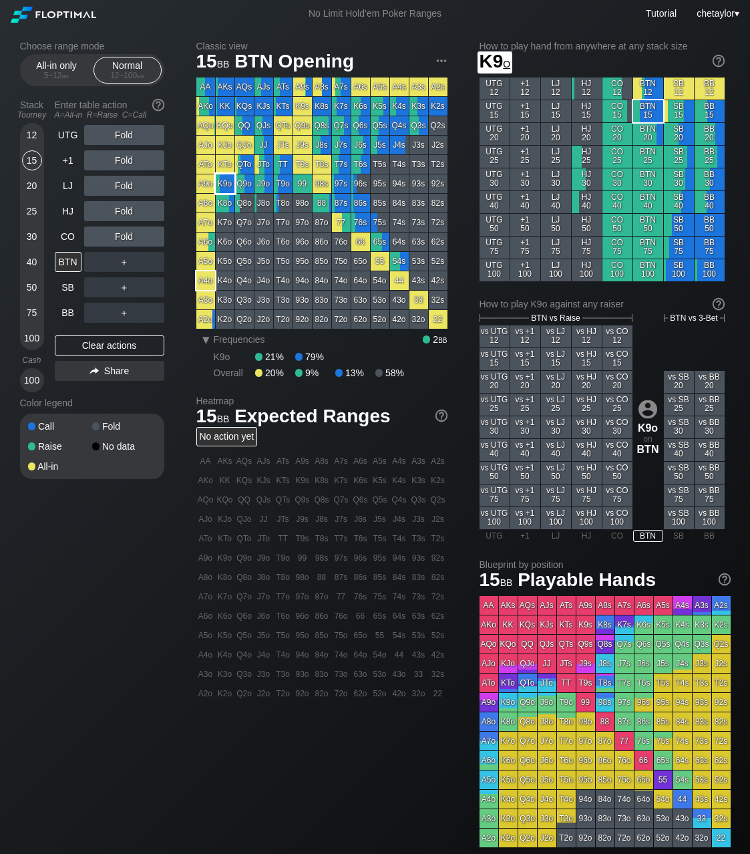
click at [228, 184] on div "K9o" at bounding box center [225, 183] width 19 height 19
click at [66, 238] on div "CO" at bounding box center [68, 237] width 27 height 20
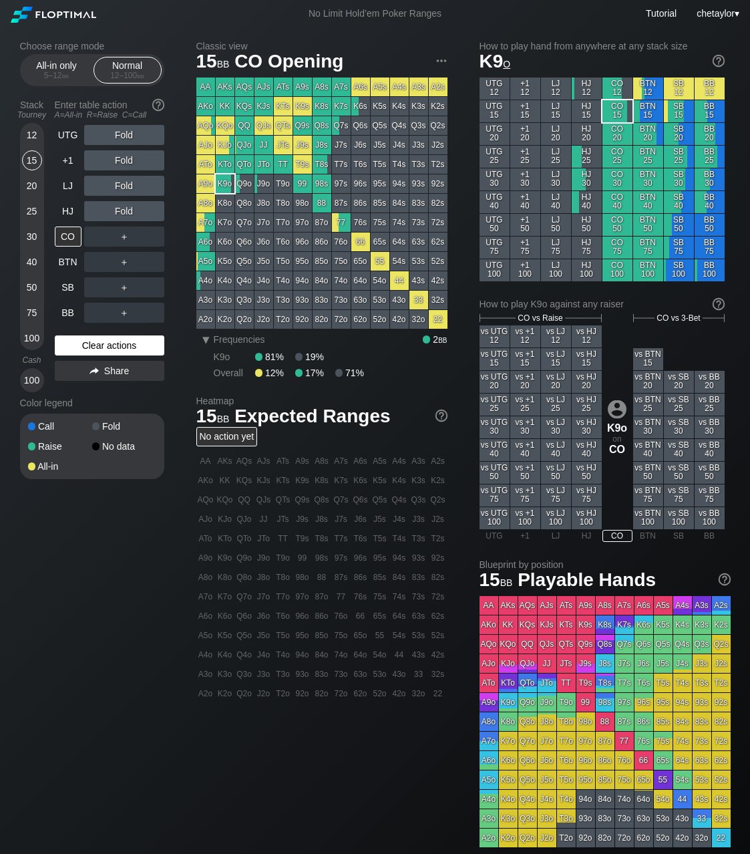
click at [95, 344] on div "Clear actions" at bounding box center [110, 345] width 110 height 20
click at [66, 214] on div "HJ" at bounding box center [68, 211] width 27 height 20
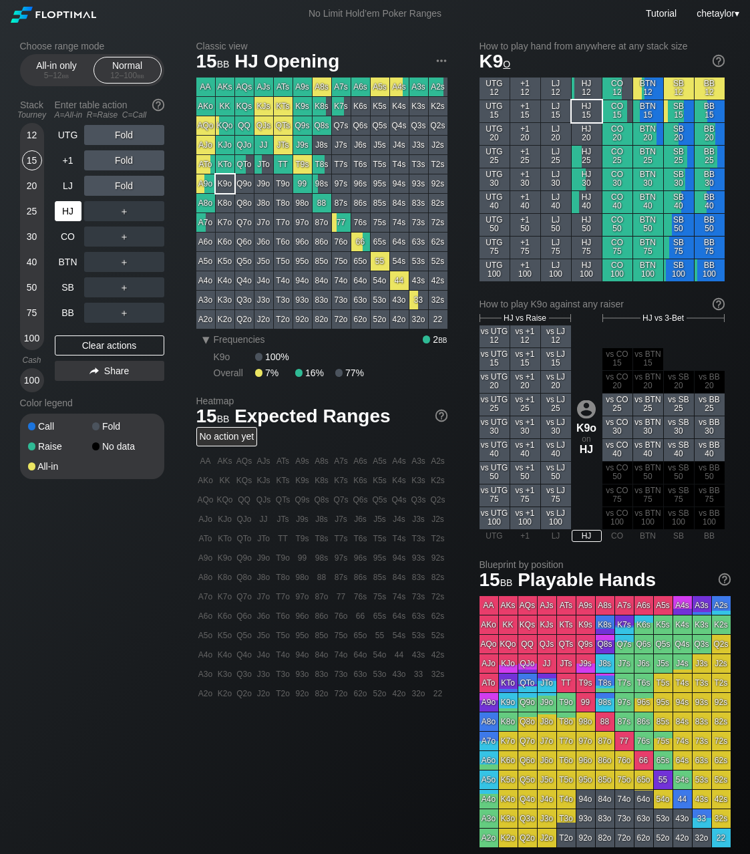
click at [66, 214] on div "HJ" at bounding box center [68, 211] width 27 height 20
click at [66, 187] on div "LJ" at bounding box center [68, 186] width 27 height 20
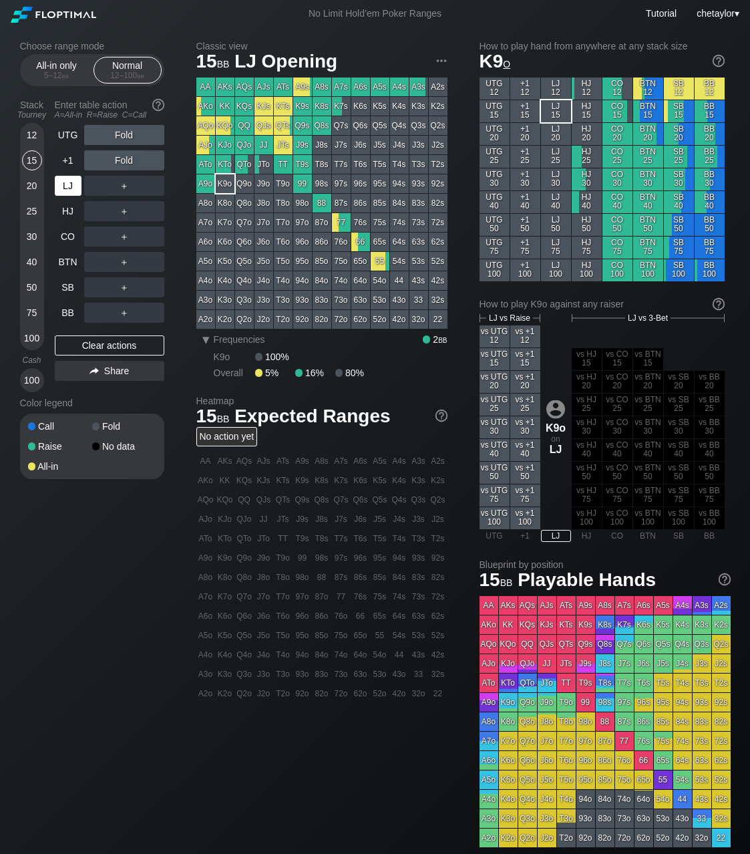
click at [66, 187] on div "LJ" at bounding box center [68, 186] width 27 height 20
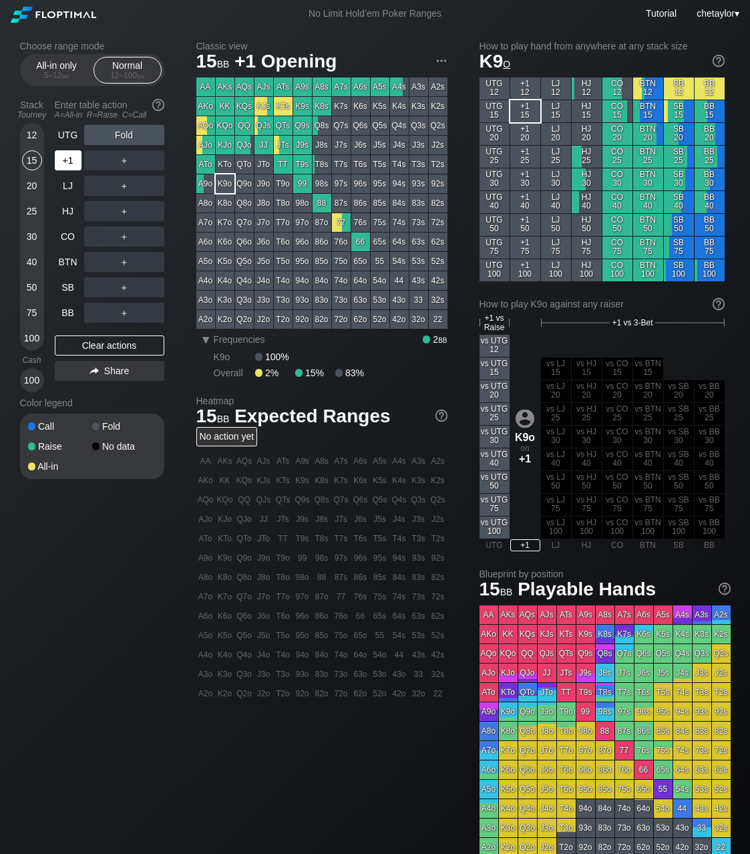
click at [73, 161] on div "+1" at bounding box center [68, 160] width 27 height 20
click at [69, 133] on div "UTG" at bounding box center [68, 135] width 27 height 20
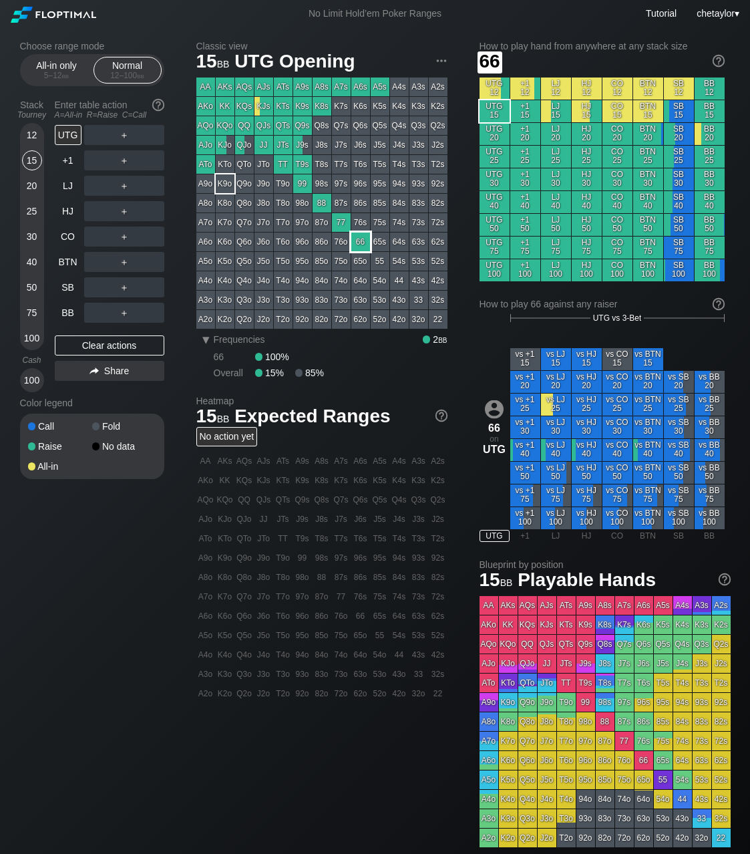
click at [357, 243] on div "66" at bounding box center [360, 242] width 19 height 19
click at [33, 186] on div "20" at bounding box center [32, 186] width 20 height 20
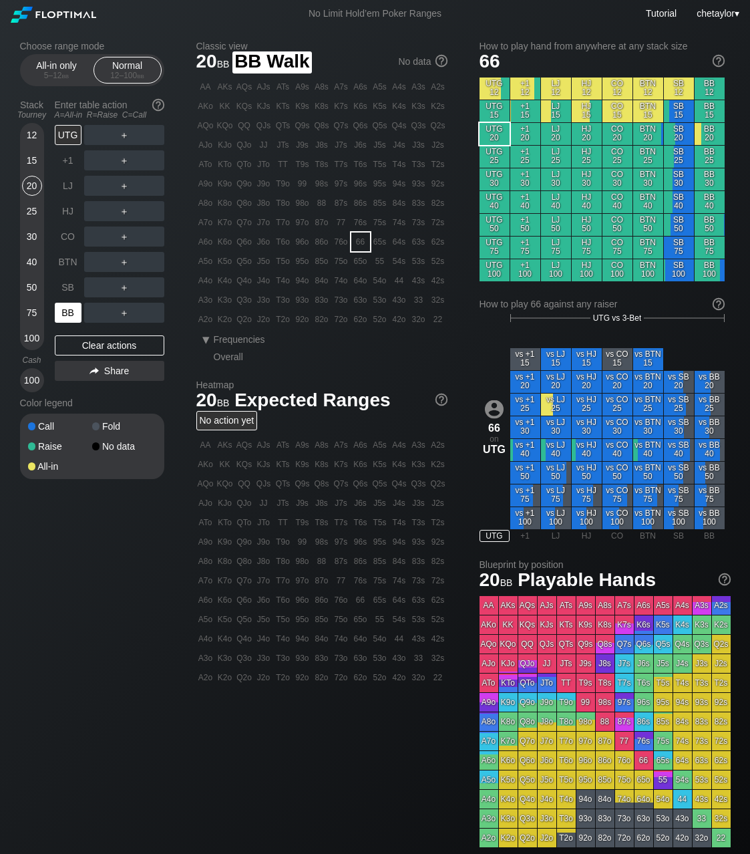
click at [65, 311] on div "BB" at bounding box center [68, 313] width 27 height 20
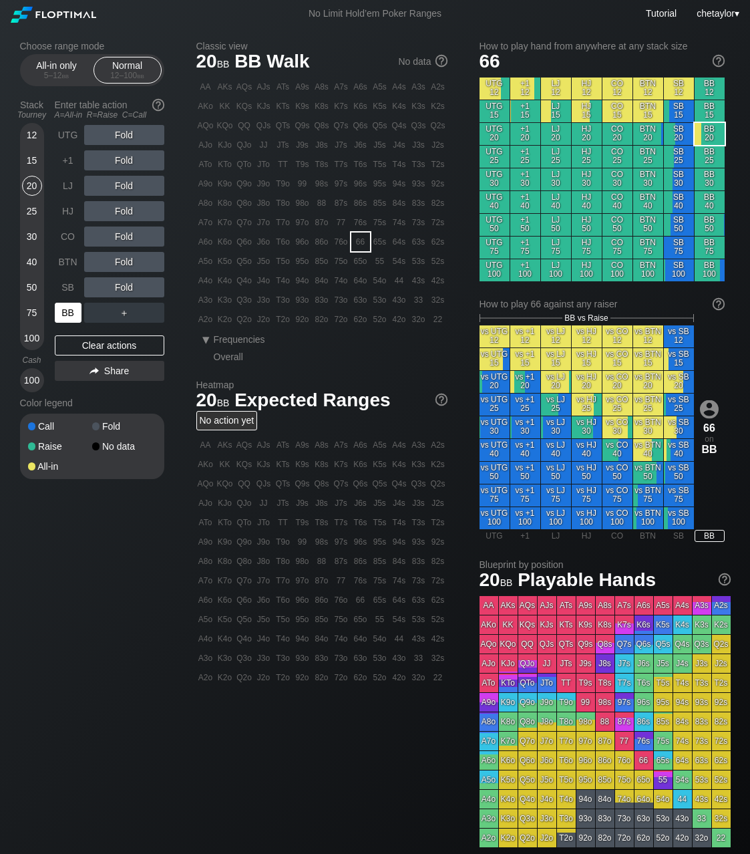
click at [65, 311] on div "BB" at bounding box center [68, 313] width 27 height 20
click at [101, 343] on div "Clear actions" at bounding box center [110, 345] width 110 height 20
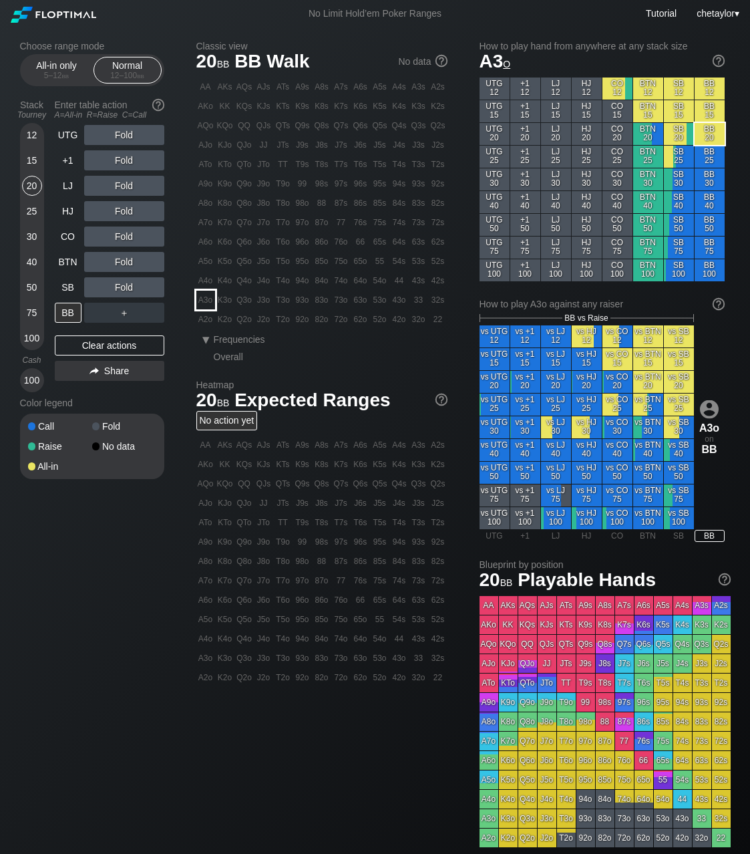
click at [202, 295] on div "A3o" at bounding box center [205, 300] width 19 height 19
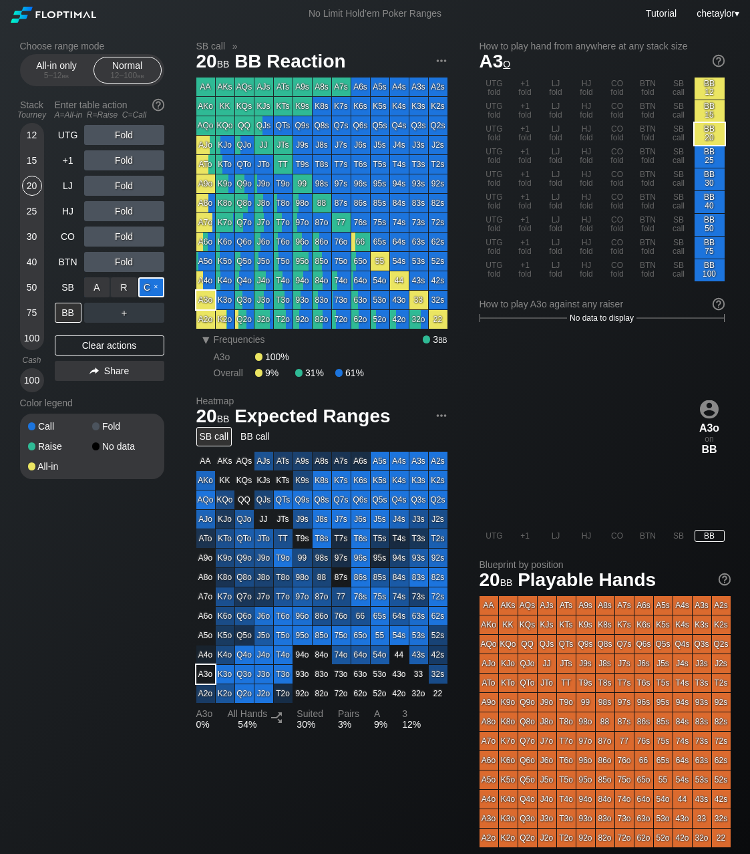
click at [153, 289] on div "C ✕" at bounding box center [151, 287] width 26 height 20
click at [72, 289] on div "SB" at bounding box center [68, 287] width 27 height 20
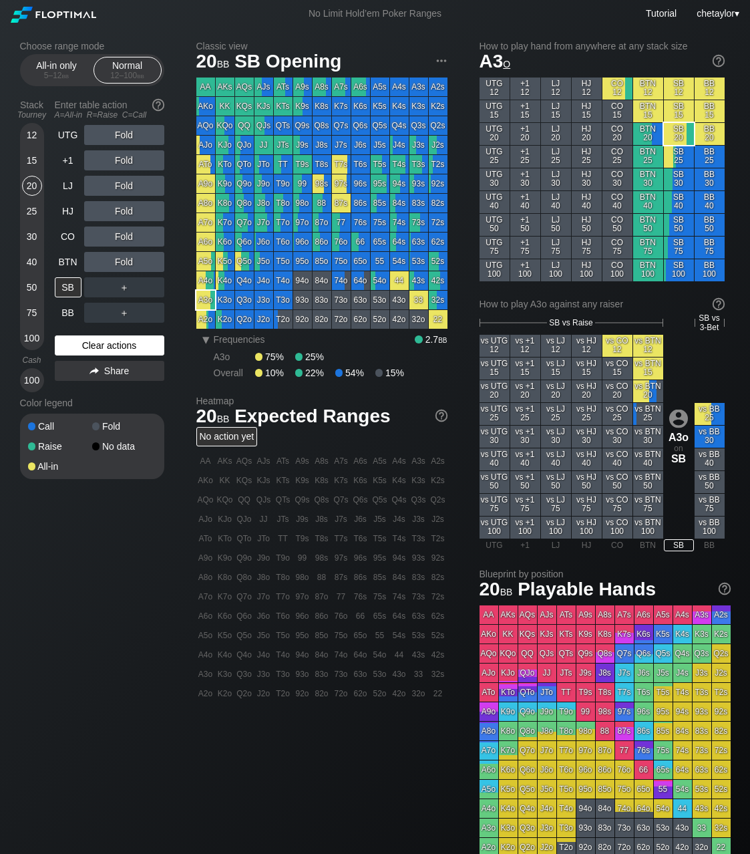
click at [98, 340] on div "Clear actions" at bounding box center [110, 345] width 110 height 20
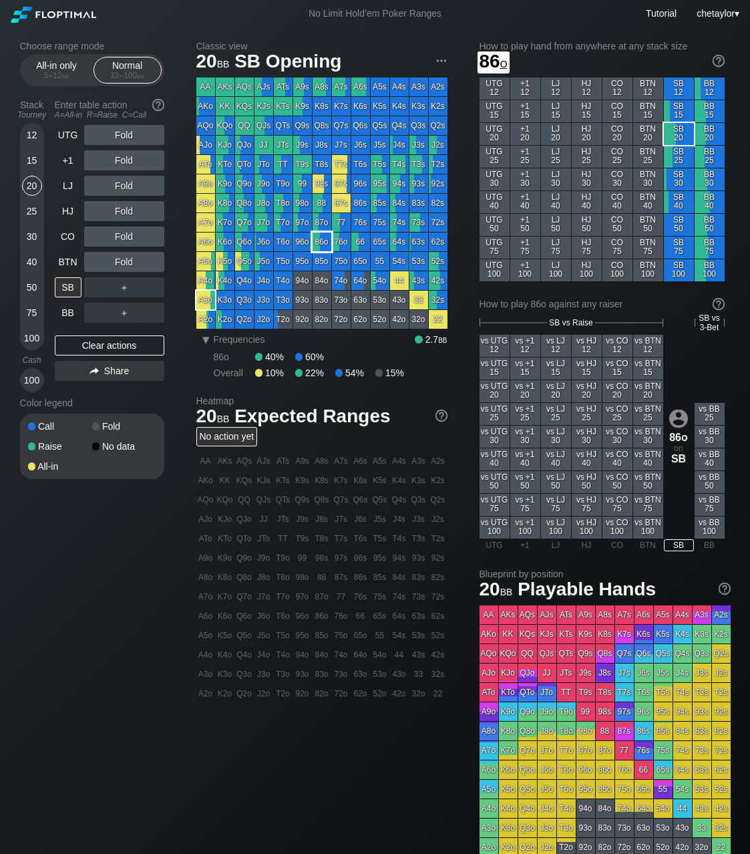
click at [321, 245] on div "86o" at bounding box center [322, 242] width 19 height 19
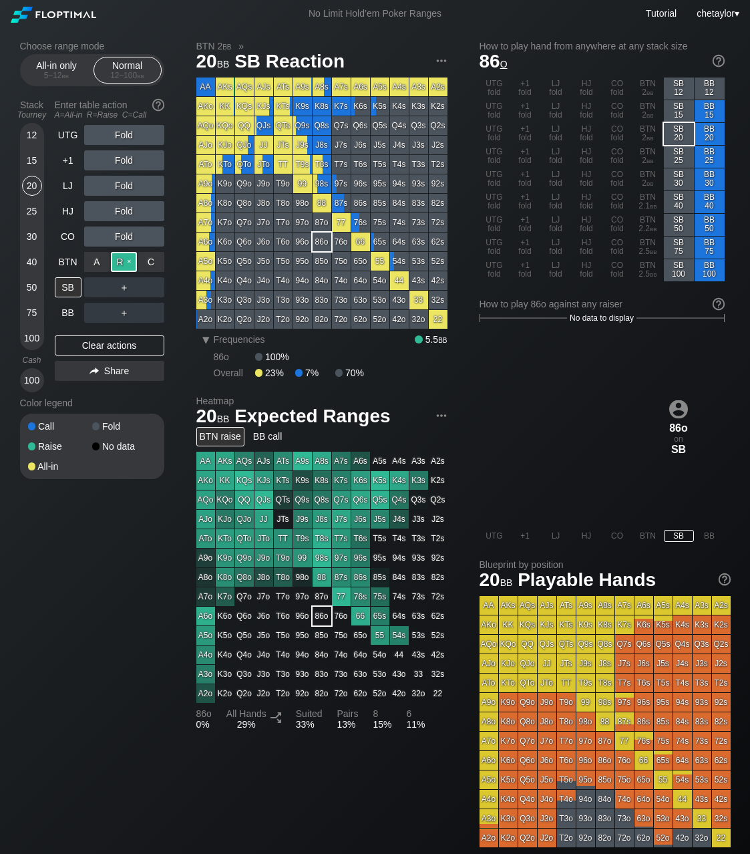
click at [129, 261] on div "R ✕" at bounding box center [124, 262] width 26 height 20
click at [76, 253] on div "BTN" at bounding box center [68, 262] width 27 height 20
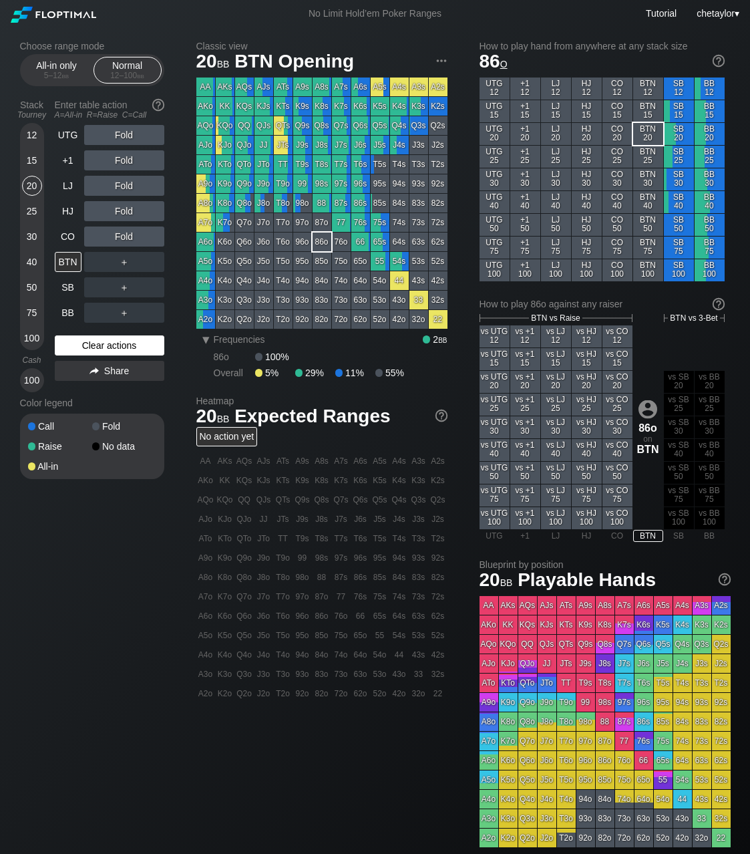
click at [96, 343] on div "Clear actions" at bounding box center [110, 345] width 110 height 20
click at [75, 237] on div "CO" at bounding box center [68, 237] width 27 height 20
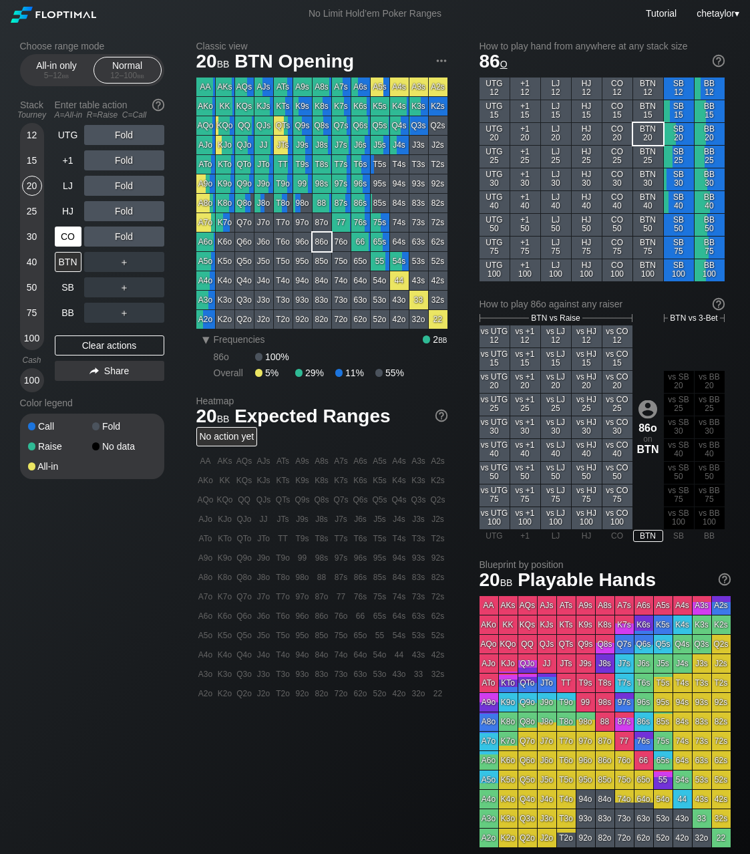
click at [75, 237] on div "CO" at bounding box center [68, 237] width 27 height 20
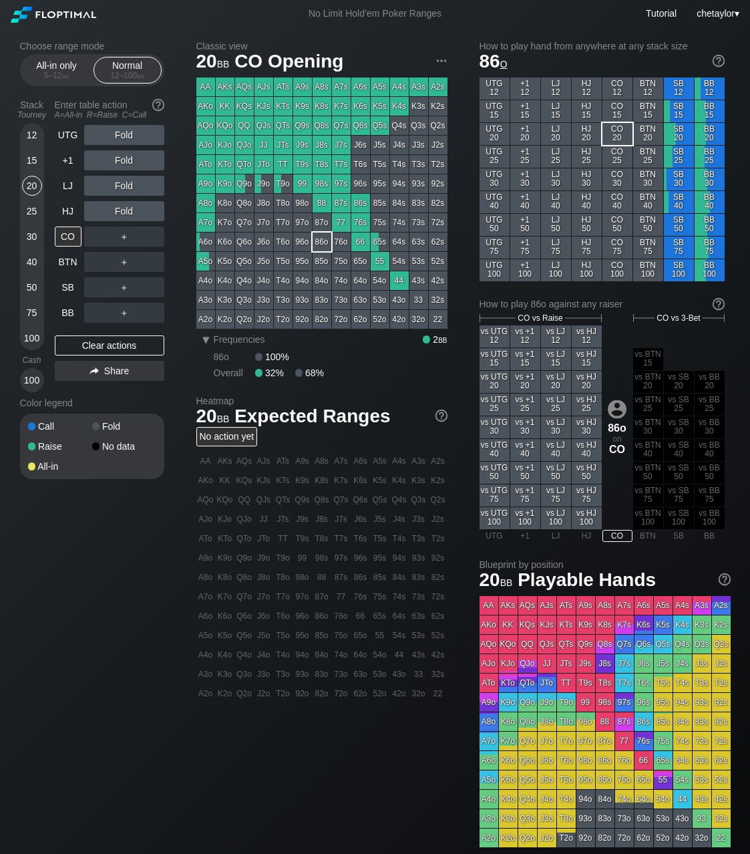
click at [247, 144] on div "QJo" at bounding box center [244, 145] width 19 height 19
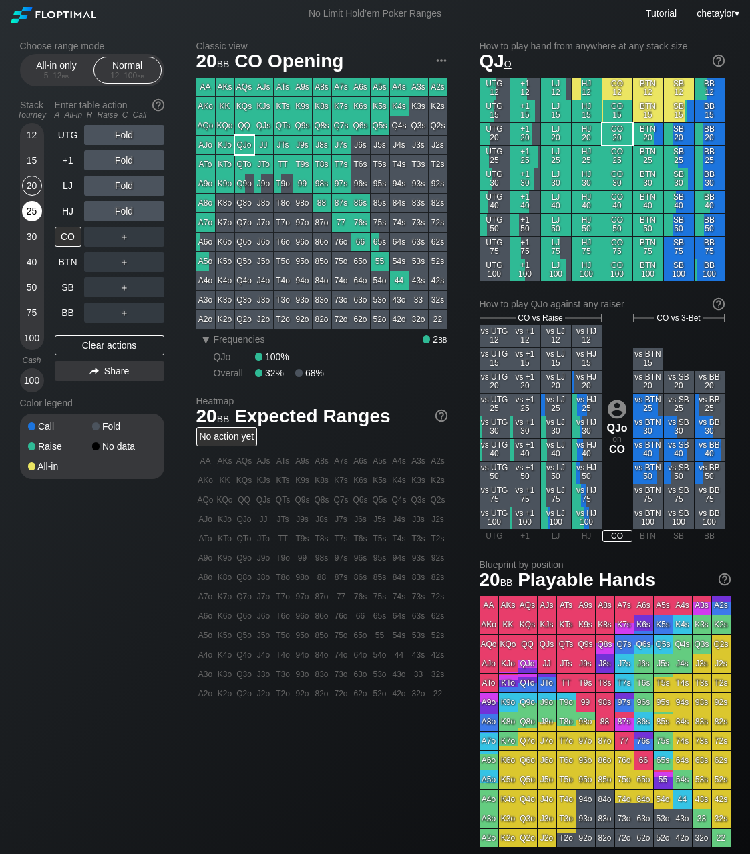
click at [32, 209] on div "25" at bounding box center [32, 211] width 20 height 20
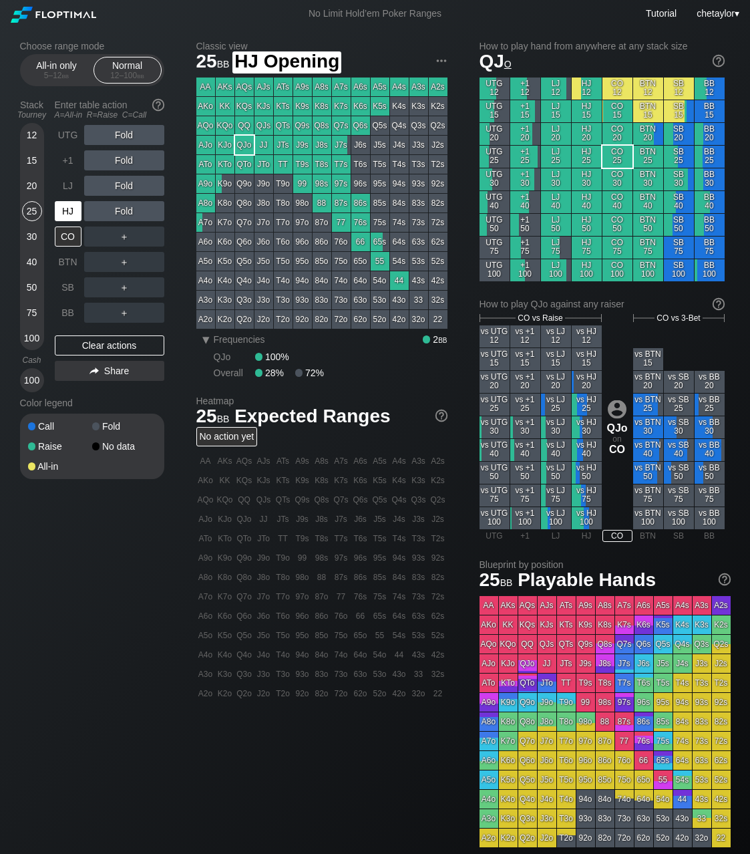
click at [79, 210] on div "HJ" at bounding box center [68, 211] width 27 height 20
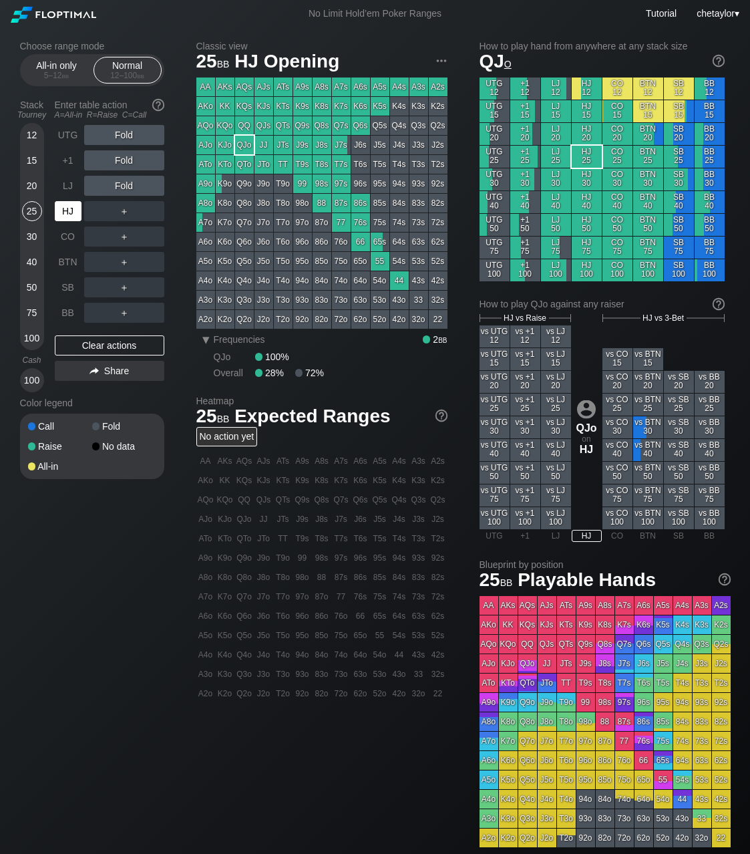
click at [79, 210] on div "HJ" at bounding box center [68, 211] width 27 height 20
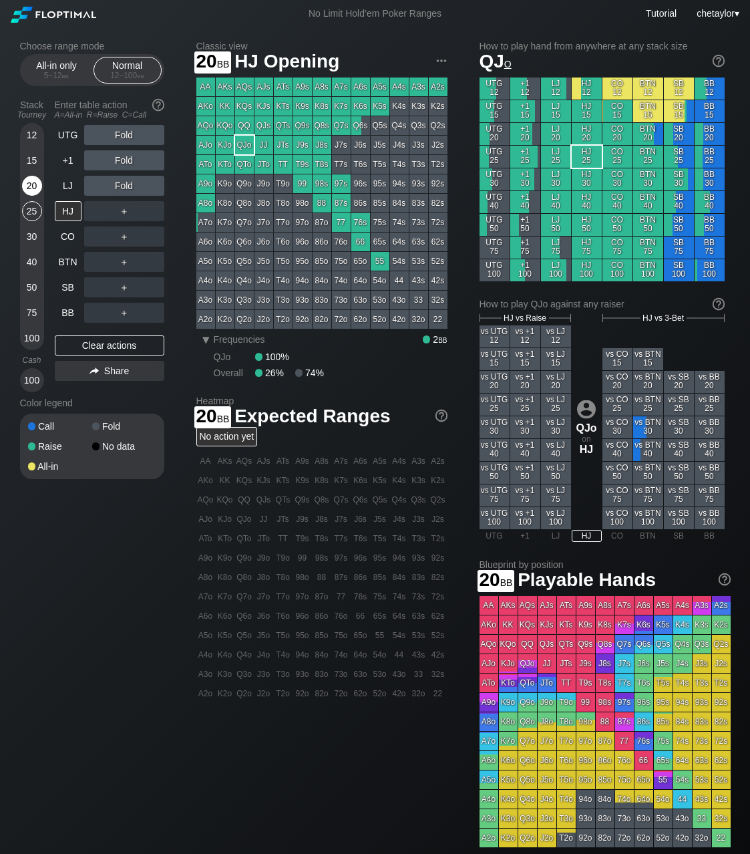
click at [33, 186] on div "20" at bounding box center [32, 186] width 20 height 20
click at [69, 188] on div "LJ" at bounding box center [68, 186] width 27 height 20
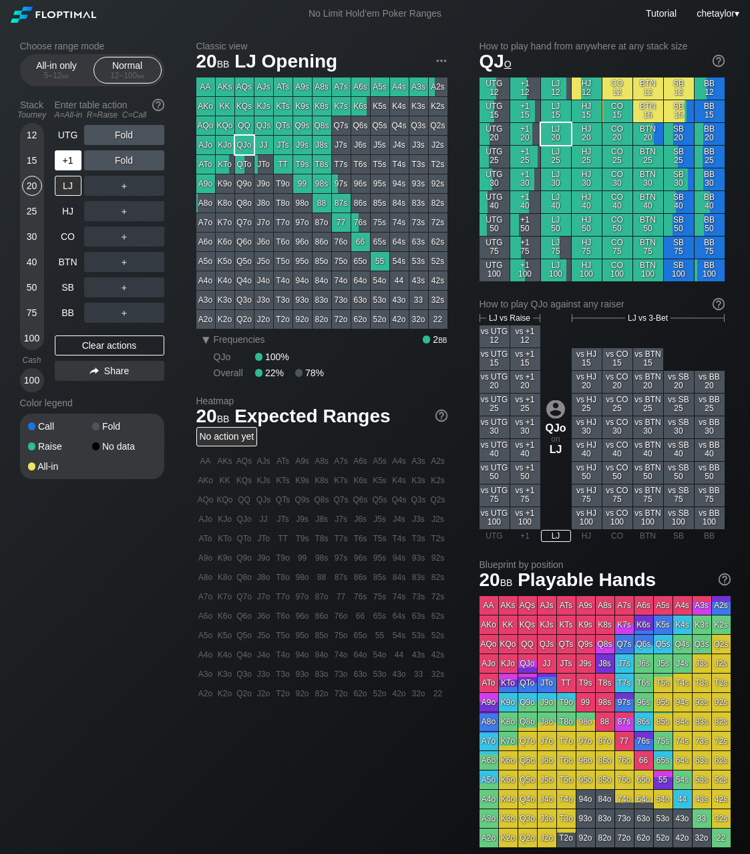
click at [71, 162] on div "+1" at bounding box center [68, 160] width 27 height 20
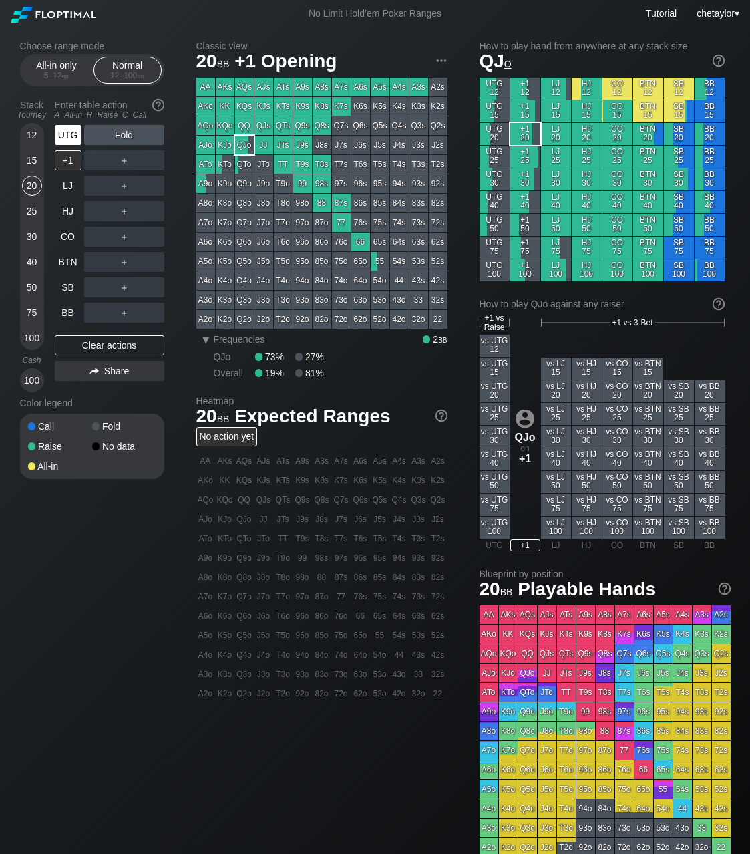
click at [68, 136] on div "UTG" at bounding box center [68, 135] width 27 height 20
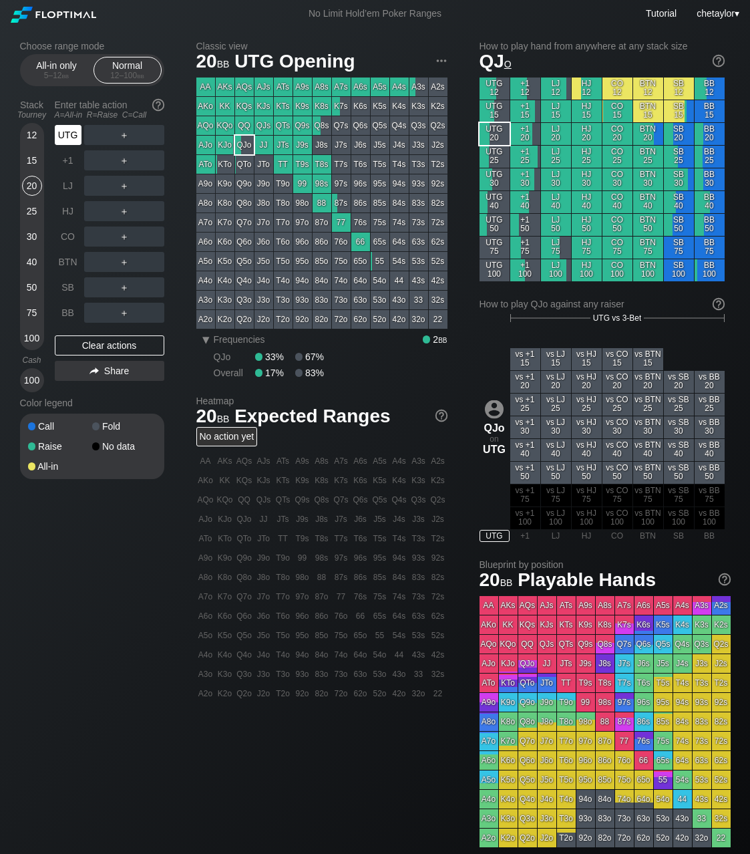
click at [68, 136] on div "UTG" at bounding box center [68, 135] width 27 height 20
click at [64, 317] on div "BB" at bounding box center [68, 313] width 27 height 20
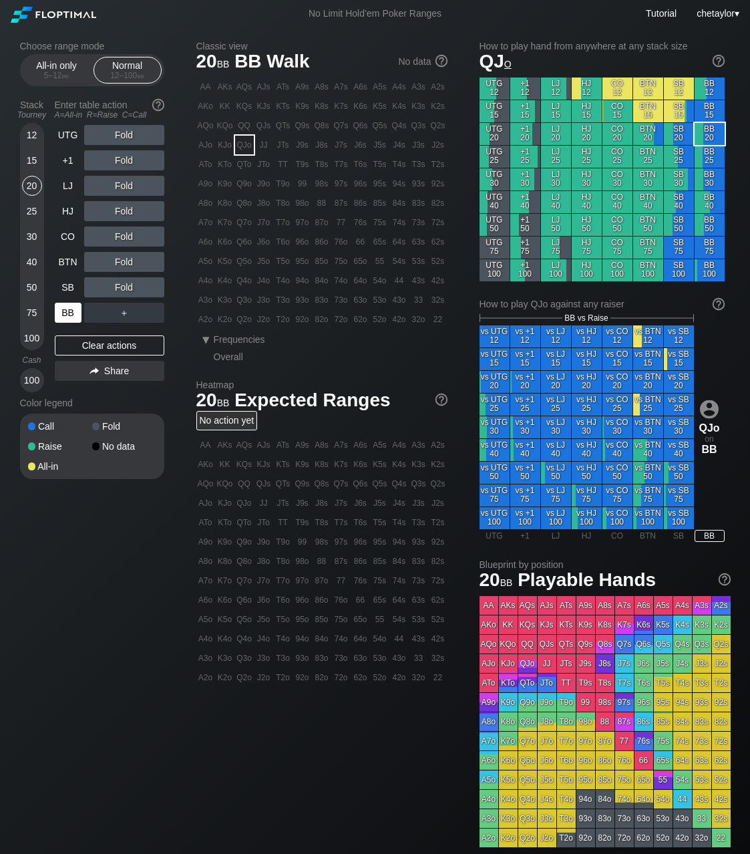
click at [64, 317] on div "BB" at bounding box center [68, 313] width 27 height 20
click at [91, 353] on div "Clear actions" at bounding box center [110, 345] width 110 height 20
click at [98, 345] on div "Clear actions" at bounding box center [110, 345] width 110 height 20
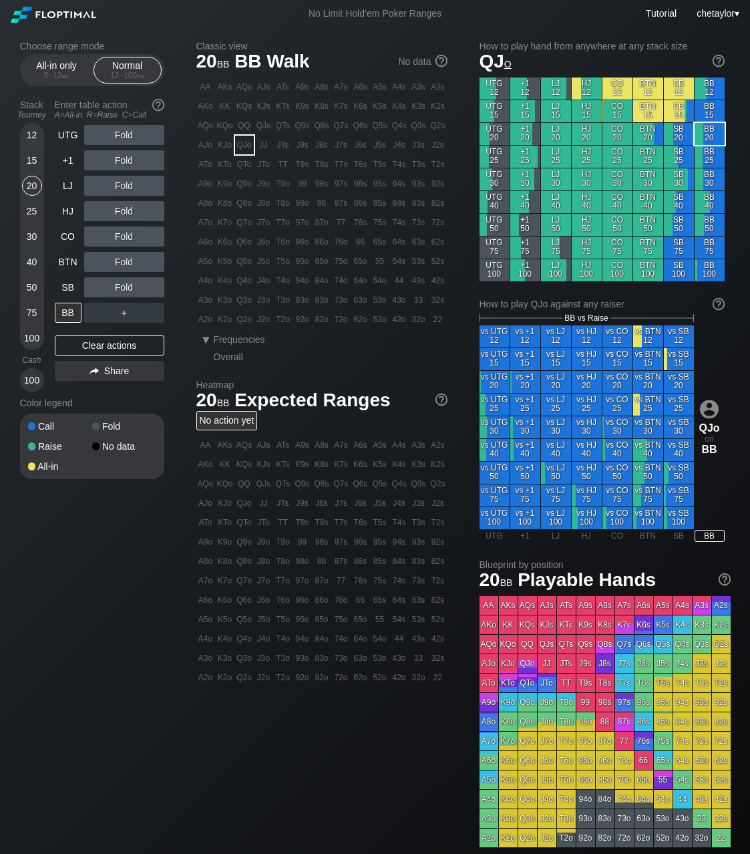
click at [440, 87] on div "A2s" at bounding box center [438, 87] width 19 height 19
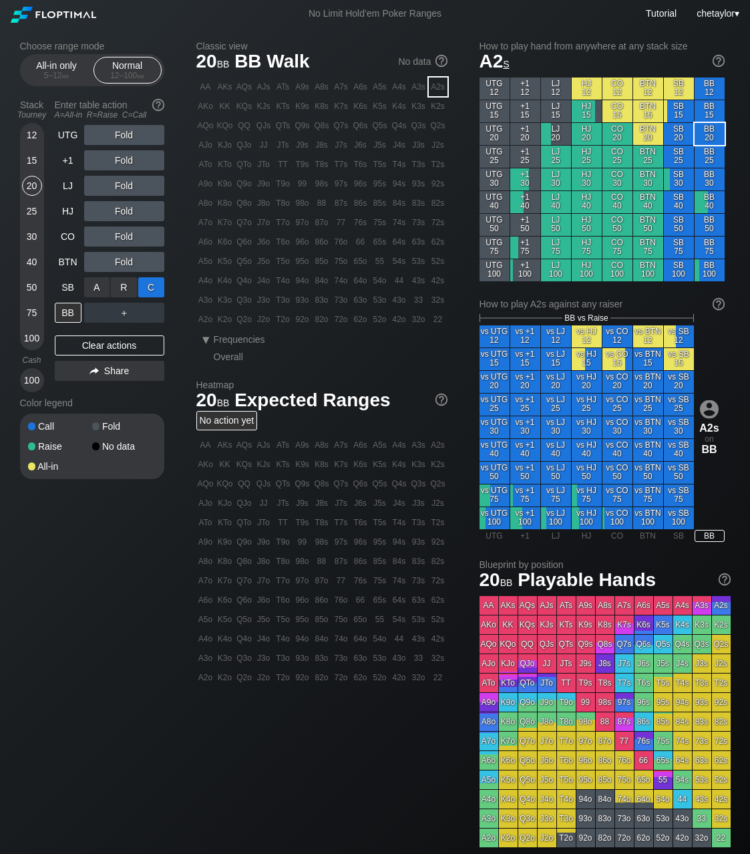
click at [152, 289] on div "C ✕" at bounding box center [151, 287] width 26 height 20
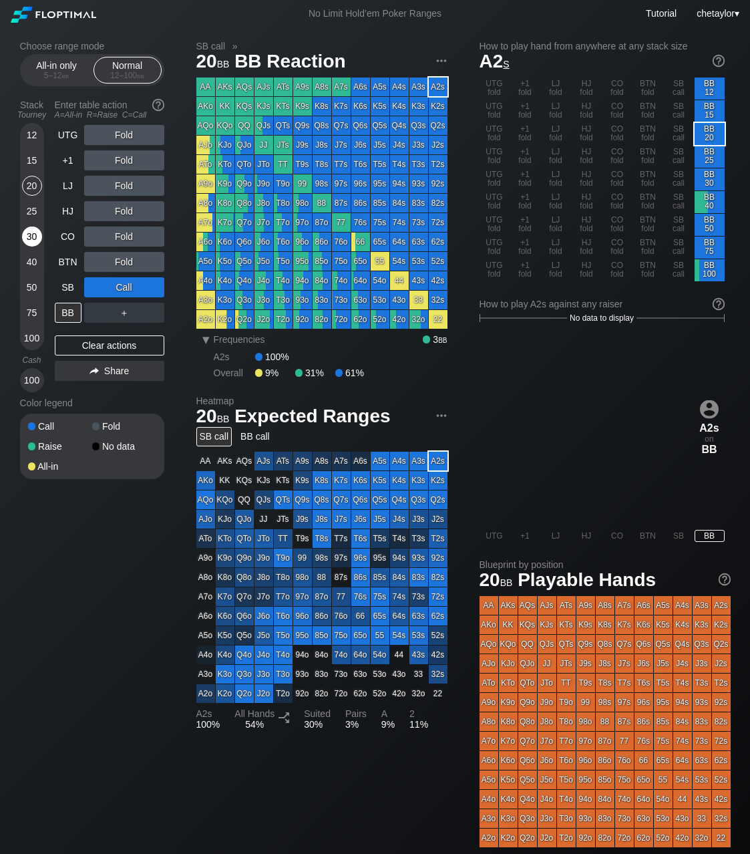
click at [35, 234] on div "30" at bounding box center [32, 237] width 20 height 20
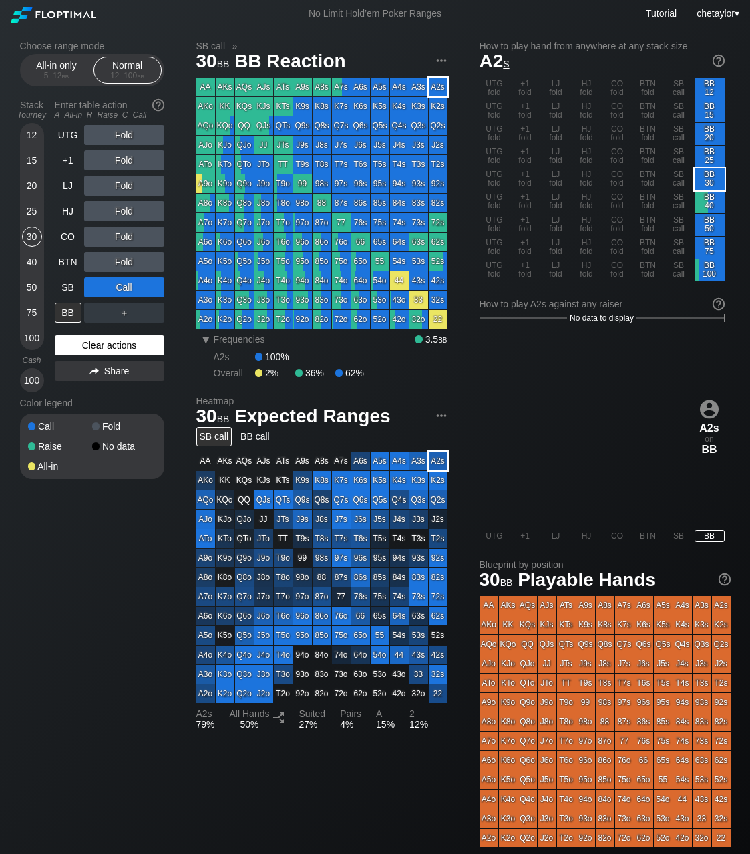
click at [114, 341] on div "Clear actions" at bounding box center [110, 345] width 110 height 20
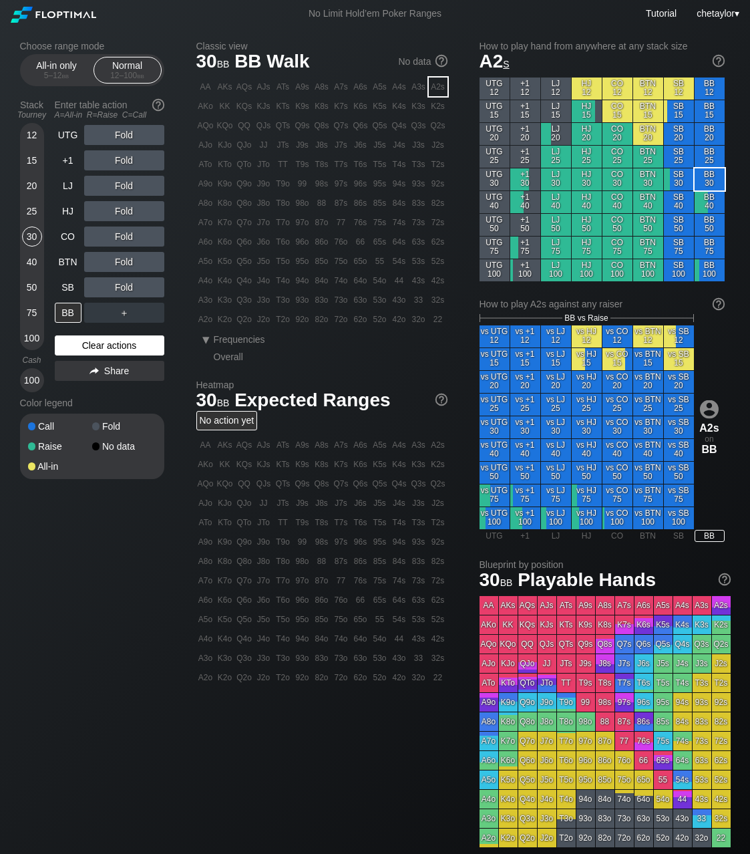
click at [114, 341] on div "Clear actions" at bounding box center [110, 345] width 110 height 20
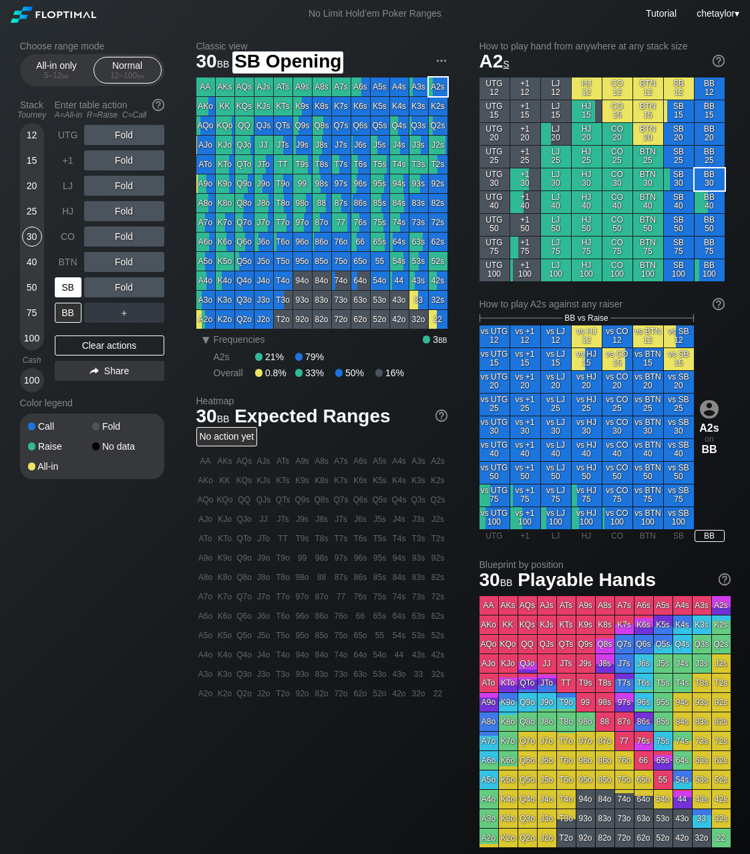
click at [68, 287] on div "SB" at bounding box center [68, 287] width 27 height 20
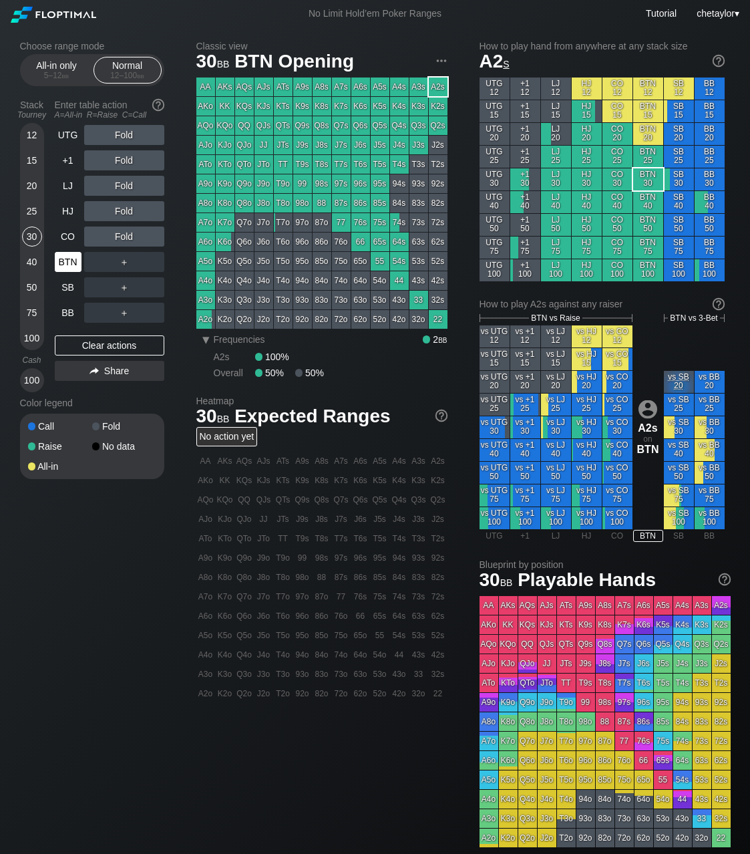
click at [70, 263] on div "BTN" at bounding box center [68, 262] width 27 height 20
click at [91, 348] on div "Clear actions" at bounding box center [110, 345] width 110 height 20
click at [69, 233] on div "CO" at bounding box center [68, 237] width 27 height 20
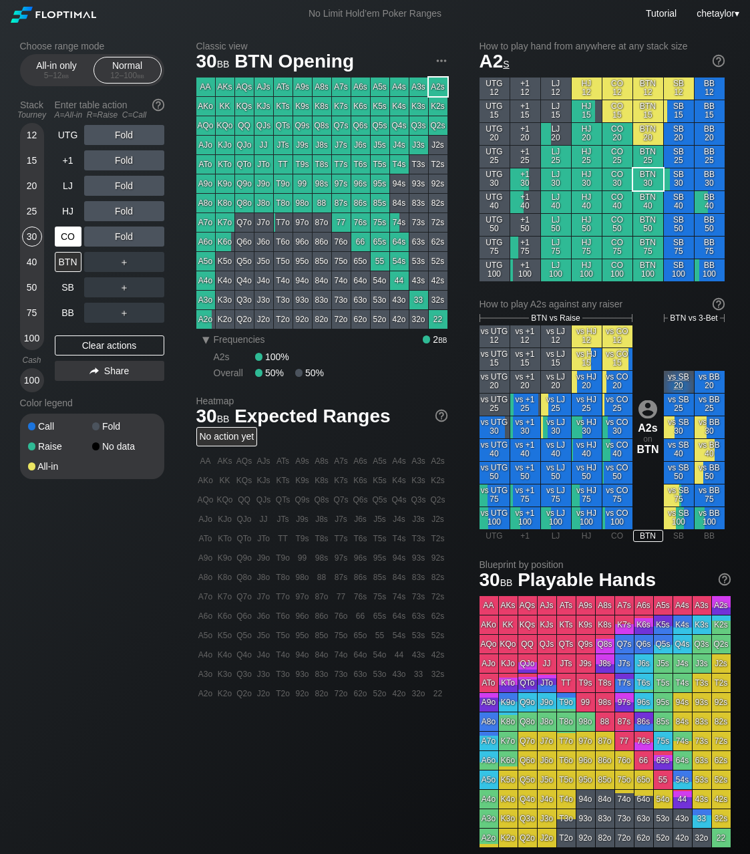
click at [69, 233] on div "CO" at bounding box center [68, 237] width 27 height 20
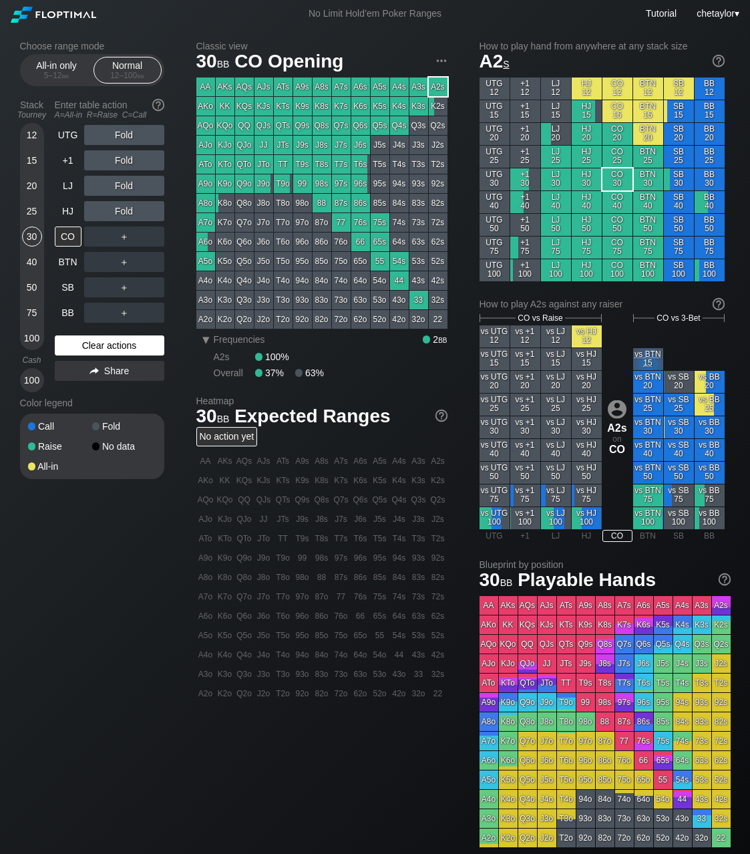
click at [110, 345] on div "Clear actions" at bounding box center [110, 345] width 110 height 20
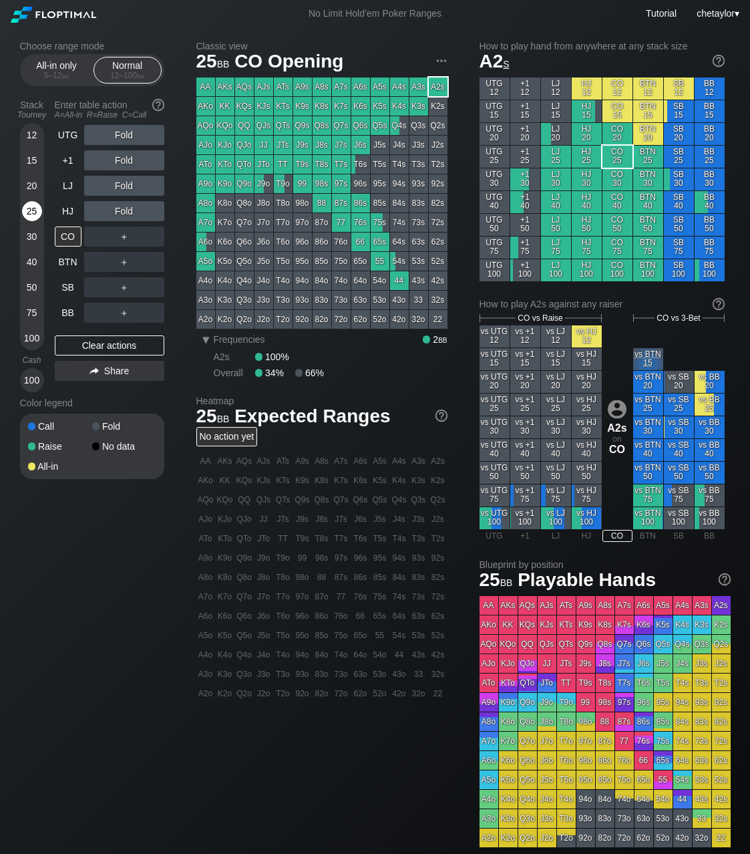
click at [27, 206] on div "25" at bounding box center [32, 211] width 20 height 20
click at [71, 207] on div "HJ" at bounding box center [68, 211] width 27 height 20
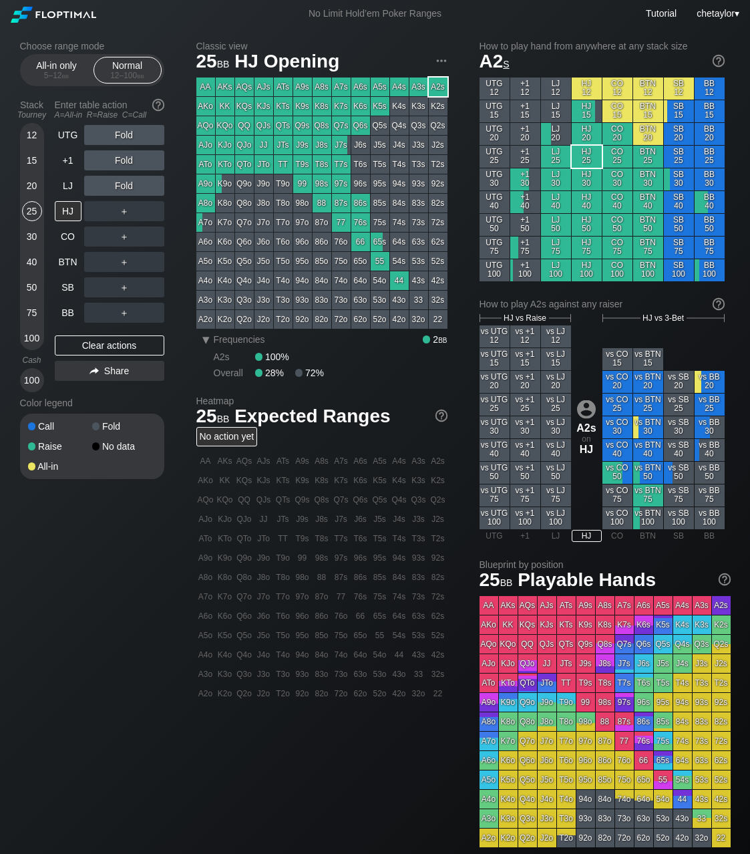
click at [205, 84] on div "AA" at bounding box center [205, 87] width 19 height 19
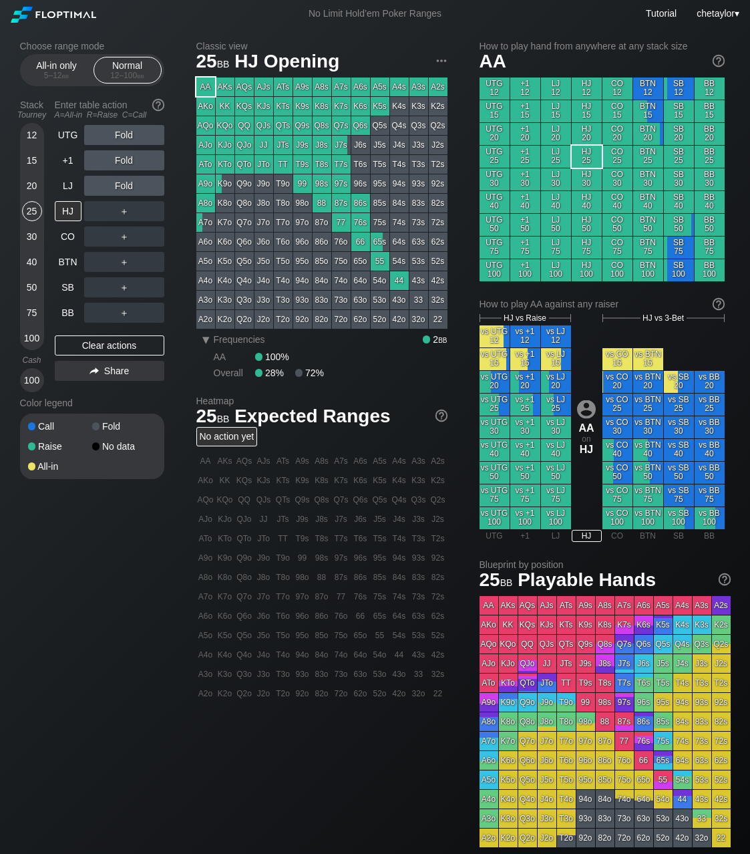
click at [205, 84] on div "AA" at bounding box center [205, 87] width 19 height 19
click at [29, 237] on div "30" at bounding box center [32, 237] width 20 height 20
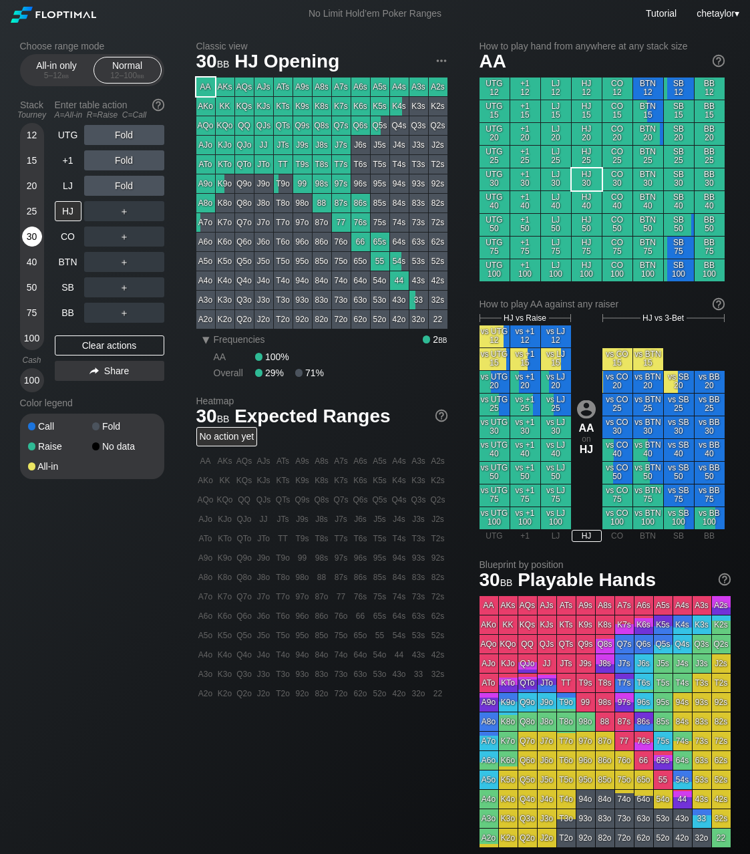
click at [29, 237] on div "30" at bounding box center [32, 237] width 20 height 20
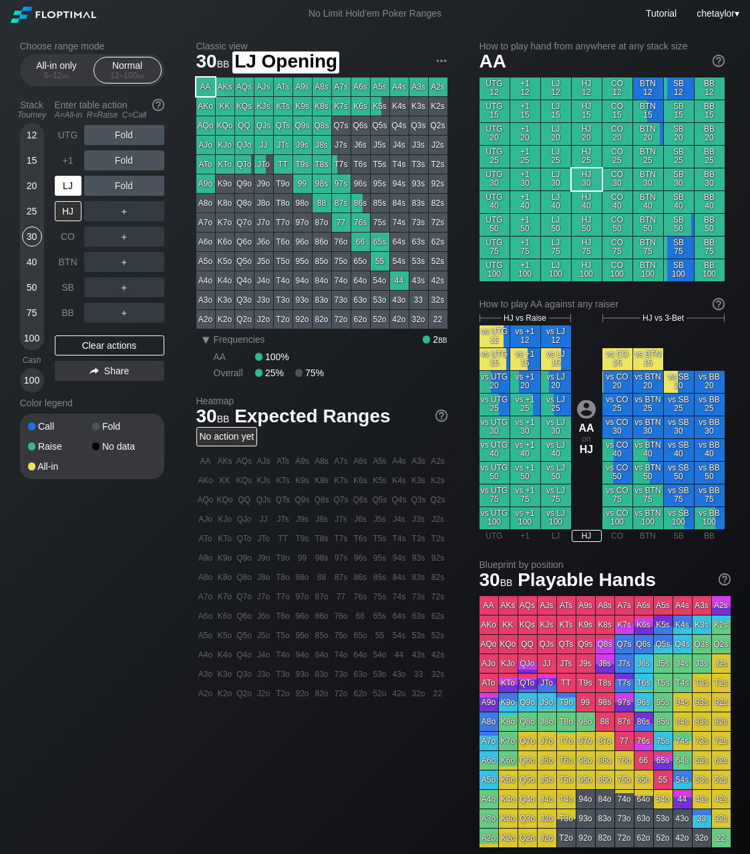
click at [69, 182] on div "LJ" at bounding box center [68, 186] width 27 height 20
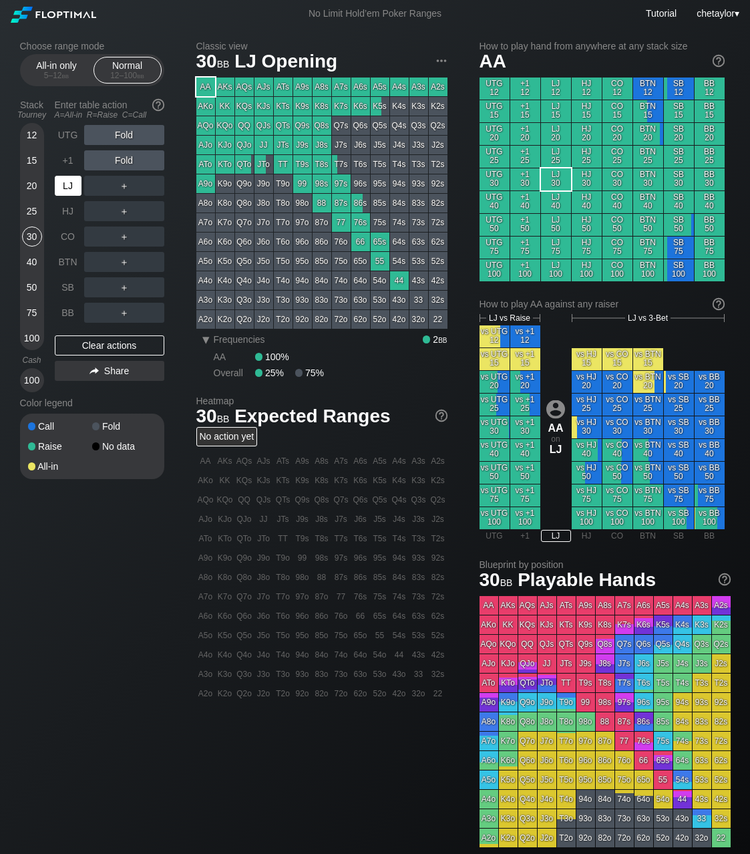
click at [69, 182] on div "LJ" at bounding box center [68, 186] width 27 height 20
click at [88, 344] on div "Clear actions" at bounding box center [110, 345] width 110 height 20
click at [67, 163] on div "+1" at bounding box center [68, 160] width 27 height 20
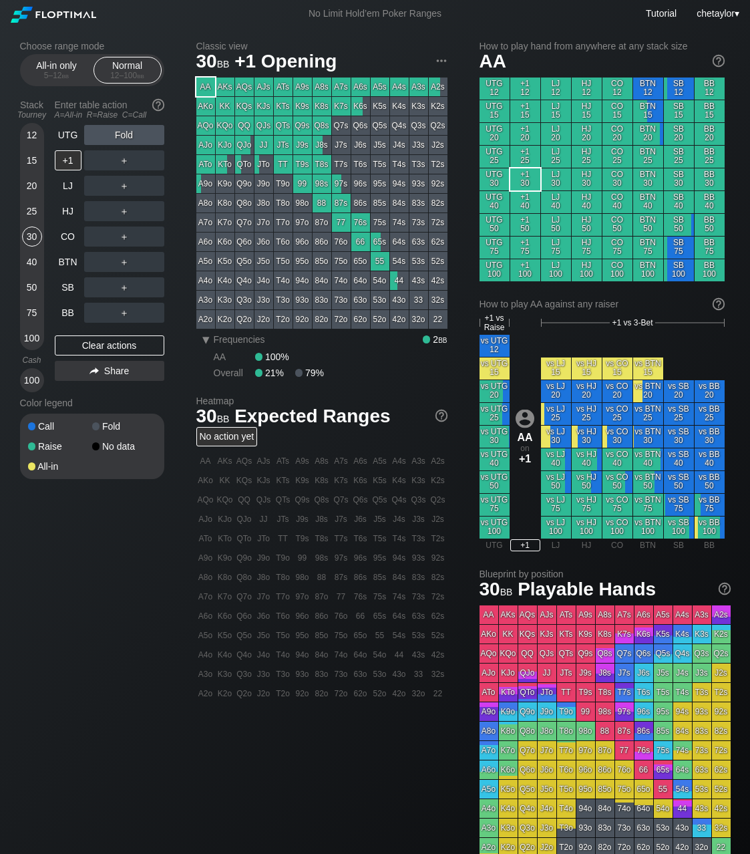
click at [323, 183] on div "98s" at bounding box center [322, 183] width 19 height 19
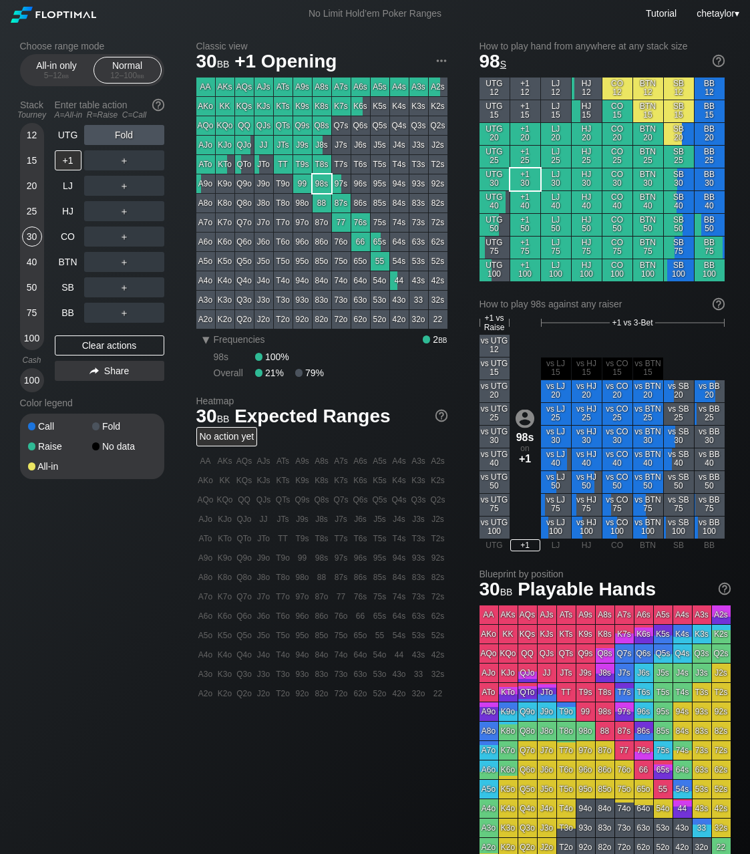
click at [323, 183] on div "98s" at bounding box center [322, 183] width 19 height 19
click at [26, 213] on div "25" at bounding box center [32, 211] width 20 height 20
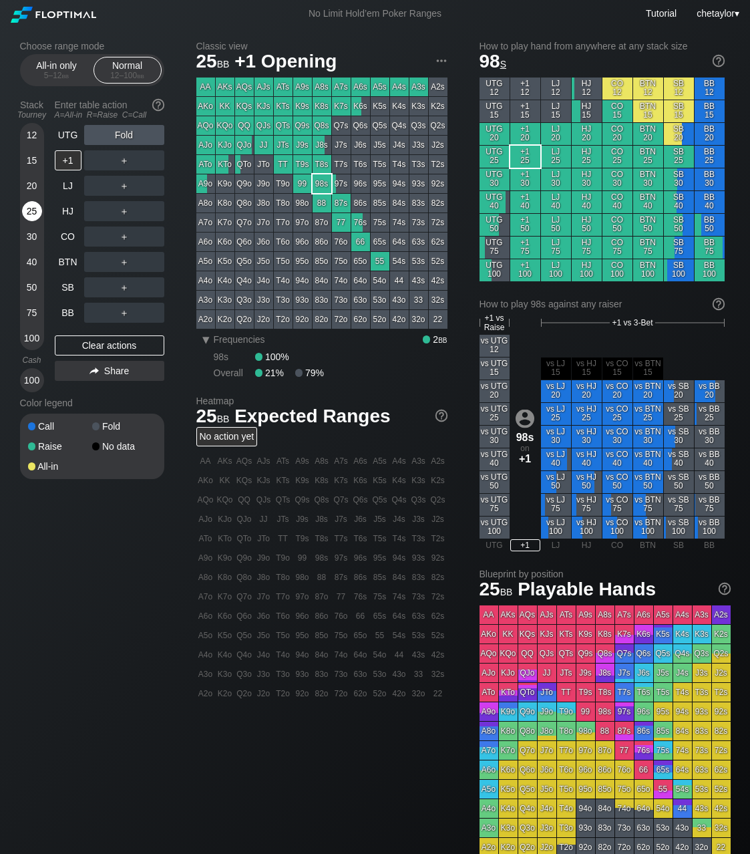
click at [26, 213] on div "25" at bounding box center [32, 211] width 20 height 20
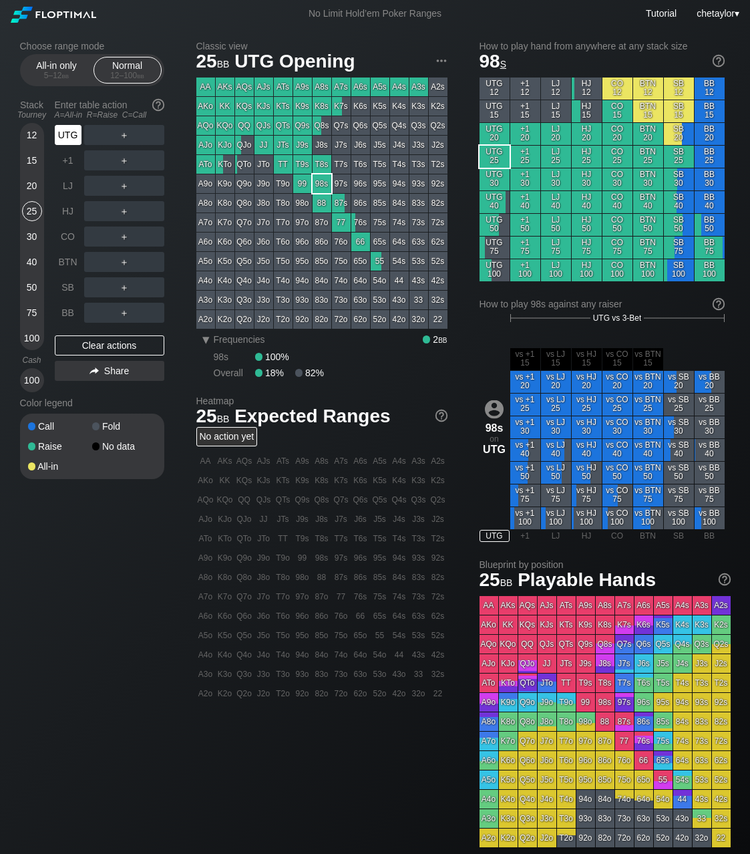
click at [73, 134] on div "UTG" at bounding box center [68, 135] width 27 height 20
click at [60, 309] on div "BB" at bounding box center [68, 313] width 27 height 20
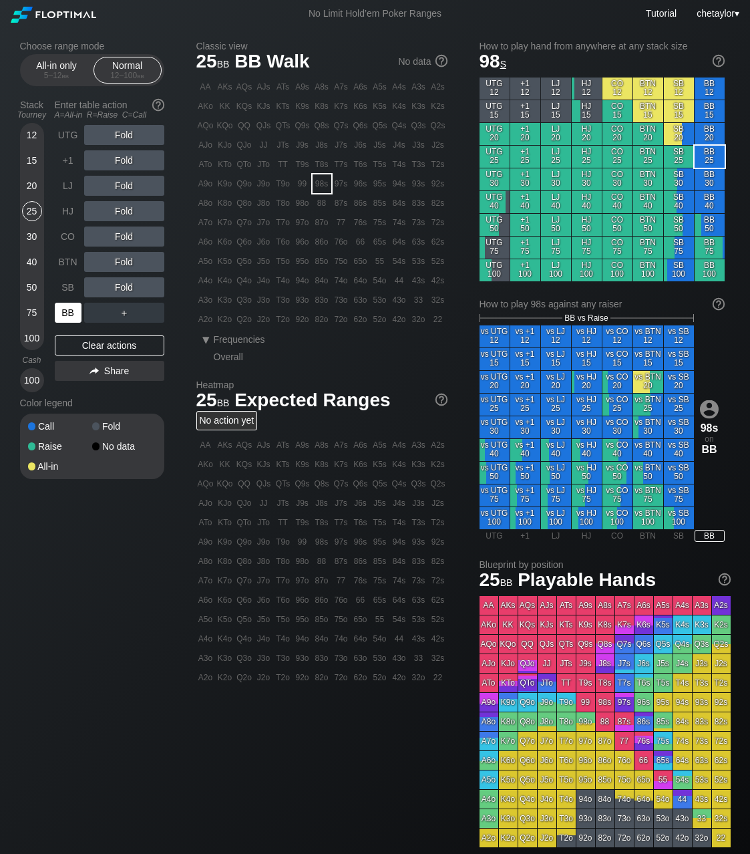
click at [60, 309] on div "BB" at bounding box center [68, 313] width 27 height 20
click at [117, 344] on div "Clear actions" at bounding box center [110, 345] width 110 height 20
click at [394, 223] on div "74s" at bounding box center [399, 222] width 19 height 19
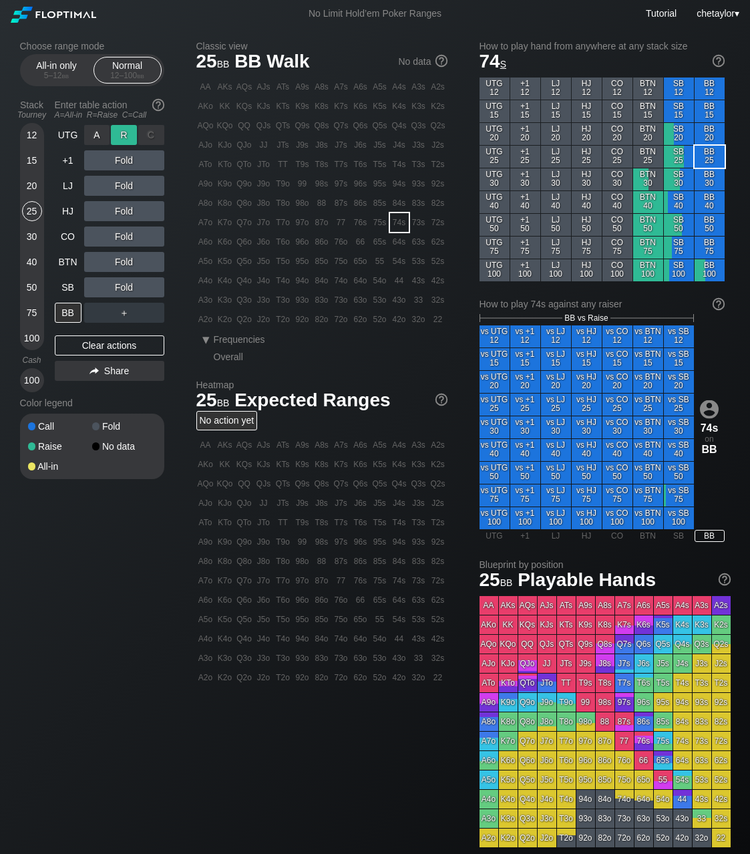
click at [126, 136] on div "R ✕" at bounding box center [124, 135] width 26 height 20
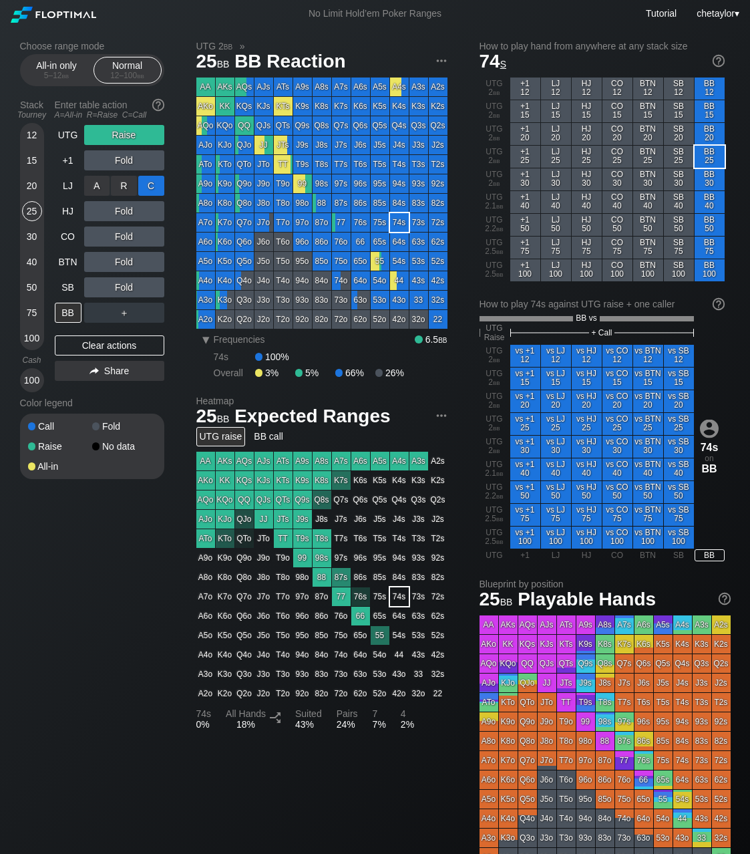
click at [158, 187] on div "C ✕" at bounding box center [151, 186] width 26 height 20
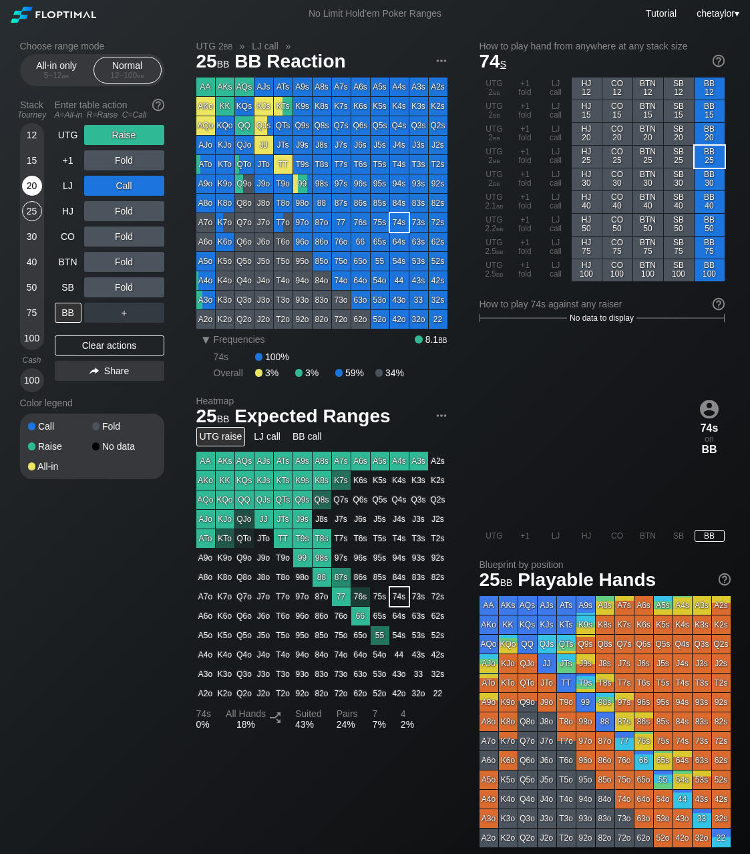
click at [33, 182] on div "20" at bounding box center [32, 186] width 20 height 20
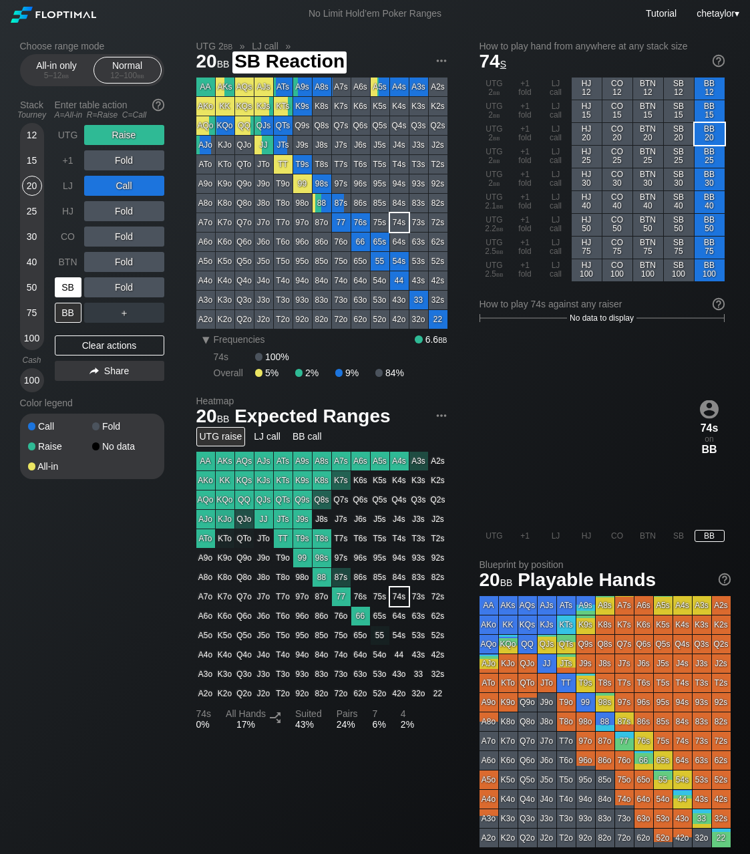
click at [71, 284] on div "SB" at bounding box center [68, 287] width 27 height 20
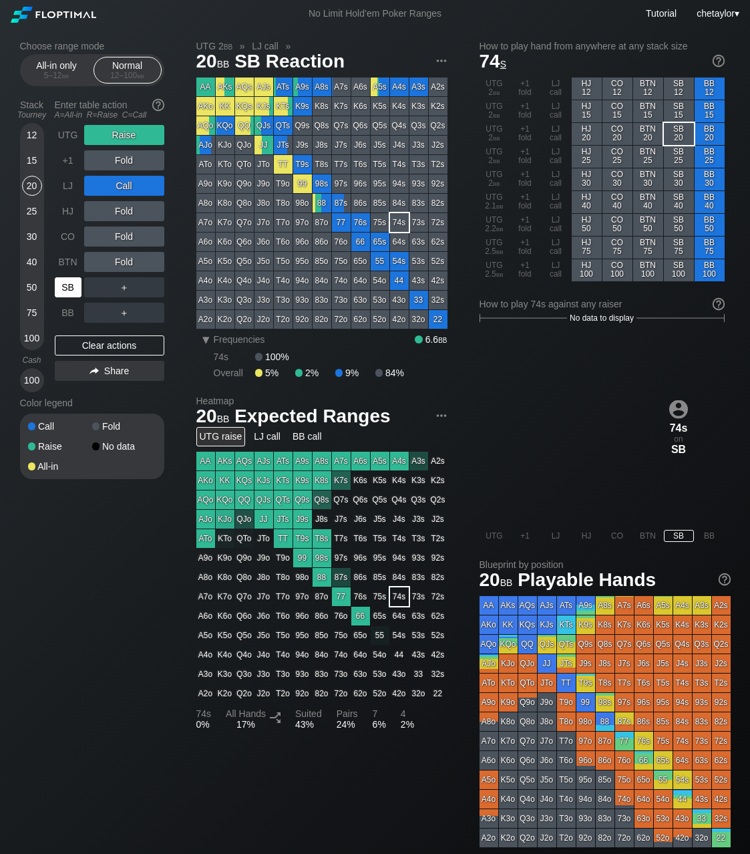
click at [71, 284] on div "SB" at bounding box center [68, 287] width 27 height 20
click at [86, 343] on div "Clear actions" at bounding box center [110, 345] width 110 height 20
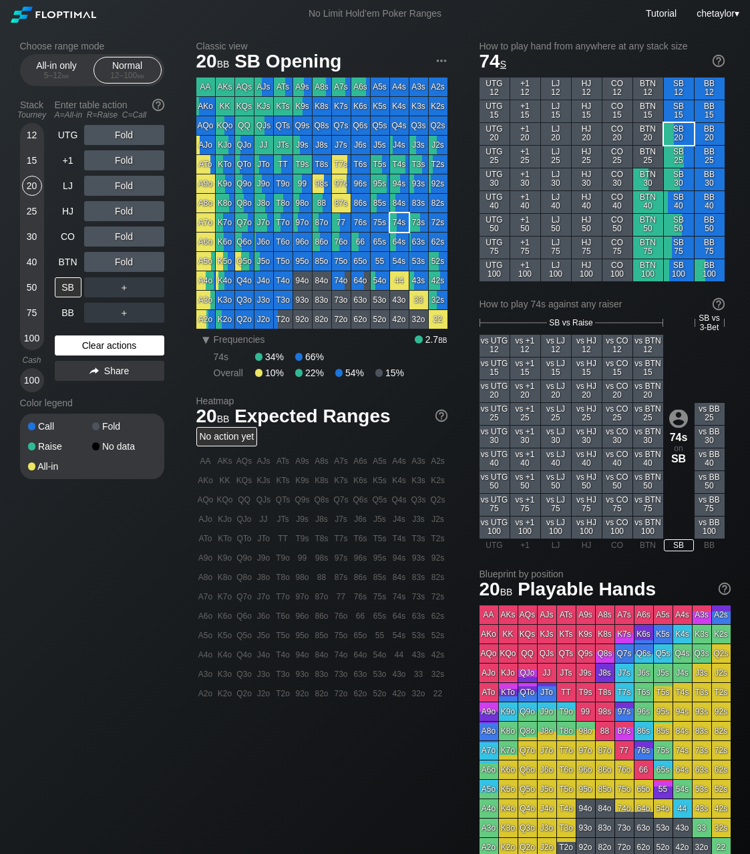
click at [86, 343] on div "Clear actions" at bounding box center [110, 345] width 110 height 20
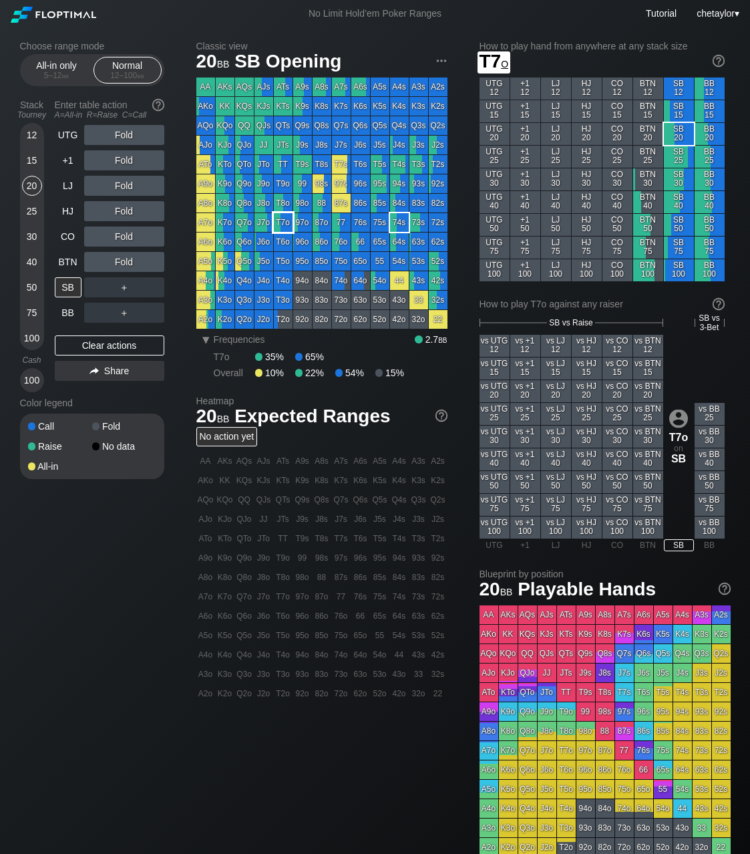
click at [283, 221] on div "T7o" at bounding box center [283, 222] width 19 height 19
click at [92, 137] on div "A ✕" at bounding box center [97, 135] width 26 height 20
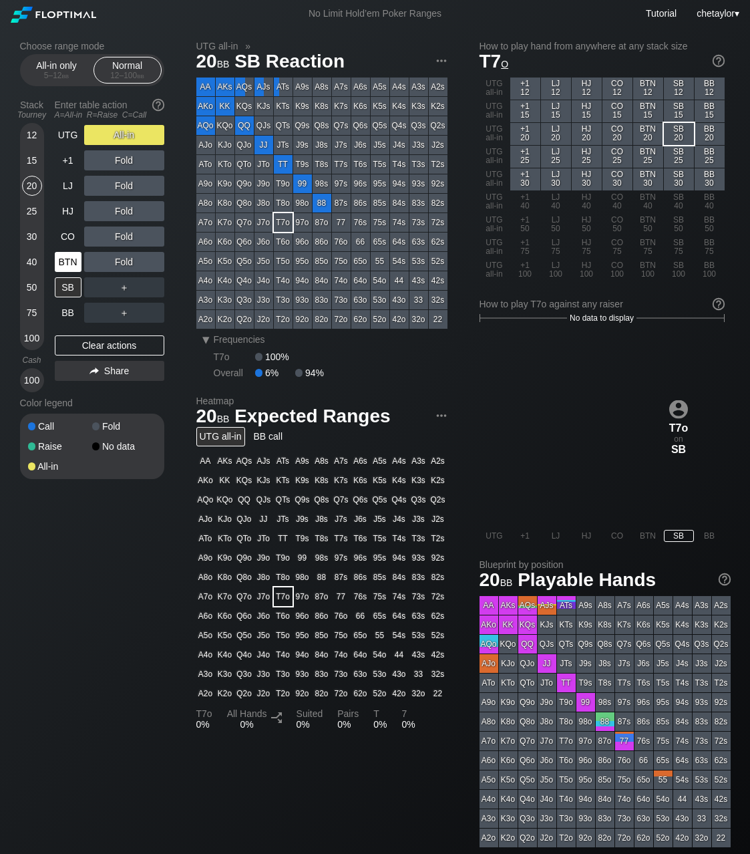
click at [63, 261] on div "BTN" at bounding box center [68, 262] width 27 height 20
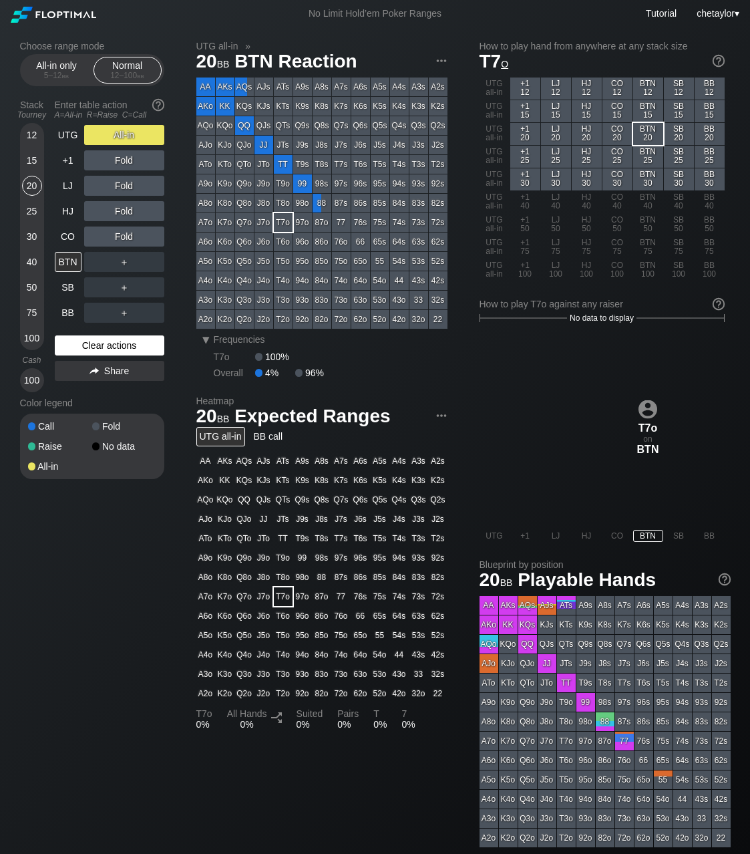
click at [93, 343] on div "Clear actions" at bounding box center [110, 345] width 110 height 20
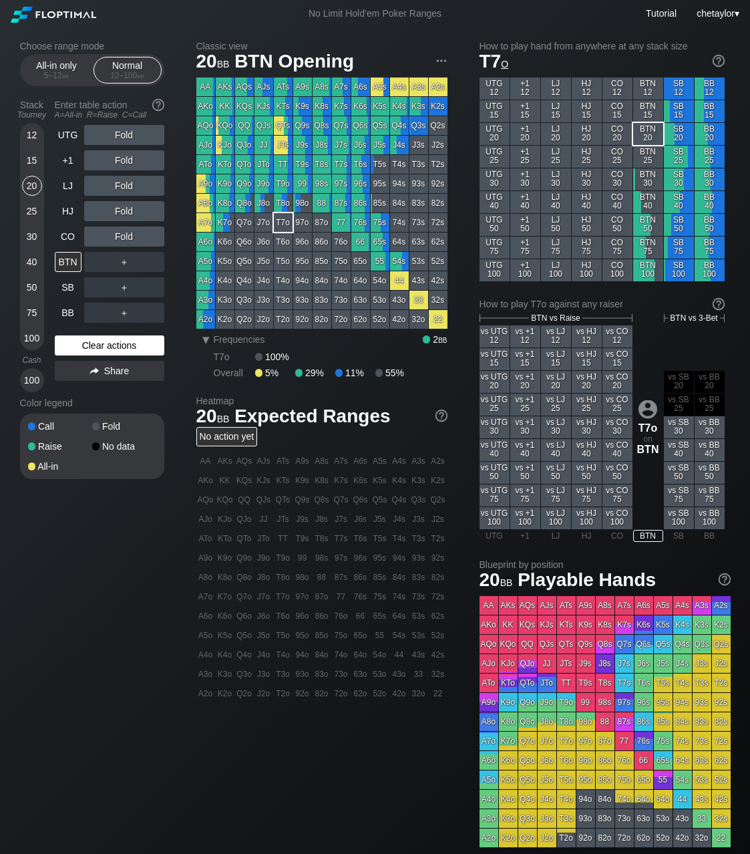
click at [93, 343] on div "Clear actions" at bounding box center [110, 345] width 110 height 20
click at [440, 84] on div "A2s" at bounding box center [438, 87] width 19 height 19
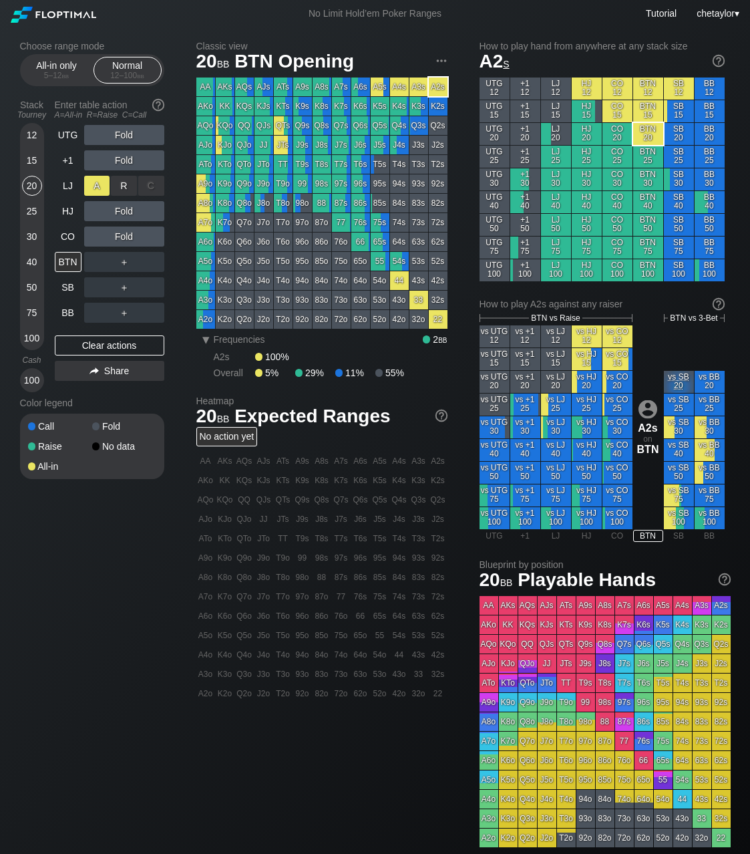
click at [94, 188] on div "A ✕" at bounding box center [97, 186] width 26 height 20
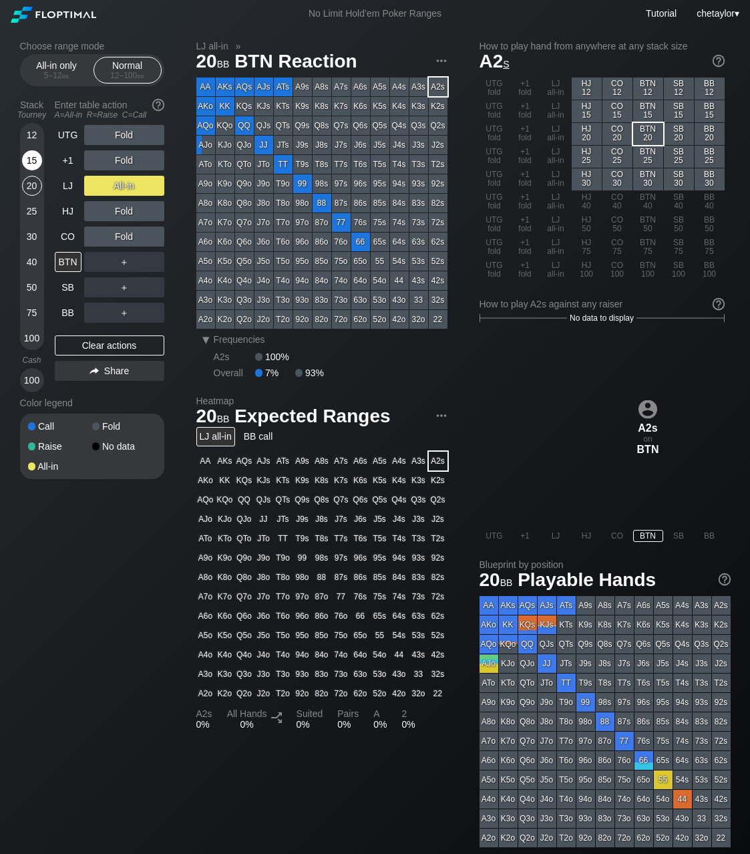
click at [34, 167] on div "15" at bounding box center [32, 160] width 20 height 20
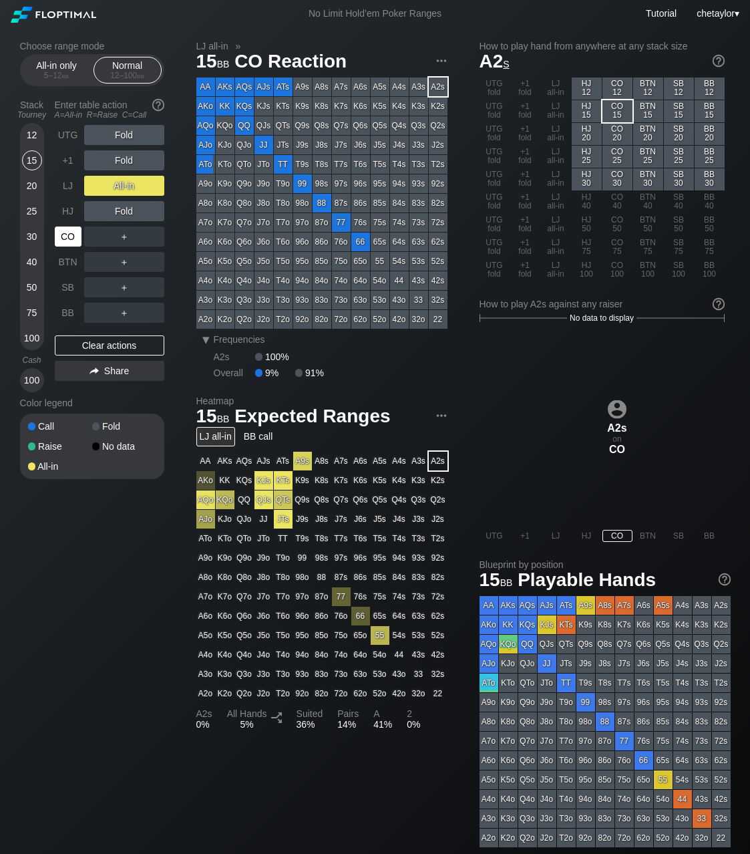
click at [63, 229] on div "CO" at bounding box center [68, 237] width 27 height 20
click at [107, 350] on div "Clear actions" at bounding box center [110, 345] width 110 height 20
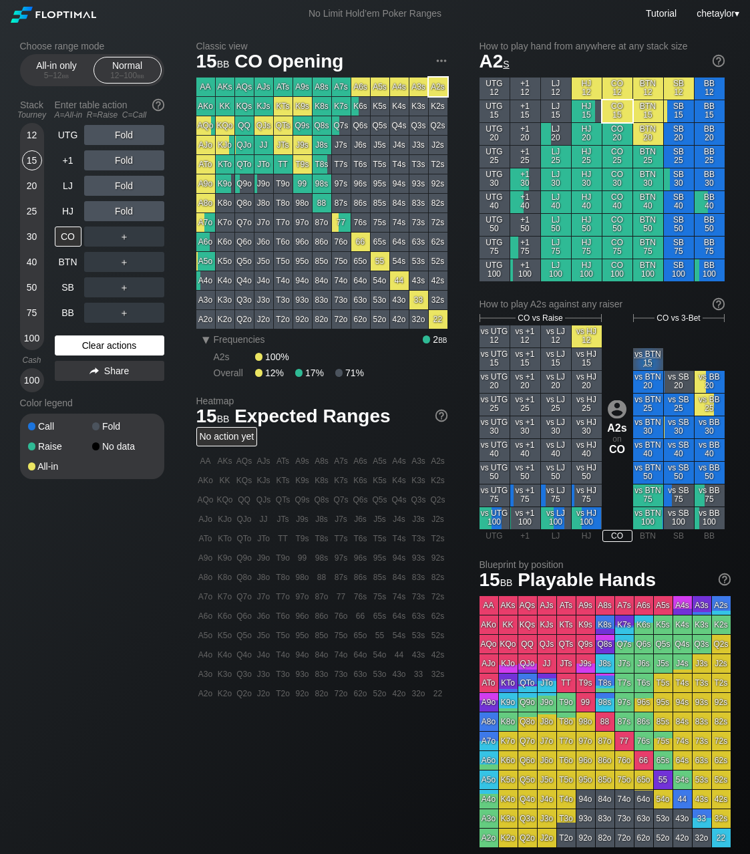
click at [107, 350] on div "Clear actions" at bounding box center [110, 345] width 110 height 20
click at [108, 345] on div "Clear actions" at bounding box center [110, 345] width 110 height 20
click at [229, 166] on div "KTo" at bounding box center [225, 164] width 19 height 19
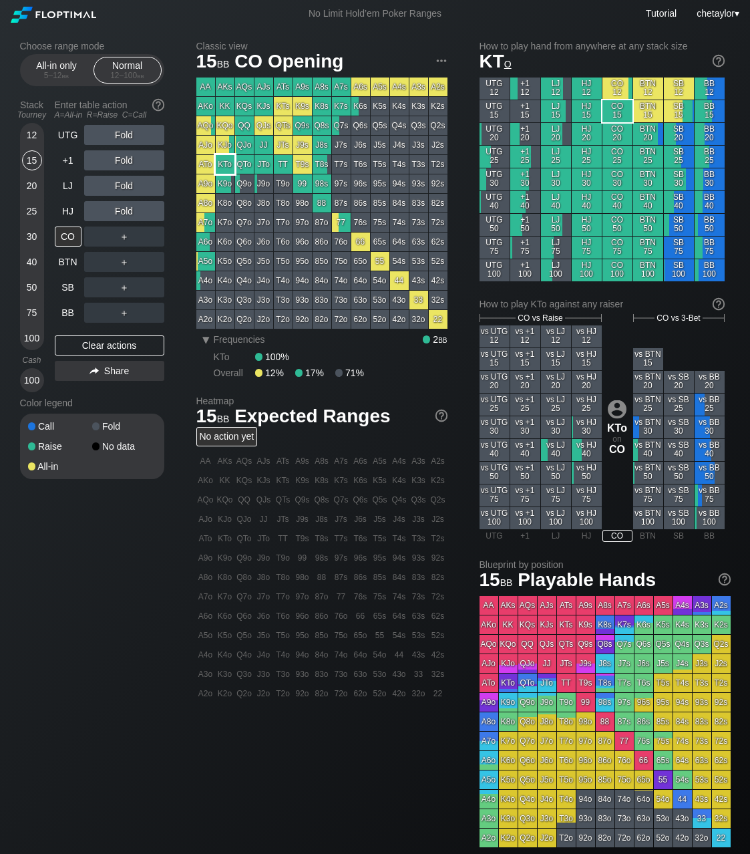
click at [229, 166] on div "KTo" at bounding box center [225, 164] width 19 height 19
click at [30, 184] on div "20" at bounding box center [32, 186] width 20 height 20
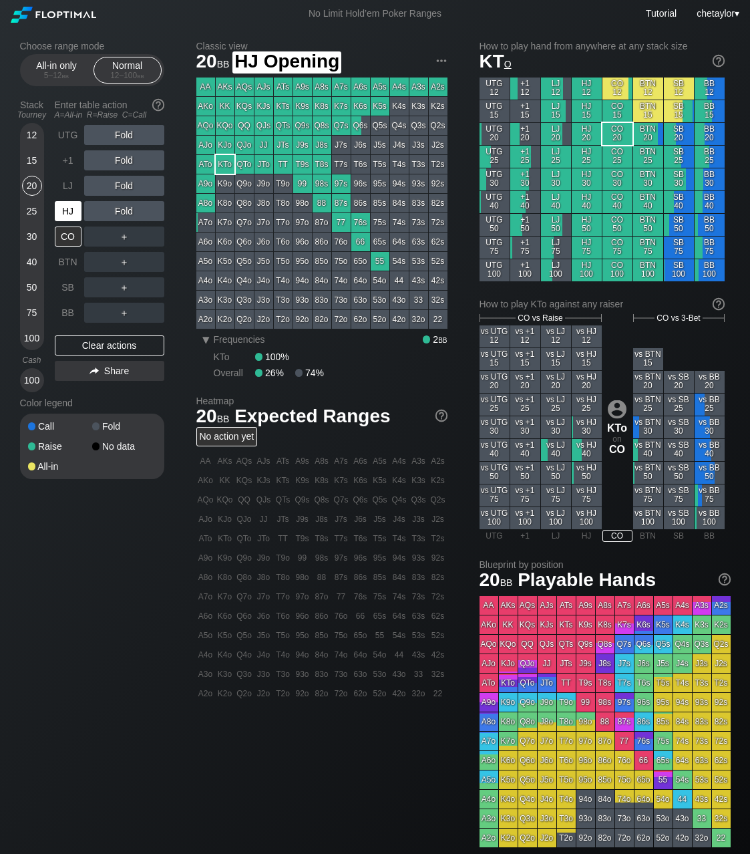
click at [65, 215] on div "HJ" at bounding box center [68, 211] width 27 height 20
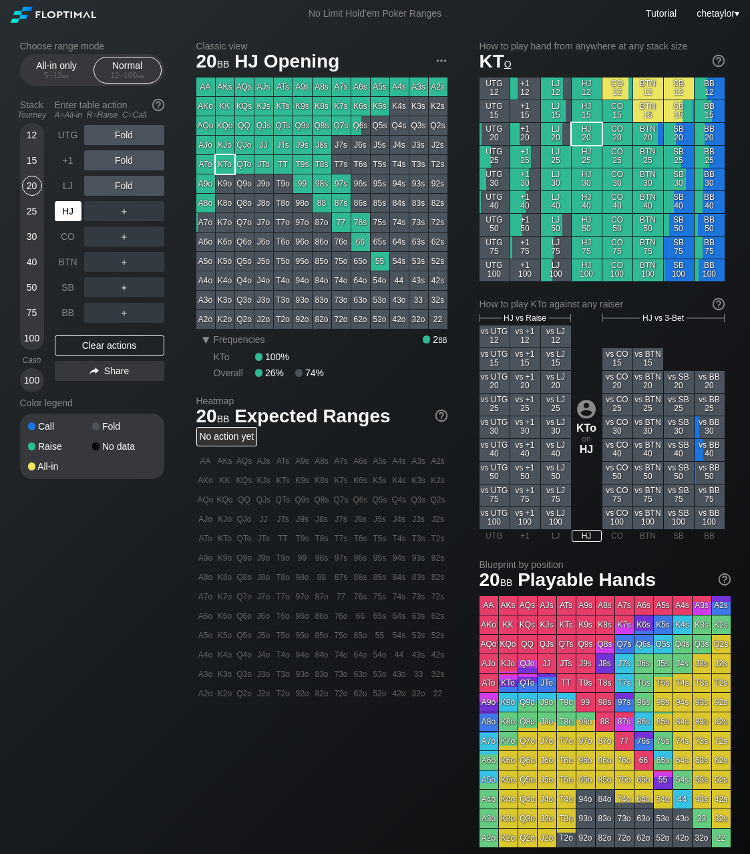
click at [65, 215] on div "HJ" at bounding box center [68, 211] width 27 height 20
click at [67, 191] on div "LJ" at bounding box center [68, 186] width 27 height 20
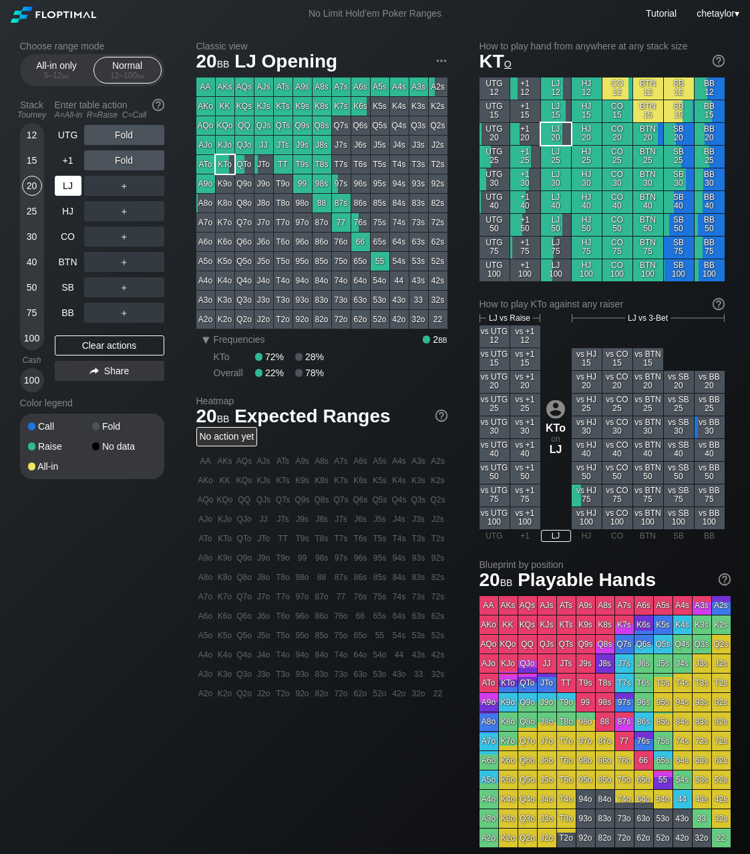
click at [67, 191] on div "LJ" at bounding box center [68, 186] width 27 height 20
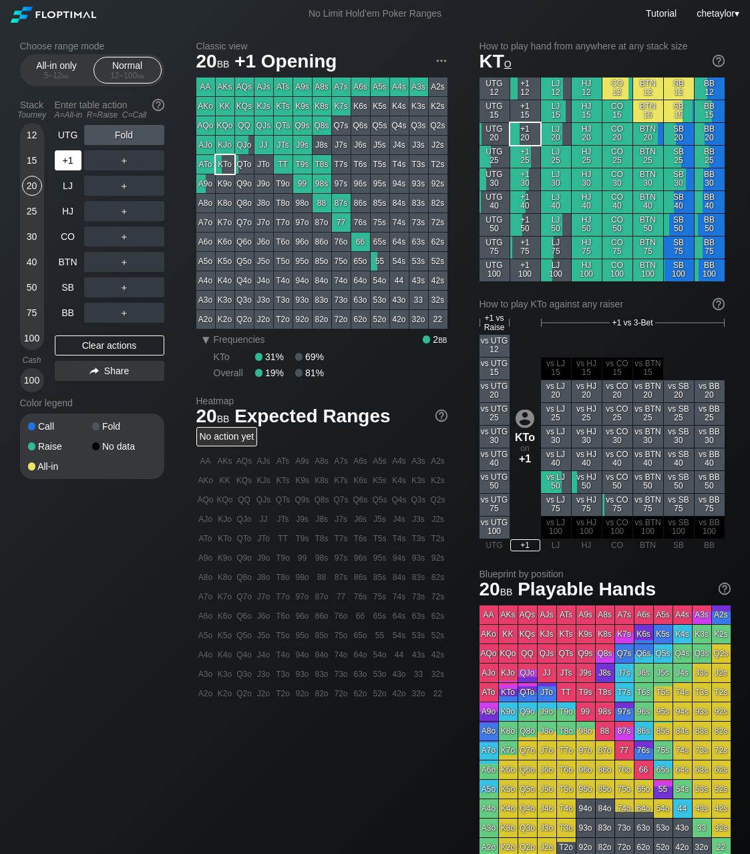
click at [65, 162] on div "+1" at bounding box center [68, 160] width 27 height 20
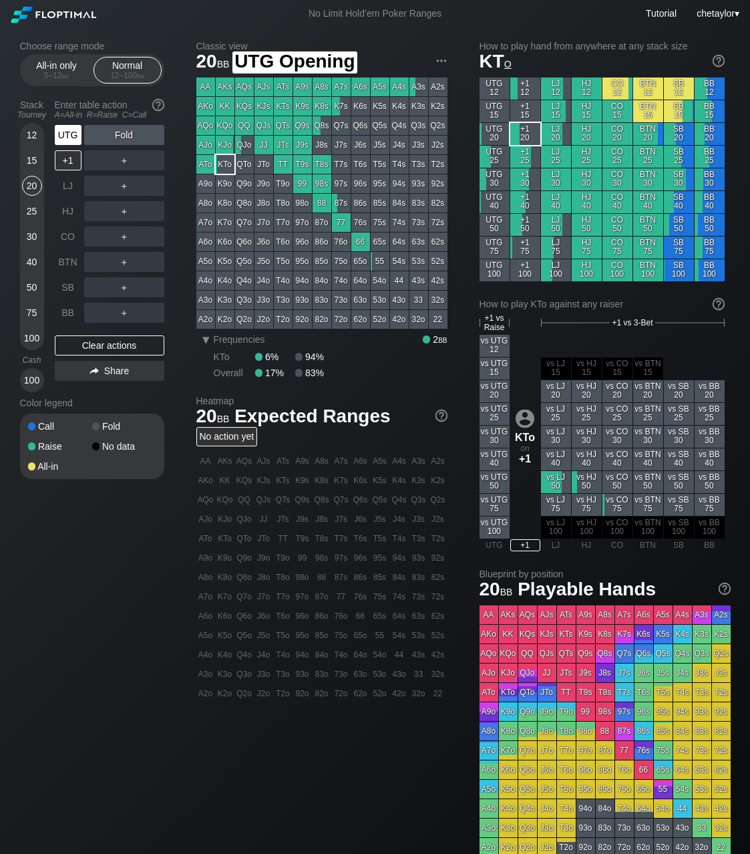
click at [69, 128] on div "UTG" at bounding box center [68, 135] width 27 height 20
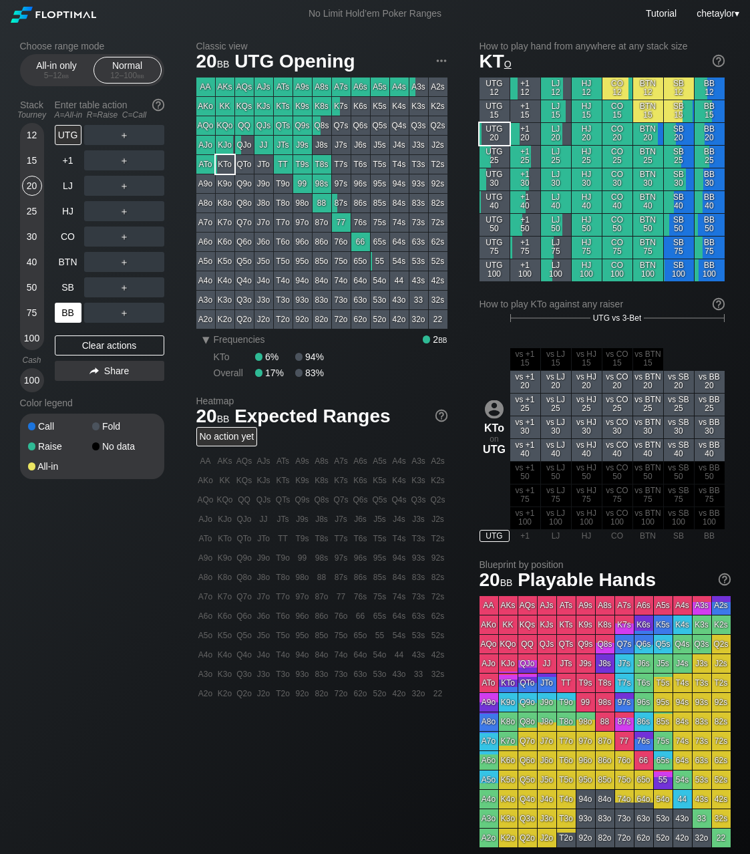
click at [65, 308] on div "BB" at bounding box center [68, 313] width 27 height 20
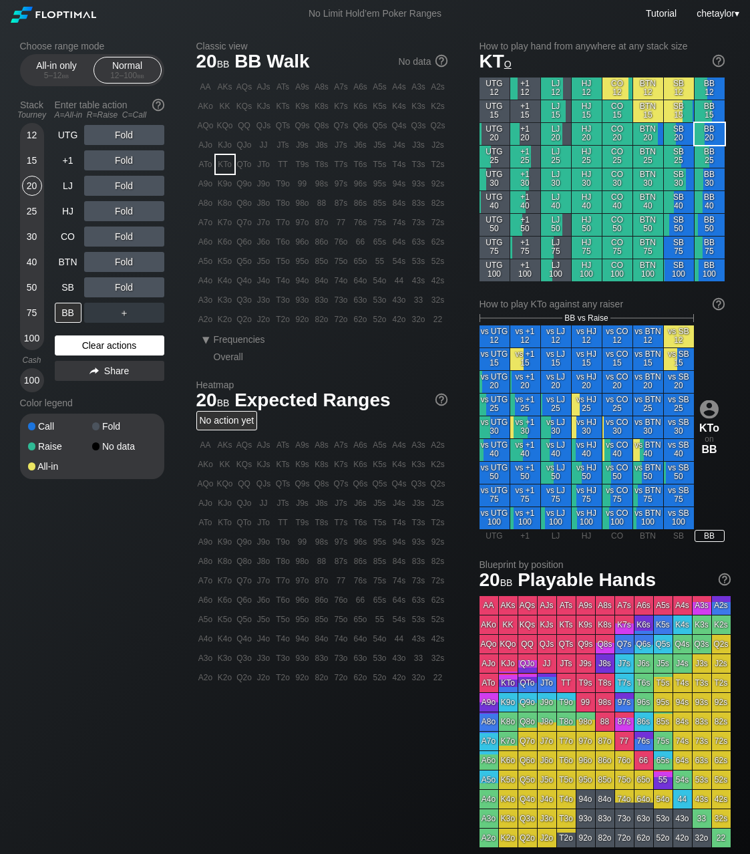
click at [88, 344] on div "Clear actions" at bounding box center [110, 345] width 110 height 20
click at [225, 317] on div "K2o" at bounding box center [225, 319] width 19 height 19
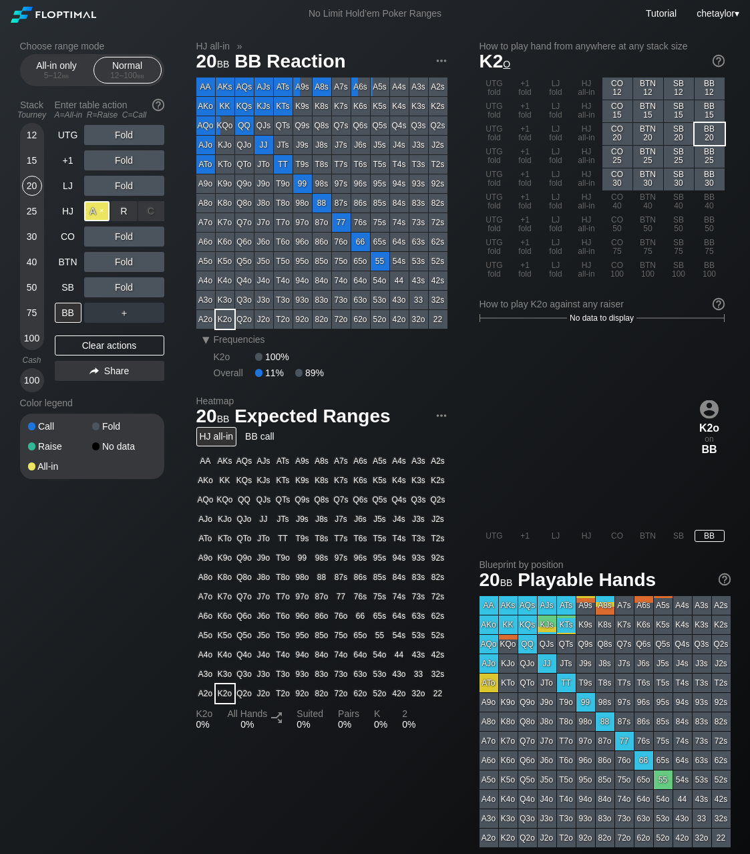
click at [100, 210] on div "A ✕" at bounding box center [97, 211] width 26 height 20
click at [70, 286] on div "SB" at bounding box center [68, 287] width 27 height 20
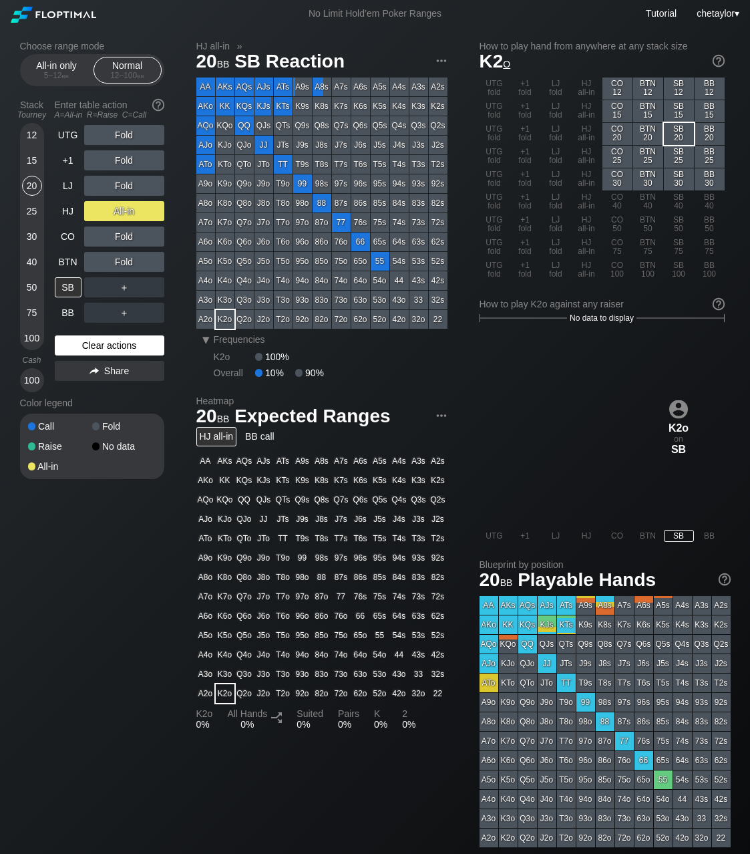
click at [98, 341] on div "Clear actions" at bounding box center [110, 345] width 110 height 20
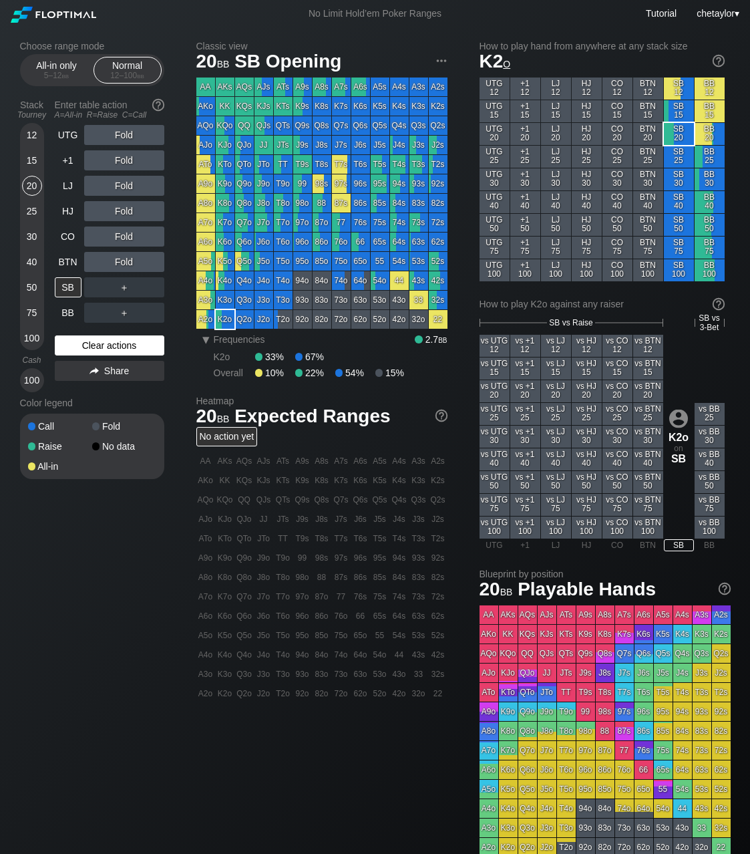
click at [98, 341] on div "Clear actions" at bounding box center [110, 345] width 110 height 20
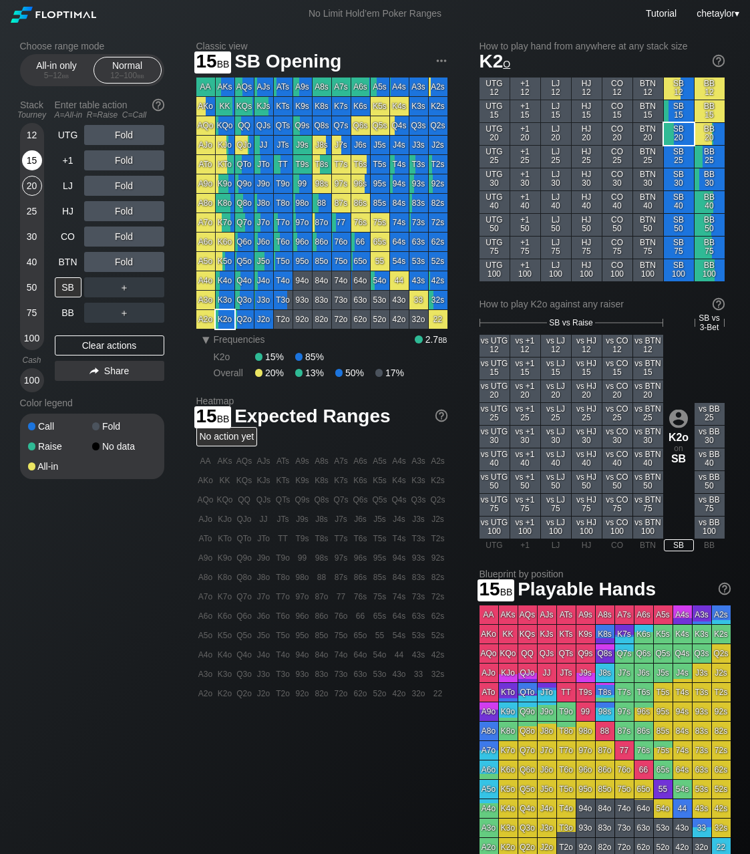
click at [33, 159] on div "15" at bounding box center [32, 160] width 20 height 20
click at [398, 202] on div "84s" at bounding box center [399, 203] width 19 height 19
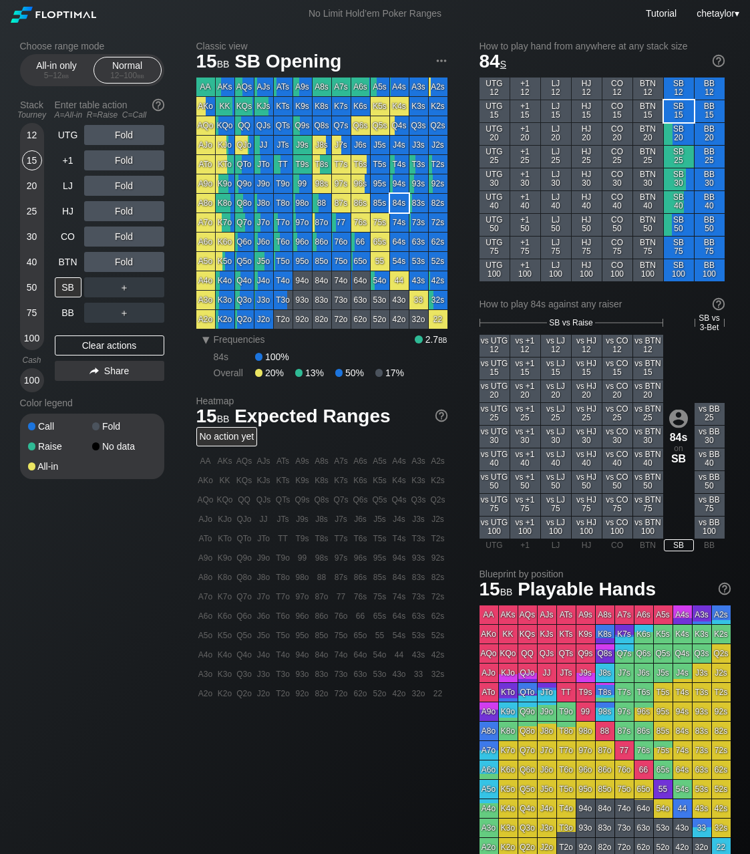
click at [398, 202] on div "84s" at bounding box center [399, 203] width 19 height 19
click at [71, 63] on div "All-in only 5 – 12 bb" at bounding box center [56, 69] width 61 height 25
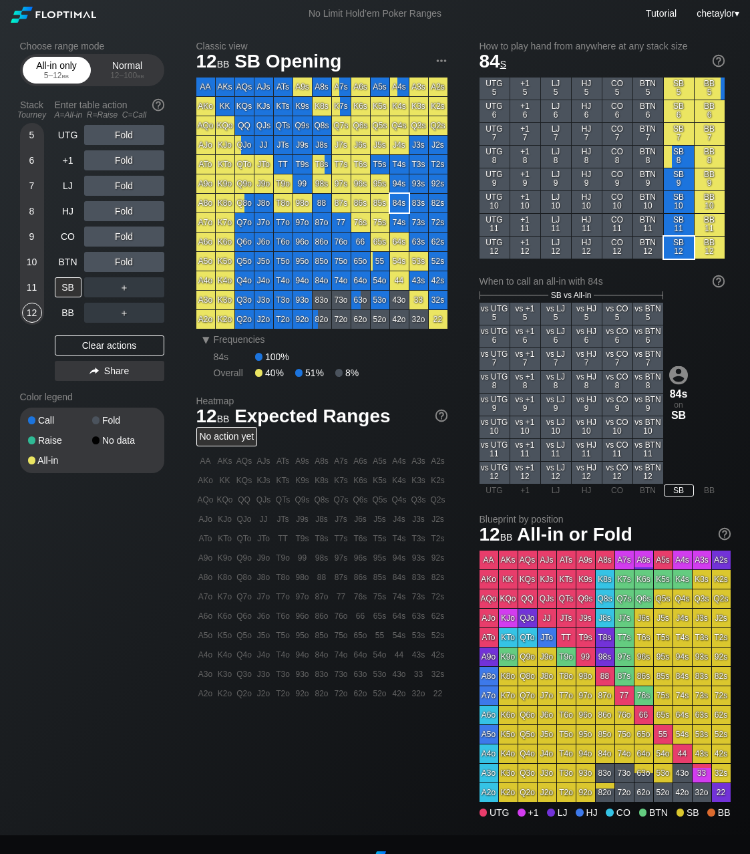
click at [71, 63] on div "All-in only 5 – 12 bb" at bounding box center [56, 69] width 61 height 25
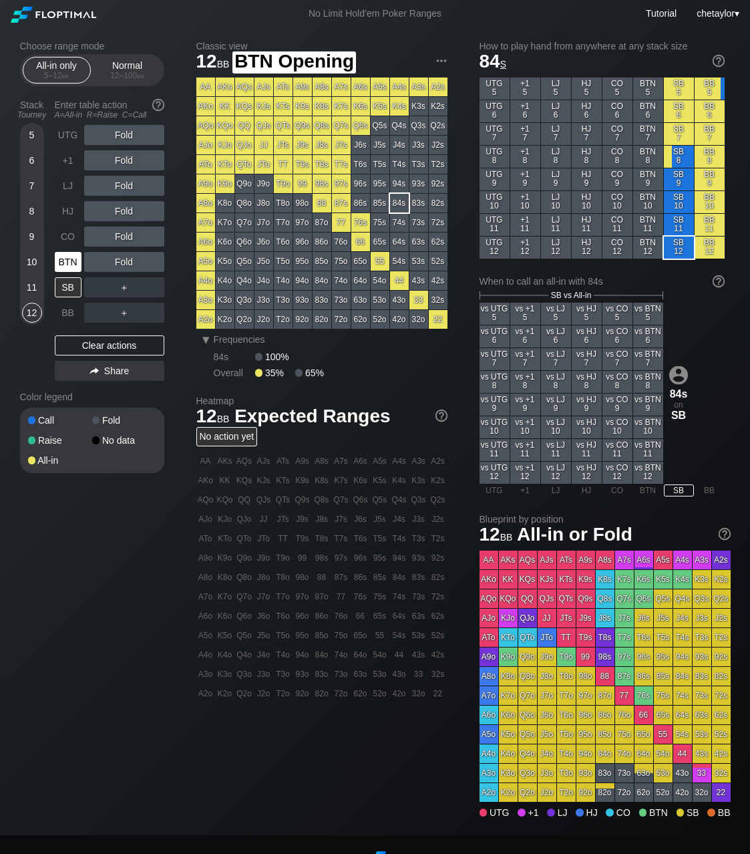
click at [65, 258] on div "BTN" at bounding box center [68, 262] width 27 height 20
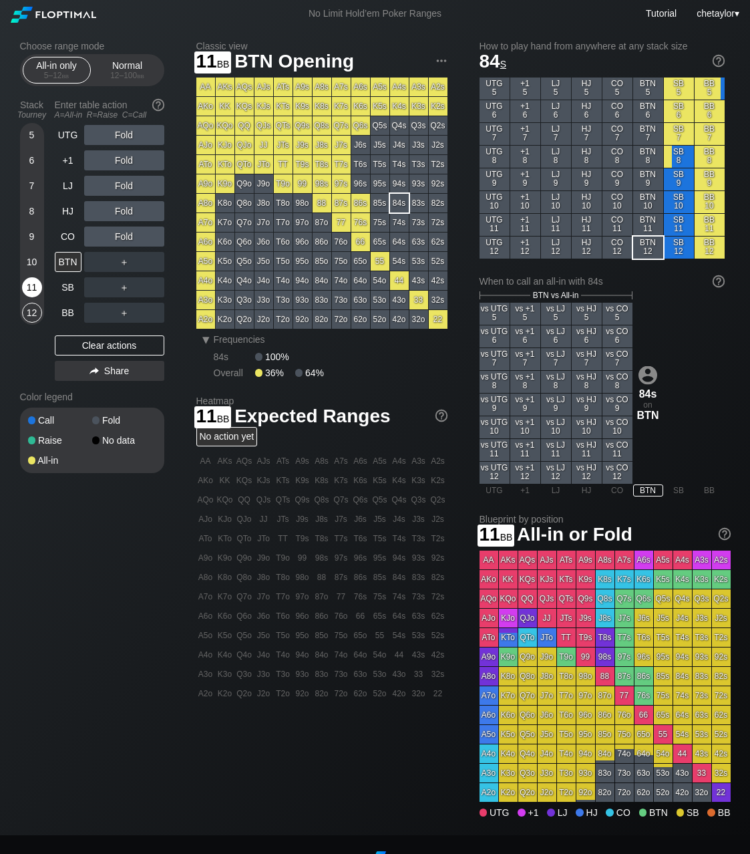
click at [37, 288] on div "11" at bounding box center [32, 287] width 20 height 20
click at [70, 235] on div "CO" at bounding box center [68, 237] width 27 height 20
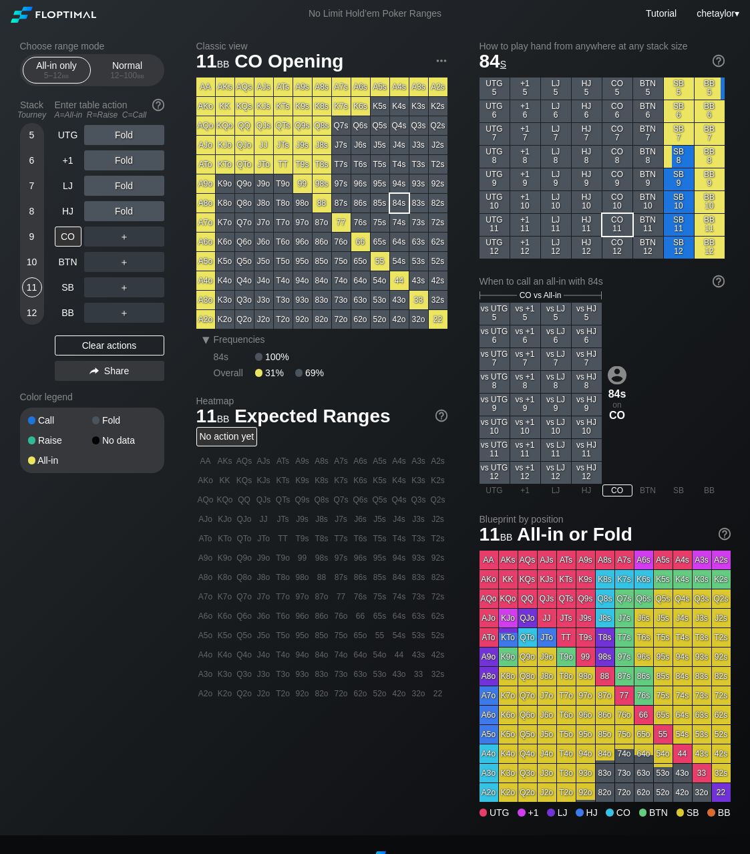
click at [33, 256] on div "10" at bounding box center [32, 262] width 20 height 20
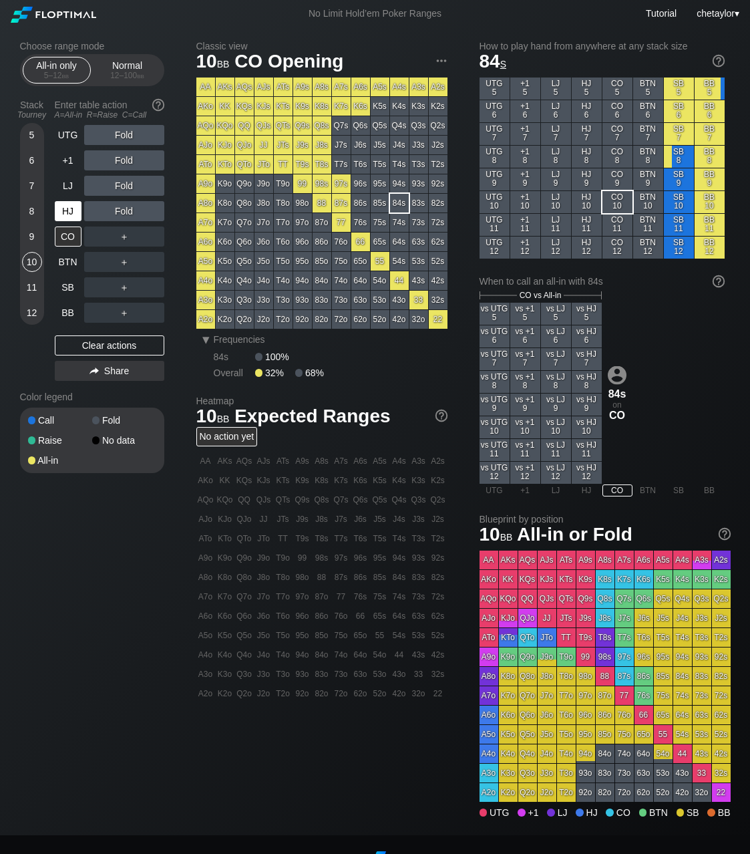
click at [74, 215] on div "HJ" at bounding box center [68, 211] width 27 height 20
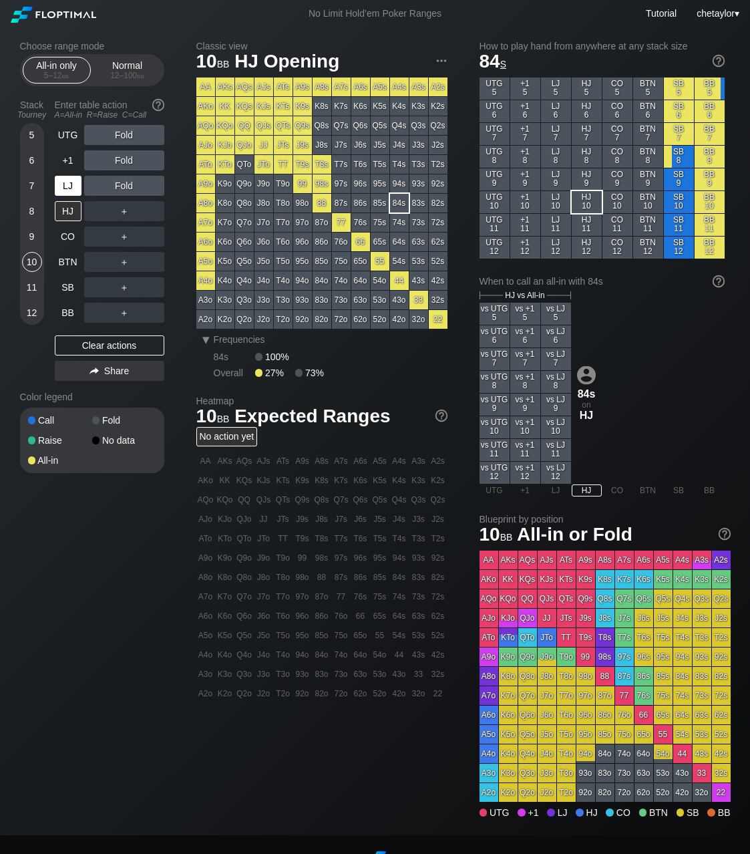
click at [69, 185] on div "LJ" at bounding box center [68, 186] width 27 height 20
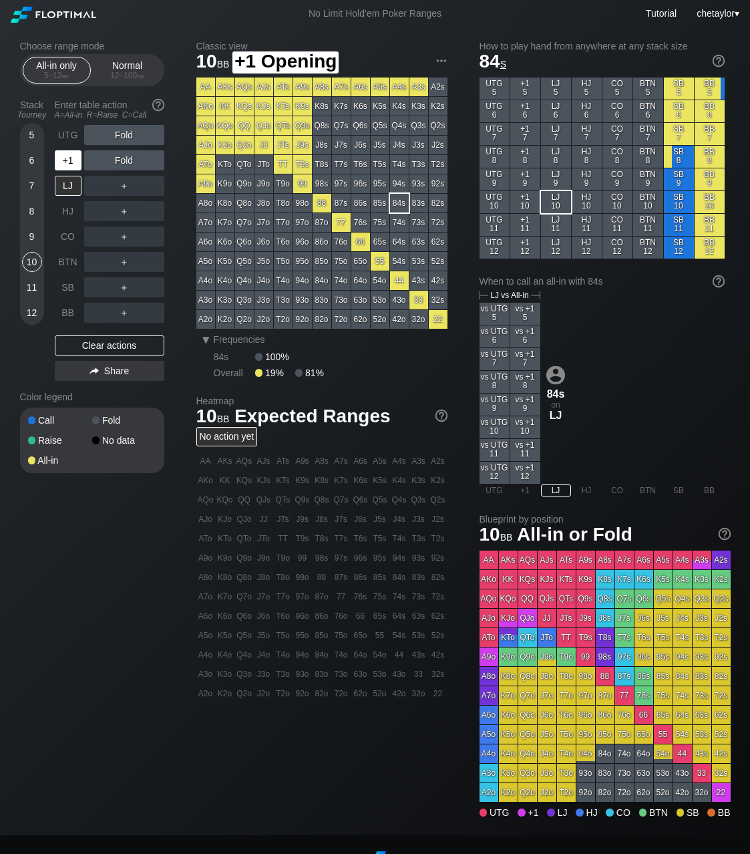
click at [66, 160] on div "+1" at bounding box center [68, 160] width 27 height 20
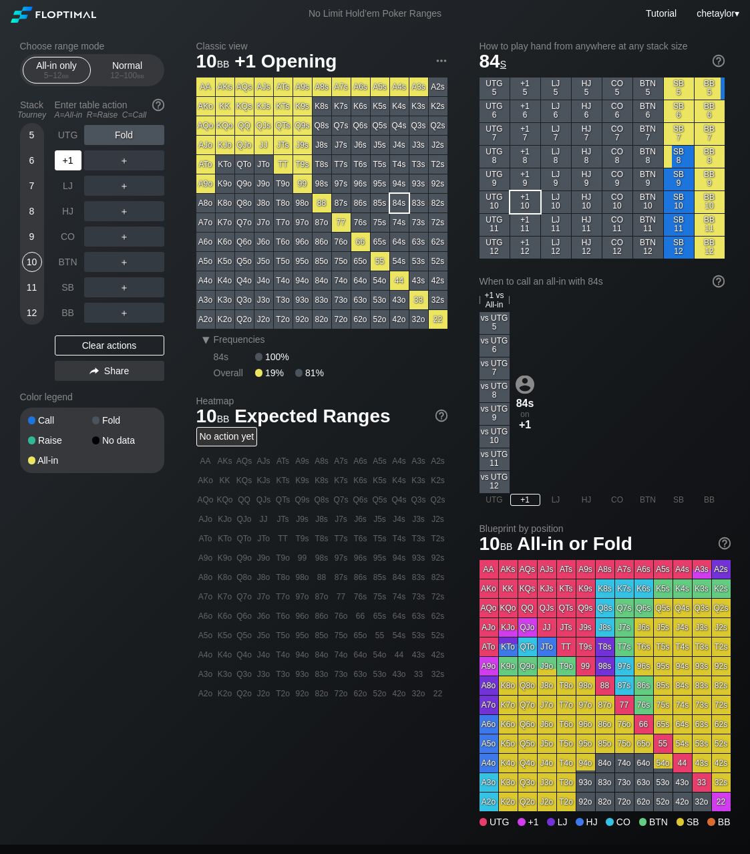
click at [66, 160] on div "+1" at bounding box center [68, 160] width 27 height 20
click at [66, 137] on div "UTG" at bounding box center [68, 135] width 27 height 20
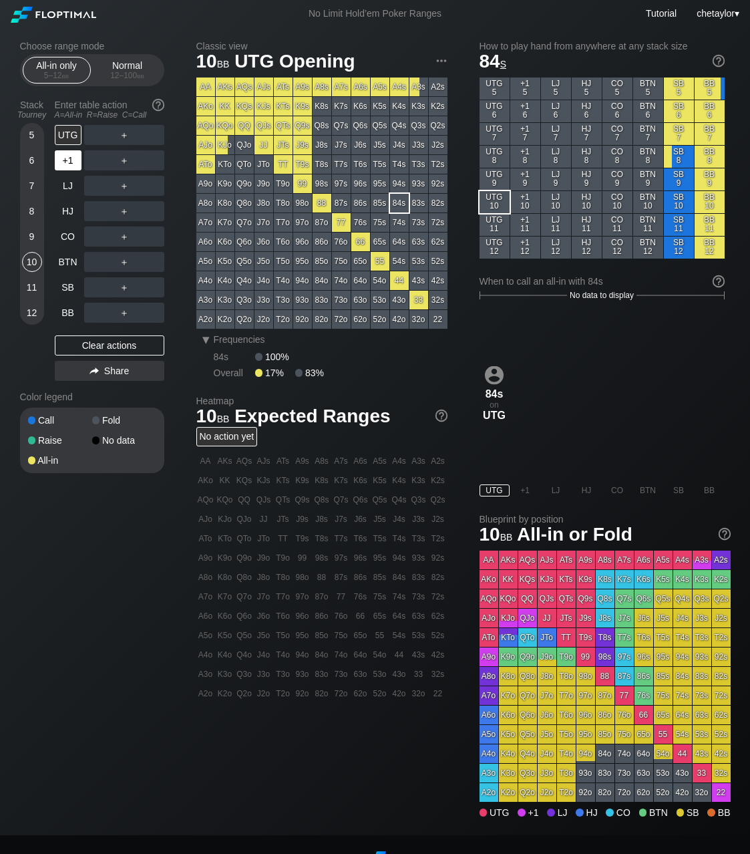
click at [67, 164] on div "+1" at bounding box center [68, 160] width 27 height 20
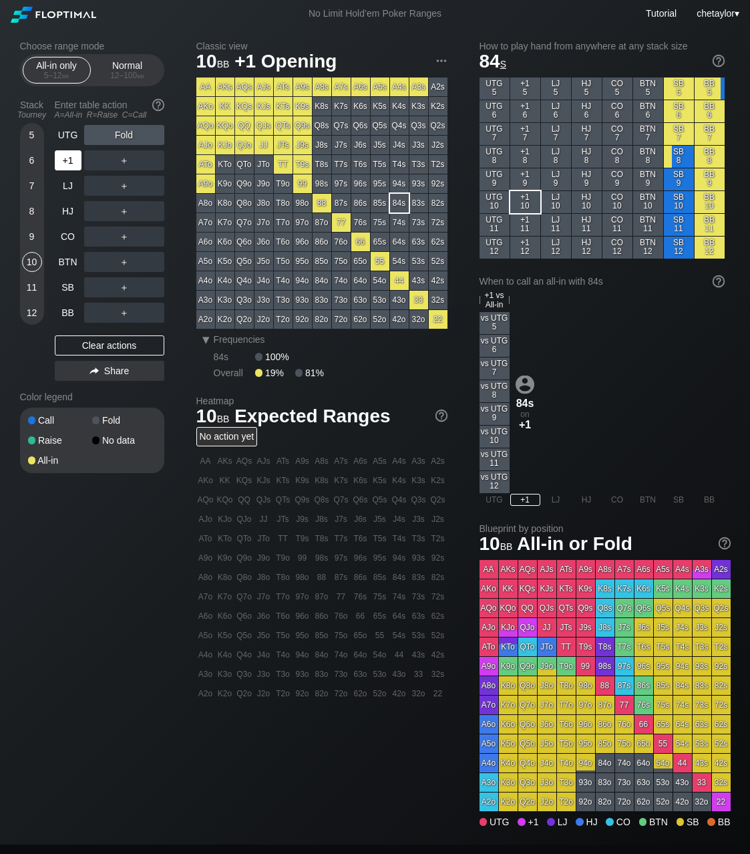
click at [67, 164] on div "+1" at bounding box center [68, 160] width 27 height 20
click at [34, 235] on div "9" at bounding box center [32, 237] width 20 height 20
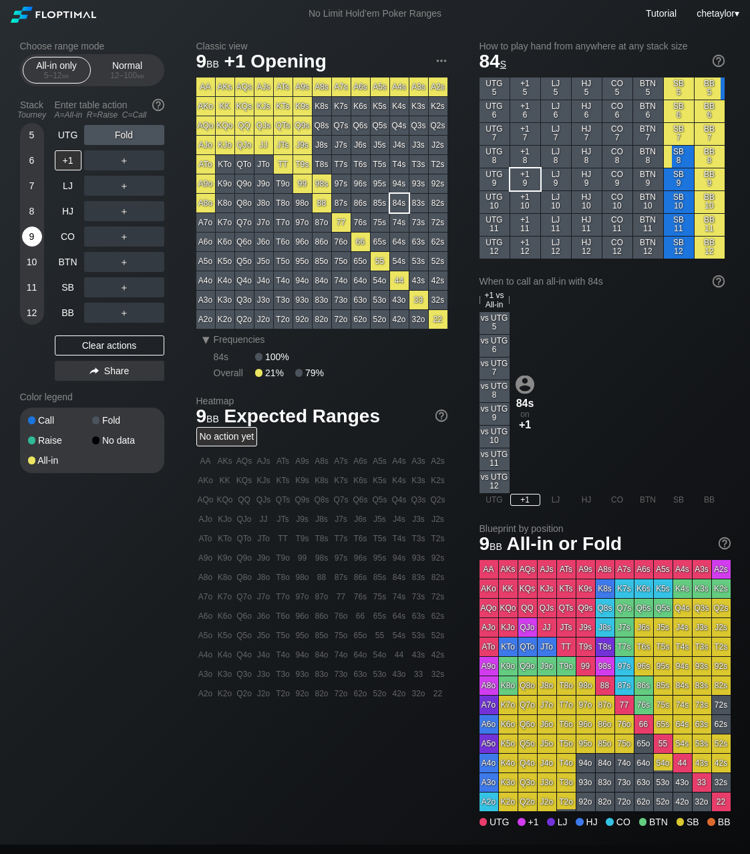
click at [34, 235] on div "9" at bounding box center [32, 237] width 20 height 20
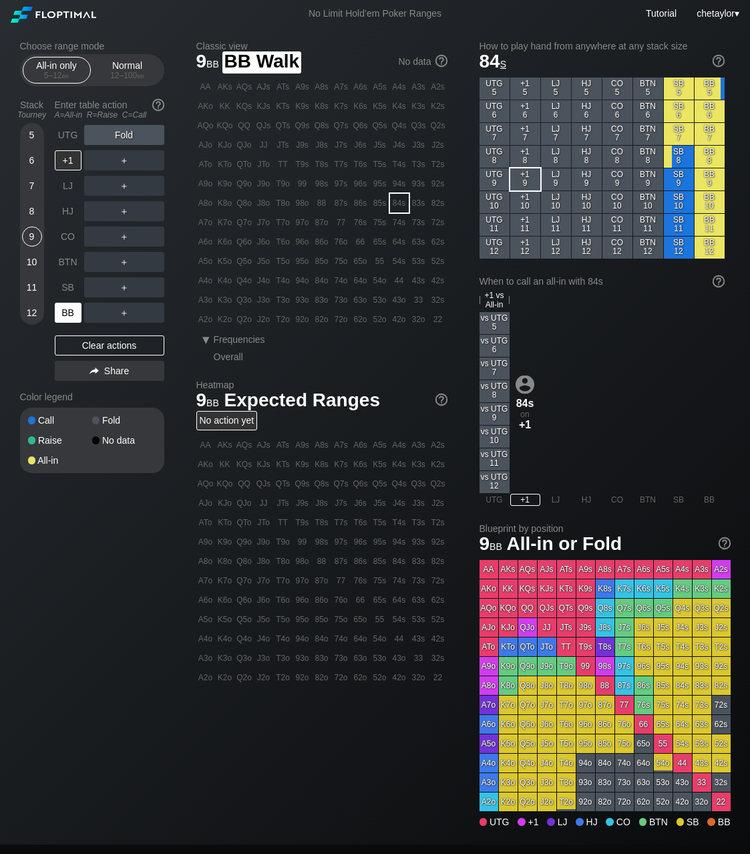
click at [70, 313] on div "BB" at bounding box center [68, 313] width 27 height 20
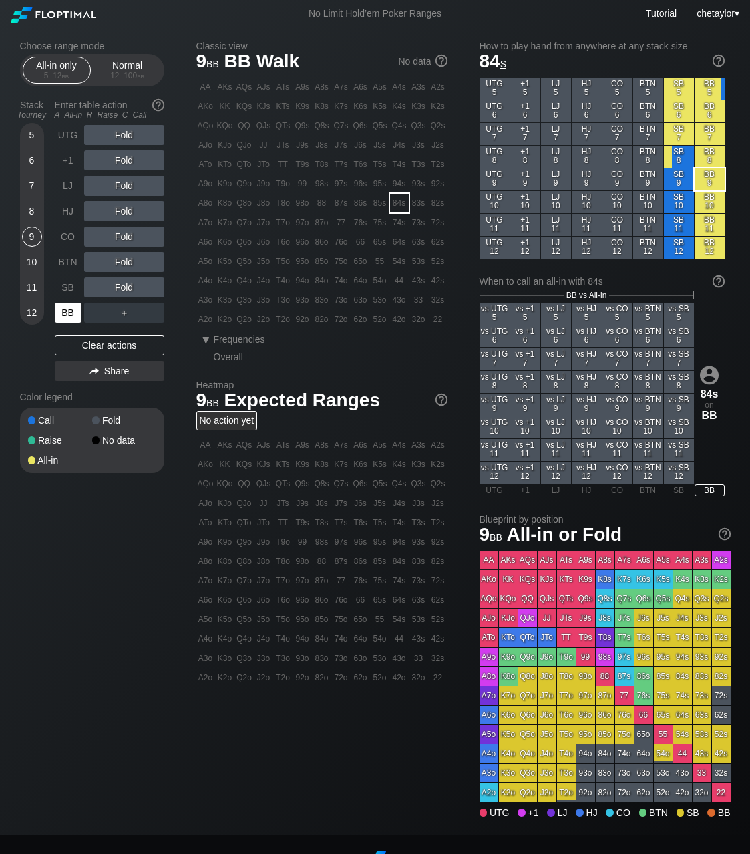
click at [70, 313] on div "BB" at bounding box center [68, 313] width 27 height 20
click at [92, 343] on div "Clear actions" at bounding box center [110, 345] width 110 height 20
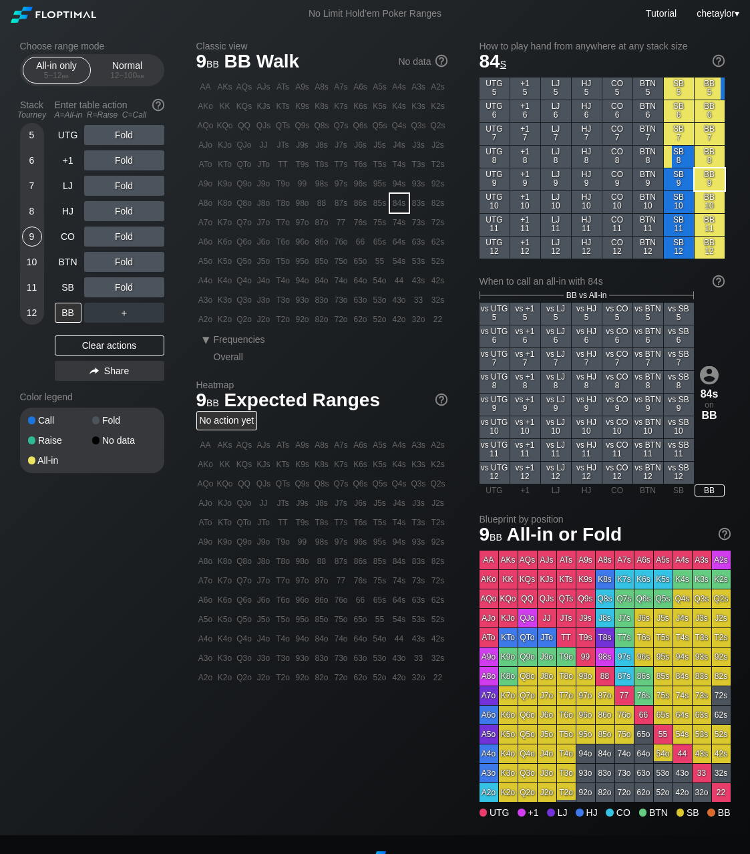
click at [32, 209] on div "8" at bounding box center [32, 211] width 20 height 20
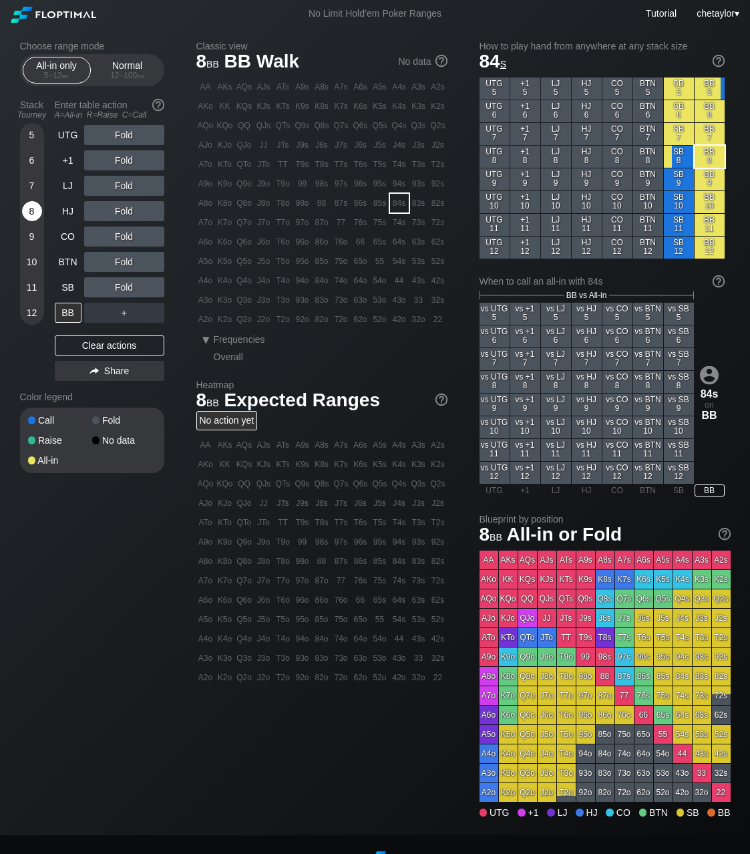
click at [32, 209] on div "8" at bounding box center [32, 211] width 20 height 20
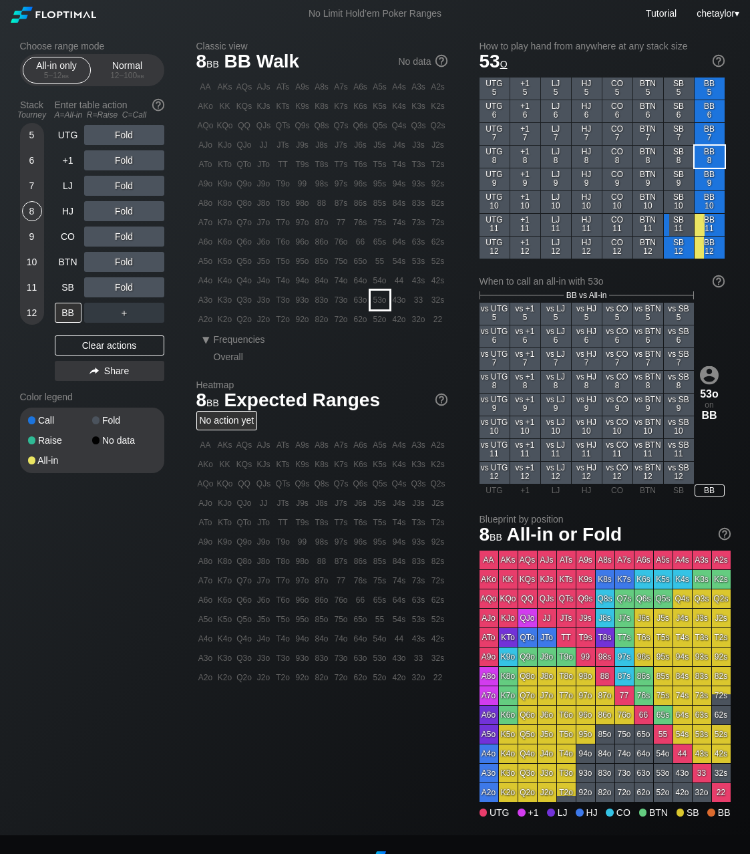
click at [379, 299] on div "53o" at bounding box center [380, 300] width 19 height 19
click at [98, 239] on div "A ✕" at bounding box center [97, 237] width 26 height 20
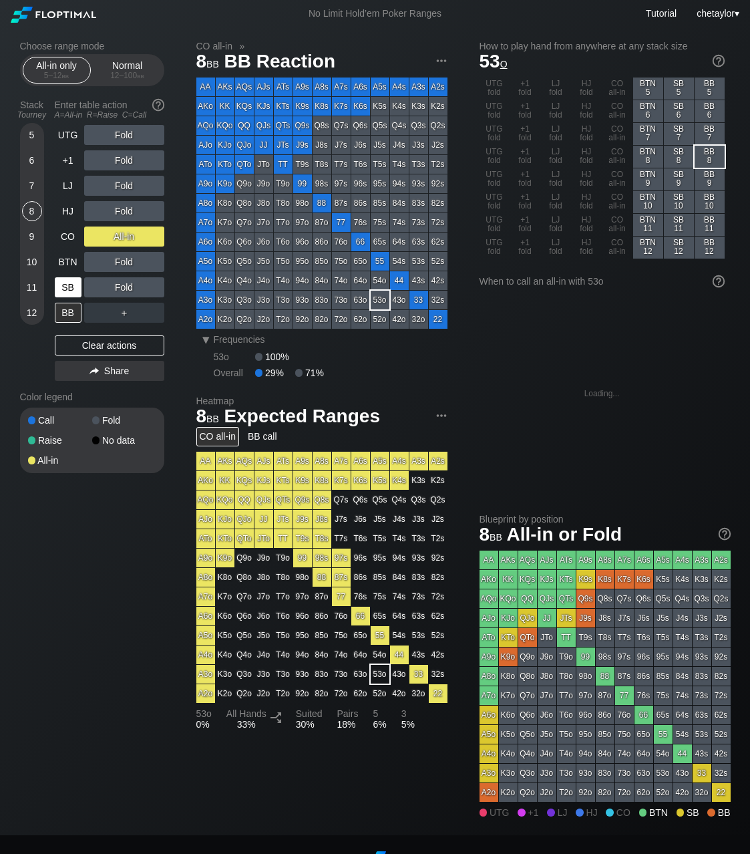
click at [71, 287] on div "SB" at bounding box center [68, 287] width 27 height 20
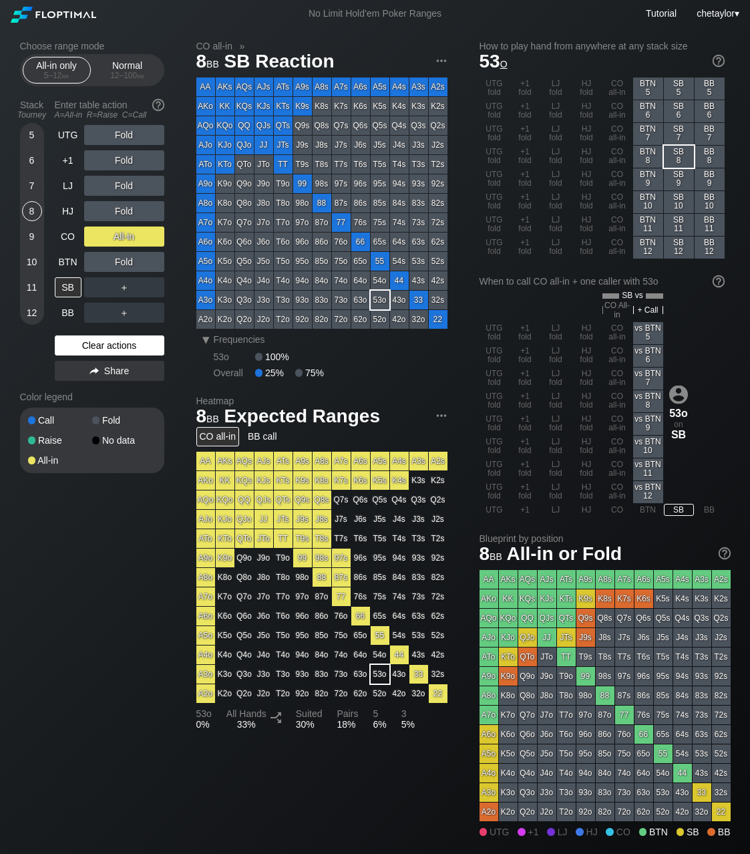
click at [94, 343] on div "Clear actions" at bounding box center [110, 345] width 110 height 20
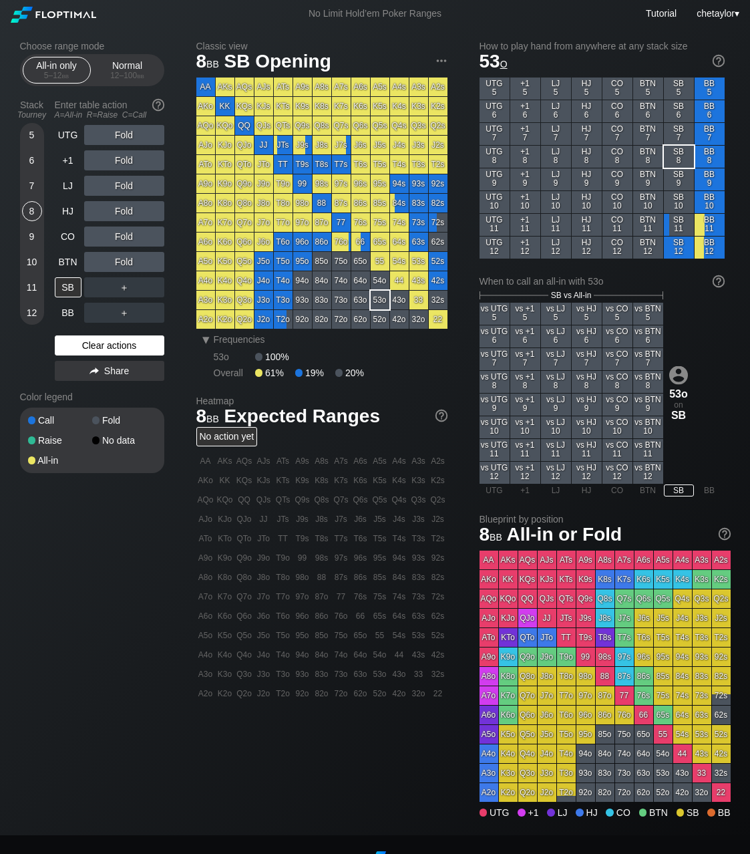
click at [94, 343] on div "Clear actions" at bounding box center [110, 345] width 110 height 20
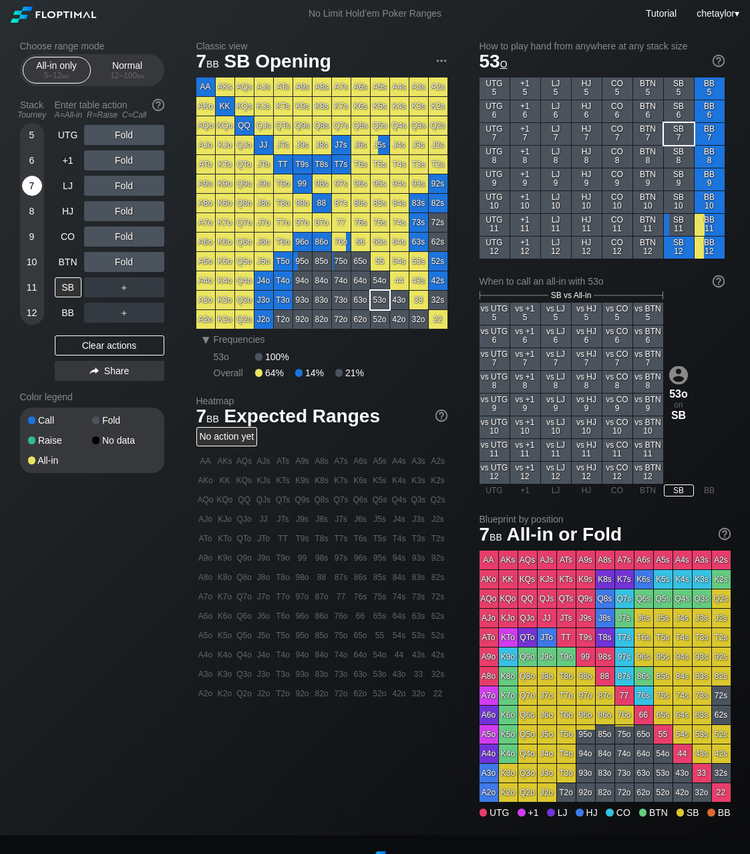
click at [35, 190] on div "7" at bounding box center [32, 186] width 20 height 20
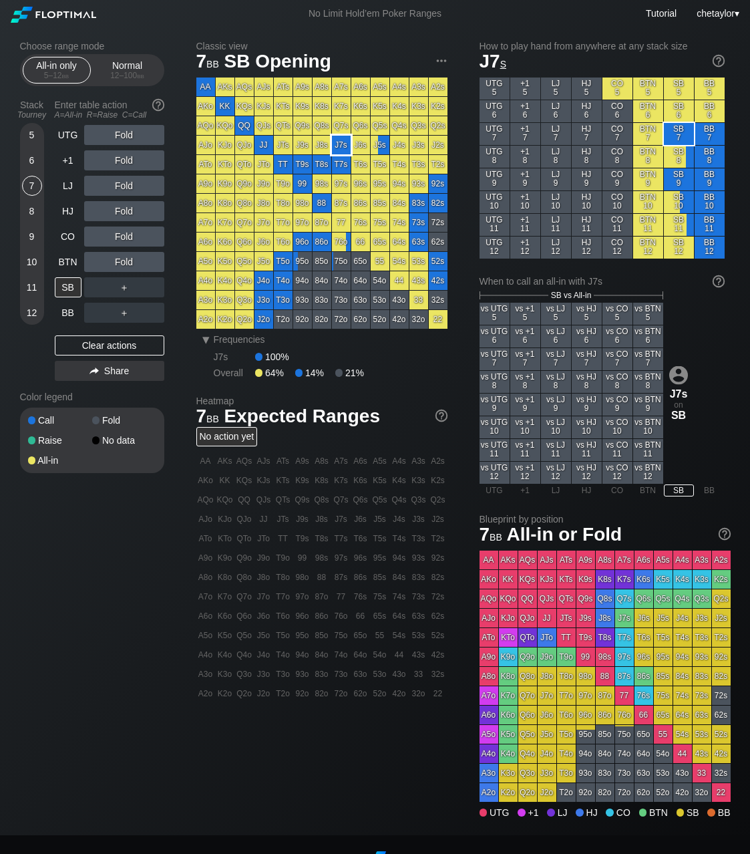
click at [345, 147] on div "J7s" at bounding box center [341, 145] width 19 height 19
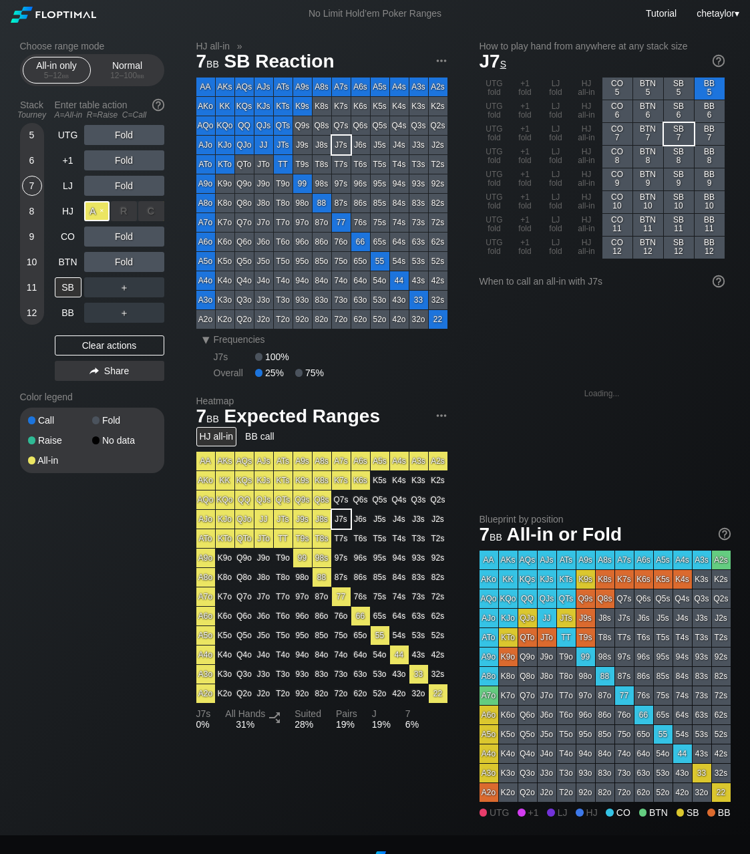
click at [96, 211] on div "A ✕" at bounding box center [97, 211] width 26 height 20
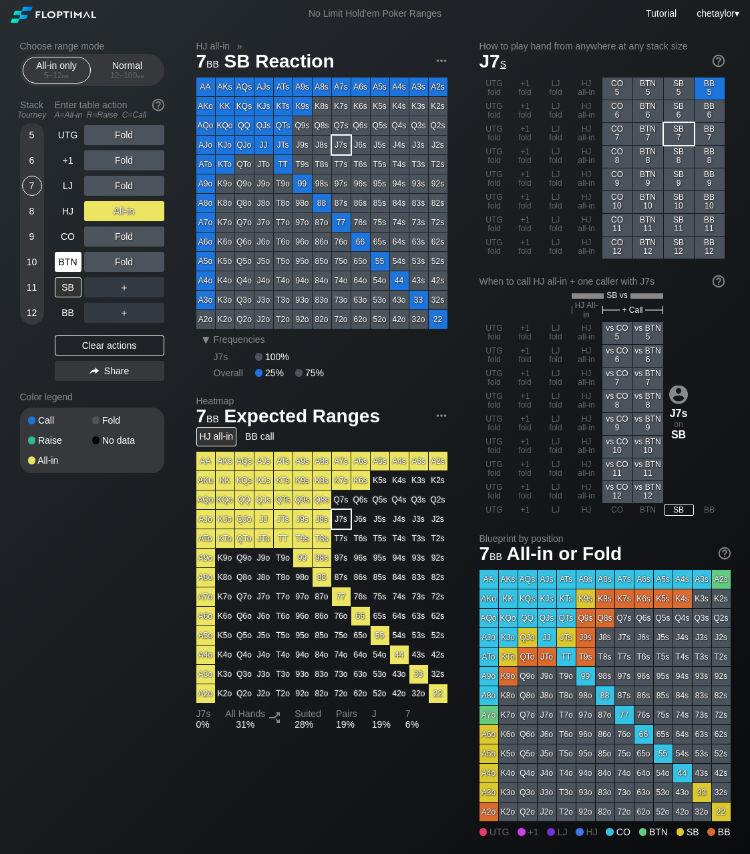
click at [71, 261] on div "BTN" at bounding box center [68, 262] width 27 height 20
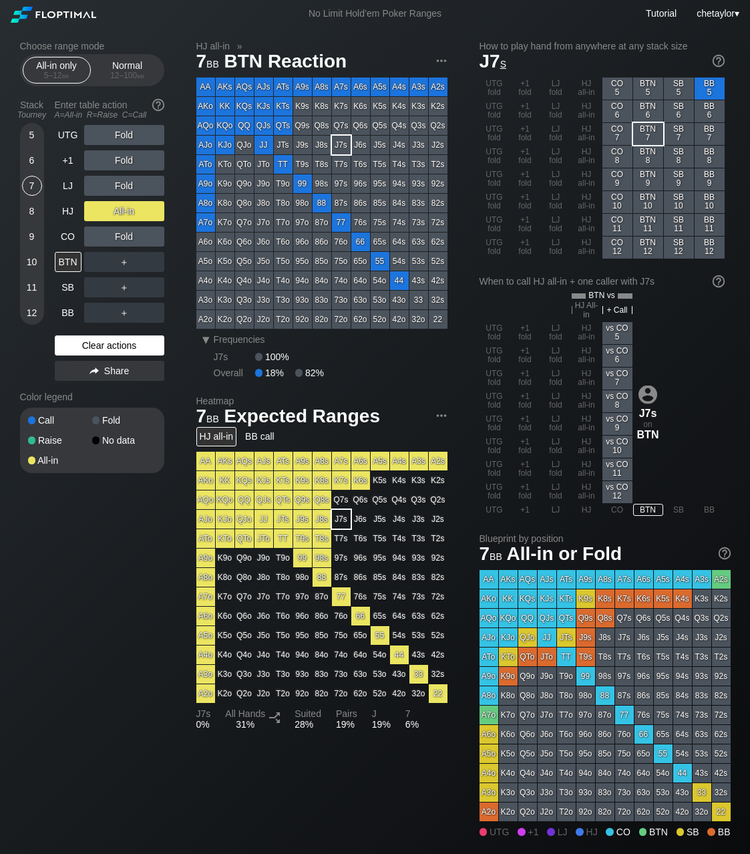
click at [103, 337] on div "Clear actions" at bounding box center [110, 345] width 110 height 20
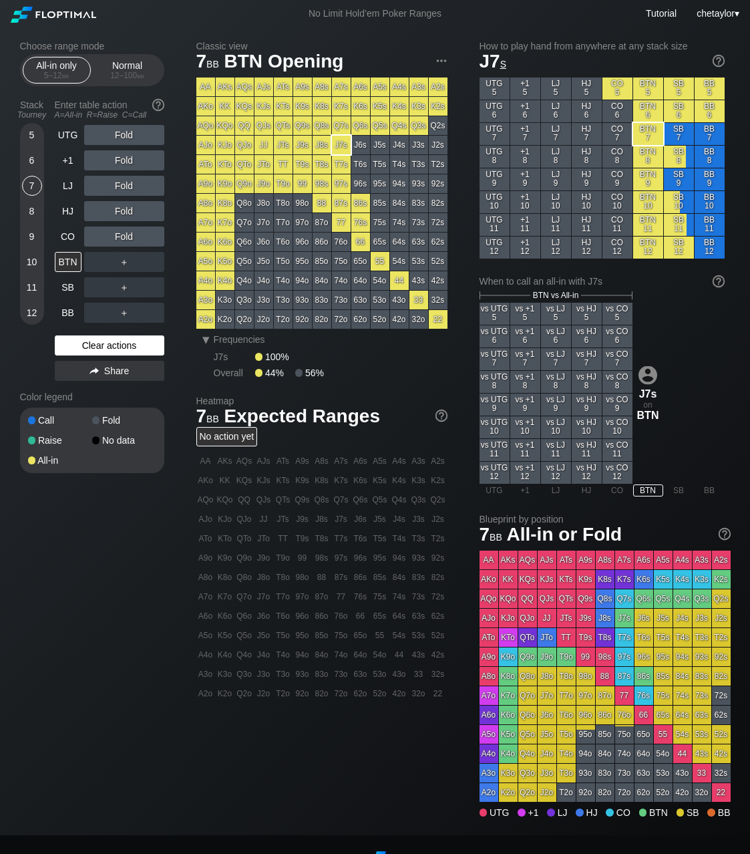
click at [103, 337] on div "Clear actions" at bounding box center [110, 345] width 110 height 20
click at [321, 204] on div "88" at bounding box center [322, 203] width 19 height 19
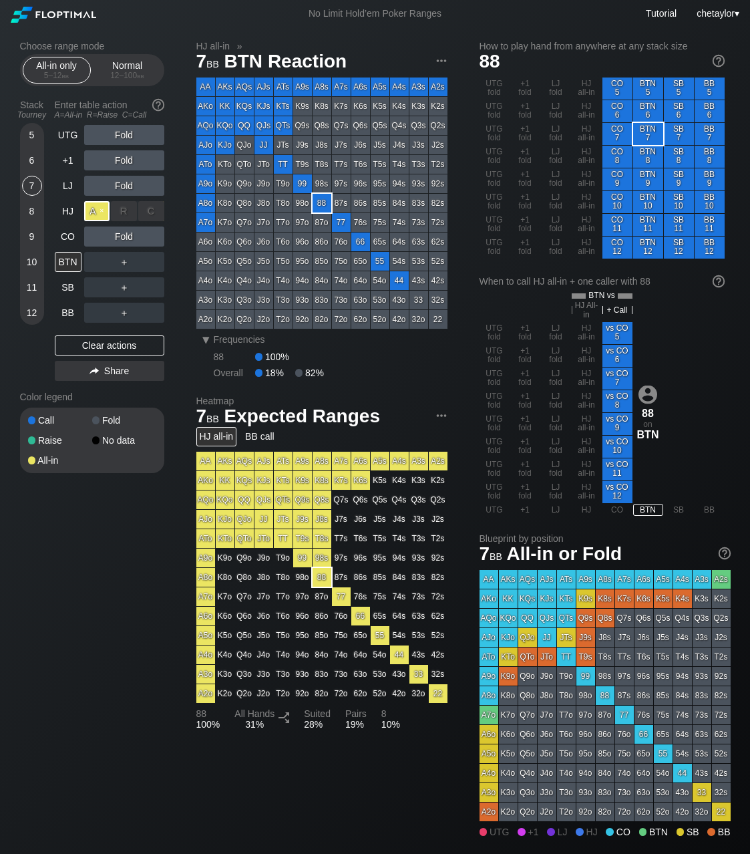
click at [102, 212] on div "A ✕" at bounding box center [97, 211] width 26 height 20
